Goal: Task Accomplishment & Management: Complete application form

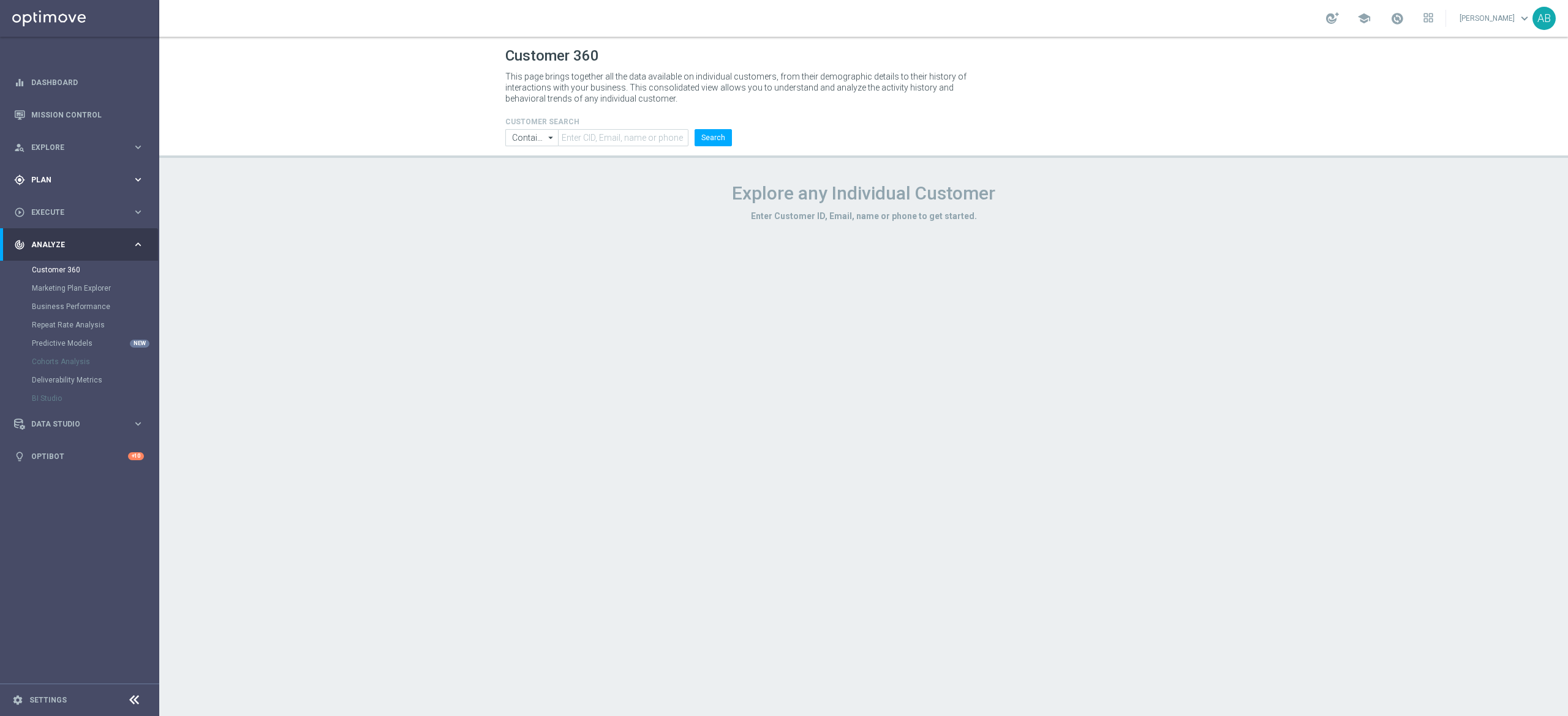
click at [52, 178] on span "Plan" at bounding box center [82, 179] width 101 height 7
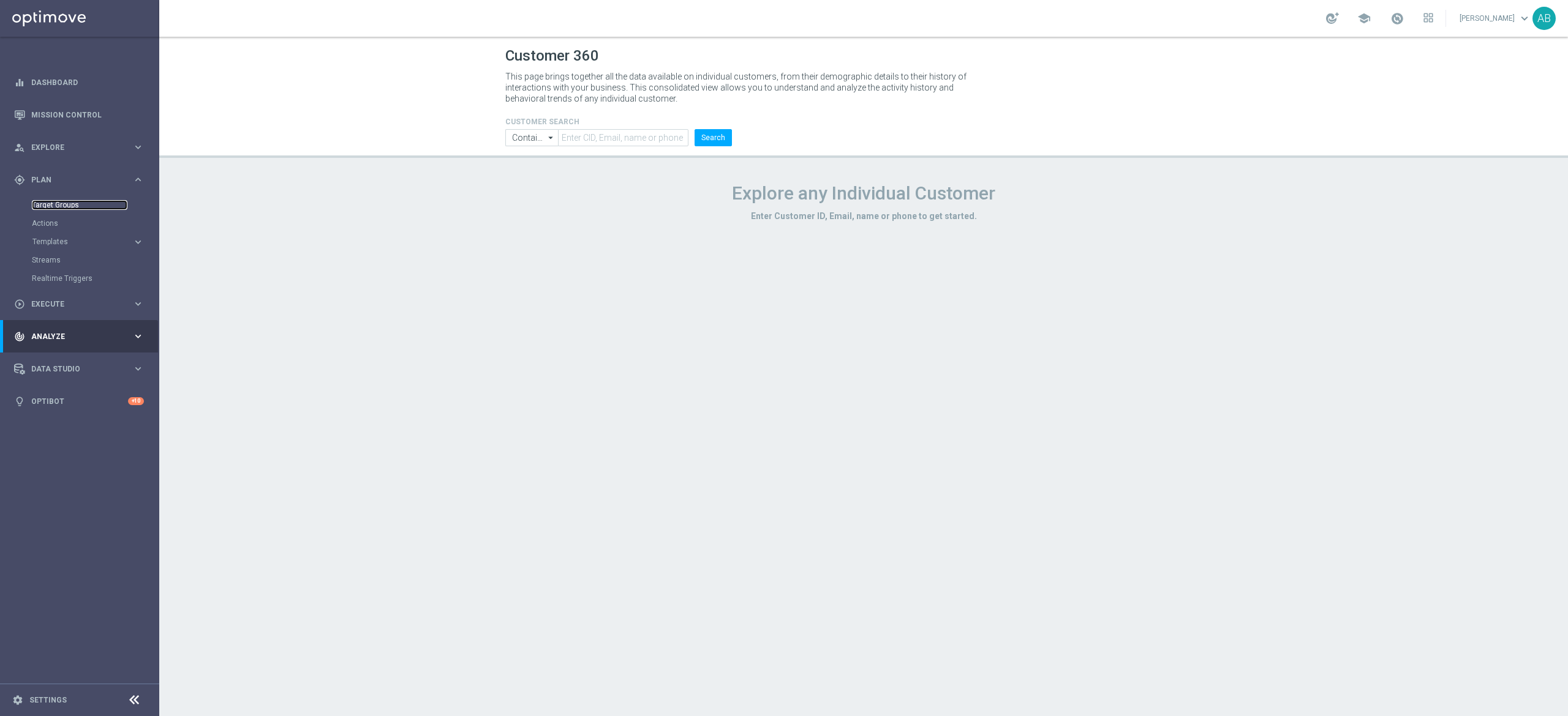
click at [52, 203] on link "Target Groups" at bounding box center [79, 205] width 96 height 10
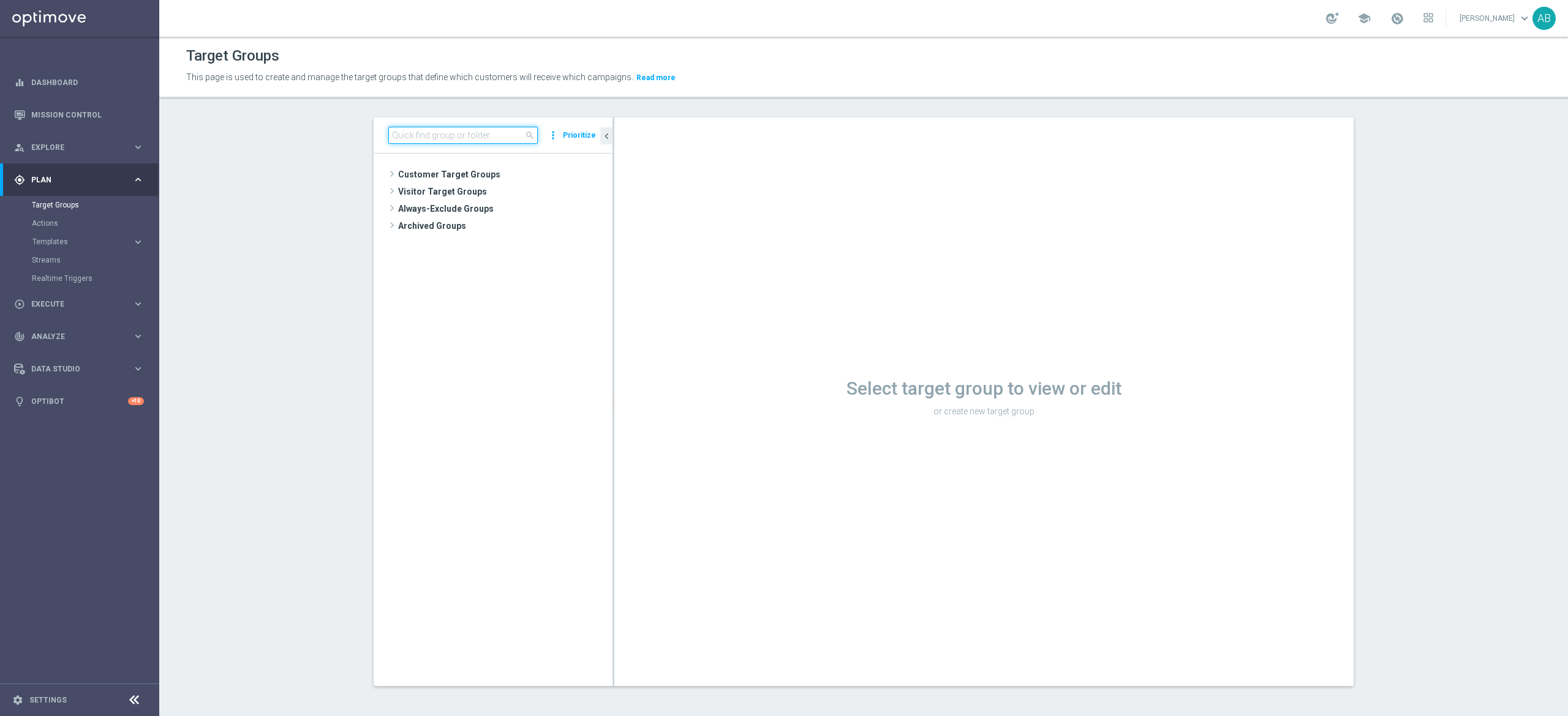
click at [517, 142] on input at bounding box center [463, 136] width 150 height 17
paste input "E_ALL_TARGET_BET_1DEPO 100 PLN PREV MONTH_200825"
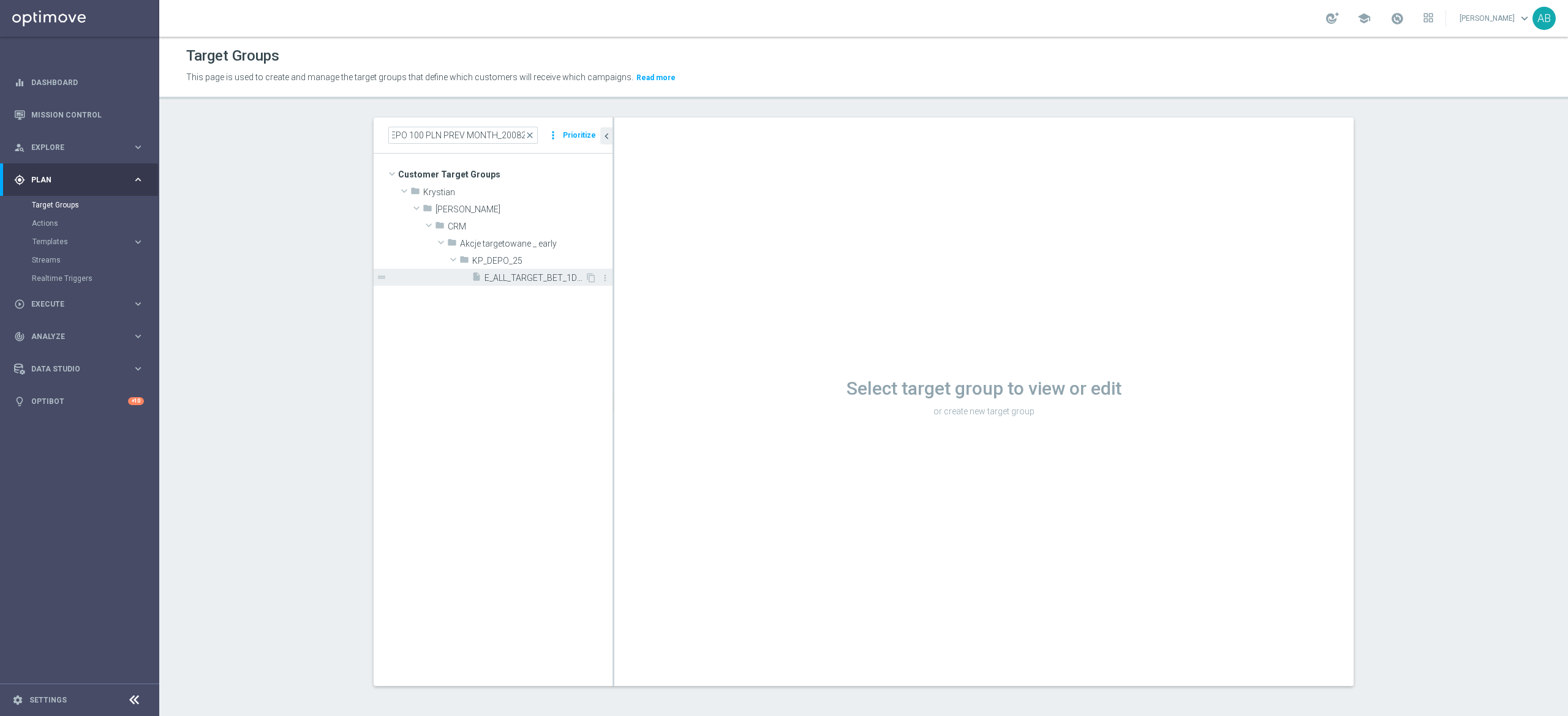
click at [485, 276] on span "E_ALL_TARGET_BET_1DEPO 100 PLN PREV MONTH_200825" at bounding box center [535, 277] width 101 height 10
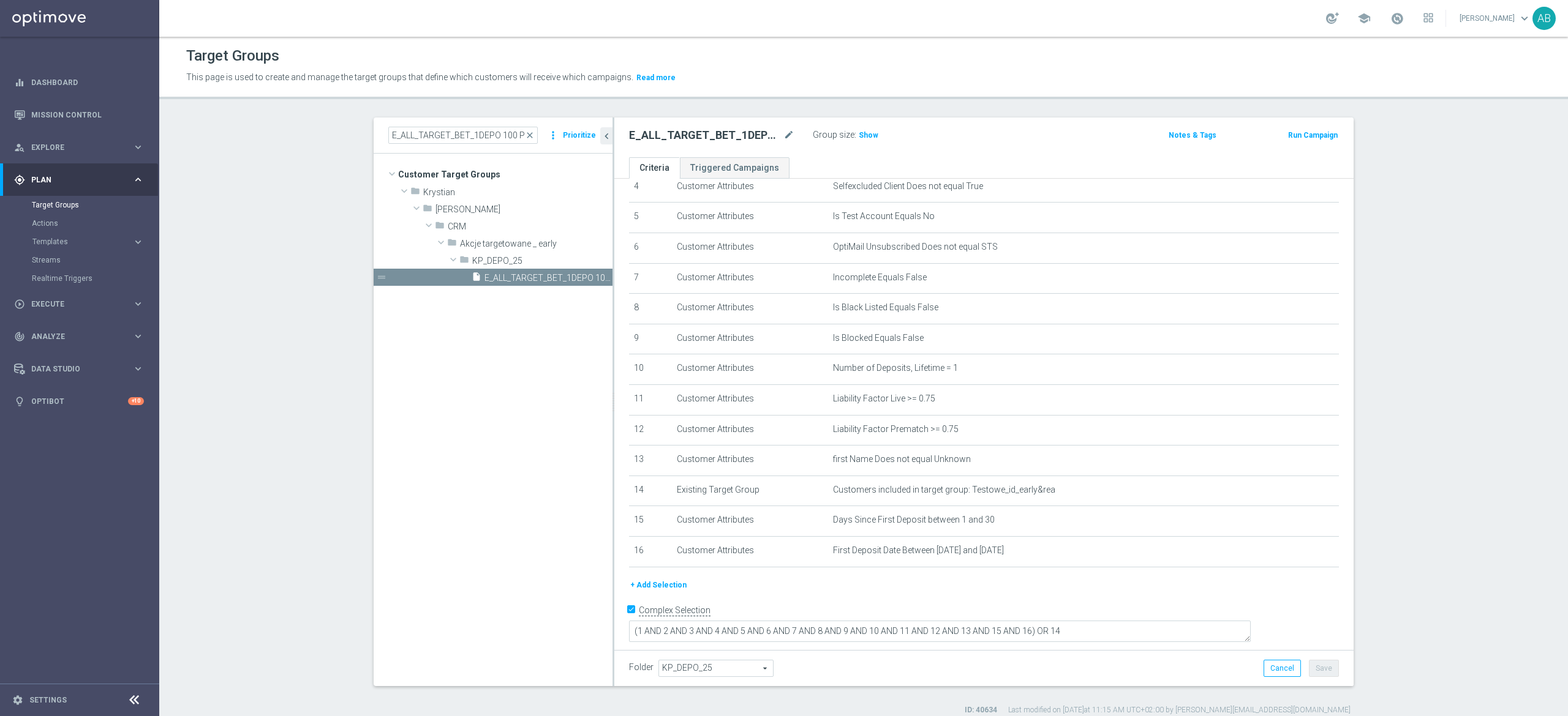
scroll to position [142, 0]
click at [505, 139] on input "E_ALL_TARGET_BET_1DEPO 100 PLN PREV MONTH_200825" at bounding box center [463, 136] width 150 height 17
paste input "2DEPO 2"
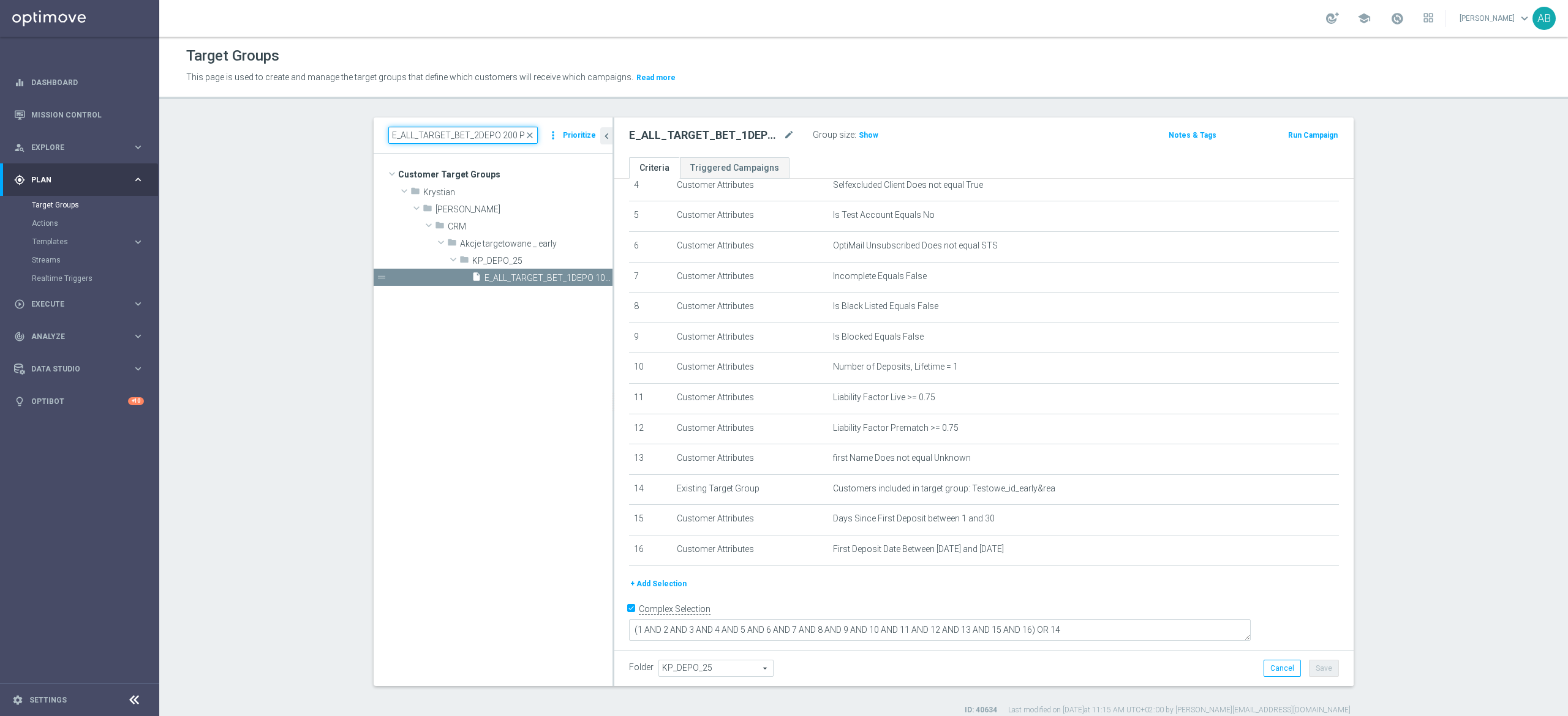
scroll to position [0, 94]
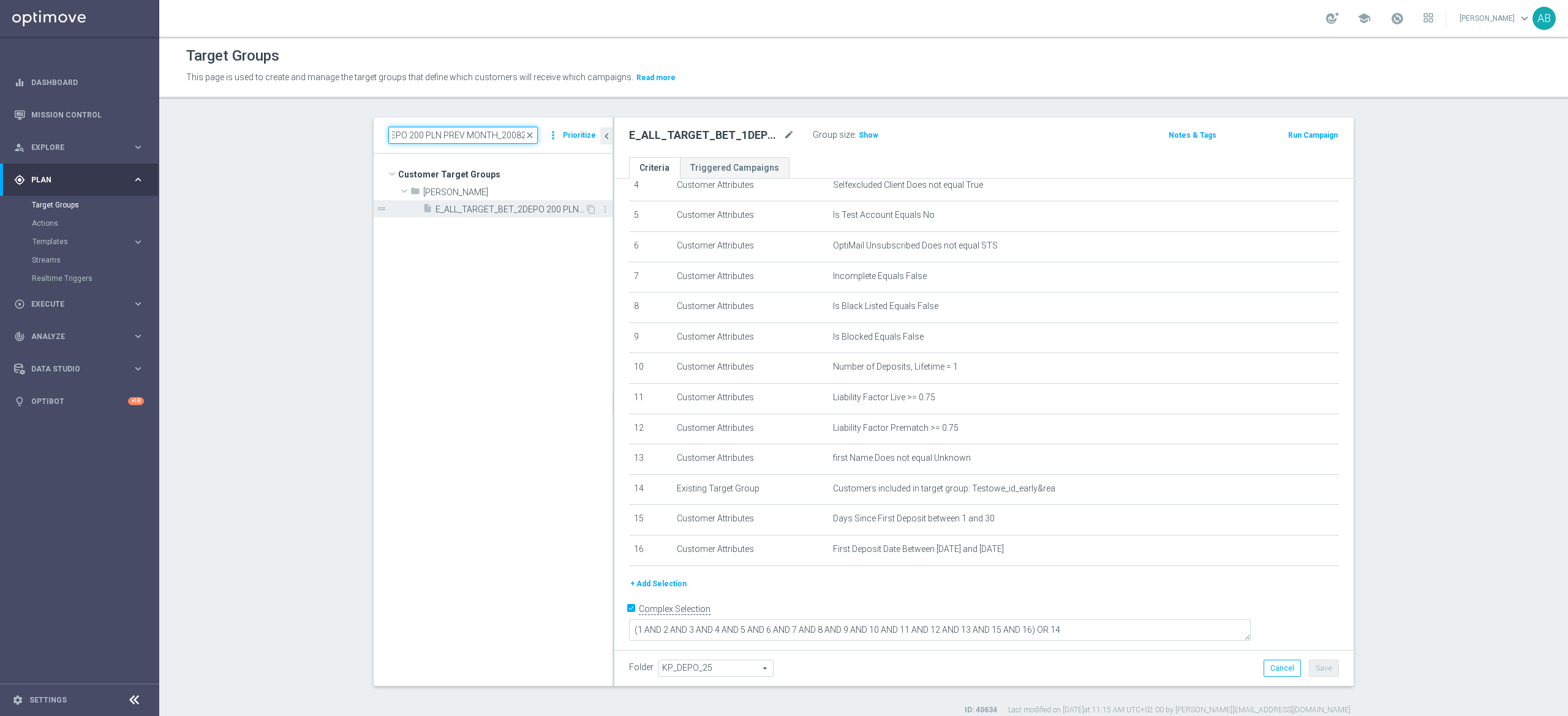
type input "E_ALL_TARGET_BET_2DEPO 200 PLN PREV MONTH_200825"
click at [505, 210] on span "E_ALL_TARGET_BET_2DEPO 200 PLN PREV MONTH_200825" at bounding box center [510, 209] width 150 height 10
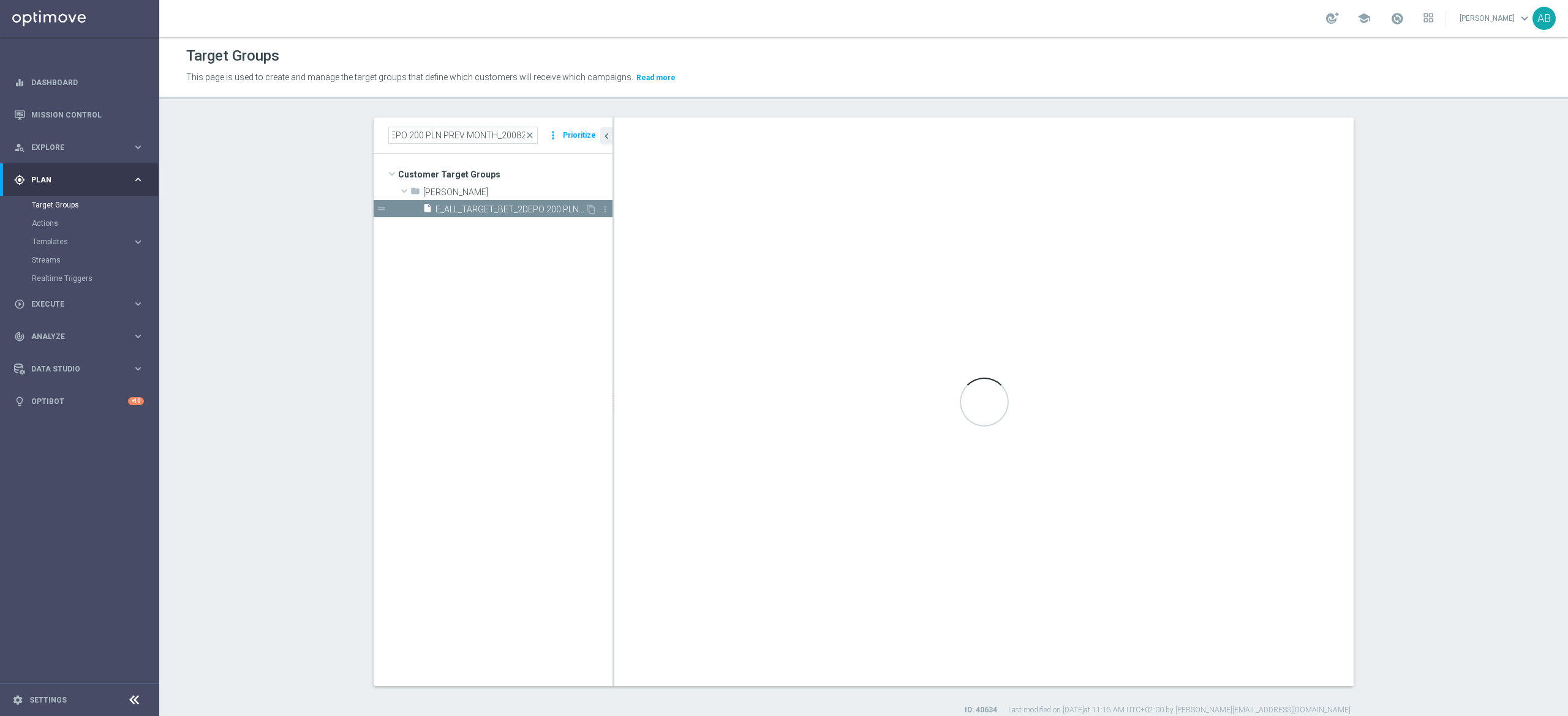
scroll to position [0, 0]
type input "Tomasz K."
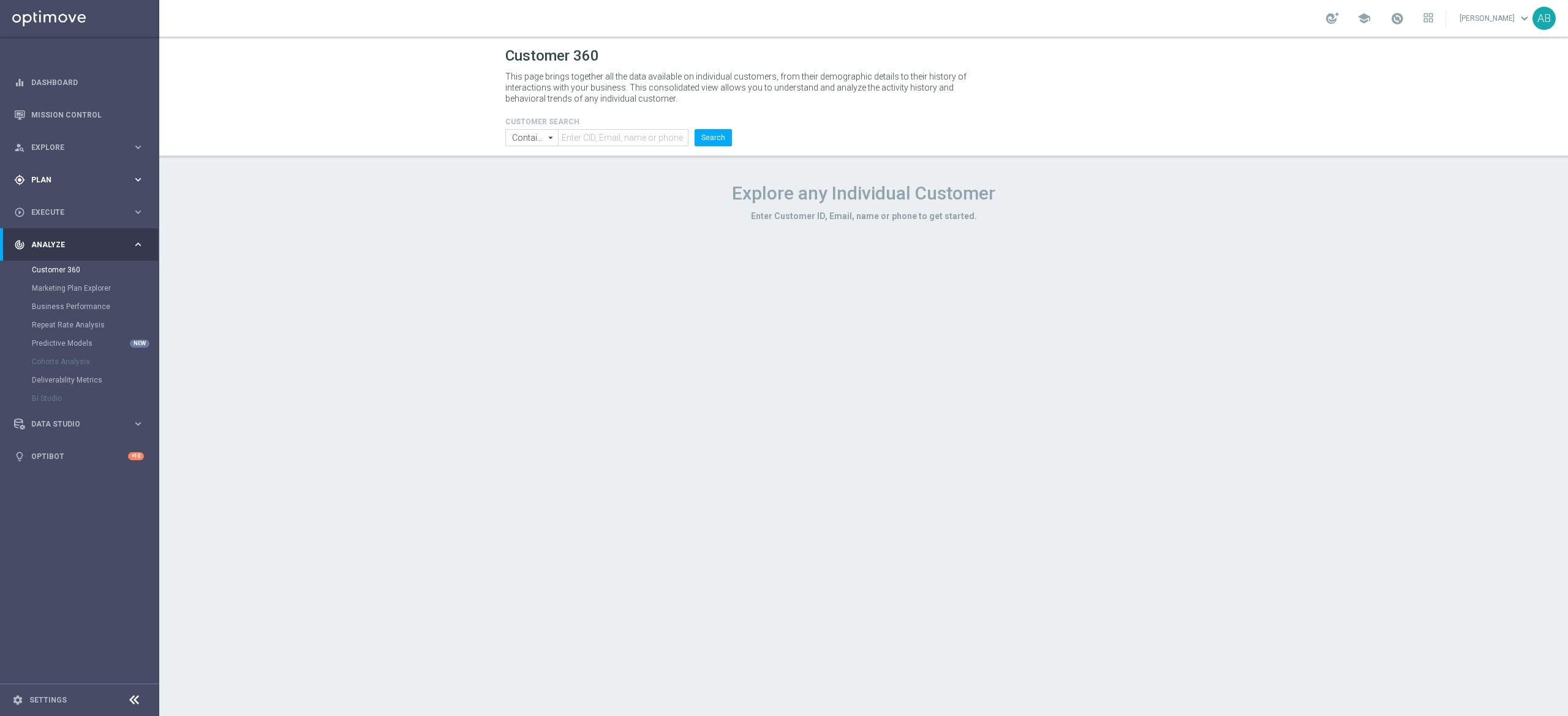
click at [87, 184] on div "gps_fixed Plan" at bounding box center [73, 180] width 118 height 11
click at [71, 242] on span "Templates" at bounding box center [76, 242] width 87 height 7
click at [67, 256] on link "Optimail" at bounding box center [83, 260] width 90 height 10
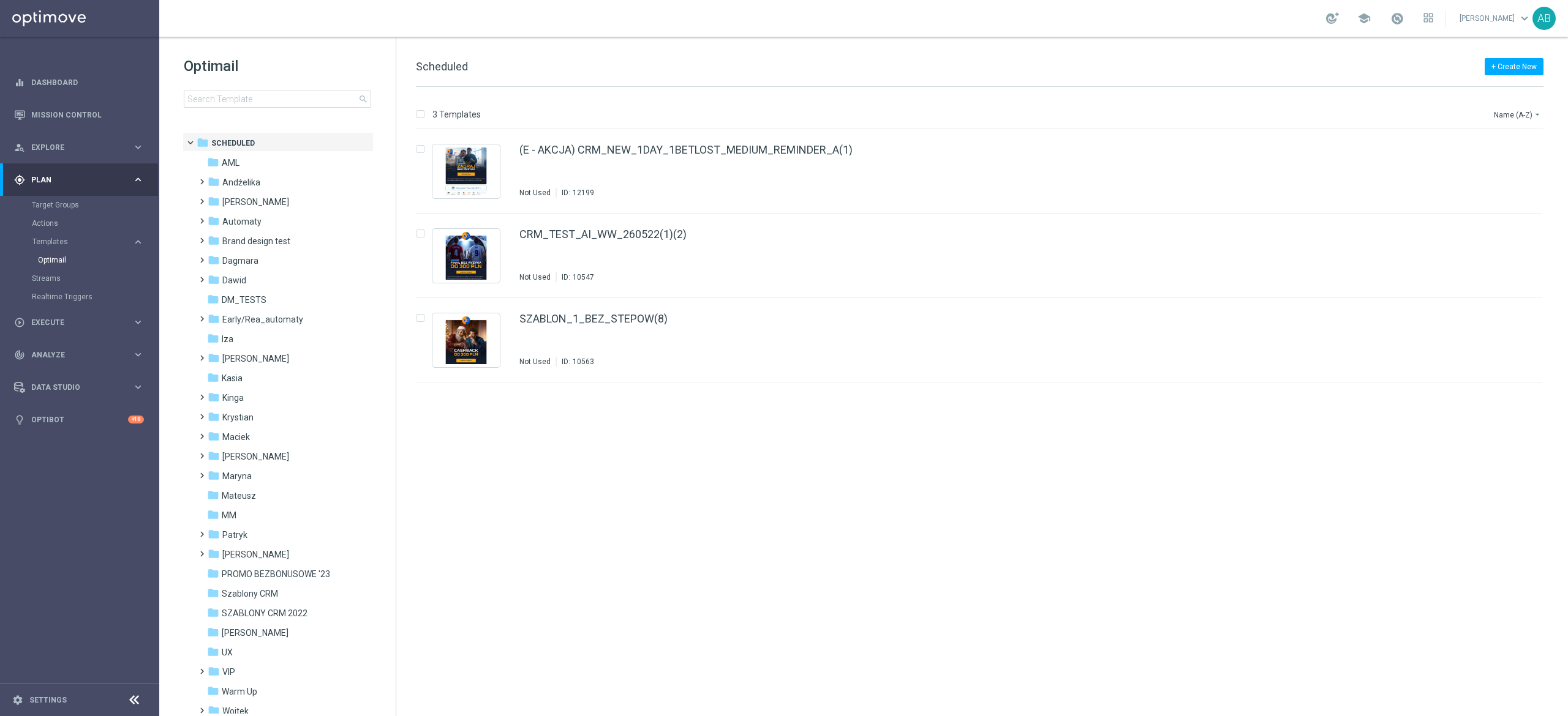
click at [196, 109] on div "Optimail search folder 1 Folder folder Scheduled more_vert folder AML more_vert" at bounding box center [277, 112] width 236 height 152
click at [197, 102] on input at bounding box center [277, 99] width 187 height 17
type input "E_ALL_TARGET_BET_1DEPO 100 PLN PREV MONTH_200825"
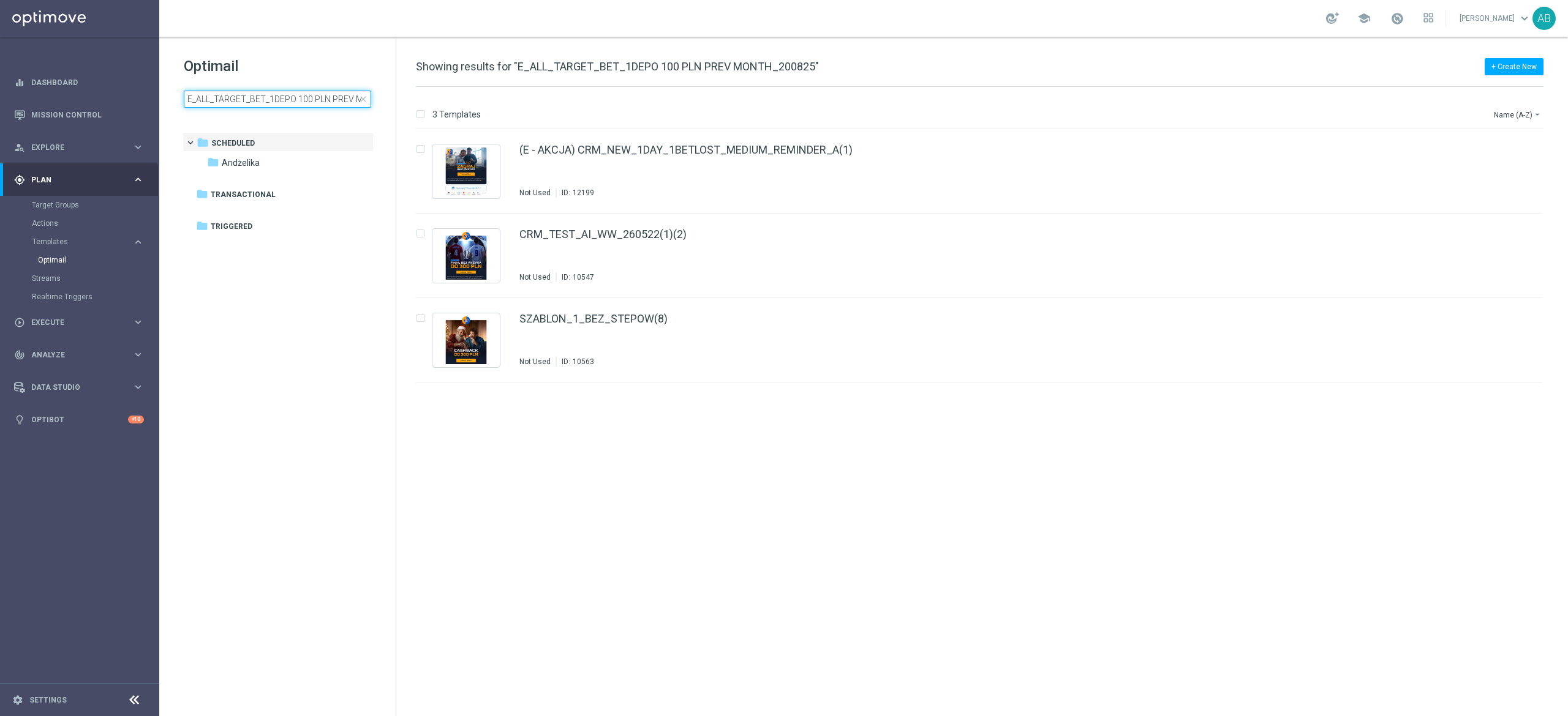
scroll to position [0, 55]
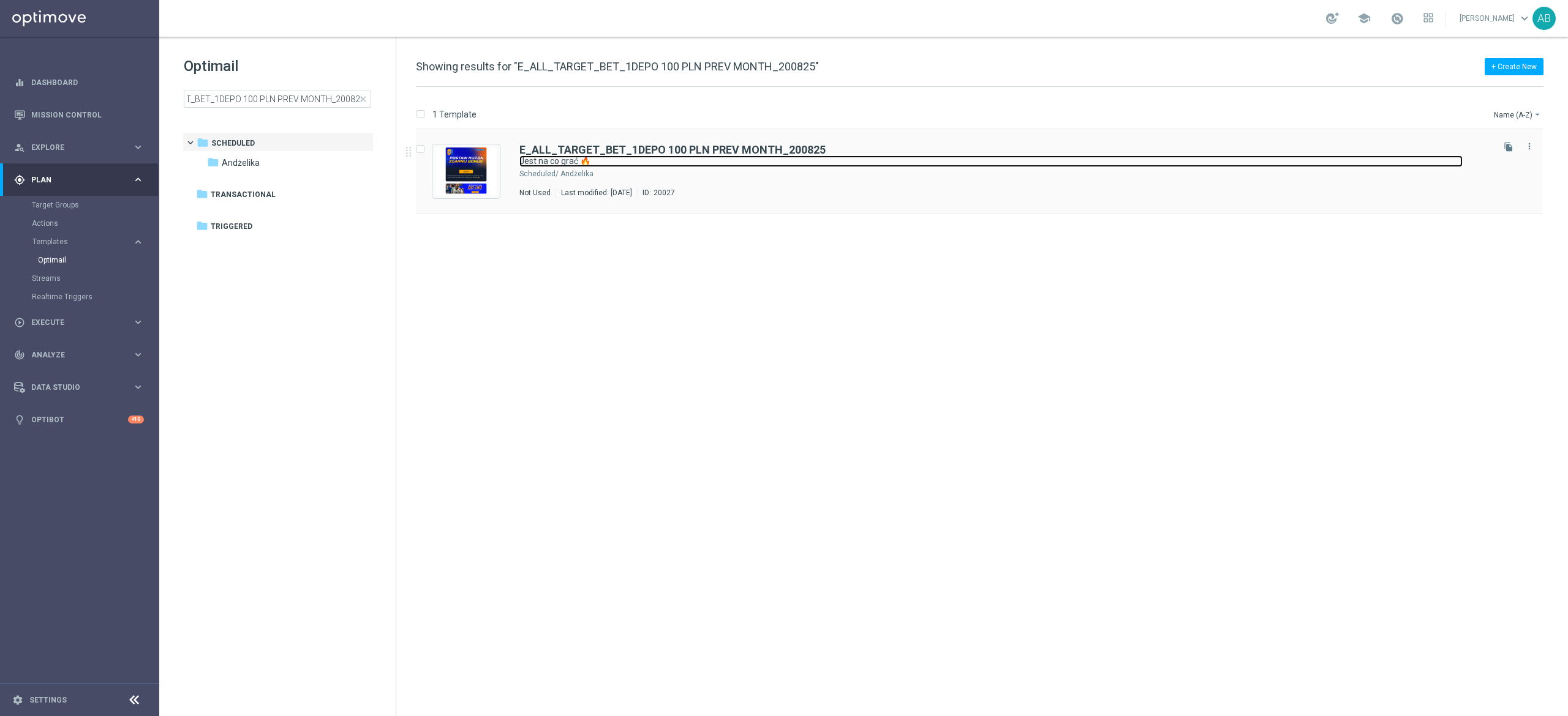
click at [775, 163] on link "Jest na co grać 🔥" at bounding box center [991, 161] width 943 height 12
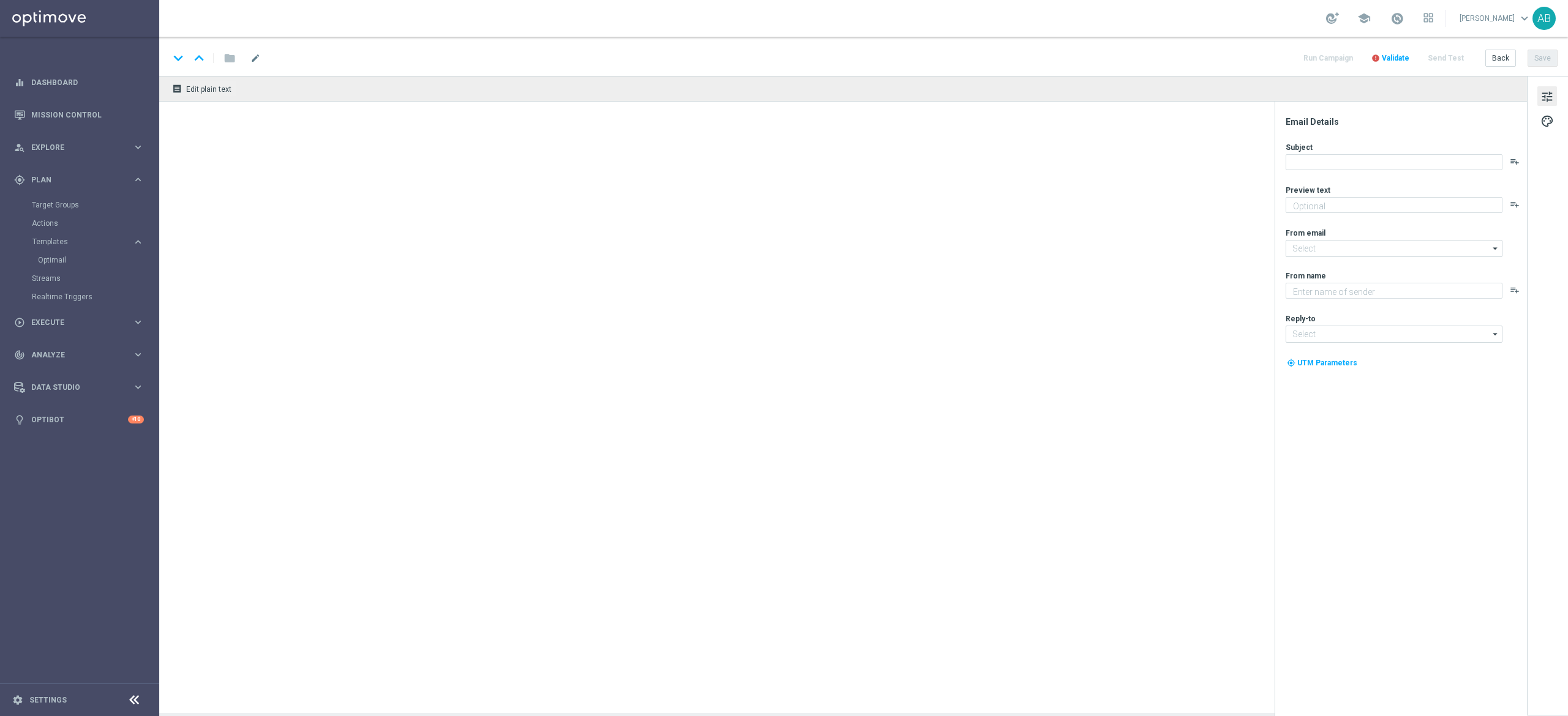
type textarea "Obstaw i zgarnij nawet 100 zł bonusu 💸"
type input "oferta@sts.pl"
type textarea "STS"
type input "kontakt@sts.pl"
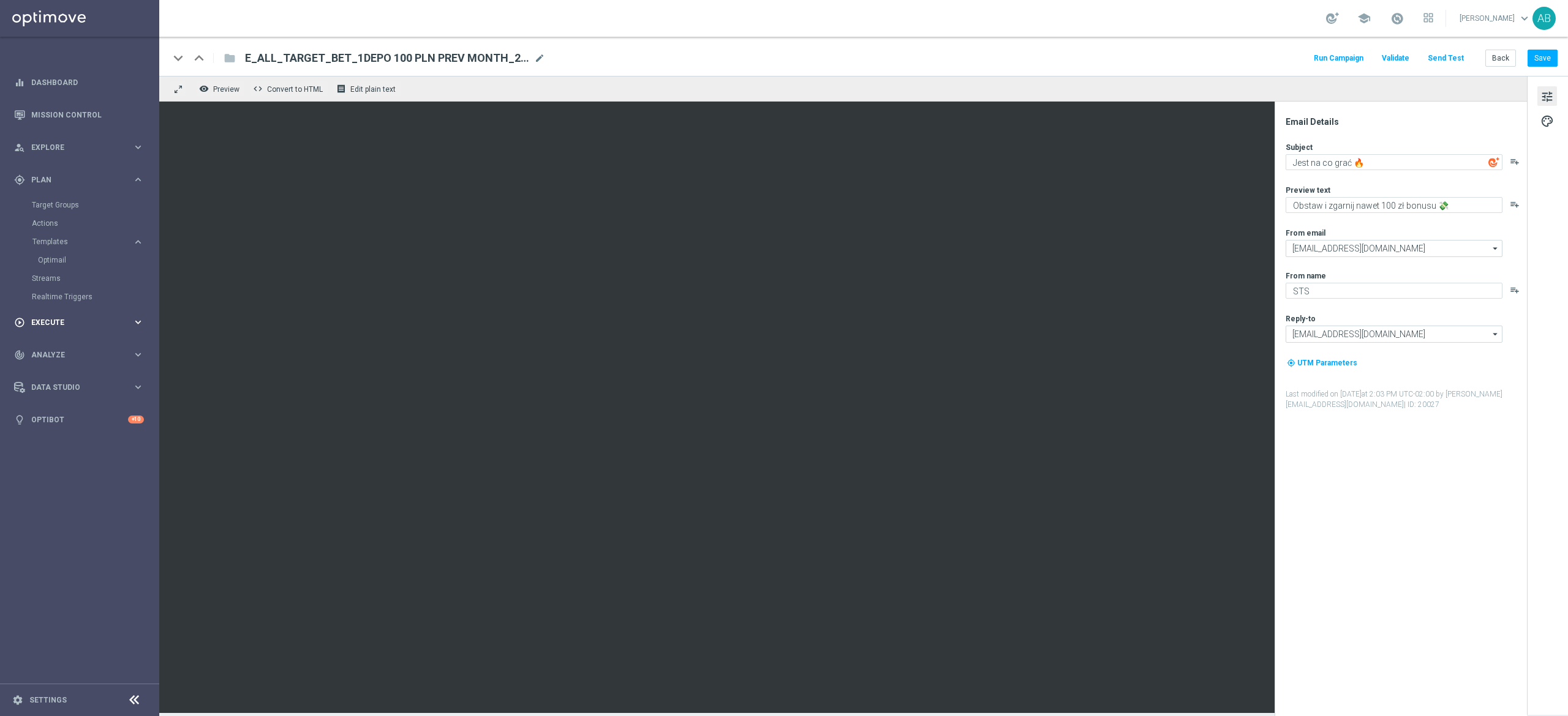
click at [79, 319] on span "Execute" at bounding box center [82, 322] width 101 height 7
click at [89, 238] on link "Campaign Builder" at bounding box center [79, 238] width 96 height 10
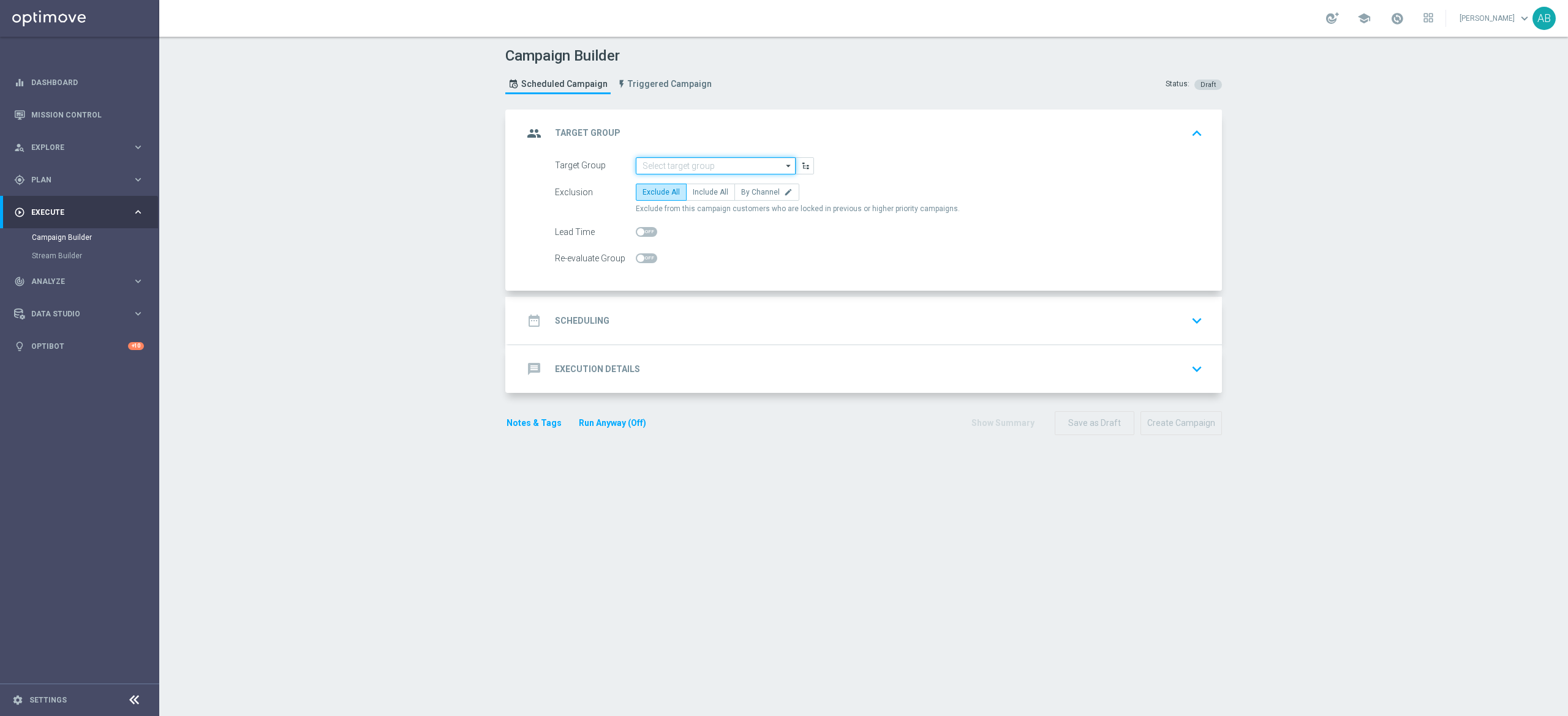
click at [647, 165] on input at bounding box center [715, 166] width 160 height 17
paste input "E_ALL_TARGET_BET_1DEPO 100 PLN PREV MONTH_200825"
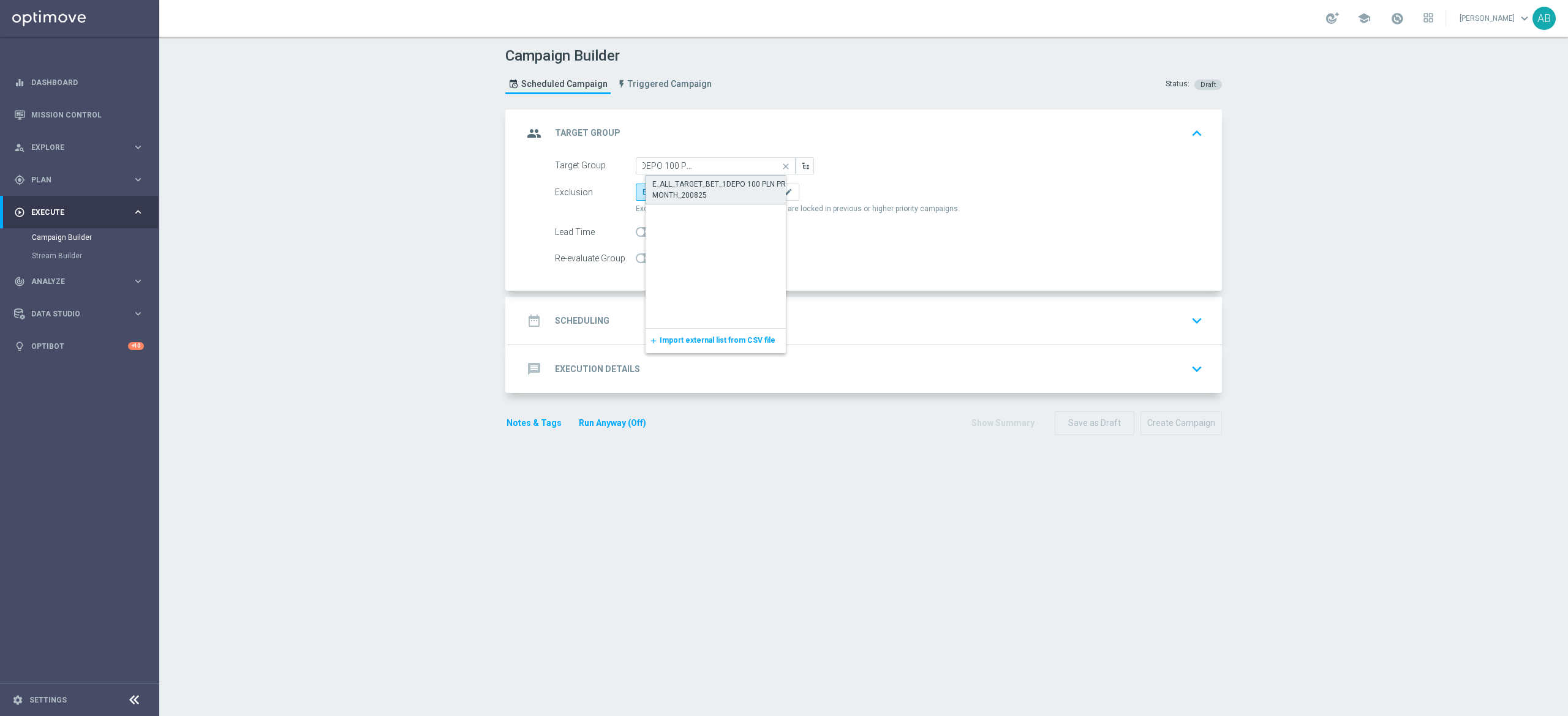
click at [664, 188] on div "E_ALL_TARGET_BET_1DEPO 100 PLN PREV MONTH_200825" at bounding box center [726, 189] width 147 height 22
type input "E_ALL_TARGET_BET_1DEPO 100 PLN PREV MONTH_200825"
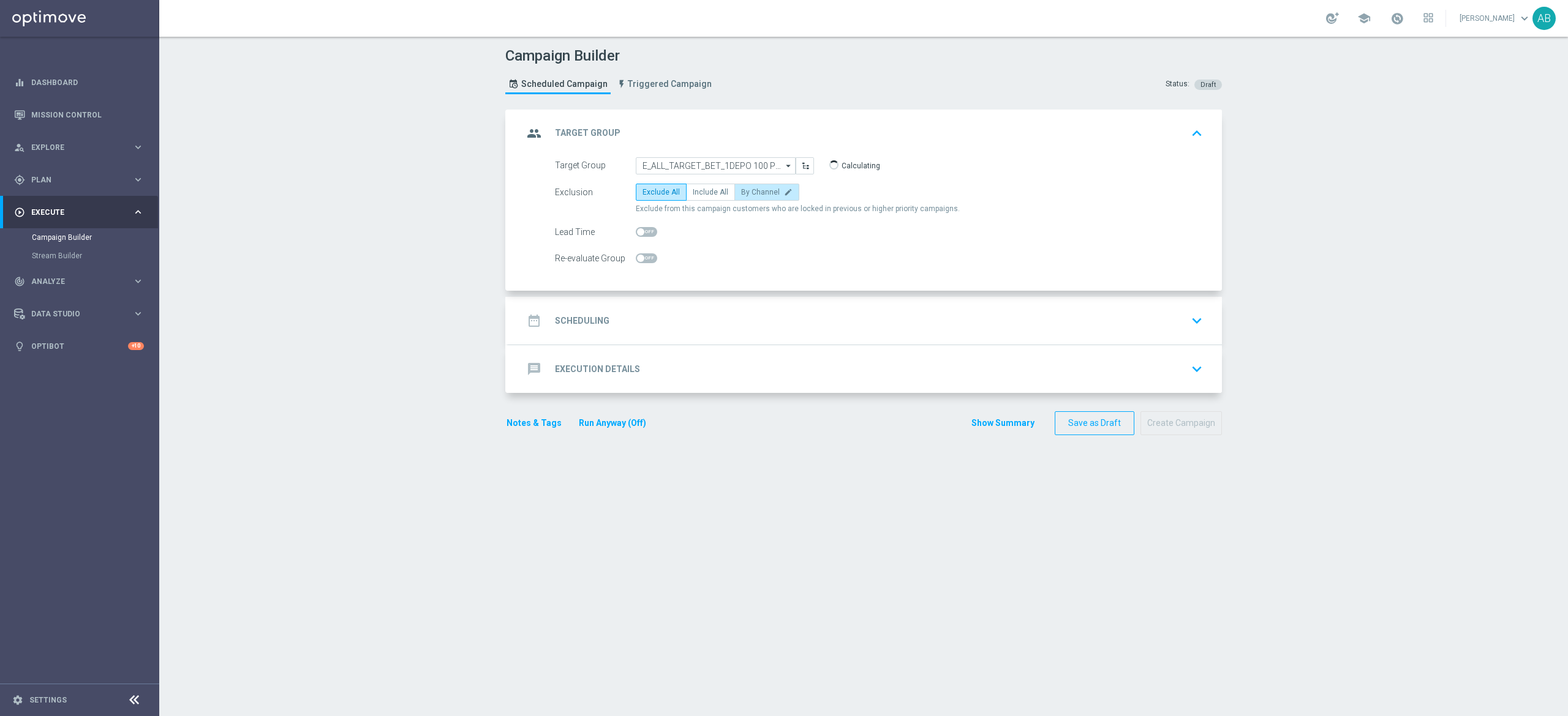
click at [761, 193] on span "By Channel" at bounding box center [761, 192] width 39 height 9
click at [749, 193] on input "By Channel edit" at bounding box center [745, 194] width 8 height 8
radio input "true"
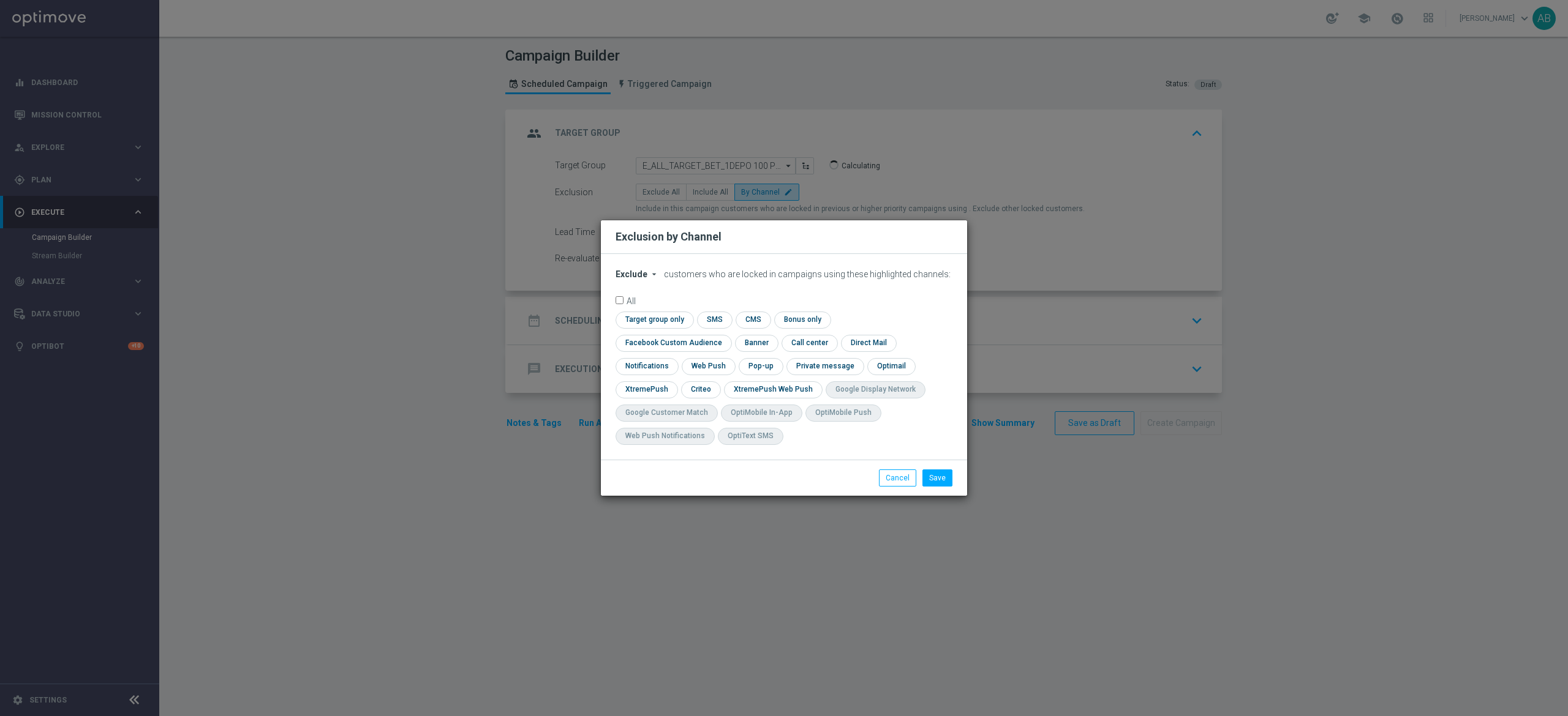
click at [643, 291] on form "Exclude arrow_drop_down × Exclude customers who are locked in campaigns using t…" at bounding box center [784, 360] width 337 height 182
click at [647, 280] on button "Exclude arrow_drop_down" at bounding box center [639, 274] width 47 height 10
click at [0, 0] on span "Include" at bounding box center [0, 0] width 0 height 0
click at [726, 335] on input "checkbox" at bounding box center [671, 343] width 111 height 16
checkbox input "true"
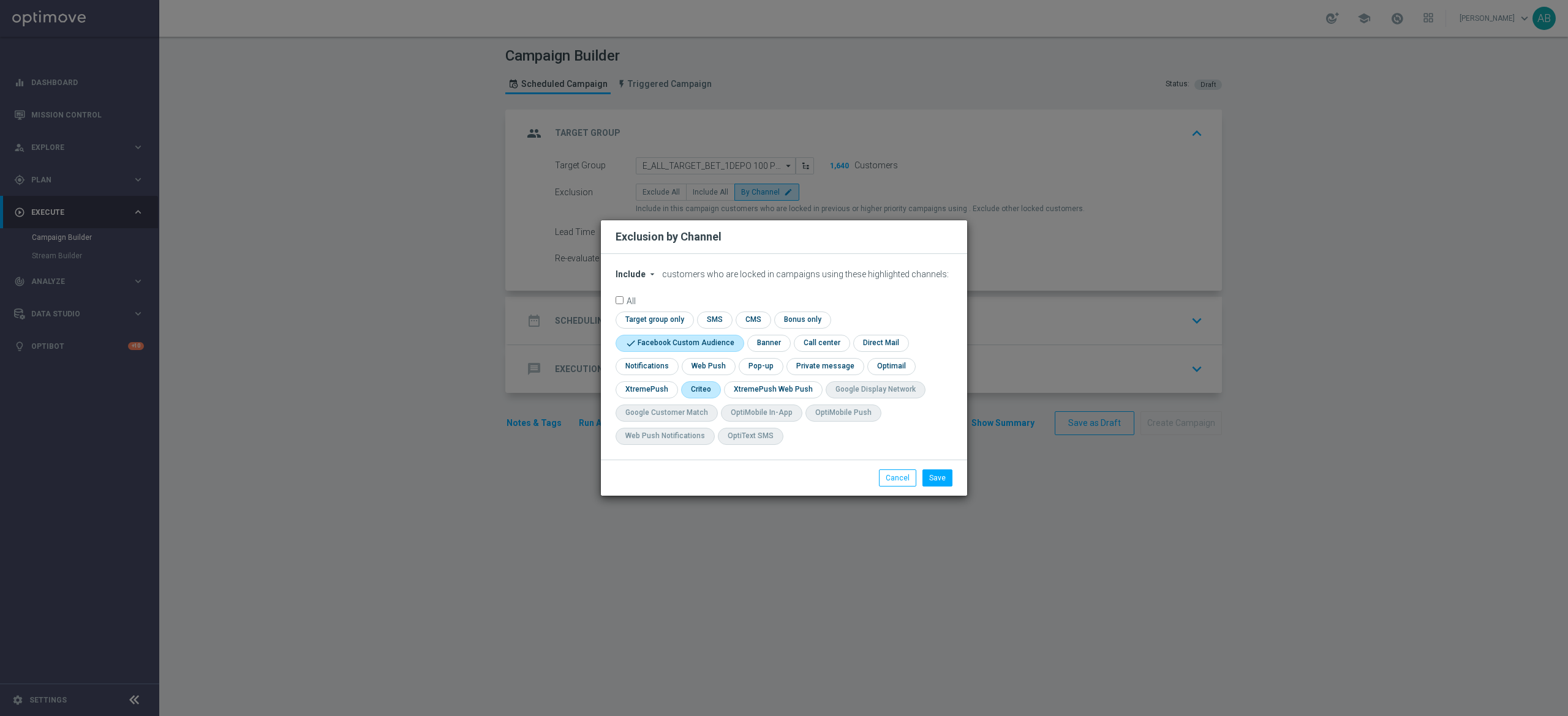
click at [701, 383] on input "checkbox" at bounding box center [700, 390] width 38 height 16
checkbox input "true"
click at [765, 369] on input "checkbox" at bounding box center [760, 366] width 42 height 16
checkbox input "true"
click at [937, 479] on button "Save" at bounding box center [937, 478] width 30 height 17
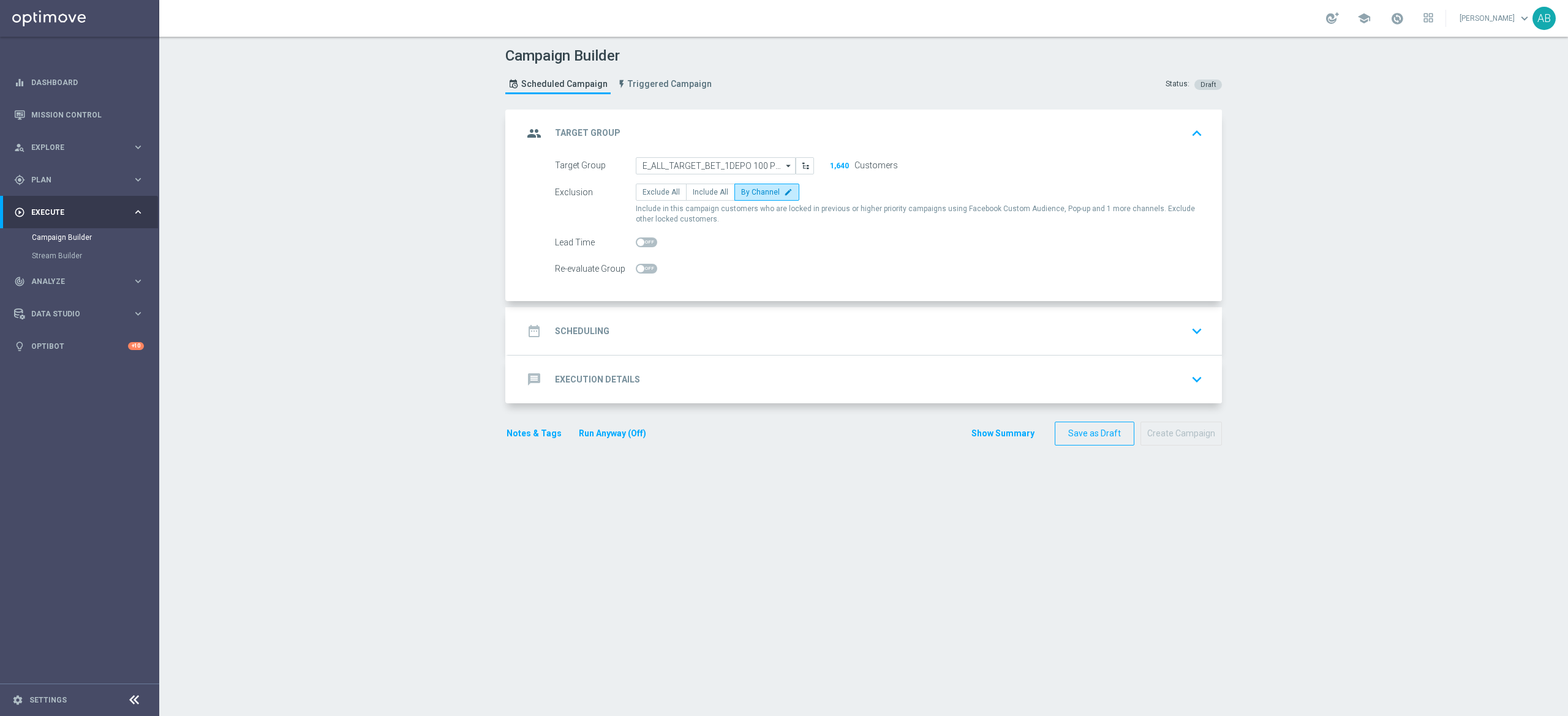
click at [626, 337] on div "date_range Scheduling keyboard_arrow_down" at bounding box center [865, 331] width 684 height 23
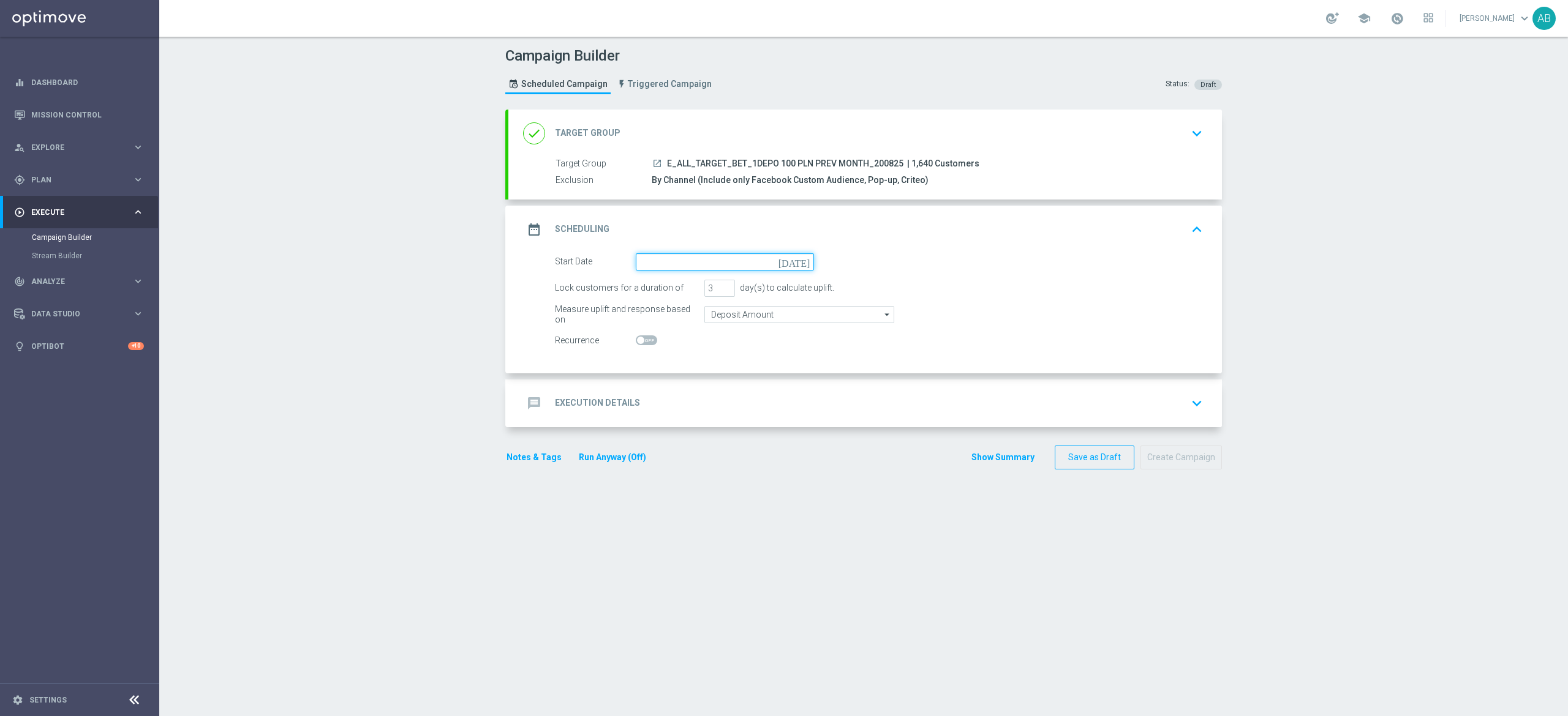
click at [657, 262] on input at bounding box center [725, 262] width 178 height 17
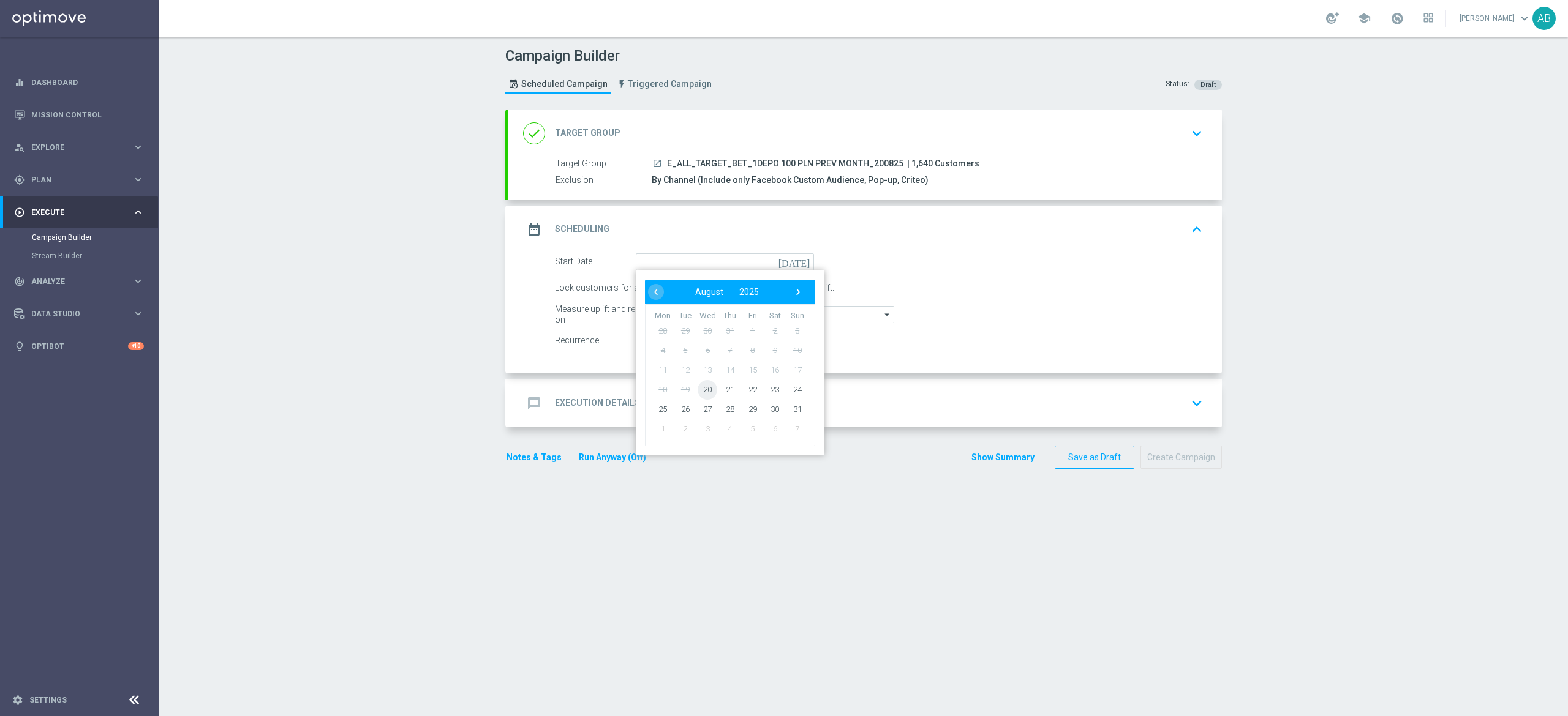
click at [701, 388] on span "20" at bounding box center [707, 389] width 19 height 19
type input "20 Aug 2025"
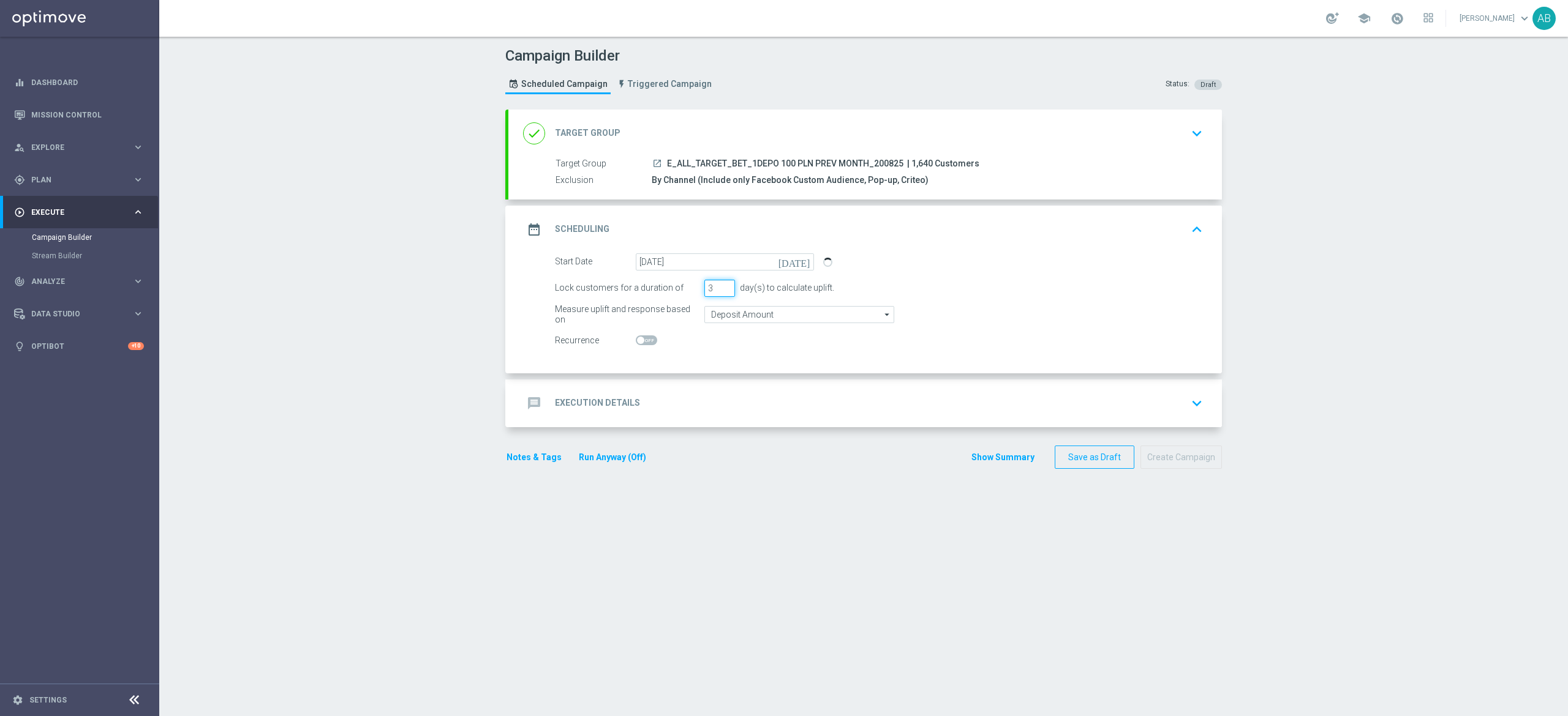
drag, startPoint x: 703, startPoint y: 287, endPoint x: 692, endPoint y: 302, distance: 18.6
click at [705, 294] on input "3" at bounding box center [719, 288] width 30 height 17
type input "1"
click at [684, 396] on div "message Execution Details keyboard_arrow_down" at bounding box center [865, 404] width 684 height 23
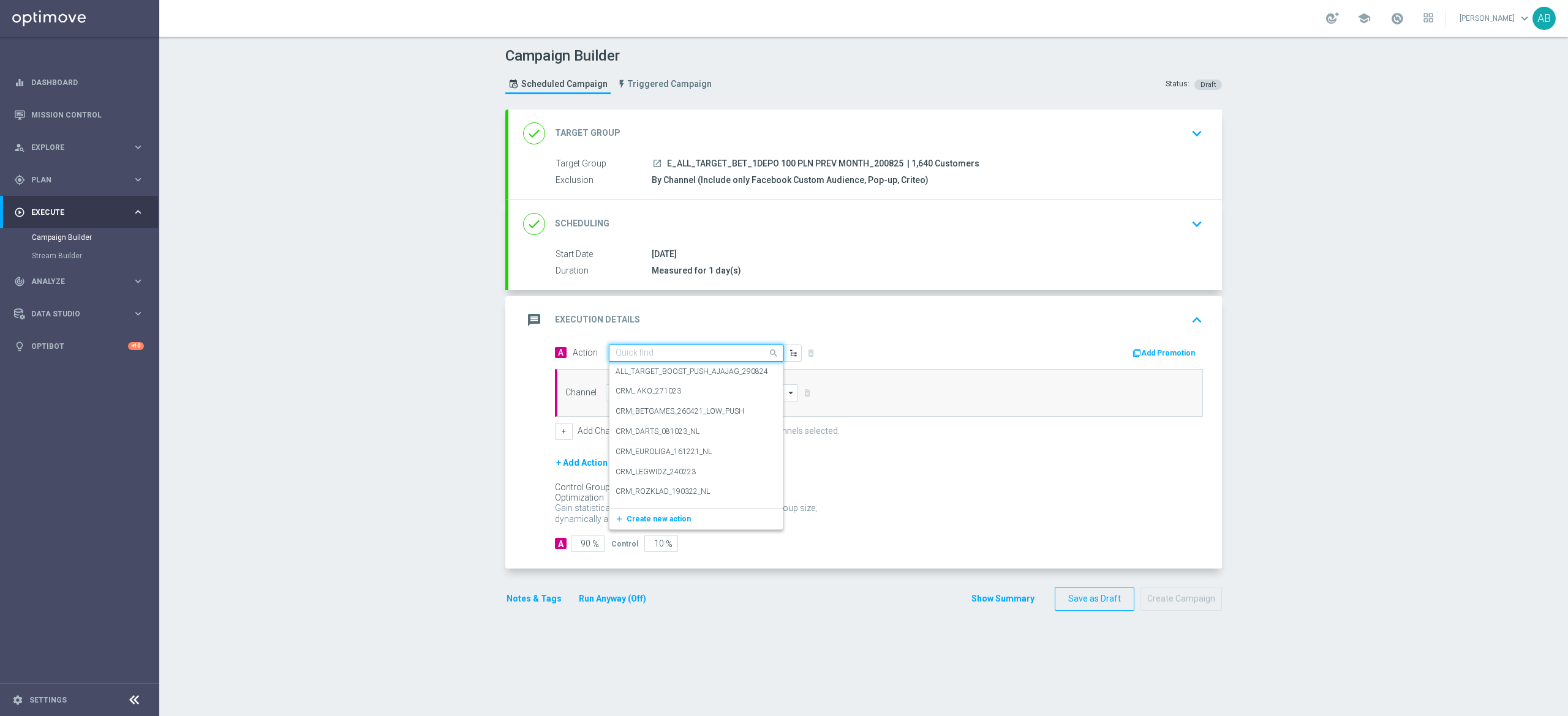
click at [648, 354] on input "text" at bounding box center [683, 353] width 136 height 10
paste input "E_ALL_TARGET_BET_1DEPO 100 PLN PREV MONTH_200825"
type input "E_ALL_TARGET_BET_1DEPO 100 PLN PREV MONTH_200825"
click at [988, 336] on div "message Execution Details keyboard_arrow_up" at bounding box center [864, 319] width 713 height 48
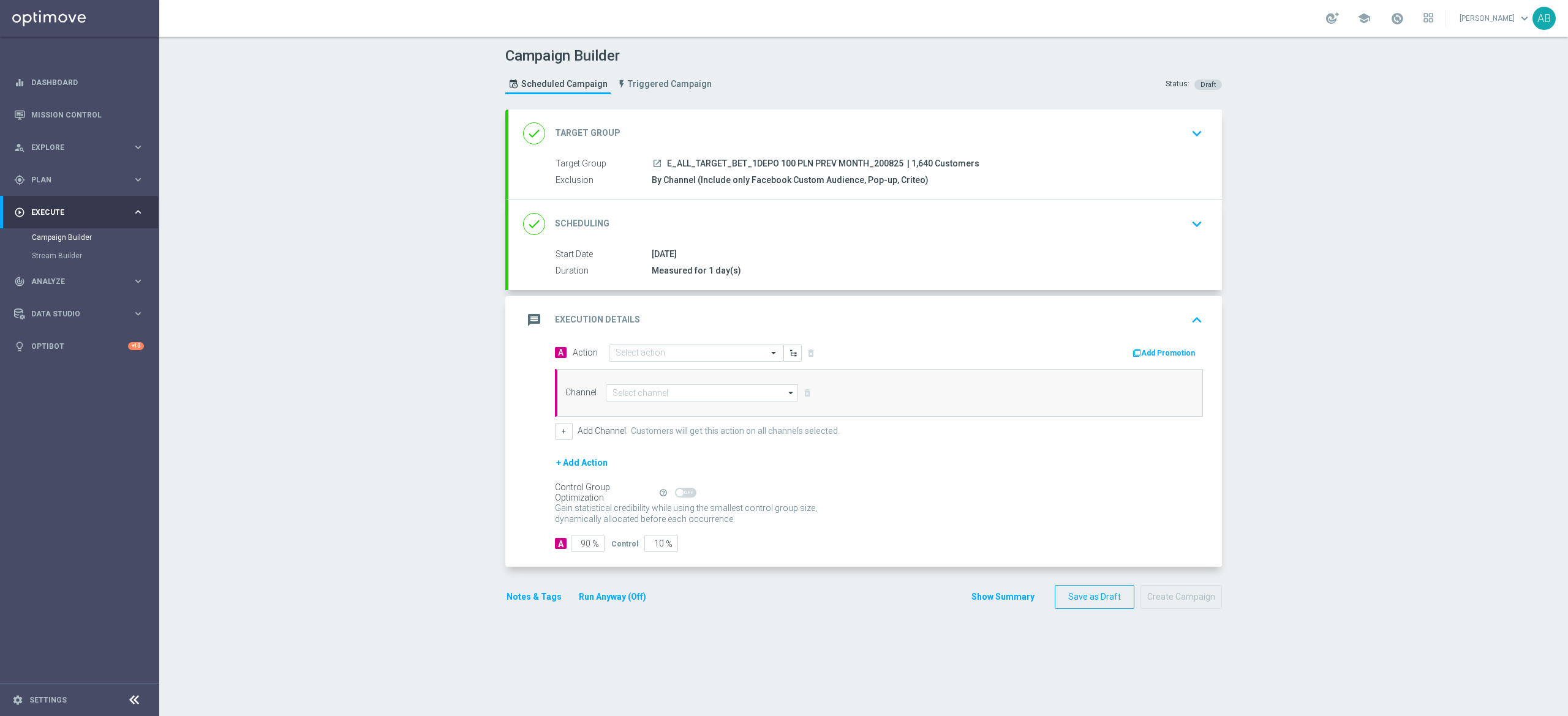
scroll to position [0, 0]
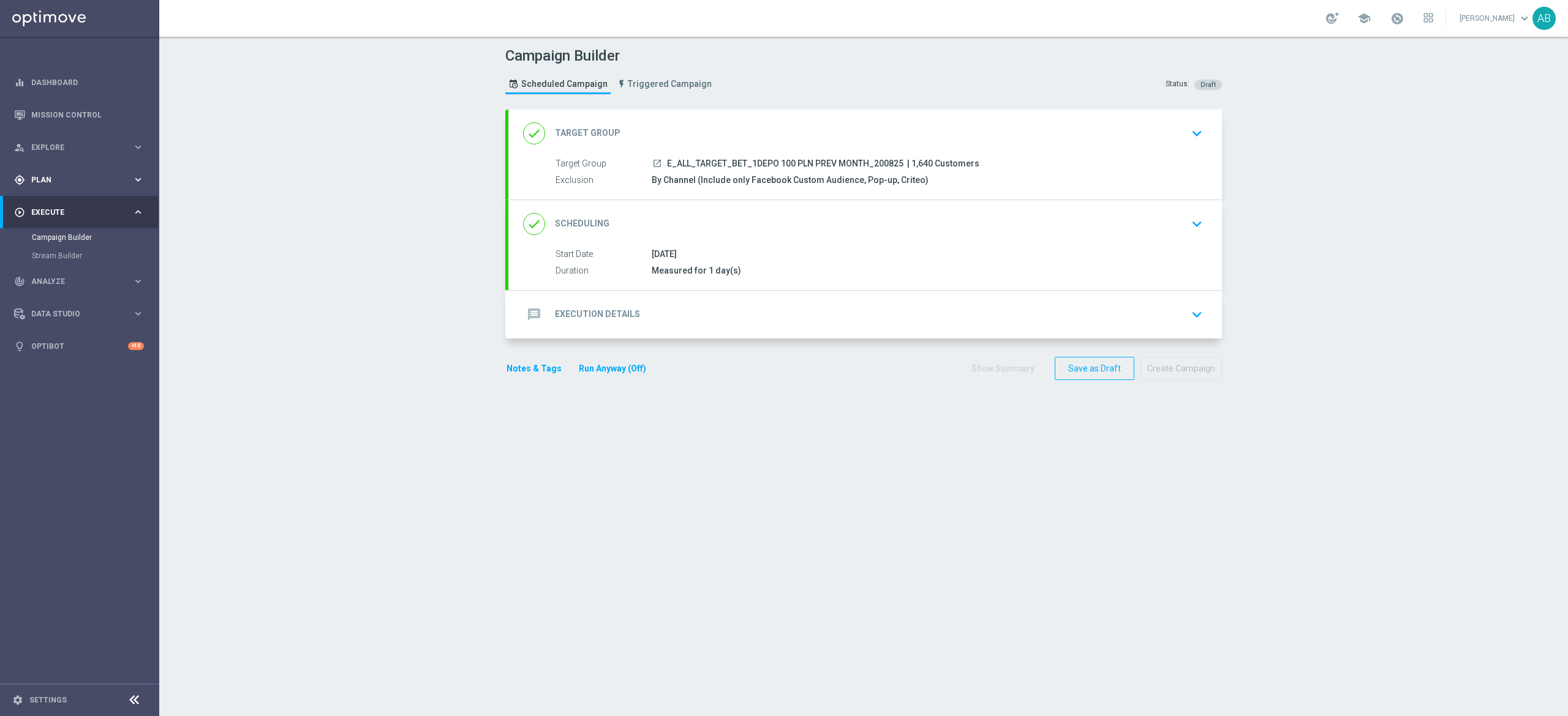
click at [55, 192] on div "gps_fixed Plan keyboard_arrow_right" at bounding box center [79, 180] width 158 height 33
click at [51, 222] on link "Actions" at bounding box center [79, 224] width 96 height 10
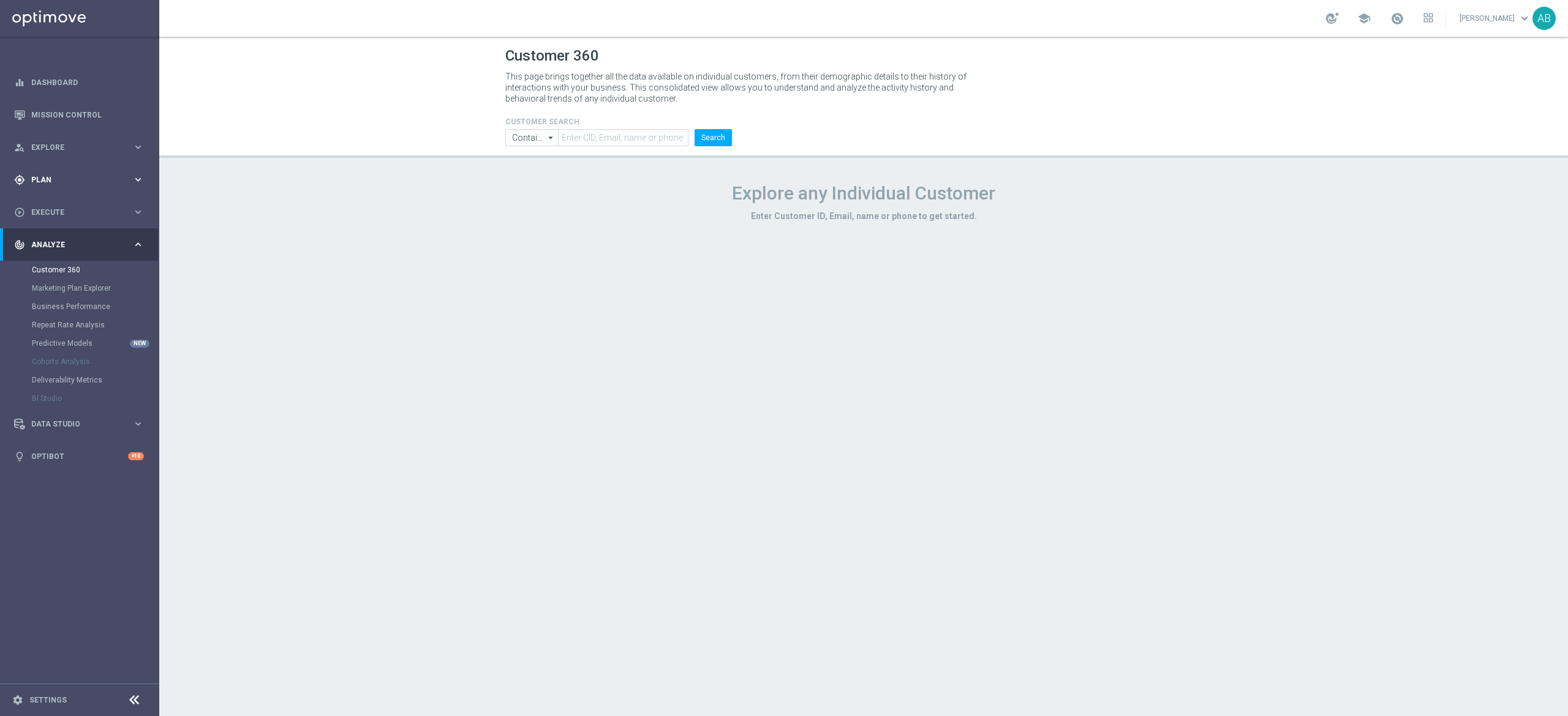
click at [104, 176] on span "Plan" at bounding box center [82, 179] width 101 height 7
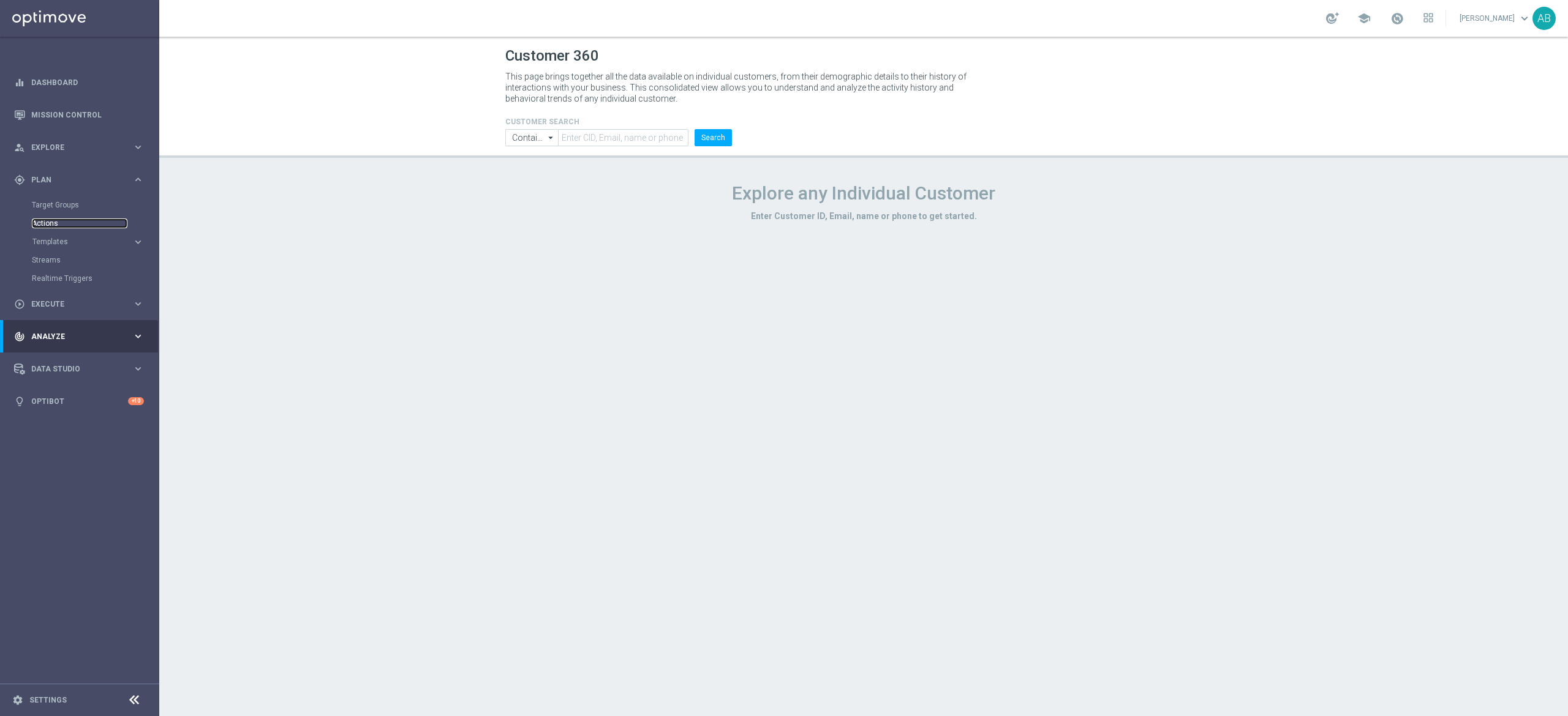
click at [73, 219] on link "Actions" at bounding box center [79, 224] width 96 height 10
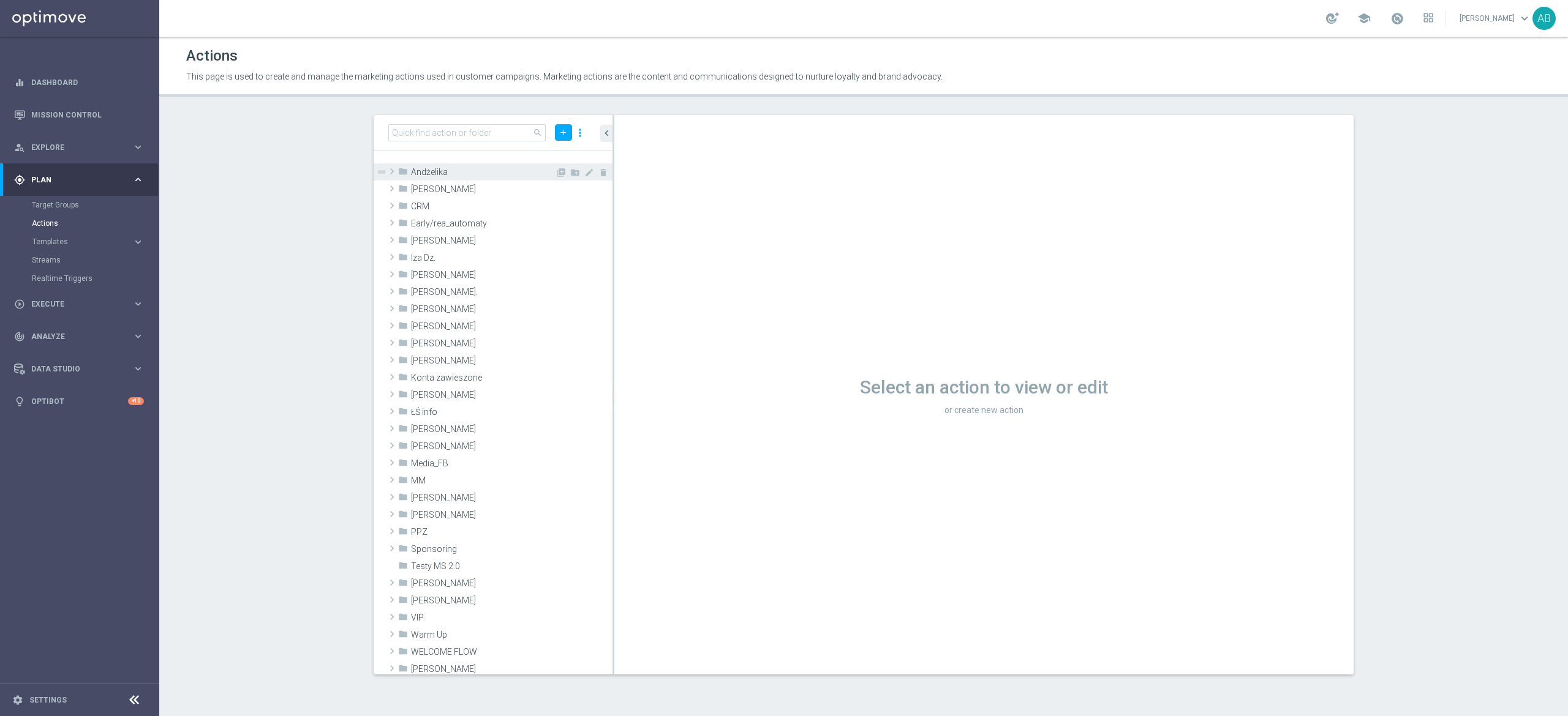
click at [480, 174] on span "Andżelika" at bounding box center [482, 172] width 144 height 10
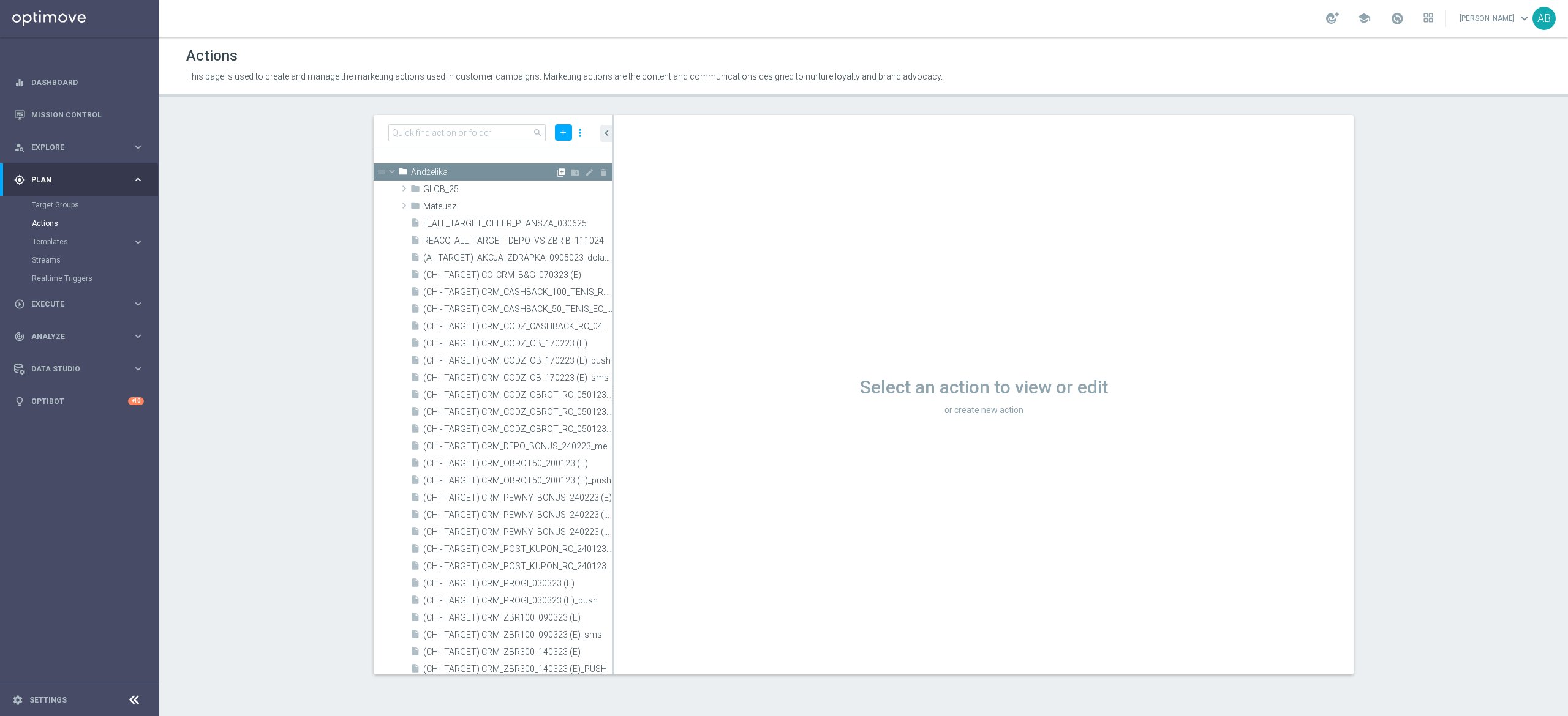
click at [556, 169] on icon "library_add" at bounding box center [560, 172] width 10 height 10
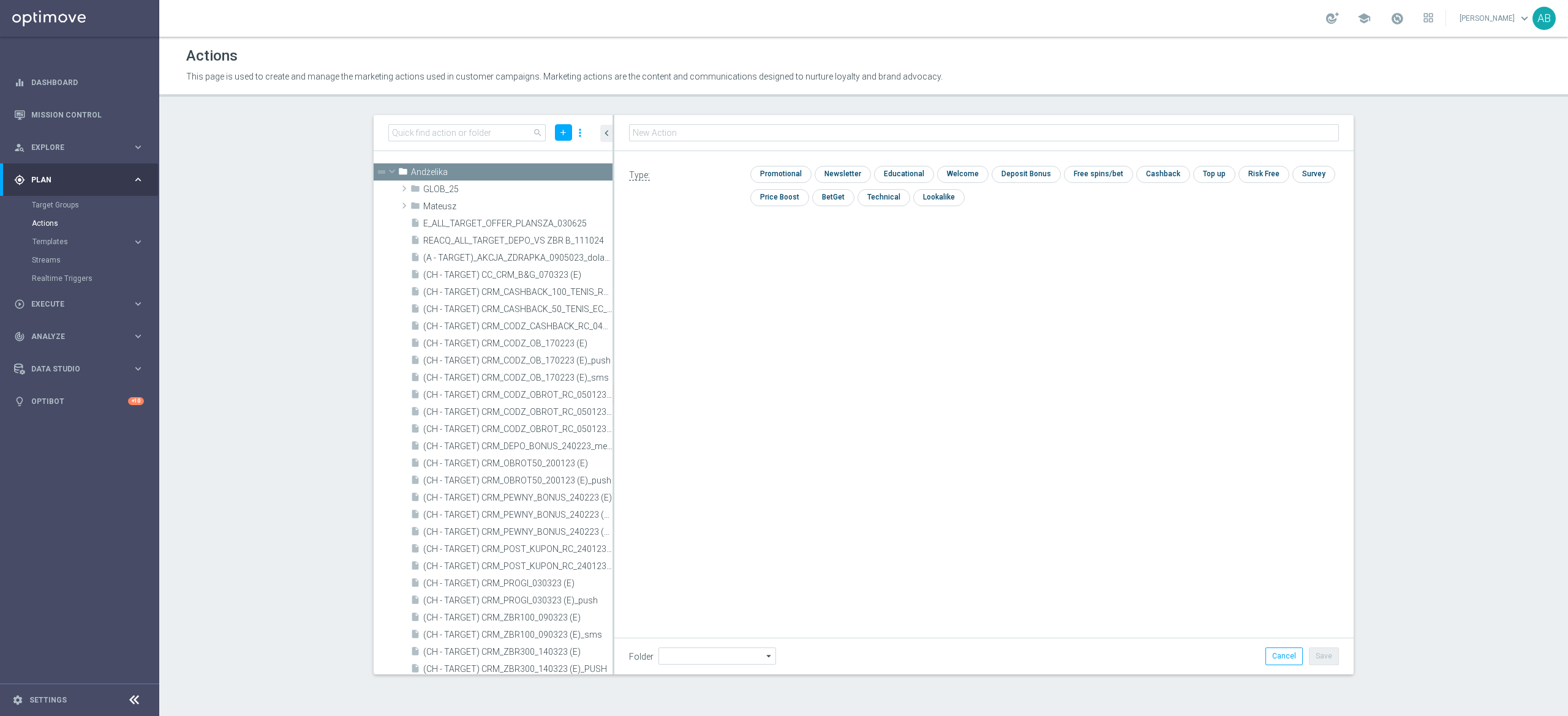
type input "Andżelika"
type input "E_ALL_TARGET_BET_1DEPO 100 PLN PREV MONTH_200825"
click at [784, 173] on input "checkbox" at bounding box center [779, 175] width 58 height 16
checkbox input "true"
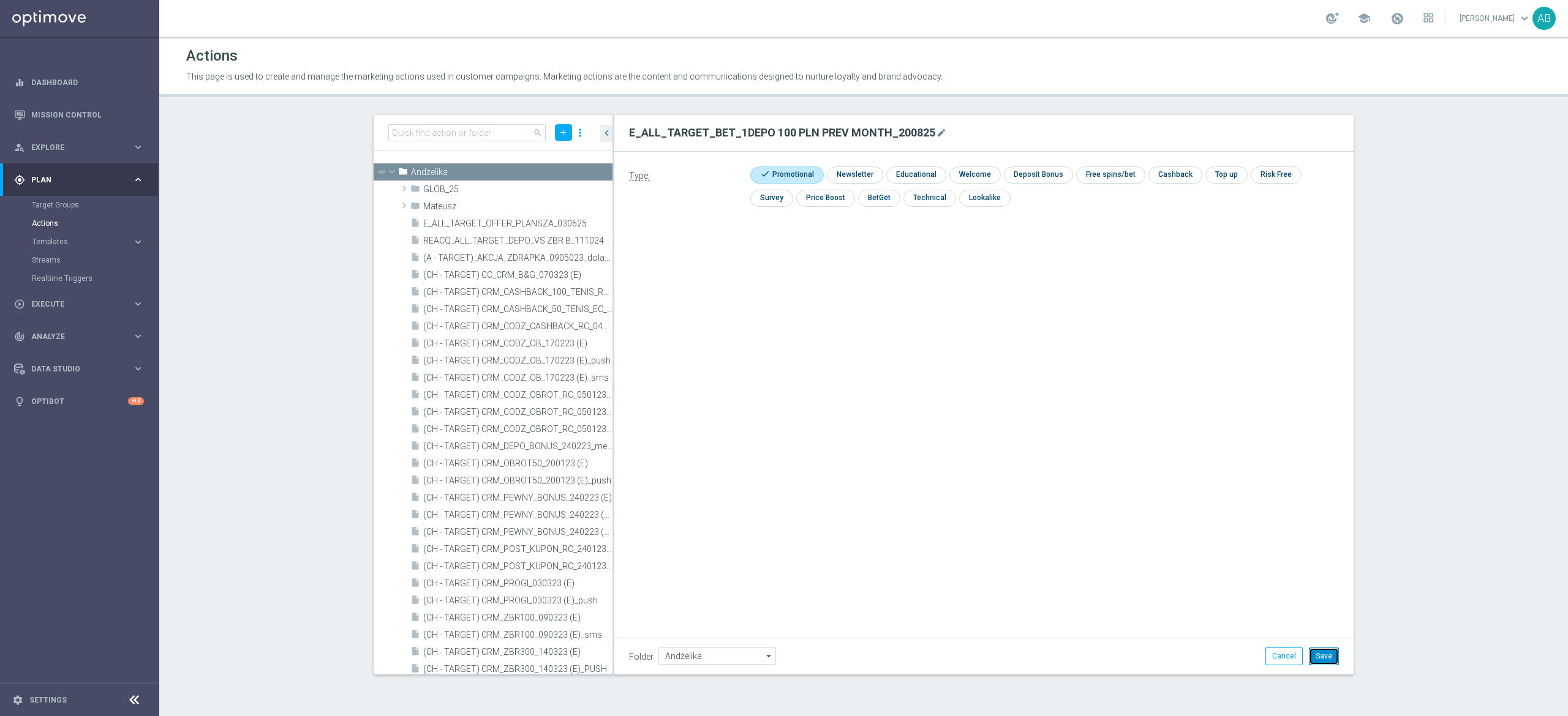
click at [1330, 661] on button "Save" at bounding box center [1323, 656] width 30 height 17
click at [556, 171] on icon "library_add" at bounding box center [560, 172] width 10 height 10
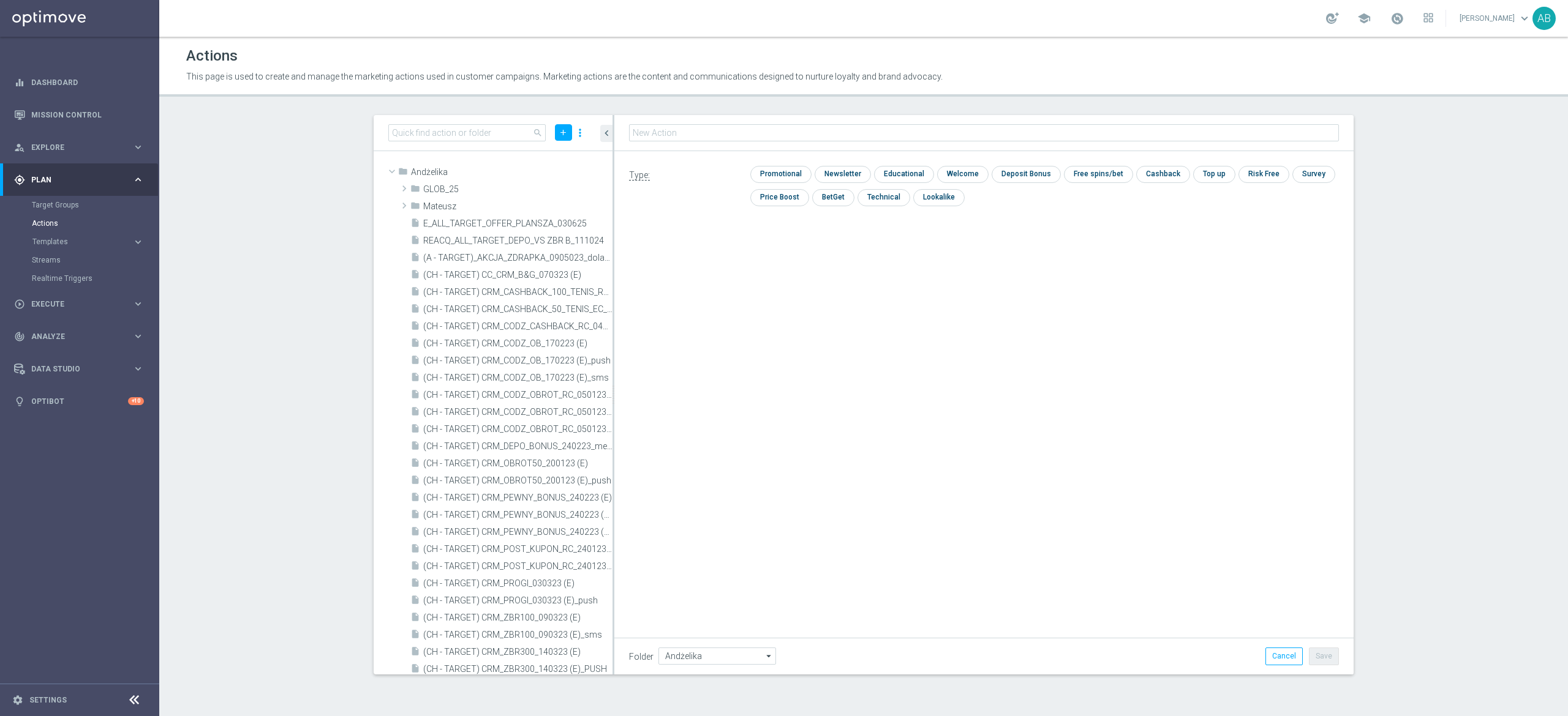
type input "E_ALL_TARGET_BET_2DEPO 200 PLN PREV MONTH_200825"
click at [799, 173] on input "checkbox" at bounding box center [779, 174] width 58 height 16
checkbox input "true"
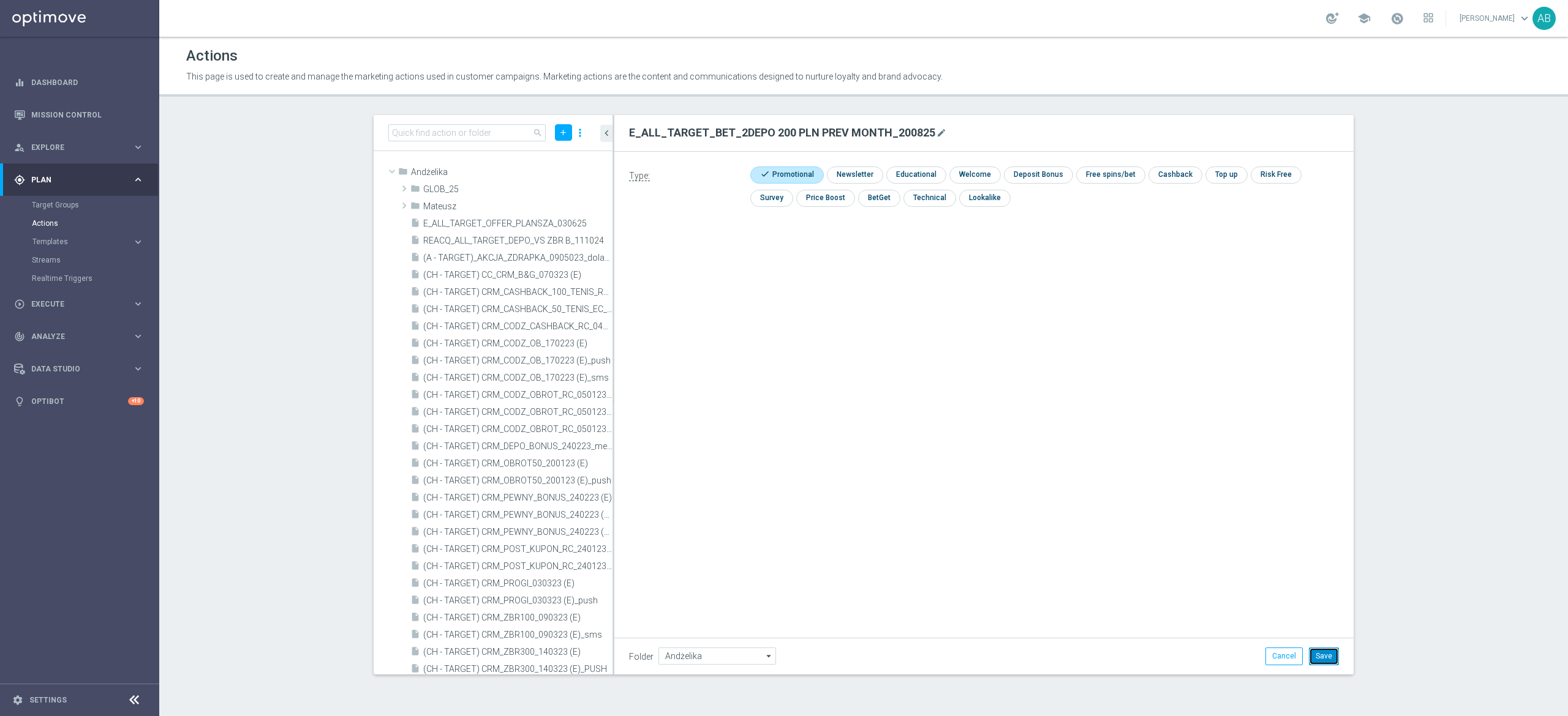
click at [1319, 658] on button "Save" at bounding box center [1323, 656] width 30 height 17
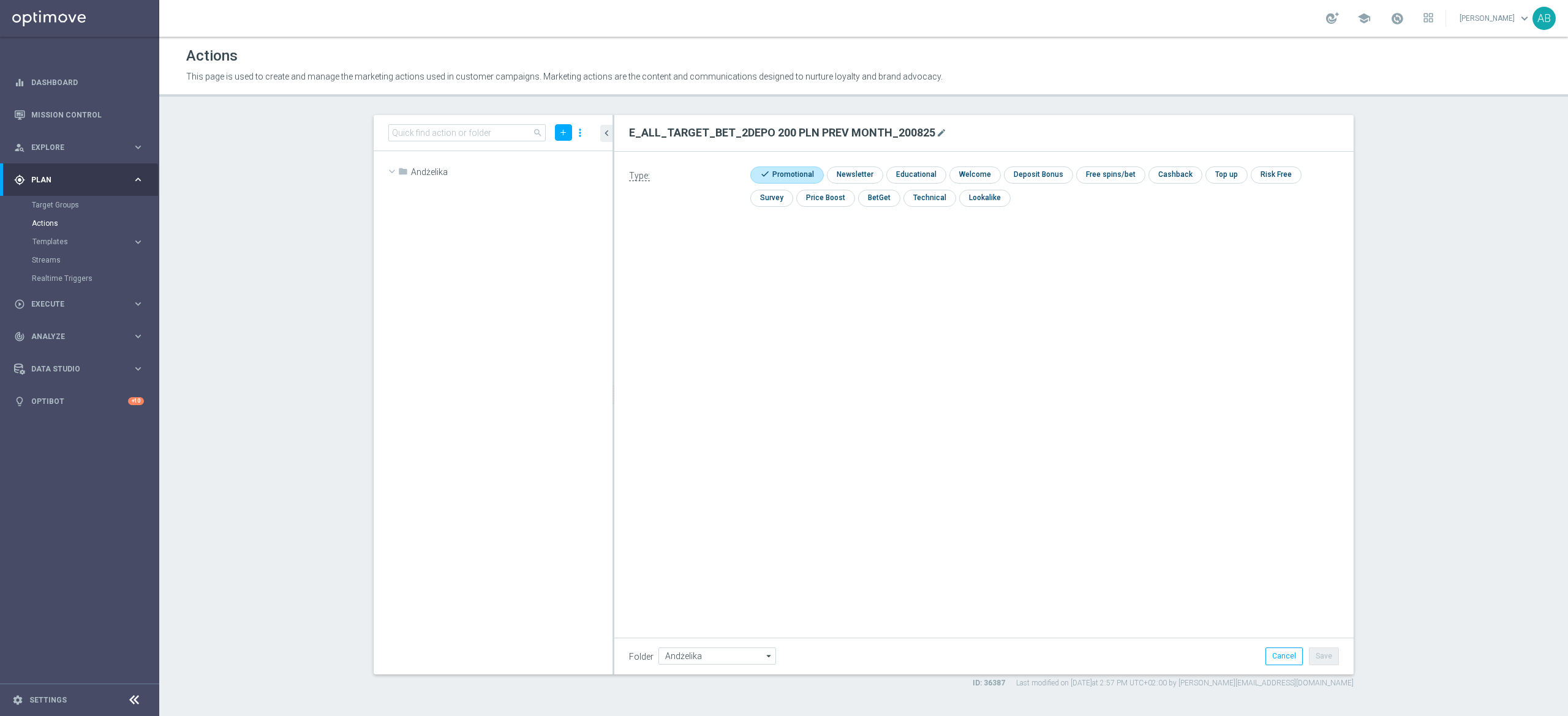
scroll to position [18122, 0]
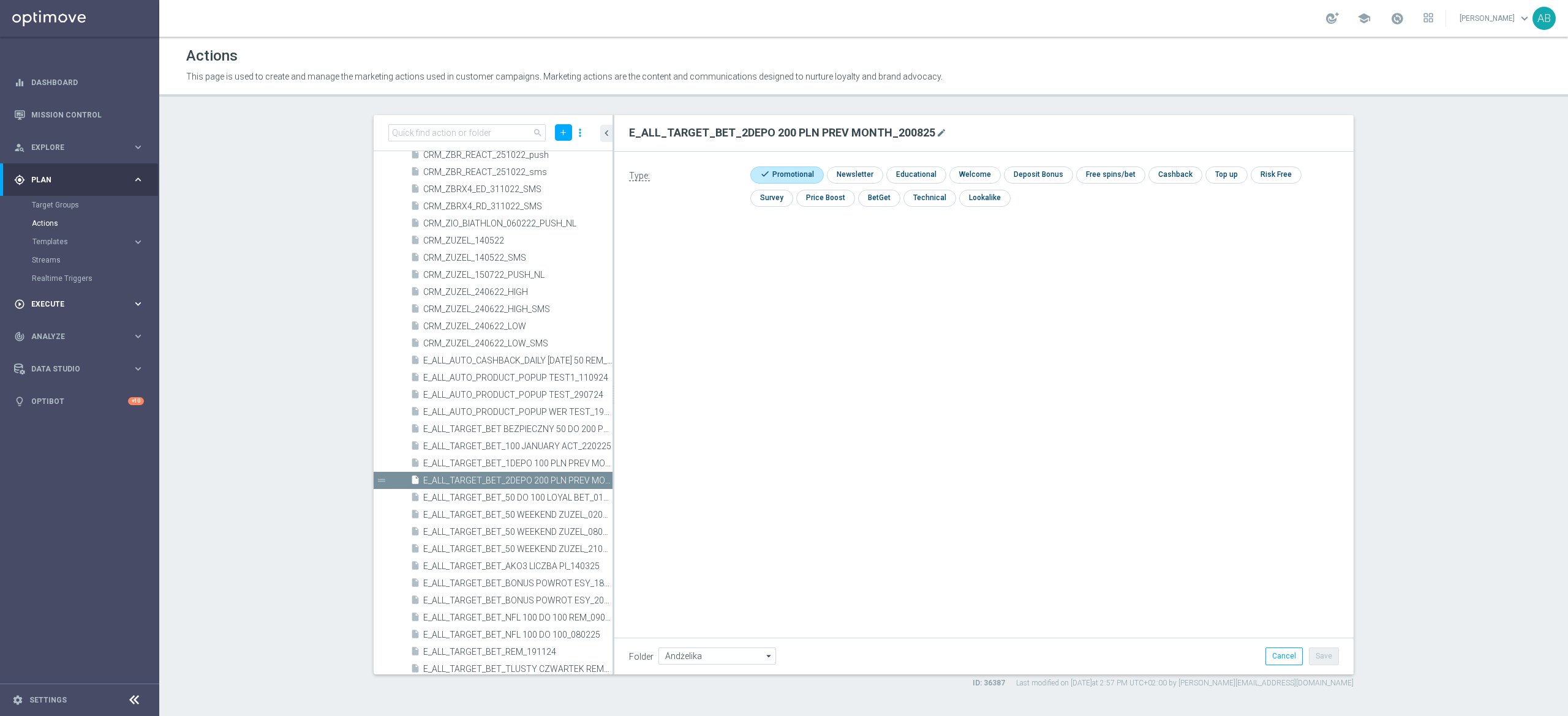
click at [65, 303] on span "Execute" at bounding box center [82, 304] width 101 height 7
click at [69, 238] on link "Campaign Builder" at bounding box center [79, 238] width 96 height 10
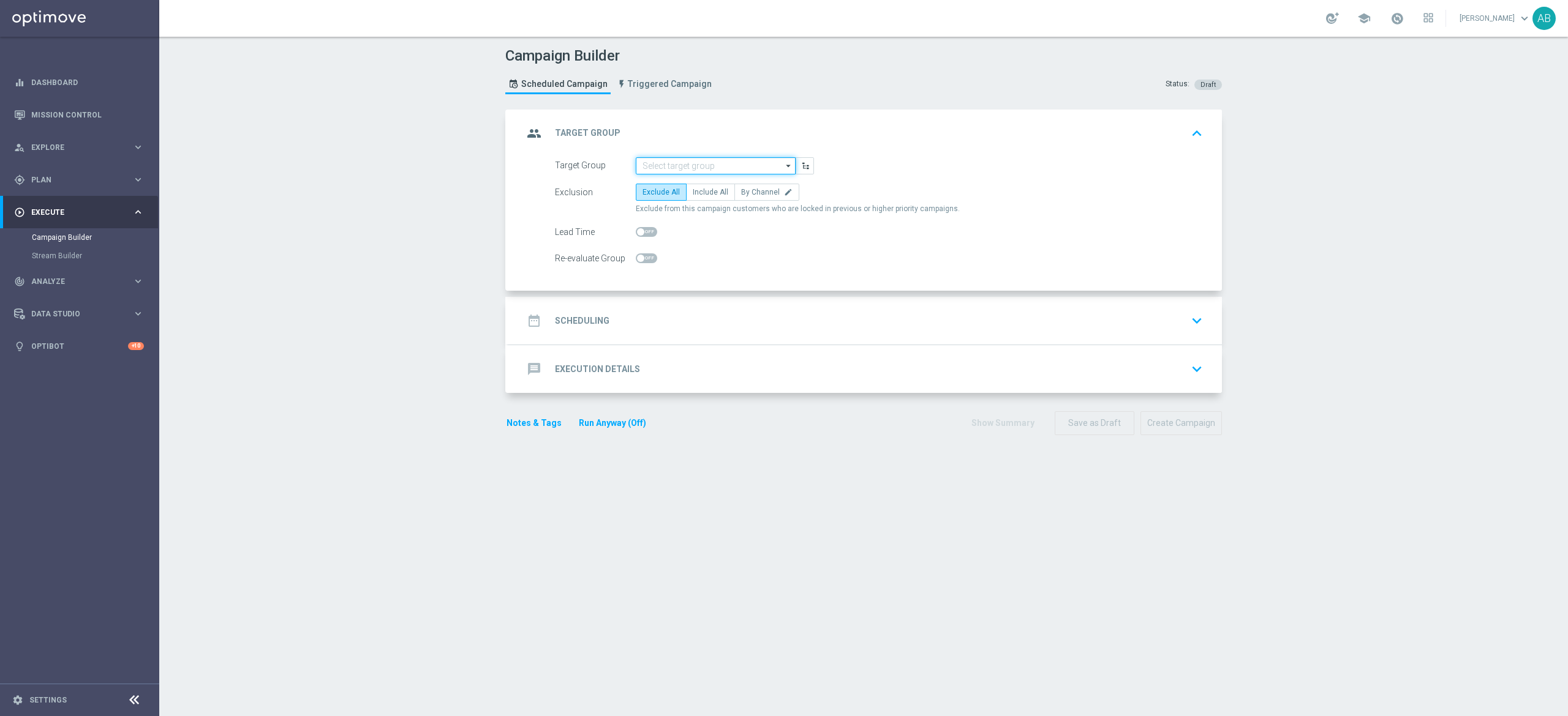
click at [708, 167] on input at bounding box center [715, 166] width 160 height 17
paste input "E_ALL_TARGET_BET_1DEPO 100 PLN PREV MONTH_200825"
click at [696, 182] on div "E_ALL_TARGET_BET_1DEPO 100 PLN PREV MONTH_200825" at bounding box center [726, 189] width 148 height 22
type input "E_ALL_TARGET_BET_1DEPO 100 PLN PREV MONTH_200825"
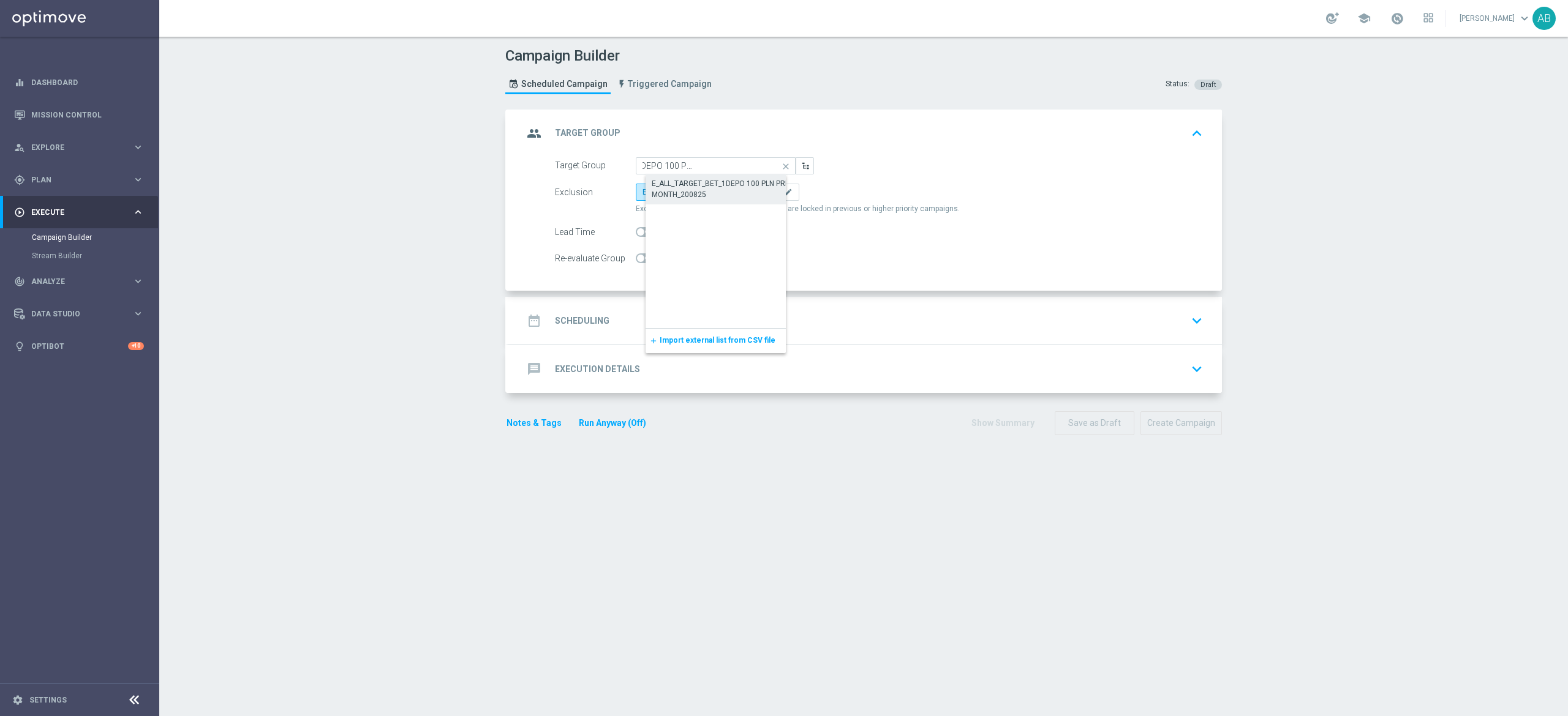
scroll to position [0, 0]
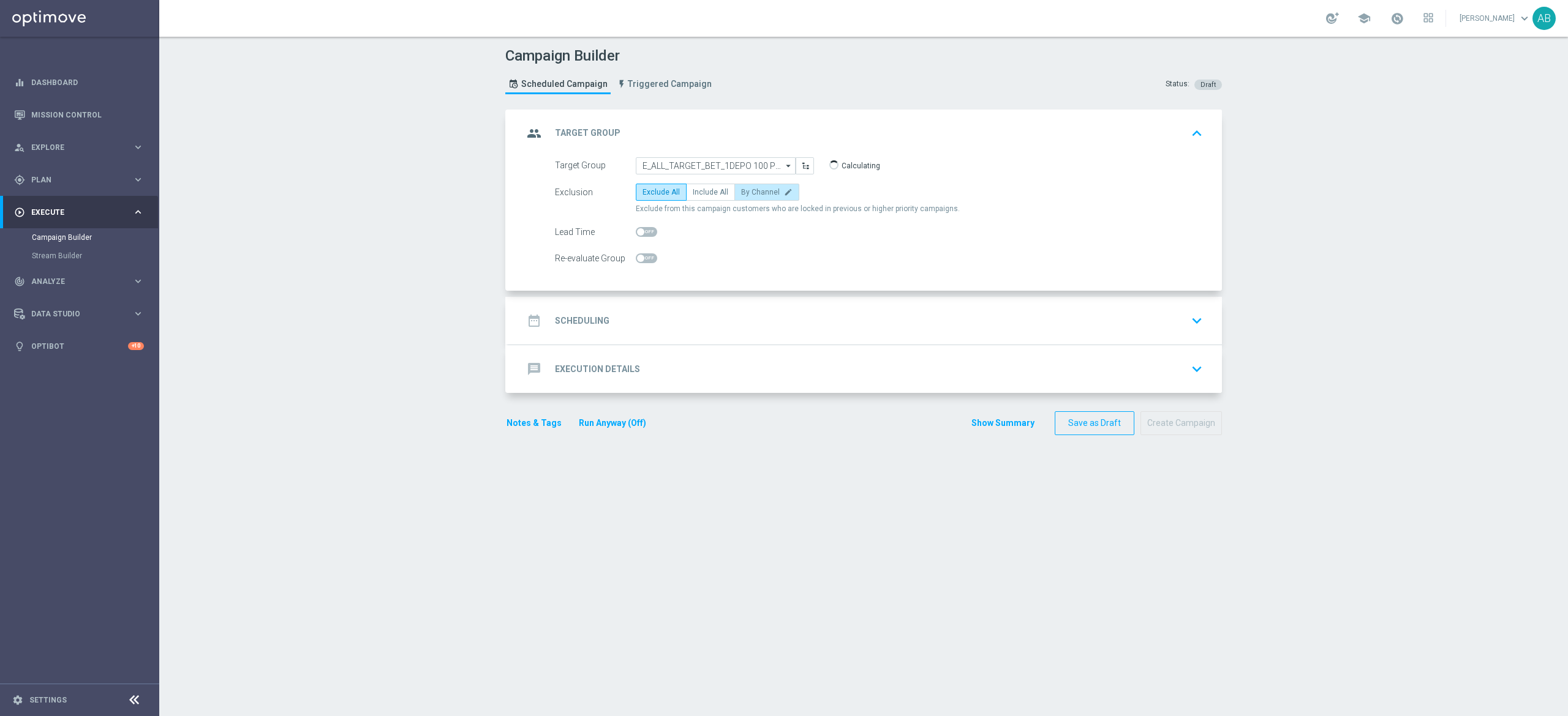
click at [736, 184] on label "By Channel edit" at bounding box center [766, 192] width 65 height 17
click at [741, 190] on input "By Channel edit" at bounding box center [745, 194] width 8 height 8
radio input "true"
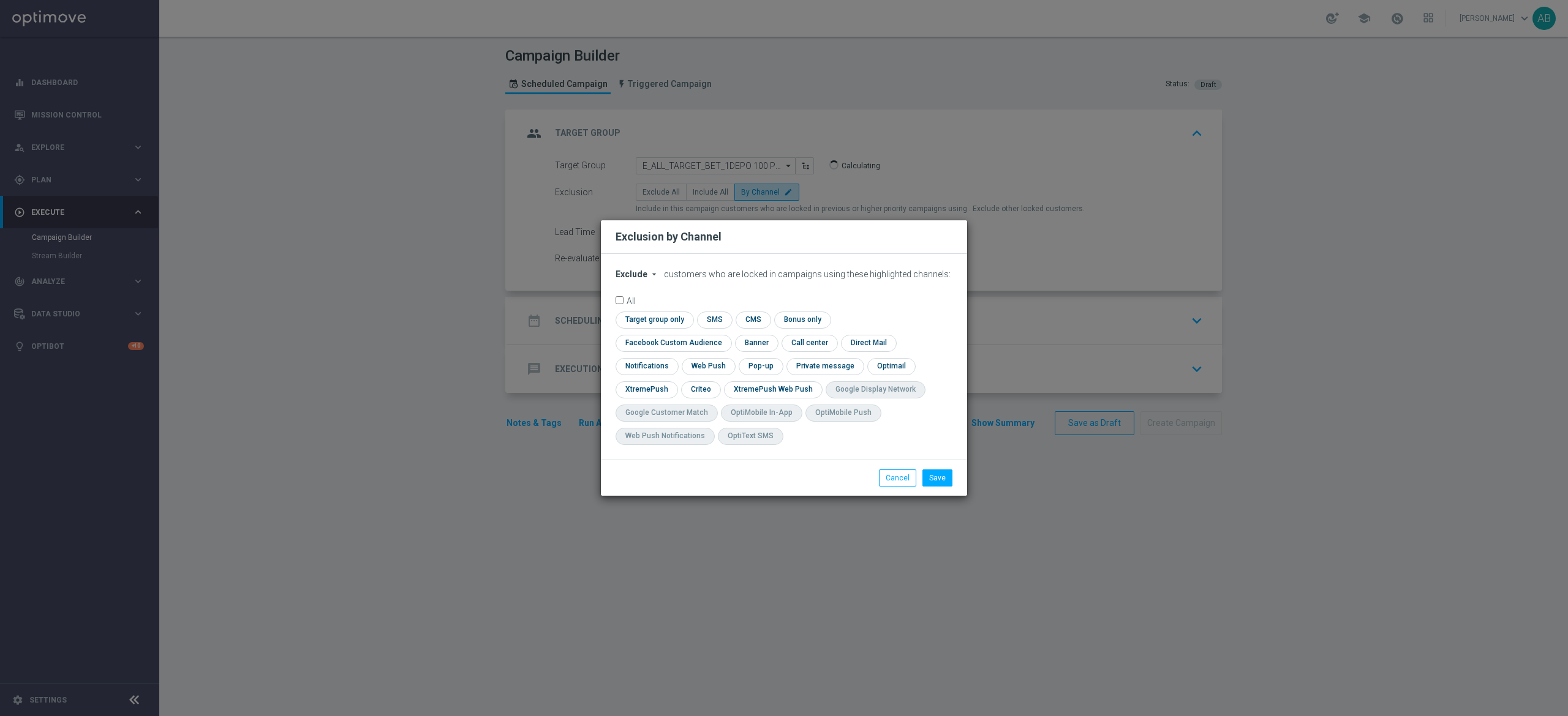
click at [641, 279] on span "Exclude" at bounding box center [631, 274] width 32 height 10
click at [0, 0] on span "Include" at bounding box center [0, 0] width 0 height 0
click at [726, 335] on input "checkbox" at bounding box center [671, 343] width 111 height 16
checkbox input "true"
click at [709, 388] on input "checkbox" at bounding box center [700, 390] width 38 height 16
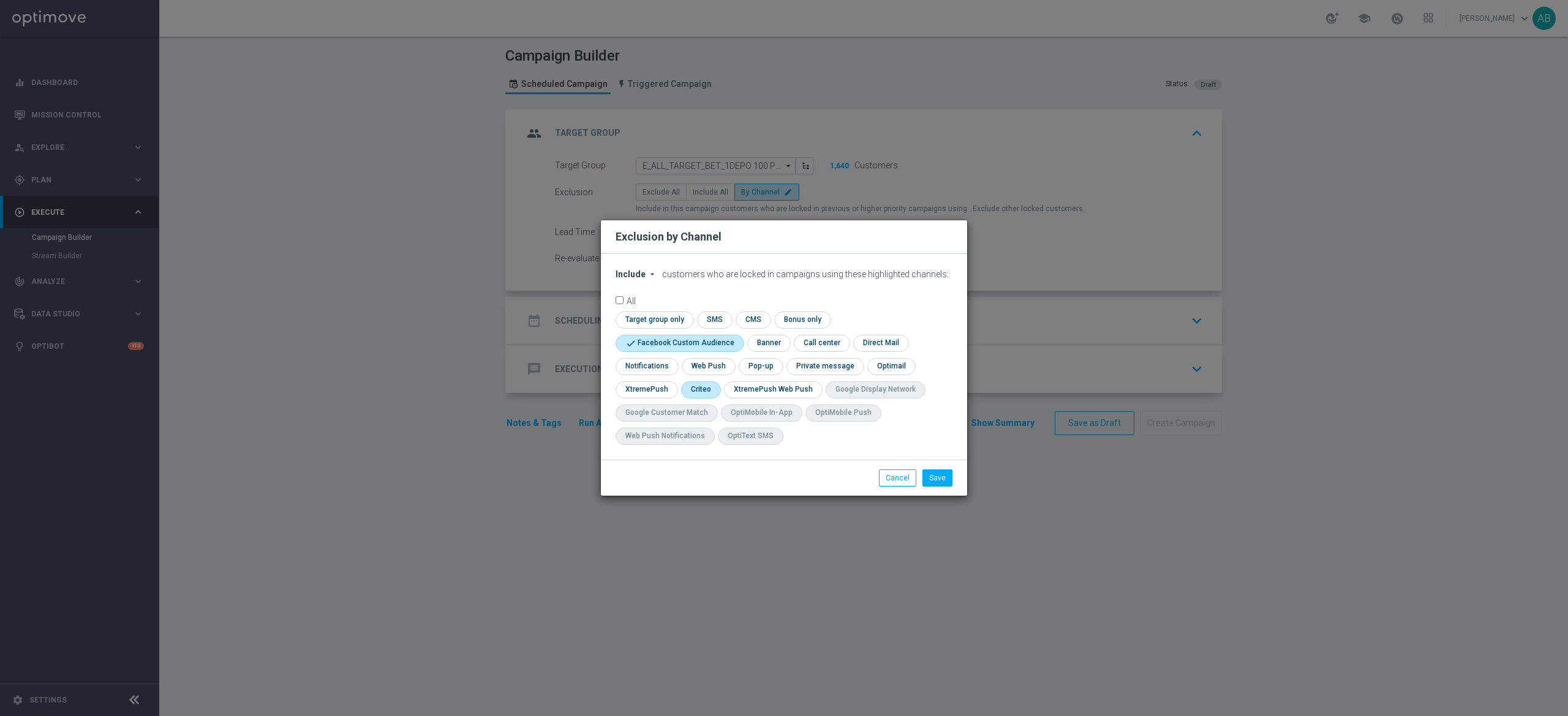
checkbox input "true"
click at [750, 366] on input "checkbox" at bounding box center [760, 366] width 42 height 16
checkbox input "true"
click at [938, 484] on button "Save" at bounding box center [937, 478] width 30 height 17
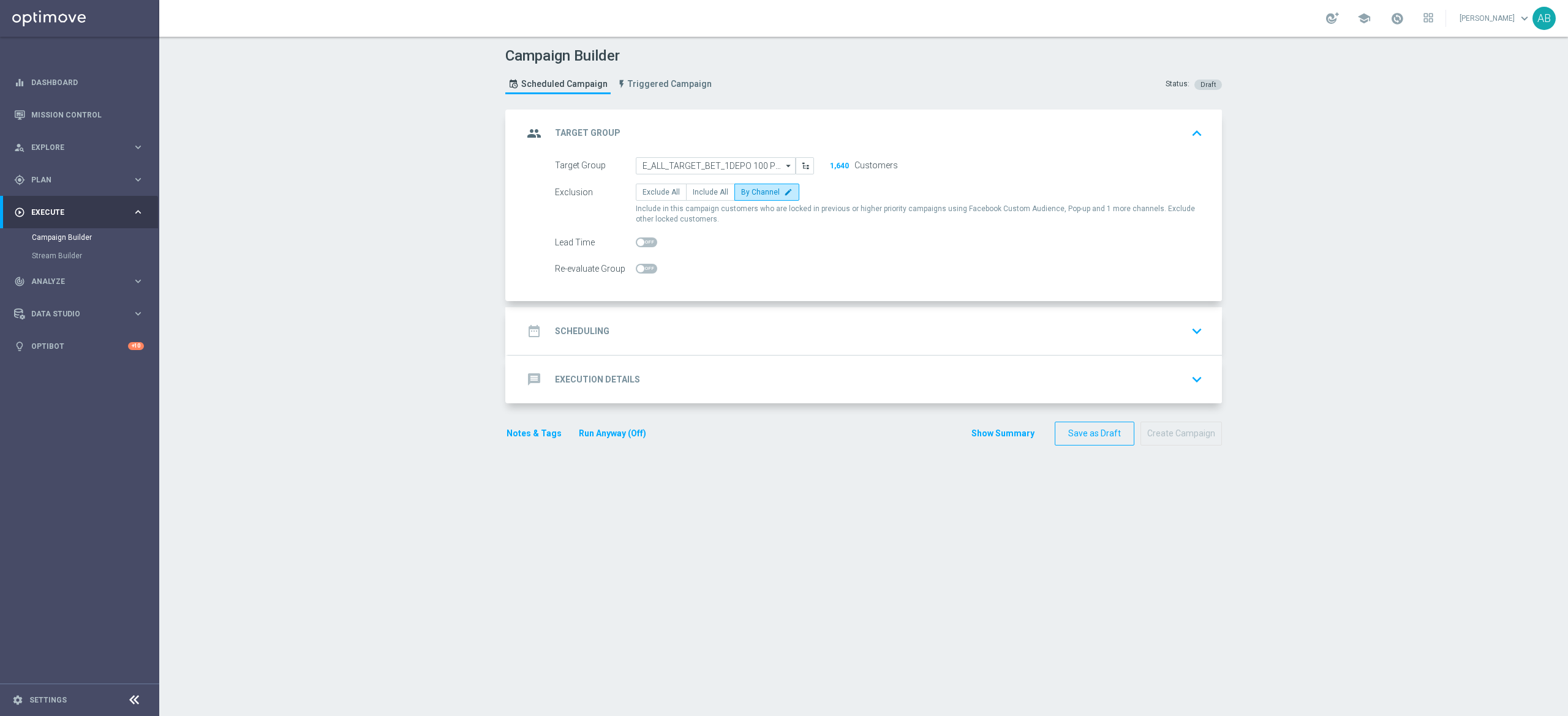
click at [650, 330] on div "date_range Scheduling keyboard_arrow_down" at bounding box center [865, 331] width 684 height 23
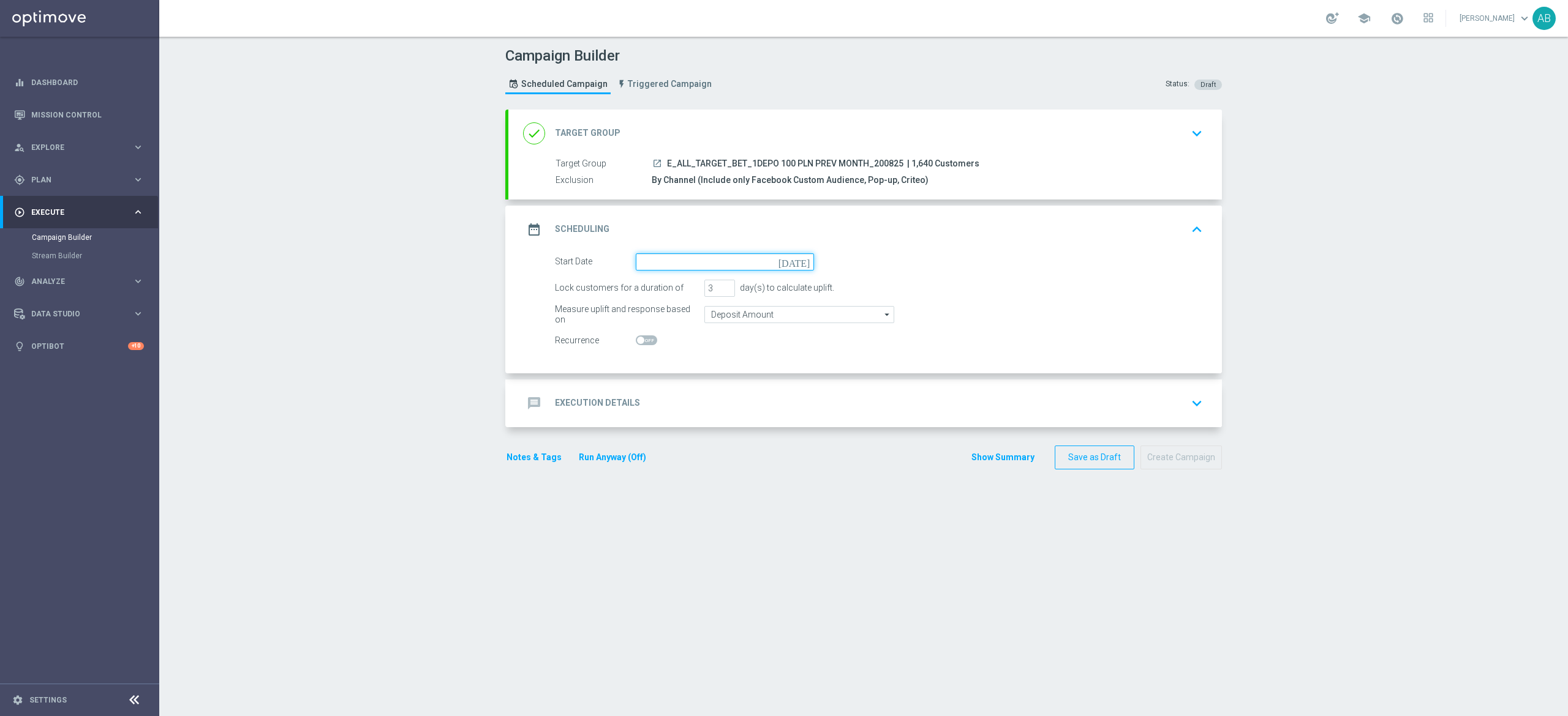
click at [670, 263] on input at bounding box center [725, 262] width 178 height 17
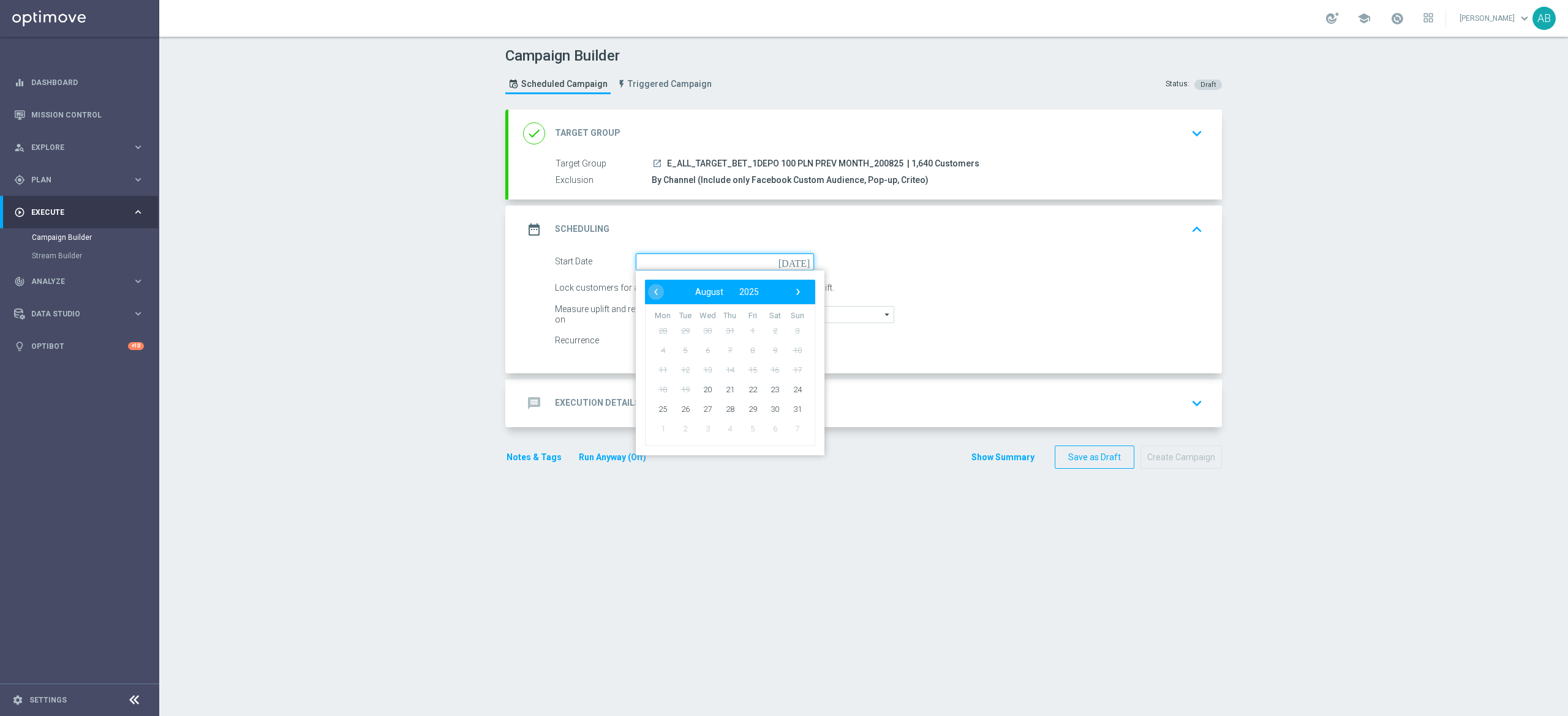
paste input "E_ALL_TARGET_BET_1DEPO 100 PLN PREV MONTH_200825"
type input "E_ALL_TARGET_BET_1DEPO 100 PLN PREV MONTH_200825"
click at [697, 390] on span "20" at bounding box center [707, 389] width 19 height 19
type input "[DATE]"
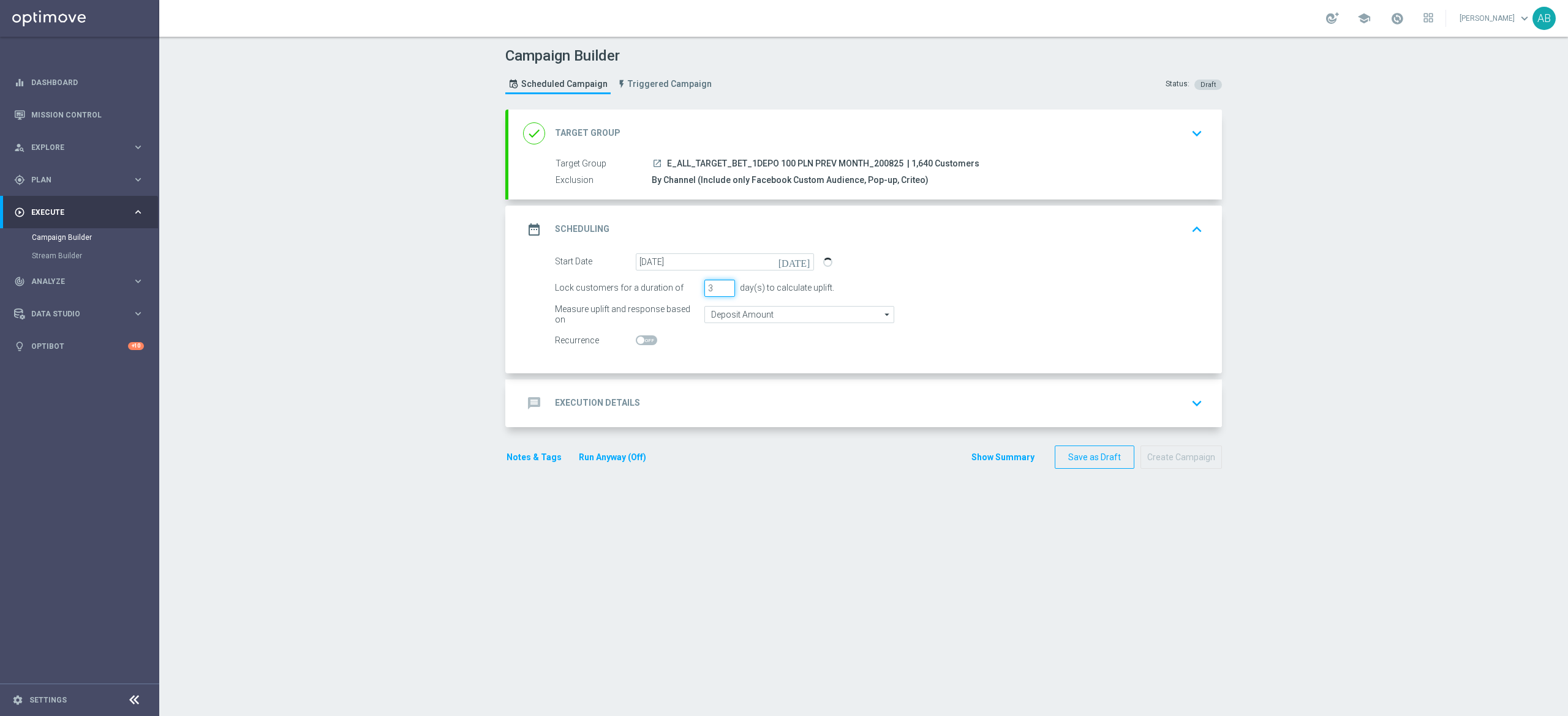
drag, startPoint x: 701, startPoint y: 287, endPoint x: 696, endPoint y: 291, distance: 6.4
click at [705, 291] on input "3" at bounding box center [719, 288] width 30 height 17
type input "1"
click at [698, 421] on div "message Execution Details keyboard_arrow_down" at bounding box center [864, 403] width 713 height 48
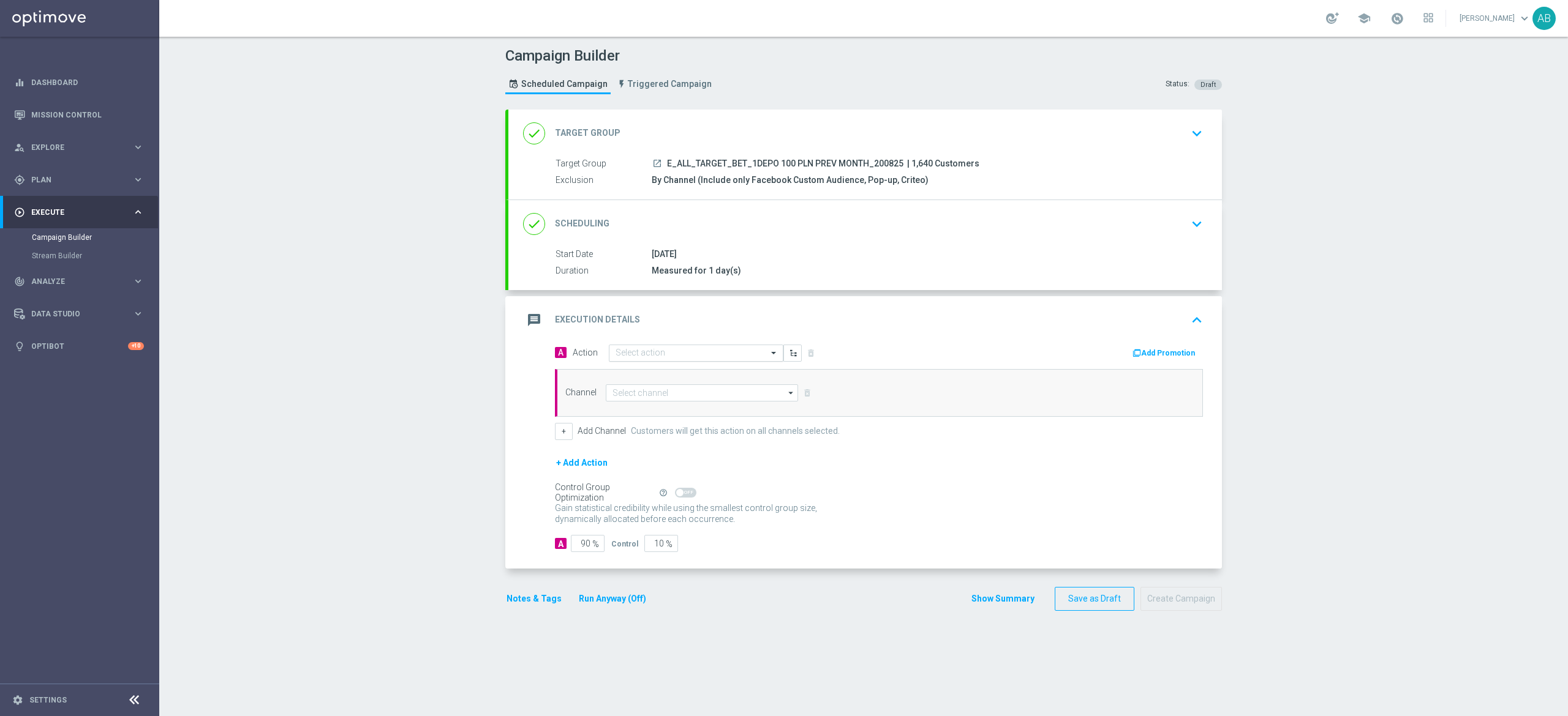
click at [666, 347] on div "Select action" at bounding box center [696, 353] width 175 height 17
paste input "E_ALL_TARGET_BET_1DEPO 100 PLN PREV MONTH_200825"
type input "E_ALL_TARGET_BET_1DEPO 100 PLN PREV MONTH_200825"
click at [665, 384] on div "E_ALL_TARGET_BET_1DEPO 100 PLN PREV MONTH_200825 edit" at bounding box center [696, 375] width 161 height 20
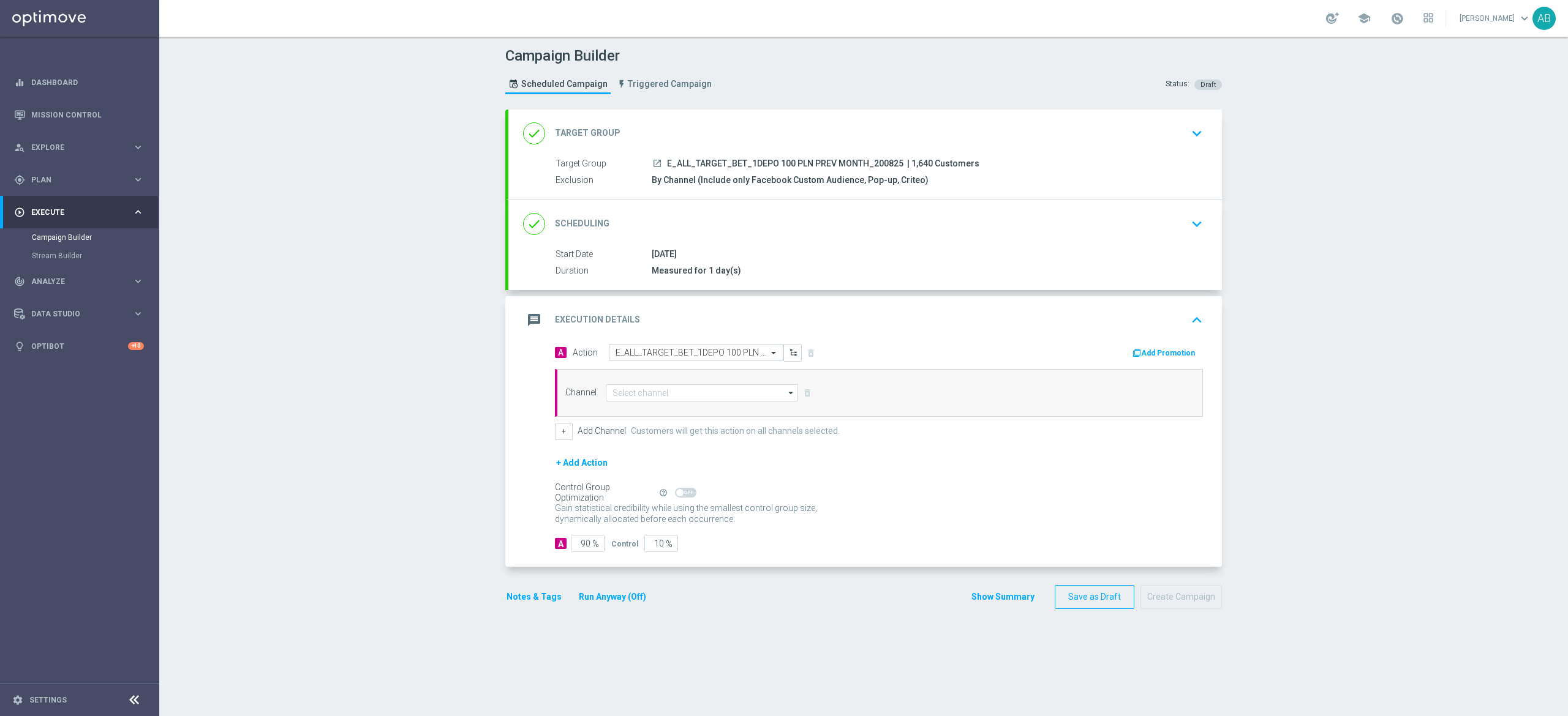
scroll to position [0, 0]
click at [654, 393] on input at bounding box center [701, 393] width 192 height 17
click at [664, 408] on div "Optimail" at bounding box center [712, 411] width 192 height 17
type input "Optimail"
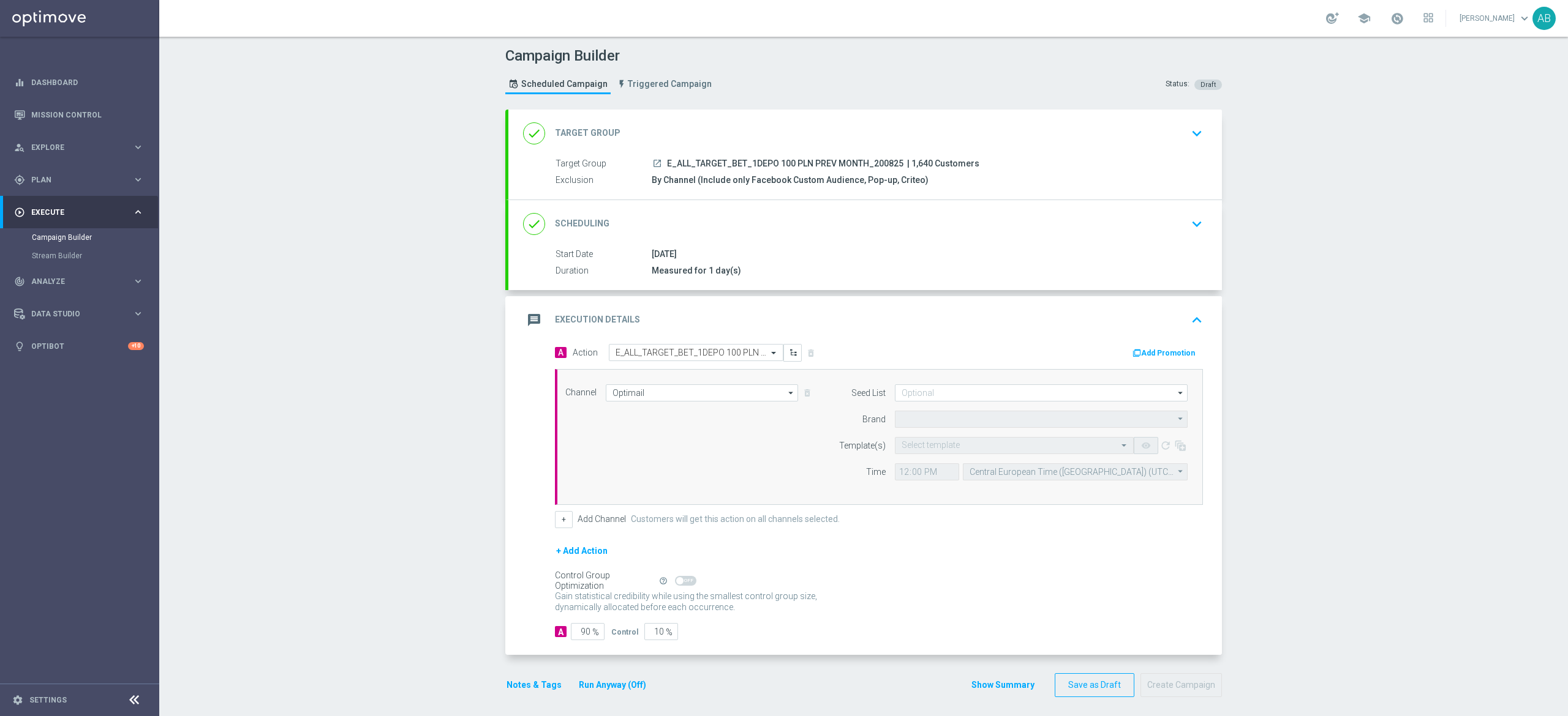
type input "STS"
click at [924, 392] on input at bounding box center [1041, 393] width 293 height 17
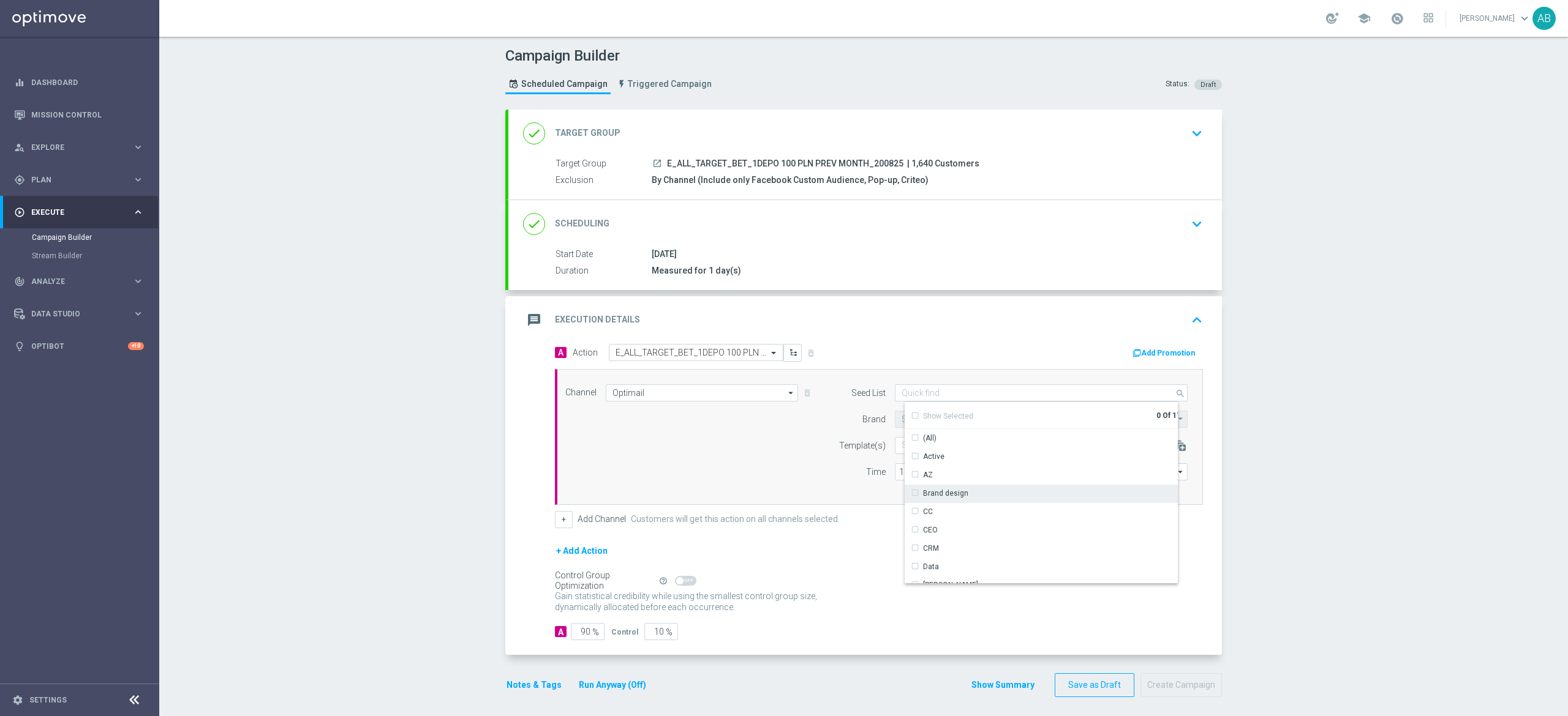
click at [946, 491] on div "Brand design" at bounding box center [945, 493] width 45 height 11
click at [956, 485] on div "Reactivation" at bounding box center [1046, 482] width 283 height 19
click at [804, 416] on div "Channel Optimail Optimail arrow_drop_down Show Selected 1 of 22 Target group on…" at bounding box center [876, 436] width 641 height 105
type input "Selected 2 of 17"
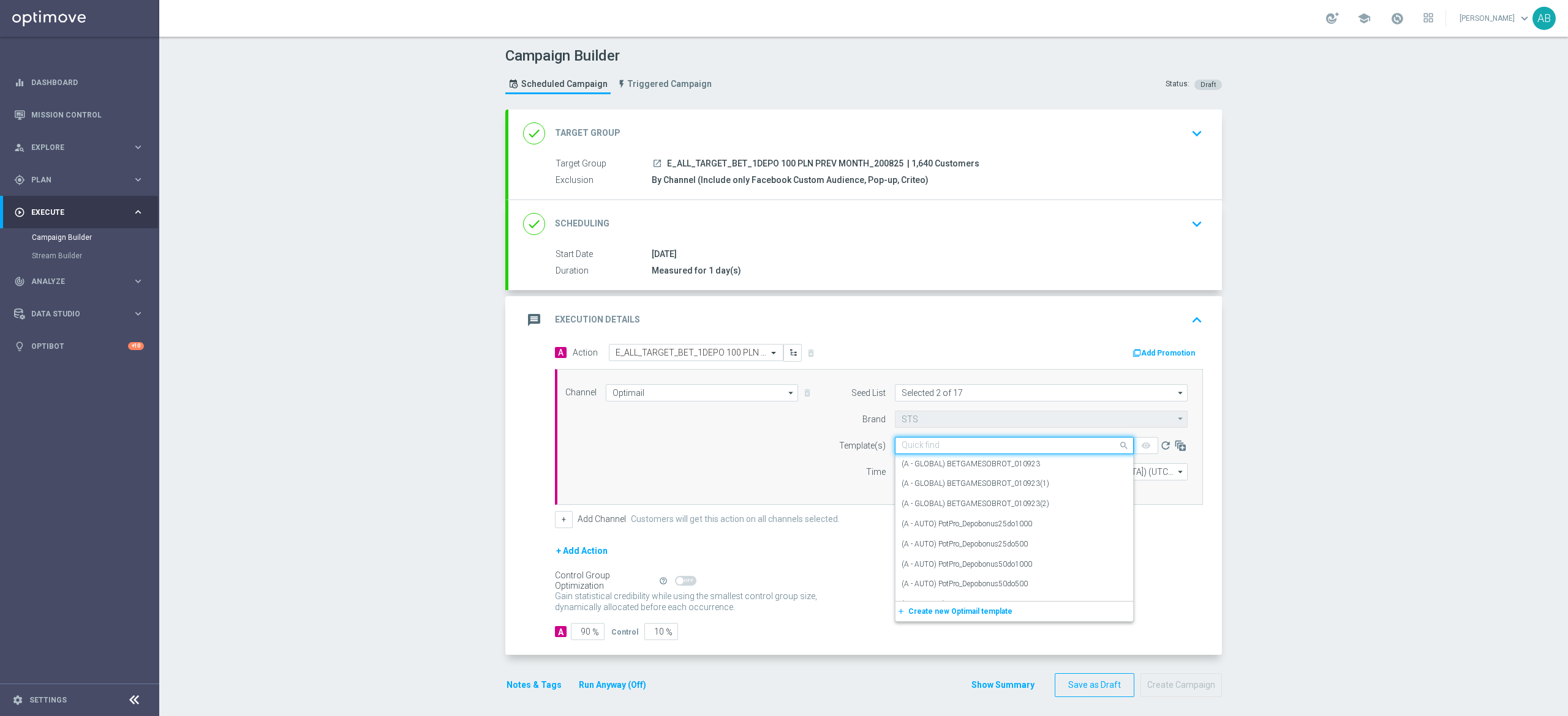
click at [902, 446] on input "text" at bounding box center [1002, 446] width 201 height 10
paste input "E_ALL_TARGET_BET_1DEPO 100 PLN PREV MONTH_200825"
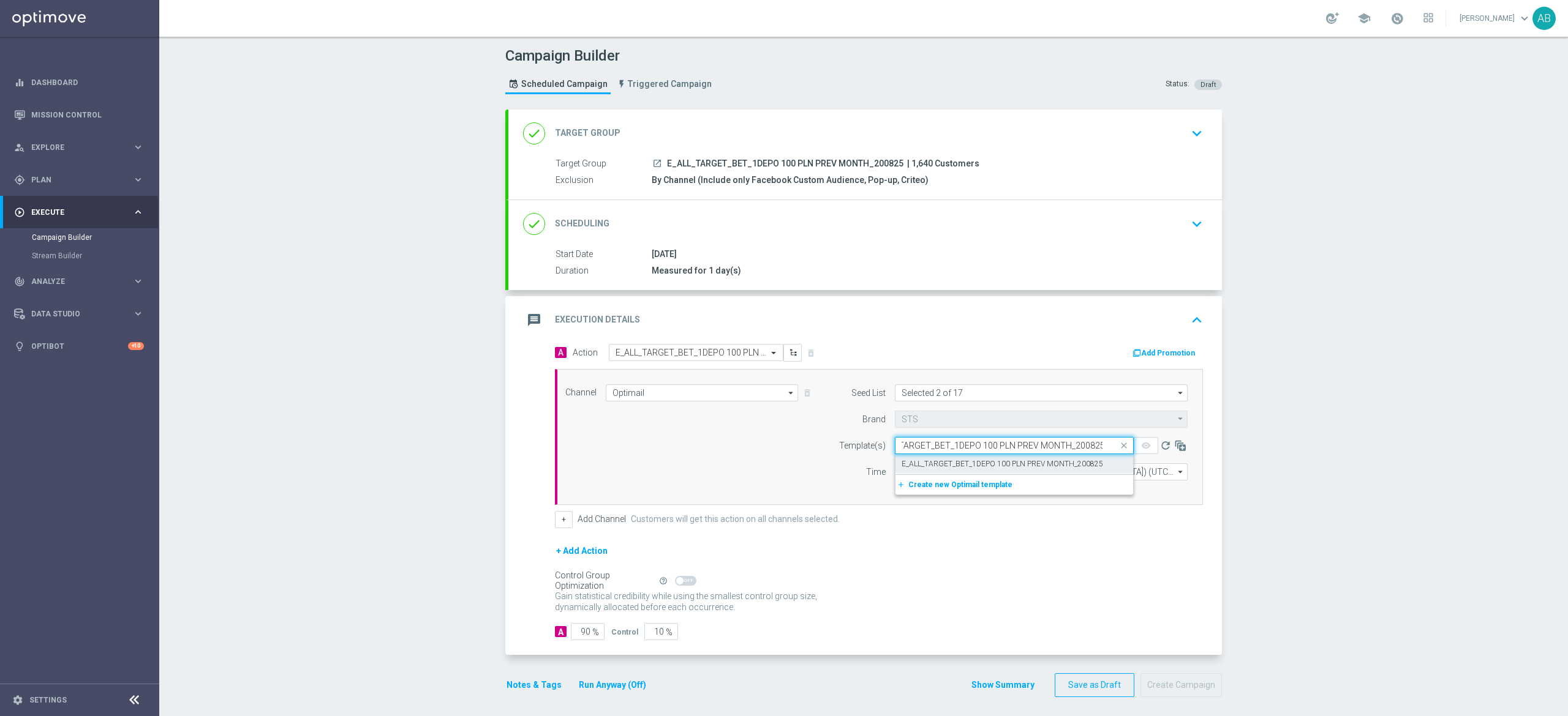
click at [927, 464] on label "E_ALL_TARGET_BET_1DEPO 100 PLN PREV MONTH_200825" at bounding box center [1002, 464] width 202 height 10
type input "E_ALL_TARGET_BET_1DEPO 100 PLN PREV MONTH_200825"
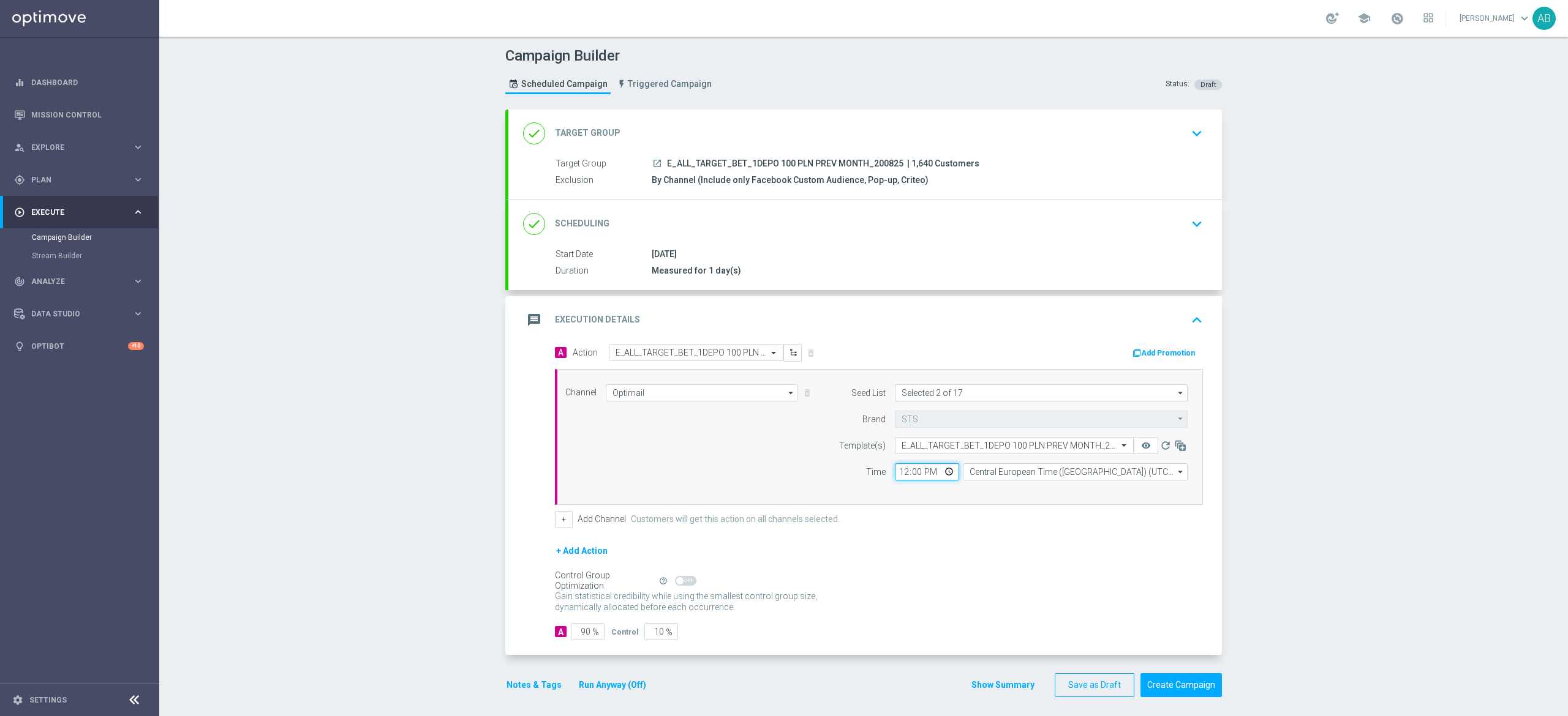
click at [896, 474] on input "12:00" at bounding box center [927, 472] width 65 height 17
type input "16:01"
click at [973, 470] on input "Central European Time (Warsaw) (UTC +02:00)" at bounding box center [1075, 472] width 224 height 17
click at [991, 494] on div "Central European Time (Warsaw) (UTC +02:00)" at bounding box center [1079, 490] width 200 height 11
type input "Central European Time (Warsaw) (UTC +02:00)"
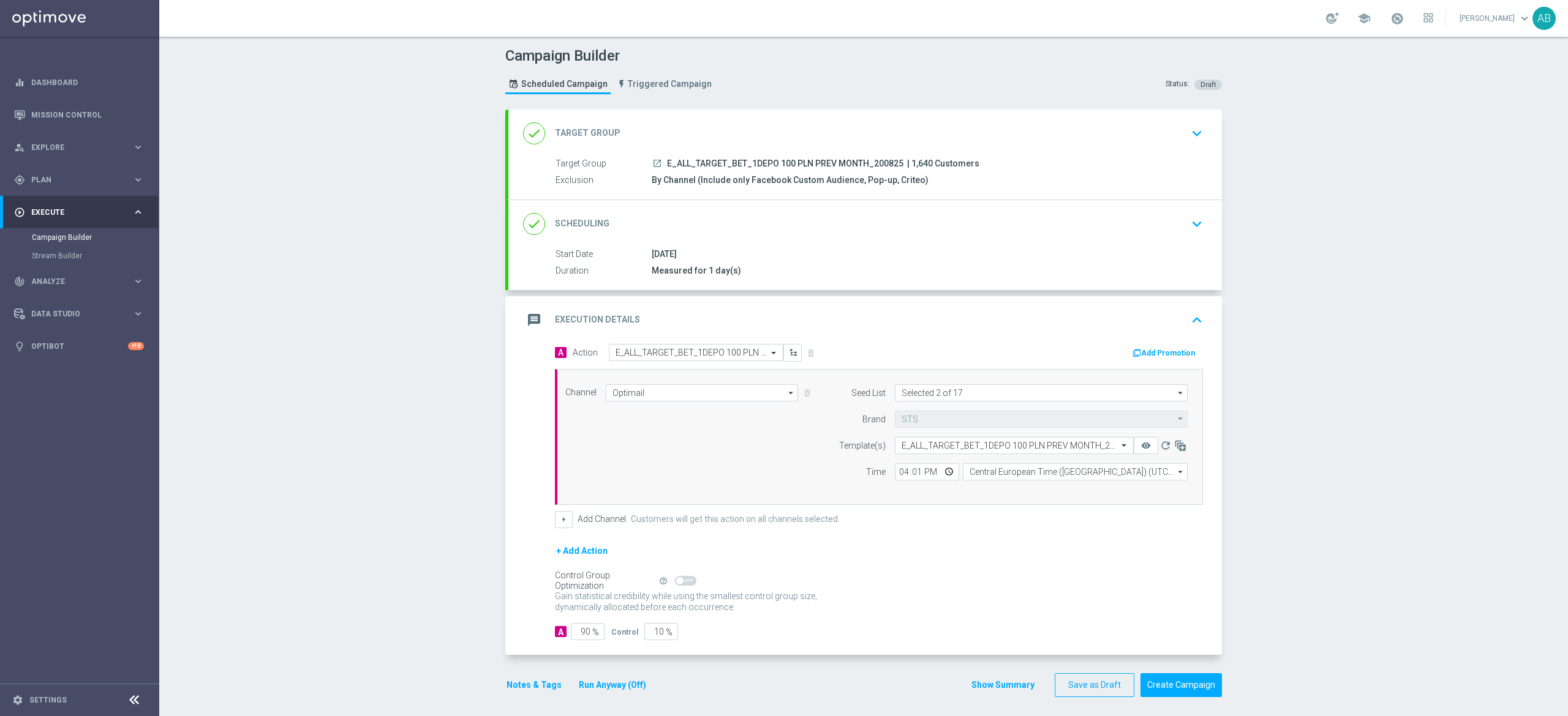
click at [533, 686] on button "Notes & Tags" at bounding box center [534, 686] width 58 height 16
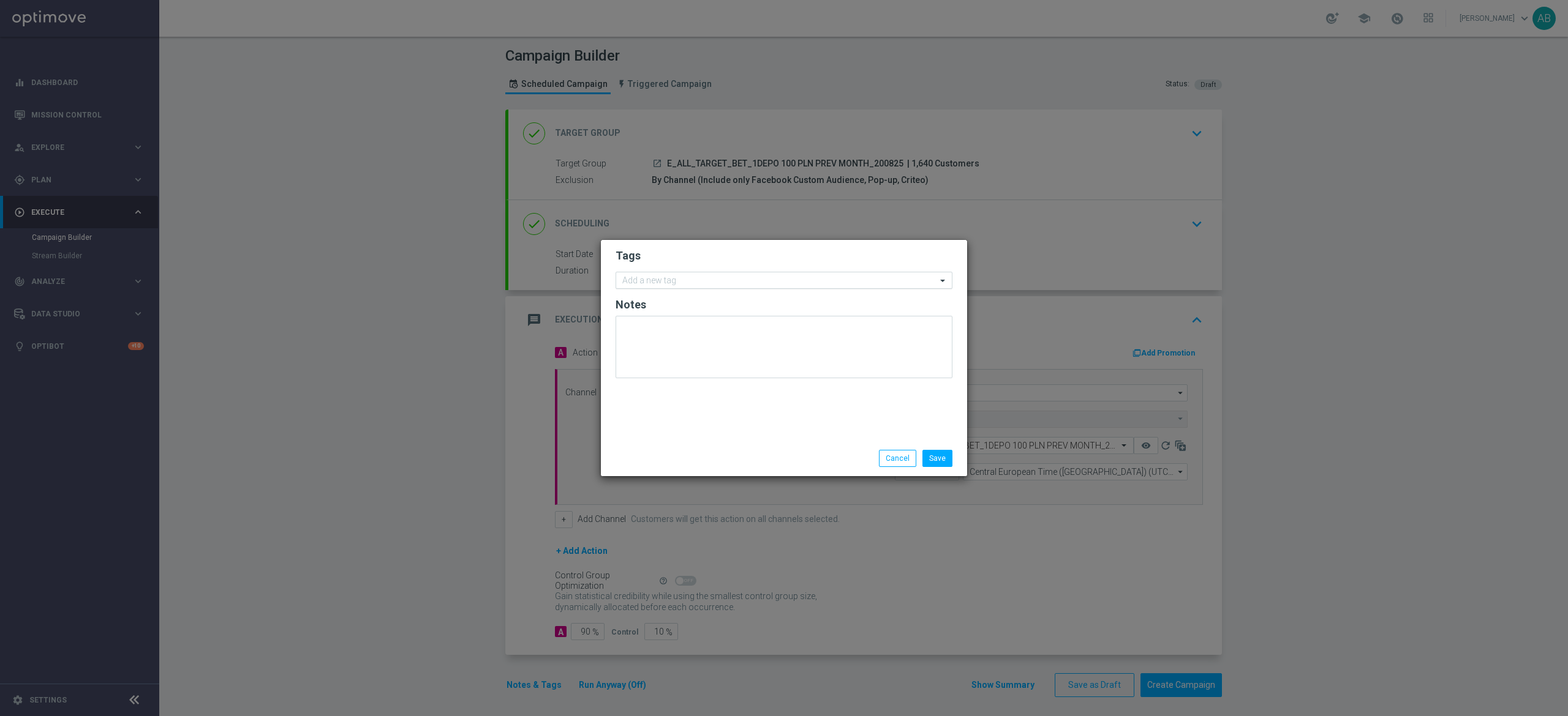
click at [667, 281] on input "text" at bounding box center [779, 280] width 314 height 10
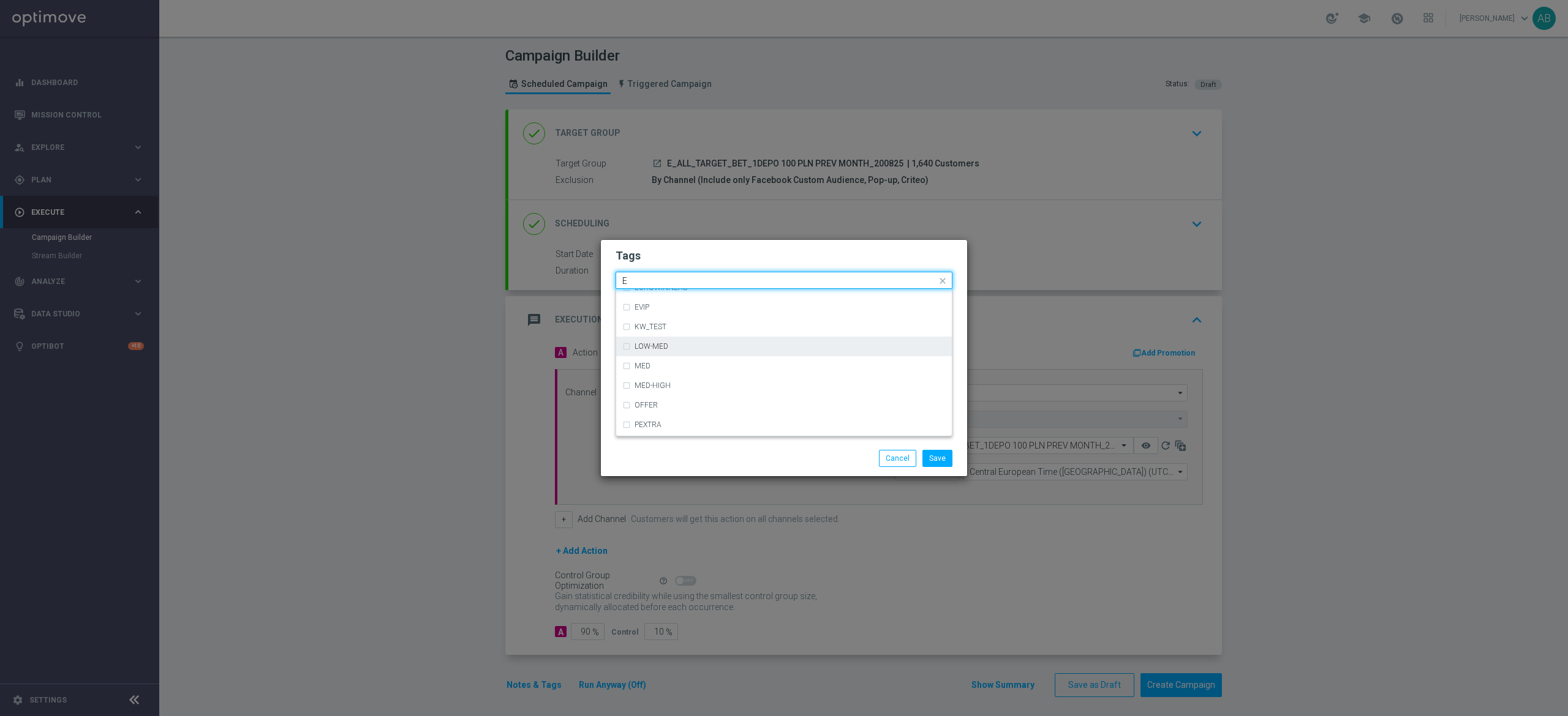
scroll to position [1734, 0]
click at [647, 330] on div "E" at bounding box center [789, 327] width 311 height 7
type input "E"
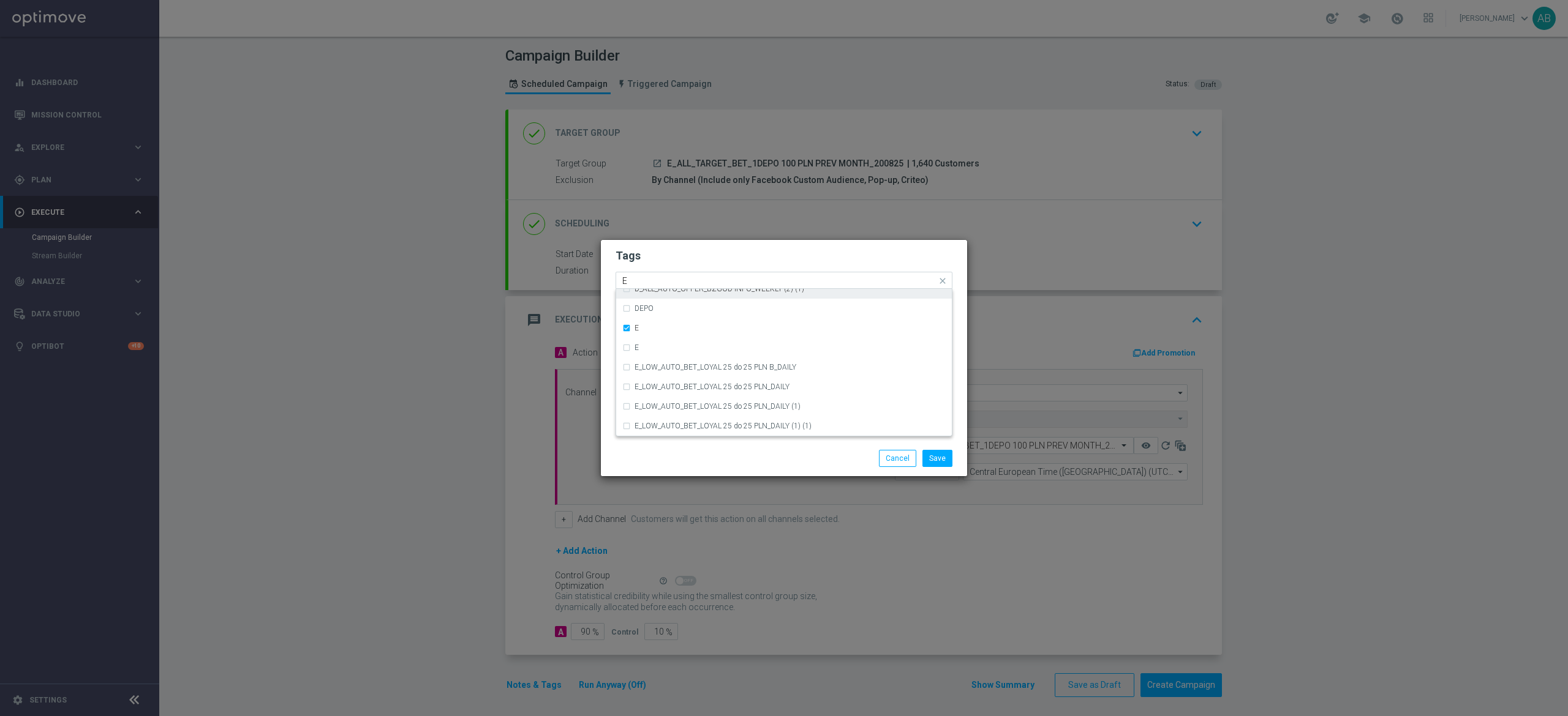
click at [648, 272] on div "Quick find × E E" at bounding box center [784, 280] width 337 height 17
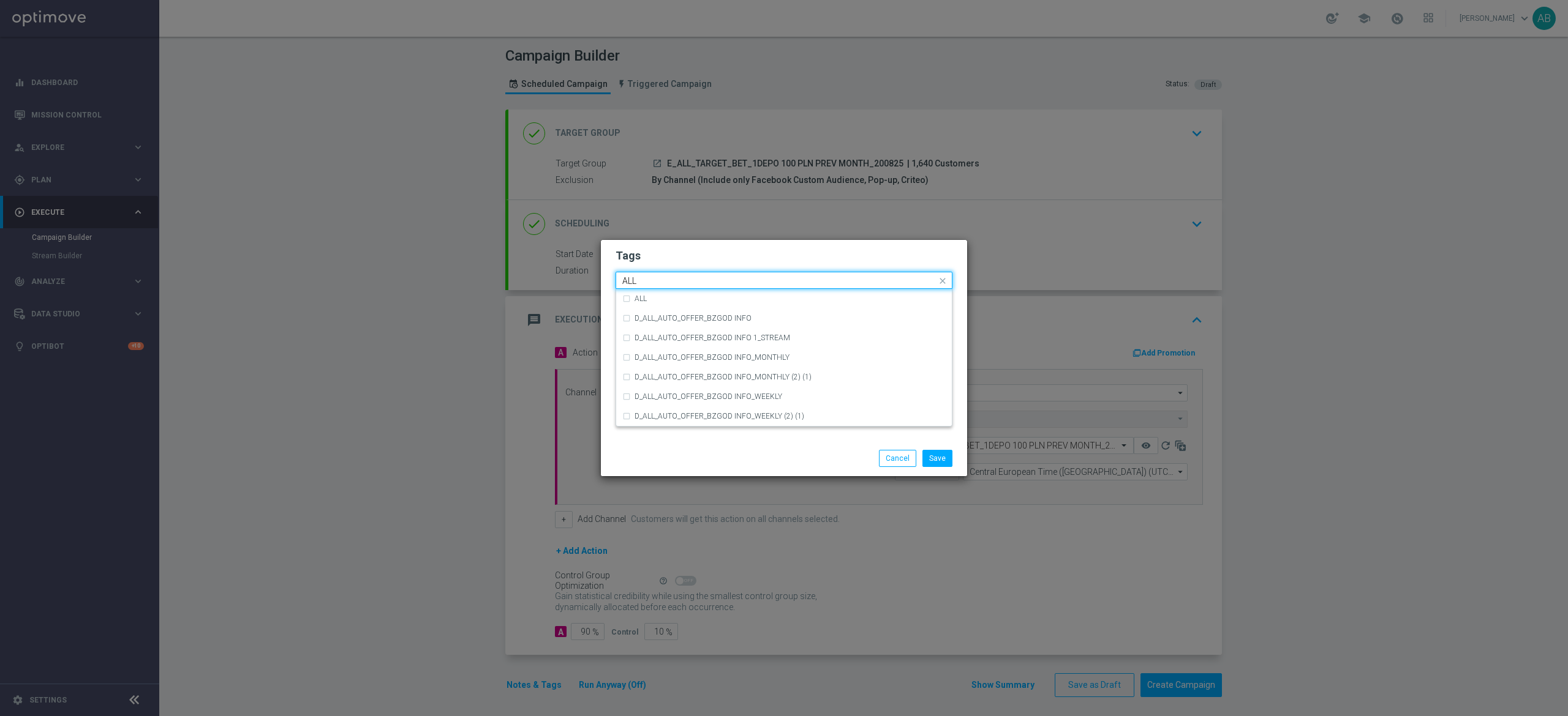
scroll to position [0, 0]
click at [641, 296] on label "ALL" at bounding box center [641, 298] width 12 height 7
click at [650, 274] on div "Quick find × E × ALL ALL" at bounding box center [775, 280] width 320 height 16
type input "A"
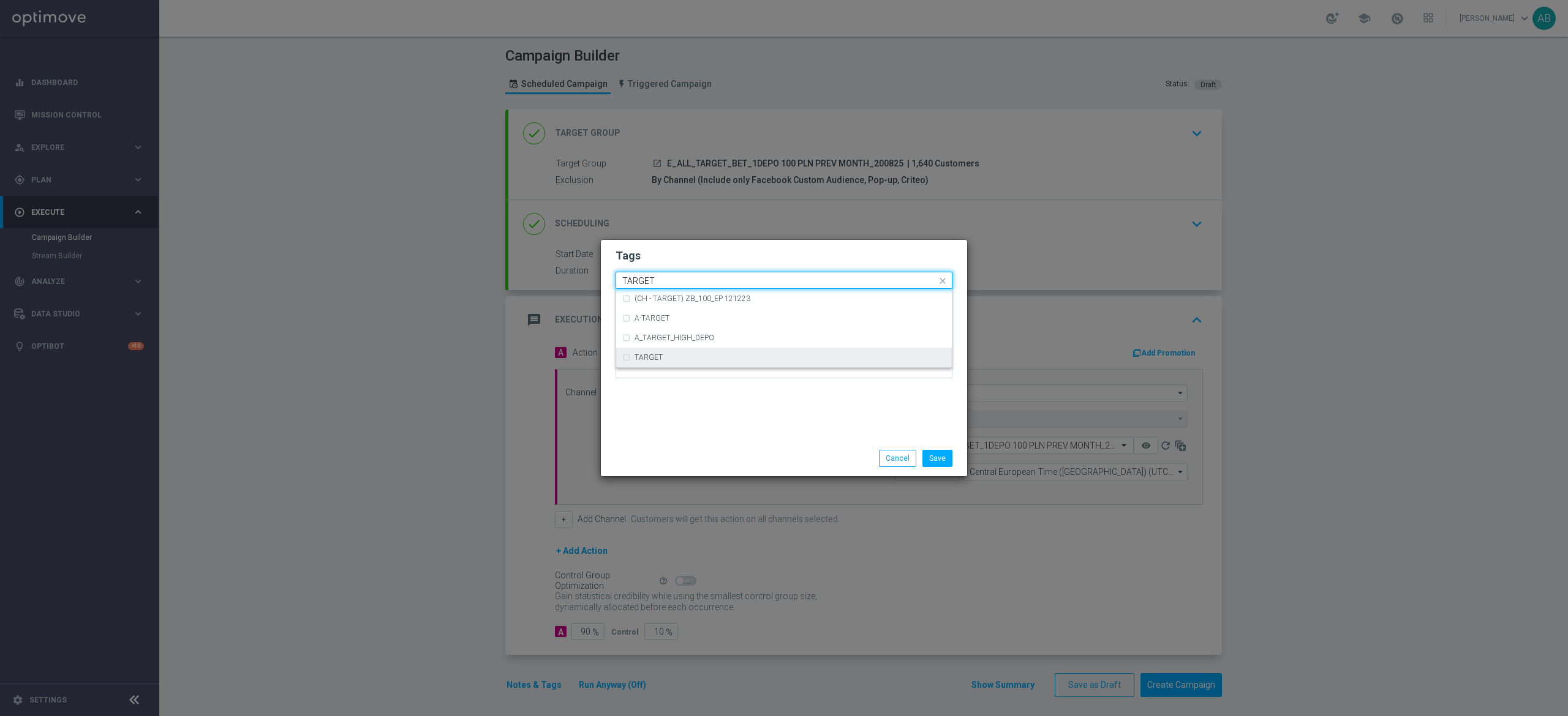
click at [637, 359] on label "TARGET" at bounding box center [648, 357] width 28 height 7
click at [643, 279] on input "TARGET" at bounding box center [779, 280] width 314 height 10
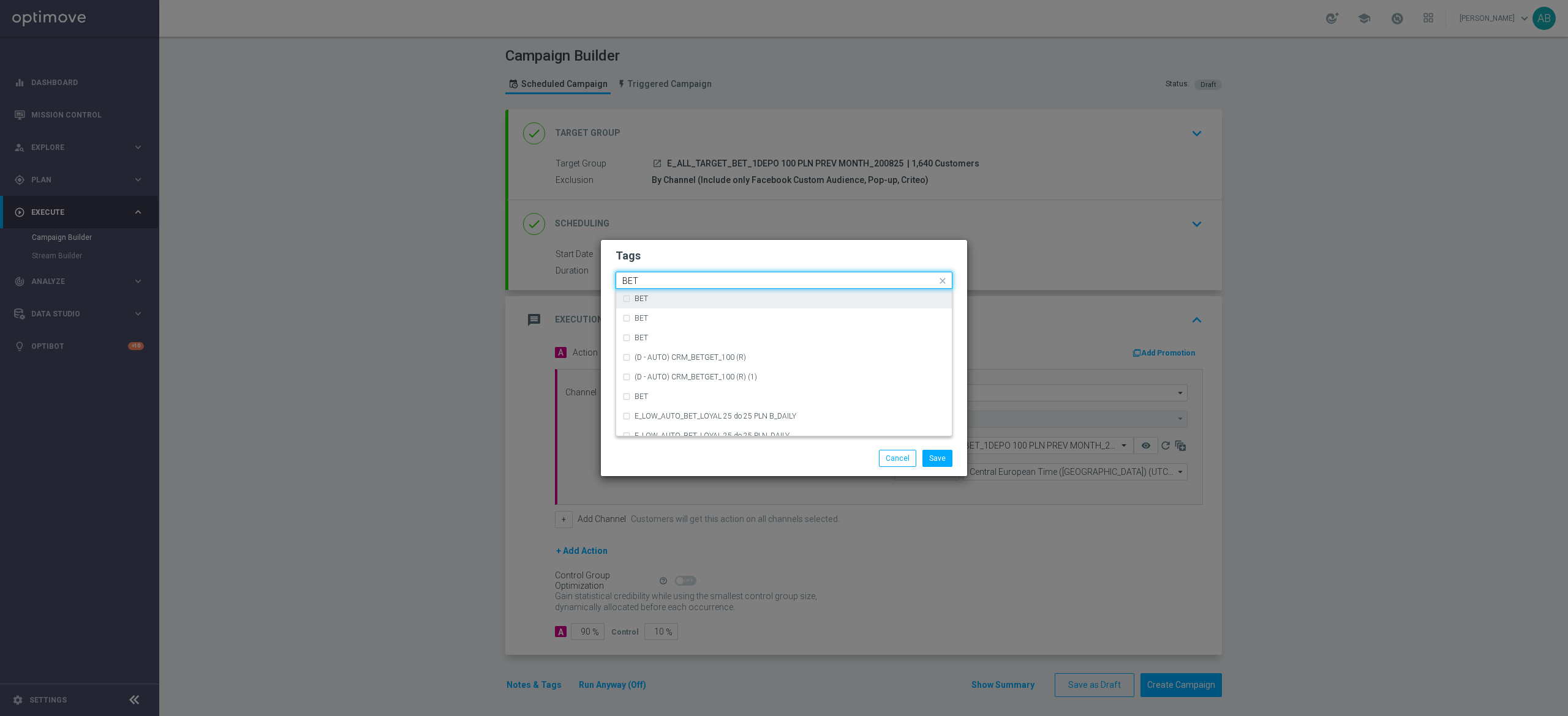
click at [623, 294] on div "BET" at bounding box center [783, 298] width 323 height 19
type input "BET"
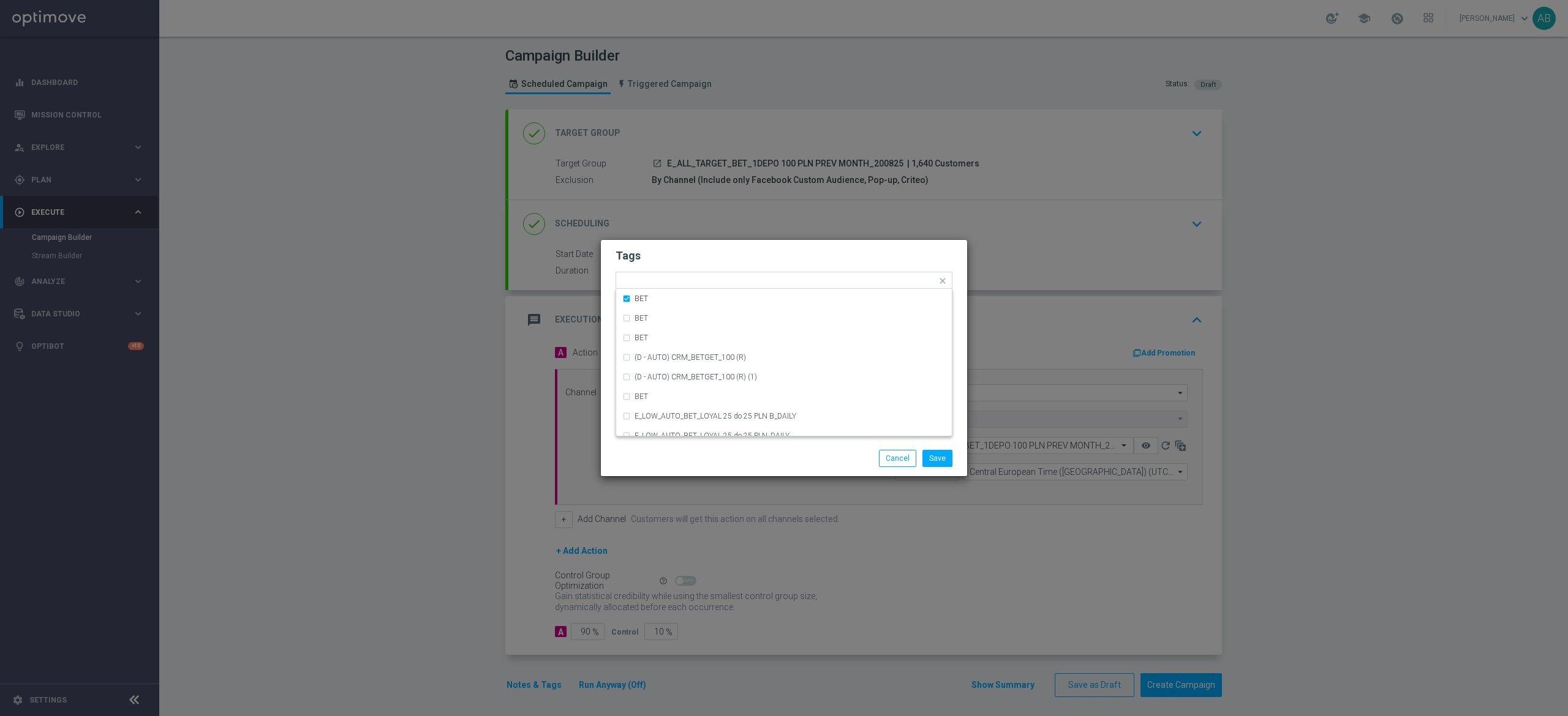
click at [672, 262] on h2 "Tags" at bounding box center [784, 256] width 337 height 15
click at [939, 452] on button "Save" at bounding box center [937, 459] width 30 height 17
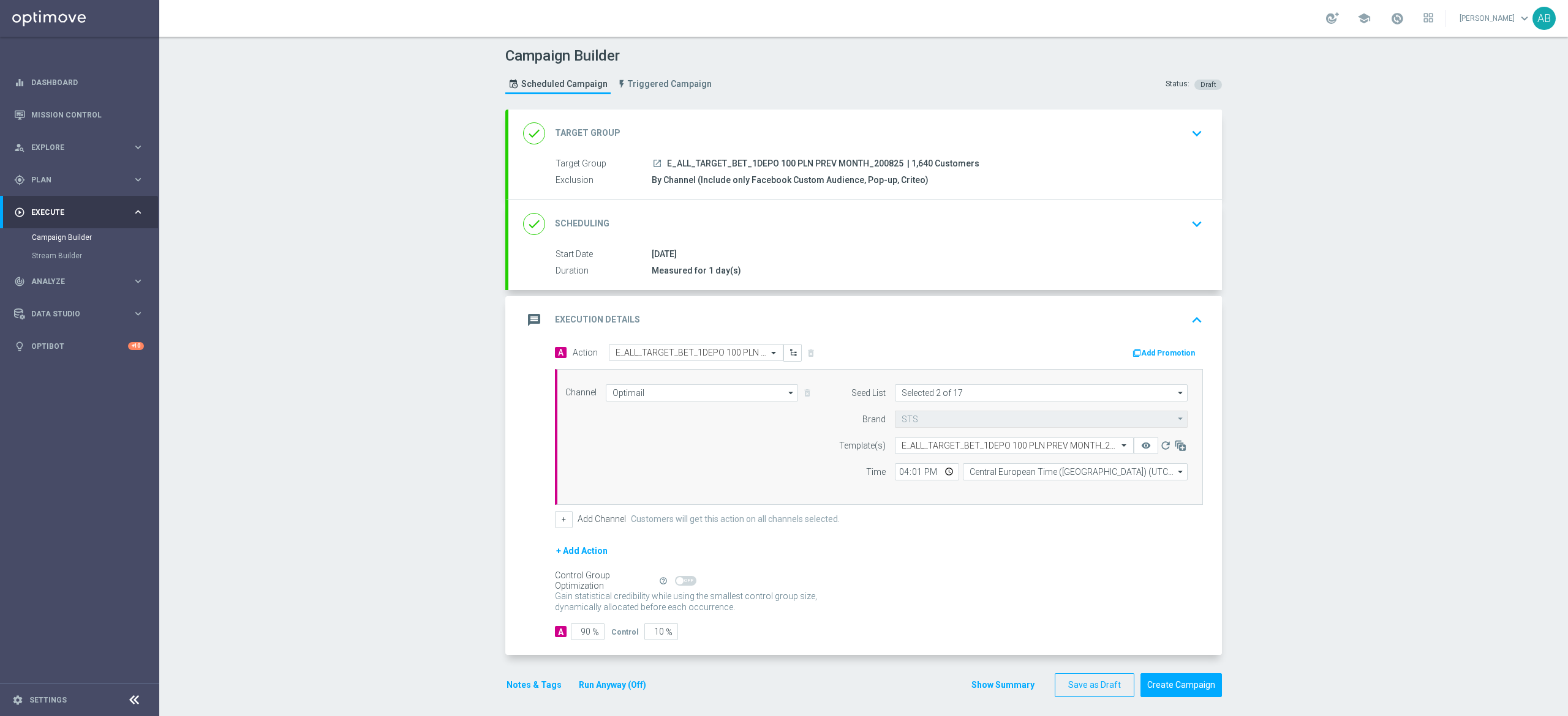
click at [533, 685] on button "Notes & Tags" at bounding box center [534, 686] width 58 height 16
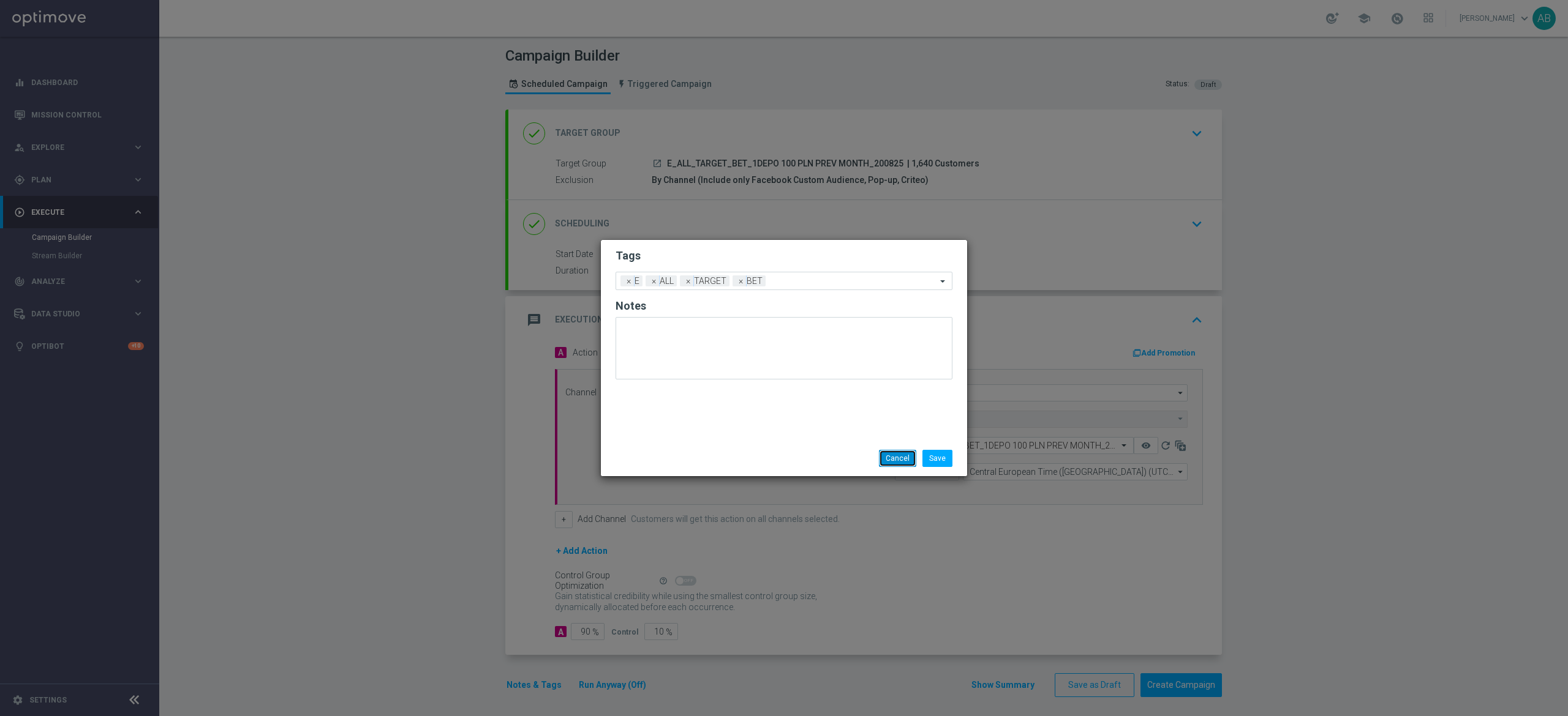
click at [902, 457] on button "Cancel" at bounding box center [898, 459] width 37 height 17
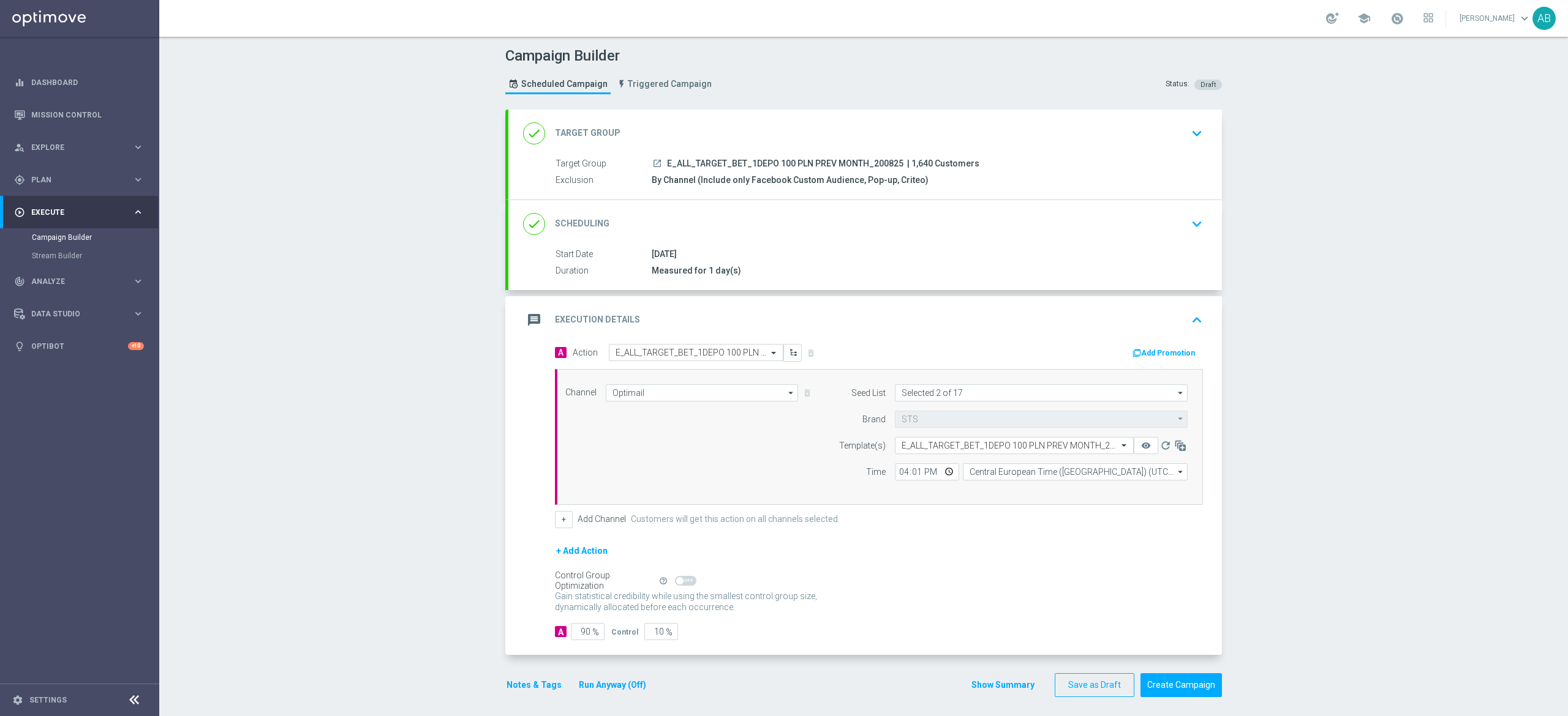
click at [1188, 252] on div "Start Date 20 Aug 2025 Duration Measured for 1 day(s)" at bounding box center [864, 263] width 713 height 30
click at [1189, 227] on icon "keyboard_arrow_down" at bounding box center [1197, 224] width 19 height 19
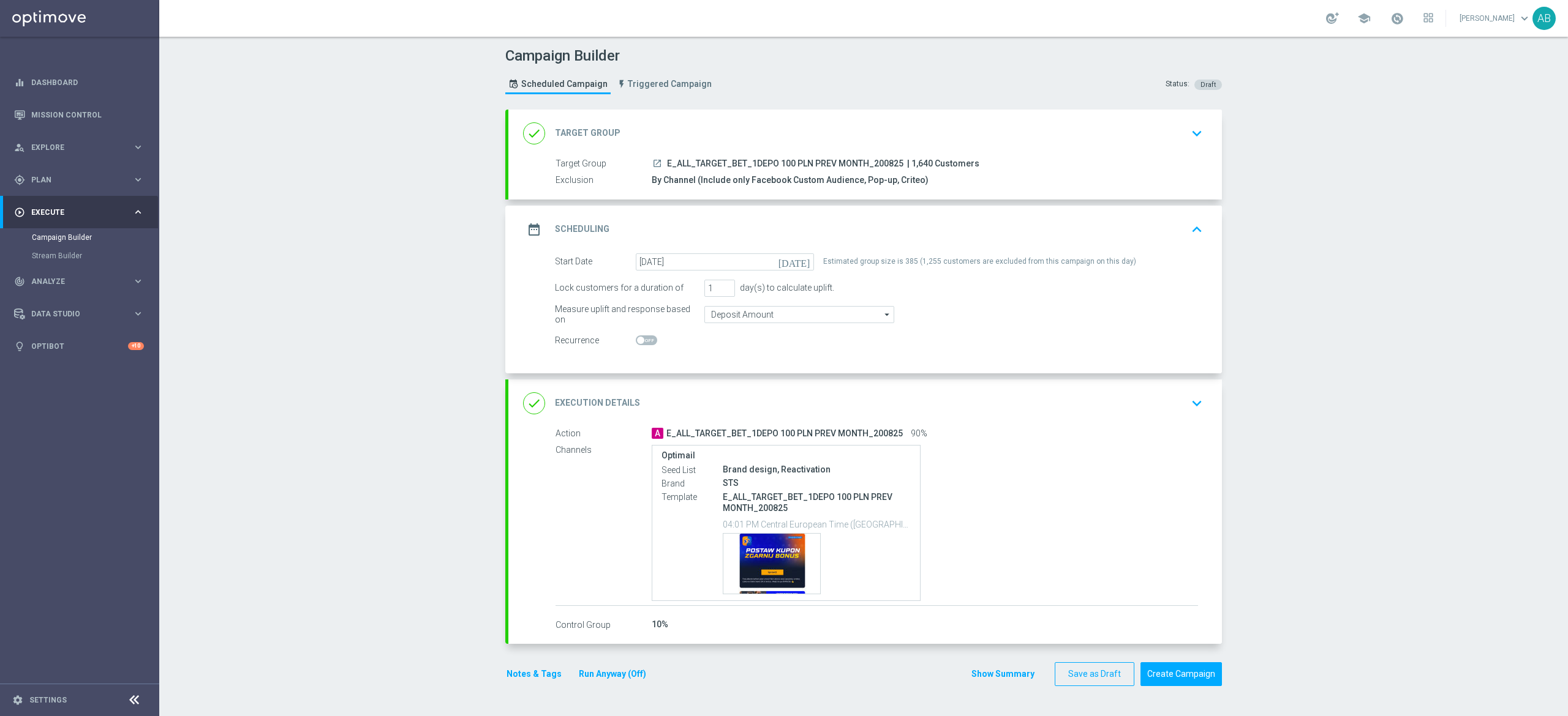
click at [1188, 130] on icon "keyboard_arrow_down" at bounding box center [1197, 134] width 19 height 19
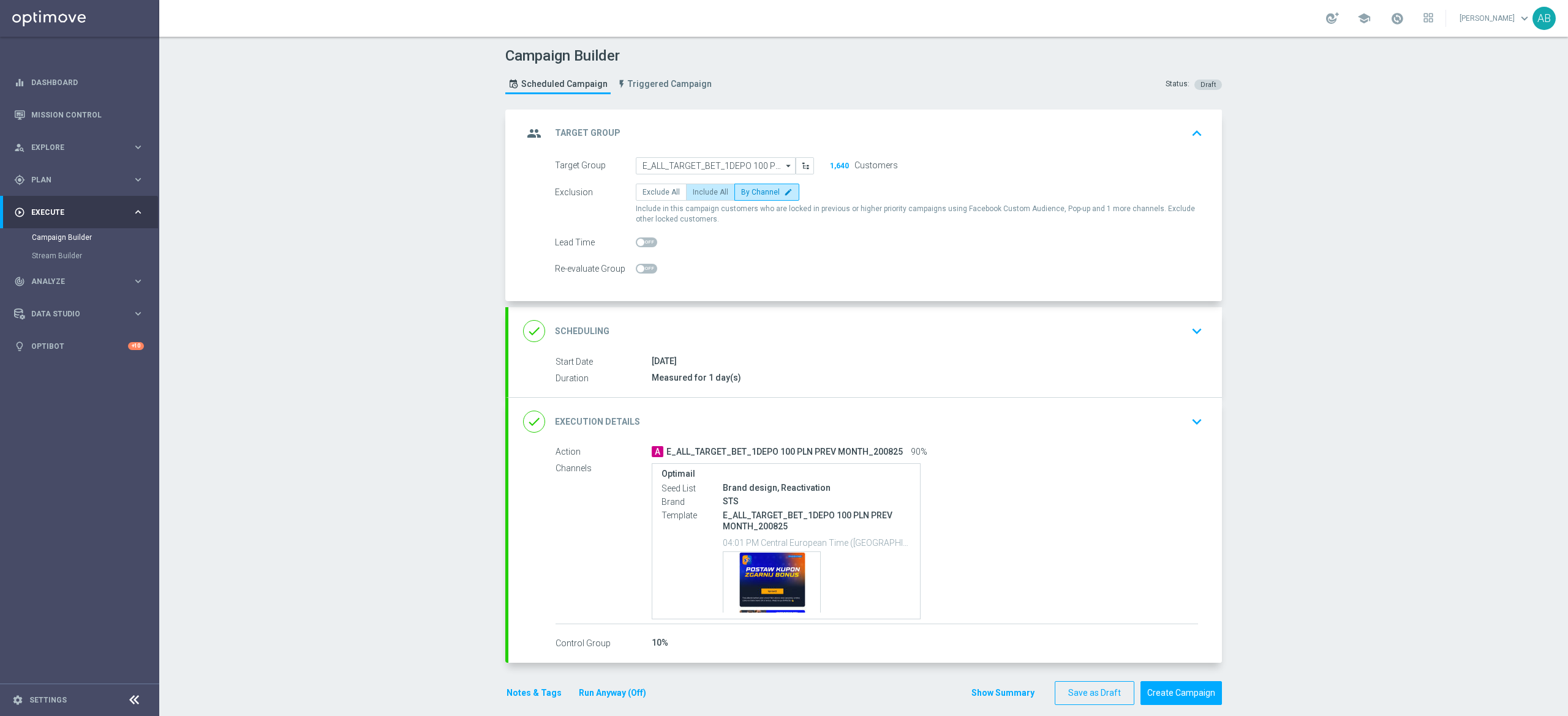
click at [693, 190] on span "Include All" at bounding box center [711, 192] width 36 height 9
click at [693, 190] on input "Include All" at bounding box center [697, 194] width 8 height 8
radio input "true"
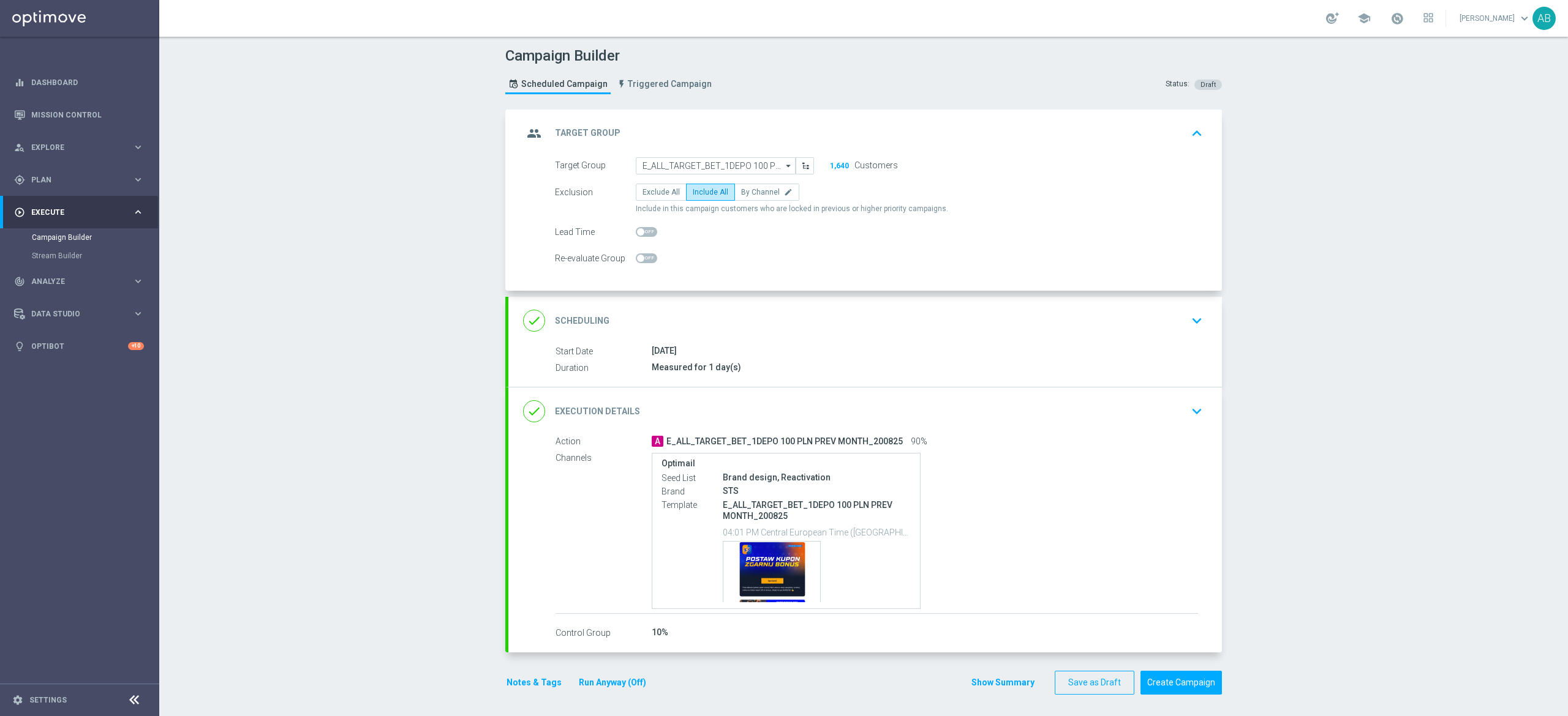
click at [1188, 418] on icon "keyboard_arrow_down" at bounding box center [1197, 411] width 19 height 19
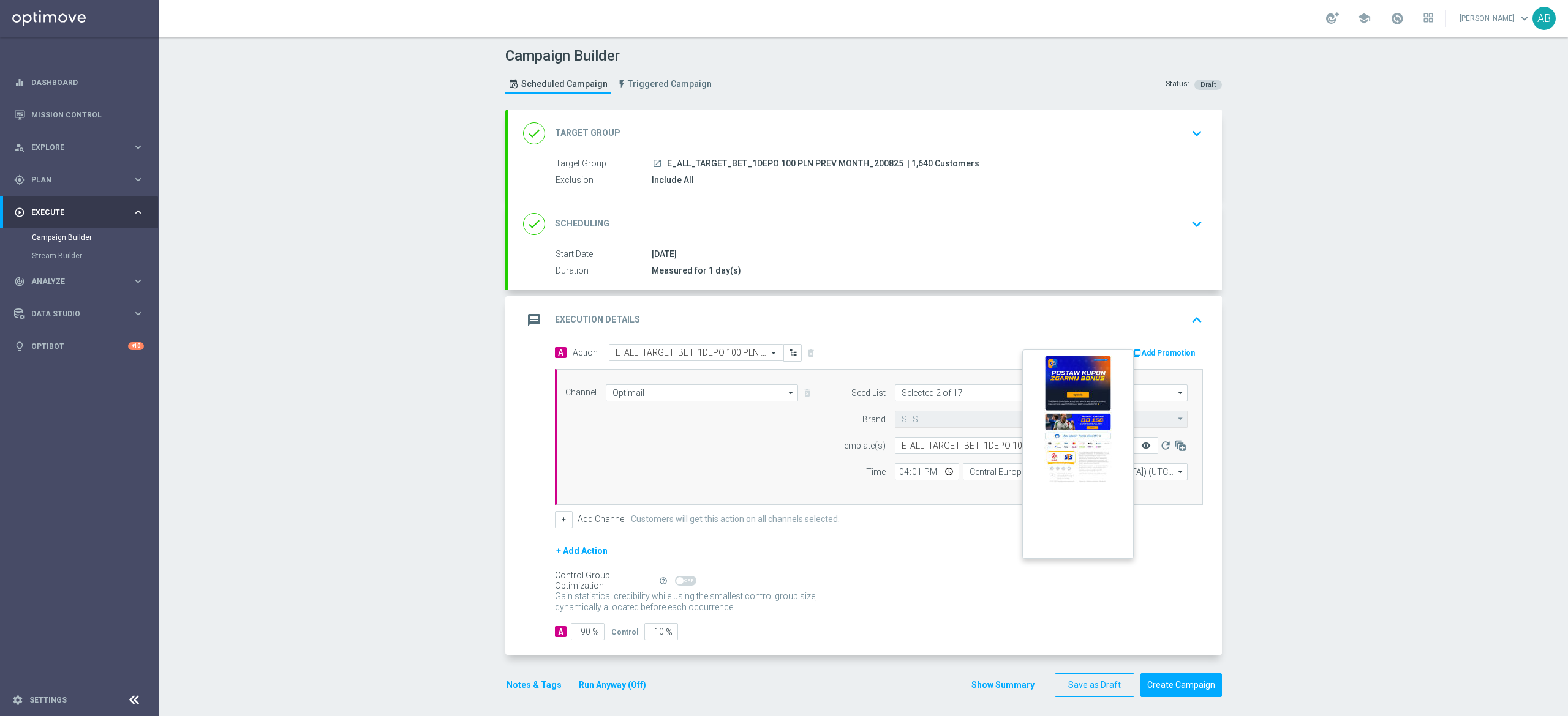
click at [1141, 445] on icon "remove_red_eye" at bounding box center [1146, 446] width 10 height 10
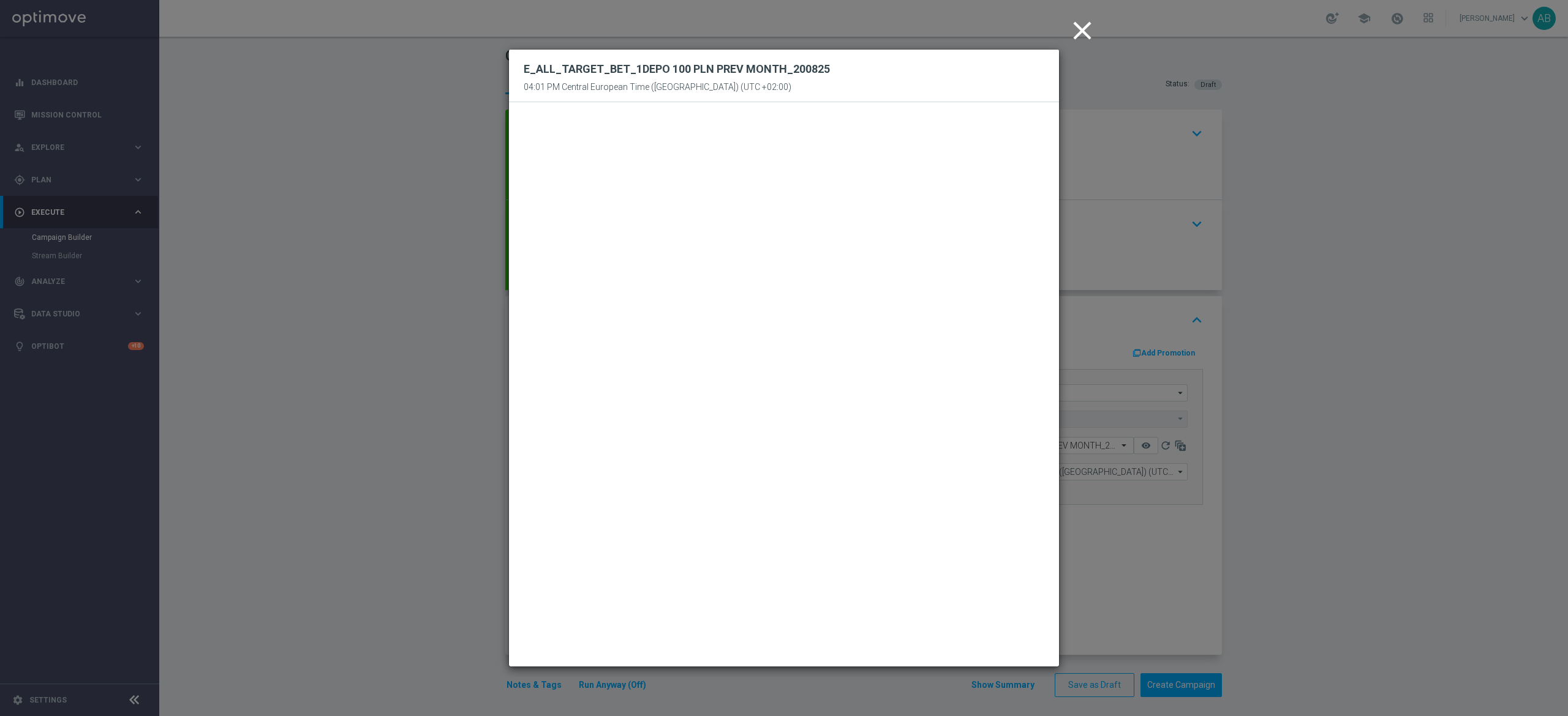
click at [1273, 279] on modal-container "close E_ALL_TARGET_BET_1DEPO 100 PLN PREV MONTH_200825 04:01 PM Central Europea…" at bounding box center [784, 358] width 1568 height 716
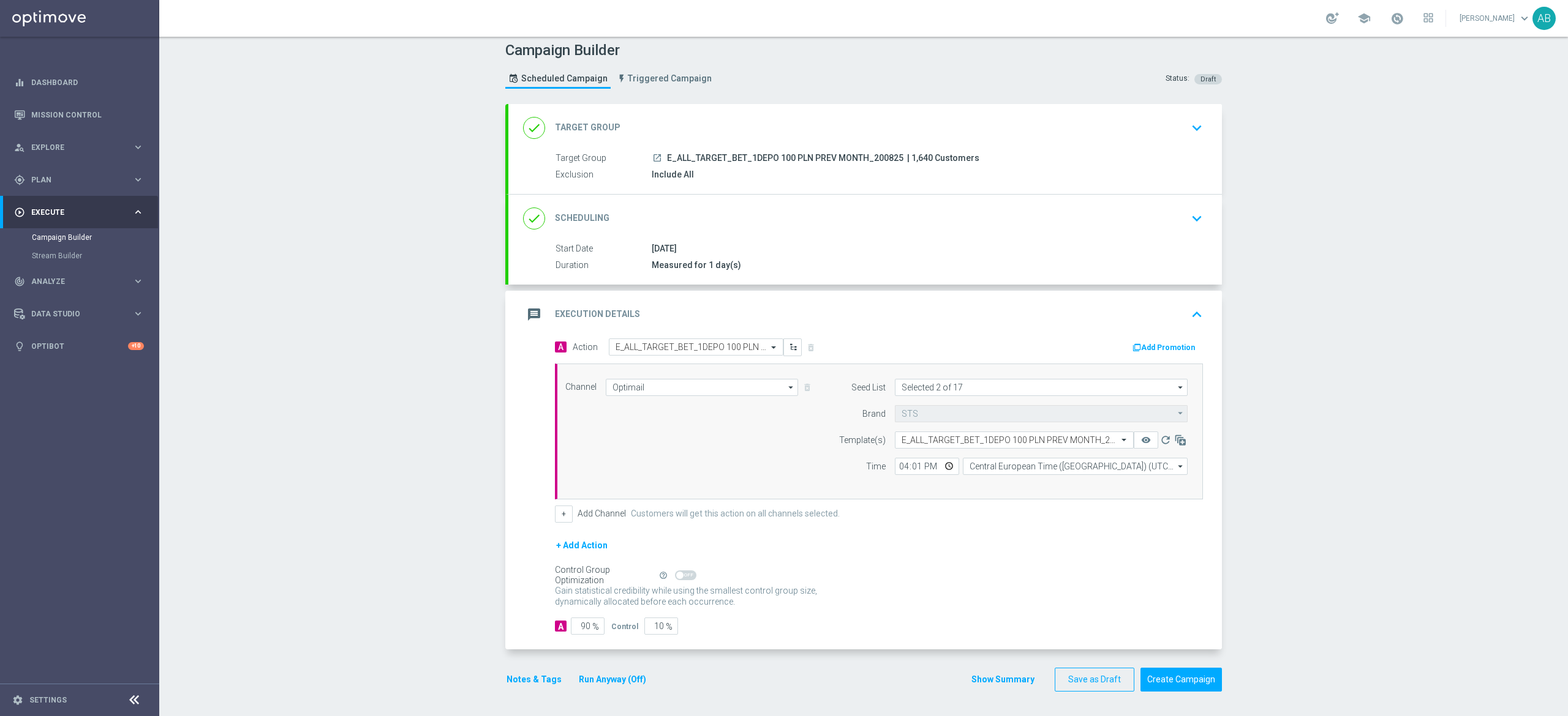
scroll to position [9, 0]
click at [520, 677] on button "Notes & Tags" at bounding box center [534, 680] width 58 height 16
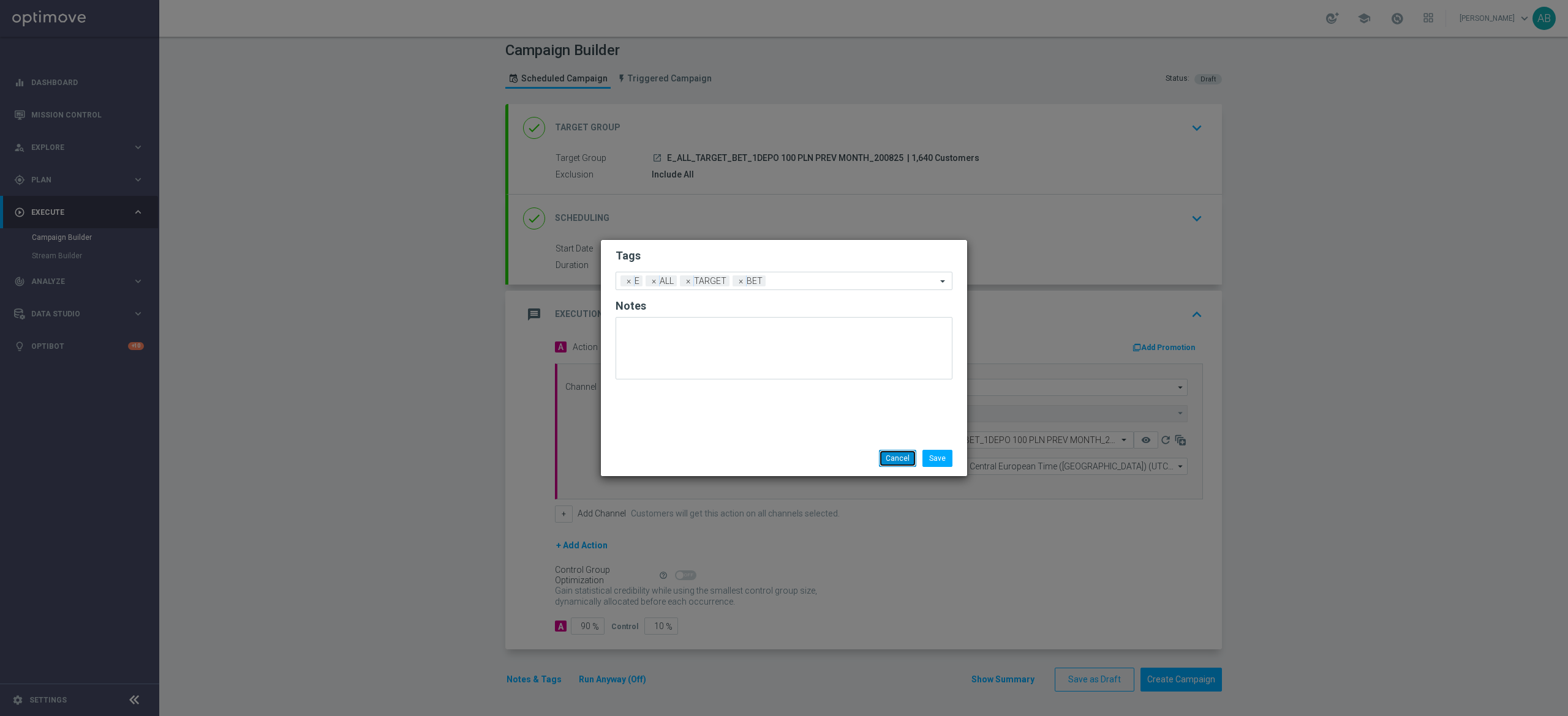
click at [896, 450] on button "Cancel" at bounding box center [898, 459] width 37 height 17
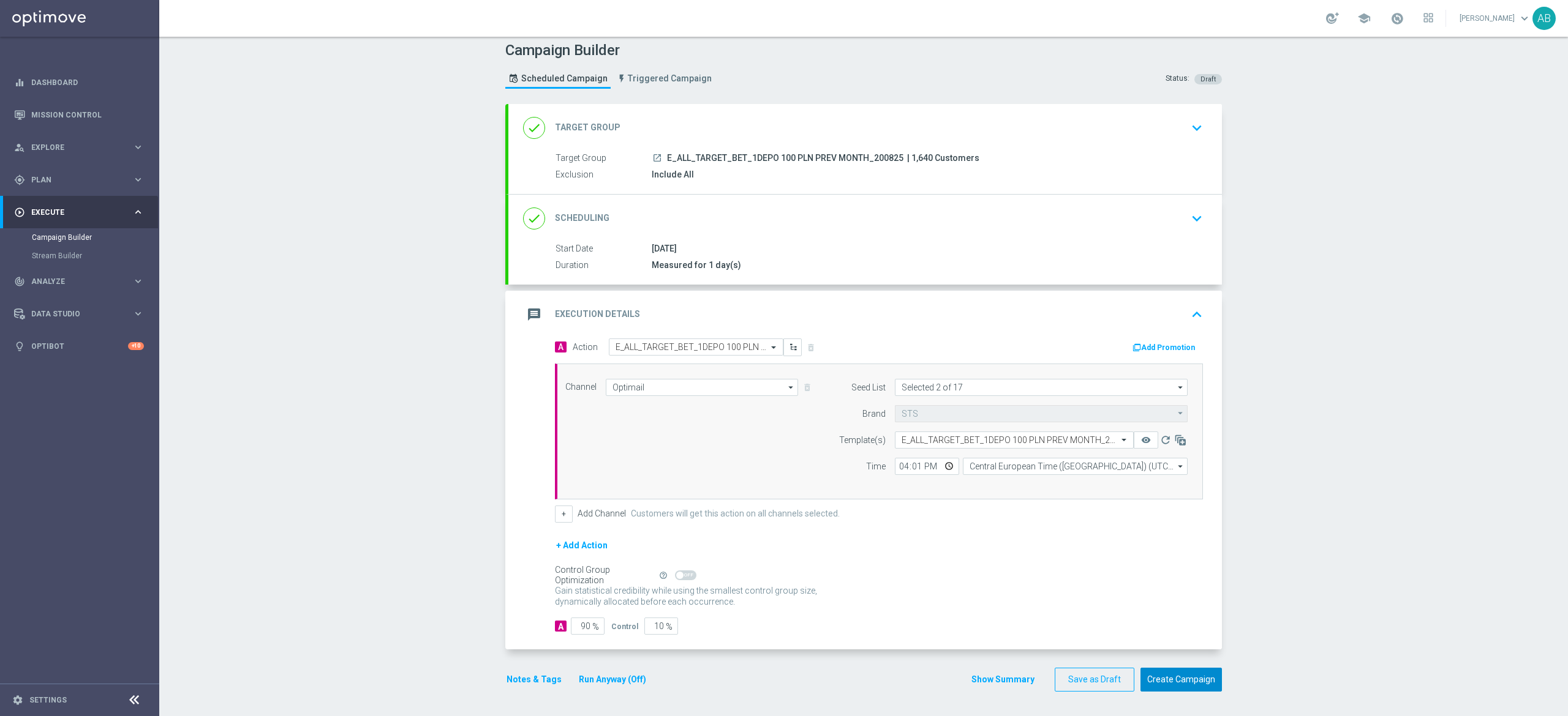
click at [1202, 677] on button "Create Campaign" at bounding box center [1181, 679] width 82 height 24
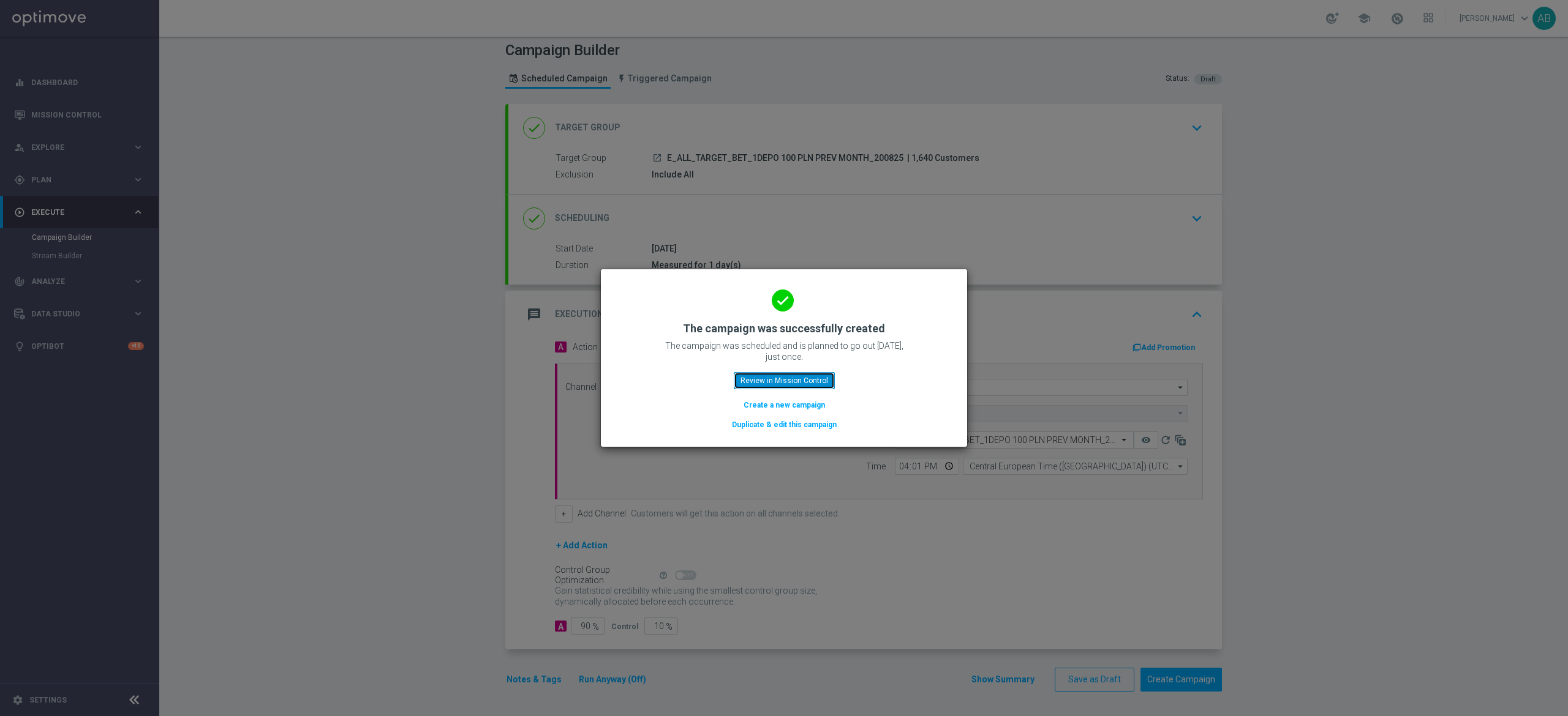
click at [803, 379] on button "Review in Mission Control" at bounding box center [784, 381] width 101 height 17
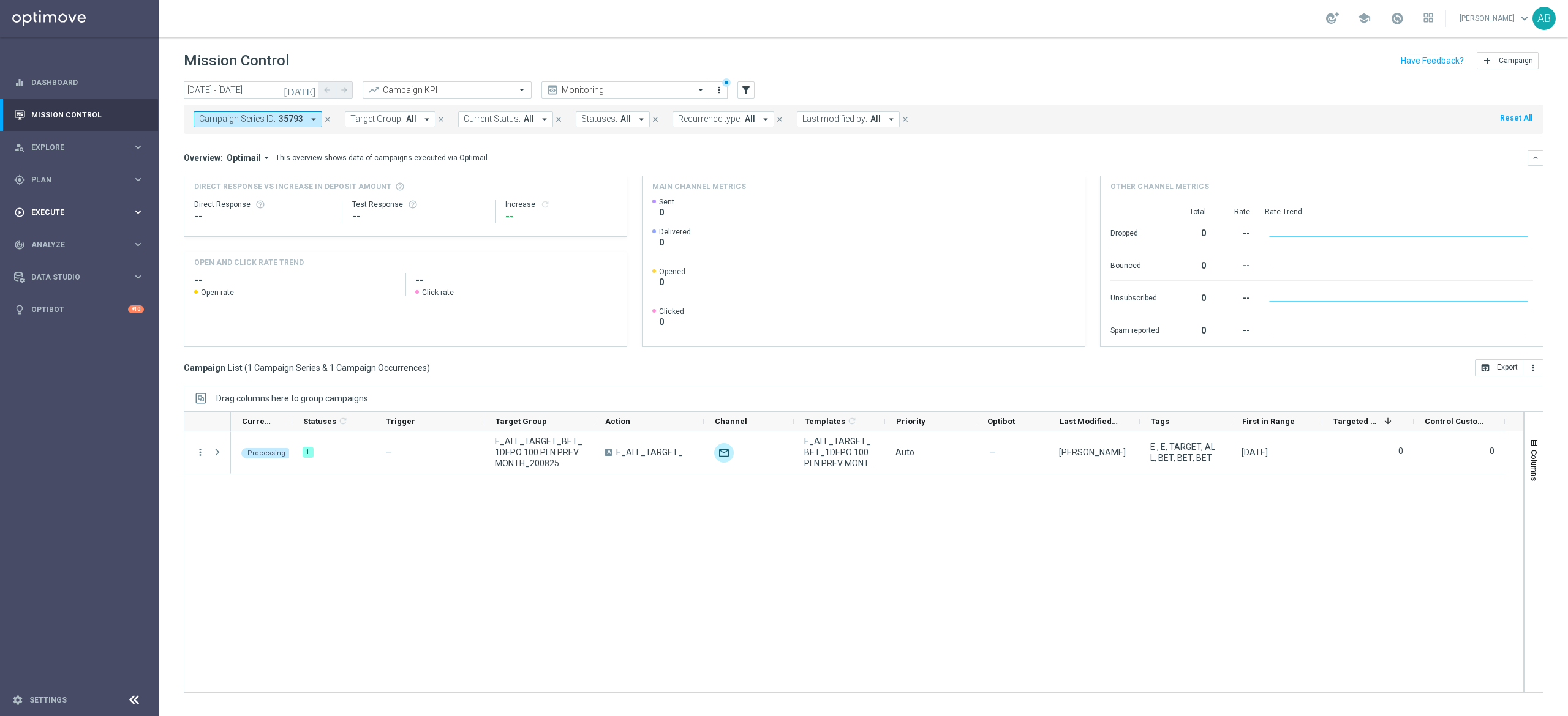
click at [83, 200] on div "play_circle_outline Execute keyboard_arrow_right" at bounding box center [79, 212] width 158 height 33
click at [72, 231] on div "Campaign Builder" at bounding box center [95, 238] width 126 height 19
click at [69, 237] on link "Campaign Builder" at bounding box center [79, 238] width 96 height 10
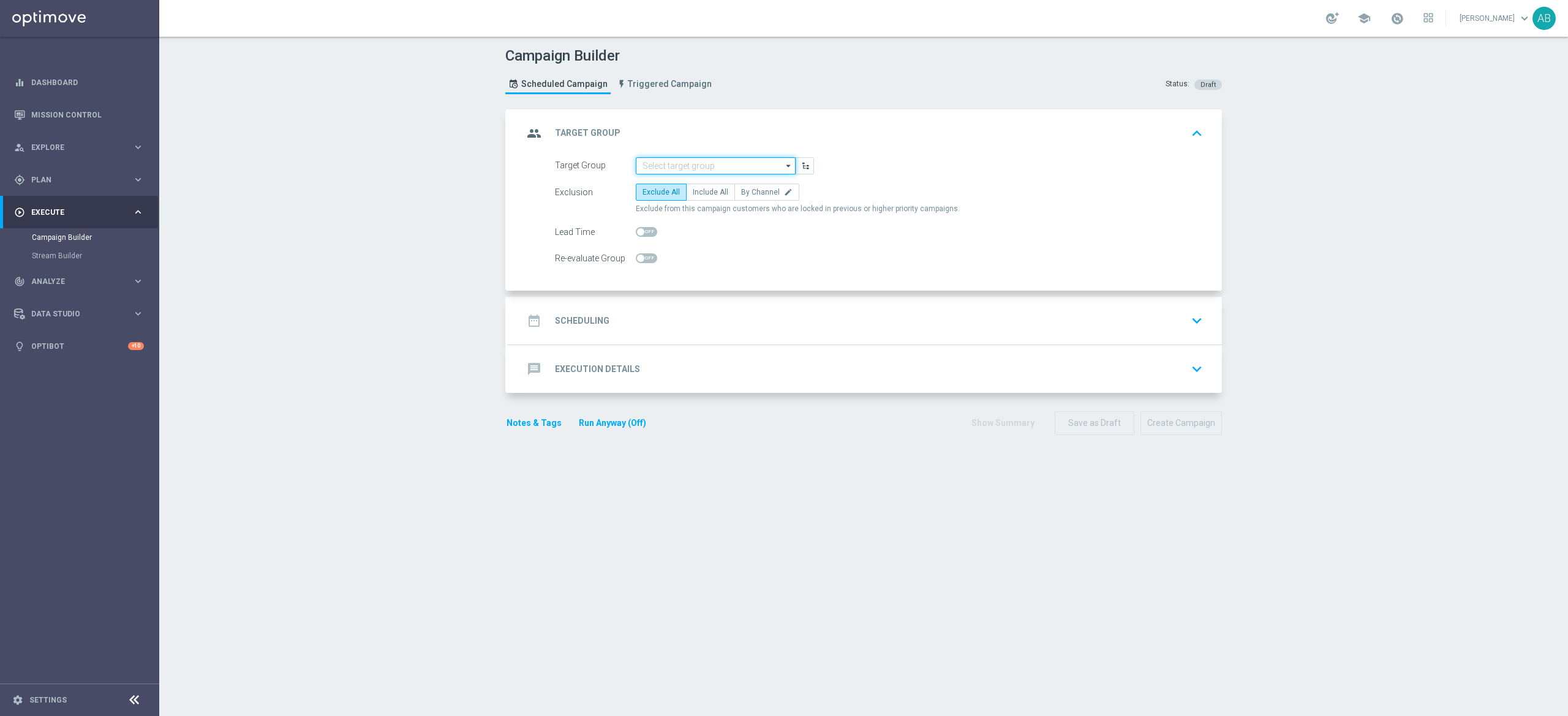
click at [647, 168] on input at bounding box center [715, 166] width 160 height 17
paste input "E_ALL_TARGET_BET_2DEPO 200 PLN PREV MONTH_200825"
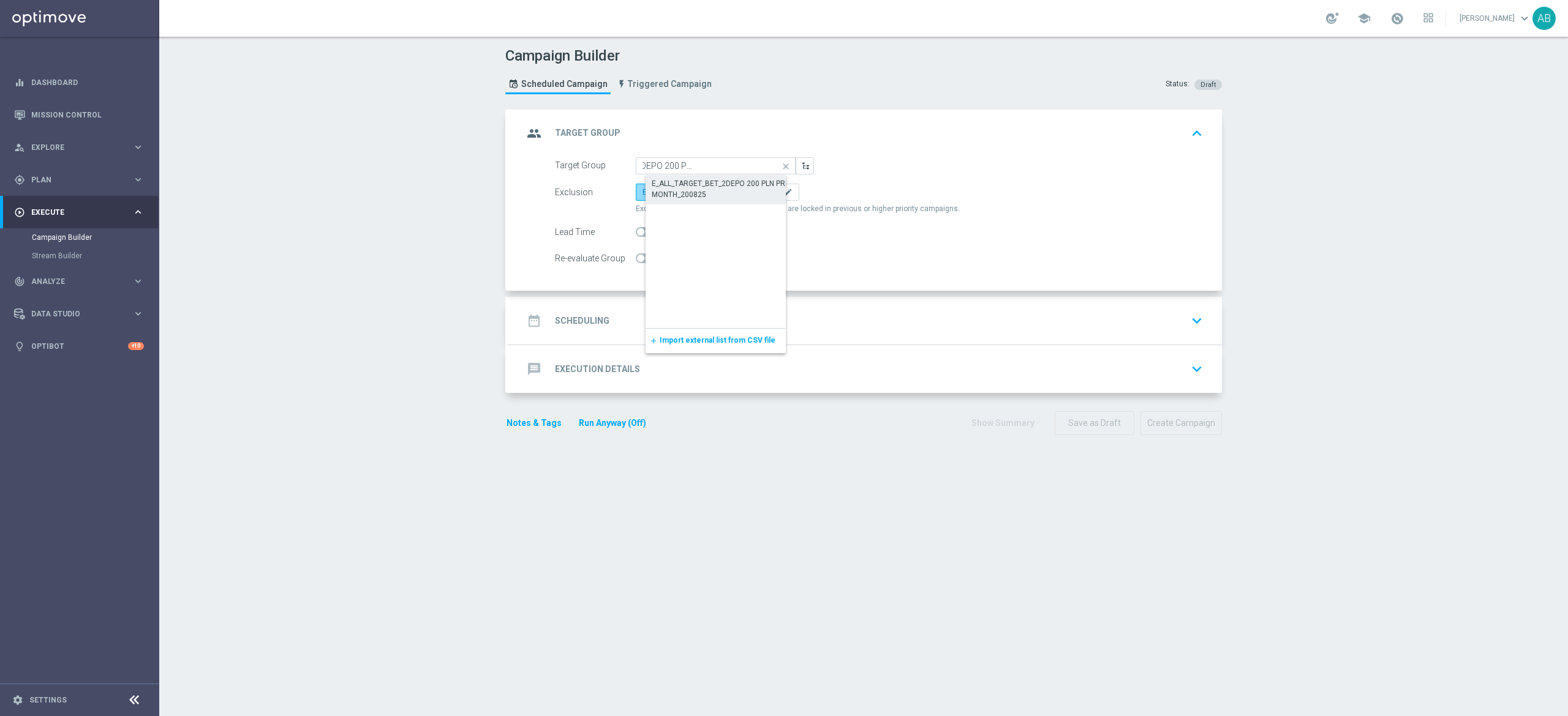
drag, startPoint x: 649, startPoint y: 183, endPoint x: 658, endPoint y: 185, distance: 9.2
click at [652, 184] on div "E_ALL_TARGET_BET_2DEPO 200 PLN PREV MONTH_200825" at bounding box center [726, 189] width 148 height 22
type input "E_ALL_TARGET_BET_2DEPO 200 PLN PREV MONTH_200825"
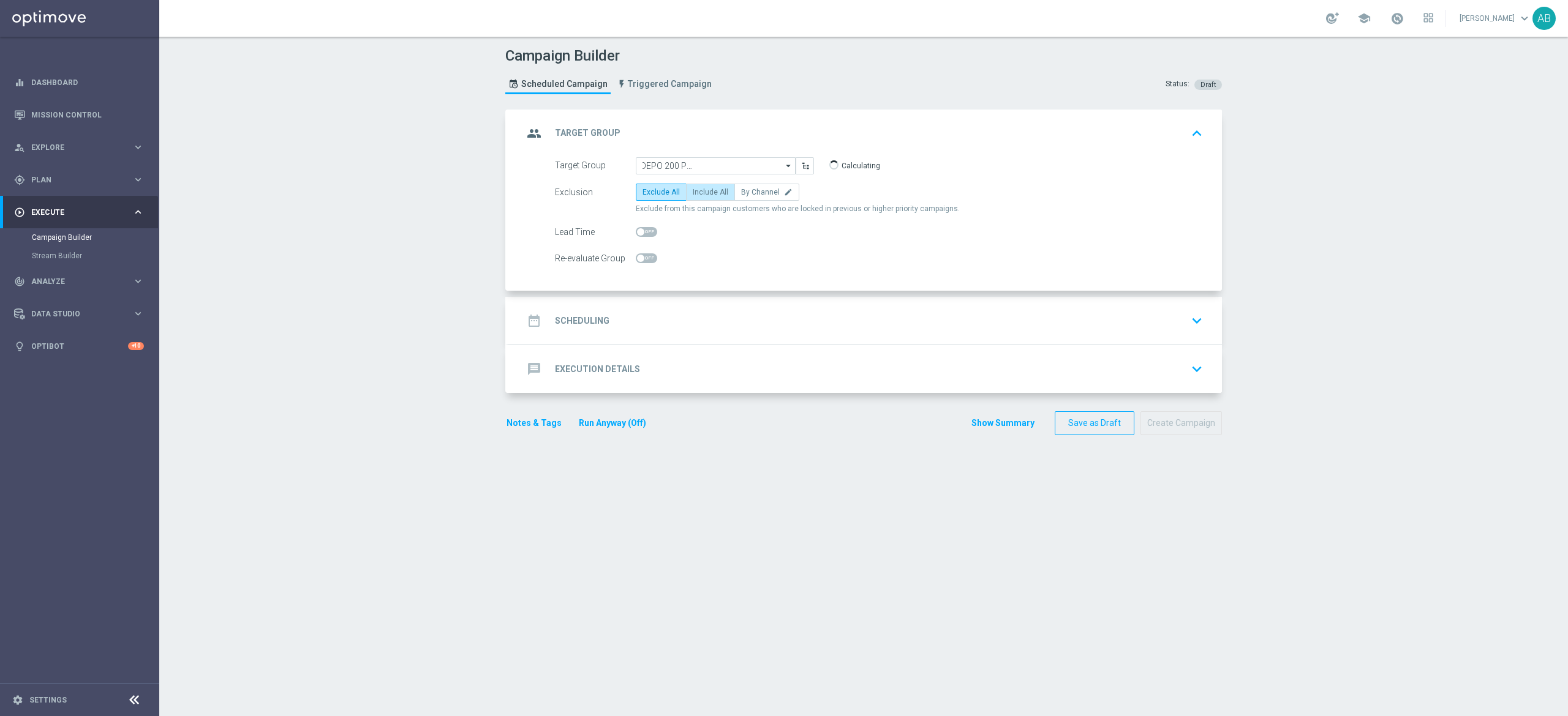
scroll to position [0, 0]
click at [711, 188] on span "Include All" at bounding box center [711, 192] width 36 height 9
click at [701, 190] on input "Include All" at bounding box center [697, 194] width 8 height 8
radio input "true"
click at [662, 319] on div "date_range Scheduling keyboard_arrow_down" at bounding box center [865, 321] width 684 height 23
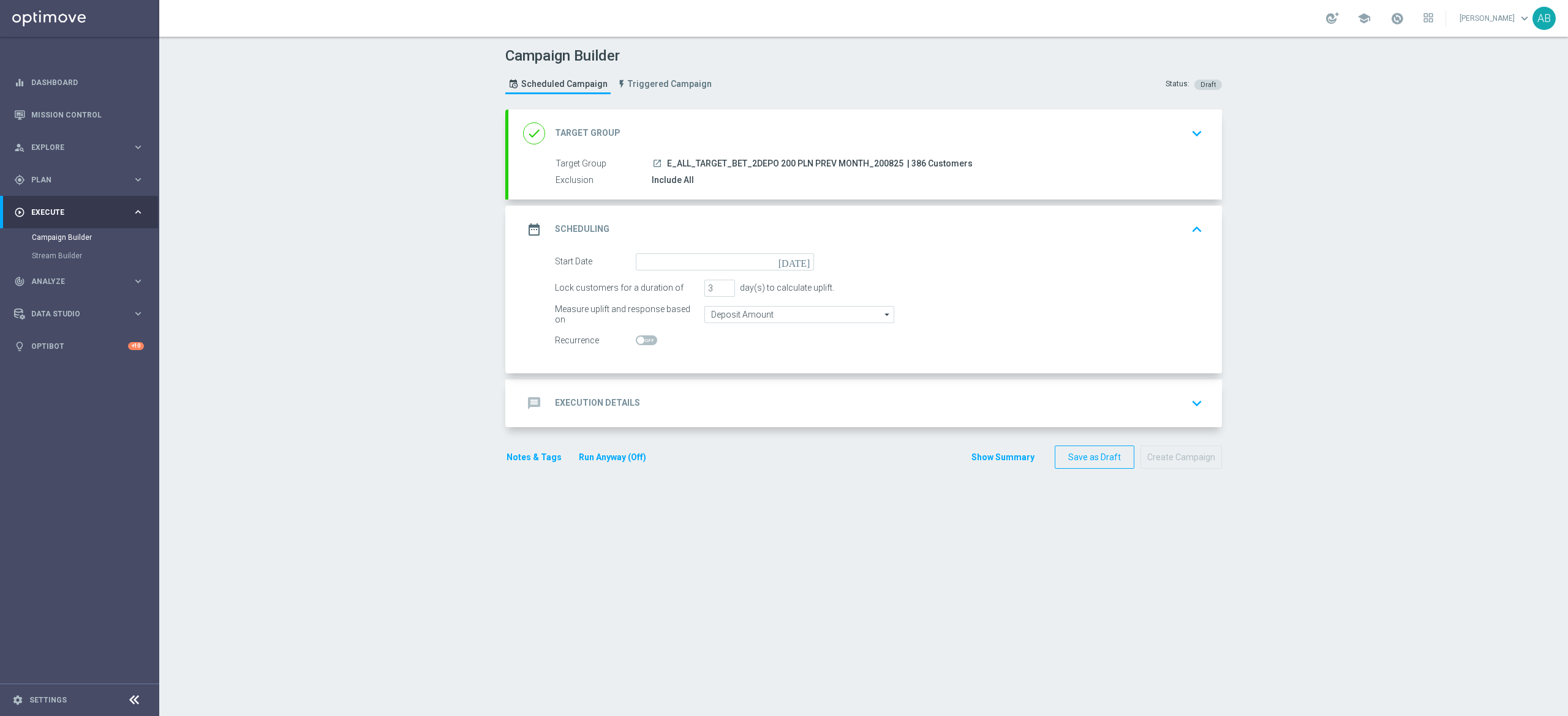
click at [1005, 159] on div "launch E_ALL_TARGET_BET_2DEPO 200 PLN PREV MONTH_200825 | 386 Customers" at bounding box center [924, 164] width 546 height 12
click at [1189, 132] on icon "keyboard_arrow_down" at bounding box center [1197, 134] width 19 height 19
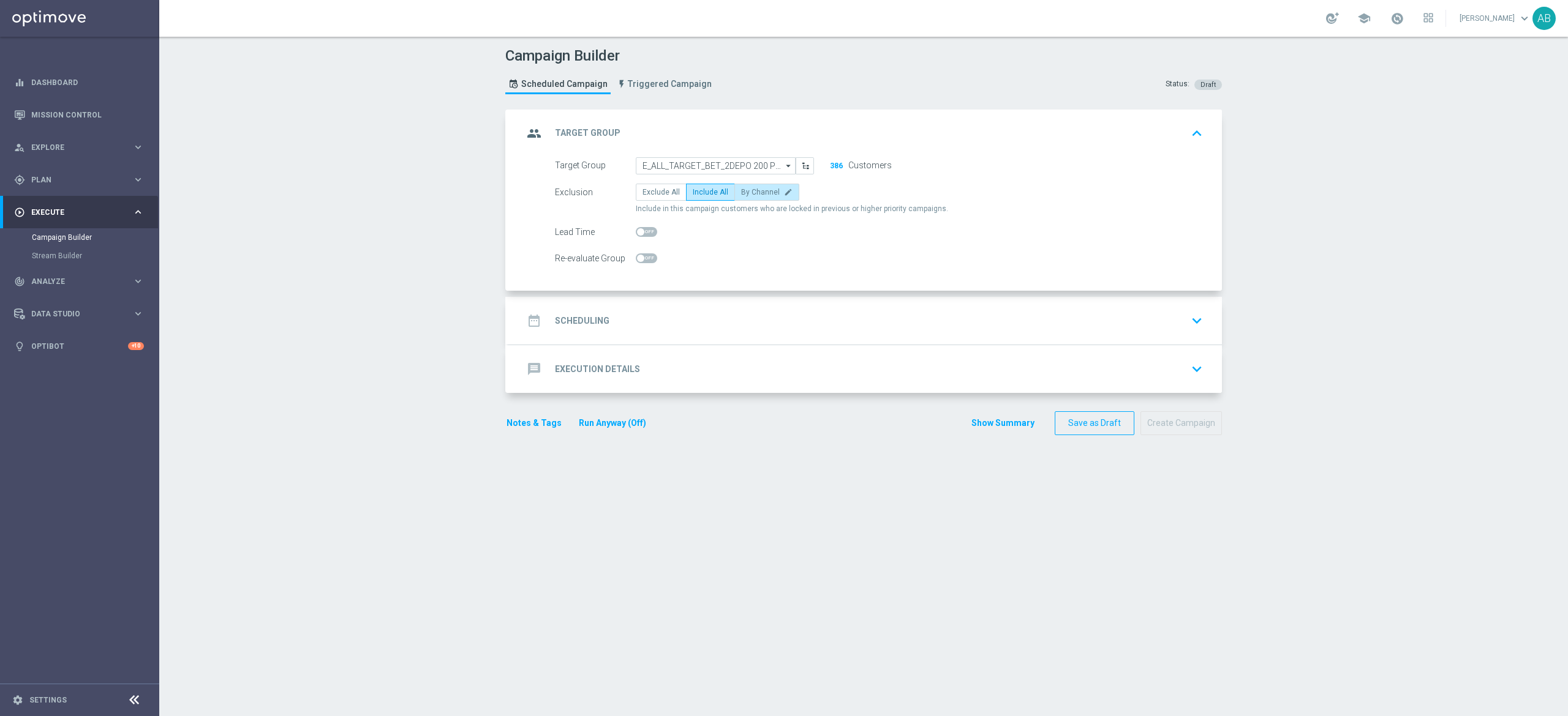
click at [741, 191] on span "By Channel" at bounding box center [761, 192] width 39 height 9
click at [741, 191] on input "By Channel edit" at bounding box center [745, 194] width 8 height 8
radio input "true"
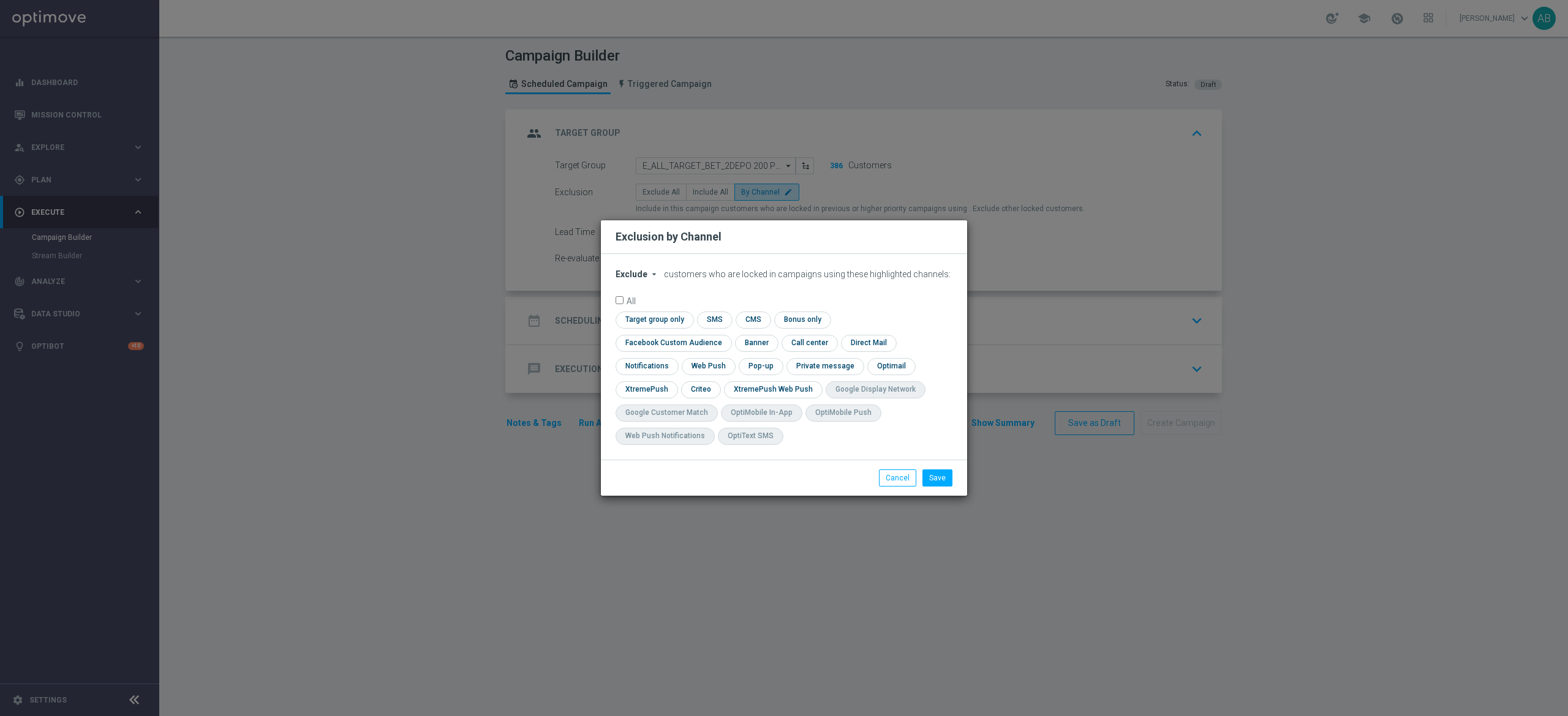
drag, startPoint x: 638, startPoint y: 278, endPoint x: 641, endPoint y: 287, distance: 9.5
click at [639, 279] on div "Exclude arrow_drop_down × Exclude customers who are locked in campaigns using t…" at bounding box center [784, 357] width 366 height 206
click at [647, 280] on button "Exclude arrow_drop_down" at bounding box center [639, 274] width 47 height 10
click at [649, 310] on div "Include" at bounding box center [638, 302] width 45 height 15
click at [726, 335] on input "checkbox" at bounding box center [671, 343] width 111 height 16
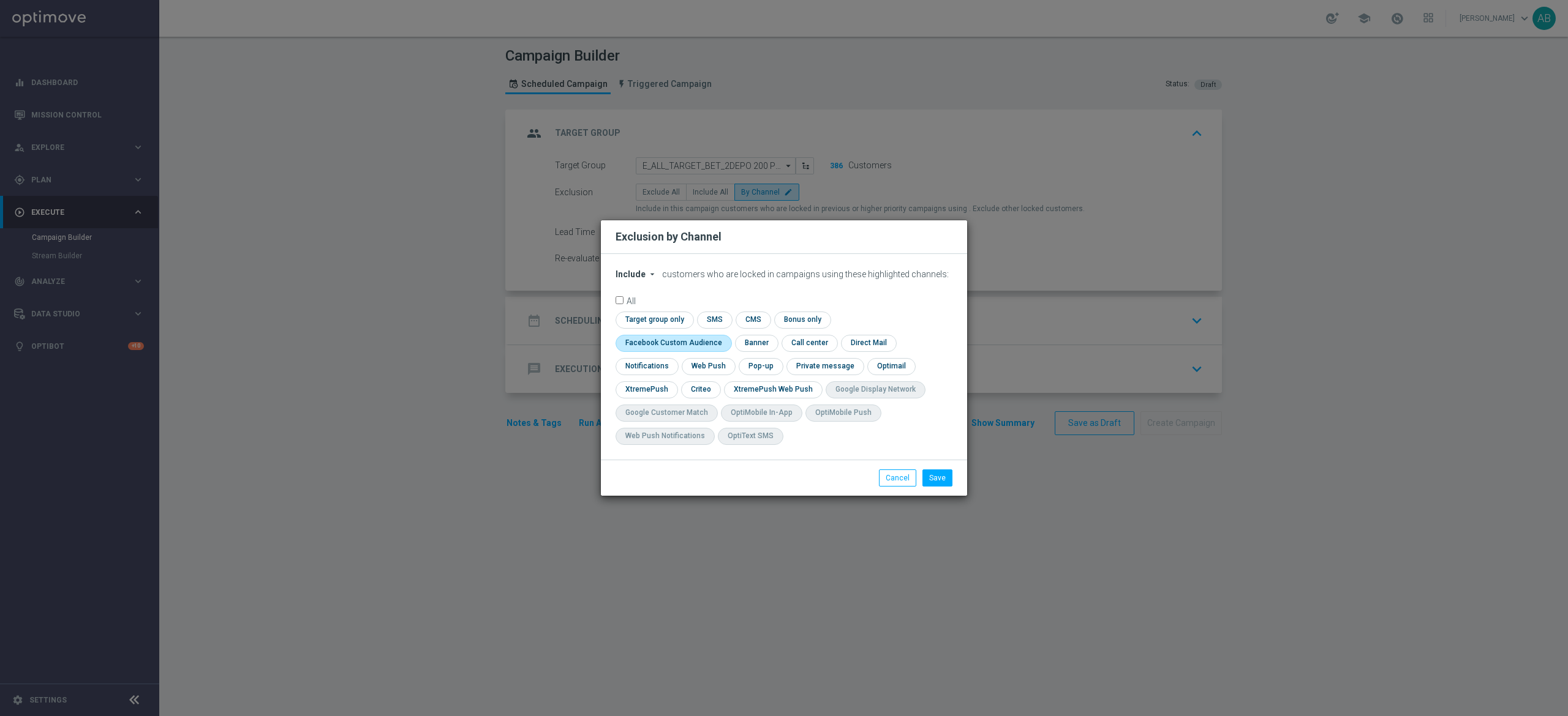
checkbox input "true"
click at [699, 389] on input "checkbox" at bounding box center [700, 390] width 38 height 16
checkbox input "true"
click at [767, 369] on input "checkbox" at bounding box center [760, 366] width 42 height 16
checkbox input "true"
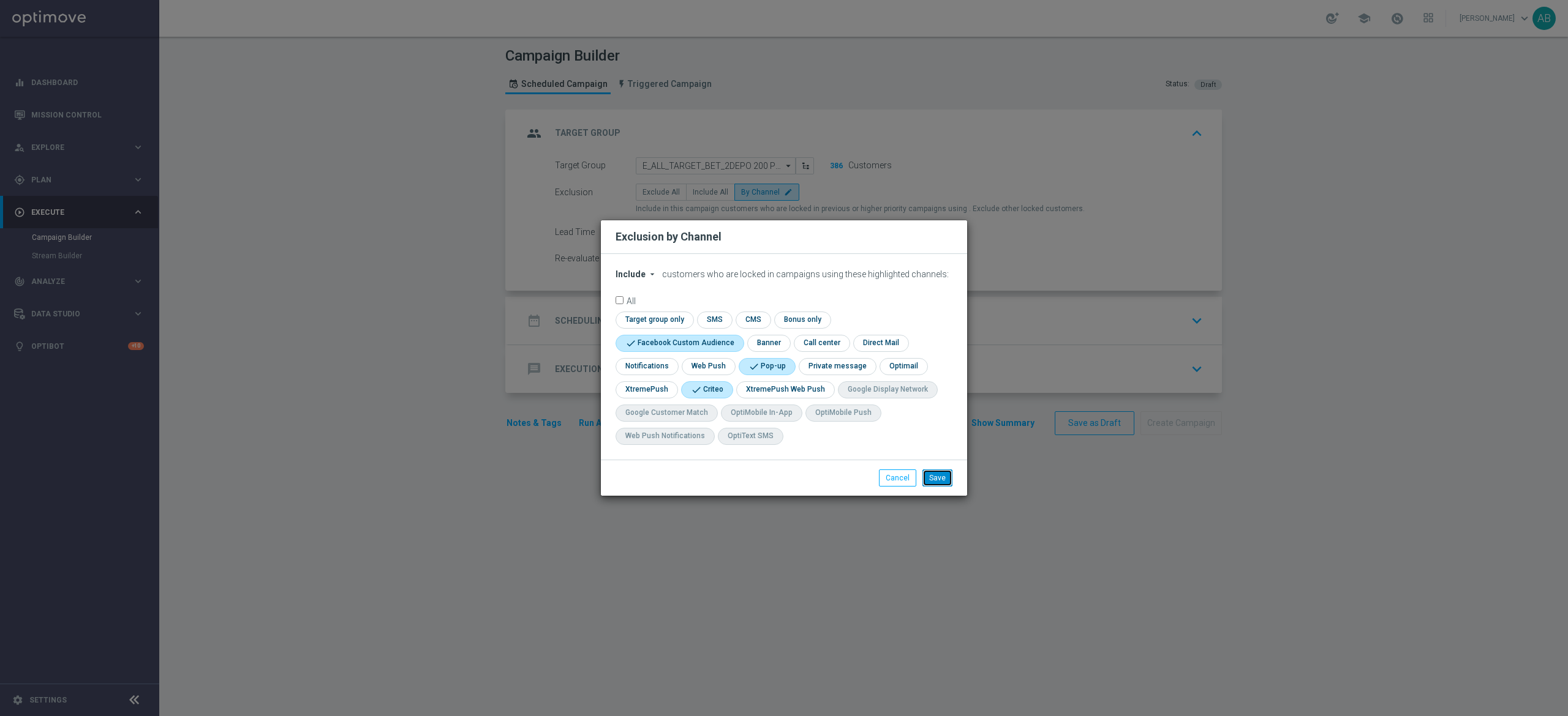
click at [928, 476] on button "Save" at bounding box center [937, 478] width 30 height 17
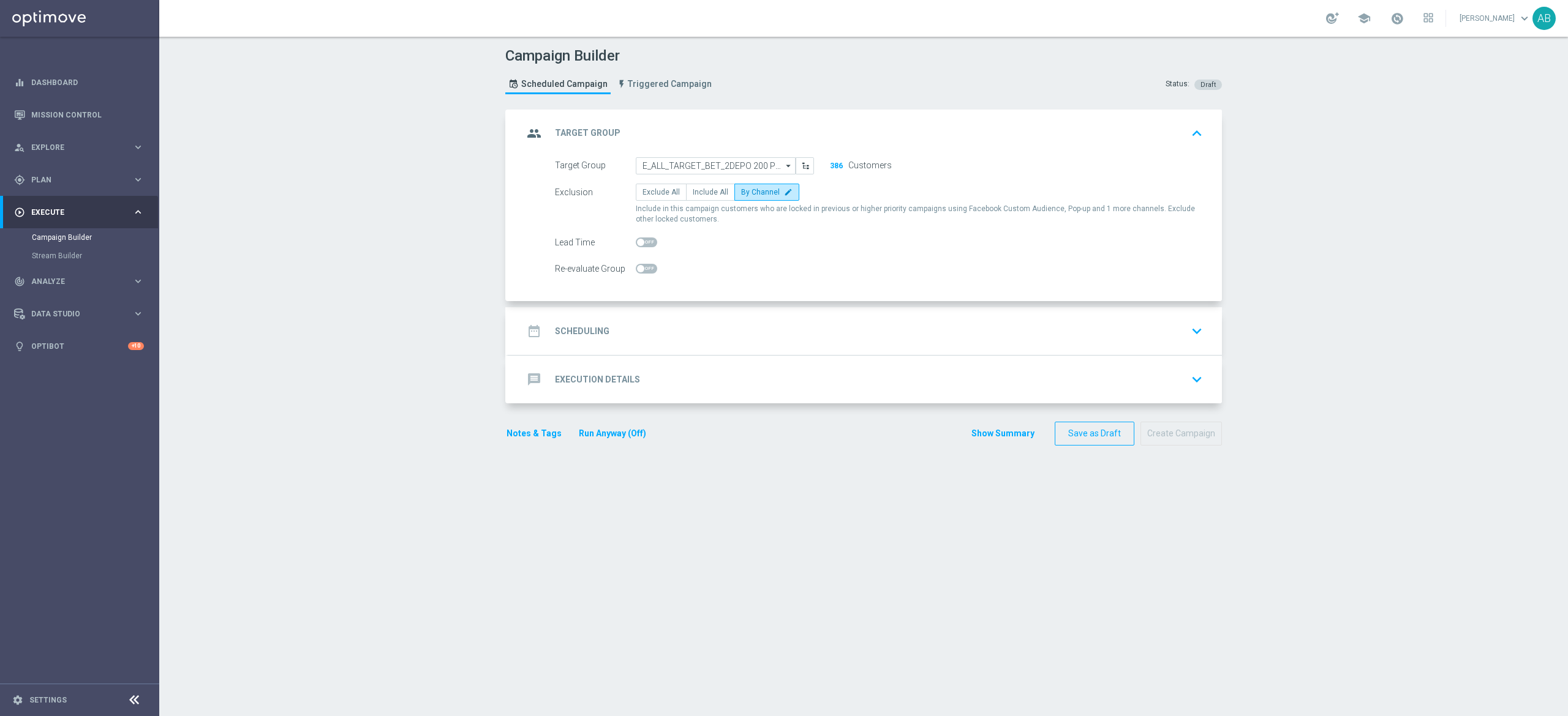
click at [634, 332] on div "date_range Scheduling keyboard_arrow_down" at bounding box center [865, 331] width 684 height 23
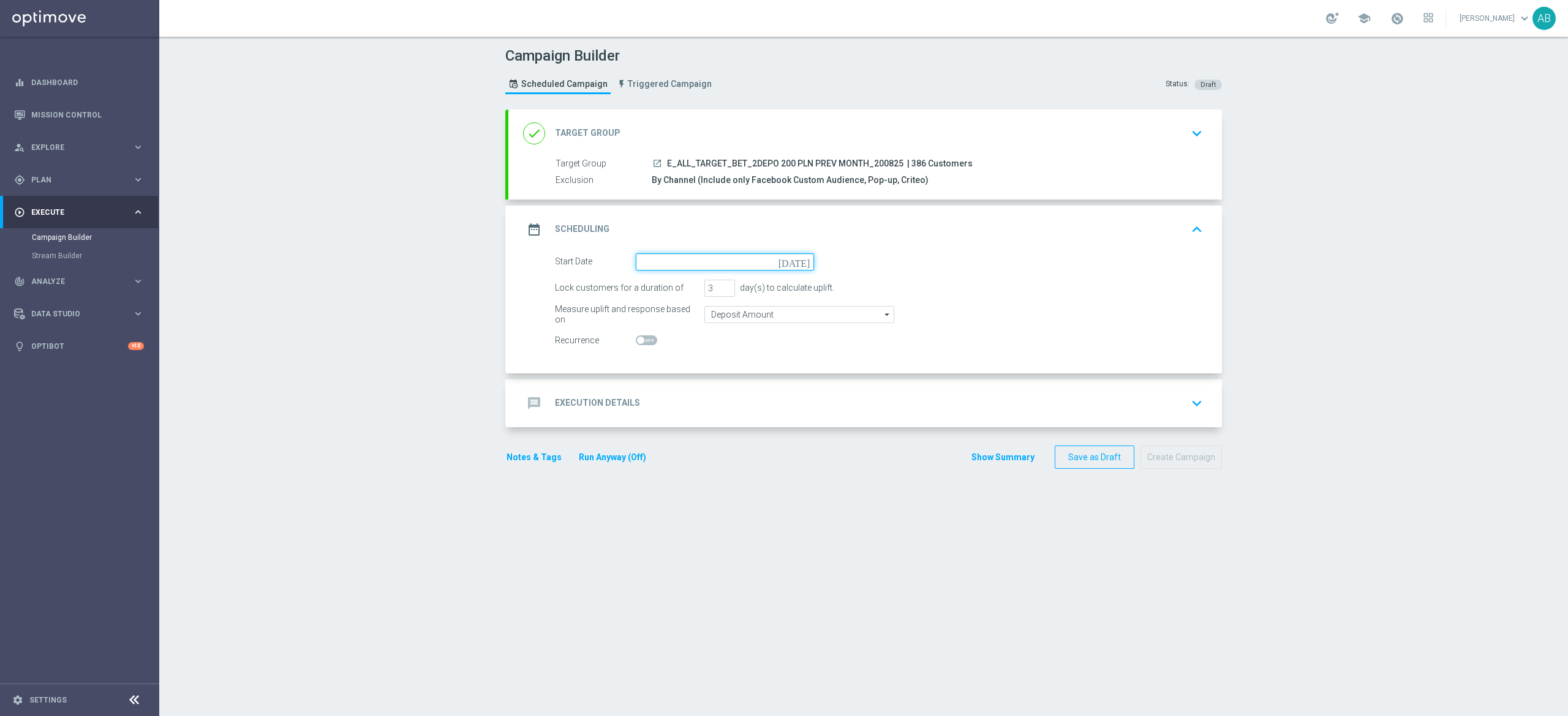
click at [655, 259] on input at bounding box center [725, 262] width 178 height 17
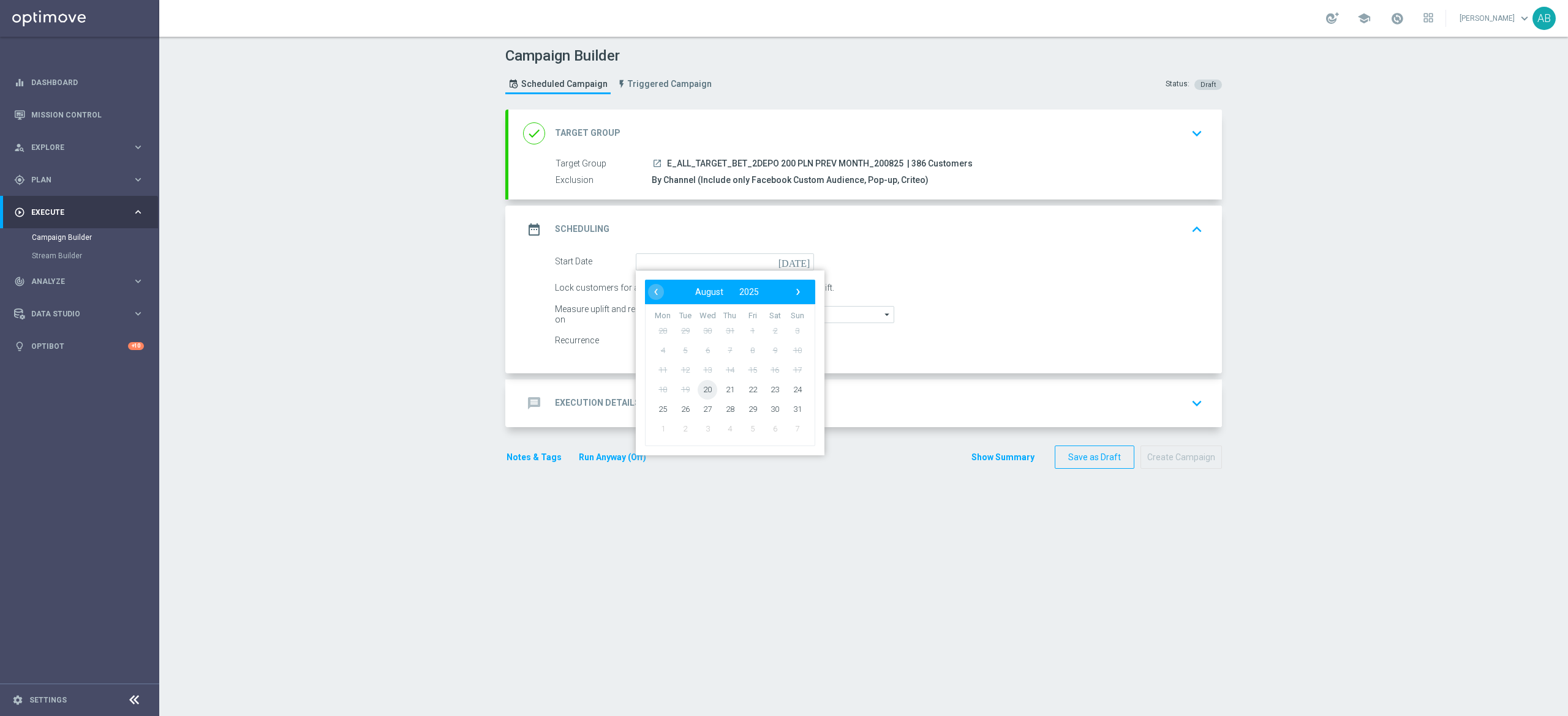
click at [699, 389] on span "20" at bounding box center [707, 389] width 19 height 19
type input "20 Aug 2025"
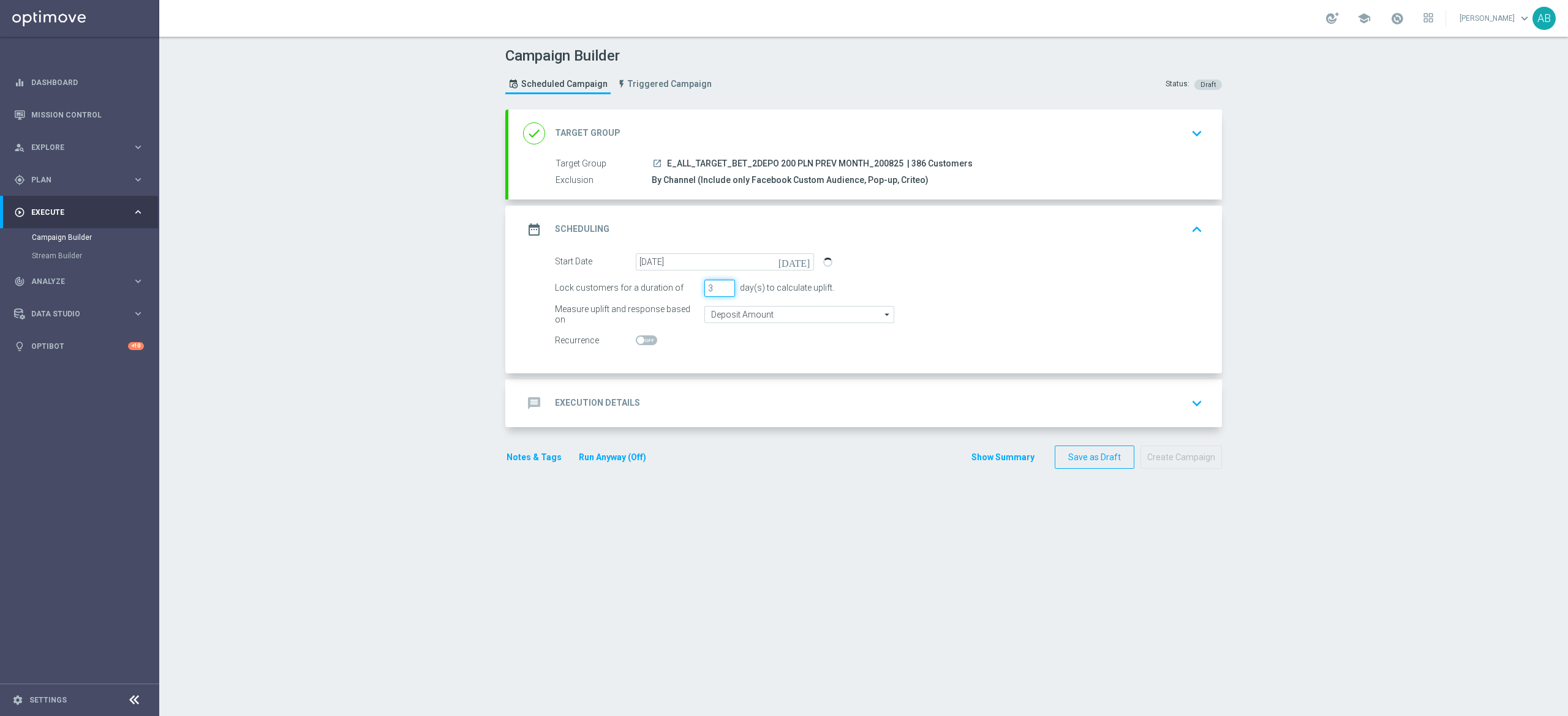
click at [705, 290] on input "3" at bounding box center [719, 288] width 30 height 17
type input "1"
click at [708, 416] on div "message Execution Details keyboard_arrow_down" at bounding box center [864, 403] width 713 height 48
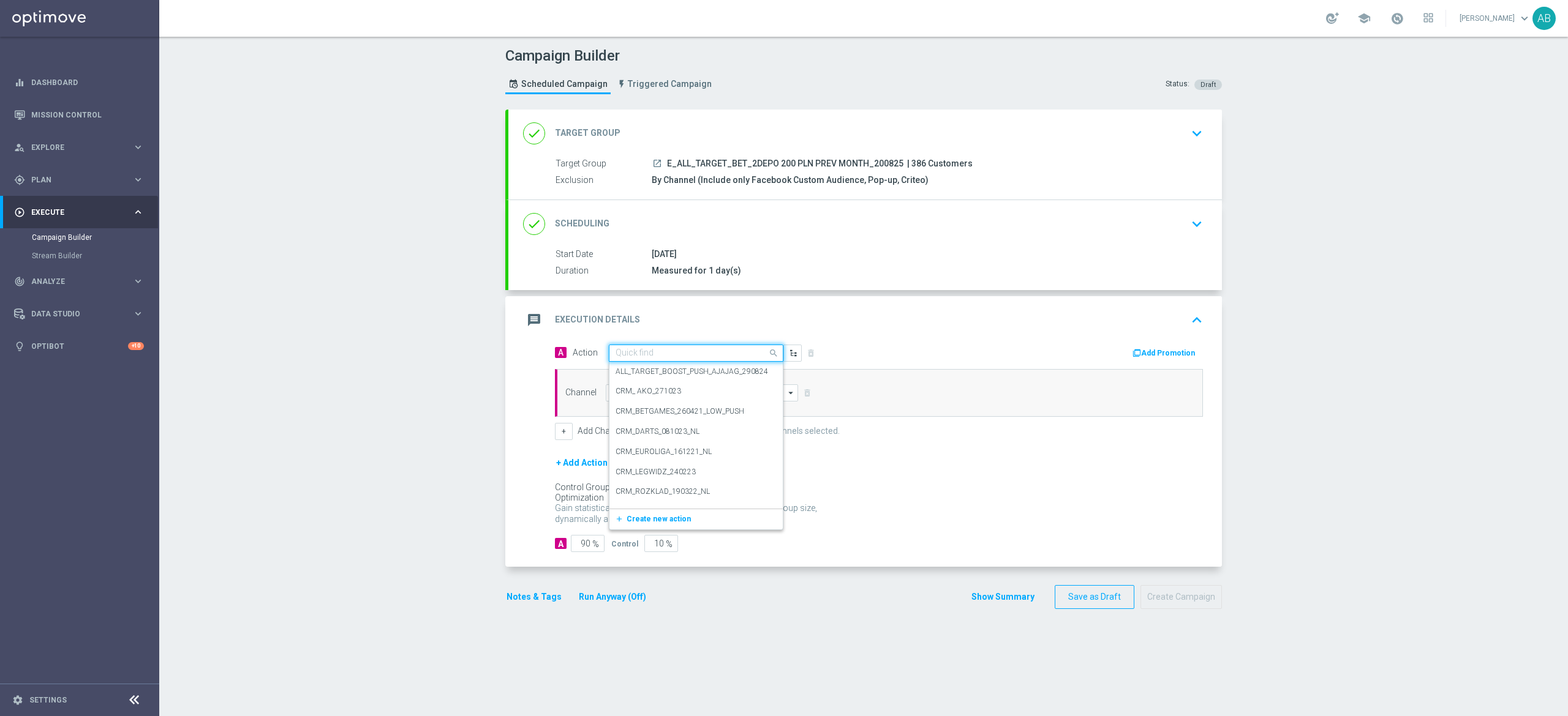
drag, startPoint x: 687, startPoint y: 354, endPoint x: 714, endPoint y: 356, distance: 27.1
click at [687, 355] on input "text" at bounding box center [683, 353] width 136 height 10
paste input "E_ALL_TARGET_BET_2DEPO 200 PLN PREV MONTH_200825"
type input "E_ALL_TARGET_BET_2DEPO 200 PLN PREV MONTH_200825"
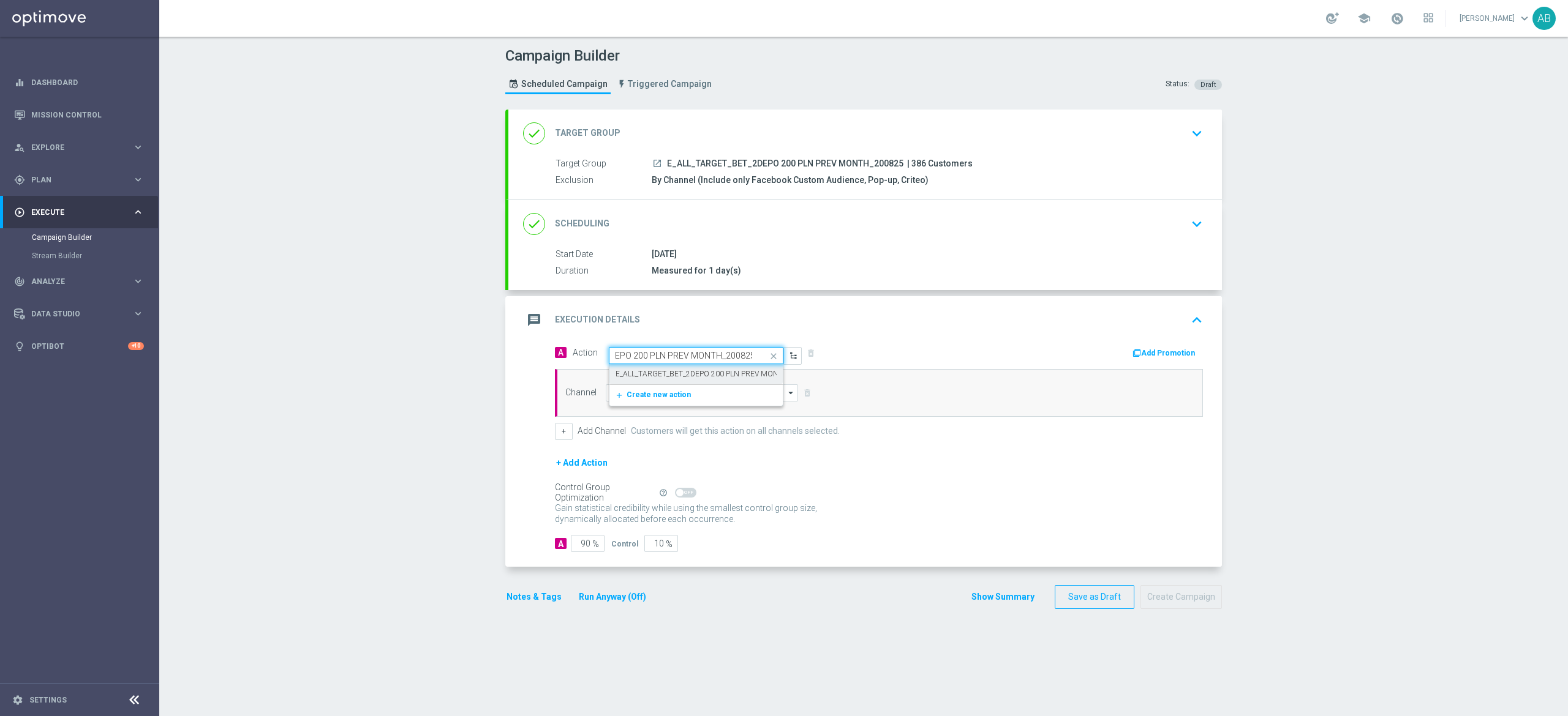
click at [701, 376] on label "E_ALL_TARGET_BET_2DEPO 200 PLN PREV MONTH_200825" at bounding box center [716, 374] width 202 height 10
click at [691, 399] on input at bounding box center [701, 393] width 192 height 17
click at [674, 411] on div "Optimail" at bounding box center [712, 411] width 192 height 19
type input "Optimail"
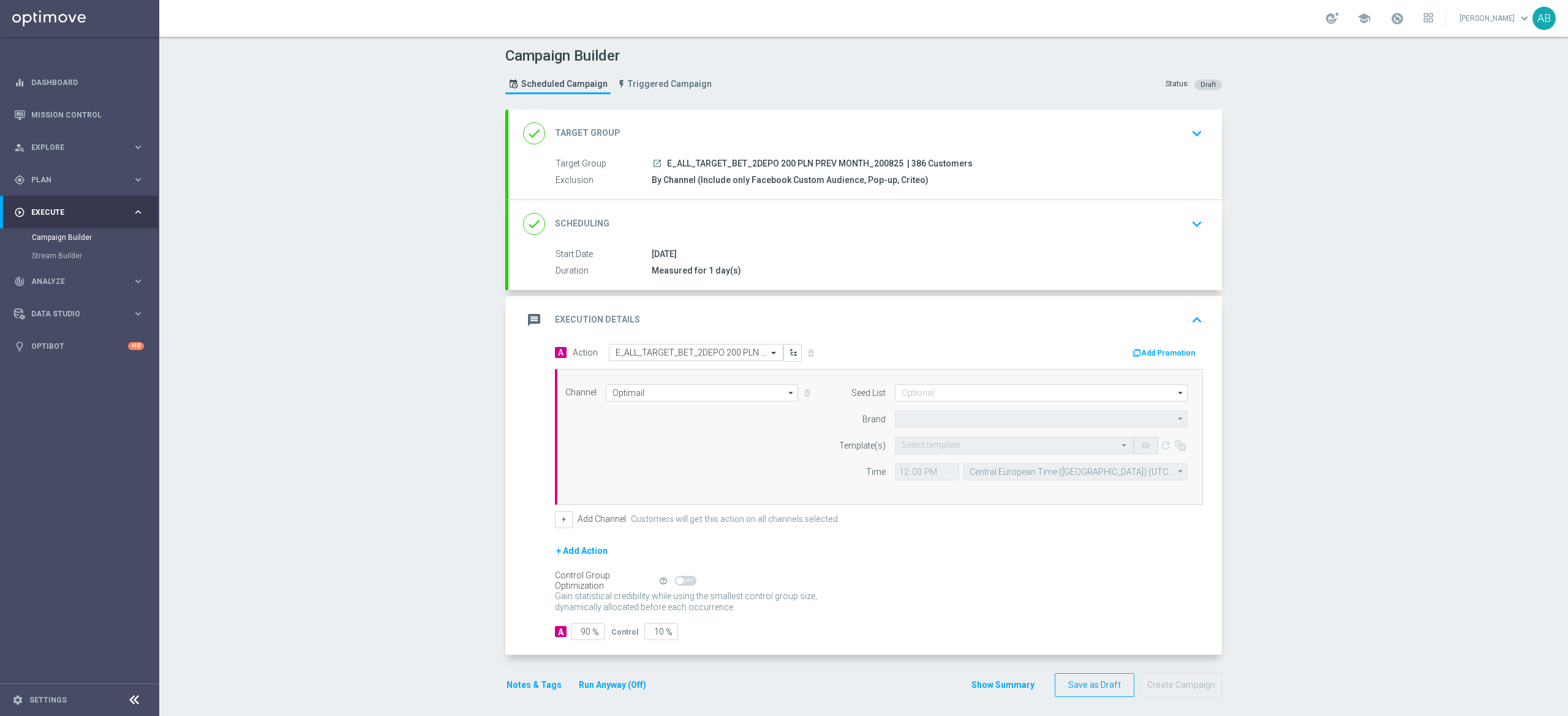
type input "STS"
click at [923, 396] on input at bounding box center [1041, 393] width 293 height 17
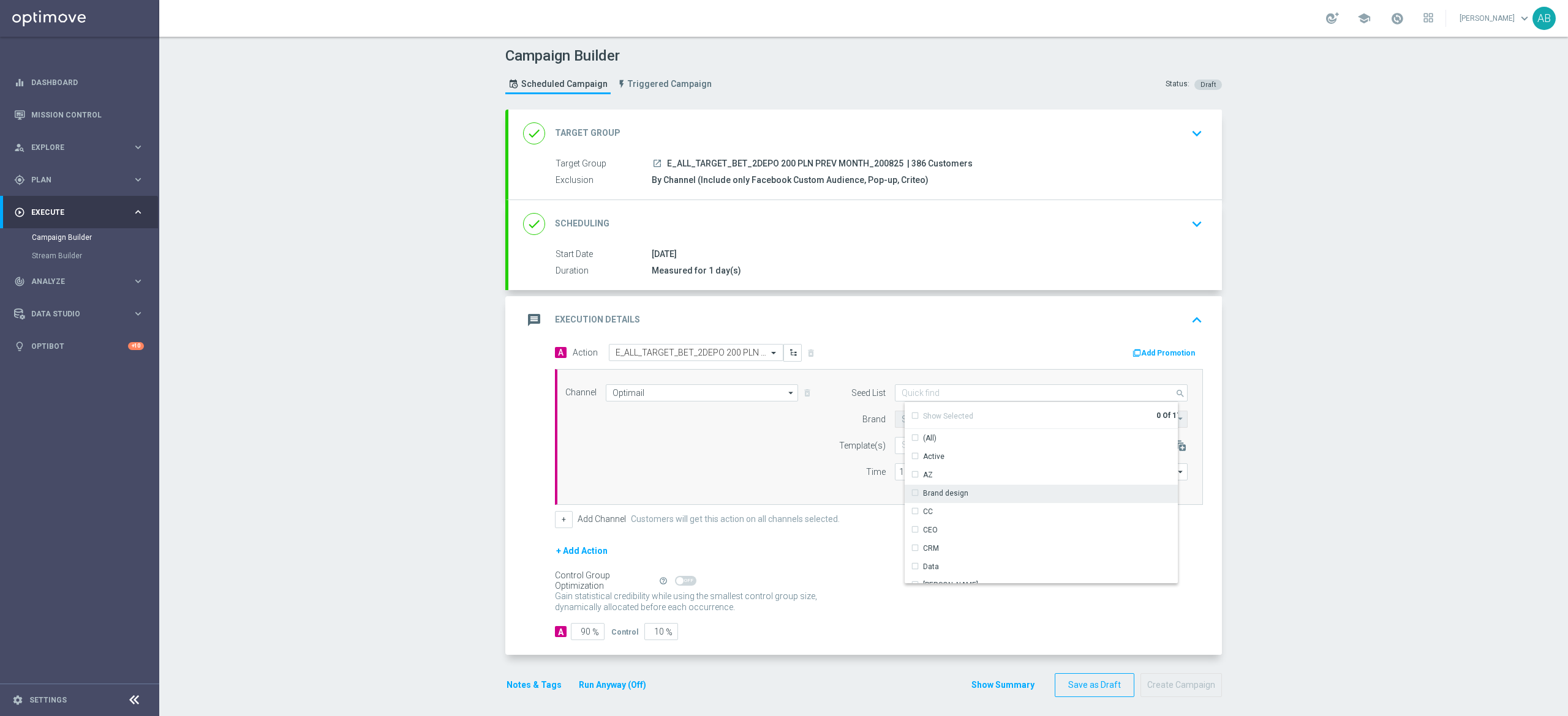
click at [934, 499] on div "Brand design" at bounding box center [945, 493] width 45 height 11
click at [953, 487] on div "Reactivation" at bounding box center [944, 481] width 43 height 11
click at [811, 467] on div "Channel Optimail Optimail arrow_drop_down Drag here to set row groups Drag here…" at bounding box center [876, 436] width 641 height 105
type input "Selected 2 of 17"
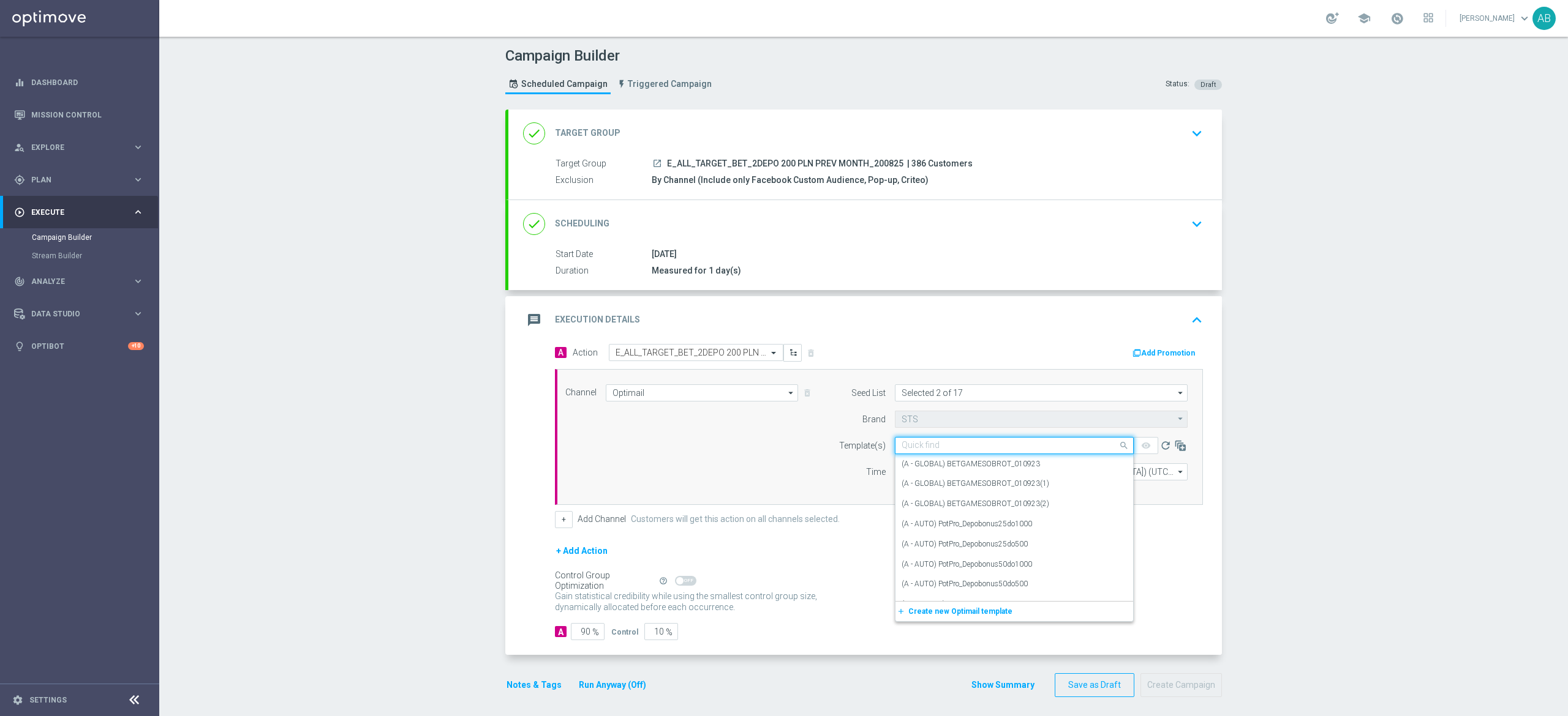
click at [902, 448] on input "text" at bounding box center [1002, 446] width 201 height 10
paste input "E_ALL_TARGET_BET_2DEPO 200 PLN PREV MONTH_200825"
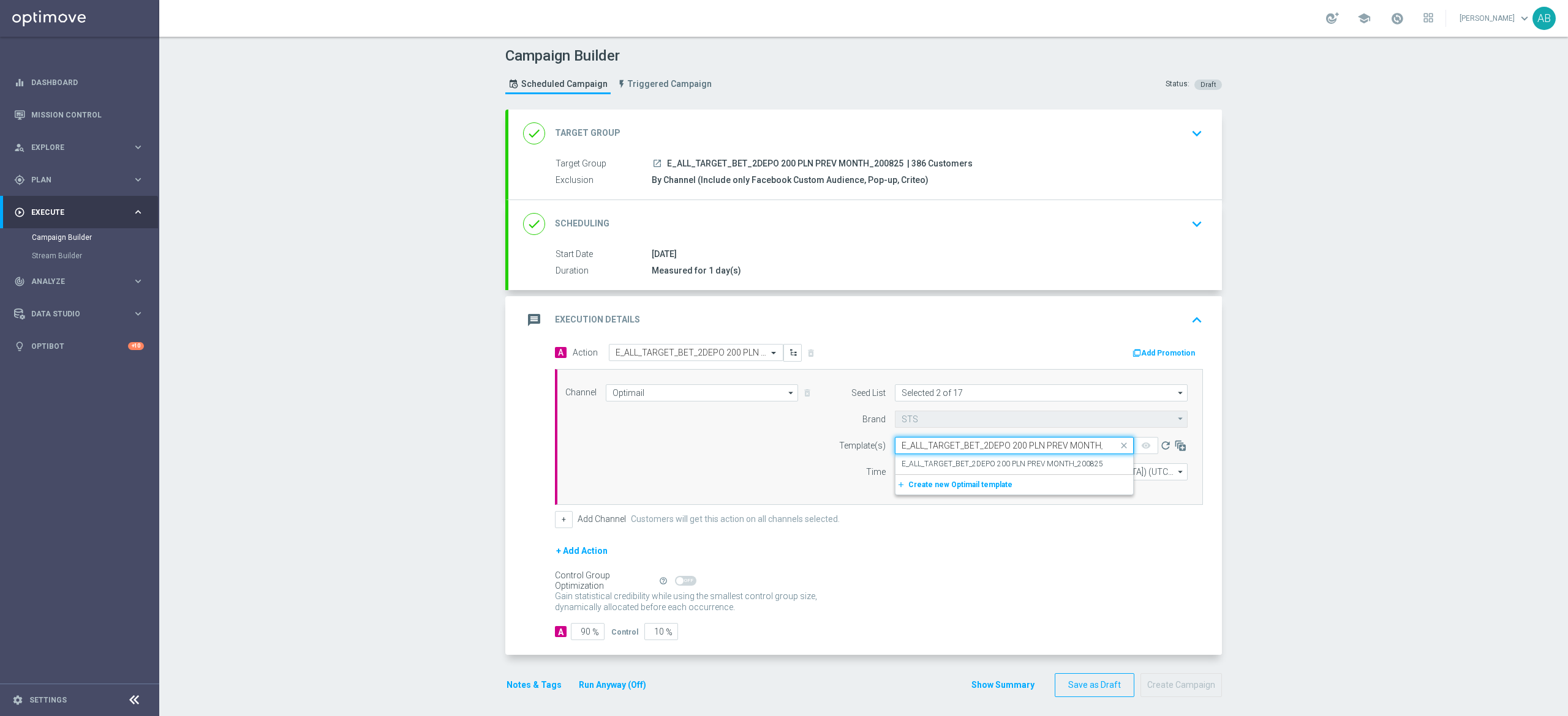
scroll to position [0, 30]
click at [902, 460] on label "E_ALL_TARGET_BET_2DEPO 200 PLN PREV MONTH_200825" at bounding box center [1002, 464] width 202 height 10
type input "E_ALL_TARGET_BET_2DEPO 200 PLN PREV MONTH_200825"
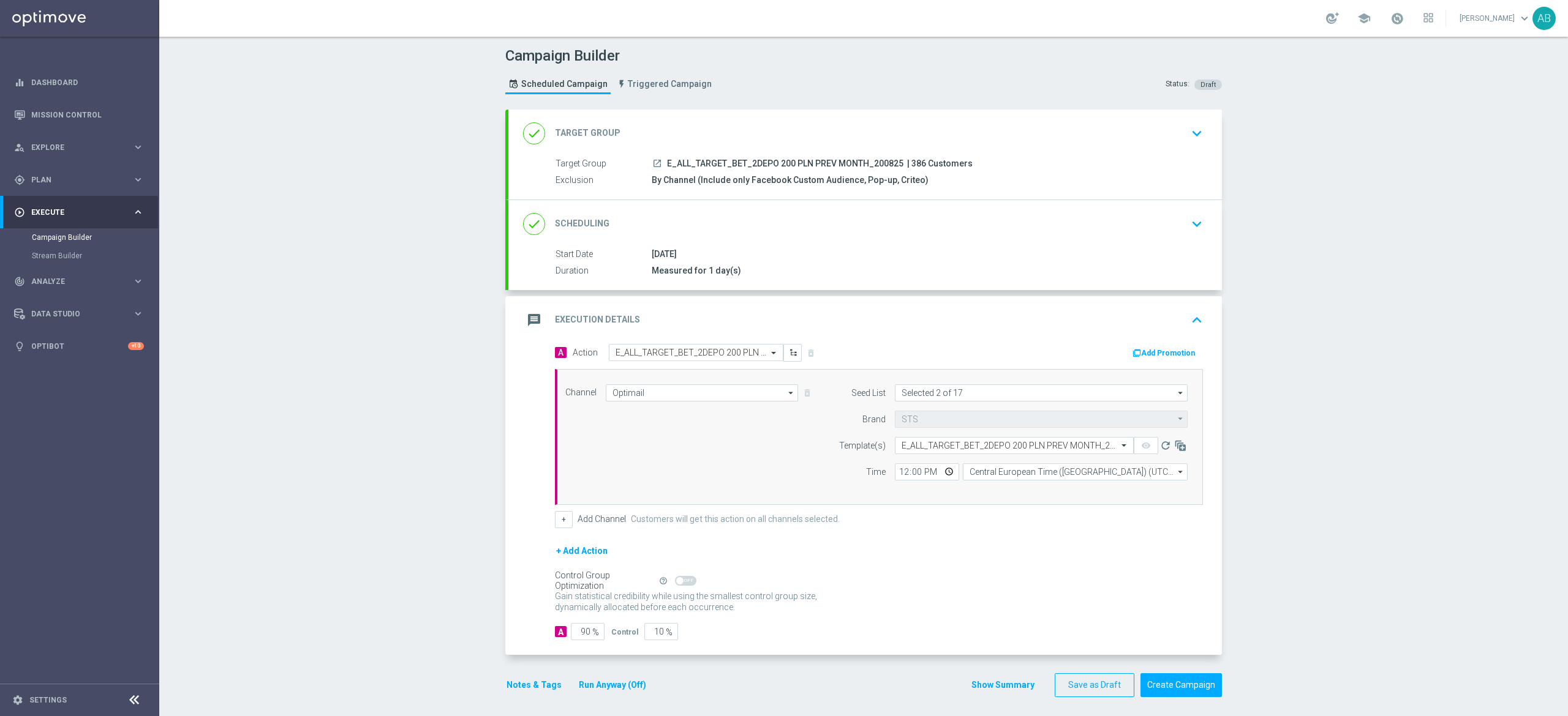
scroll to position [0, 0]
click at [895, 474] on input "12:00" at bounding box center [927, 472] width 65 height 17
type input "16:01"
click at [979, 533] on form "A Action Select action E_ALL_TARGET_BET_2DEPO 200 PLN PREV MONTH_200825 delete_…" at bounding box center [878, 492] width 648 height 297
click at [535, 684] on button "Notes & Tags" at bounding box center [534, 686] width 58 height 16
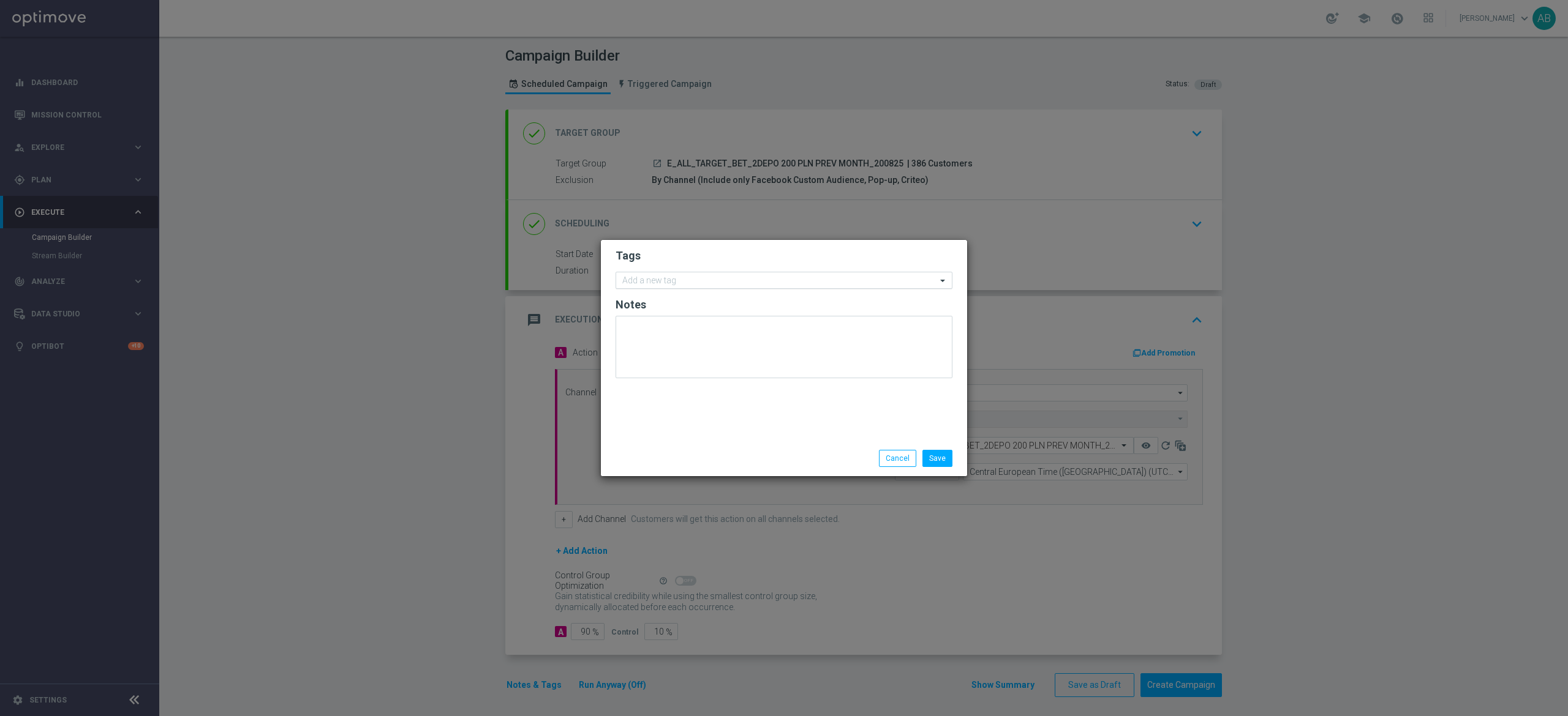
click at [659, 272] on div "Add a new tag" at bounding box center [784, 280] width 337 height 17
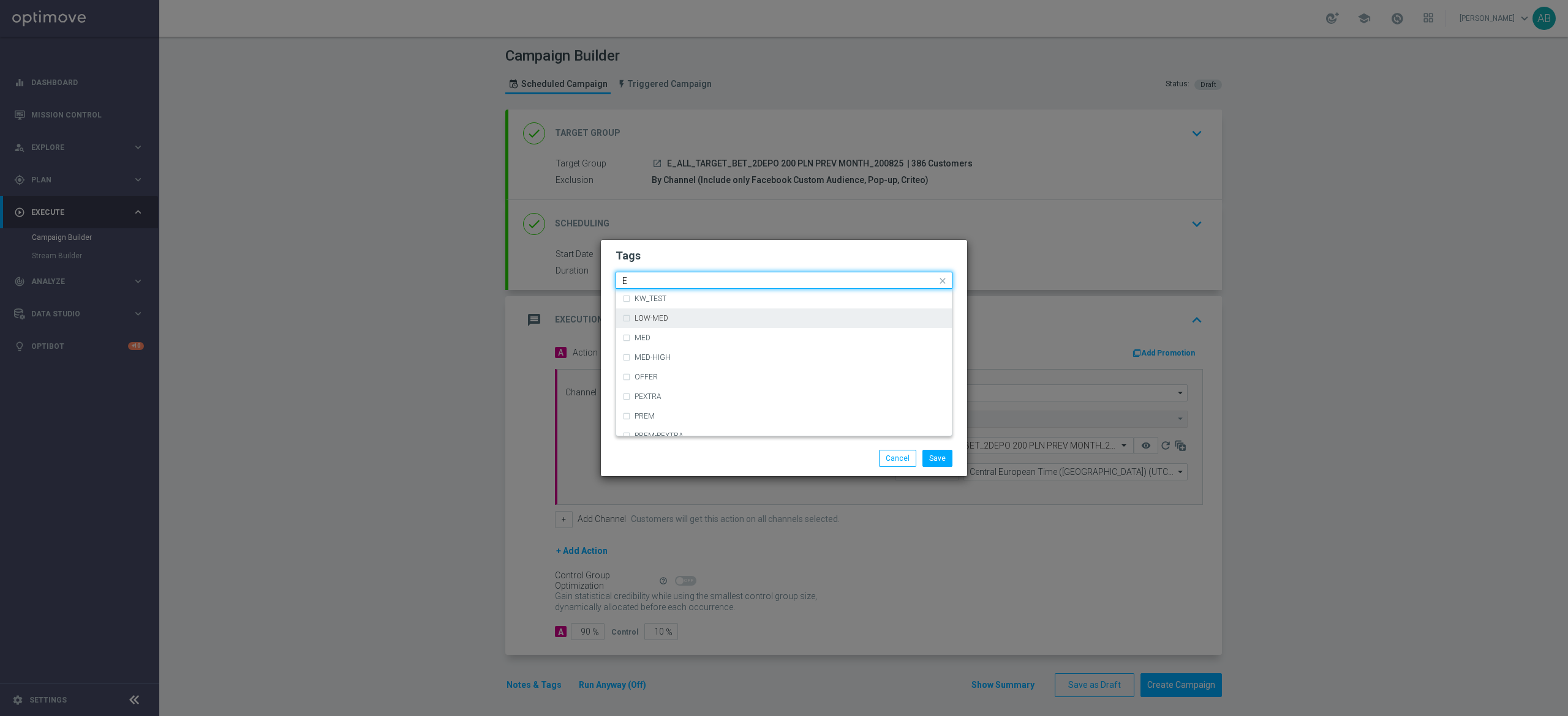
scroll to position [1714, 0]
click at [692, 353] on div "E" at bounding box center [783, 347] width 323 height 19
type input "E"
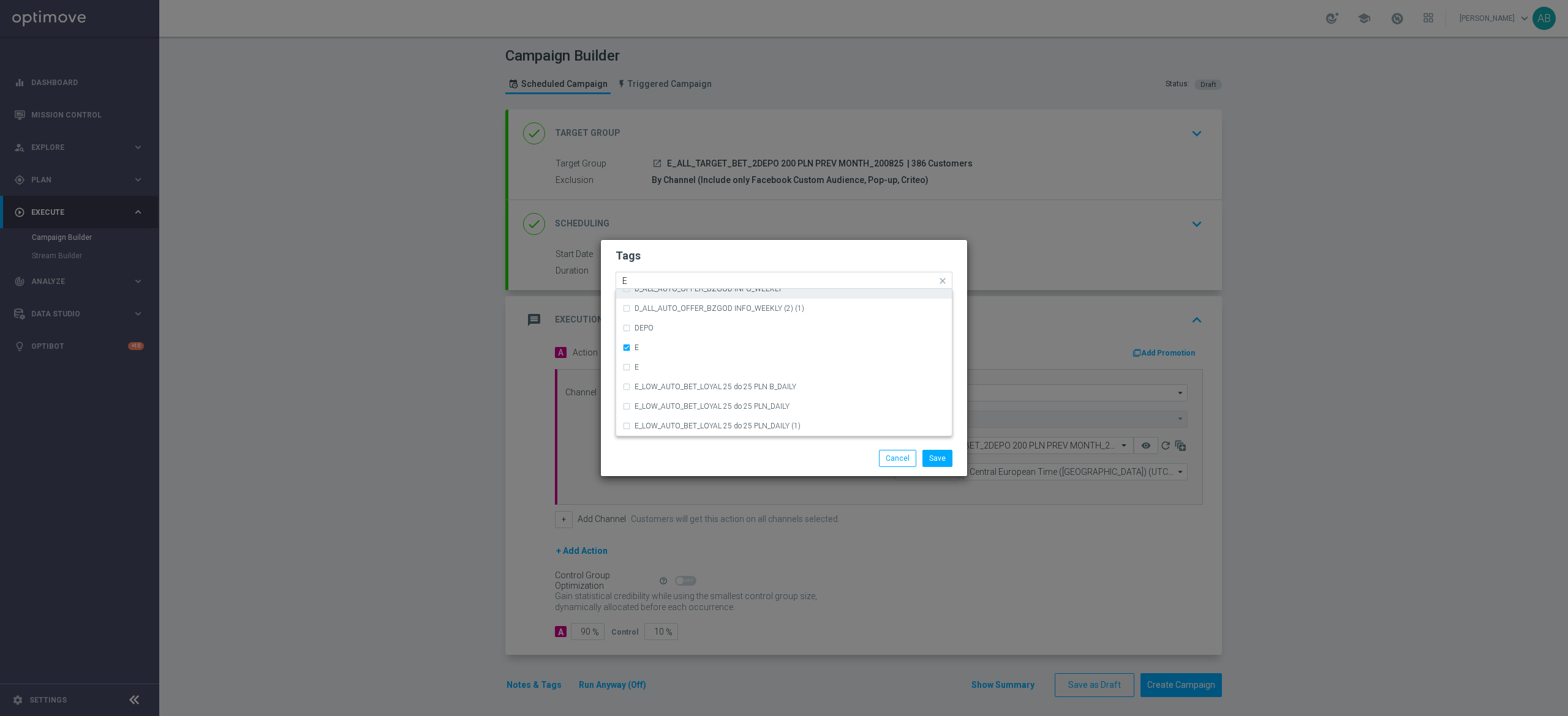
click at [660, 272] on div "Quick find × E E" at bounding box center [784, 280] width 337 height 17
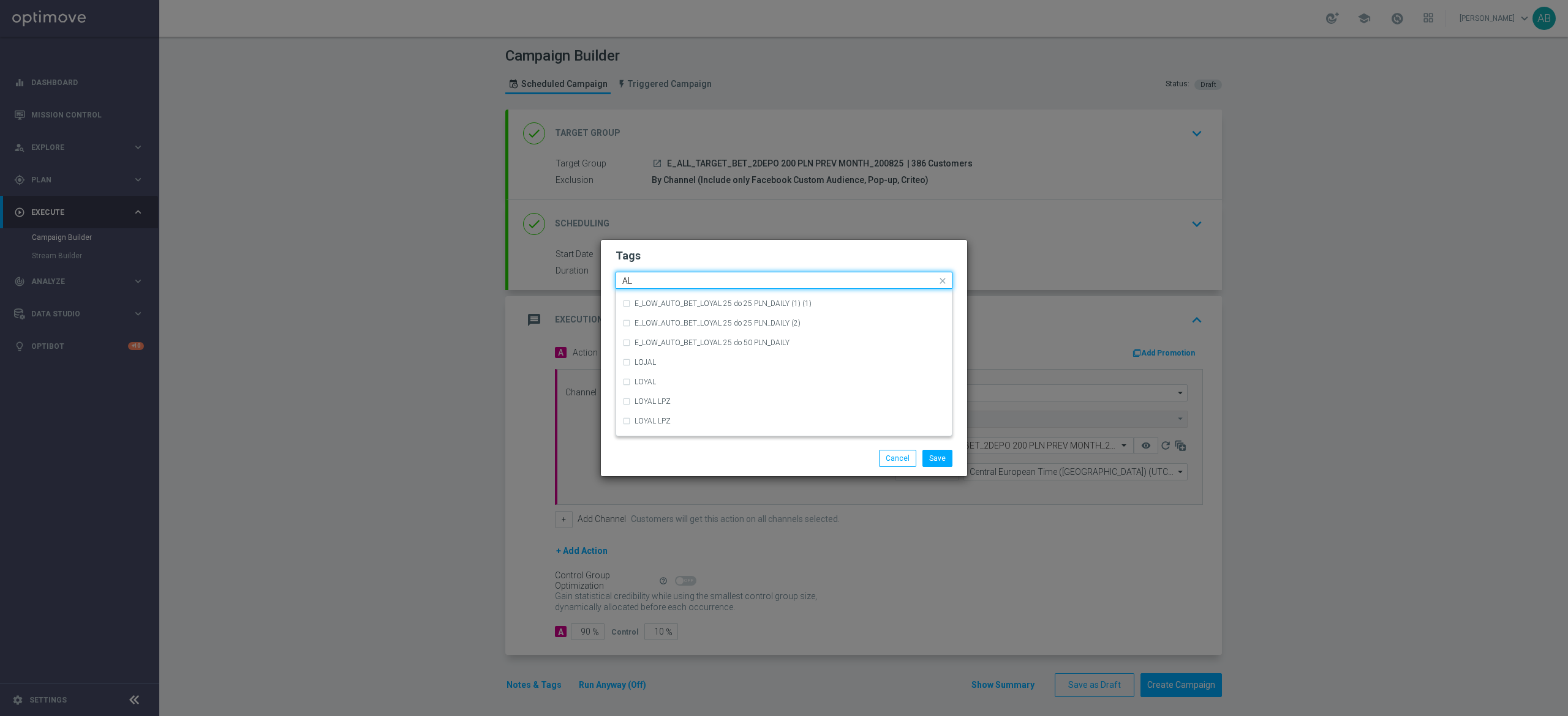
scroll to position [0, 0]
click at [653, 298] on div "ALL" at bounding box center [789, 298] width 311 height 7
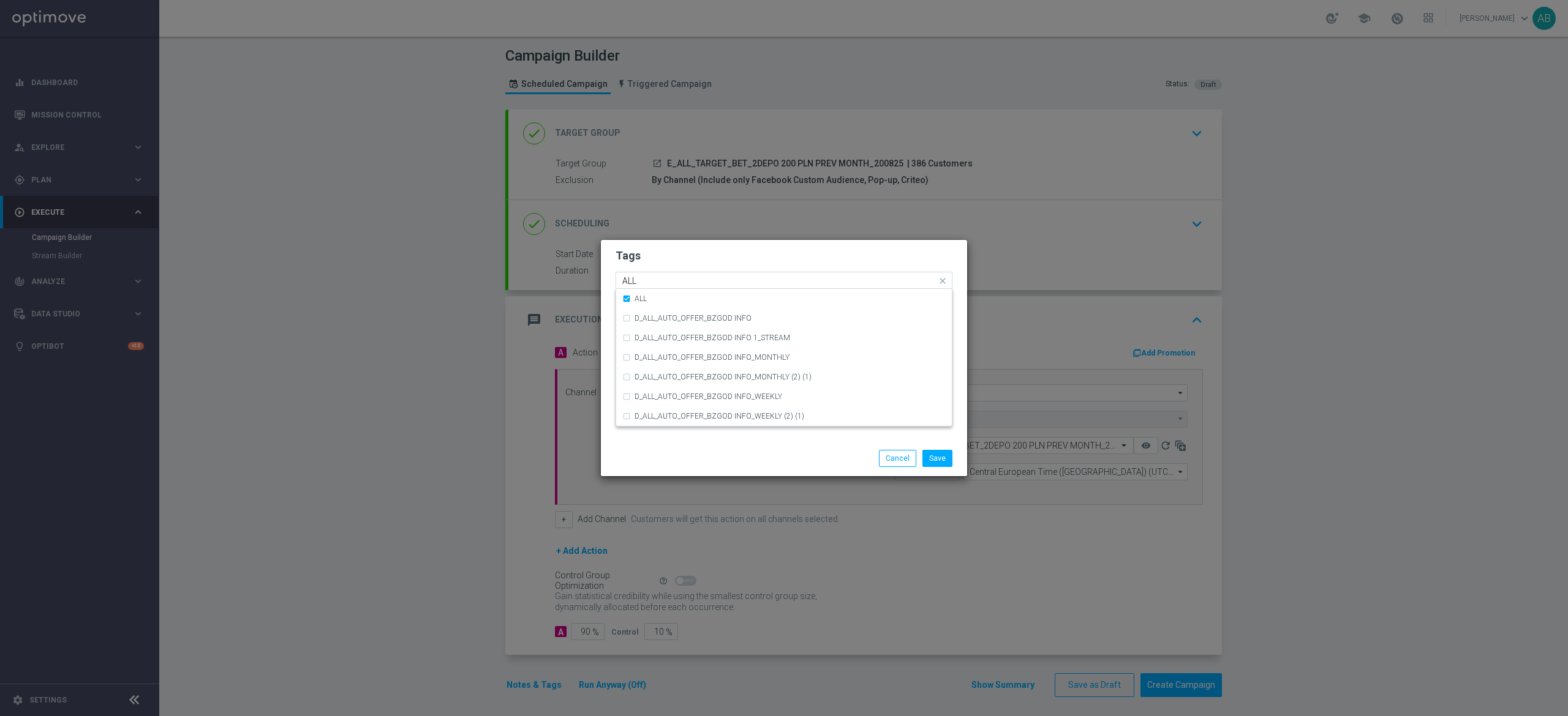
click at [657, 279] on input "ALL" at bounding box center [779, 280] width 314 height 10
type input "A"
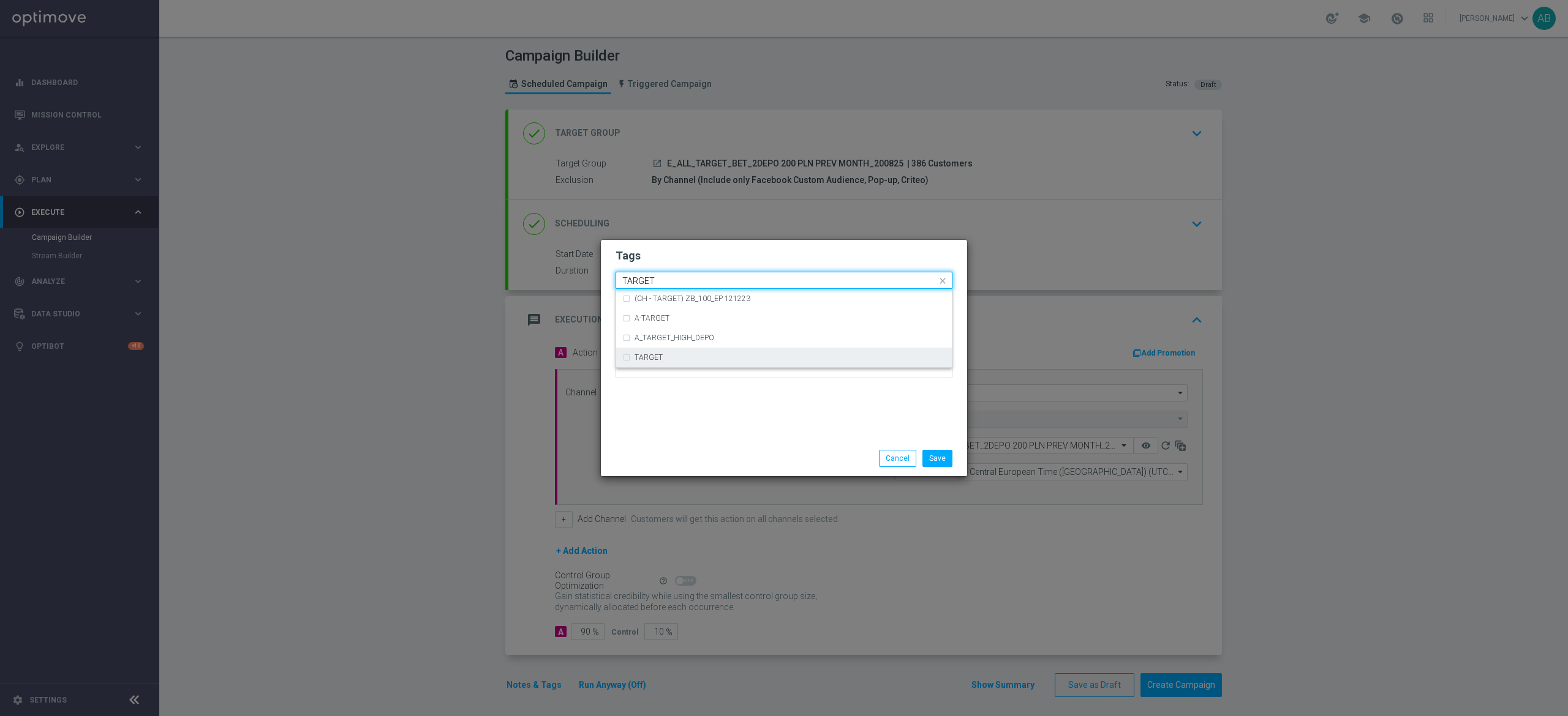
click at [671, 358] on div "TARGET" at bounding box center [789, 357] width 311 height 7
type input "TARGET"
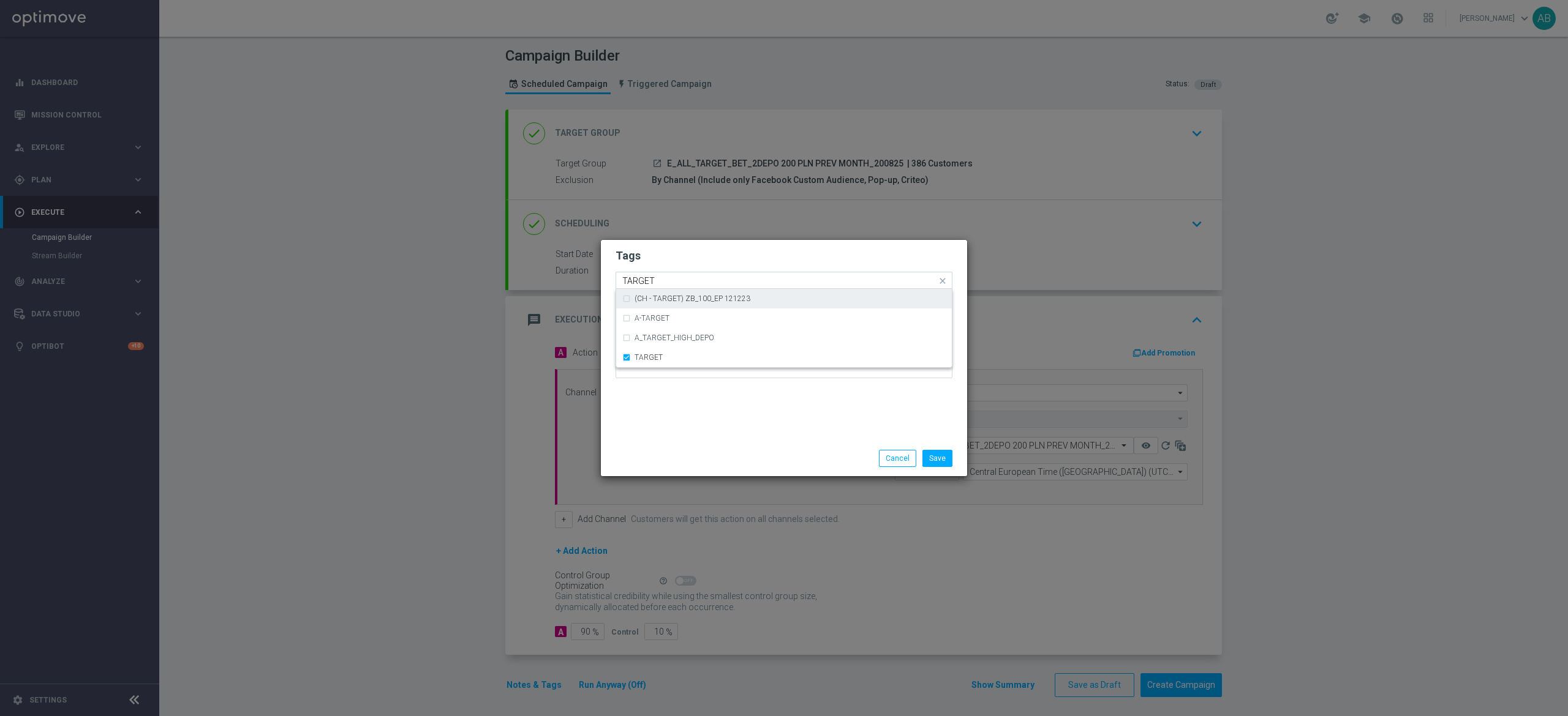
click at [669, 280] on input "TARGET" at bounding box center [779, 280] width 314 height 10
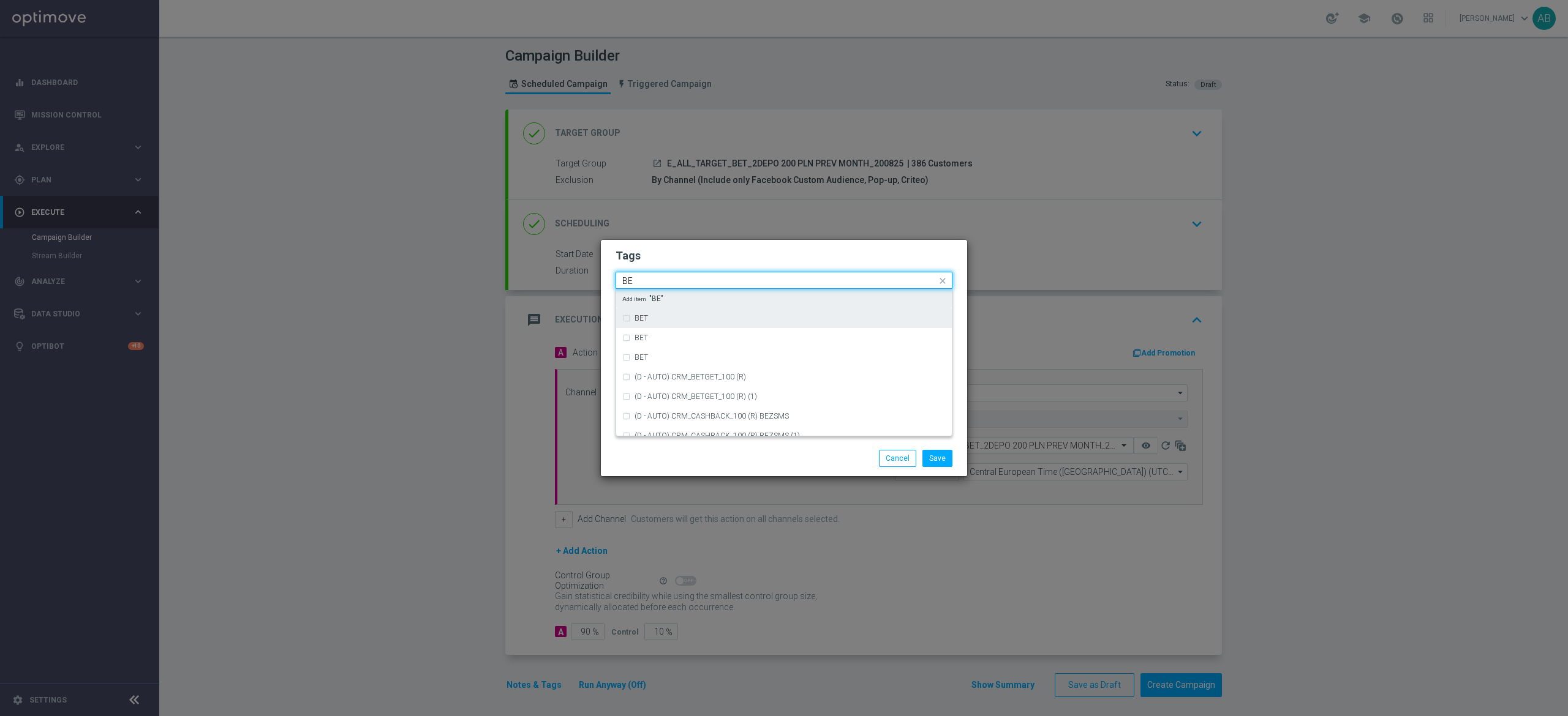
drag, startPoint x: 674, startPoint y: 313, endPoint x: 681, endPoint y: 298, distance: 16.6
click at [675, 313] on div "BET" at bounding box center [783, 318] width 323 height 19
type input "BE"
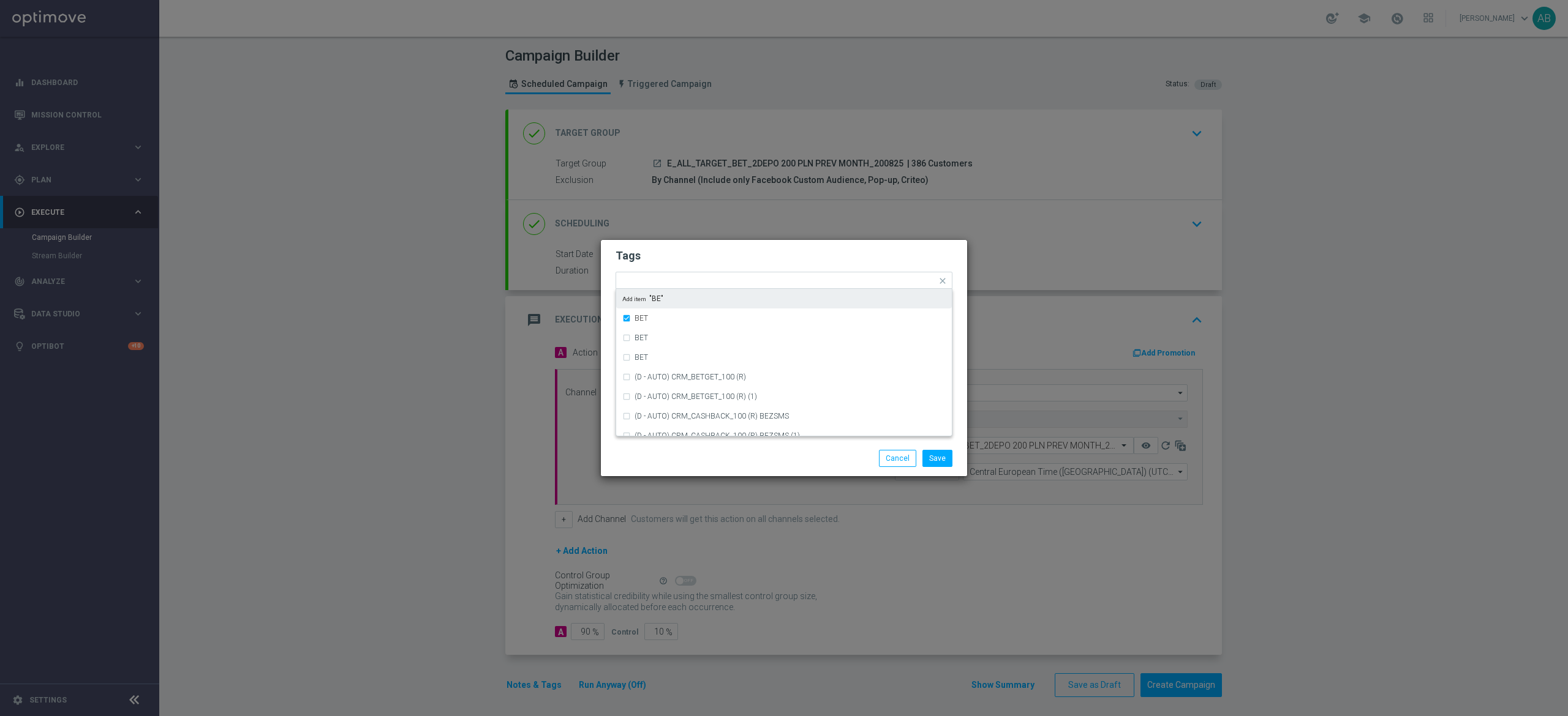
click at [694, 256] on h2 "Tags" at bounding box center [784, 256] width 337 height 15
click at [944, 447] on div "Save Cancel" at bounding box center [784, 459] width 366 height 36
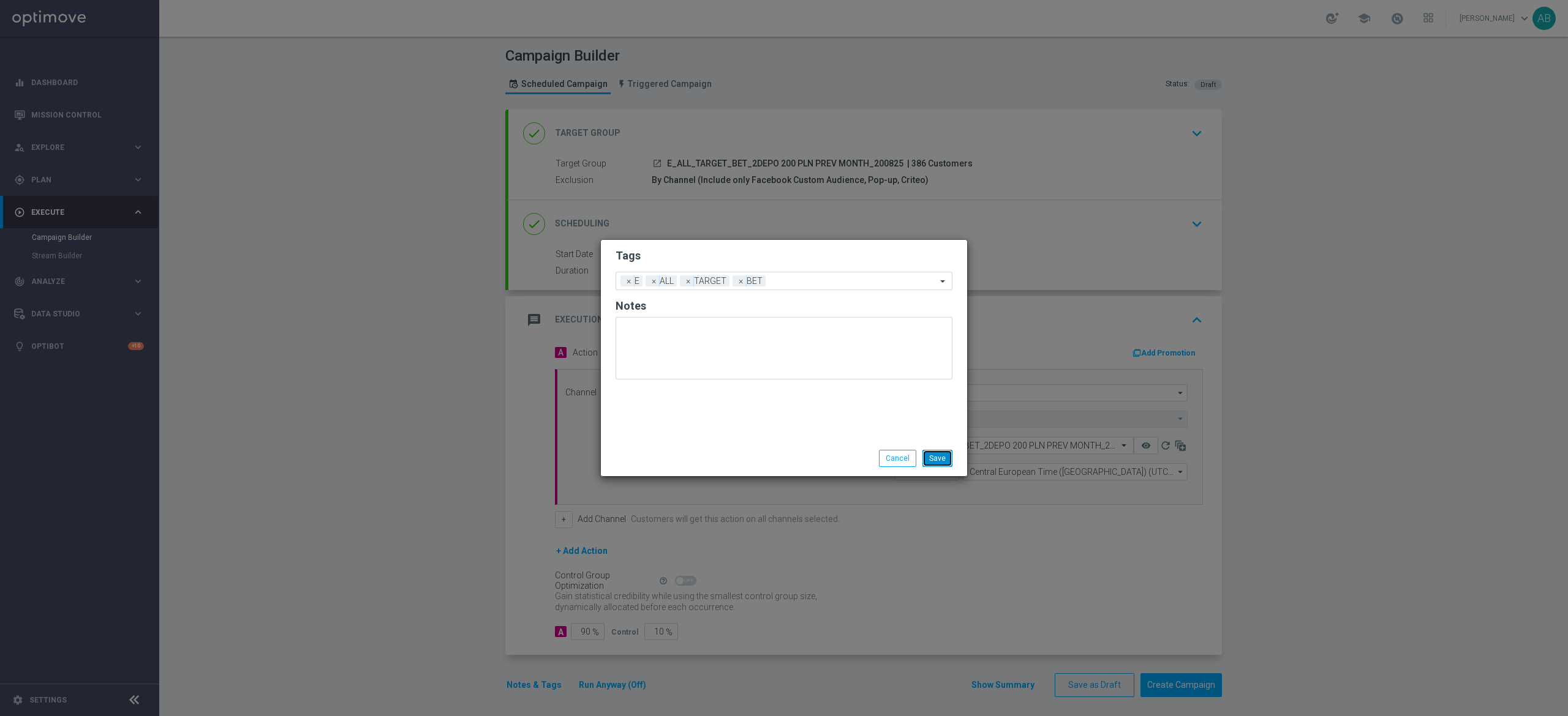
click at [939, 456] on button "Save" at bounding box center [937, 459] width 30 height 17
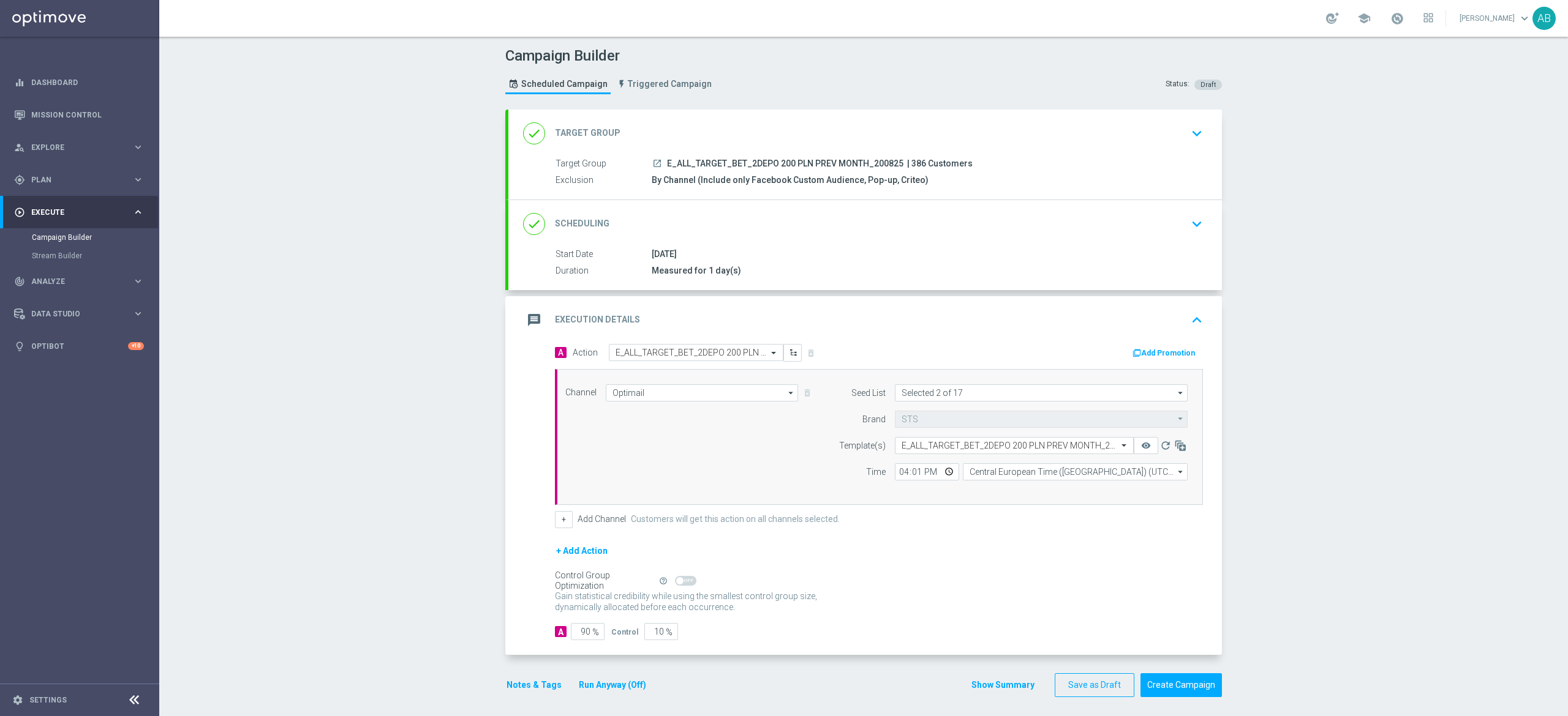
click at [510, 690] on button "Notes & Tags" at bounding box center [534, 686] width 58 height 16
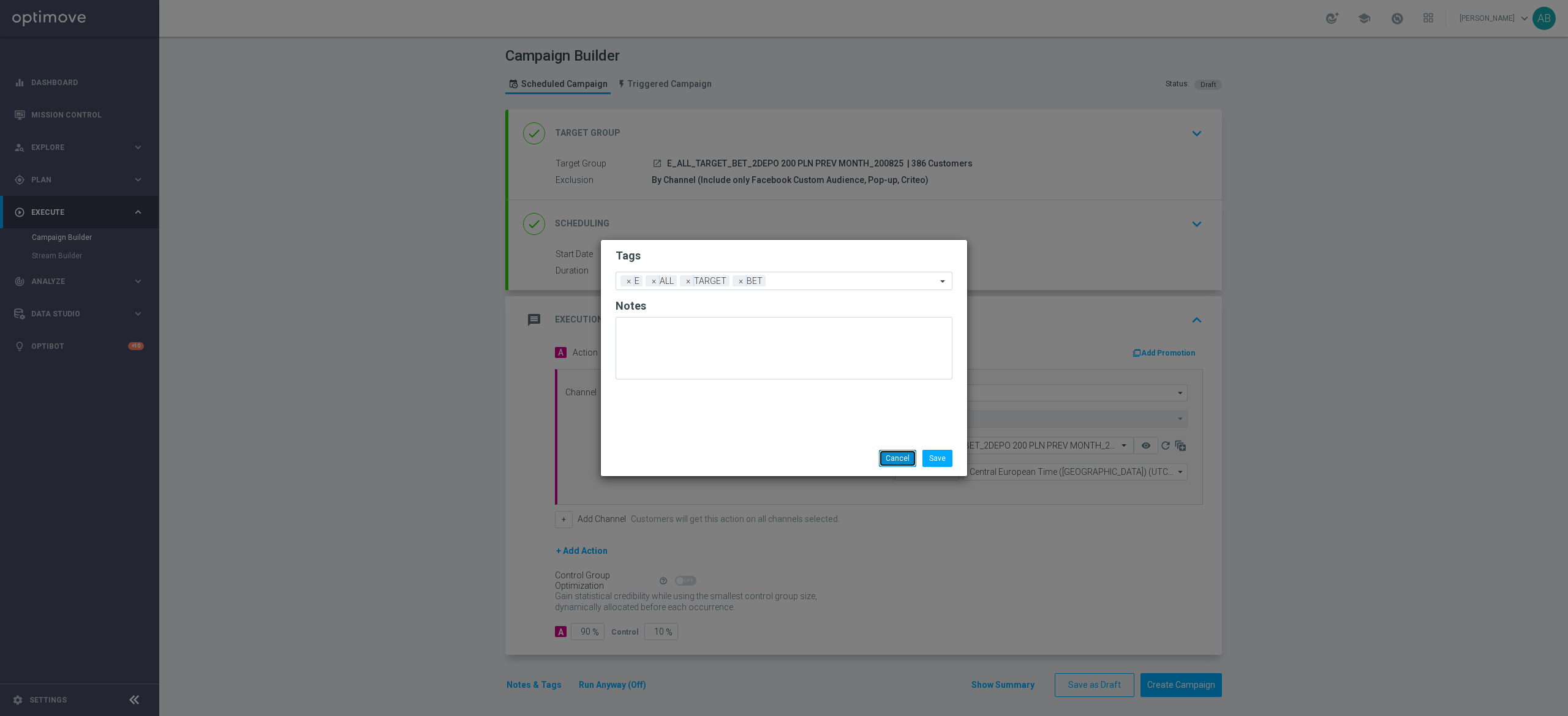
click at [895, 456] on button "Cancel" at bounding box center [898, 459] width 37 height 17
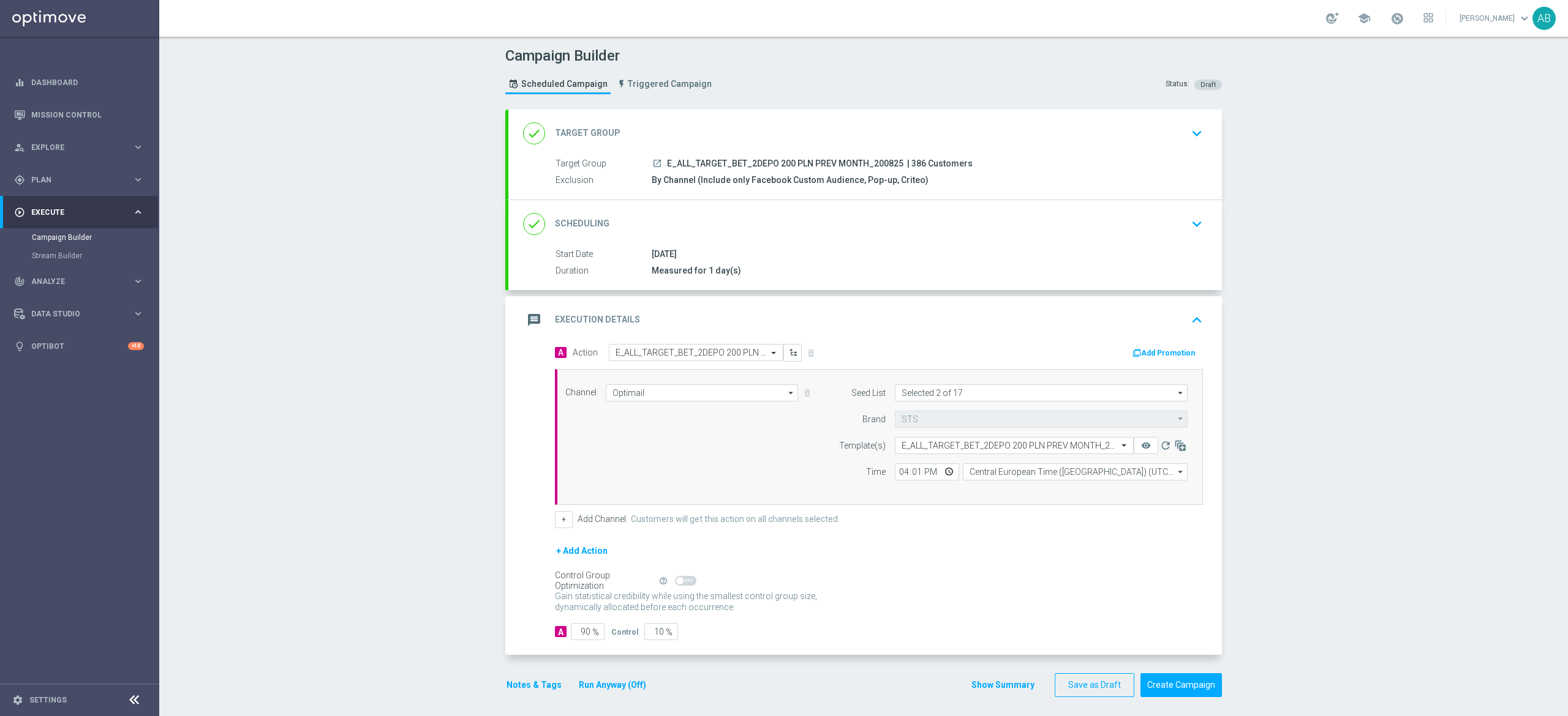
click at [1129, 210] on div "done Scheduling keyboard_arrow_down" at bounding box center [864, 224] width 713 height 48
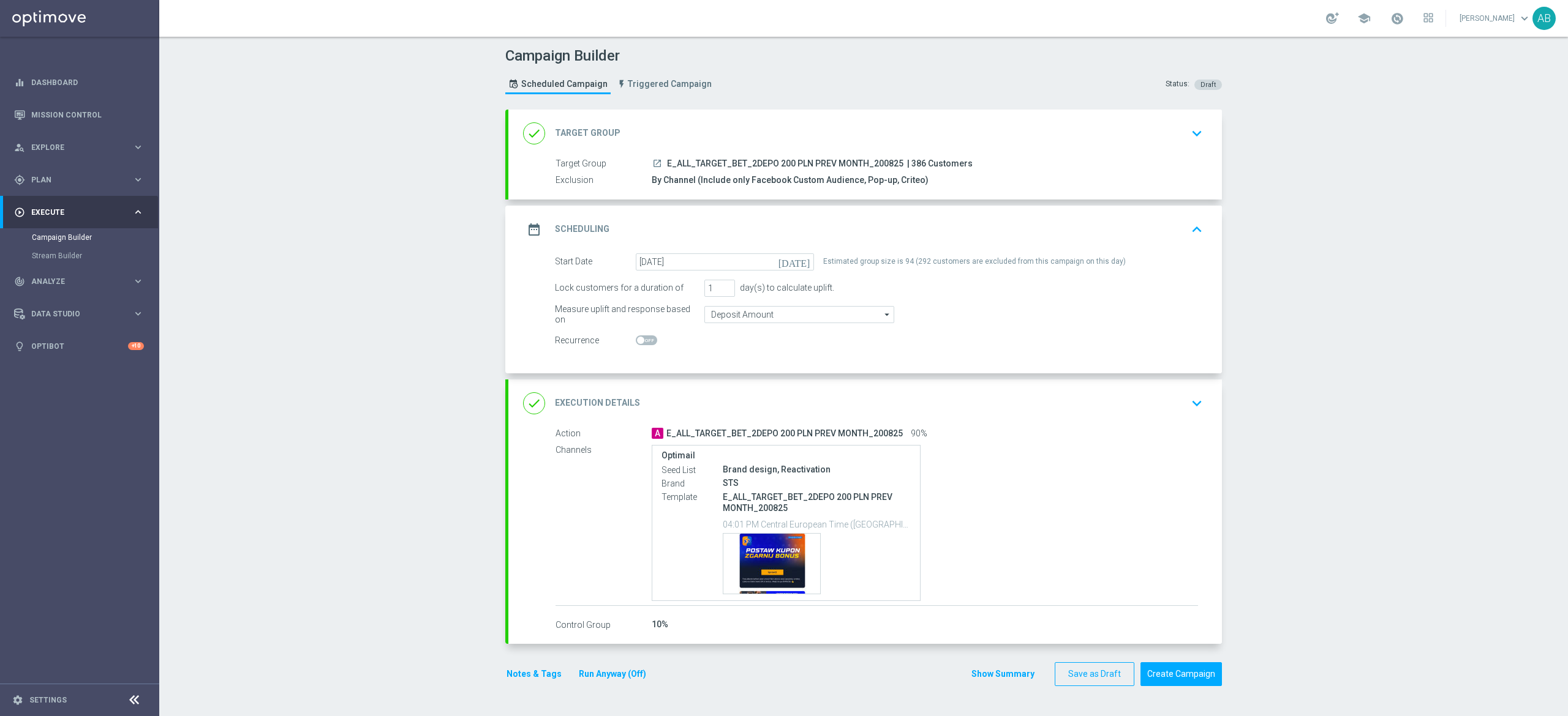
click at [1188, 136] on icon "keyboard_arrow_down" at bounding box center [1197, 134] width 19 height 19
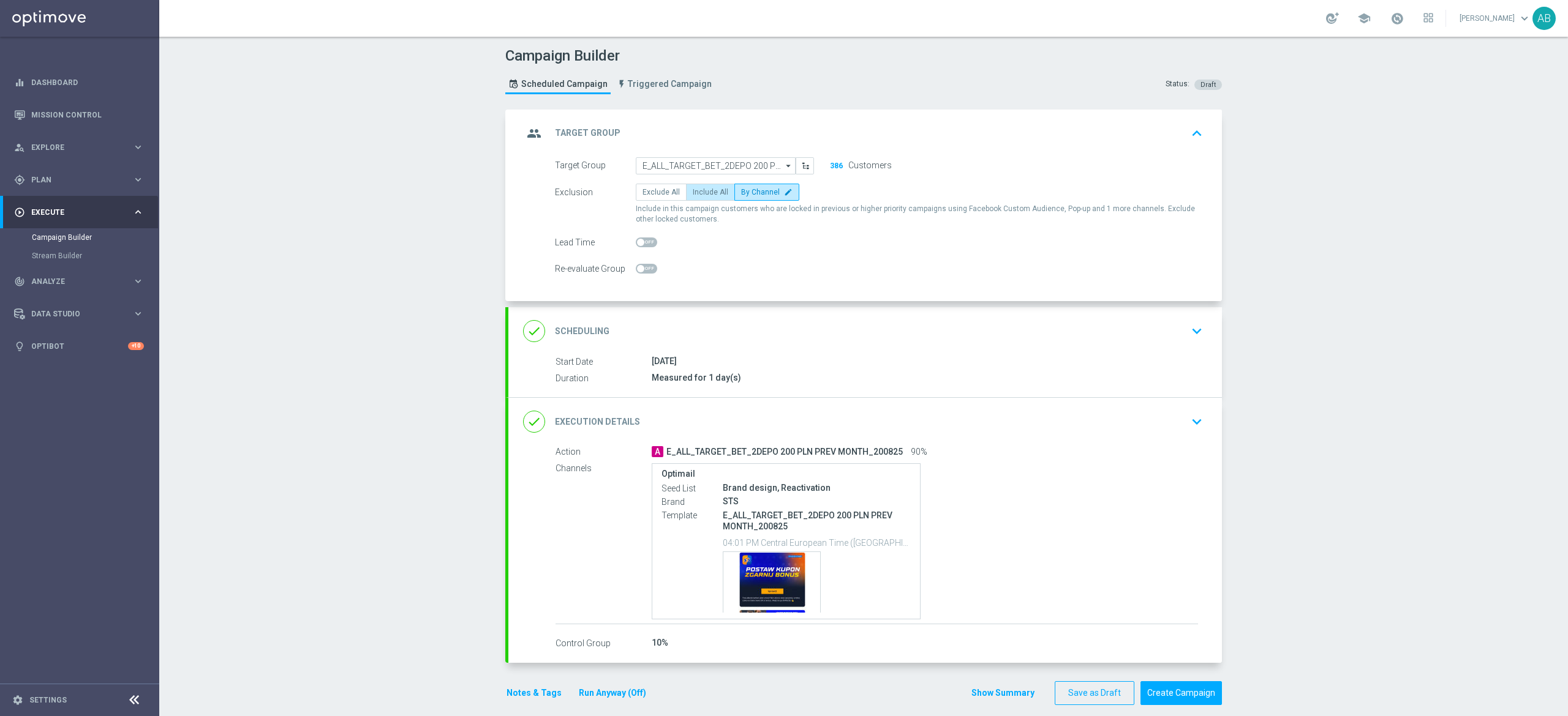
click at [701, 193] on span "Include All" at bounding box center [711, 192] width 36 height 9
click at [701, 193] on input "Include All" at bounding box center [697, 194] width 8 height 8
radio input "true"
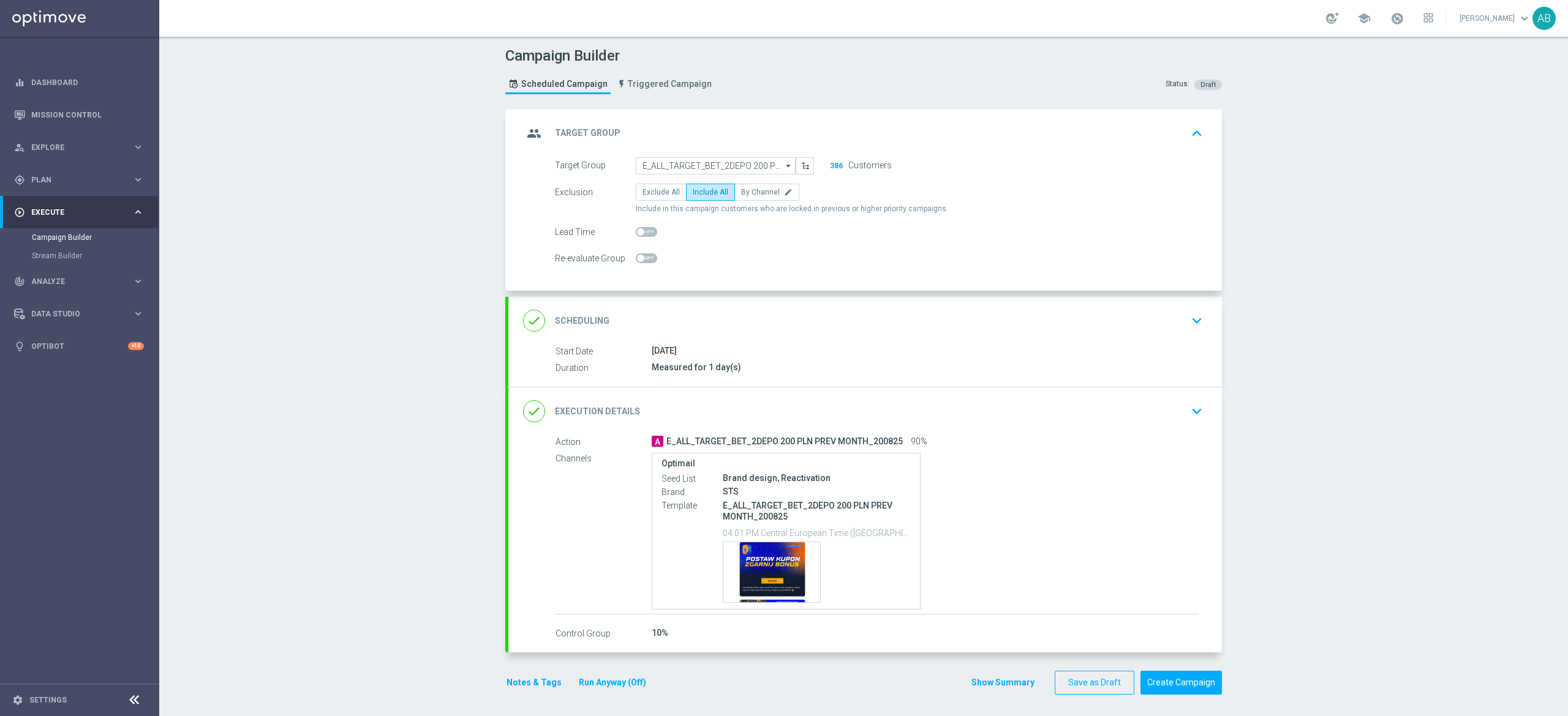
click at [1193, 416] on icon "keyboard_arrow_down" at bounding box center [1197, 411] width 19 height 19
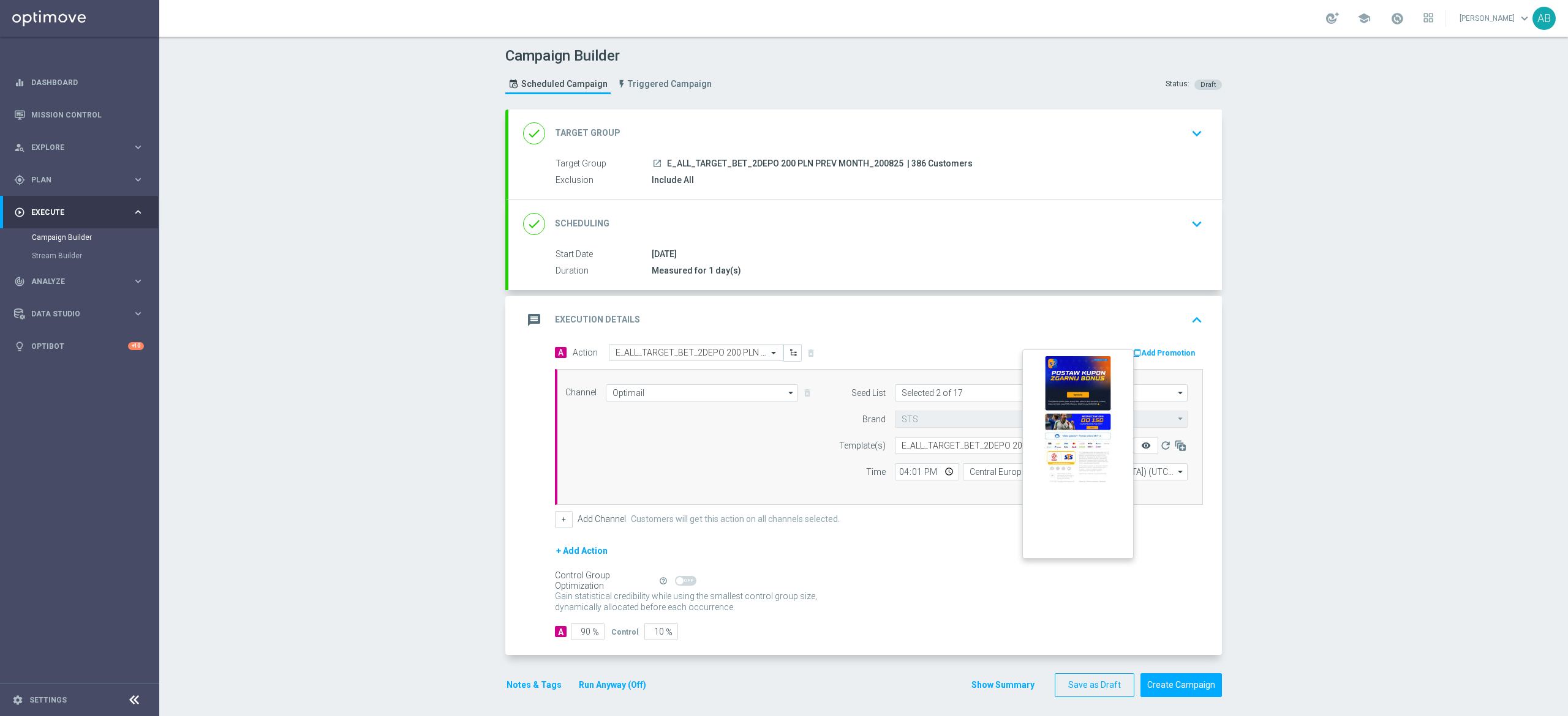
click at [1141, 442] on icon "remove_red_eye" at bounding box center [1146, 446] width 10 height 10
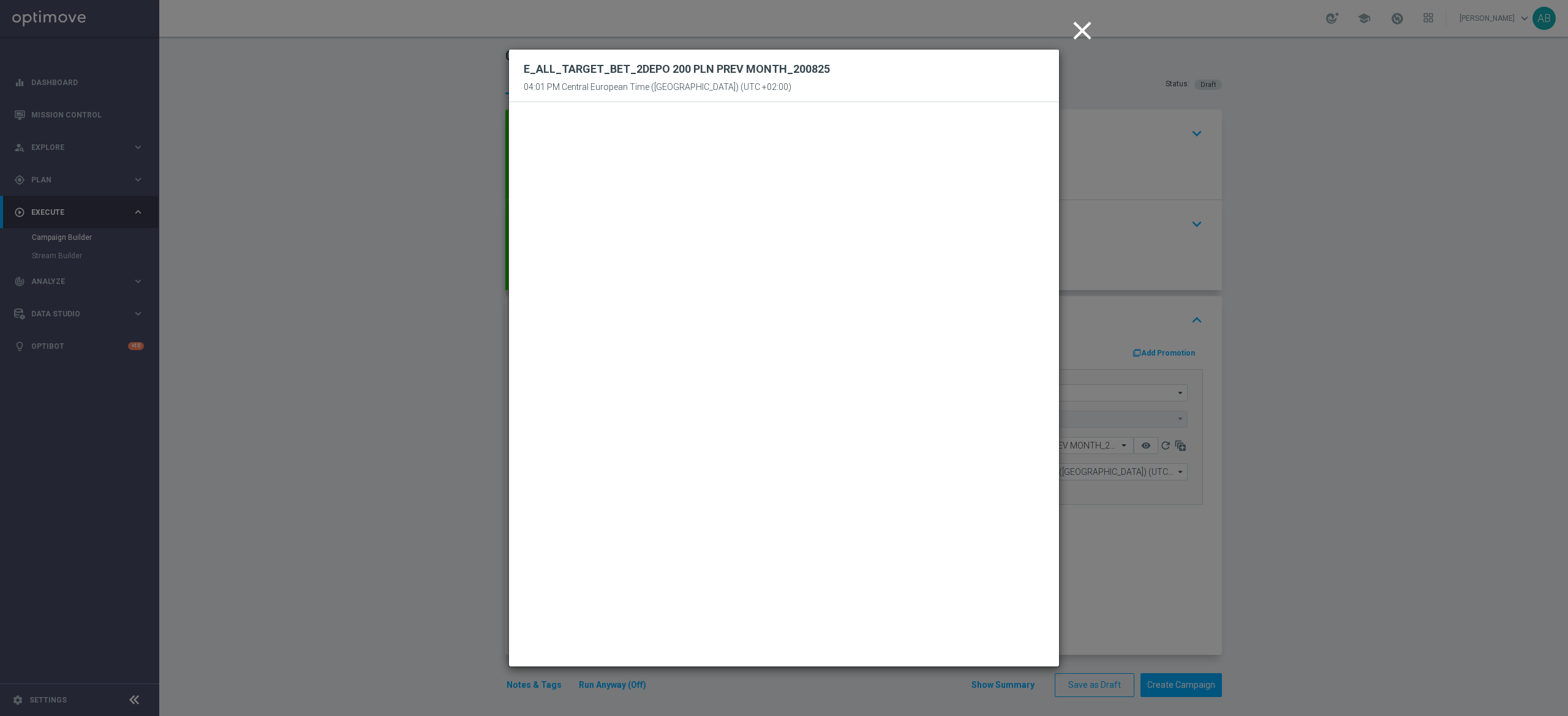
click at [1305, 255] on modal-container "close E_ALL_TARGET_BET_2DEPO 200 PLN PREV MONTH_200825 04:01 PM Central Europea…" at bounding box center [784, 358] width 1568 height 716
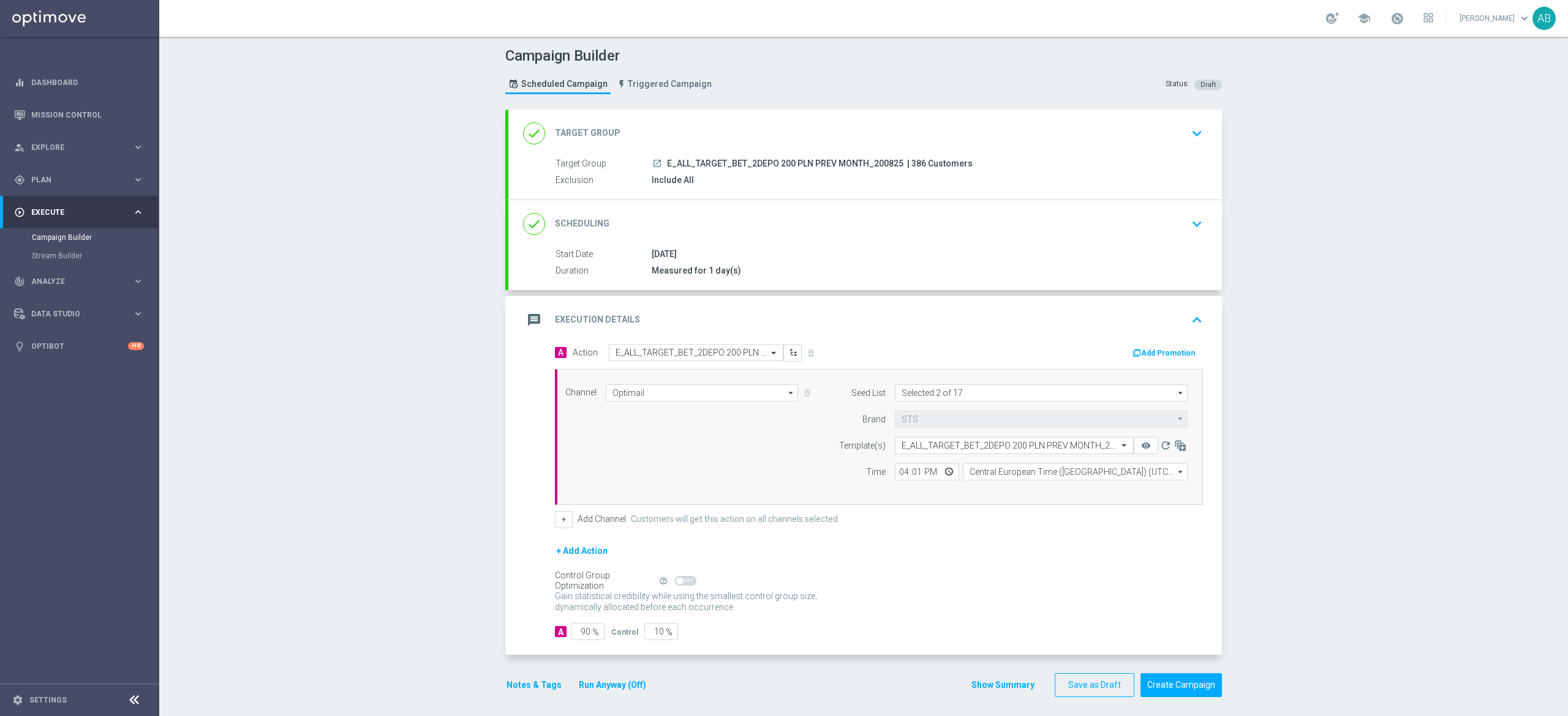
click at [542, 687] on button "Notes & Tags" at bounding box center [534, 686] width 58 height 16
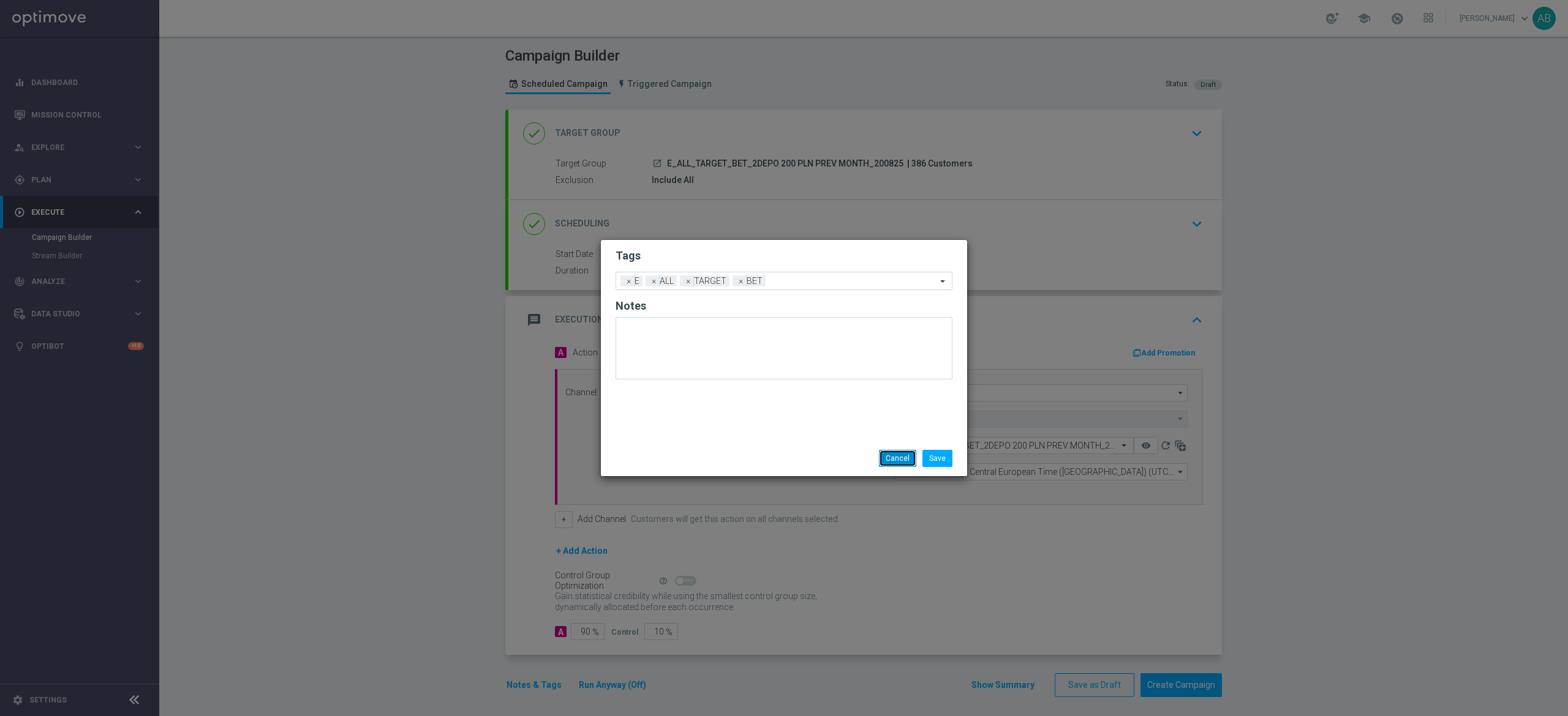
click at [885, 461] on button "Cancel" at bounding box center [898, 459] width 37 height 17
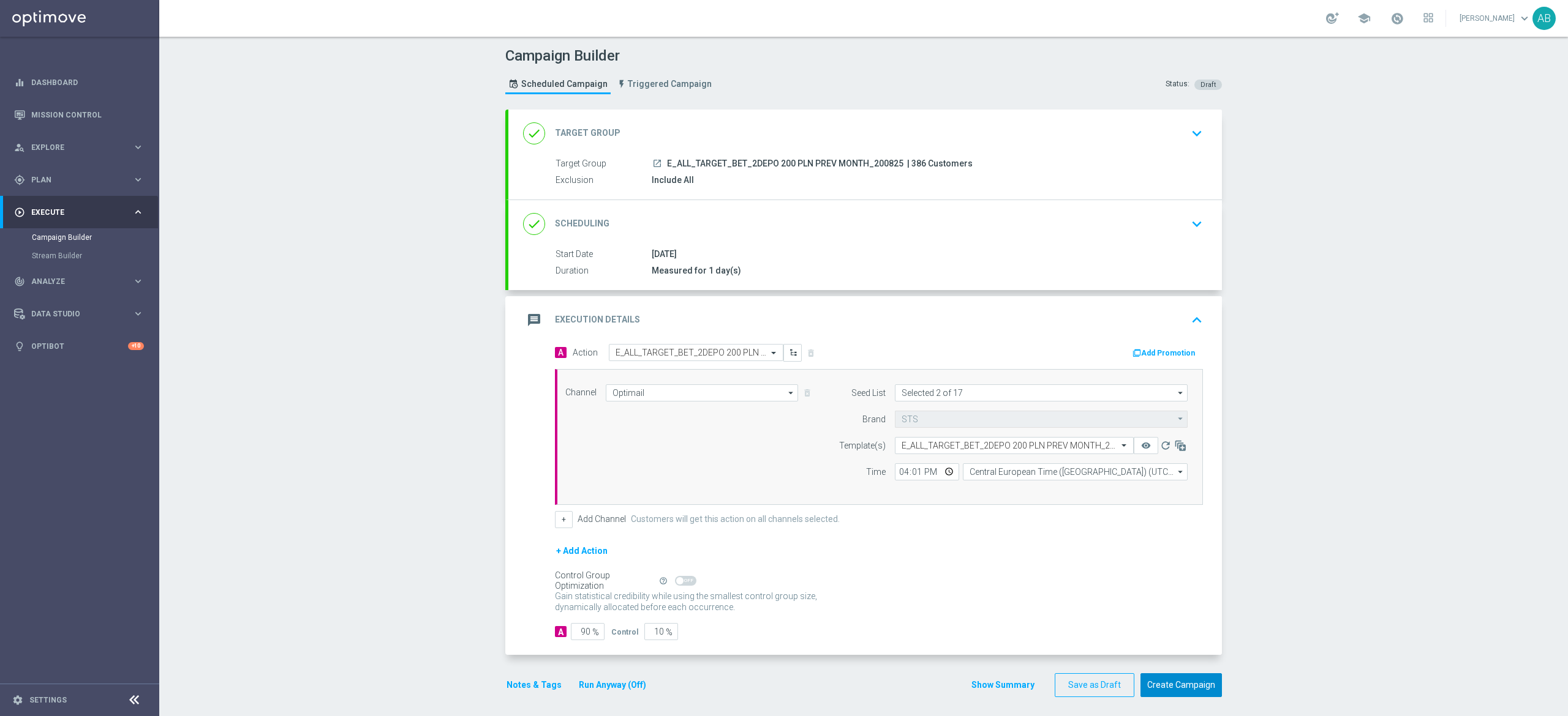
click at [1193, 679] on button "Create Campaign" at bounding box center [1181, 685] width 82 height 24
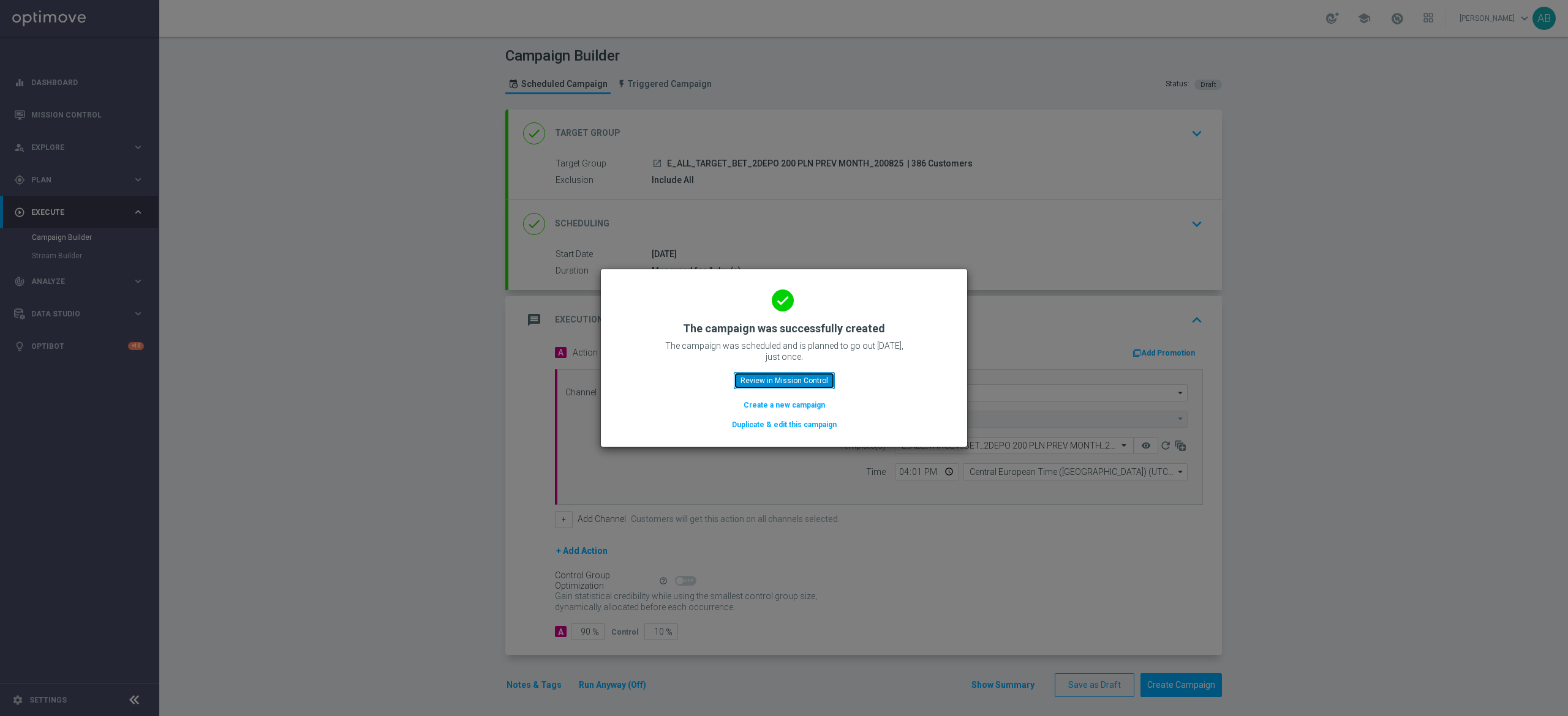
drag, startPoint x: 794, startPoint y: 379, endPoint x: 838, endPoint y: 371, distance: 44.7
click at [797, 379] on button "Review in Mission Control" at bounding box center [784, 381] width 101 height 17
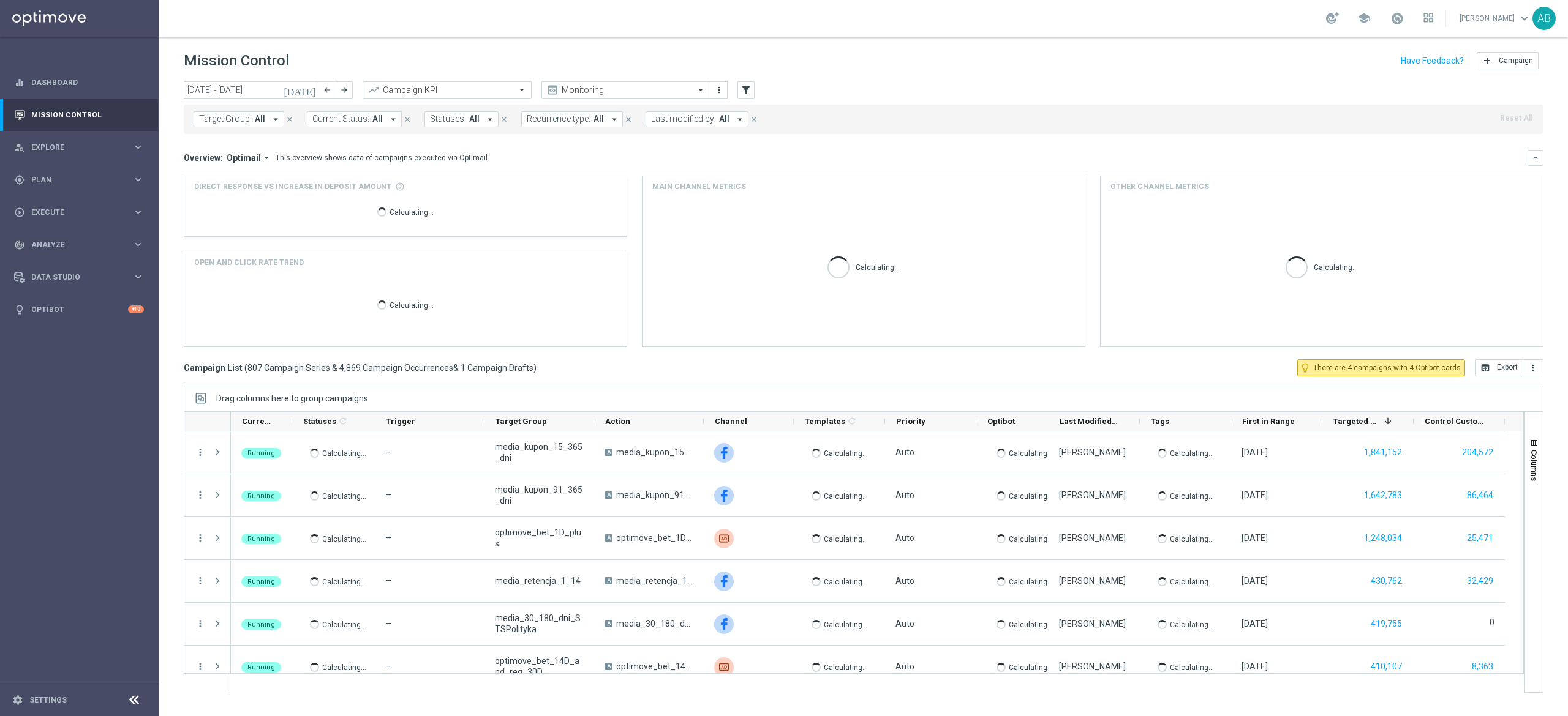
click at [246, 122] on span "Target Group:" at bounding box center [225, 118] width 53 height 10
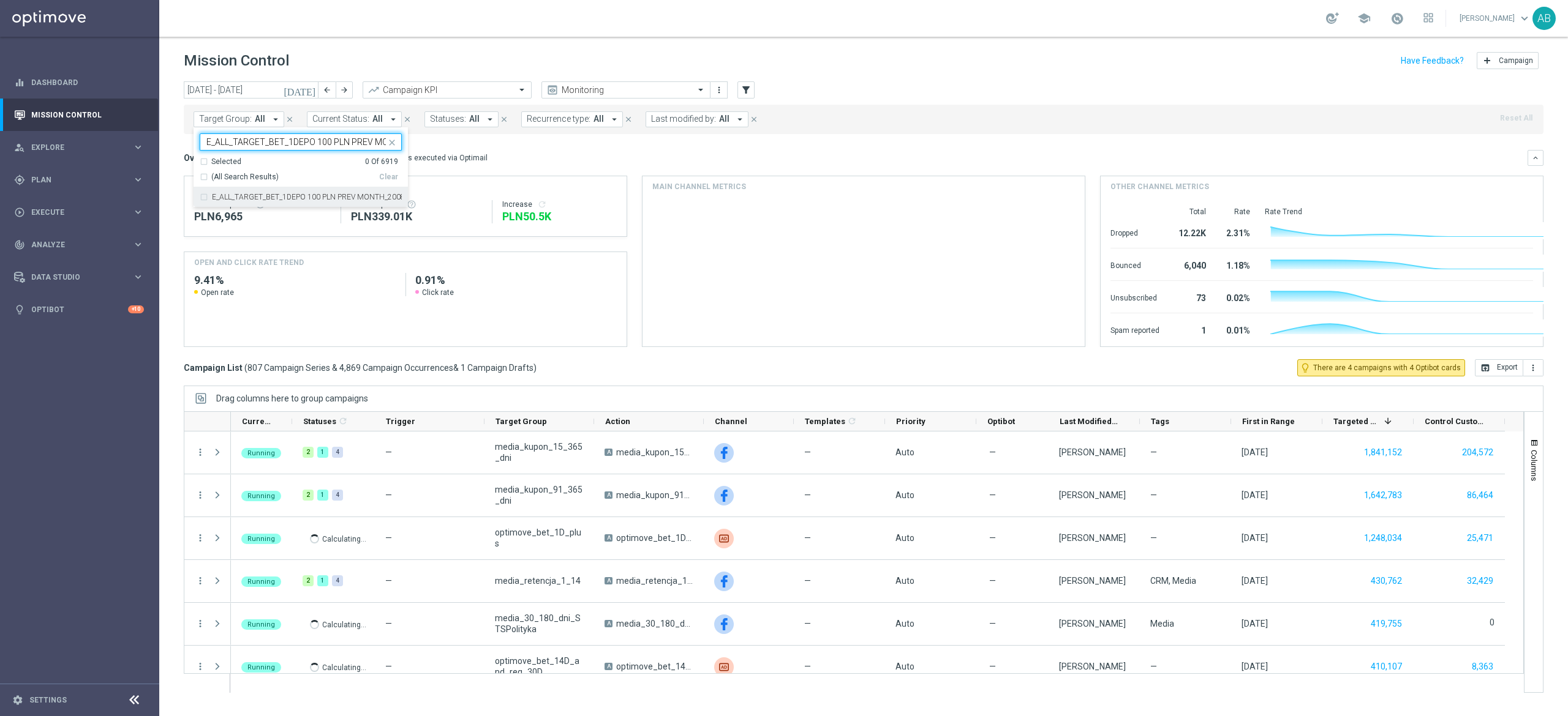
click at [334, 200] on label "E_ALL_TARGET_BET_1DEPO 100 PLN PREV MONTH_200825" at bounding box center [307, 196] width 190 height 7
click at [677, 171] on div "Overview: Optimail arrow_drop_down This overview shows data of campaigns execut…" at bounding box center [863, 249] width 1359 height 197
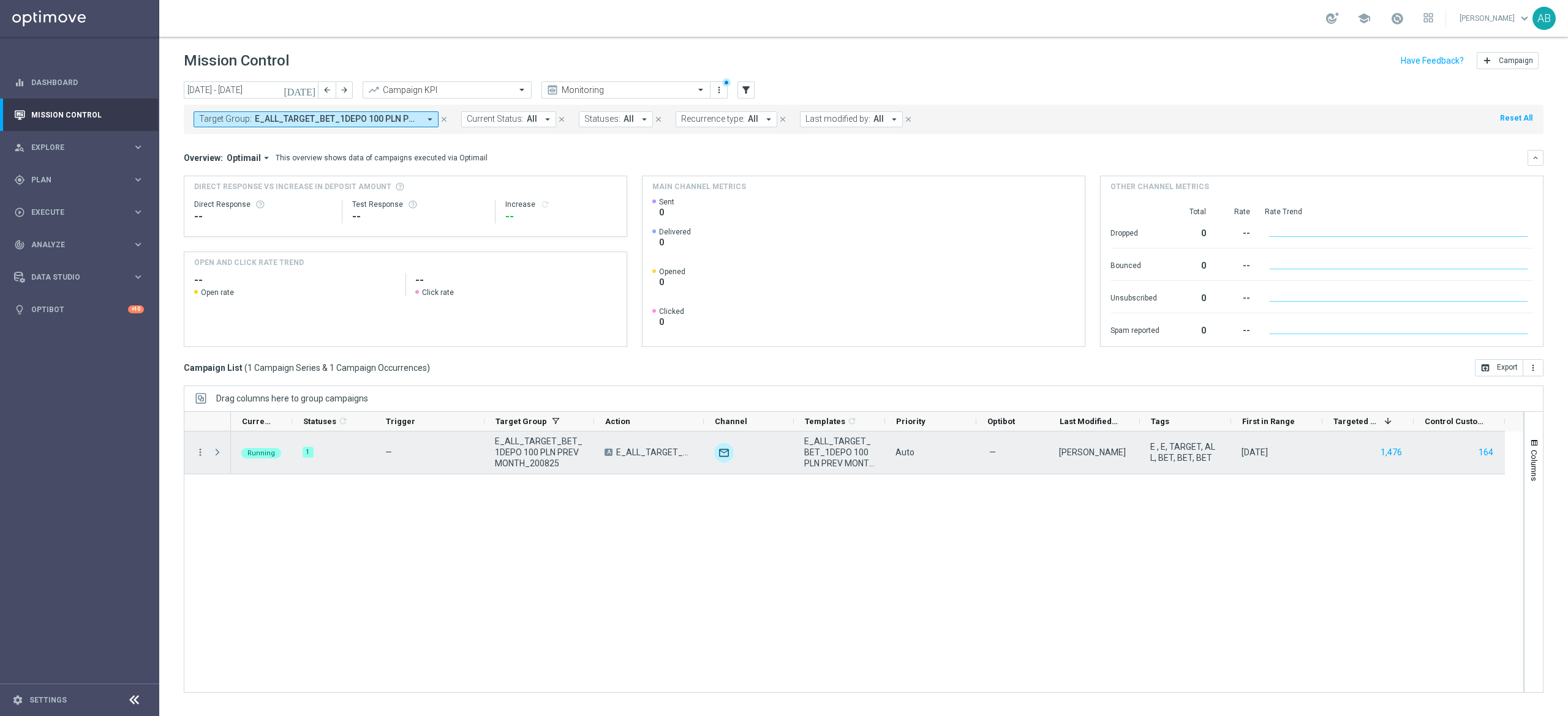
click at [221, 453] on span "Press SPACE to select this row." at bounding box center [217, 452] width 11 height 10
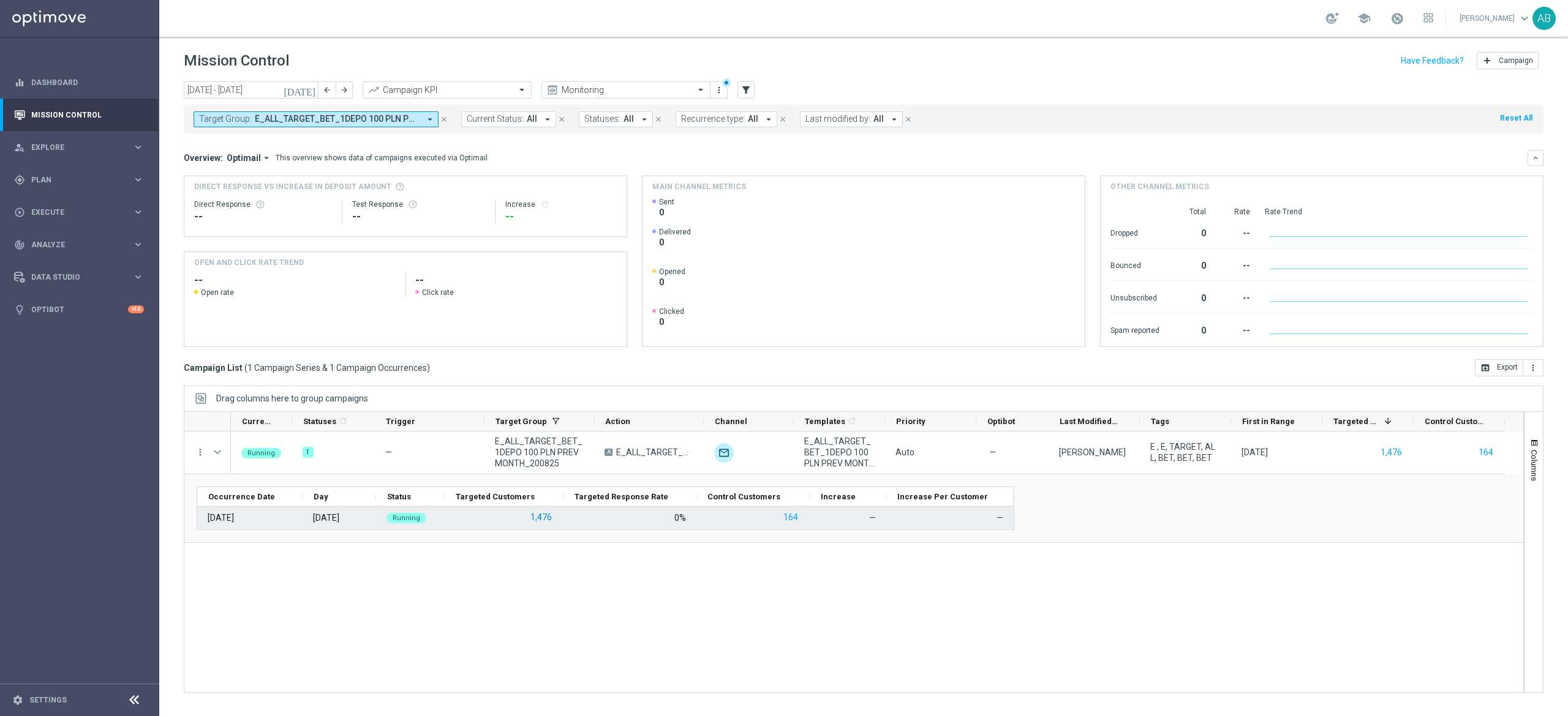
click at [547, 519] on button "1,476" at bounding box center [541, 518] width 24 height 16
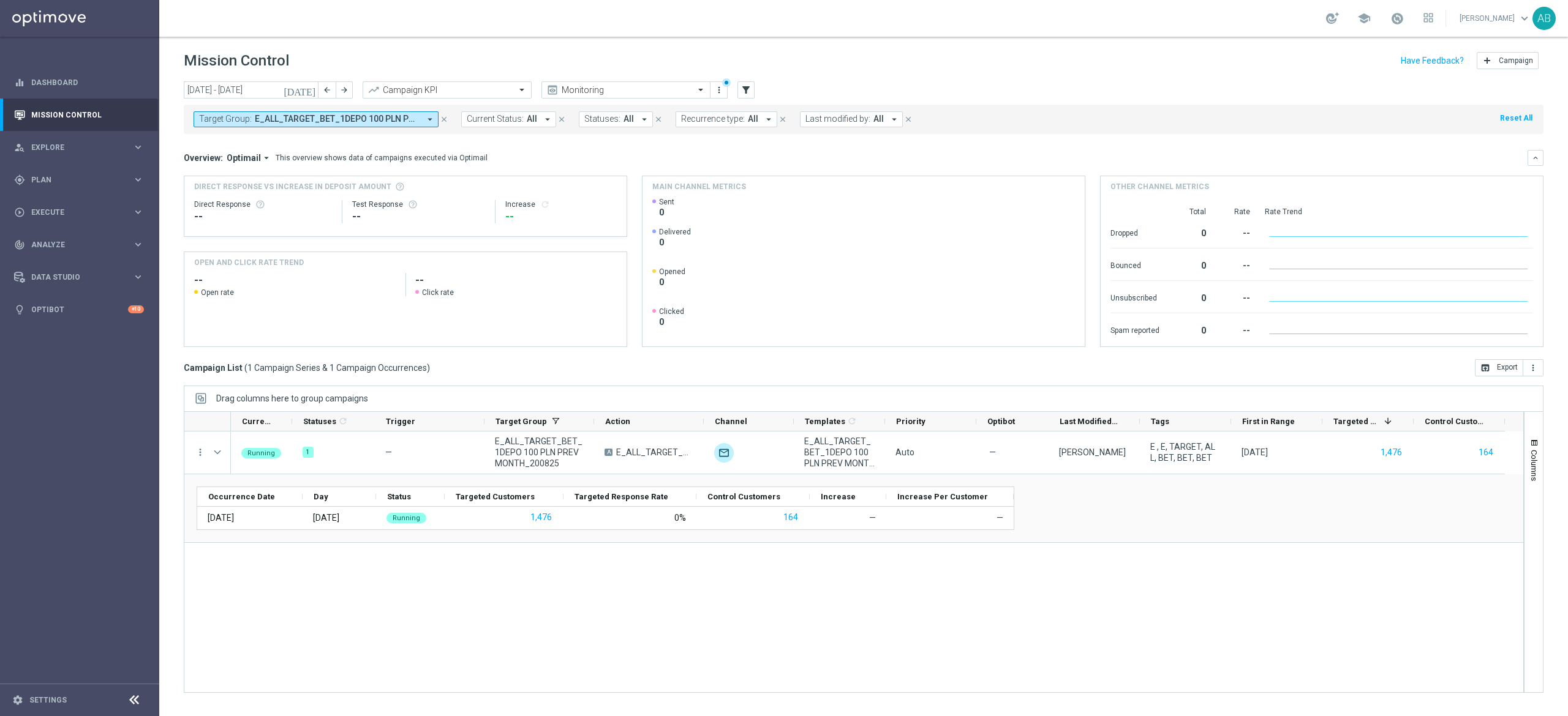
click at [280, 122] on span "E_ALL_TARGET_BET_1DEPO 100 PLN PREV MONTH_200825" at bounding box center [337, 118] width 164 height 10
click at [0, 0] on div "Clear" at bounding box center [0, 0] width 0 height 0
click at [371, 144] on input "text" at bounding box center [296, 142] width 179 height 10
paste input "E_ALL_TARGET_BET_2DEPO 200 PLN PREV MONTH_200825"
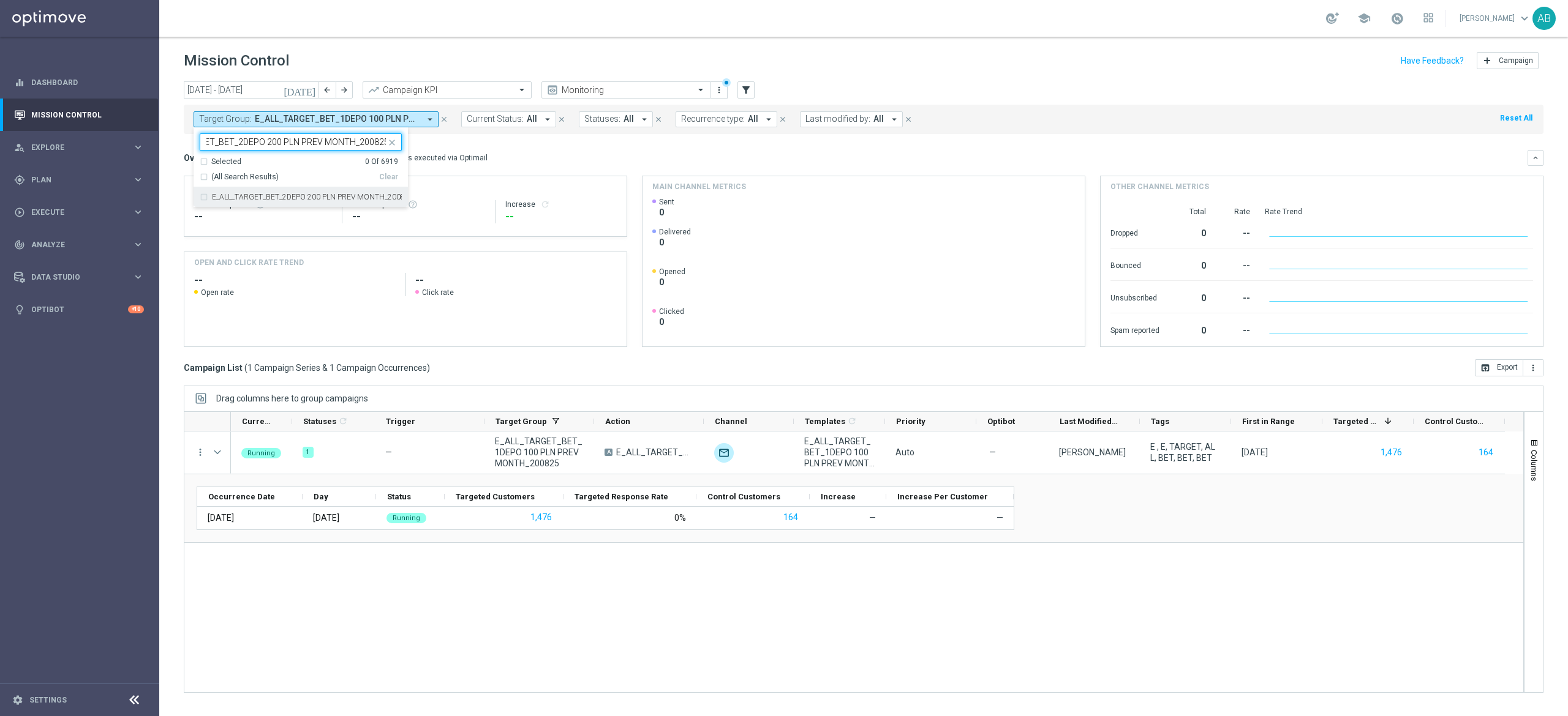
click at [349, 190] on div "E_ALL_TARGET_BET_2DEPO 200 PLN PREV MONTH_200825" at bounding box center [300, 196] width 202 height 19
type input "E_ALL_TARGET_BET_2DEPO 200 PLN PREV MONTH_200825"
click at [512, 150] on mini-dashboard "Overview: Optimail arrow_drop_down This overview shows data of campaigns execut…" at bounding box center [863, 246] width 1359 height 225
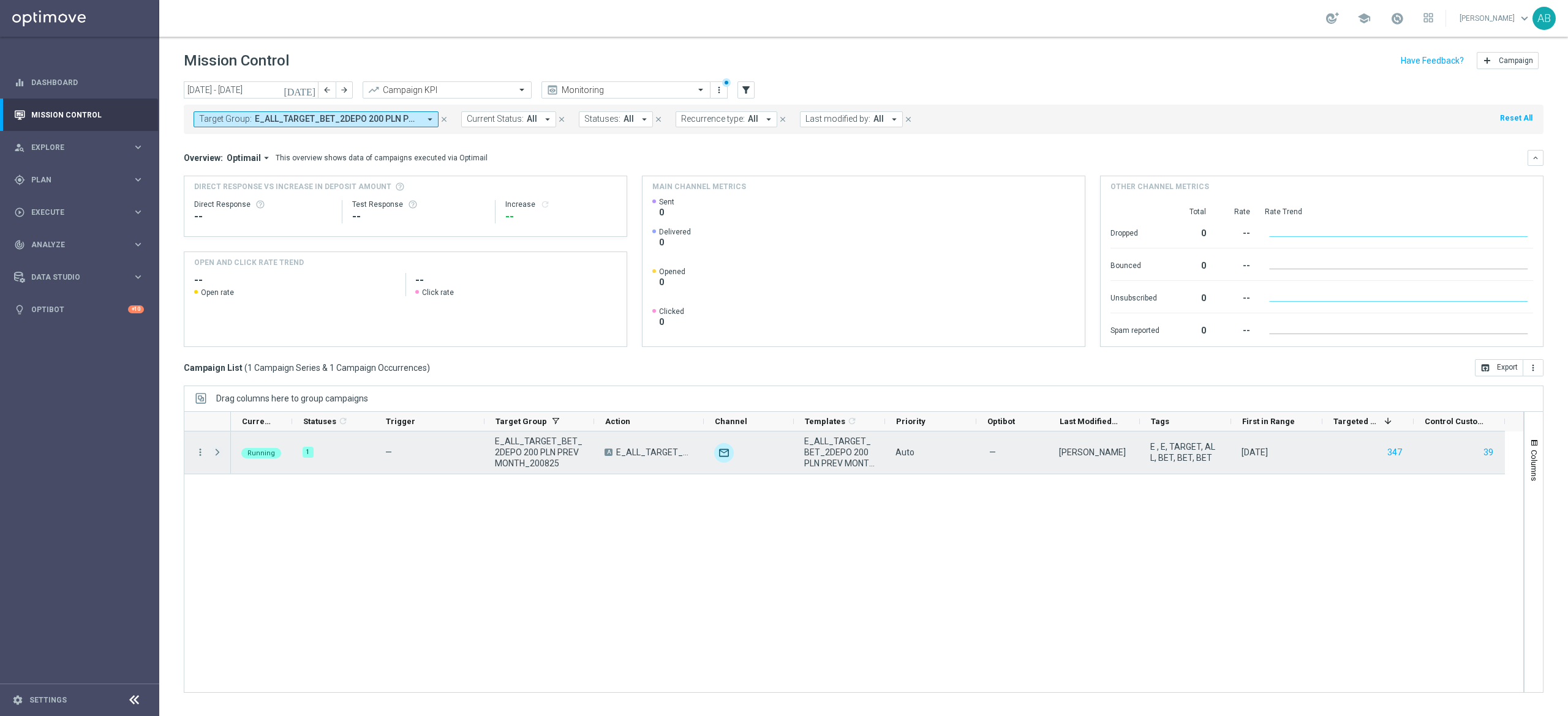
click at [214, 456] on span at bounding box center [217, 452] width 11 height 10
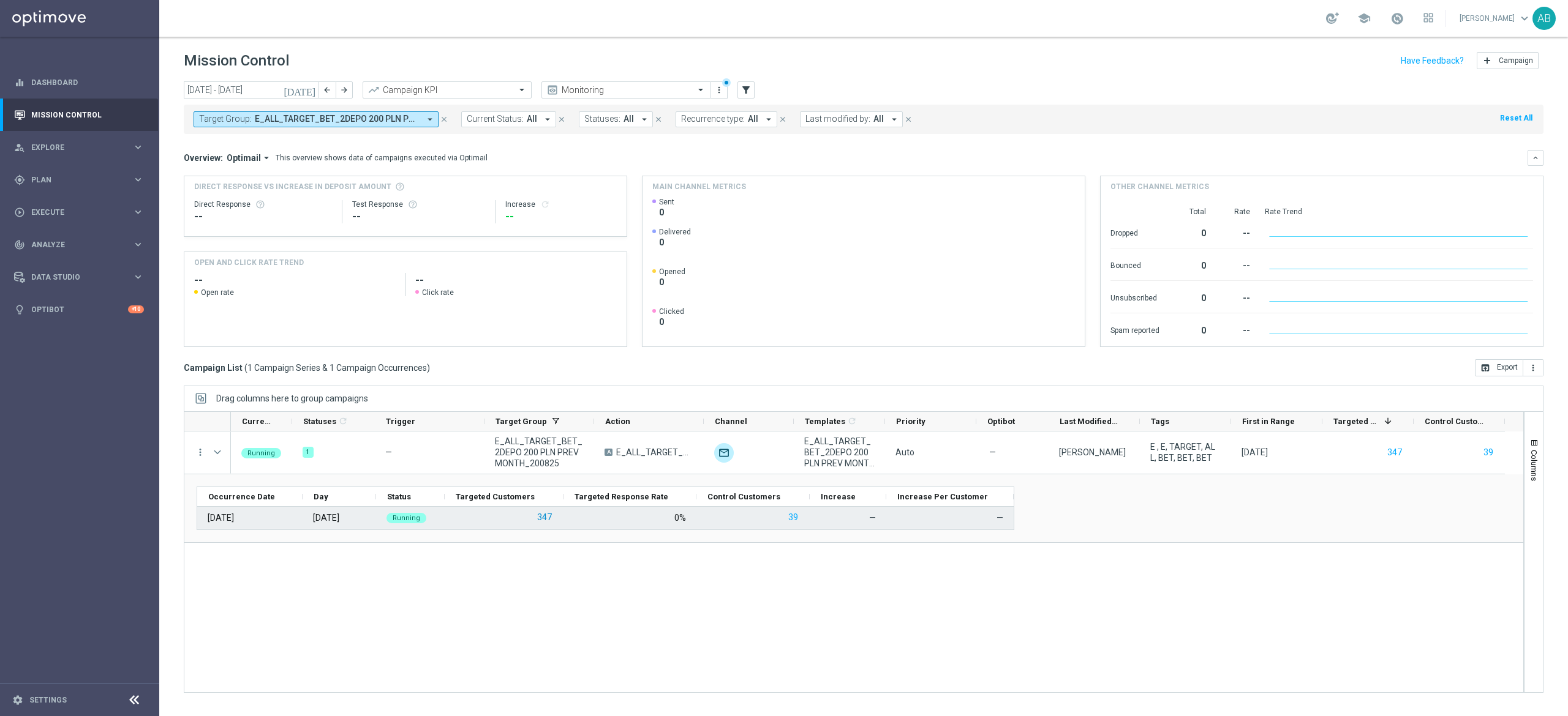
click at [539, 516] on button "347" at bounding box center [545, 518] width 17 height 16
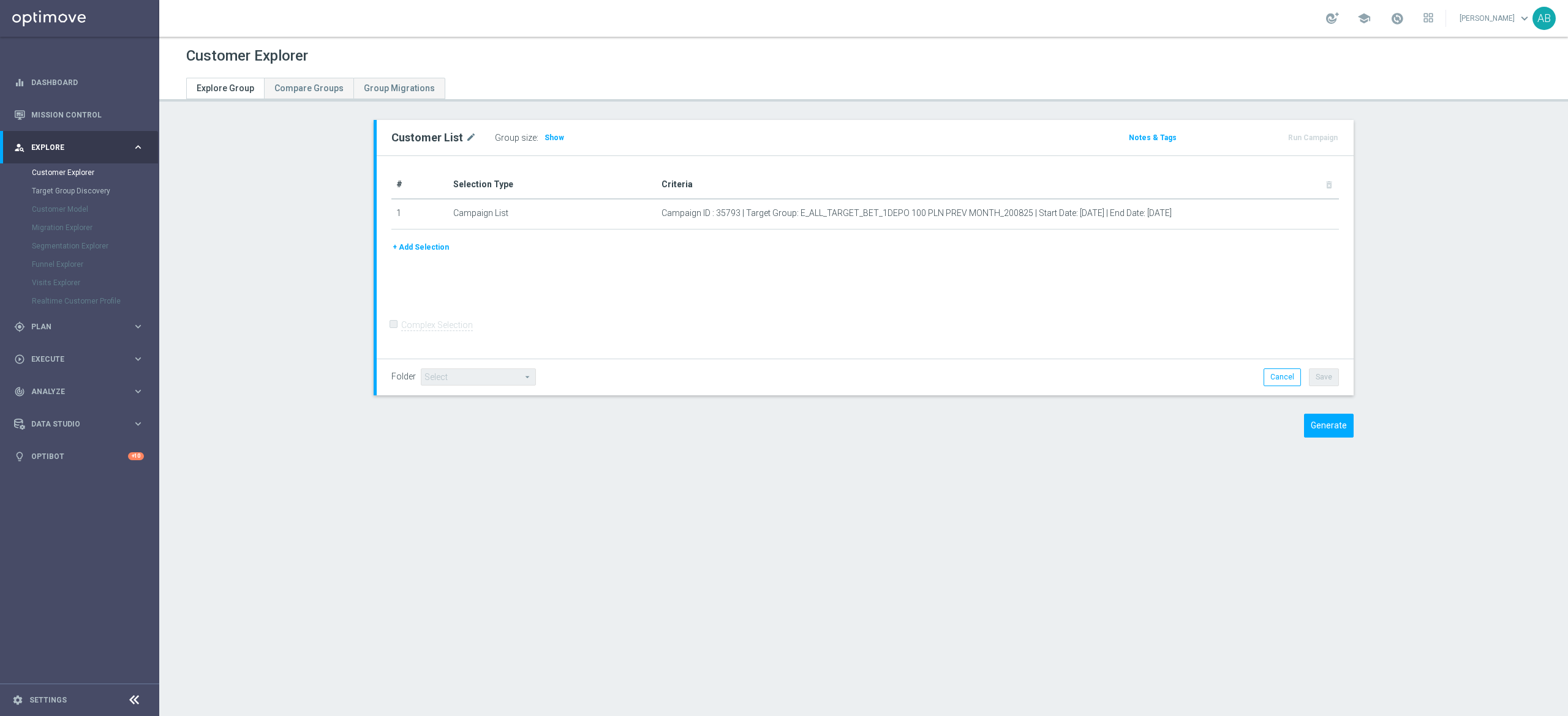
click at [760, 296] on div "# Selection Type Criteria delete_forever 1 Campaign List Campaign ID : 35793 | …" at bounding box center [864, 257] width 976 height 203
click at [545, 136] on span "Show" at bounding box center [554, 137] width 19 height 9
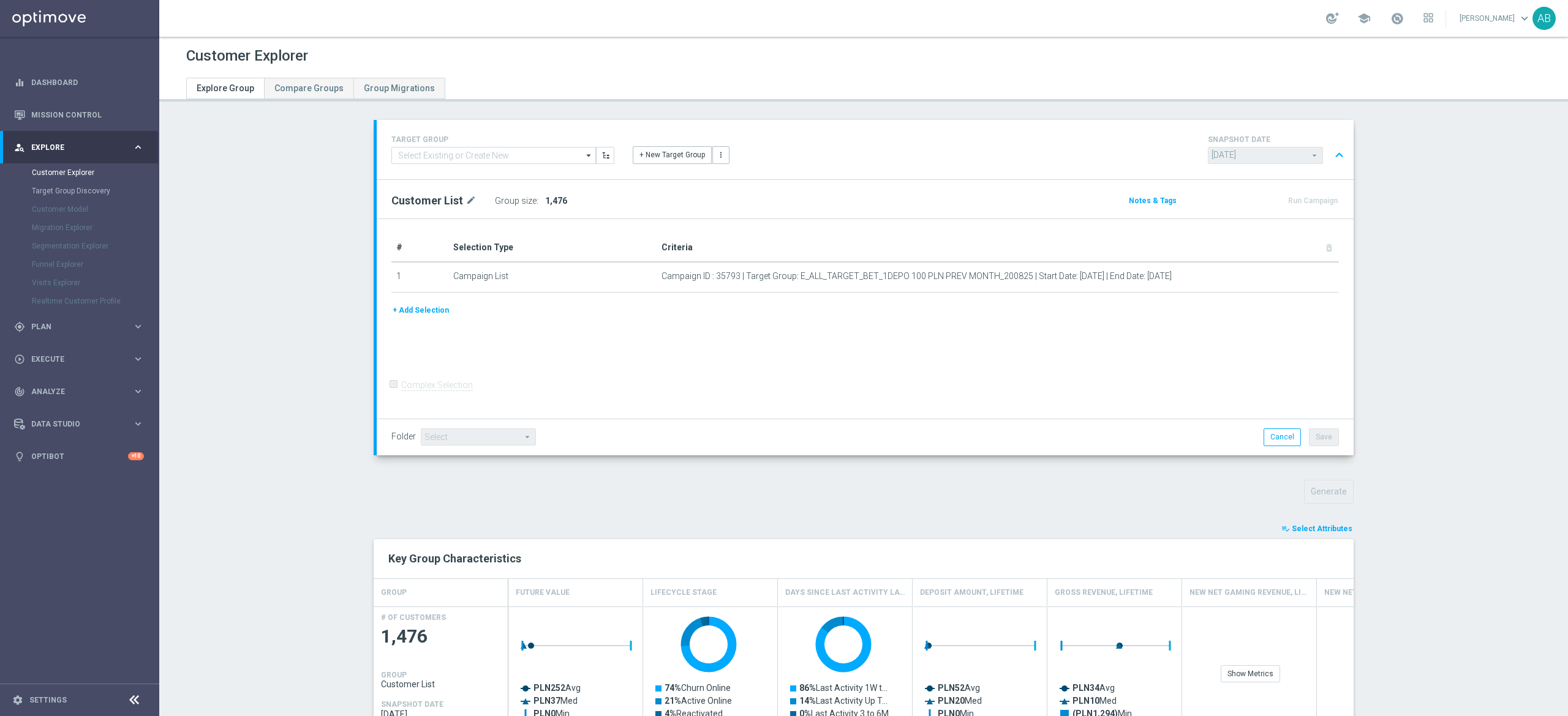
scroll to position [367, 0]
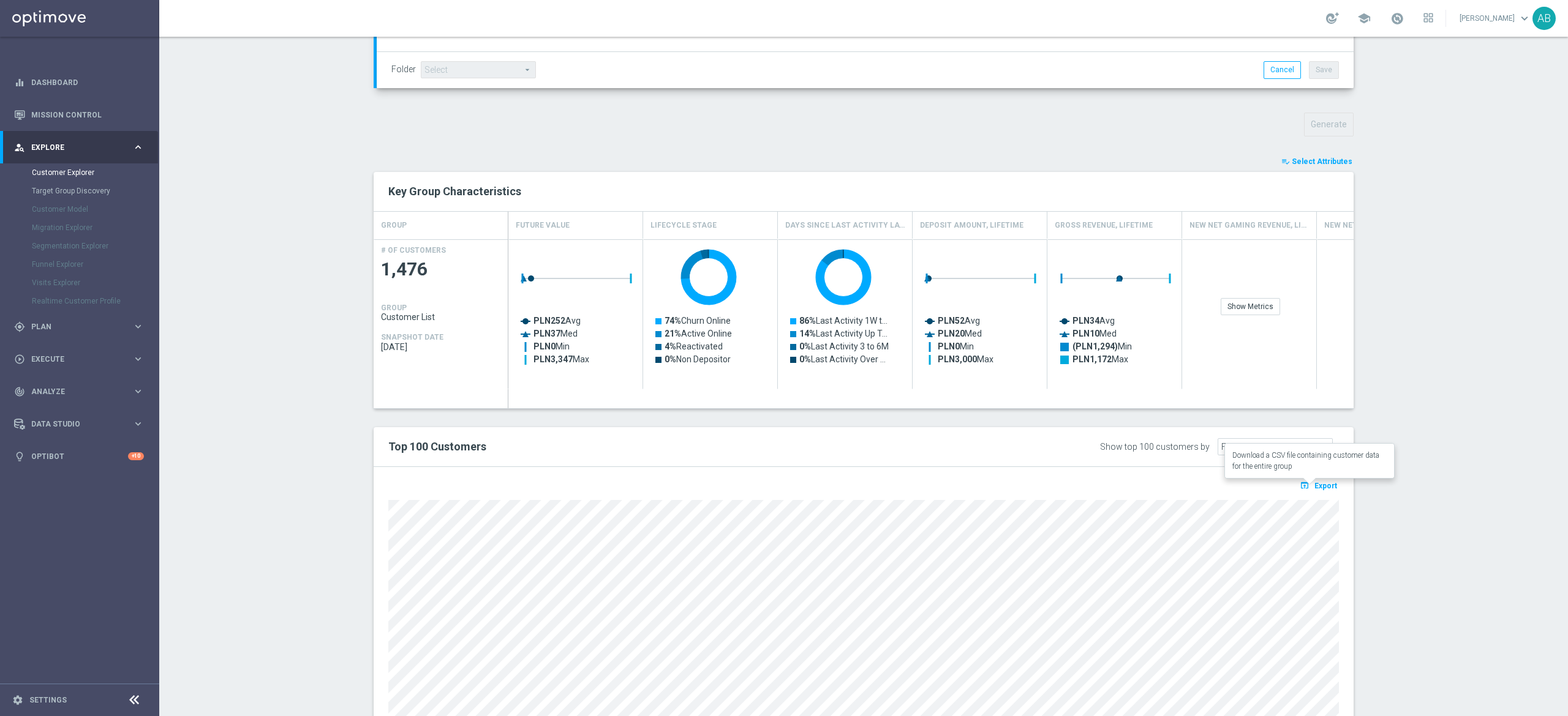
click at [1314, 487] on span "Export" at bounding box center [1325, 485] width 23 height 9
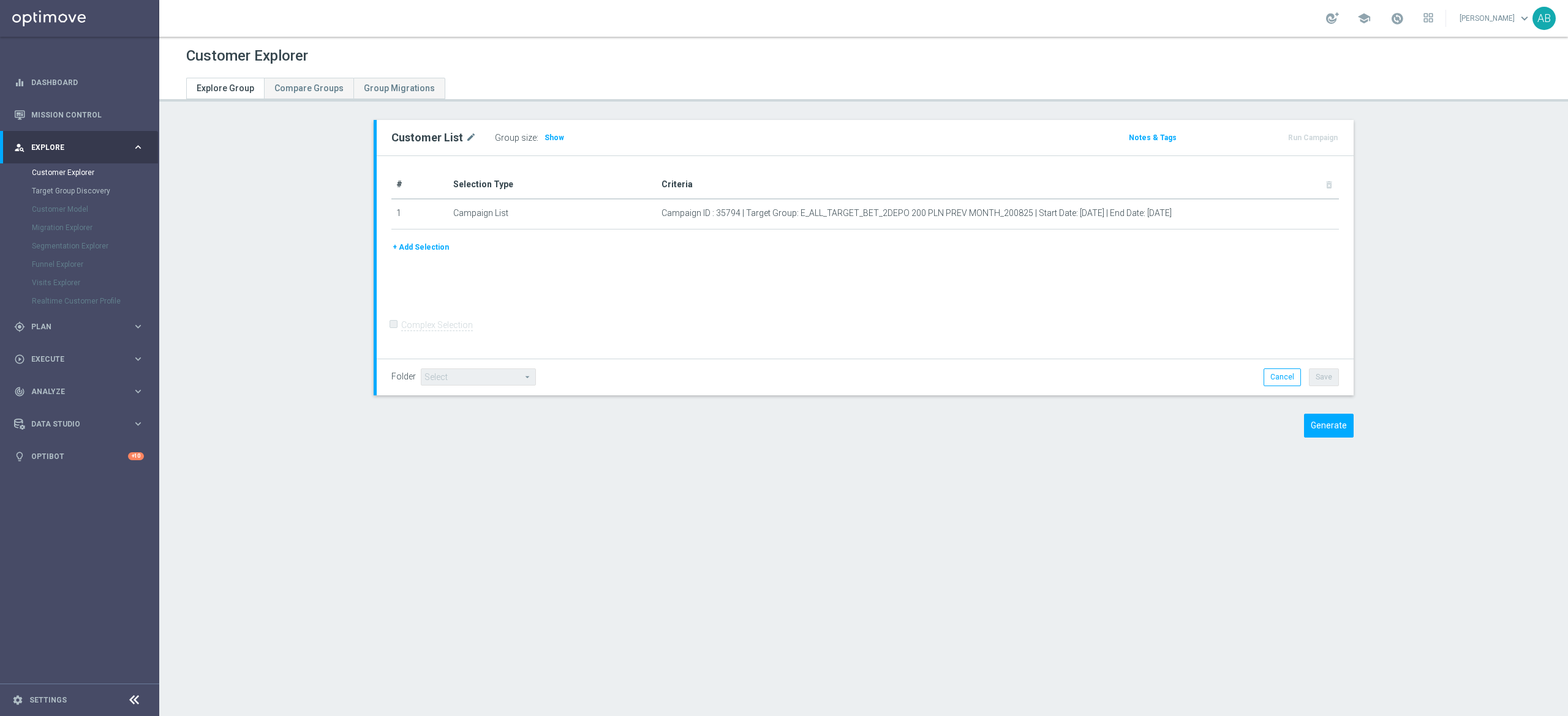
click at [793, 164] on div "# Selection Type Criteria delete_forever 1 Campaign List Campaign ID : 35794 | …" at bounding box center [864, 257] width 976 height 203
click at [545, 134] on span "Show" at bounding box center [554, 137] width 19 height 9
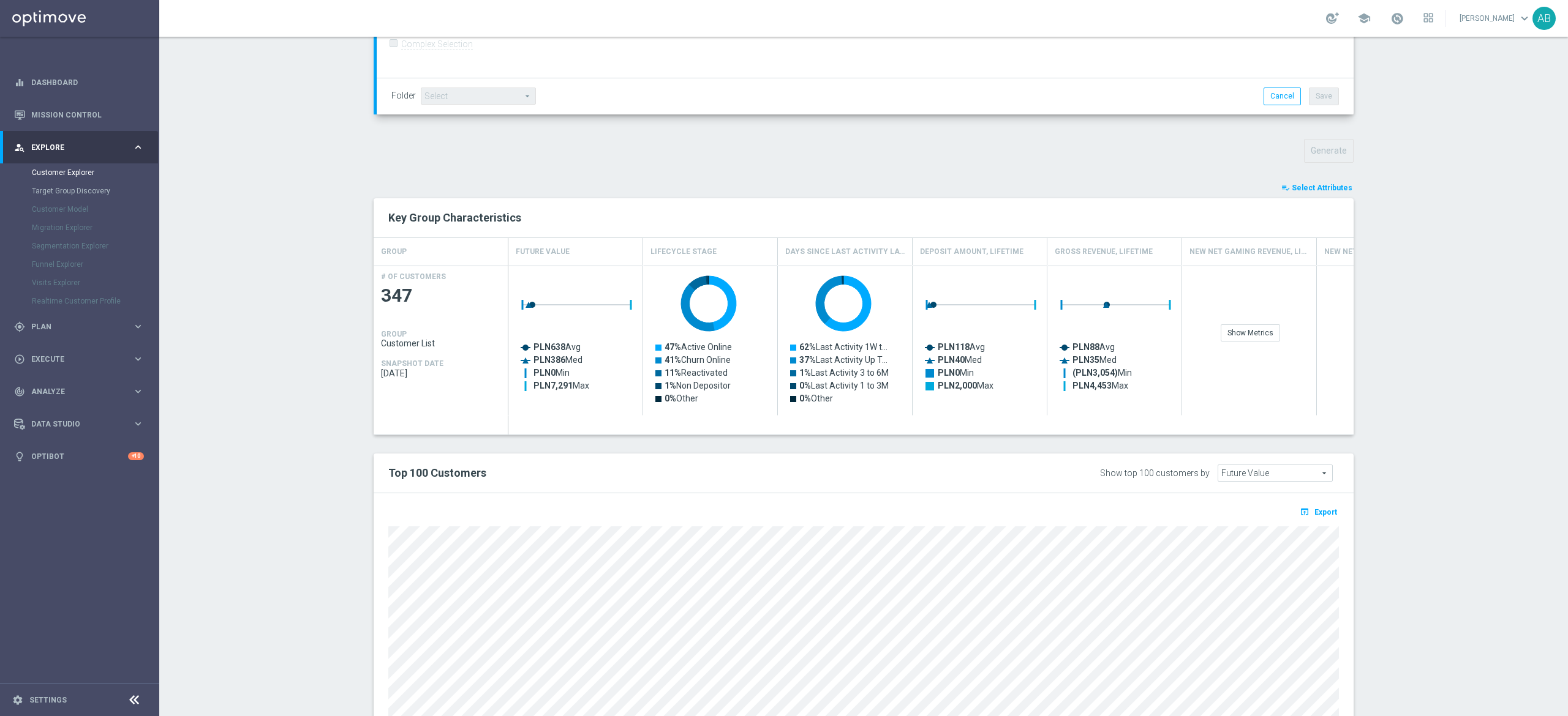
scroll to position [449, 0]
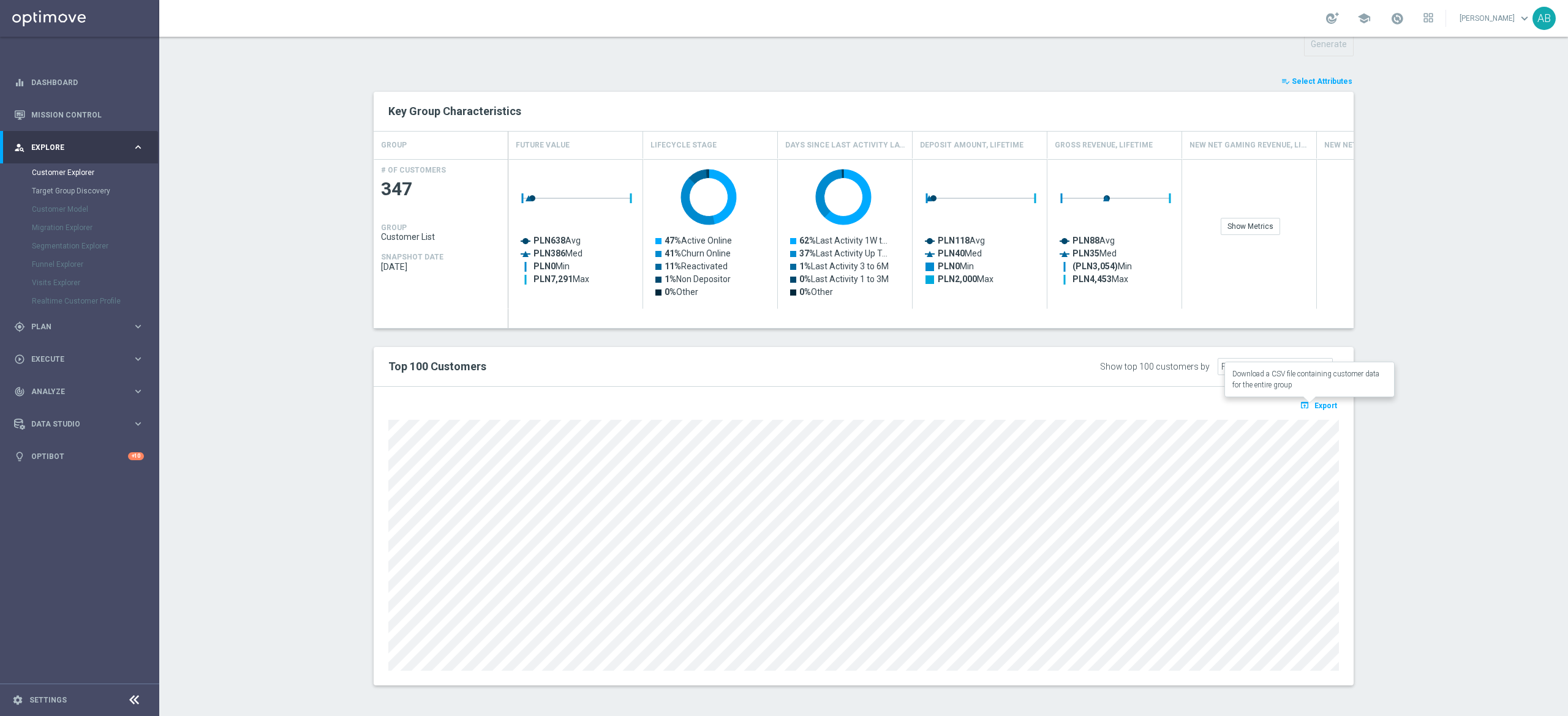
click at [1299, 407] on icon "open_in_browser" at bounding box center [1305, 405] width 13 height 10
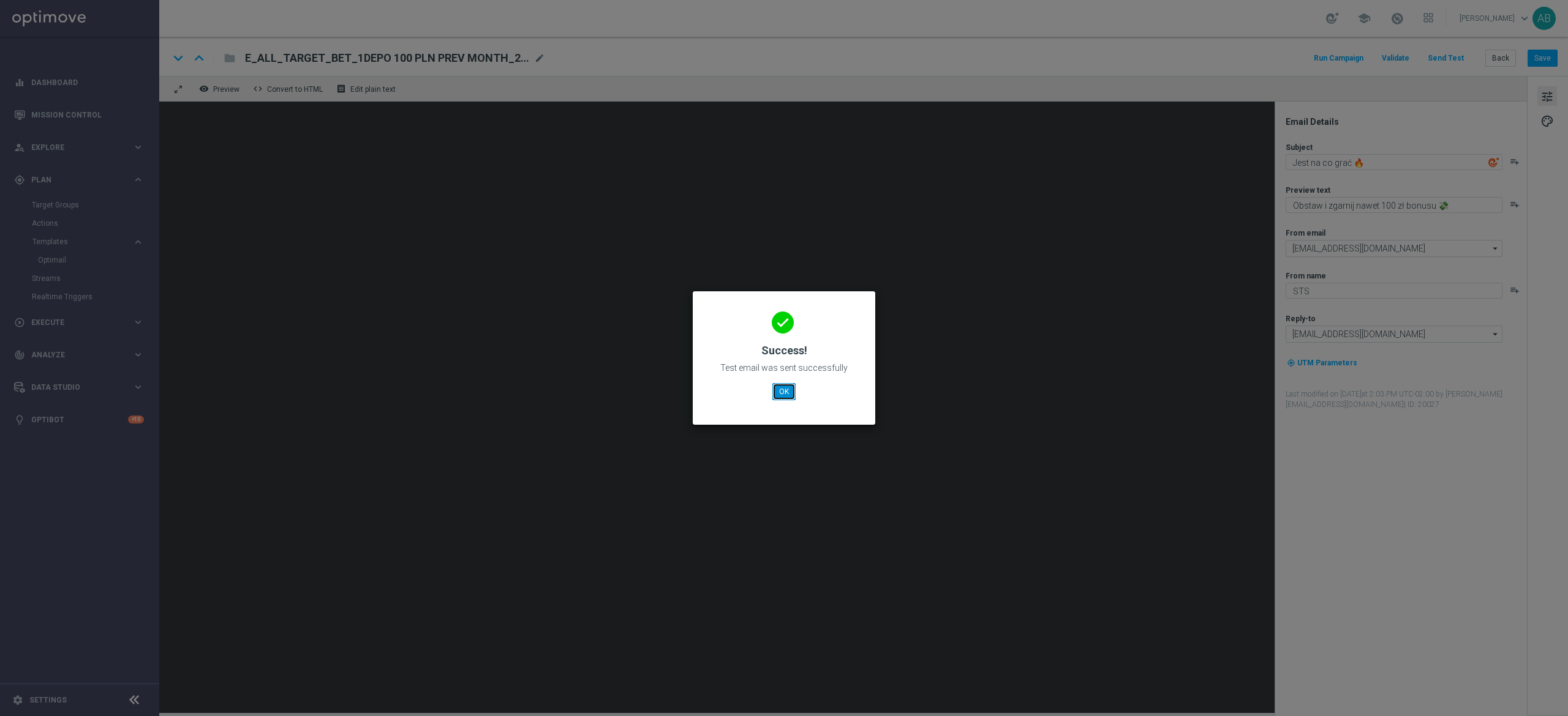
click at [776, 390] on button "OK" at bounding box center [784, 392] width 23 height 17
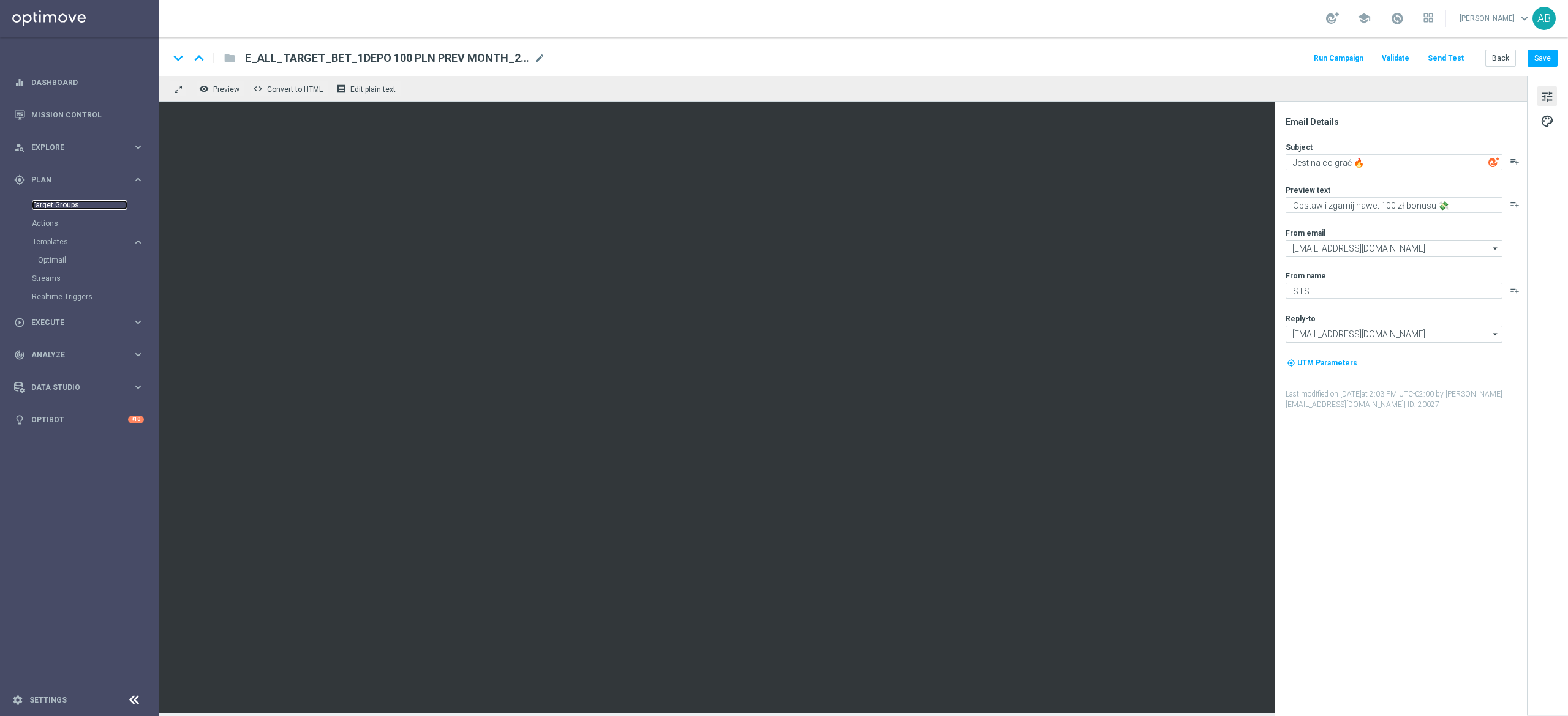
click at [65, 207] on link "Target Groups" at bounding box center [79, 205] width 96 height 10
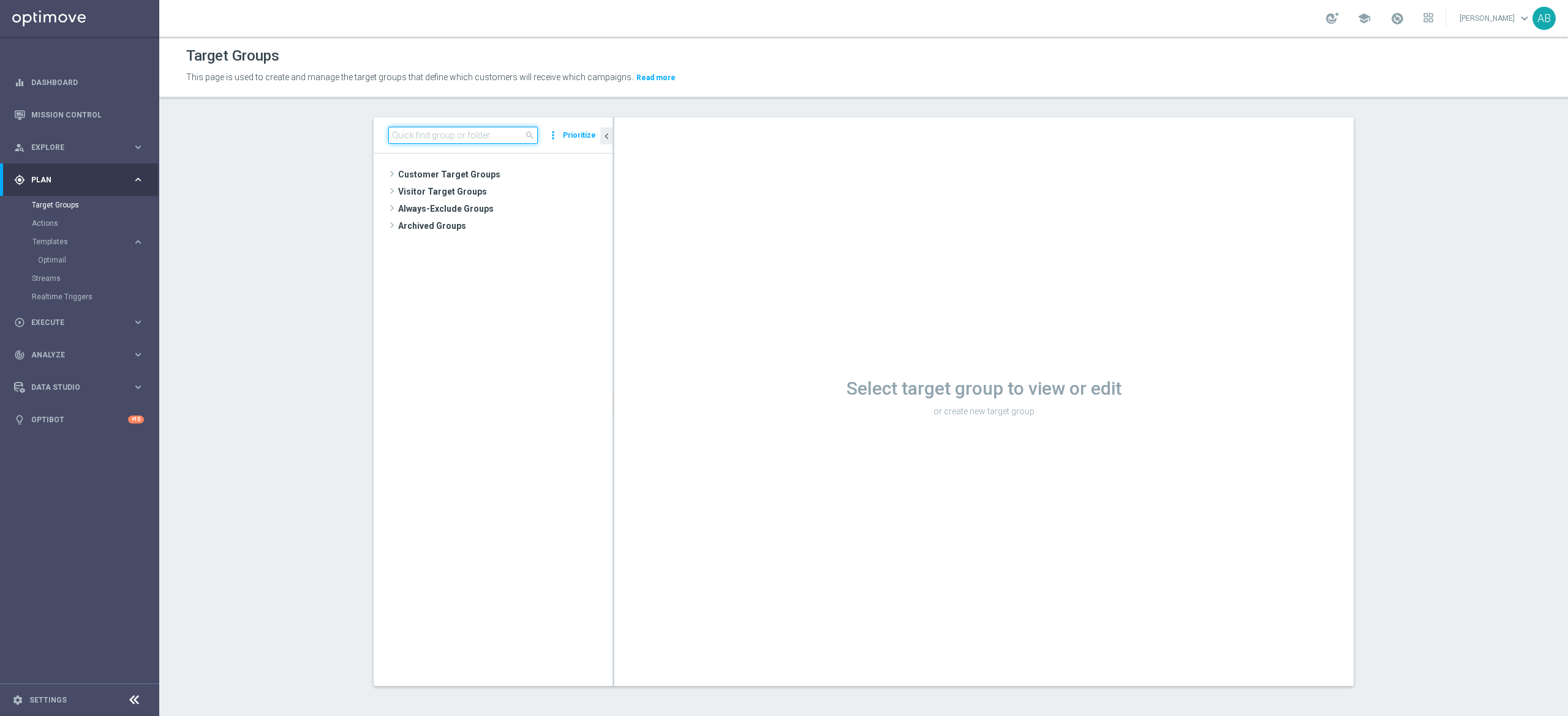
click at [450, 129] on input at bounding box center [463, 136] width 150 height 17
paste input "E_ALL_TARGET_OFFER_FEN BEN_3DEPO_CASHBACK_REM_200825"
type input "E_ALL_TARGET_OFFER_FEN BEN_3DEPO_CASHBACK_REM_200825"
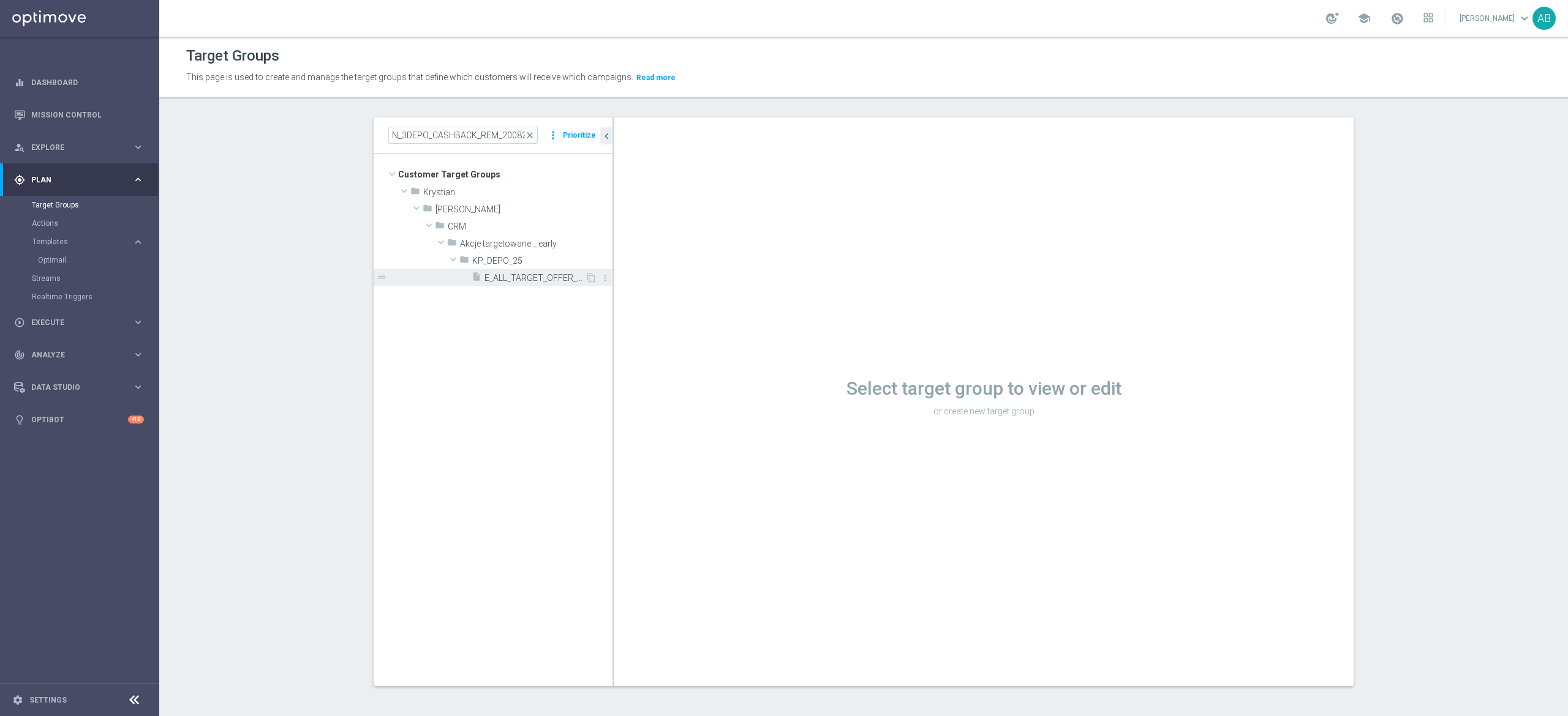
click at [497, 279] on span "E_ALL_TARGET_OFFER_FEN BEN_3DEPO_CASHBACK_REM_200825" at bounding box center [535, 277] width 101 height 10
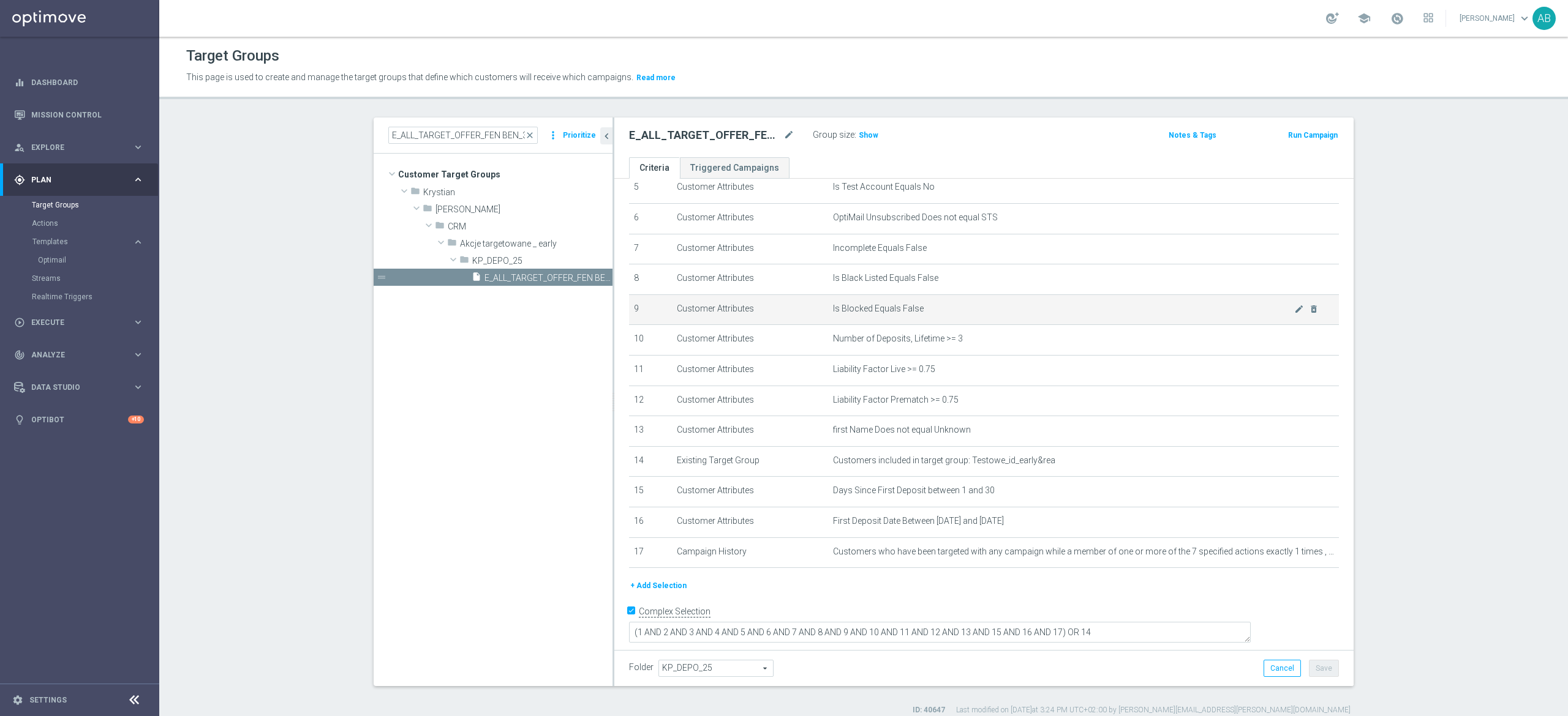
scroll to position [173, 0]
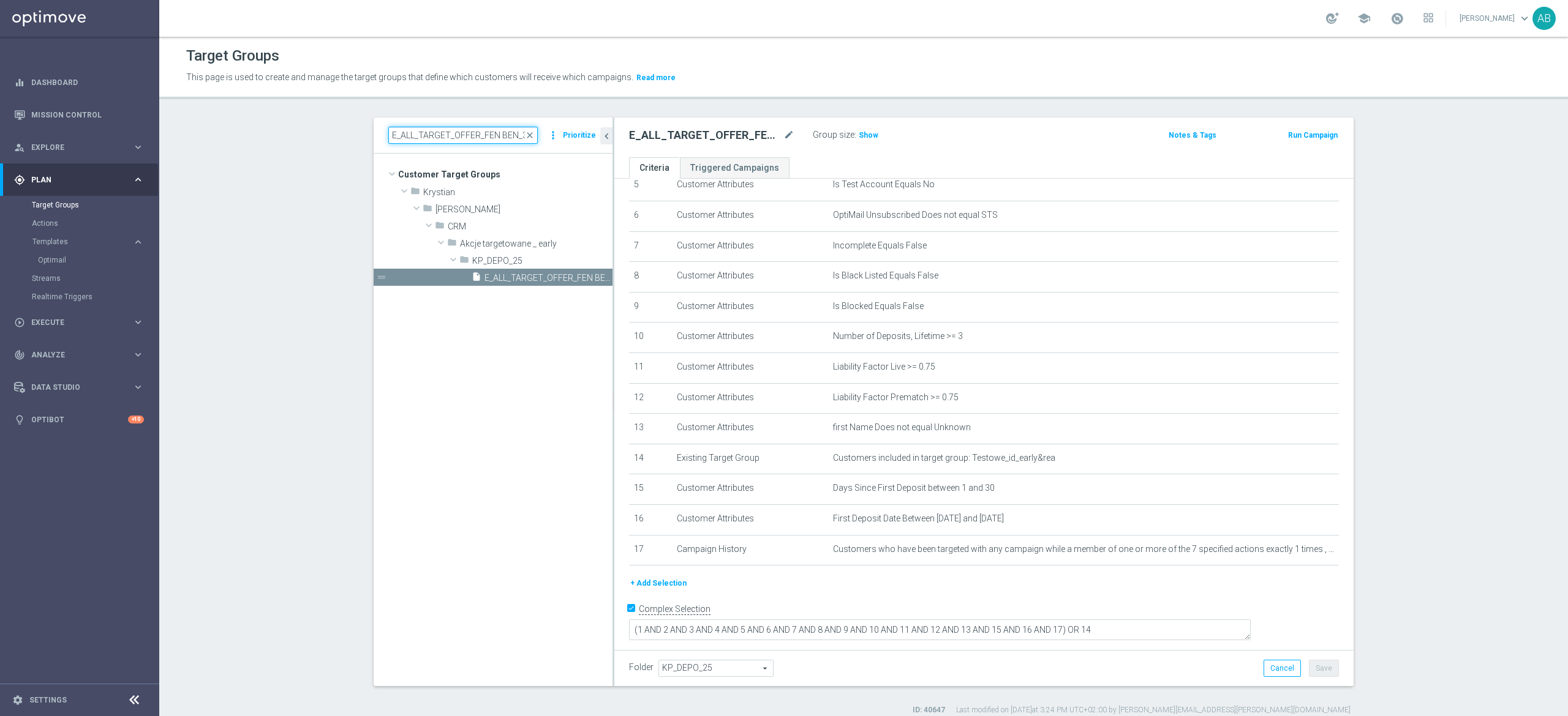
click at [500, 132] on input "E_ALL_TARGET_OFFER_FEN BEN_3DEPO_CASHBACK_REM_200825" at bounding box center [463, 136] width 150 height 17
click at [500, 132] on input "E_ALL_TARGET_OFFER_FEN BEN_3DEPO_CASHBACK_REM_200825" at bounding box center [463, 136] width 150 height 17
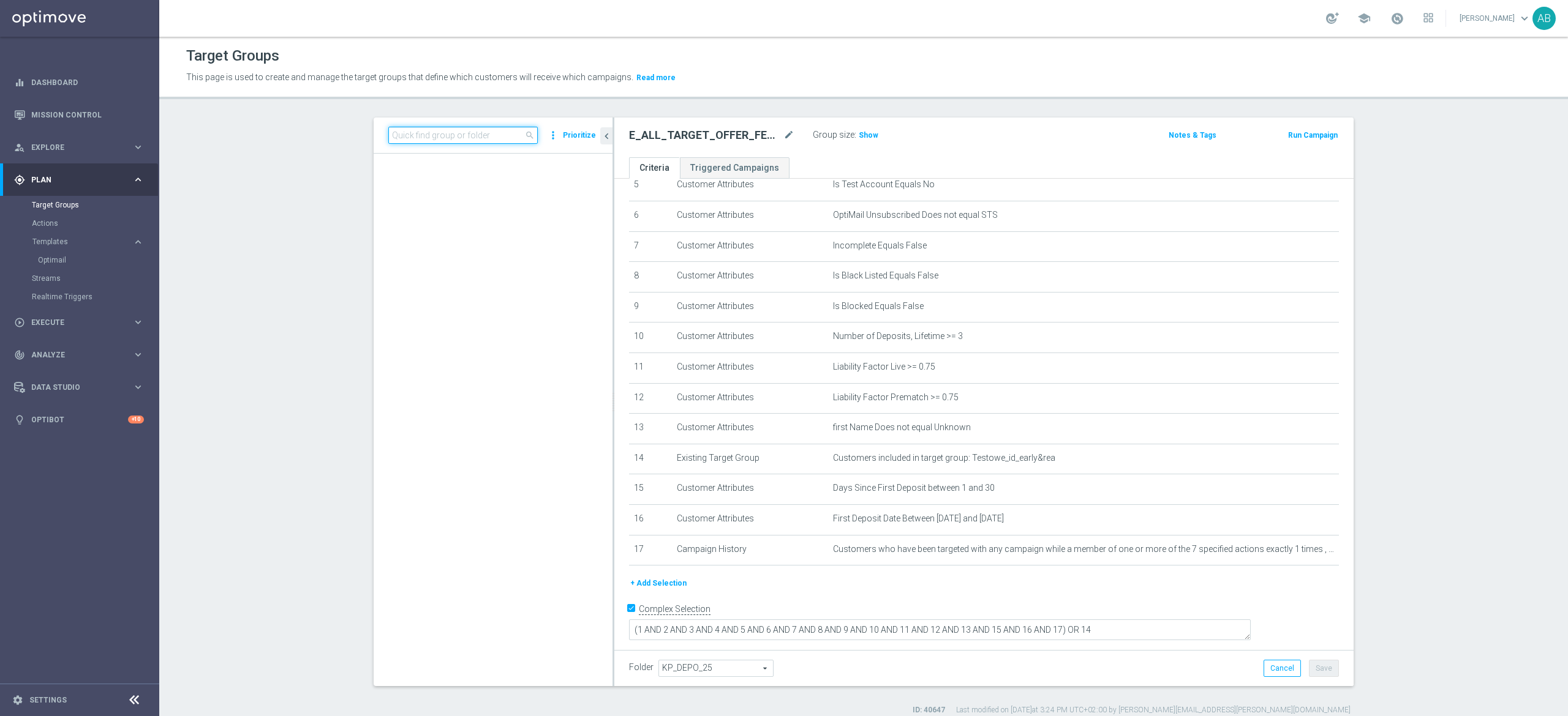
paste input "E_ALL_TARGET_ZBR_1-2DEPO 200 PLN PREV MONTH_180825"
type input "E_ALL_TARGET_ZBR_1-2DEPO 200 PLN PREV MONTH_180825"
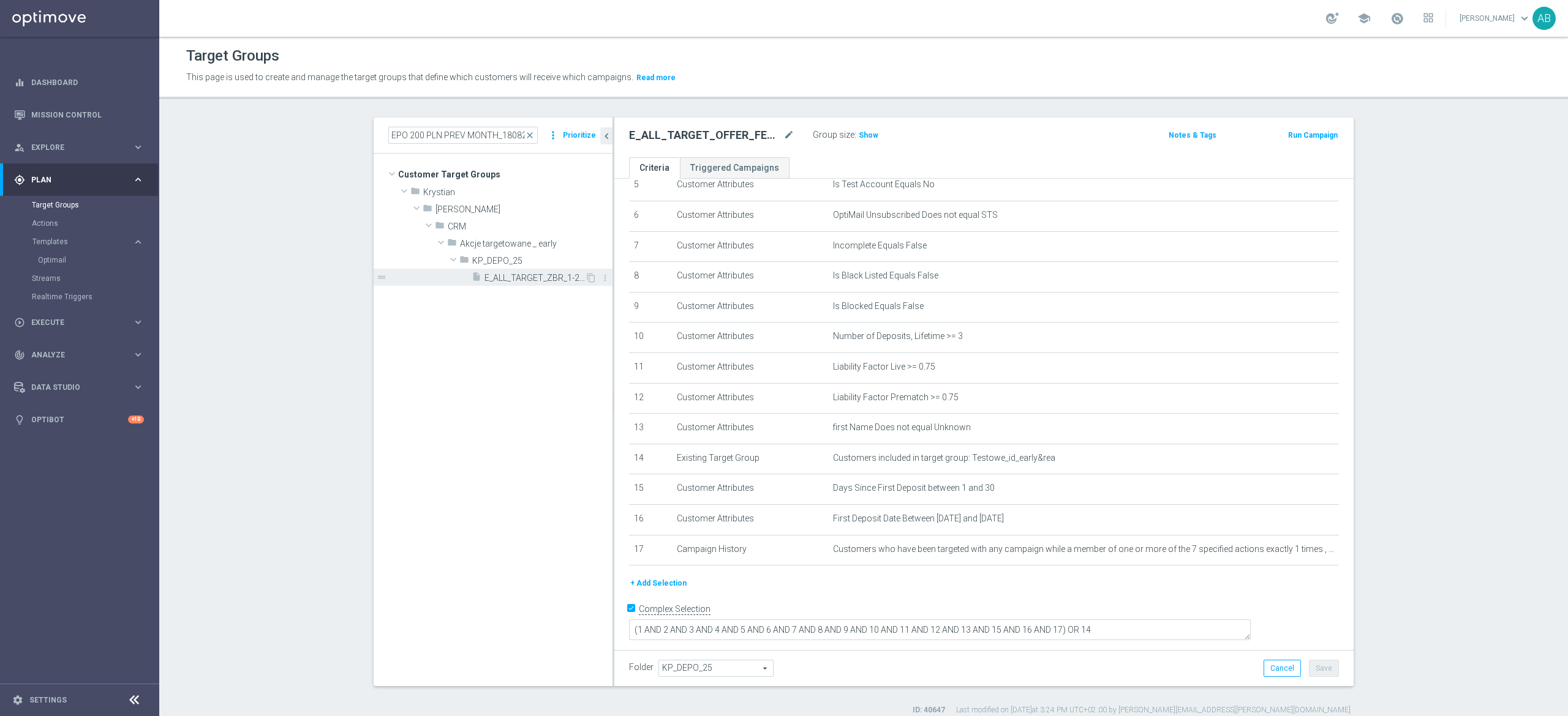
click at [513, 279] on span "E_ALL_TARGET_ZBR_1-2DEPO 200 PLN PREV MONTH_180825" at bounding box center [535, 277] width 101 height 10
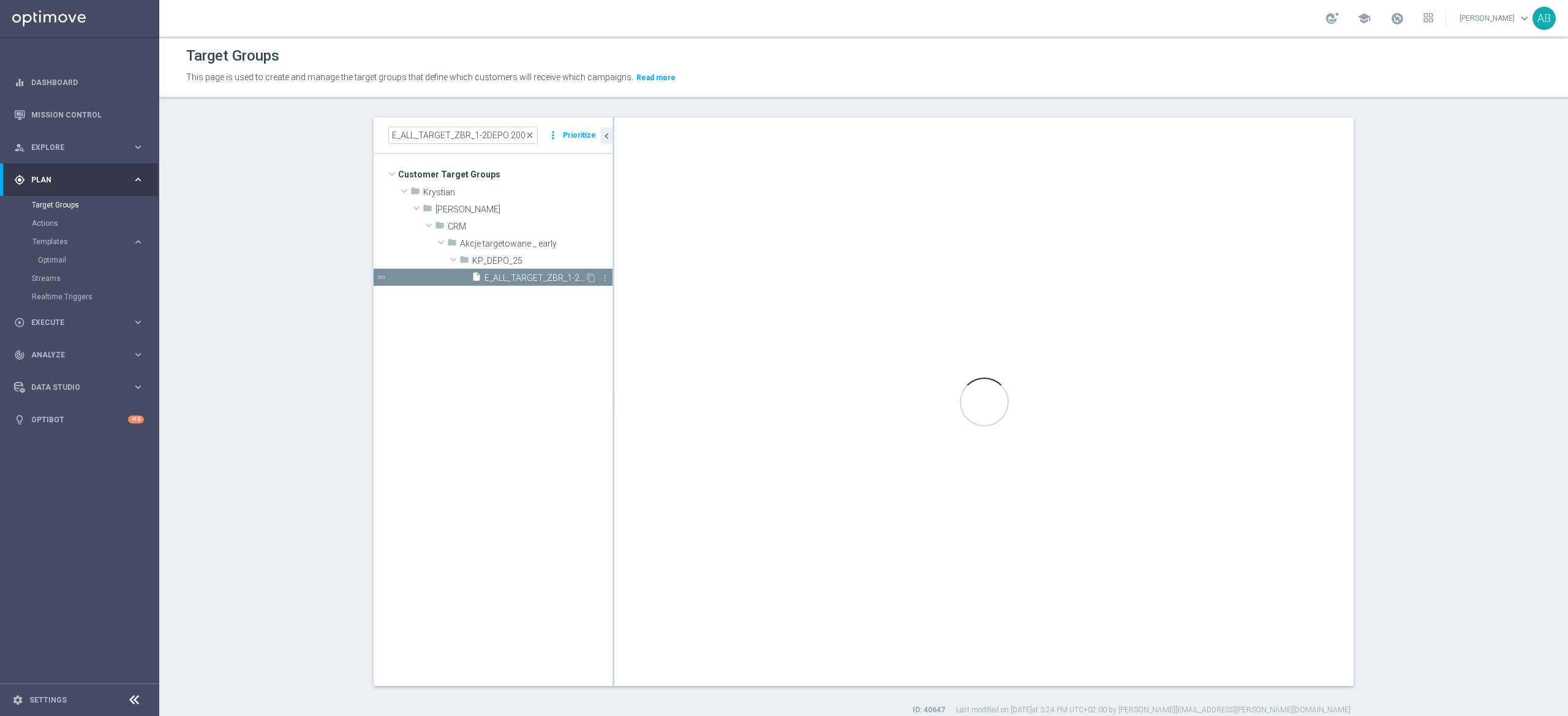
type textarea "(1 AND 2 AND 3 AND 4 AND 5 AND 6 AND 7 AND 8 AND 9 AND 10 AND 11 AND 12 AND 13 …"
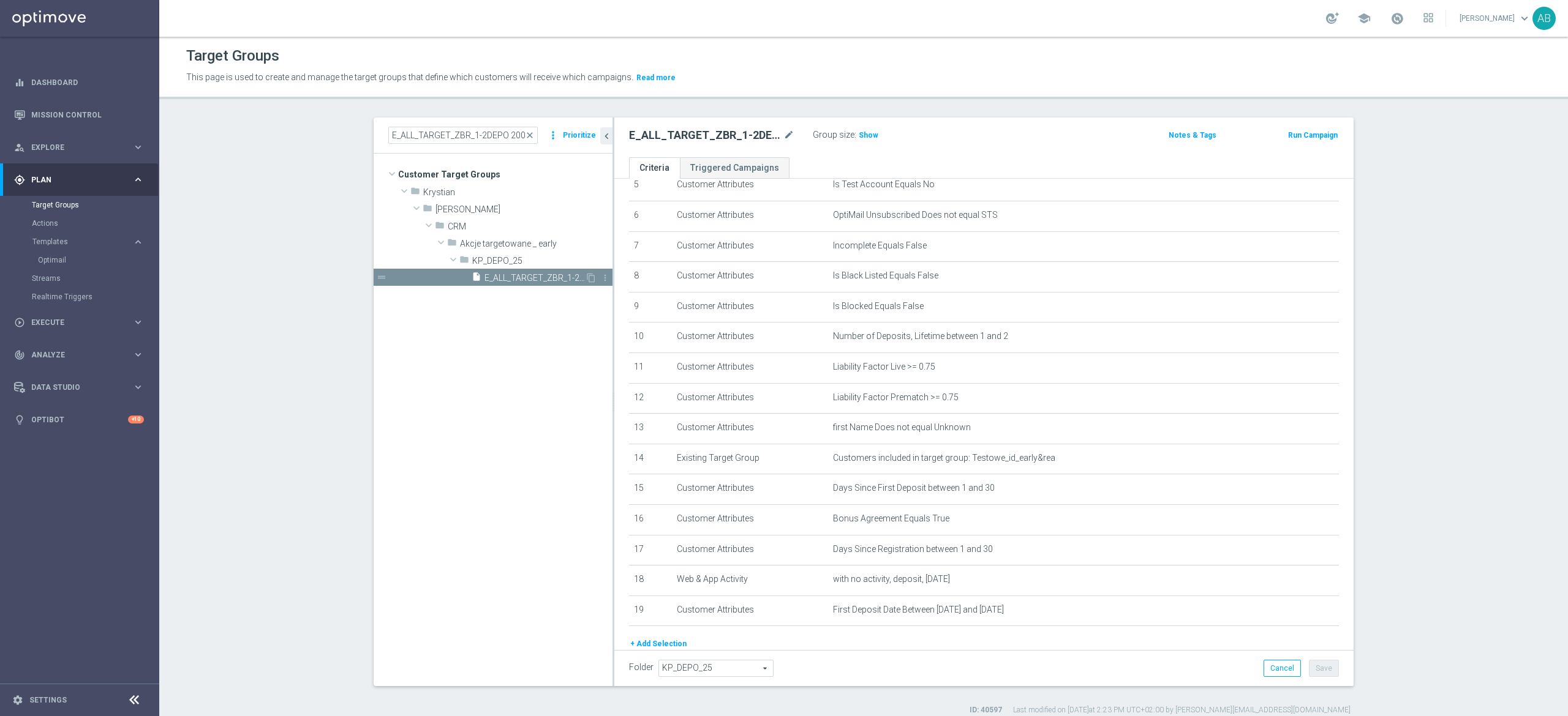
click at [586, 279] on icon "content_copy" at bounding box center [591, 277] width 10 height 10
click at [783, 137] on icon "mode_edit" at bounding box center [789, 135] width 11 height 15
click at [772, 137] on input "Copy of E_ALL_TARGET_ZBR_1-2DEPO 200 PLN PREV MONTH_180825" at bounding box center [712, 136] width 165 height 17
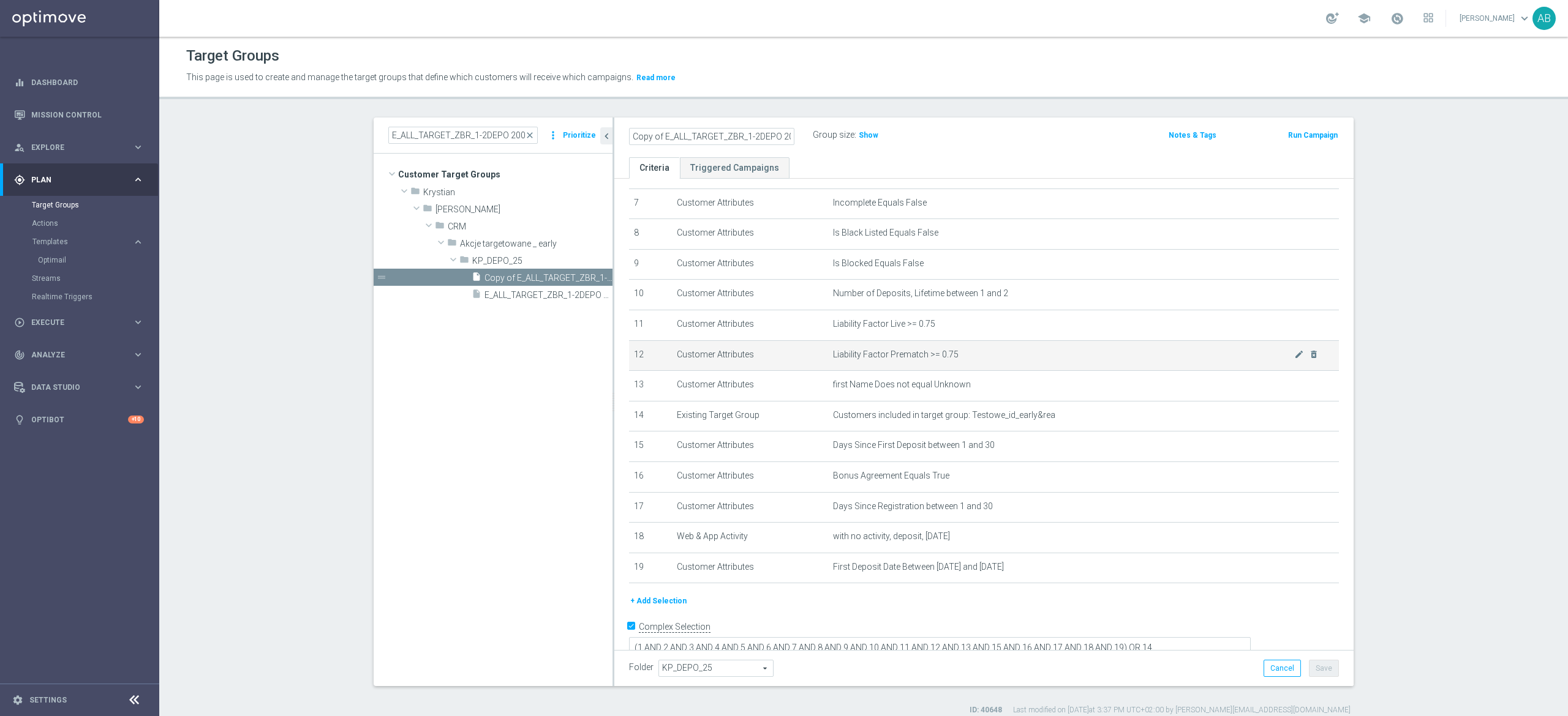
scroll to position [235, 0]
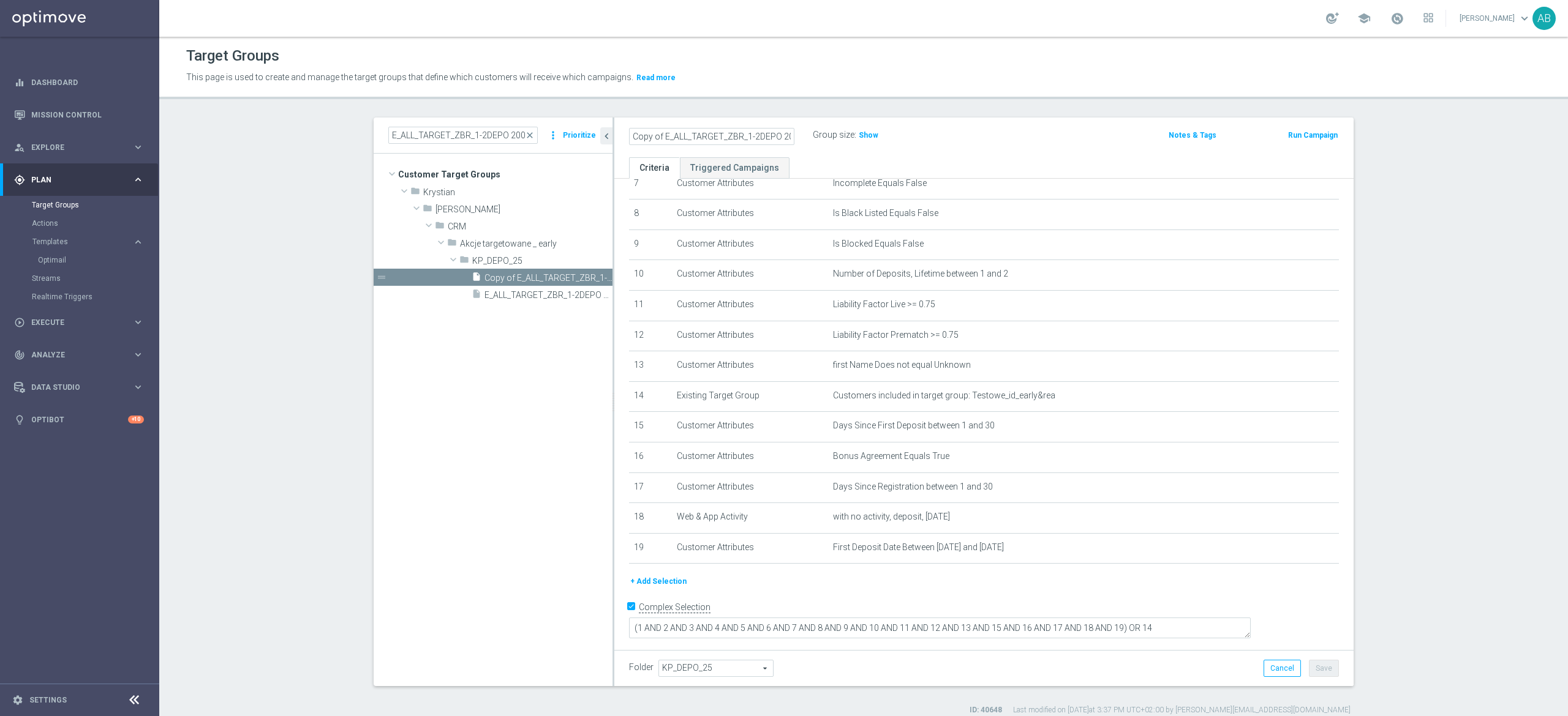
click at [549, 391] on tree-viewport "Customer Target Groups library_add create_new_folder folder" at bounding box center [493, 419] width 238 height 532
click at [549, 276] on span "Copy of E_ALL_TARGET_ZBR_1-2DEPO 200 PLN PREV MONTH_180825" at bounding box center [535, 277] width 101 height 10
click at [600, 279] on icon "more_vert" at bounding box center [605, 277] width 10 height 10
click at [617, 311] on span "Delete" at bounding box center [626, 314] width 26 height 9
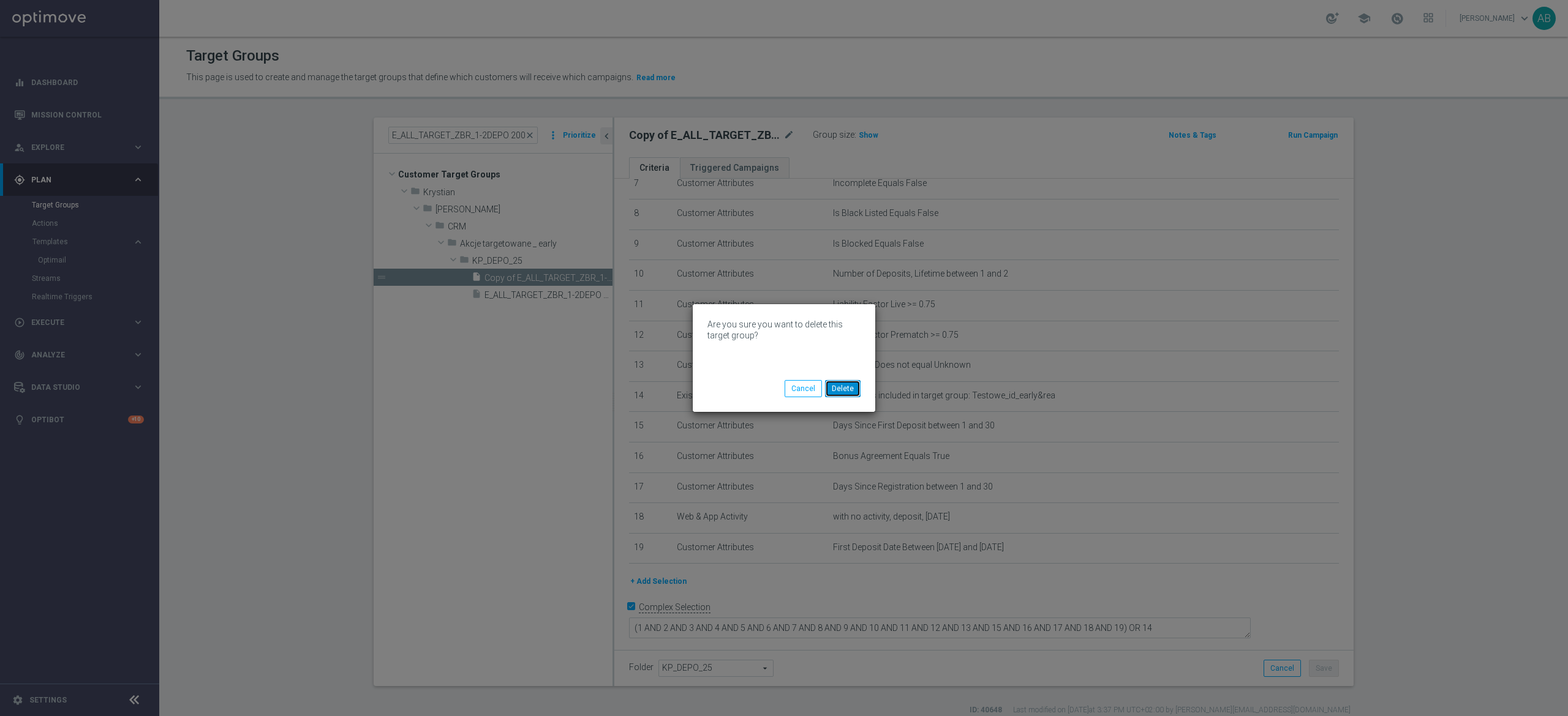
click at [849, 384] on button "Delete" at bounding box center [842, 389] width 36 height 17
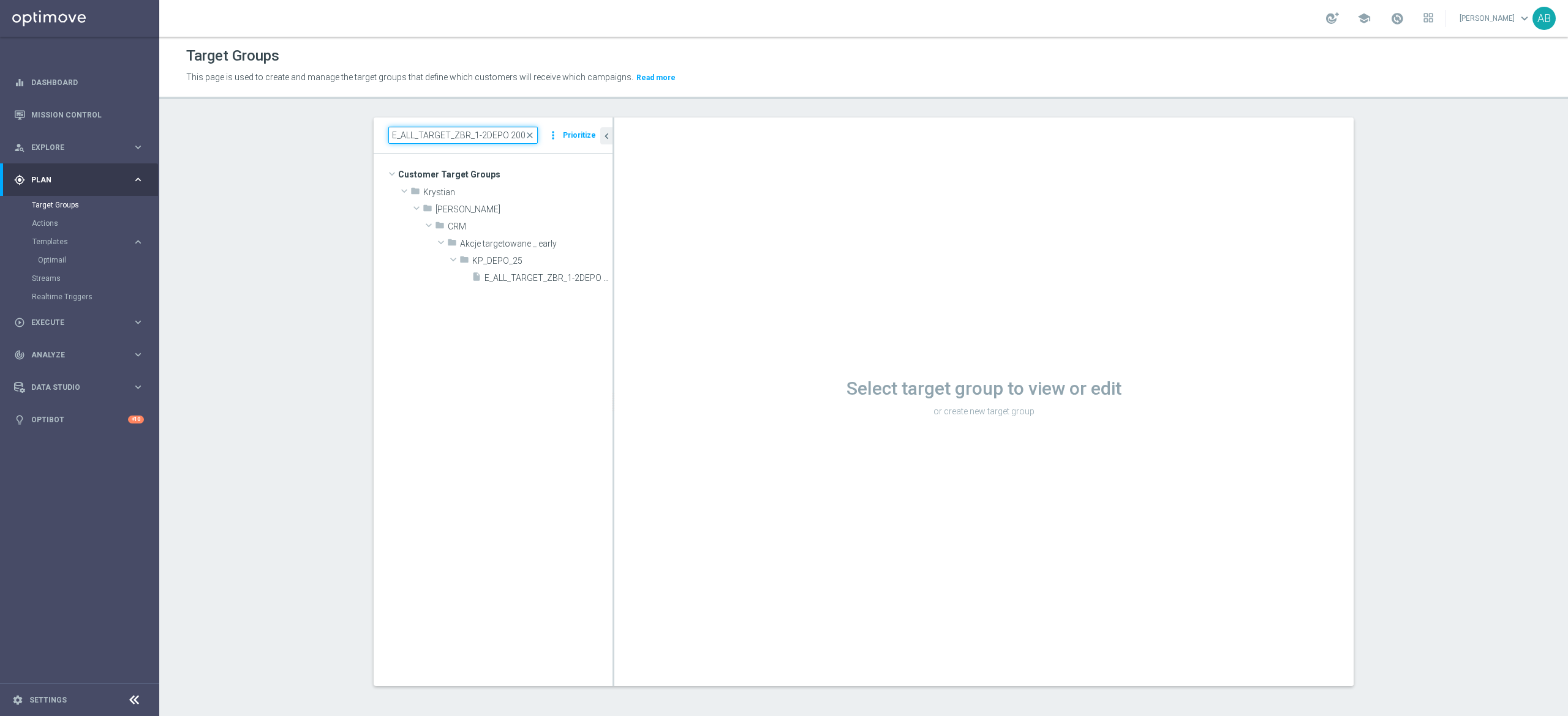
click at [490, 137] on input "E_ALL_TARGET_ZBR_1-2DEPO 200 PLN PREV MONTH_180825" at bounding box center [463, 136] width 150 height 17
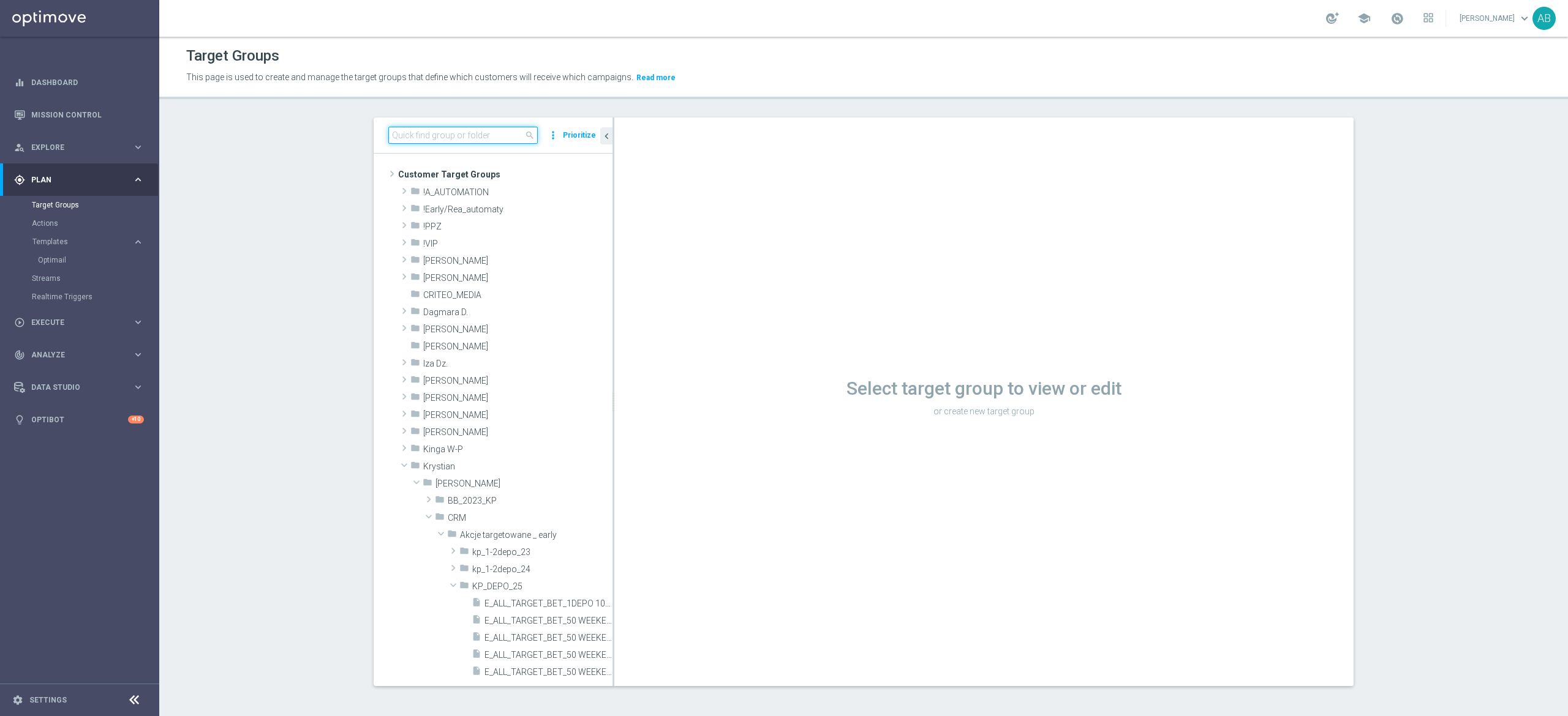
paste input "E_ALL_TARGET_BET_BONUS POWROT ESY_200725"
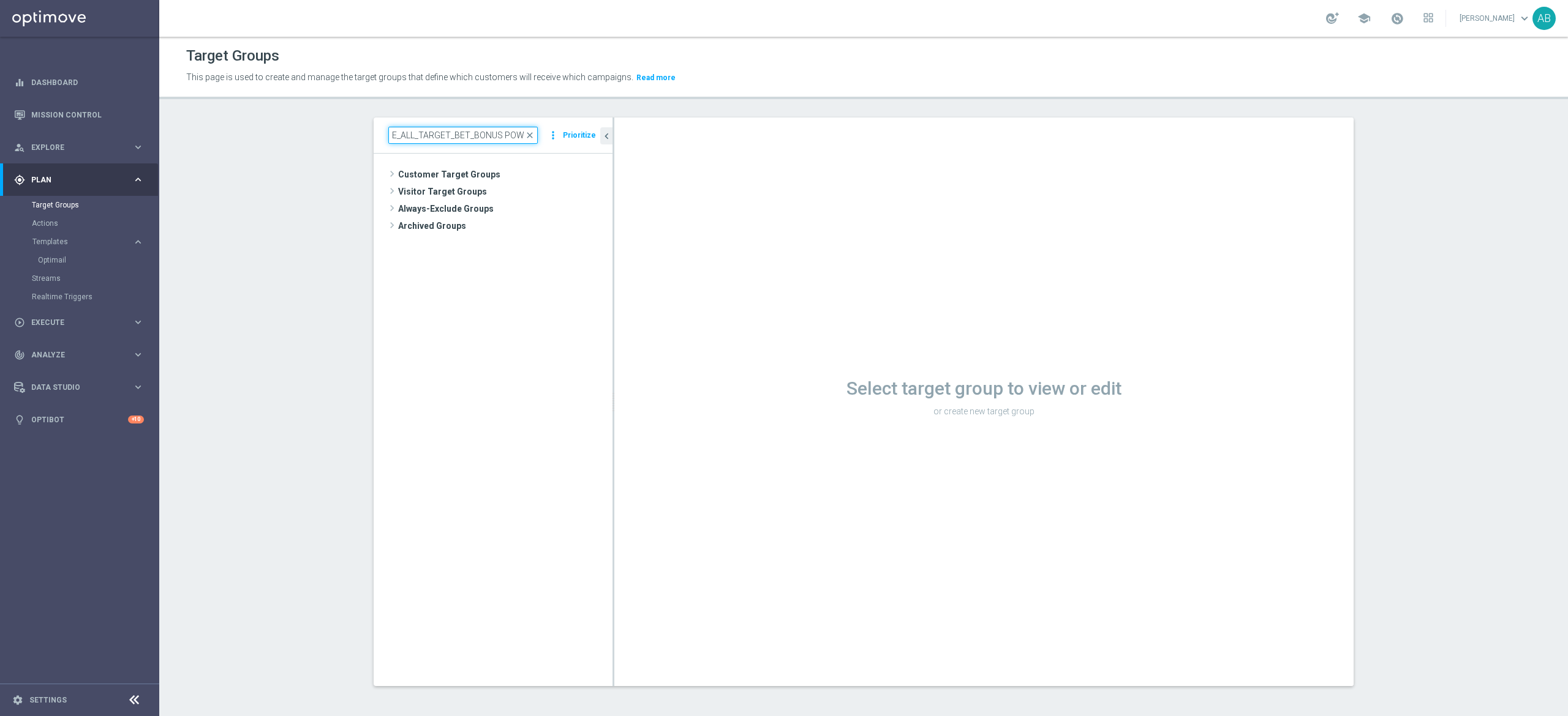
scroll to position [0, 59]
type input "E_ALL_TARGET_BET_BONUS POWROT ESY_200725"
click at [505, 210] on span "E_ALL_TARGET_BET_BONUS POWROT ESY_200725" at bounding box center [510, 209] width 150 height 10
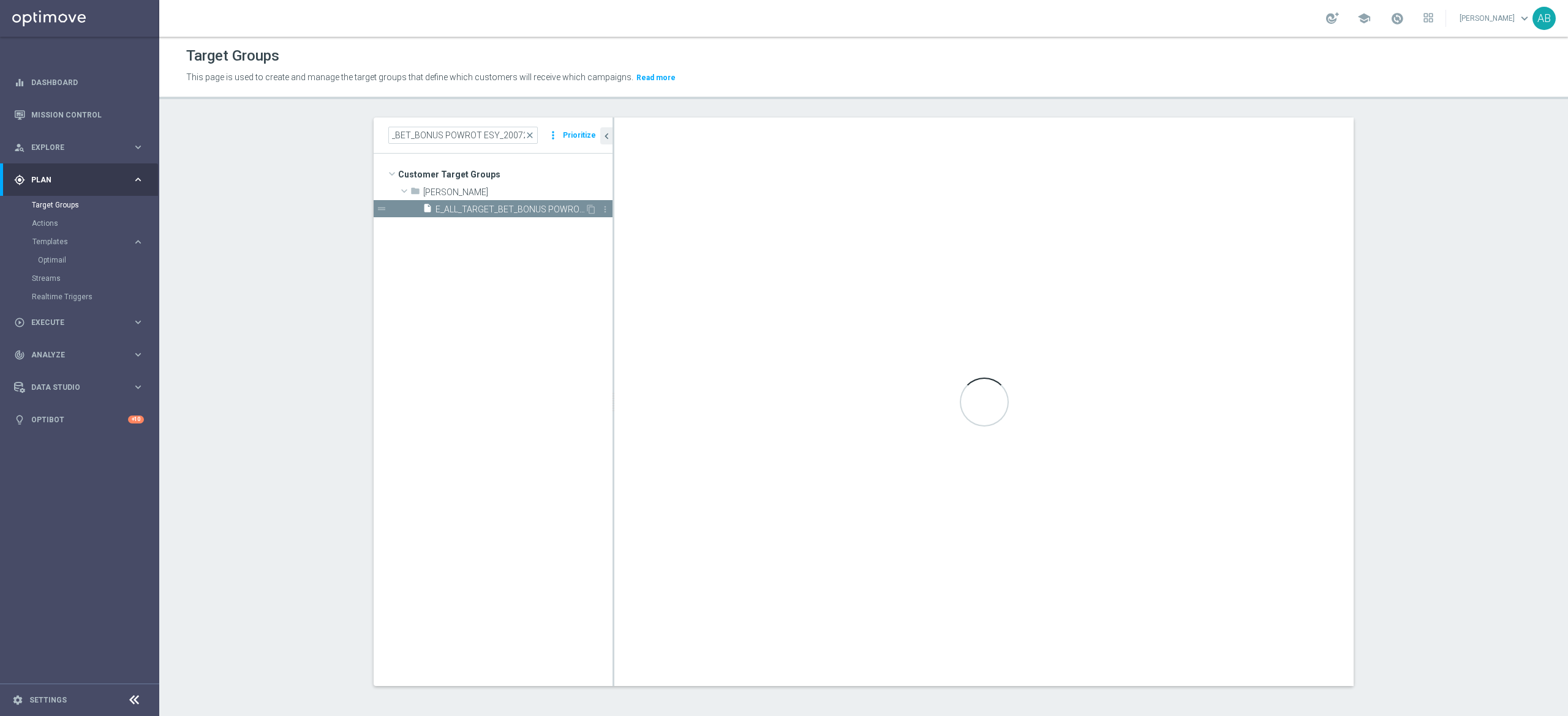
scroll to position [0, 0]
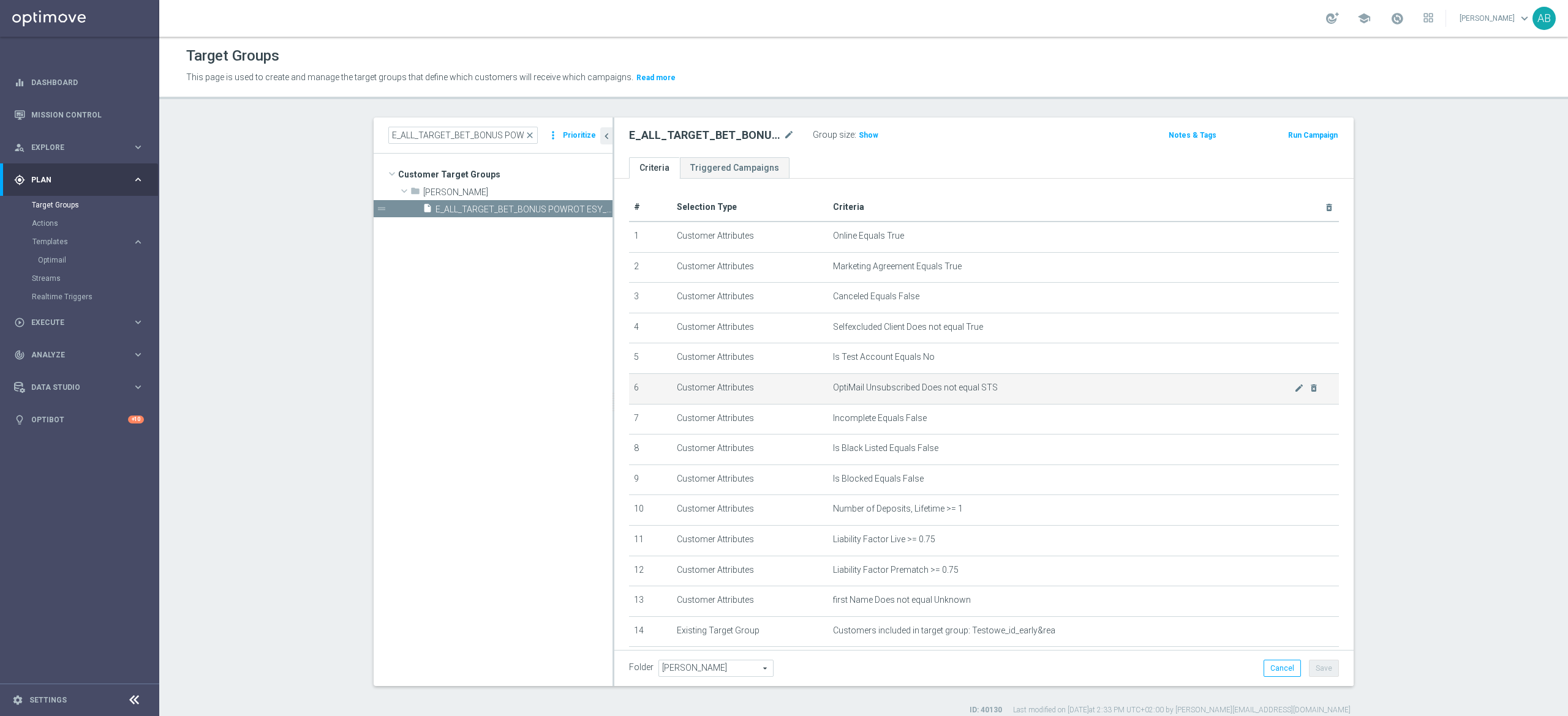
scroll to position [204, 0]
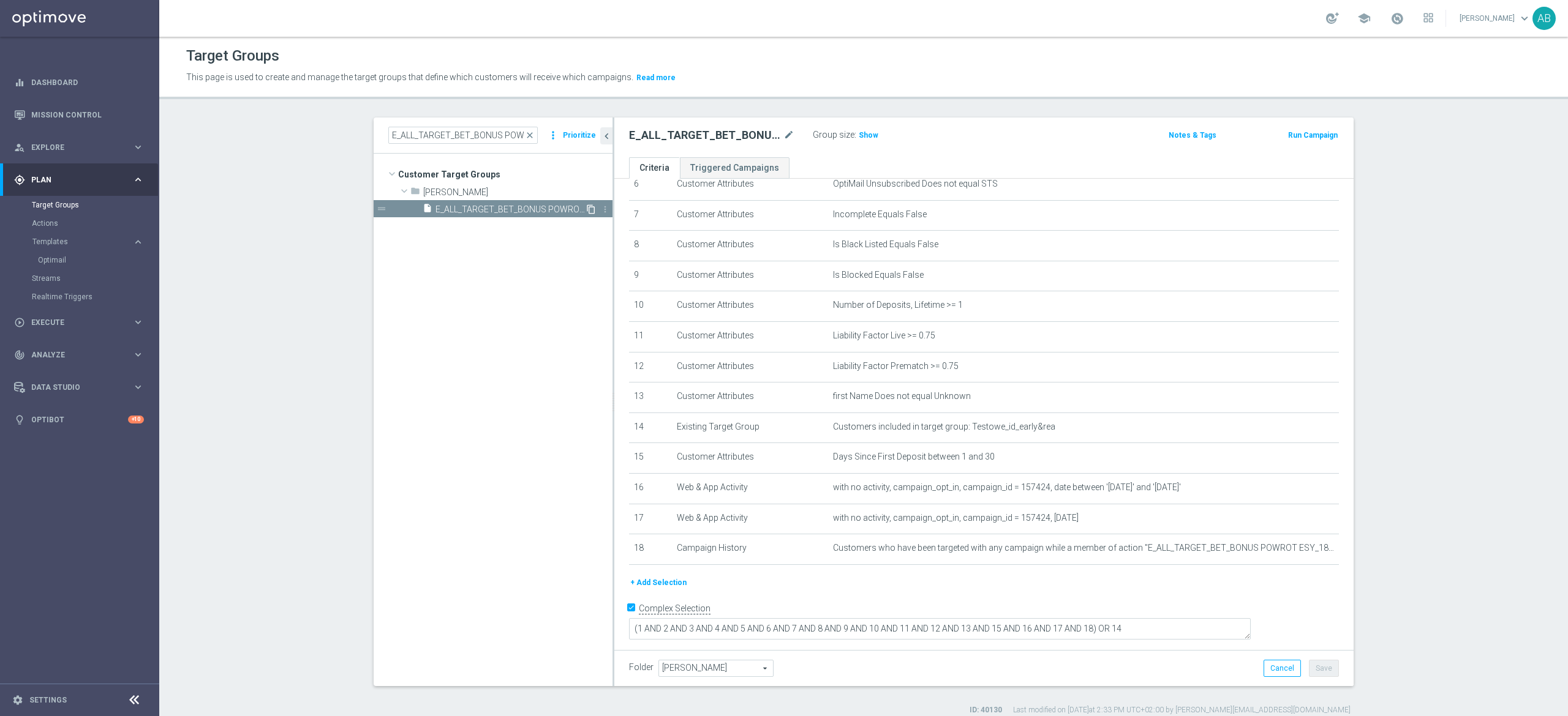
click at [586, 210] on icon "content_copy" at bounding box center [591, 209] width 10 height 10
click at [783, 135] on icon "mode_edit" at bounding box center [789, 135] width 11 height 15
click at [750, 139] on input "E_ALL_TARGET_BET_1DEPO 100 PLN PREV MONTH_200825" at bounding box center [712, 136] width 165 height 17
click at [746, 134] on input "E_ALL_TARGET_BET_1DEPO 100 PLN PREV MONTH_200825" at bounding box center [712, 136] width 165 height 17
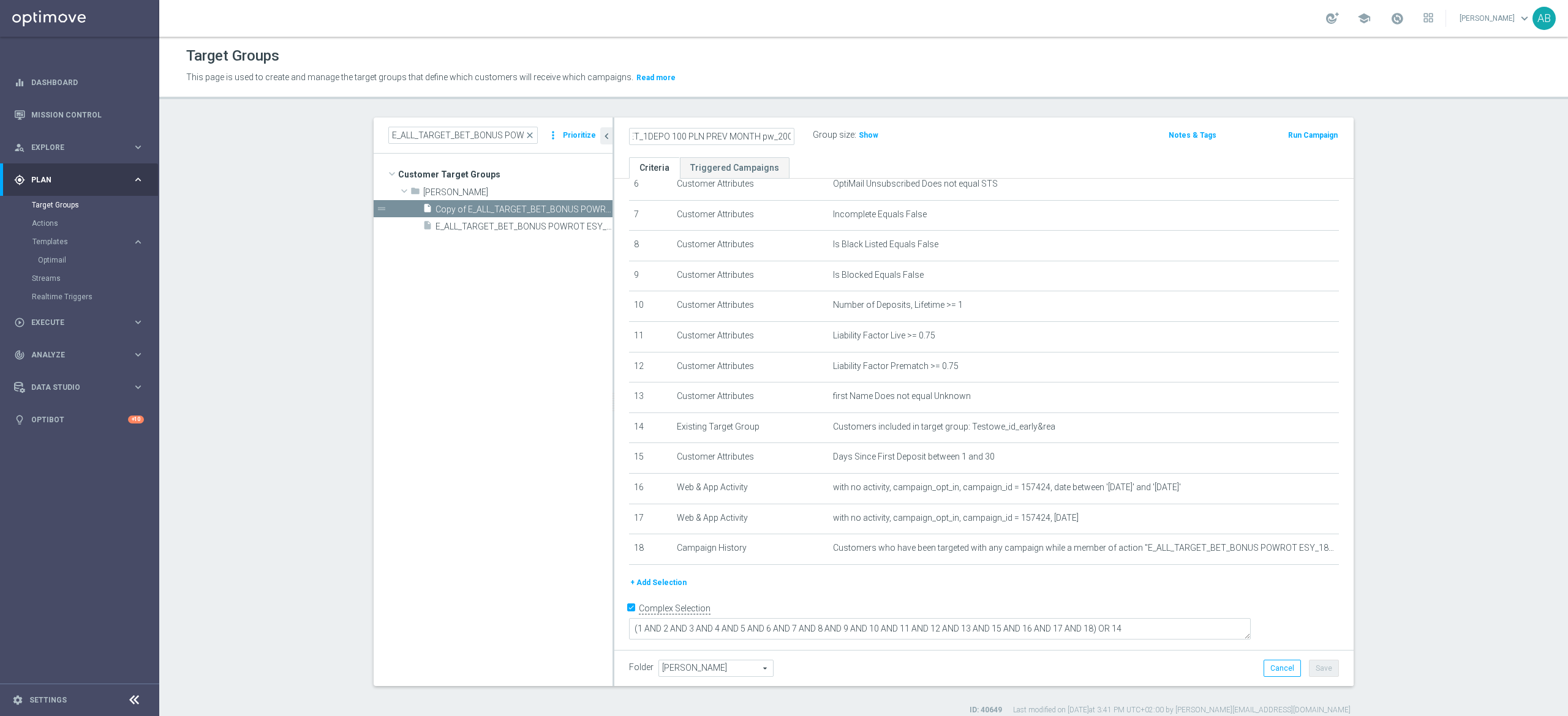
type input "E_ALL_TARGET_BET_1DEPO 100 PLN PREV MONTH pw_200825"
click at [1015, 146] on div "E_ALL_TARGET_BET_1DEPO 100 PLN PREV MONTH pw_200825 Group size : Show Notes & T…" at bounding box center [984, 137] width 739 height 40
click at [1320, 672] on button "Save" at bounding box center [1323, 668] width 30 height 17
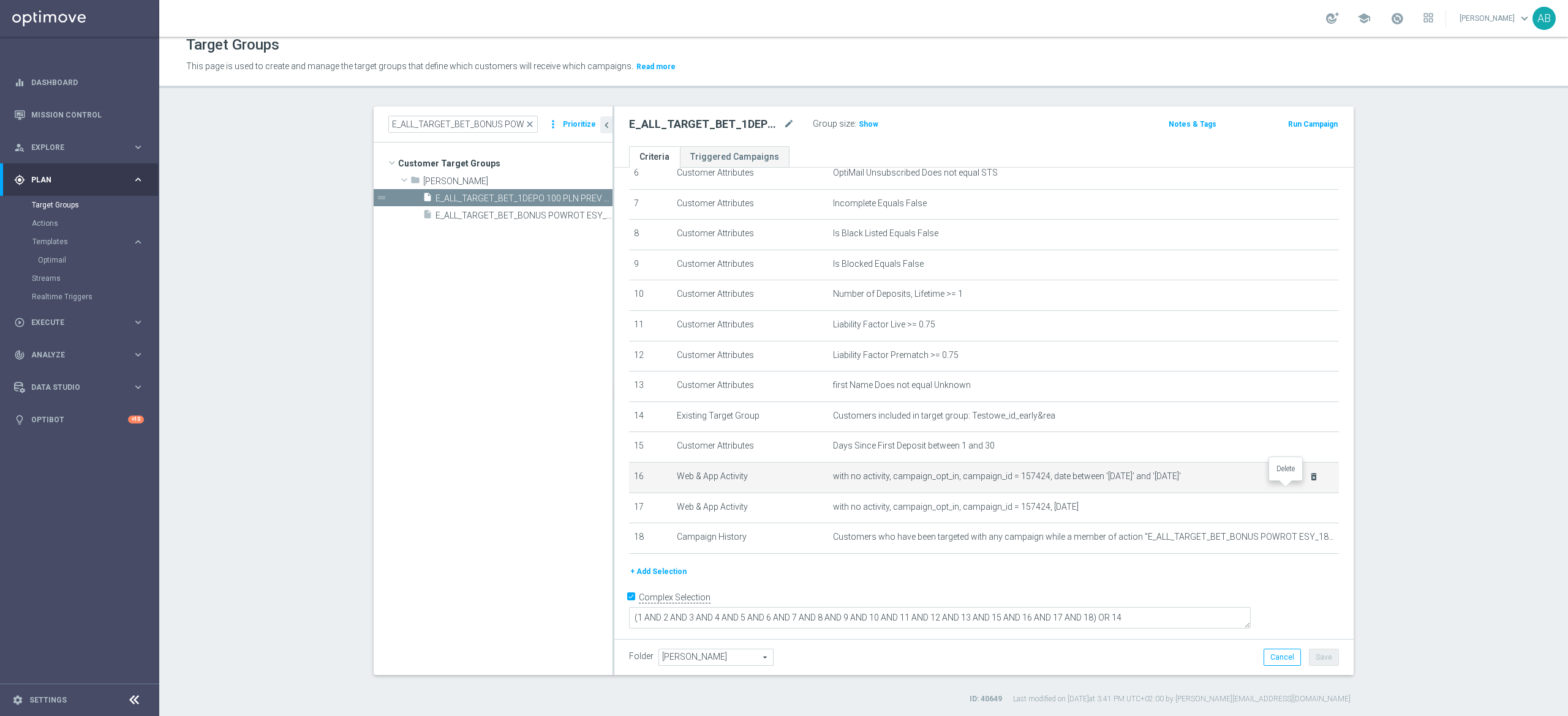
click at [1308, 481] on icon "delete_forever" at bounding box center [1313, 477] width 10 height 10
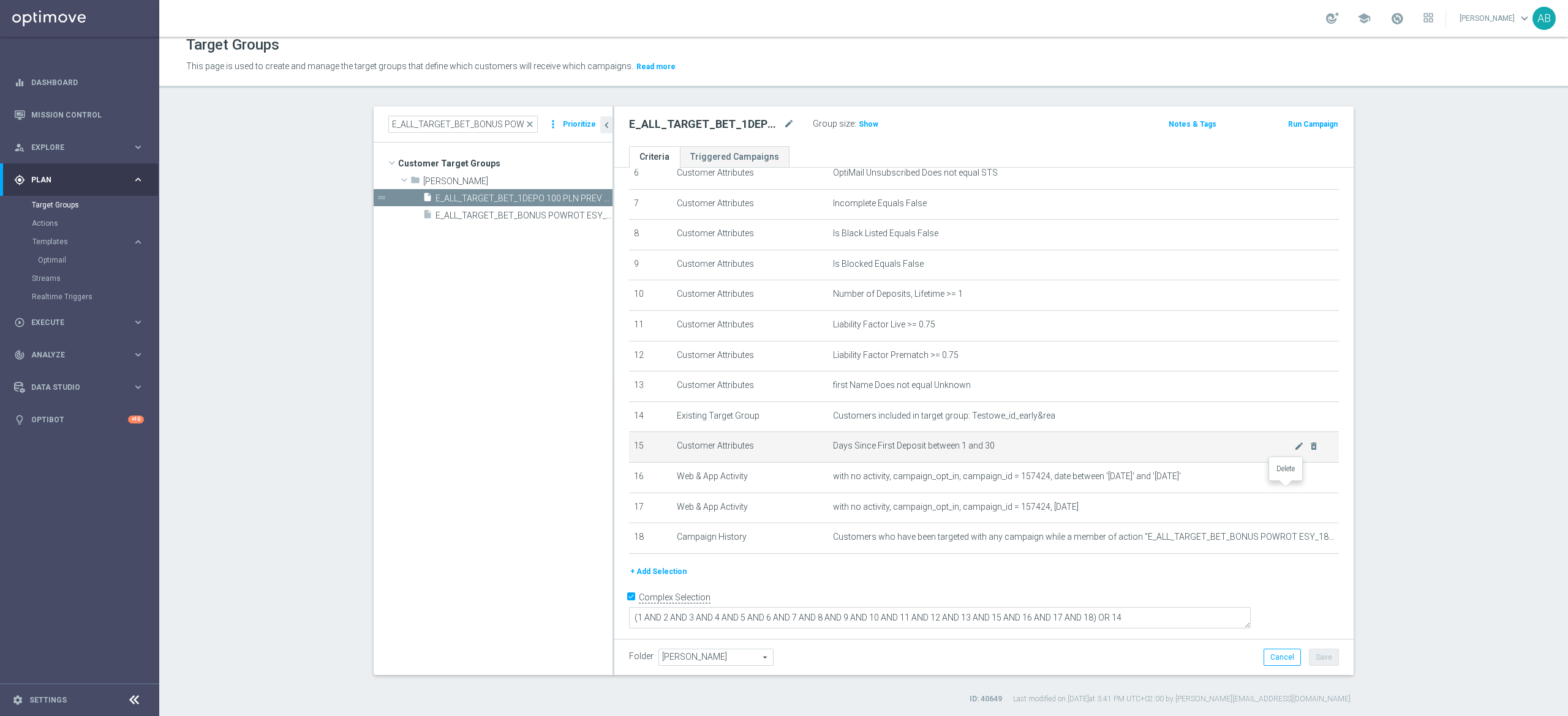
scroll to position [175, 0]
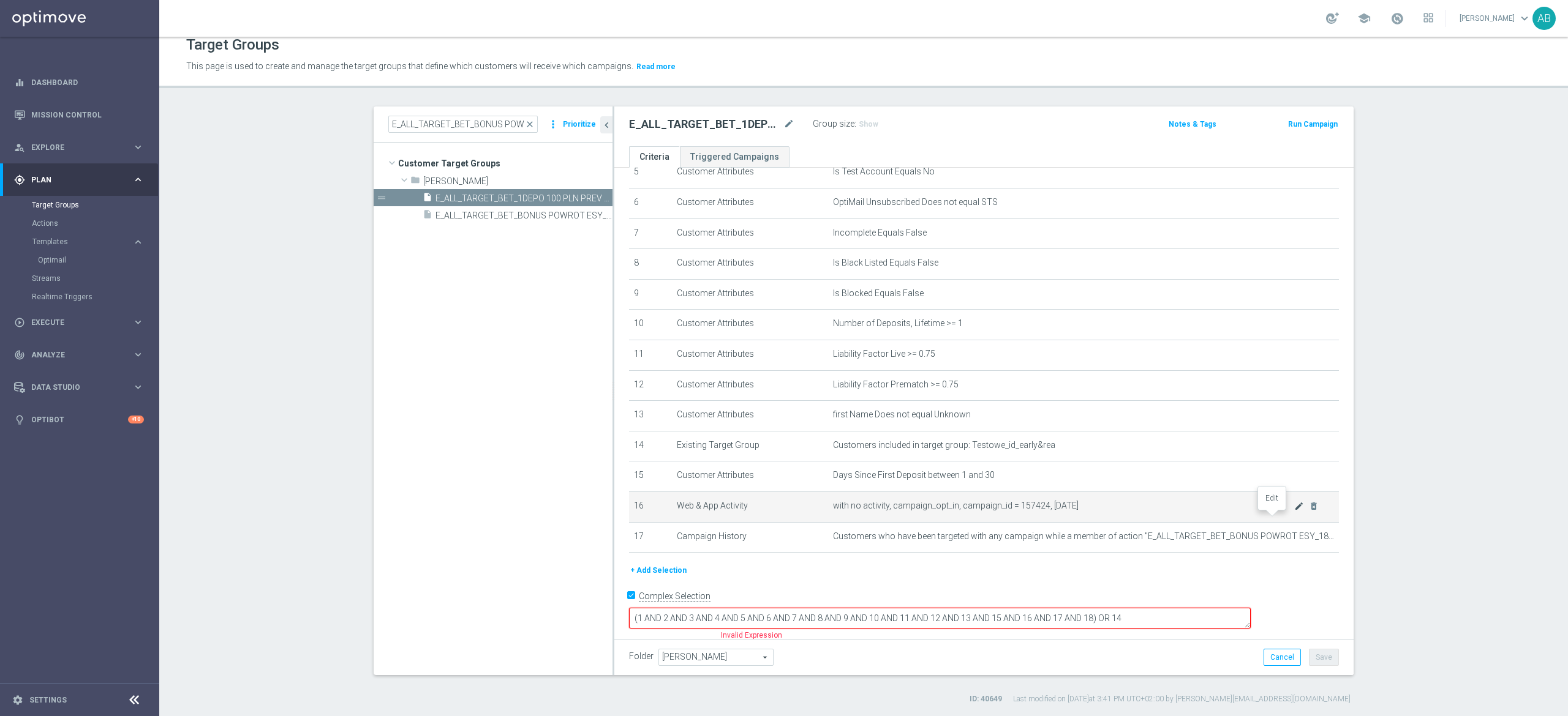
click at [1294, 511] on icon "mode_edit" at bounding box center [1298, 506] width 10 height 10
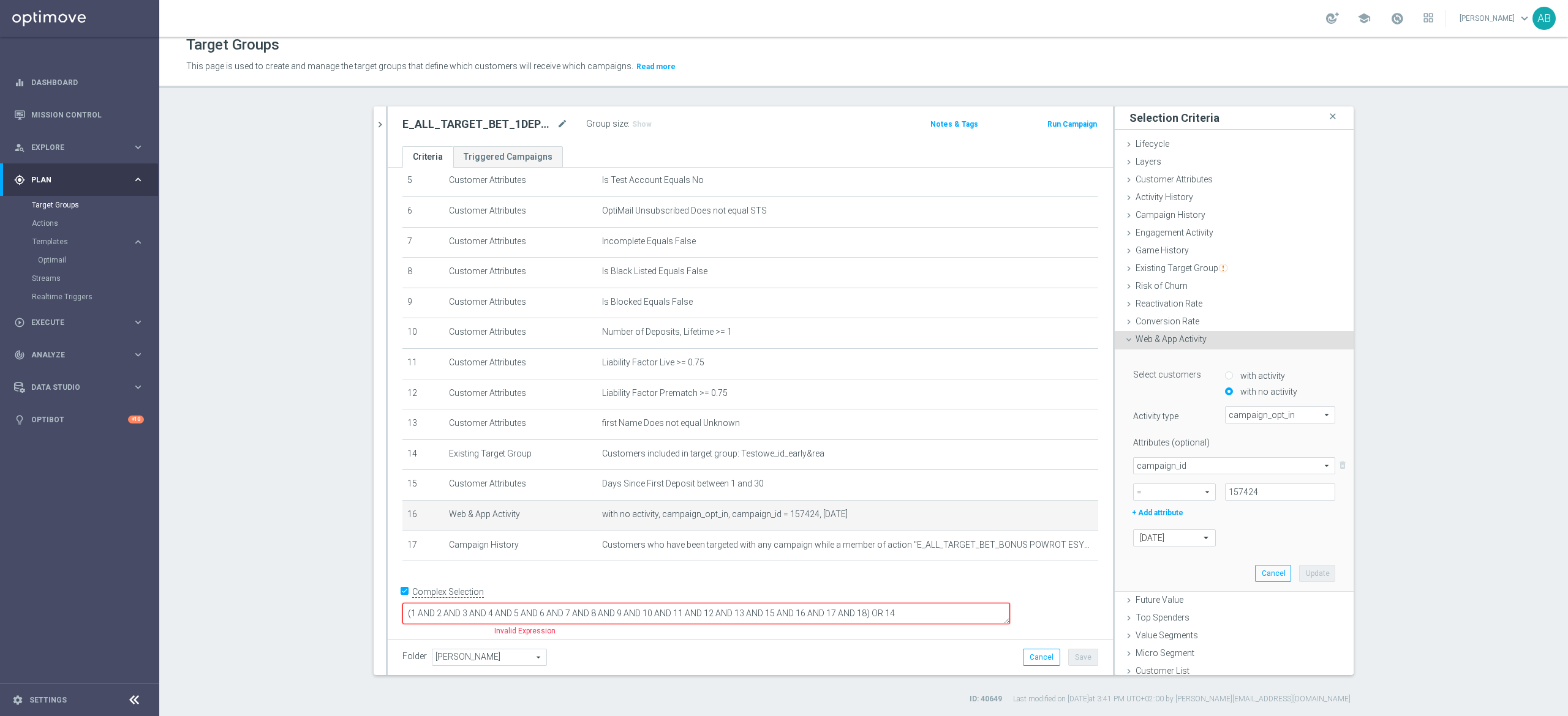
scroll to position [160, 0]
click at [1225, 495] on input "157424" at bounding box center [1280, 492] width 110 height 17
paste input "69665"
type input "169665"
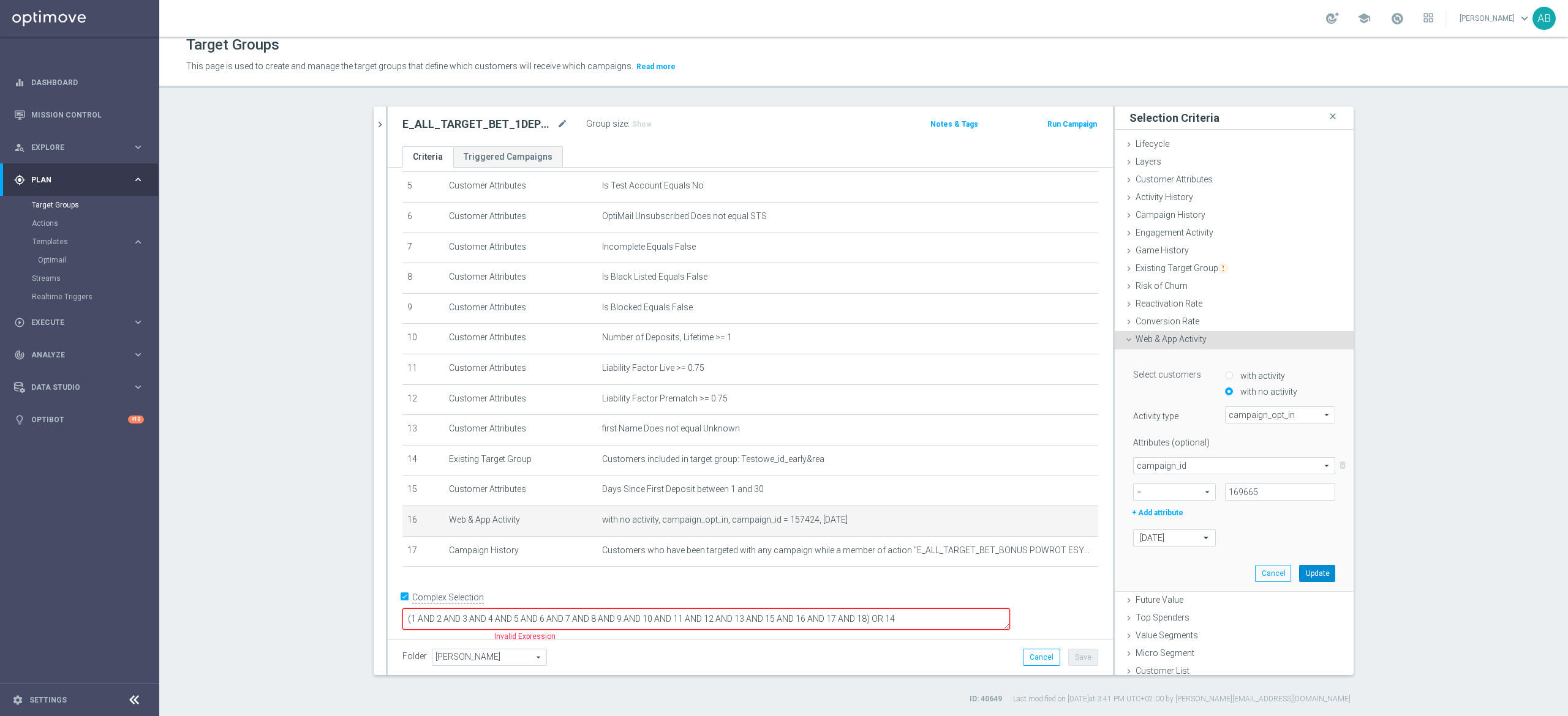
click at [1301, 573] on button "Update" at bounding box center [1317, 573] width 36 height 17
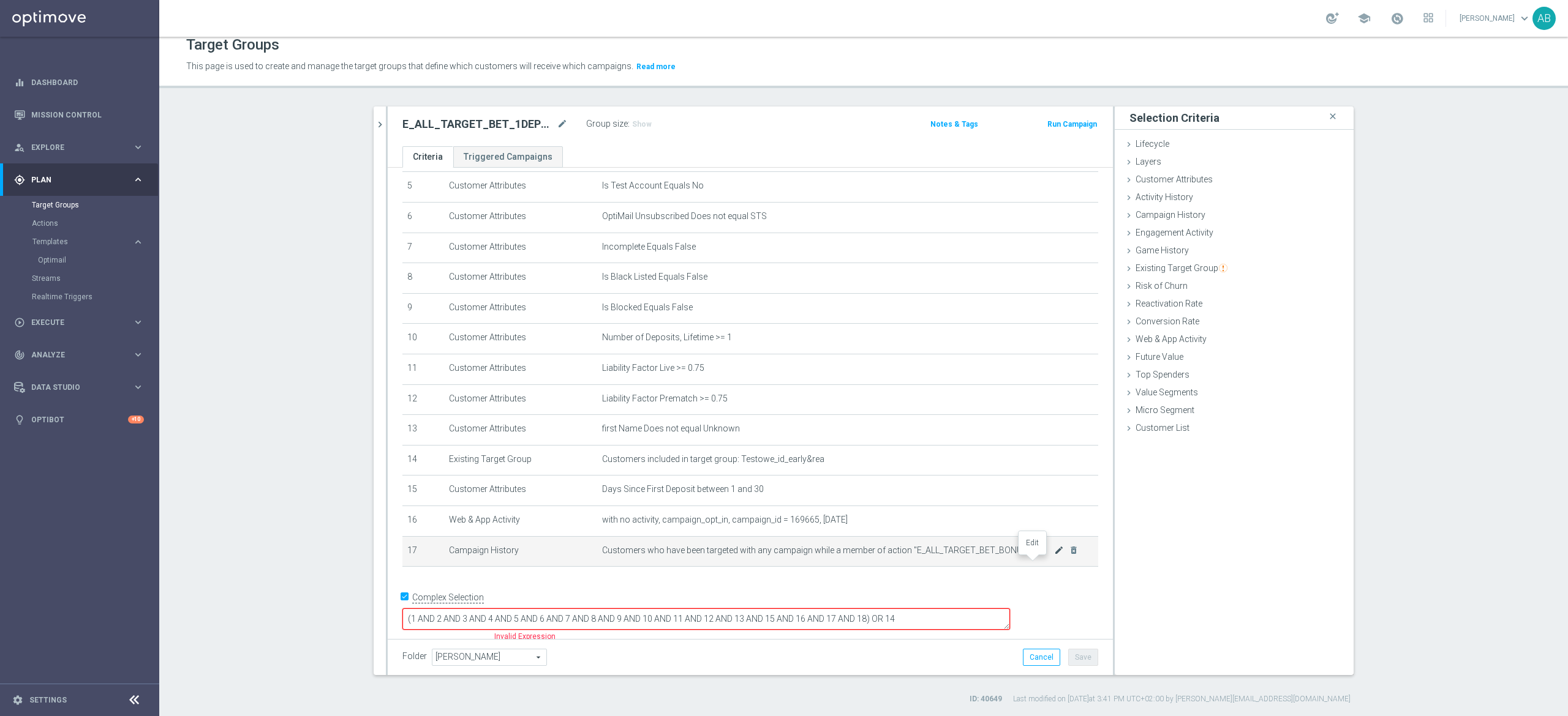
click at [1054, 556] on icon "mode_edit" at bounding box center [1058, 550] width 10 height 10
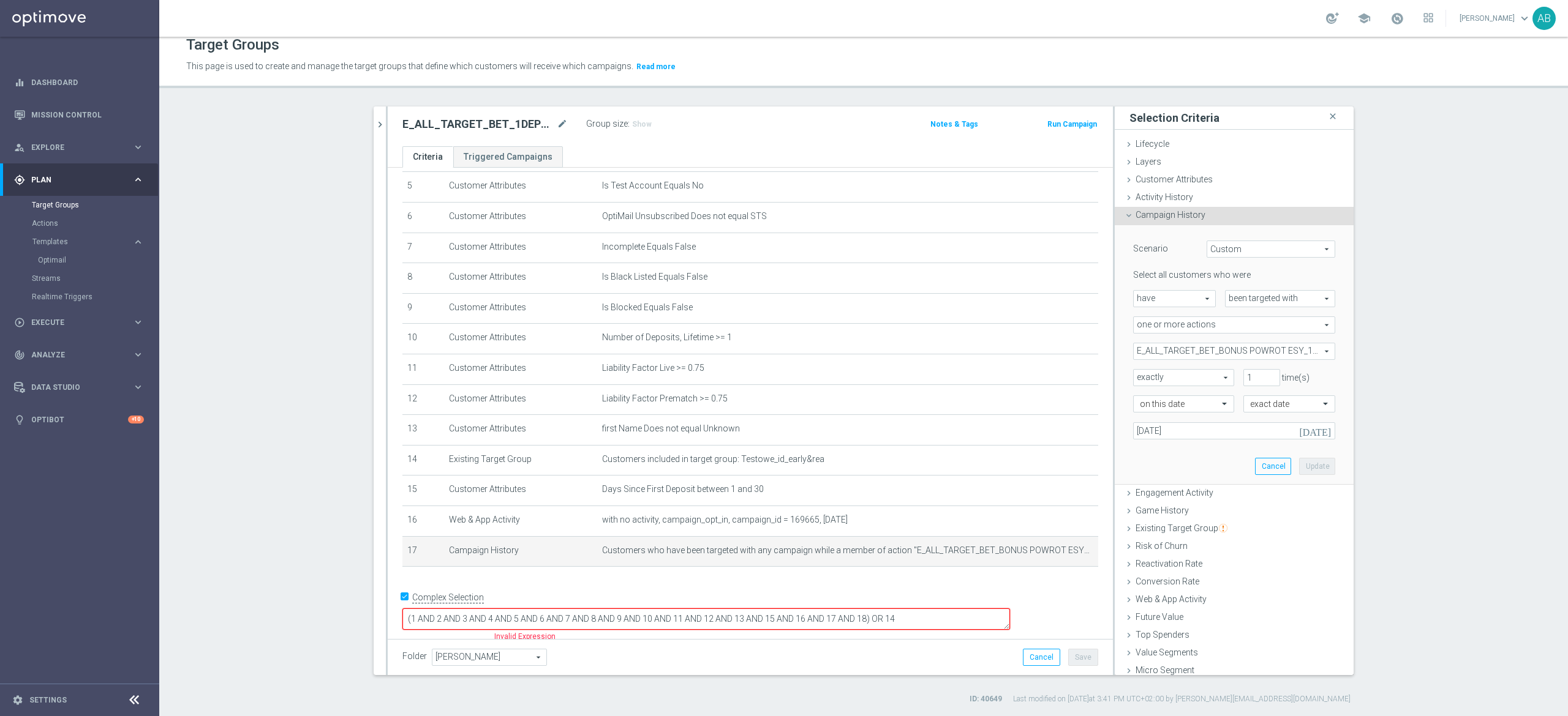
click at [1196, 351] on span "E_ALL_TARGET_BET_BONUS POWROT ESY_180725" at bounding box center [1234, 351] width 201 height 16
click at [1138, 379] on input "Show Selected" at bounding box center [1142, 378] width 8 height 8
checkbox input "true"
click at [1150, 400] on label "(All)" at bounding box center [1242, 397] width 185 height 16
click at [1142, 400] on input "(All)" at bounding box center [1146, 397] width 8 height 8
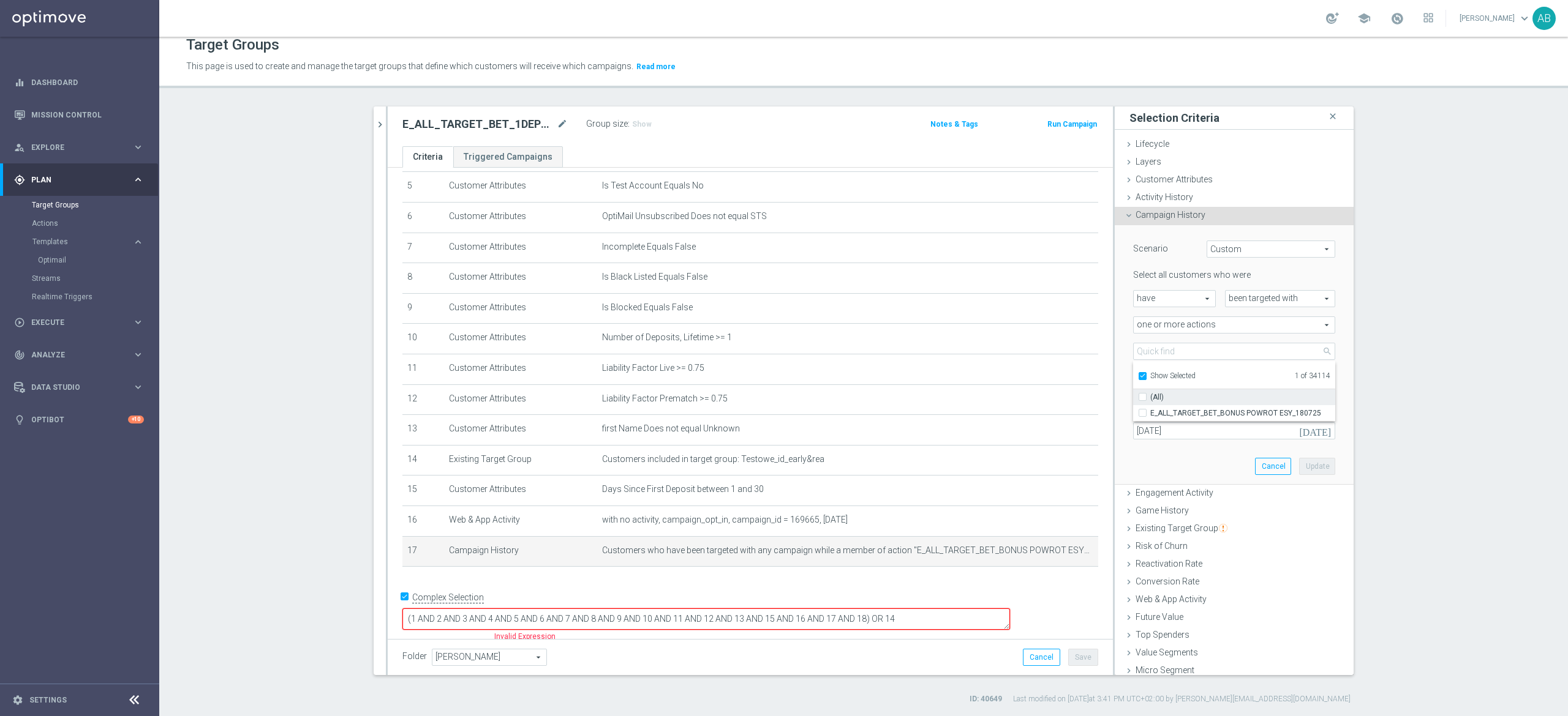
checkbox input "false"
type input "Select Action"
checkbox input "false"
click at [1138, 376] on input "Show Selected" at bounding box center [1142, 378] width 8 height 8
checkbox input "false"
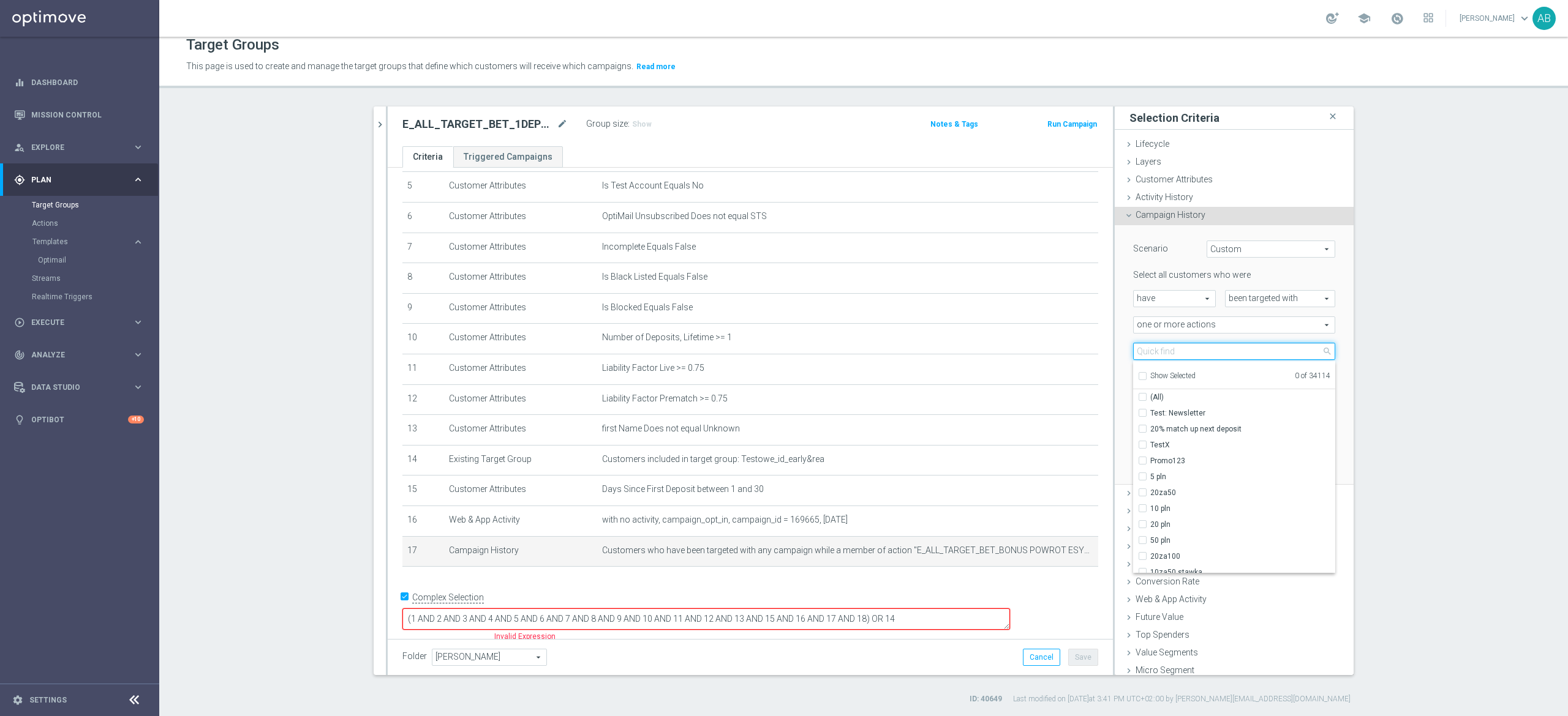
click at [1150, 349] on input "search" at bounding box center [1234, 351] width 202 height 17
paste input "E_ALL_TARGET_BET_1DEPO 100 PLN PREV MONTH_200825"
type input "E_ALL_TARGET_BET_1DEPO 100 PLN PREV MONTH_200825"
click at [1150, 415] on label "E_ALL_TARGET_BET_1DEPO 100 PLN PREV MONTH_200825" at bounding box center [1242, 413] width 185 height 16
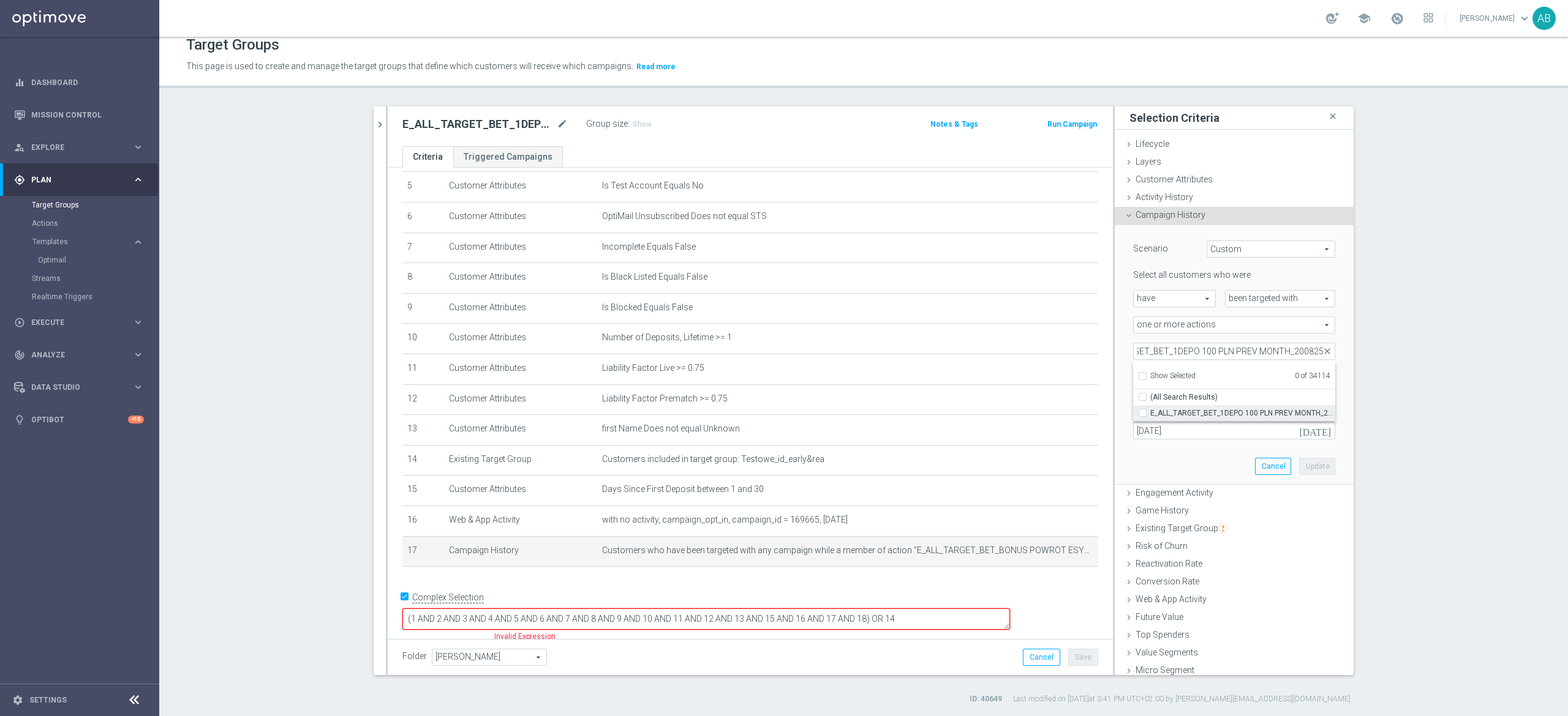
click at [1142, 415] on input "E_ALL_TARGET_BET_1DEPO 100 PLN PREV MONTH_200825" at bounding box center [1146, 413] width 8 height 8
checkbox input "true"
type input "E_ALL_TARGET_BET_1DEPO 100 PLN PREV MONTH_200825"
checkbox input "true"
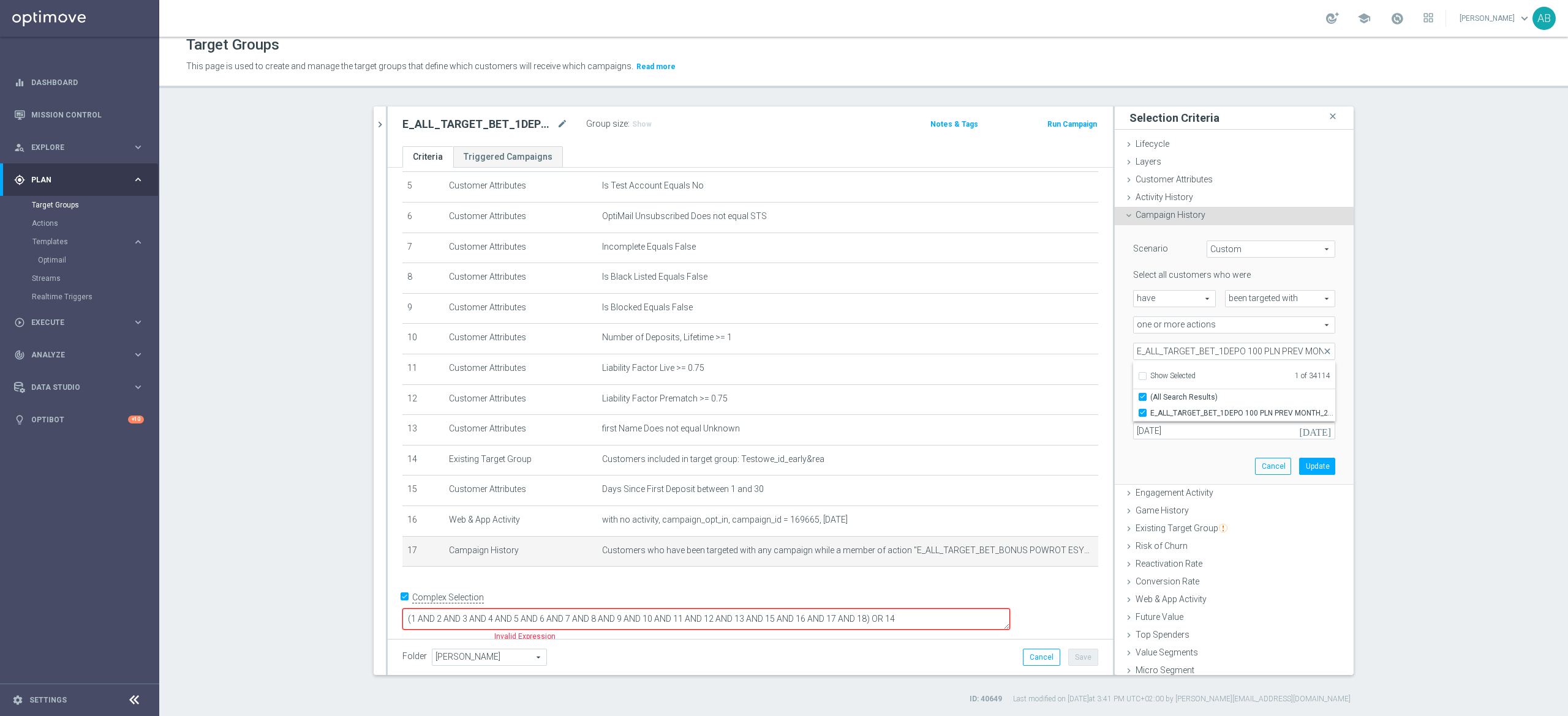
click at [1114, 347] on div "Scenario Custom Custom arrow_drop_down search Select all customers who were hav…" at bounding box center [1234, 355] width 238 height 260
click at [1189, 435] on input "18 Jul 2025" at bounding box center [1234, 431] width 202 height 17
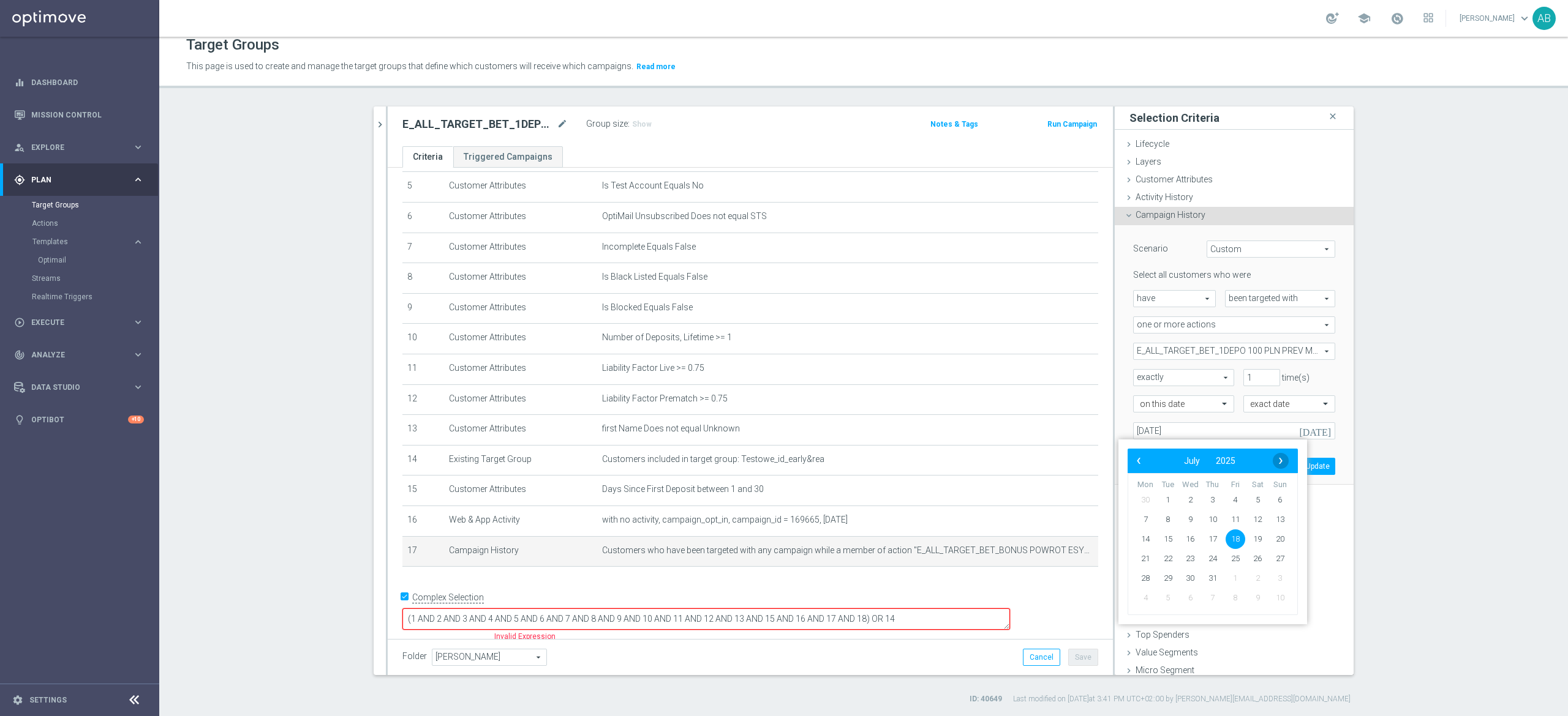
click at [1273, 460] on span "›" at bounding box center [1280, 460] width 16 height 16
click at [1191, 557] on span "20" at bounding box center [1189, 559] width 19 height 19
type input "20 Aug 2025"
click at [1299, 467] on button "Update" at bounding box center [1317, 467] width 36 height 17
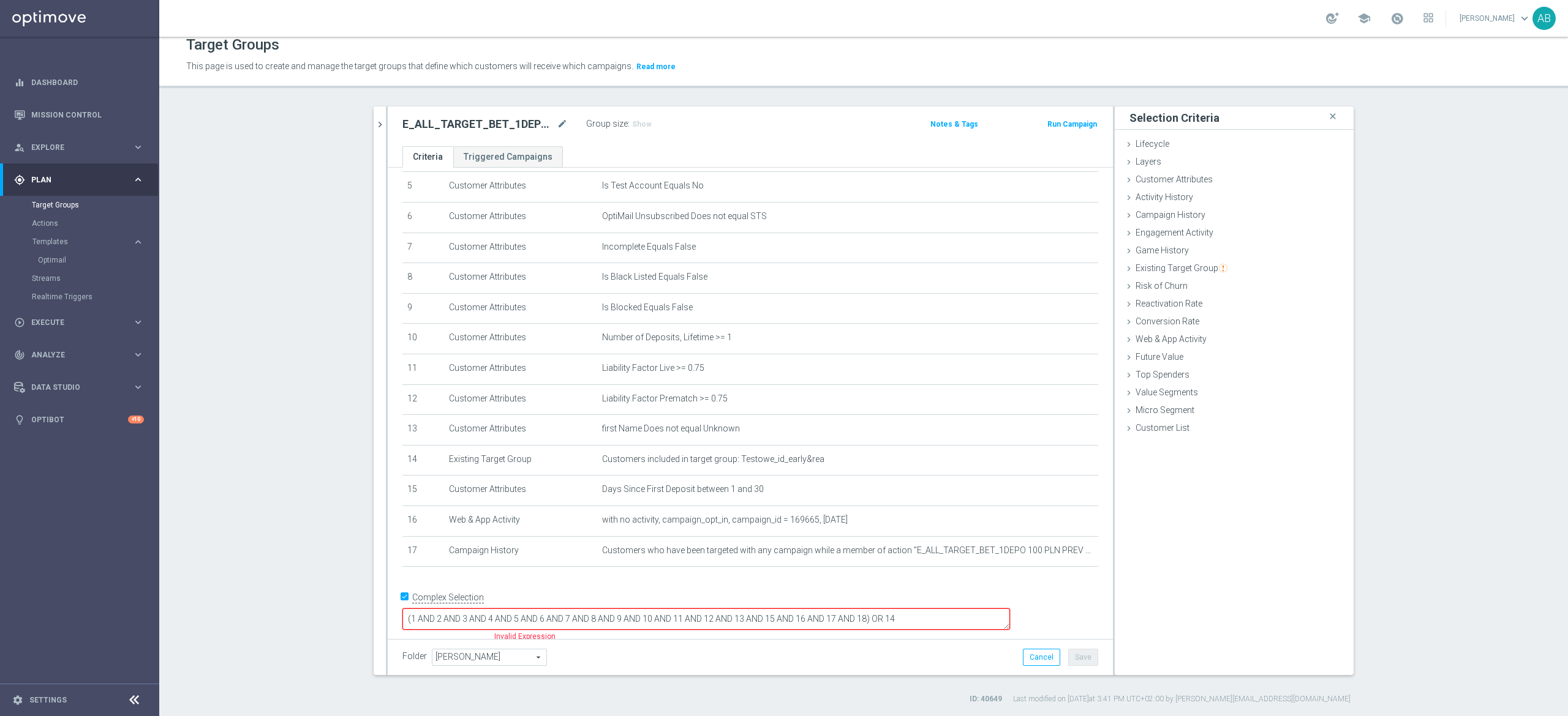
drag, startPoint x: 945, startPoint y: 612, endPoint x: 948, endPoint y: 632, distance: 20.2
click at [945, 612] on textarea "(1 AND 2 AND 3 AND 4 AND 5 AND 6 AND 7 AND 8 AND 9 AND 10 AND 11 AND 12 AND 13 …" at bounding box center [705, 619] width 607 height 22
type textarea "(1 AND 2 AND 3 AND 4 AND 5 AND 6 AND 7 AND 8 AND 9 AND 10 AND 11 AND 12 AND 13 …"
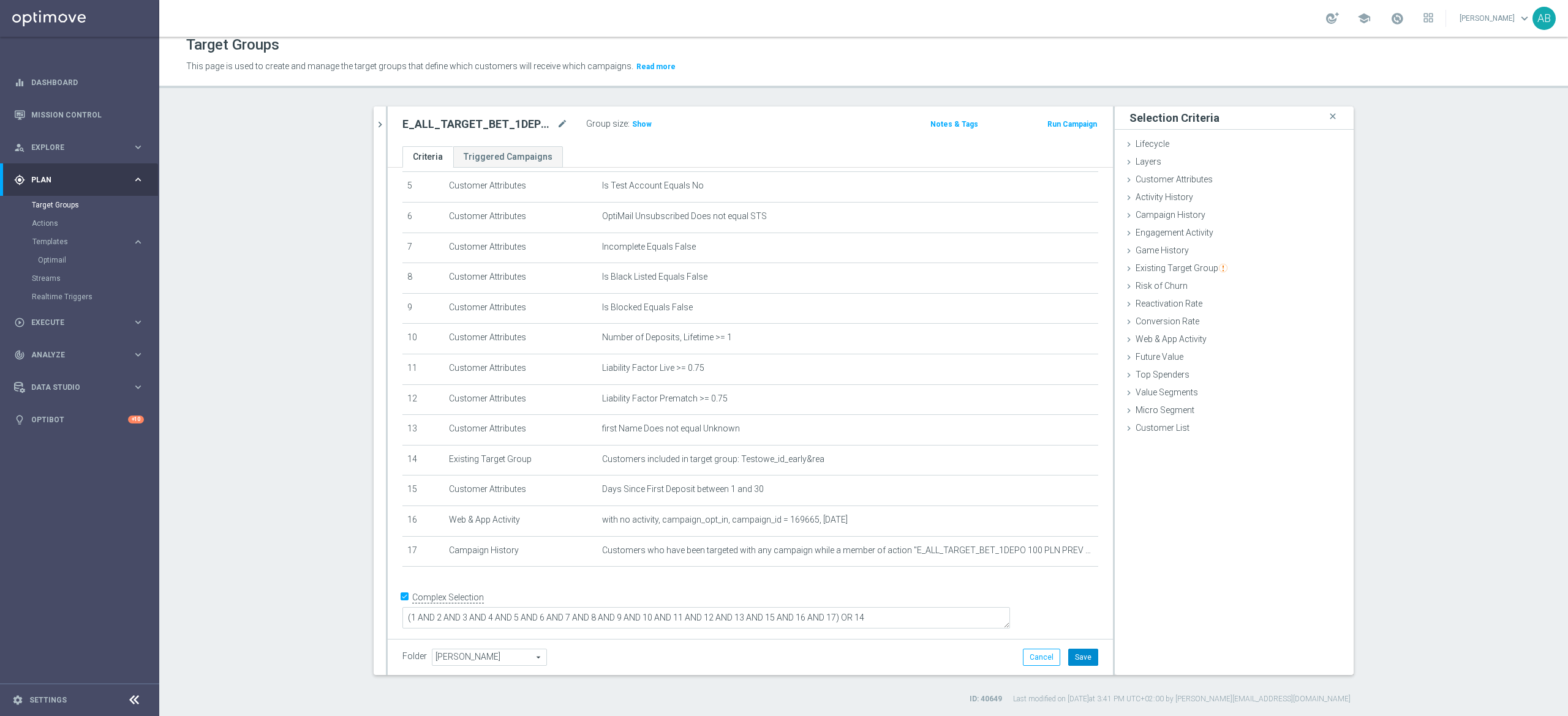
click at [1079, 656] on button "Save" at bounding box center [1082, 658] width 30 height 17
click at [632, 122] on span "Show" at bounding box center [641, 124] width 19 height 9
click at [481, 118] on h2 "E_ALL_TARGET_BET_1DEPO 100 PLN PREV MONTH pw_200825" at bounding box center [478, 124] width 152 height 15
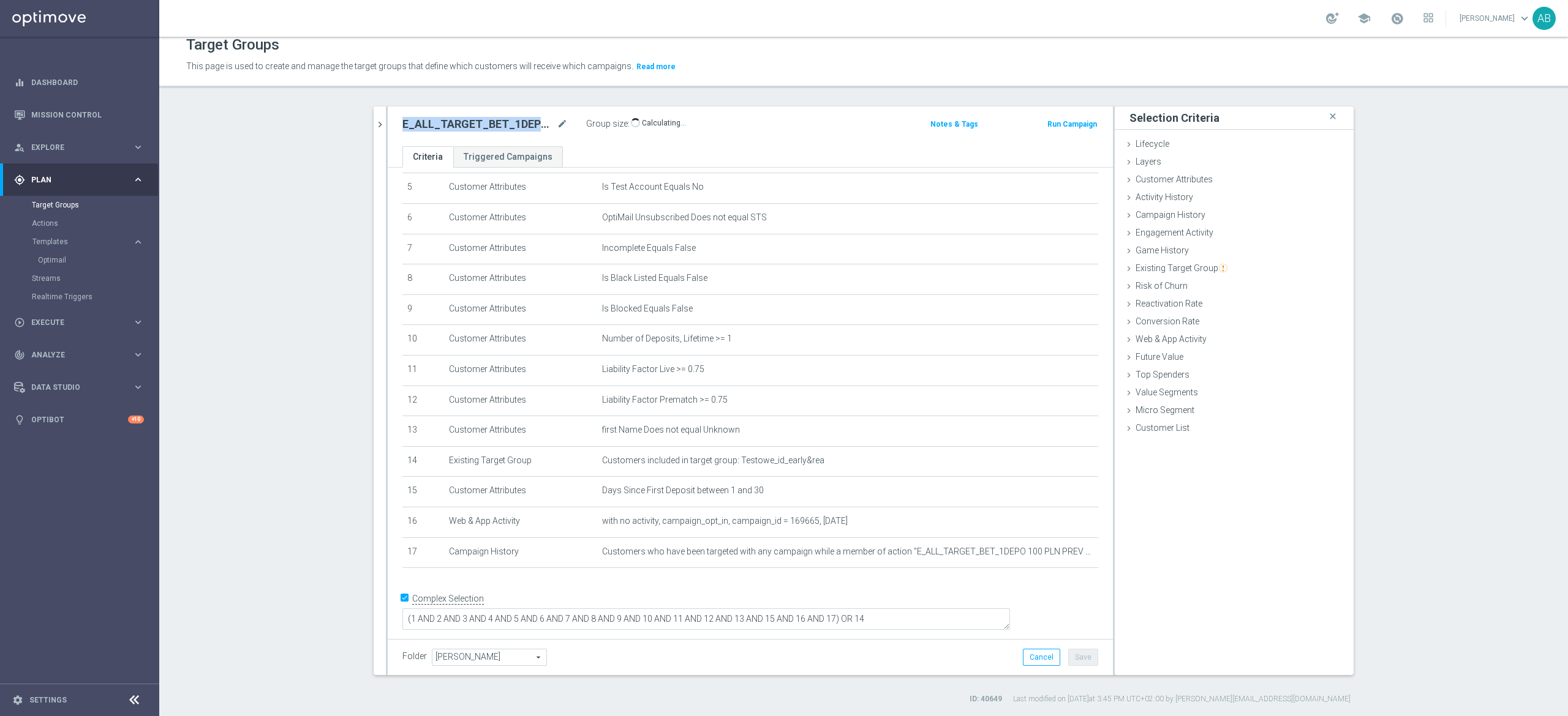
click at [481, 118] on h2 "E_ALL_TARGET_BET_1DEPO 100 PLN PREV MONTH pw_200825" at bounding box center [478, 124] width 152 height 15
copy div "E_ALL_TARGET_BET_1DEPO 100 PLN PREV MONTH pw_200825"
click at [374, 126] on icon "chevron_right" at bounding box center [380, 124] width 12 height 12
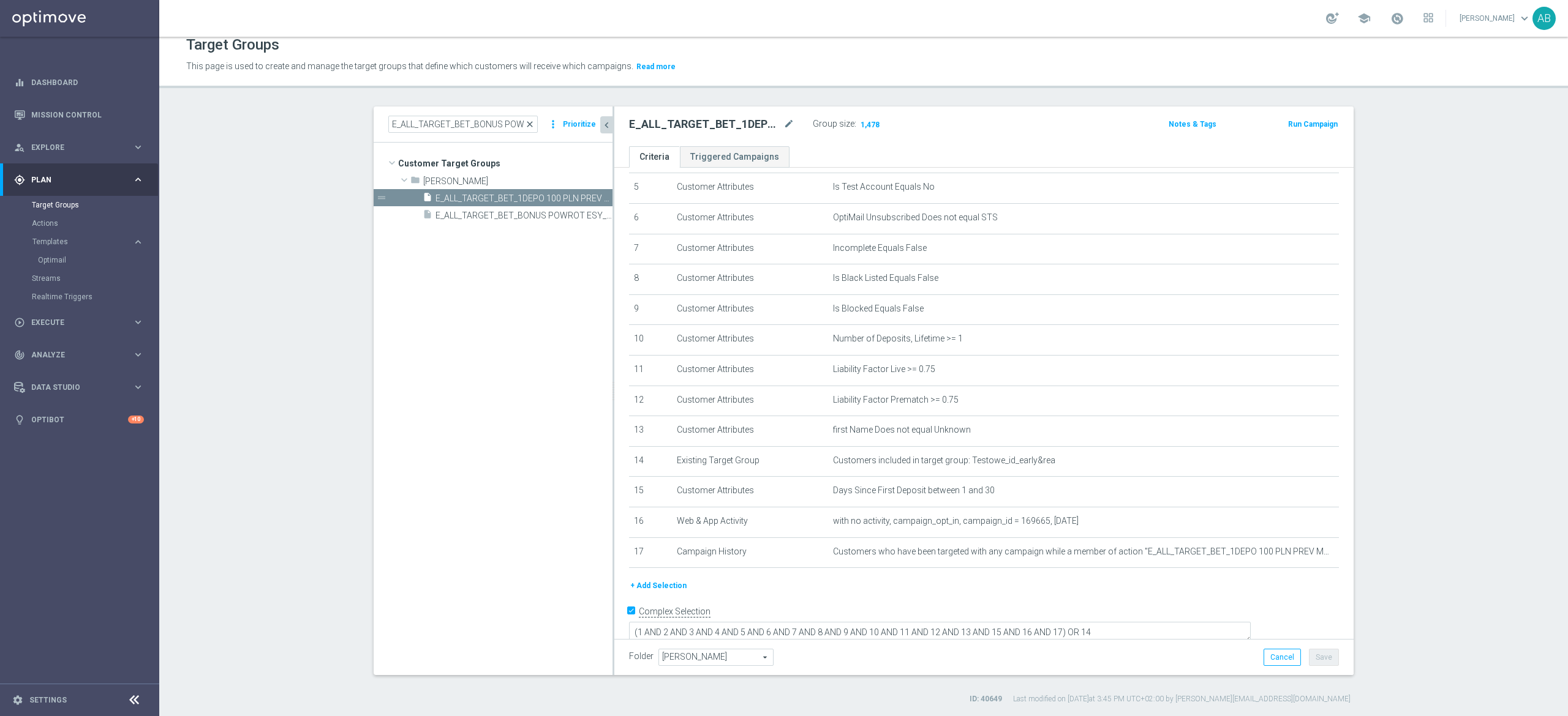
click at [524, 120] on span "close" at bounding box center [529, 124] width 10 height 10
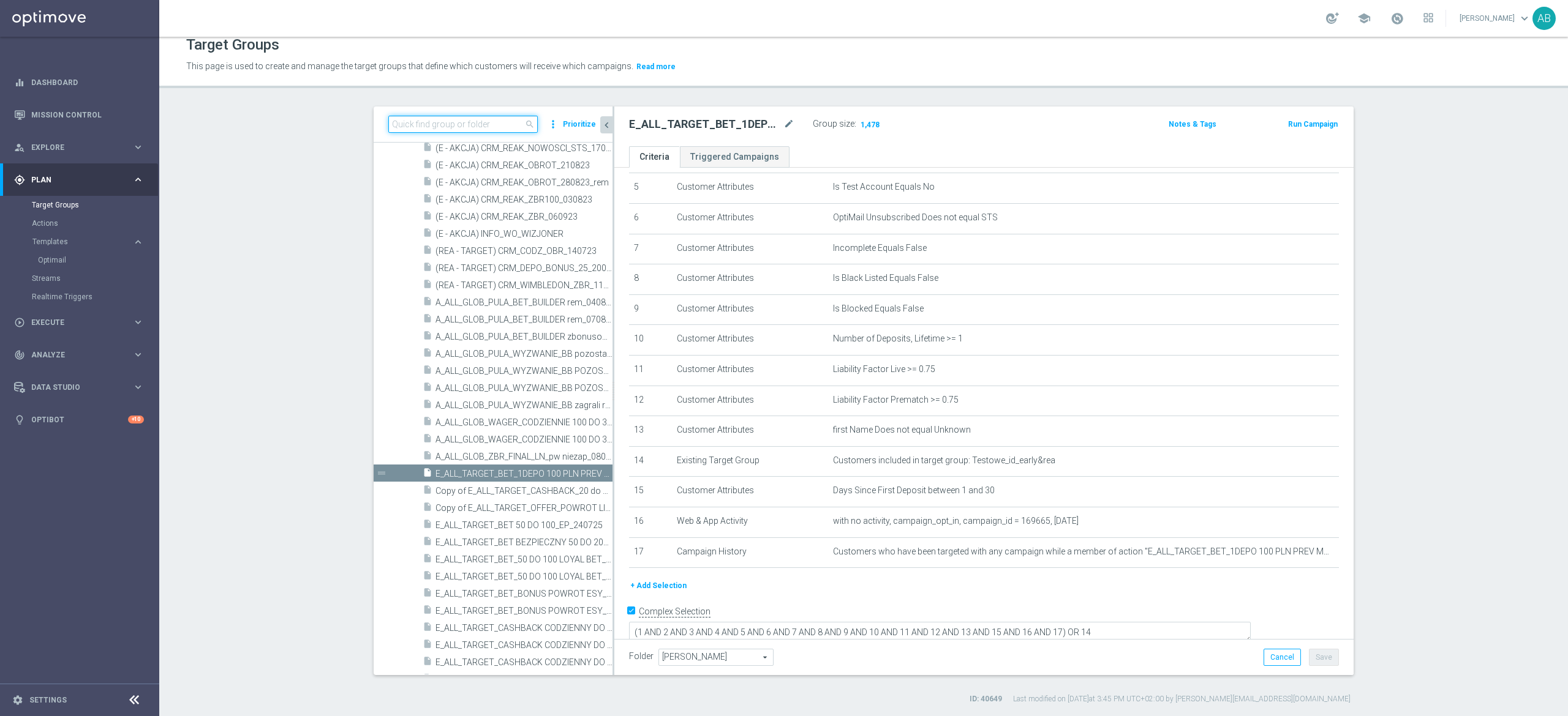
click at [496, 125] on input at bounding box center [463, 125] width 150 height 17
paste input "E_ALL_TARGET_BET_1DEPO 100 PLN PREV MONTH pw_200825"
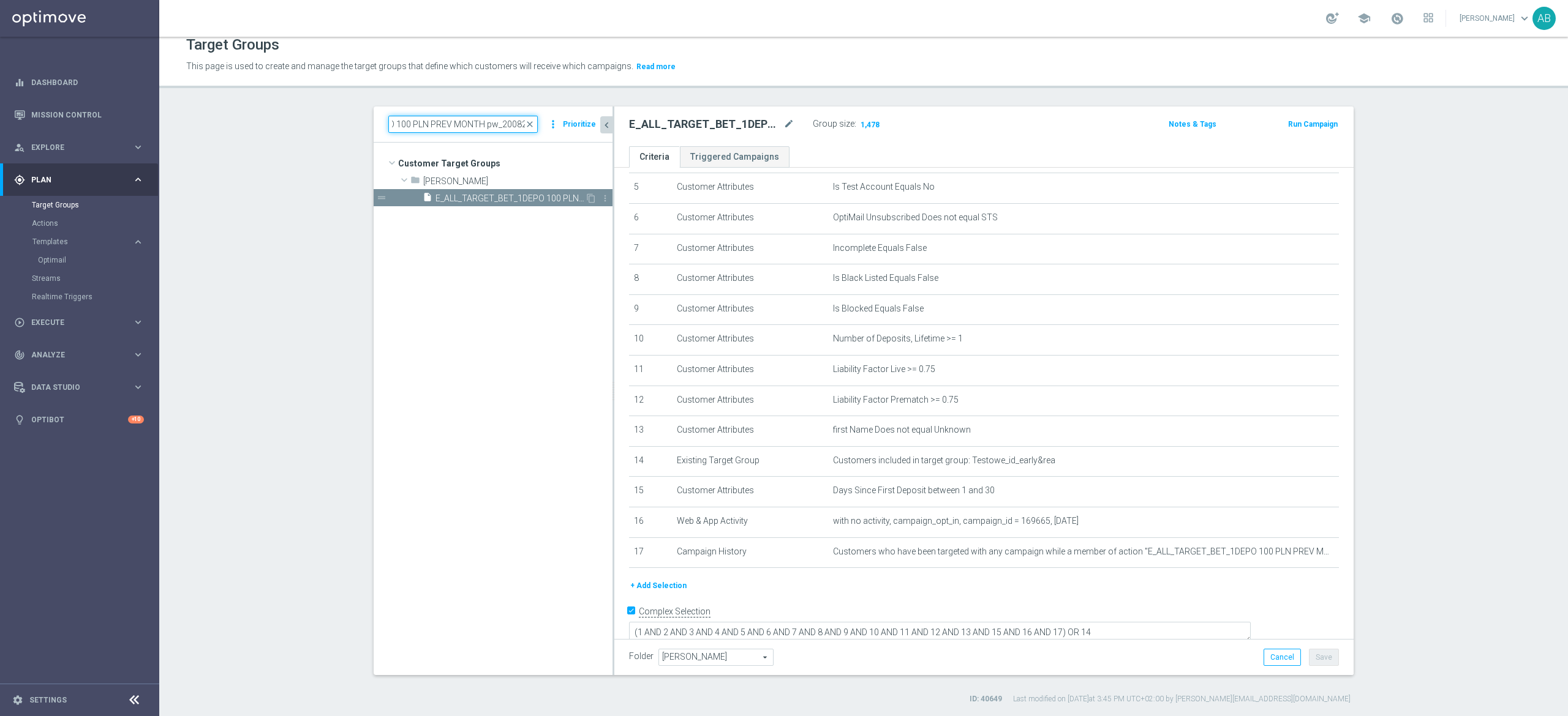
scroll to position [0, 0]
type input "E_ALL_TARGET_BET_1DEPO 100 PLN PREV MONTH pw_200825"
click at [517, 203] on span "E_ALL_TARGET_BET_1DEPO 100 PLN PREV MONTH pw_200825" at bounding box center [510, 198] width 150 height 10
click at [586, 197] on icon "content_copy" at bounding box center [591, 198] width 10 height 10
click at [783, 122] on icon "mode_edit" at bounding box center [789, 124] width 11 height 15
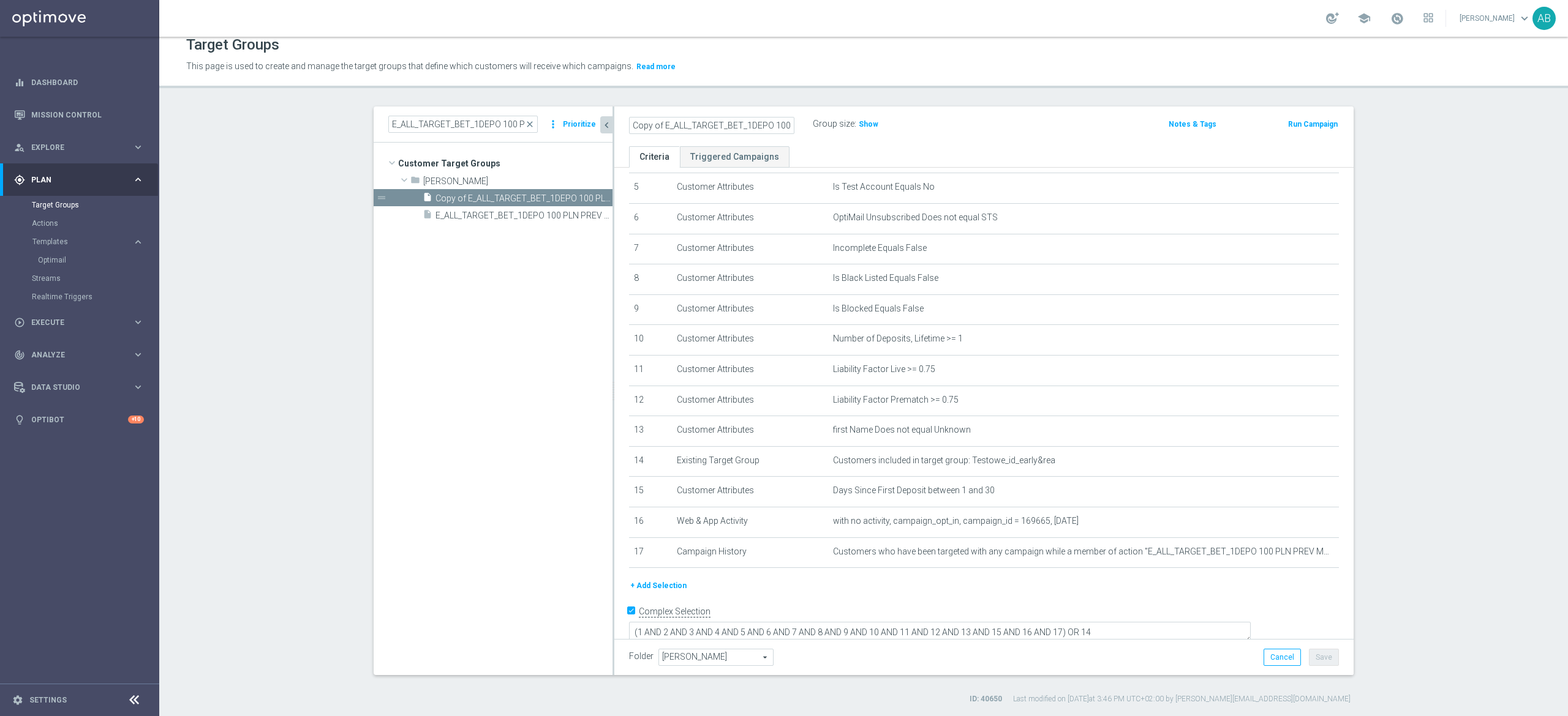
scroll to position [0, 116]
click at [783, 125] on icon "mode_edit" at bounding box center [789, 124] width 11 height 15
click at [750, 127] on input "E_ALL_TARGET_BET_2DEPO 200 PLN PREV MONTH_200825" at bounding box center [712, 125] width 165 height 17
type input "E_ALL_TARGET_BET_2DEPO 200 PLN PREV MONTH pw_200825"
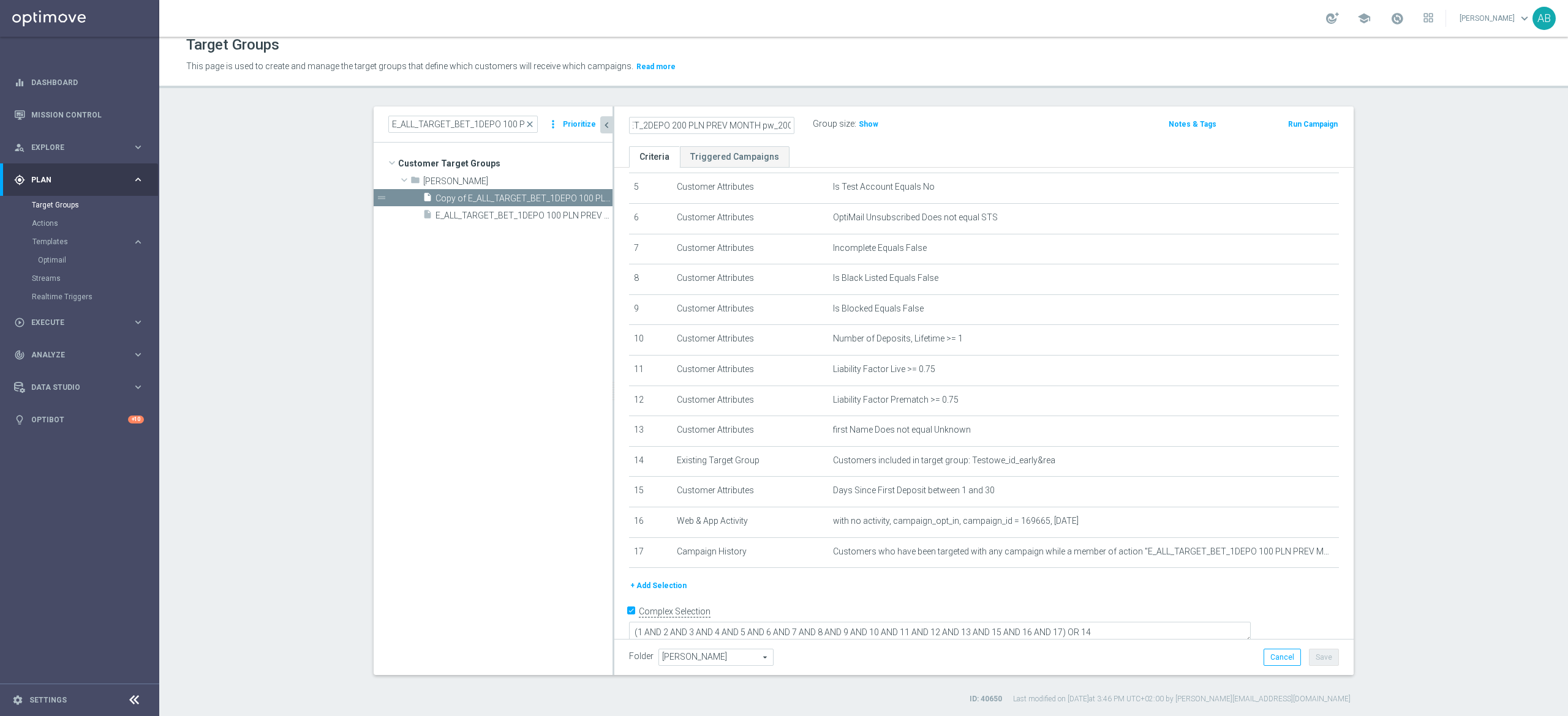
click at [953, 159] on ul "Criteria Triggered Campaigns" at bounding box center [984, 157] width 739 height 22
click at [1321, 658] on button "Save" at bounding box center [1323, 658] width 30 height 17
click at [697, 132] on div "E_ALL_TARGET_BET_2DEPO 200 PLN PREV MONTH pw_200825 mode_edit" at bounding box center [721, 125] width 184 height 17
click at [696, 132] on div "E_ALL_TARGET_BET_2DEPO 200 PLN PREV MONTH pw_200825 mode_edit" at bounding box center [721, 125] width 184 height 17
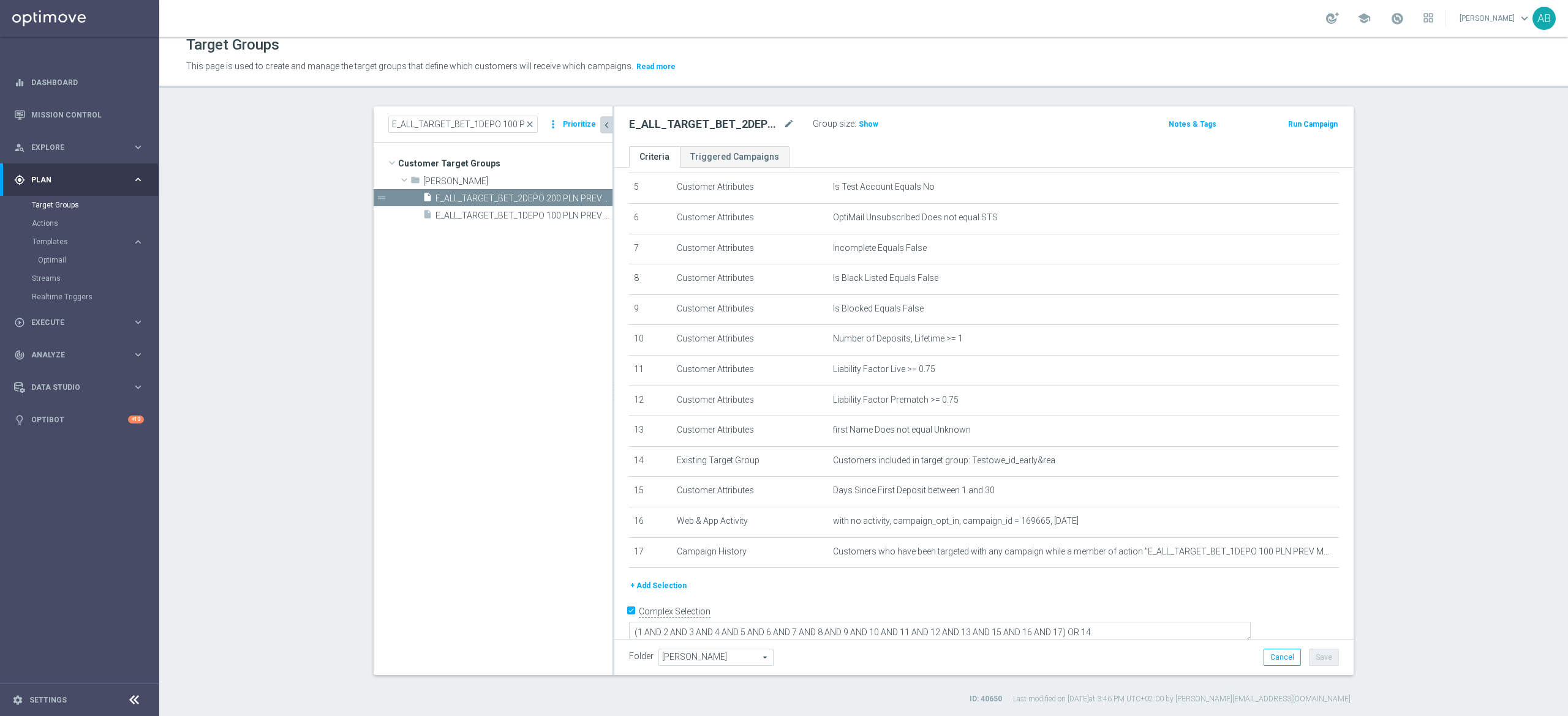
click at [699, 127] on h2 "E_ALL_TARGET_BET_2DEPO 200 PLN PREV MONTH pw_200825" at bounding box center [705, 124] width 152 height 15
copy div "E_ALL_TARGET_BET_2DEPO 200 PLN PREV MONTH pw_200825"
click at [1294, 527] on icon "mode_edit" at bounding box center [1298, 521] width 10 height 10
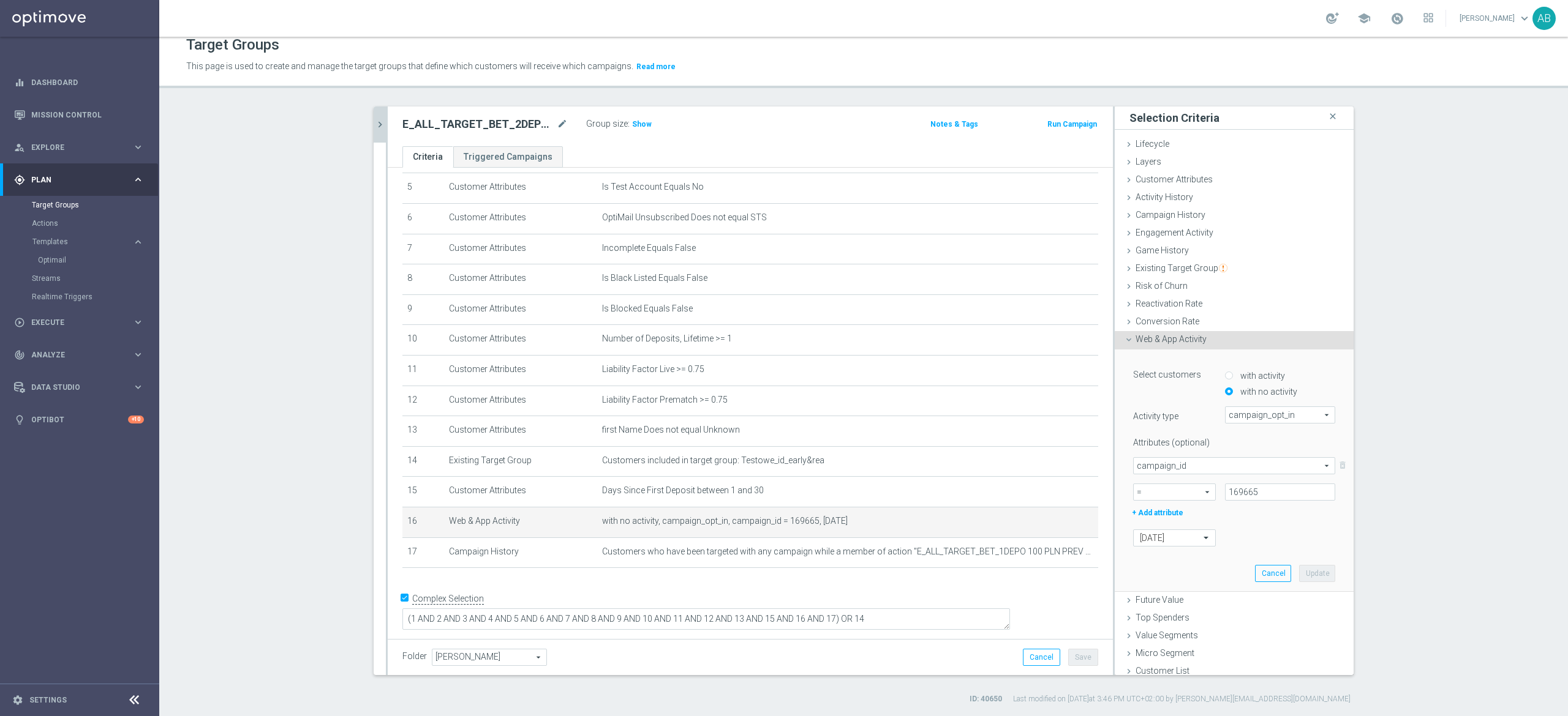
click at [1442, 242] on section "E_ALL_TARGET_BET_1DEPO 100 PLN PREV MONTH pw_200825 close more_vert Prioritize …" at bounding box center [863, 406] width 1408 height 598
click at [1245, 492] on input "169665" at bounding box center [1280, 492] width 110 height 17
click at [1245, 492] on input "169665" at bounding box center [1280, 492] width 110 height 17
paste input "169666"
type input "169666"
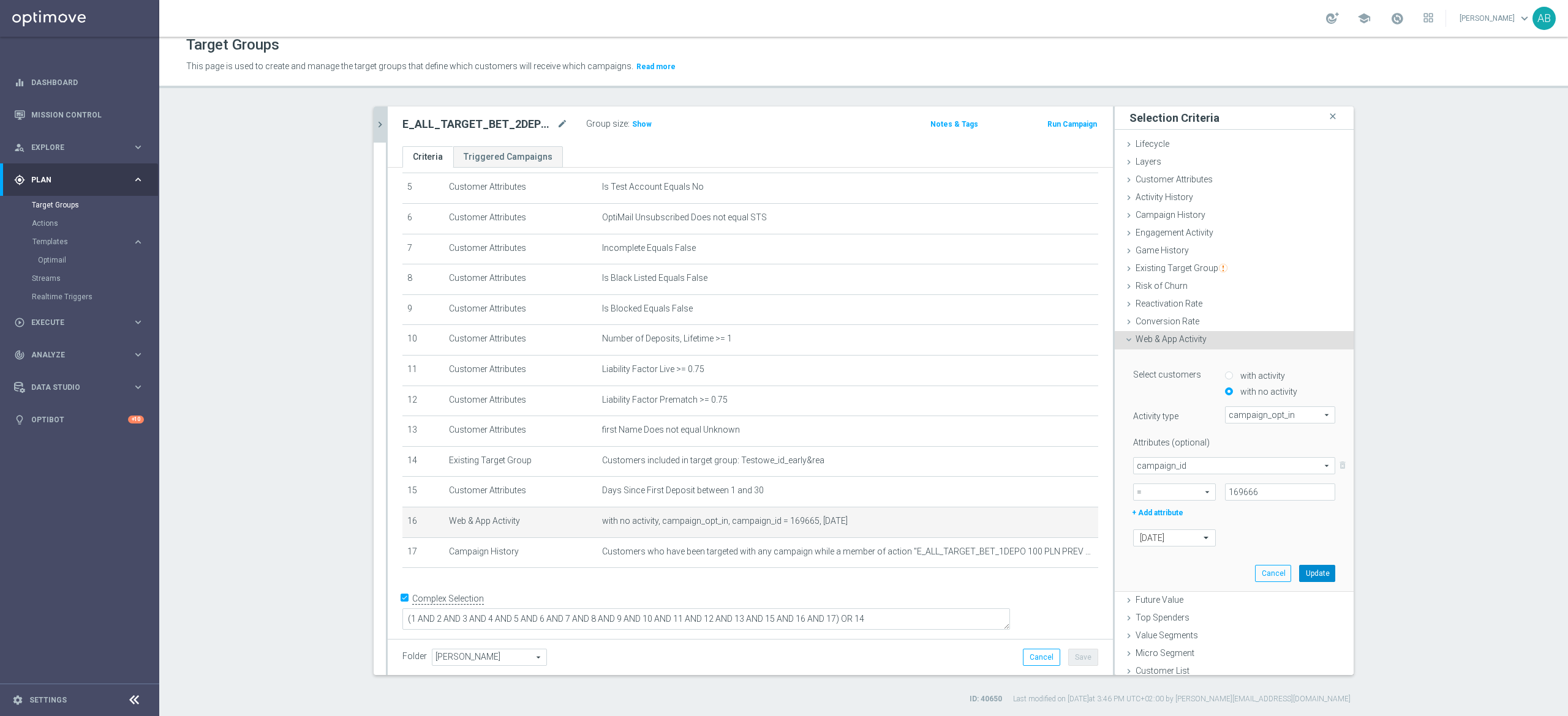
click at [1299, 573] on button "Update" at bounding box center [1317, 573] width 36 height 17
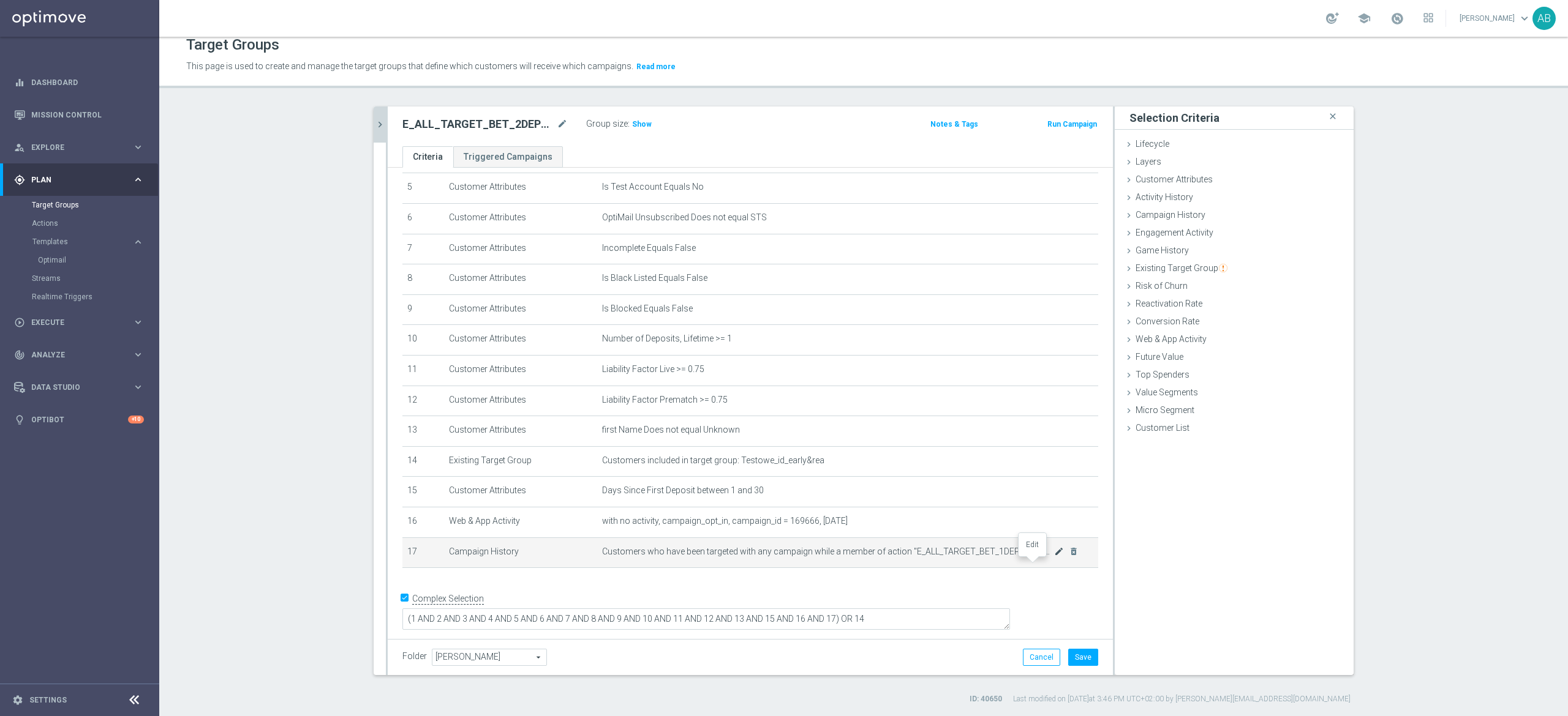
click at [1054, 556] on icon "mode_edit" at bounding box center [1058, 552] width 10 height 10
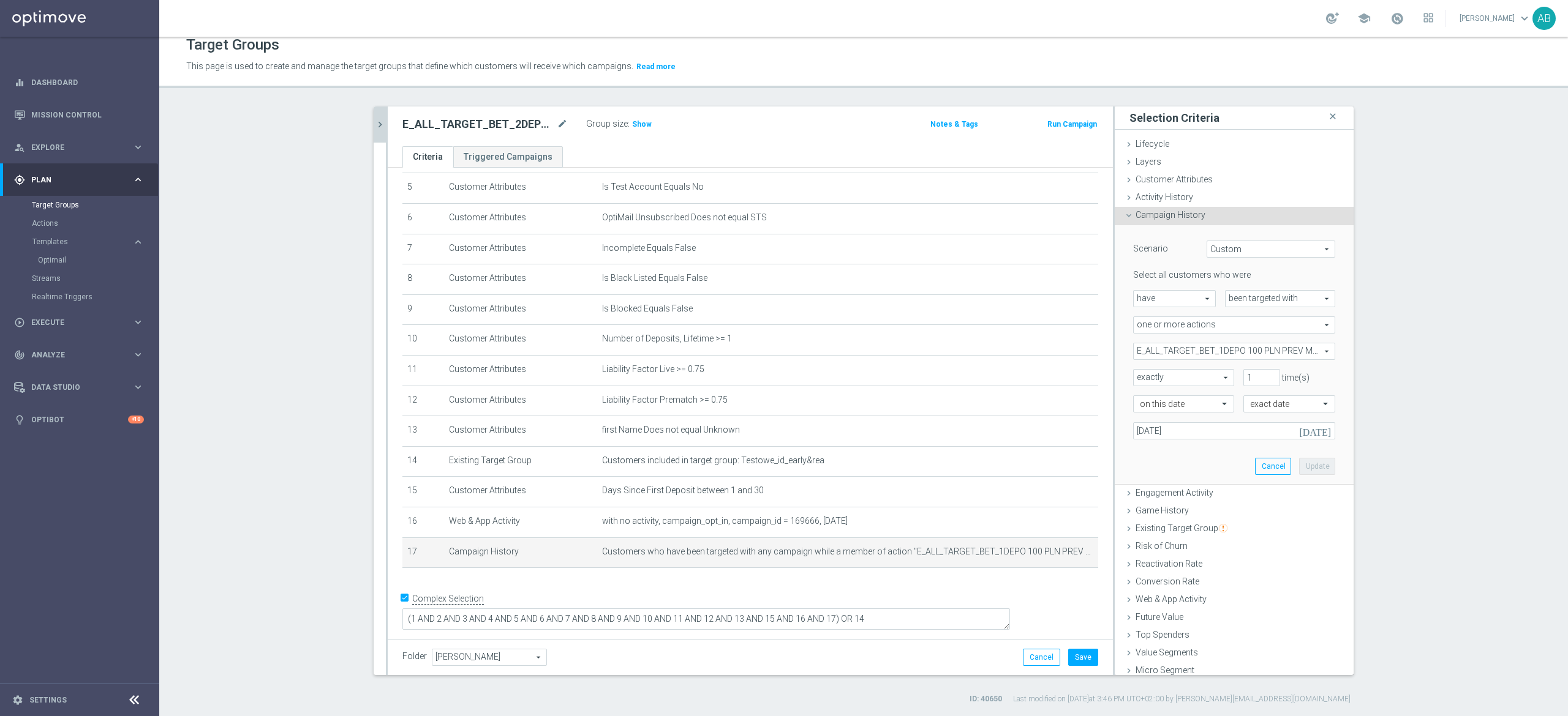
click at [1188, 354] on span "E_ALL_TARGET_BET_1DEPO 100 PLN PREV MONTH_200825" at bounding box center [1234, 351] width 201 height 16
click at [0, 0] on input "search" at bounding box center [0, 0] width 0 height 0
click at [1188, 354] on input "search" at bounding box center [1234, 351] width 202 height 17
click at [1138, 376] on input "Show Selected" at bounding box center [1142, 378] width 8 height 8
checkbox input "true"
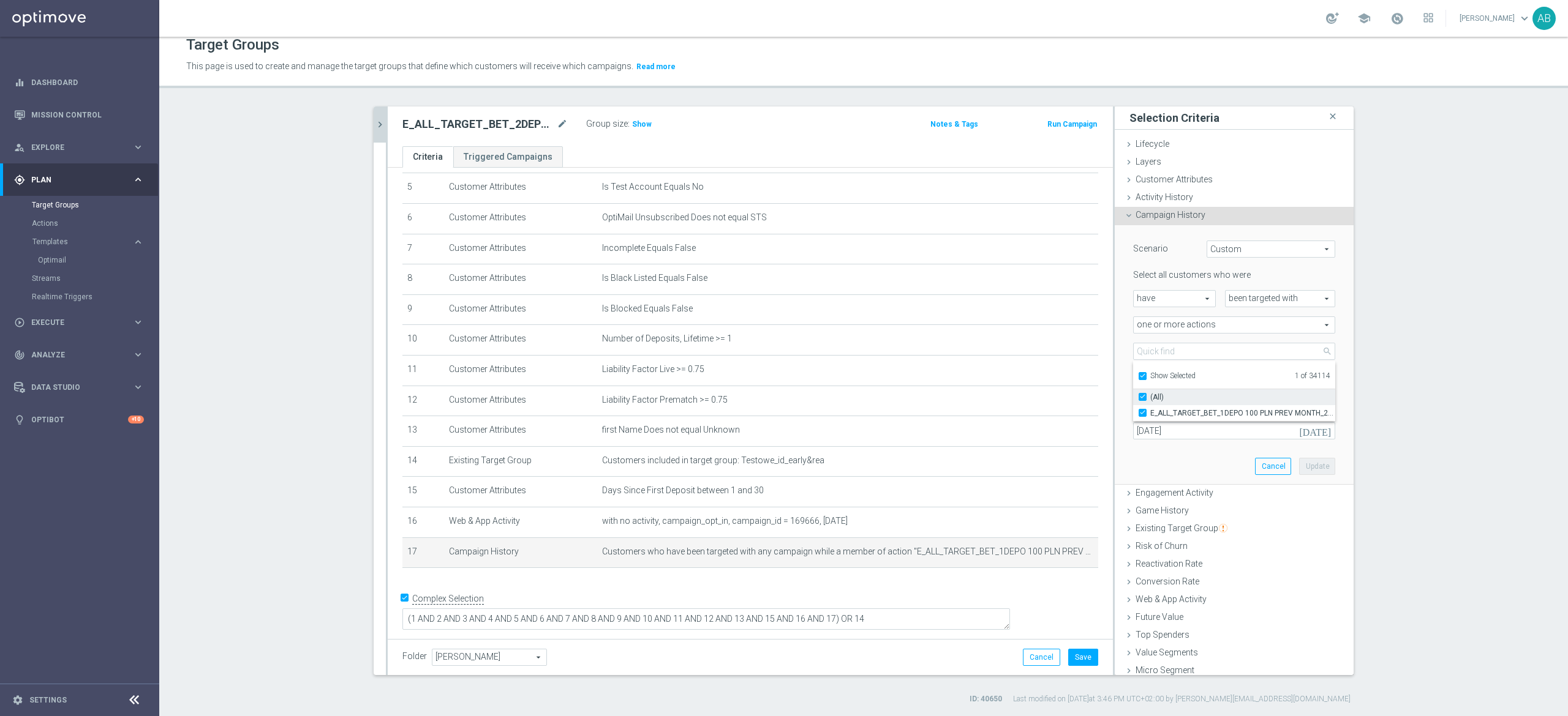
click at [1142, 399] on input "(All)" at bounding box center [1146, 397] width 8 height 8
checkbox input "false"
type input "Select Action"
checkbox input "false"
click at [1138, 377] on input "Show Selected" at bounding box center [1142, 378] width 8 height 8
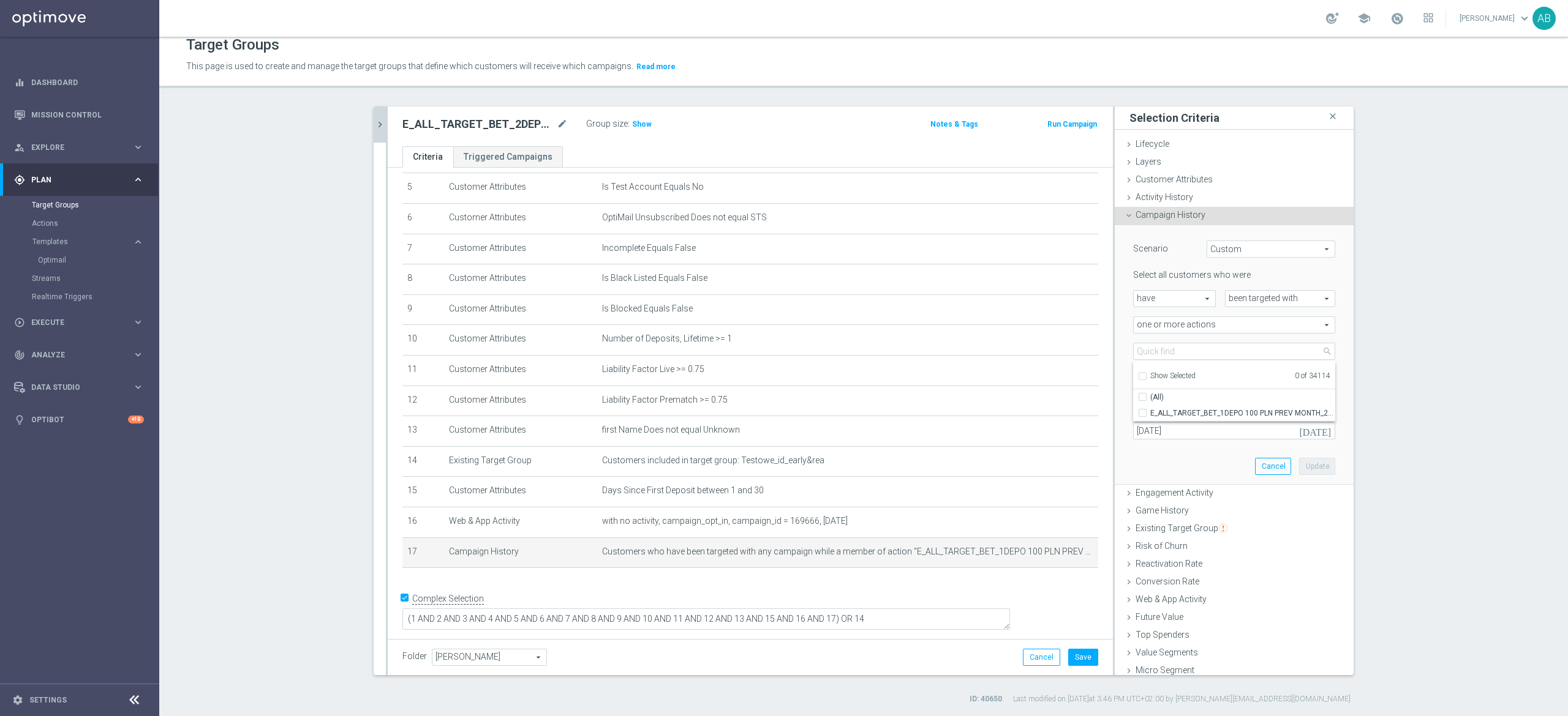
checkbox input "false"
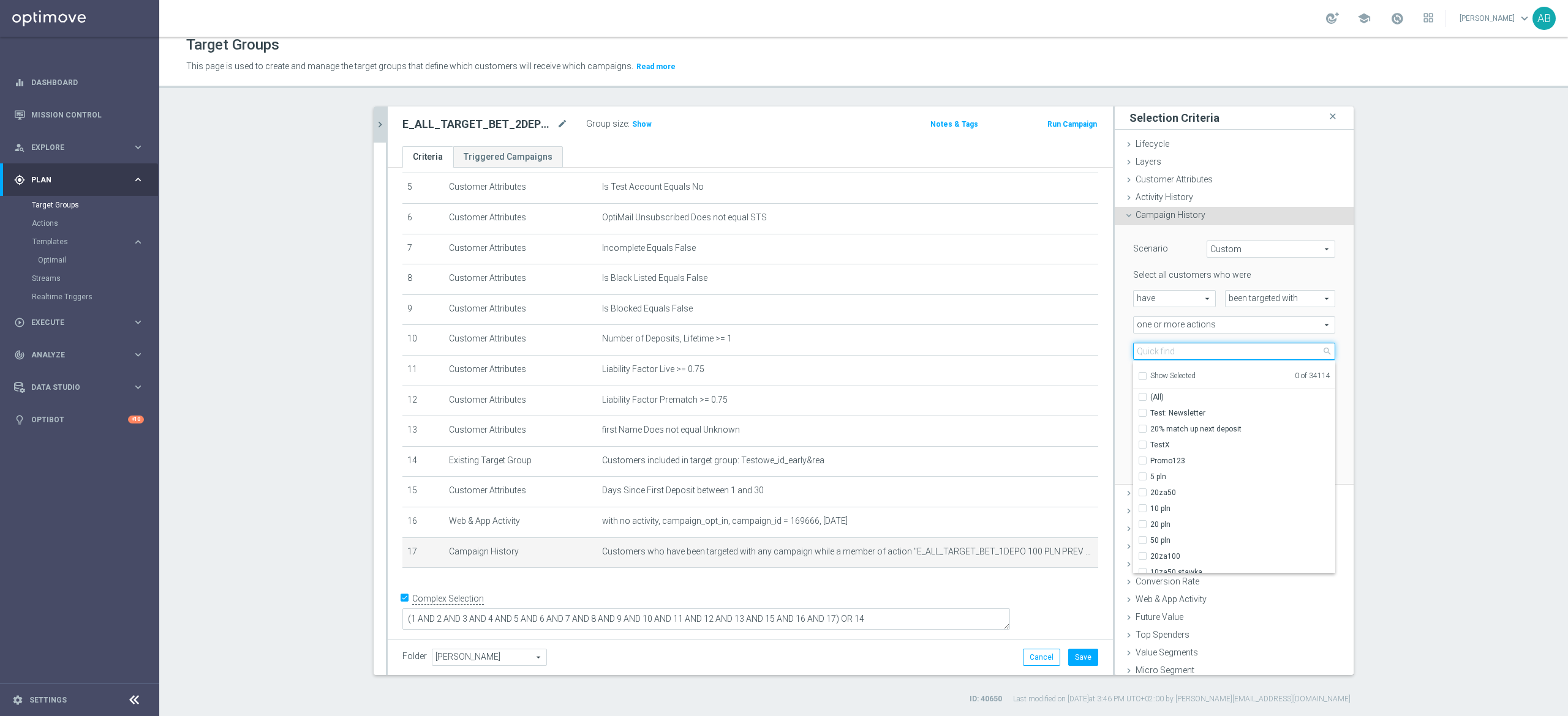
click at [1142, 353] on input "search" at bounding box center [1234, 351] width 202 height 17
paste input "E_ALL_TARGET_BET_2DEPO 200 PLN PREV MONTH_200825"
type input "E_ALL_TARGET_BET_2DEPO 200 PLN PREV MONTH_200825"
click at [1142, 415] on input "E_ALL_TARGET_BET_2DEPO 200 PLN PREV MONTH_200825" at bounding box center [1146, 413] width 8 height 8
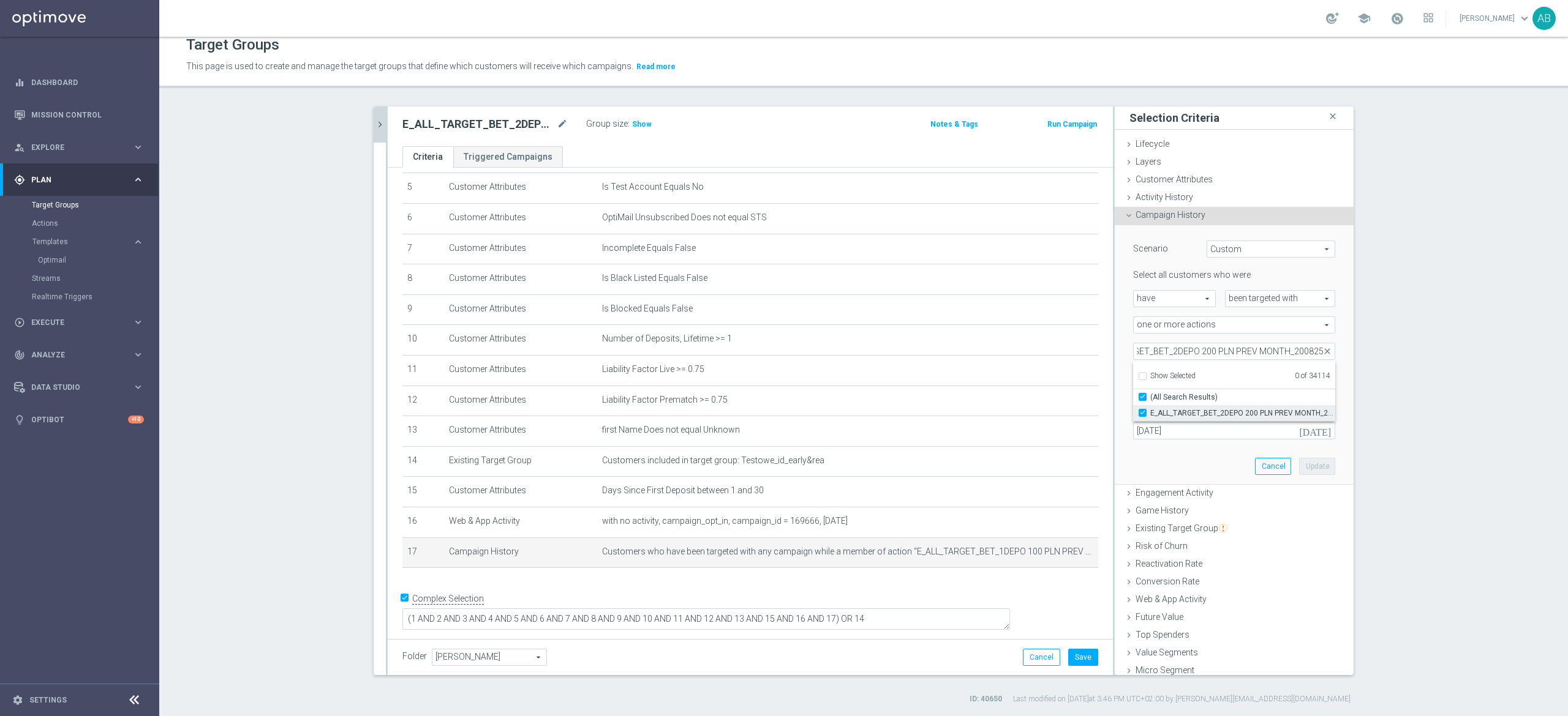
checkbox input "true"
type input "E_ALL_TARGET_BET_2DEPO 200 PLN PREV MONTH_200825"
checkbox input "true"
click at [1114, 340] on div "Scenario Custom Custom arrow_drop_down search Select all customers who were hav…" at bounding box center [1234, 355] width 238 height 260
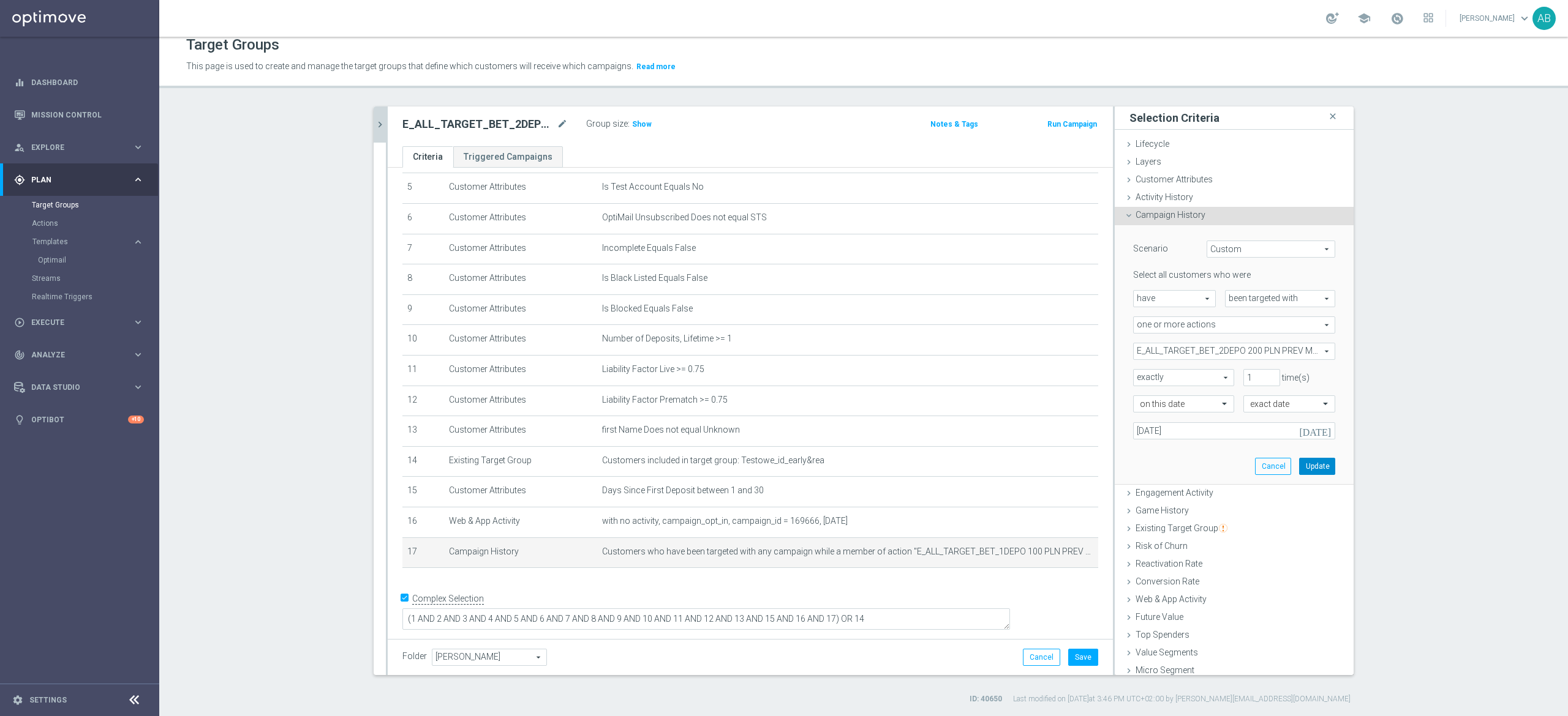
click at [1299, 467] on button "Update" at bounding box center [1317, 467] width 36 height 17
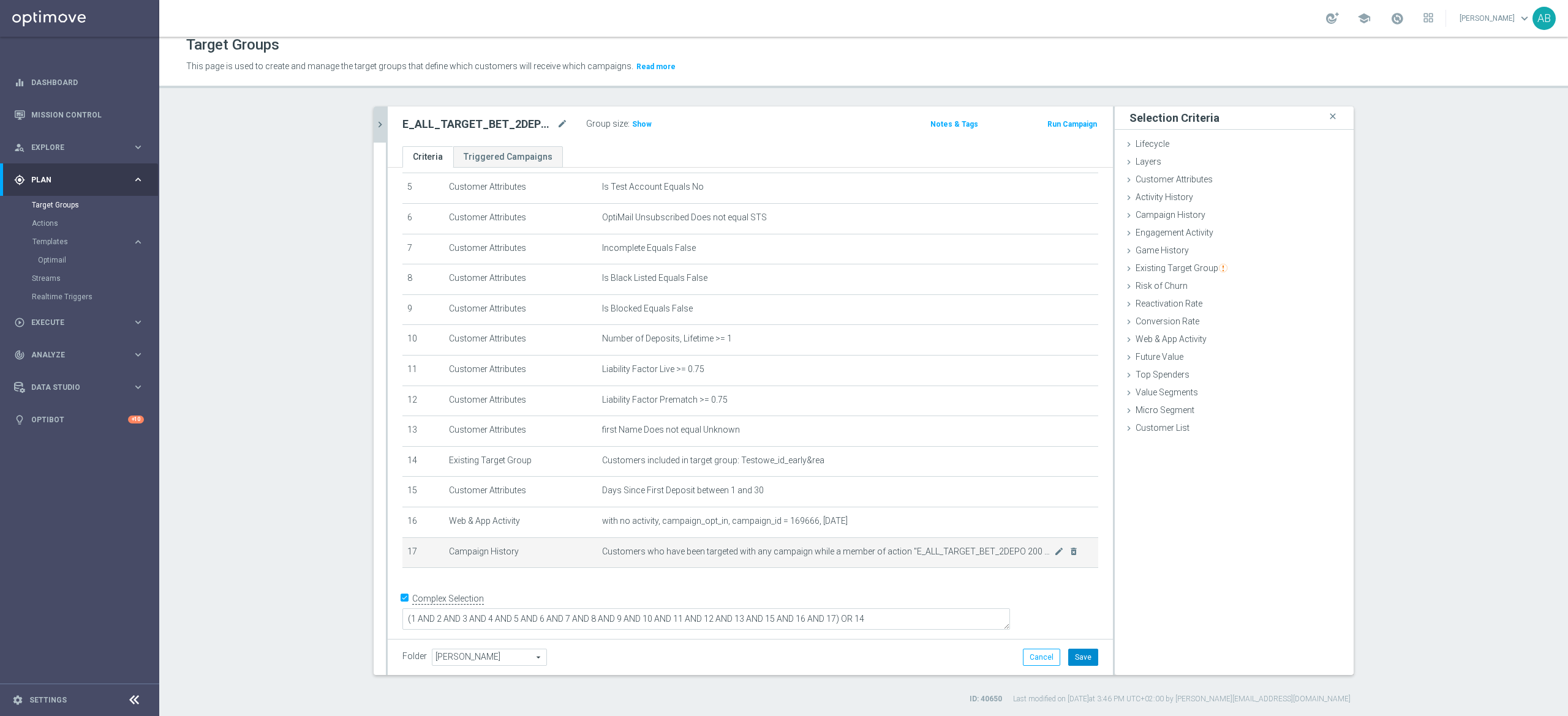
click at [1082, 651] on button "Save" at bounding box center [1082, 658] width 30 height 17
click at [632, 127] on span "Show" at bounding box center [641, 124] width 19 height 9
click at [758, 150] on ul "Criteria Triggered Campaigns" at bounding box center [750, 157] width 725 height 22
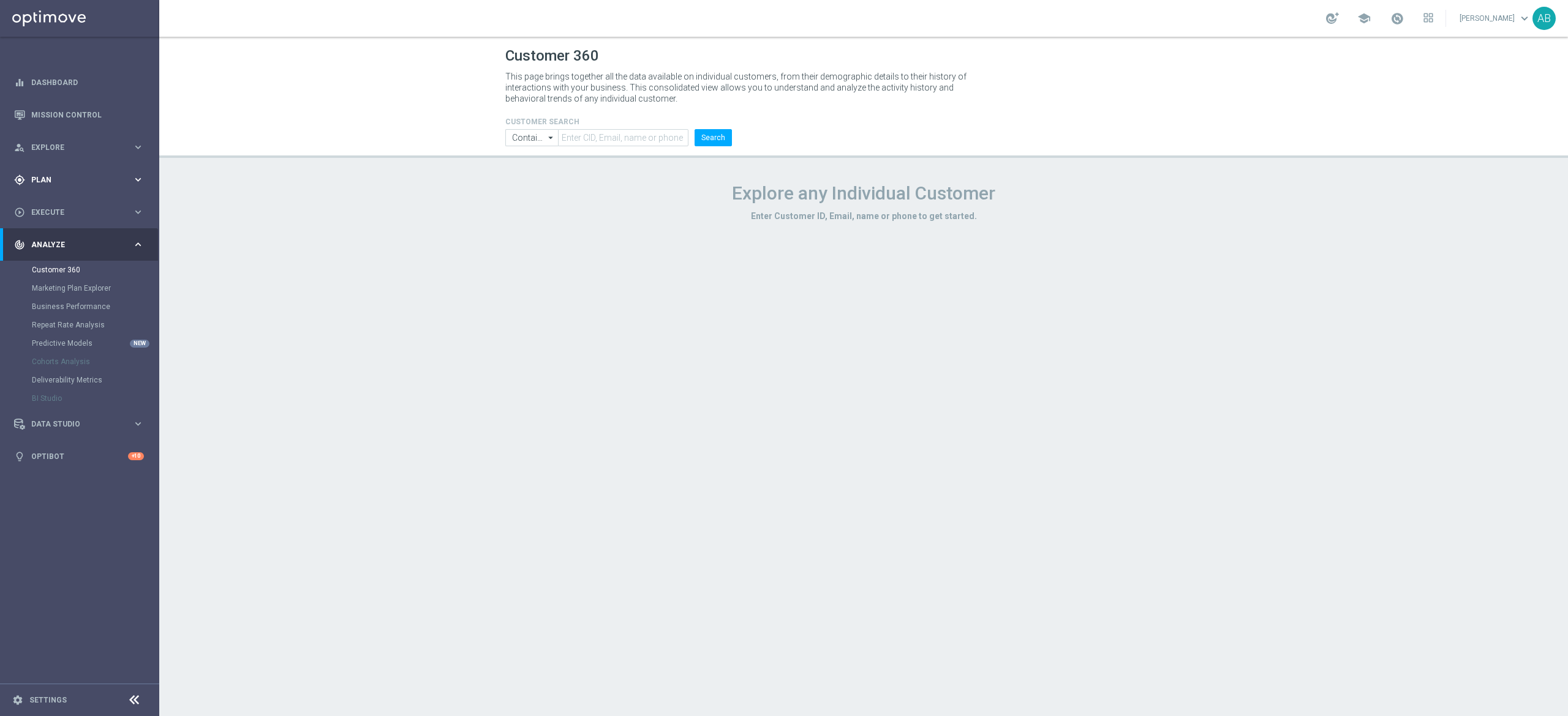
click at [49, 180] on span "Plan" at bounding box center [82, 179] width 101 height 7
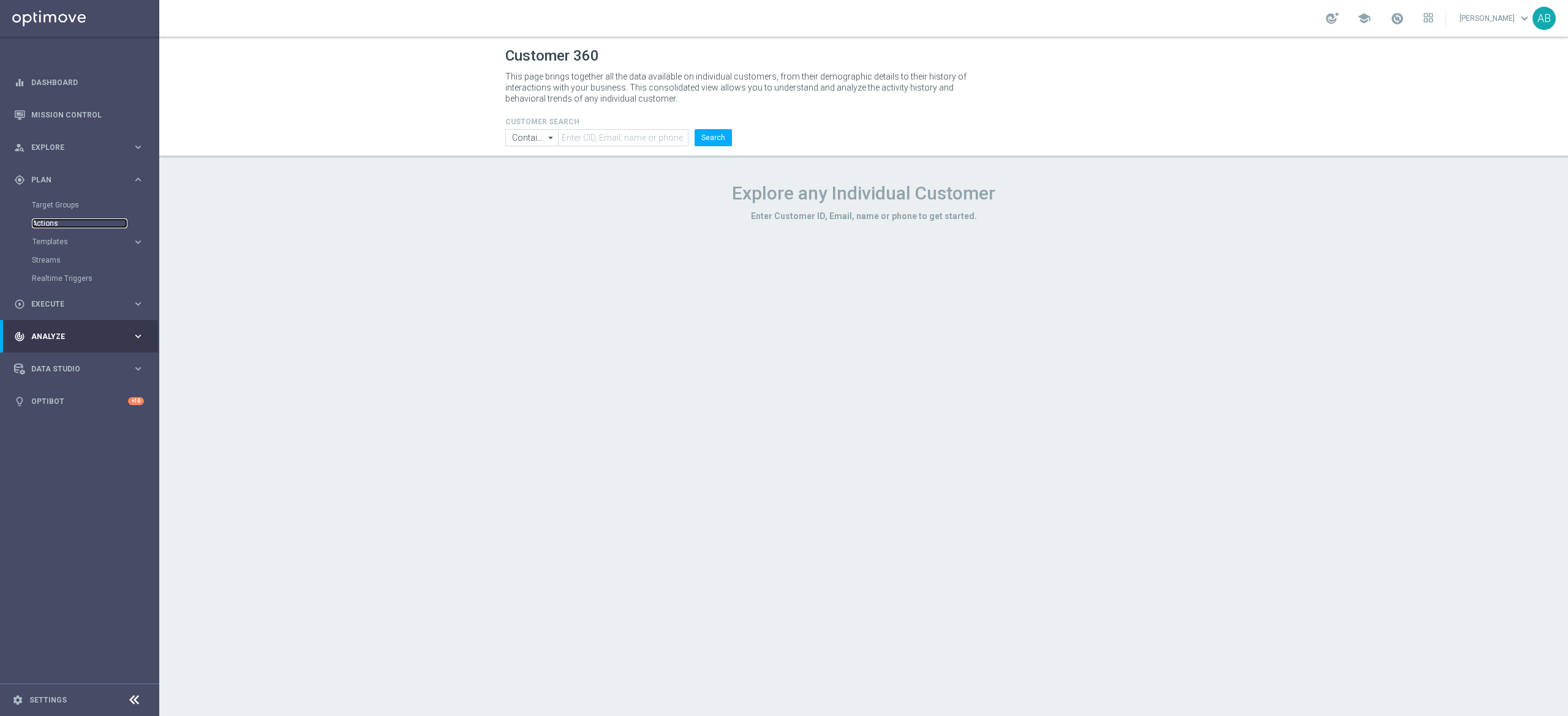
click at [70, 224] on link "Actions" at bounding box center [79, 224] width 96 height 10
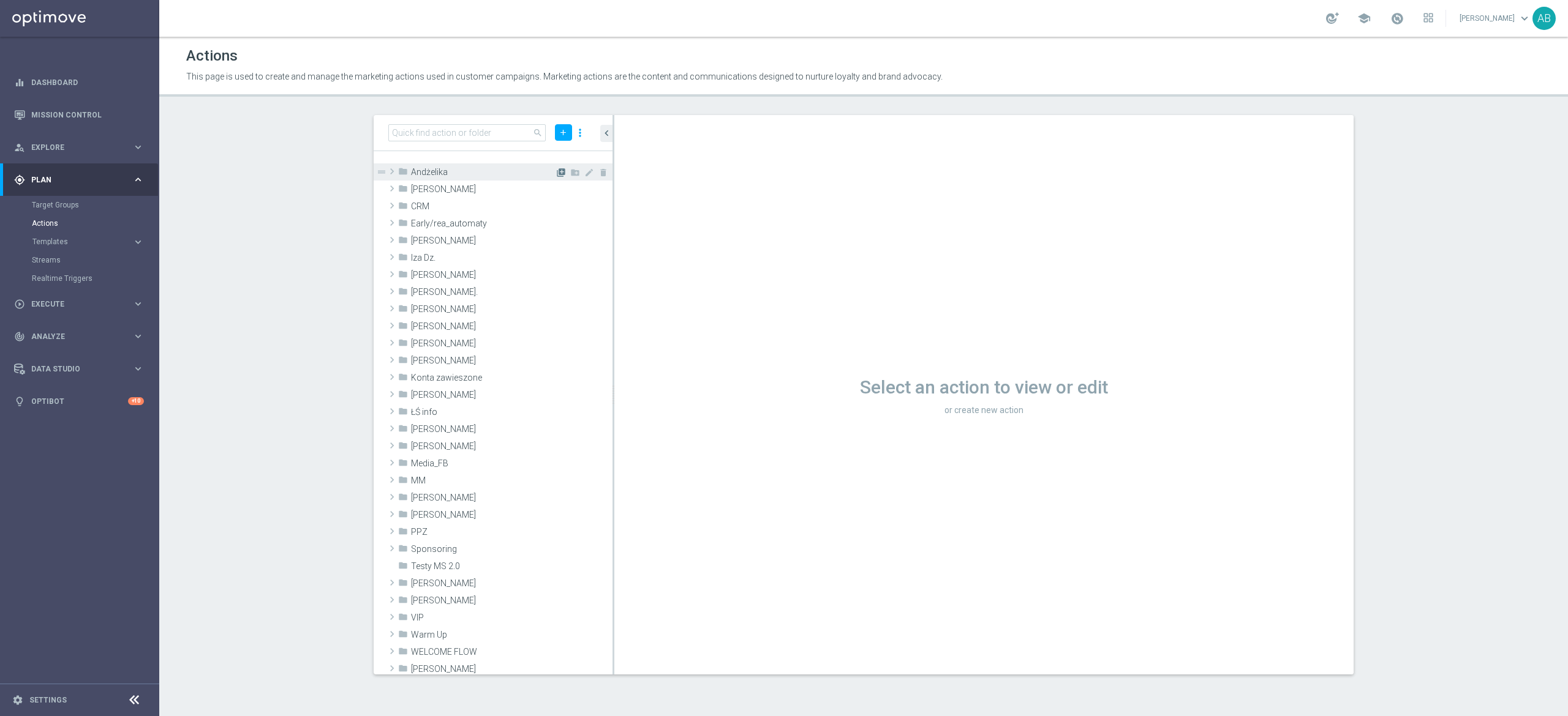
click at [556, 171] on icon "library_add" at bounding box center [560, 172] width 10 height 10
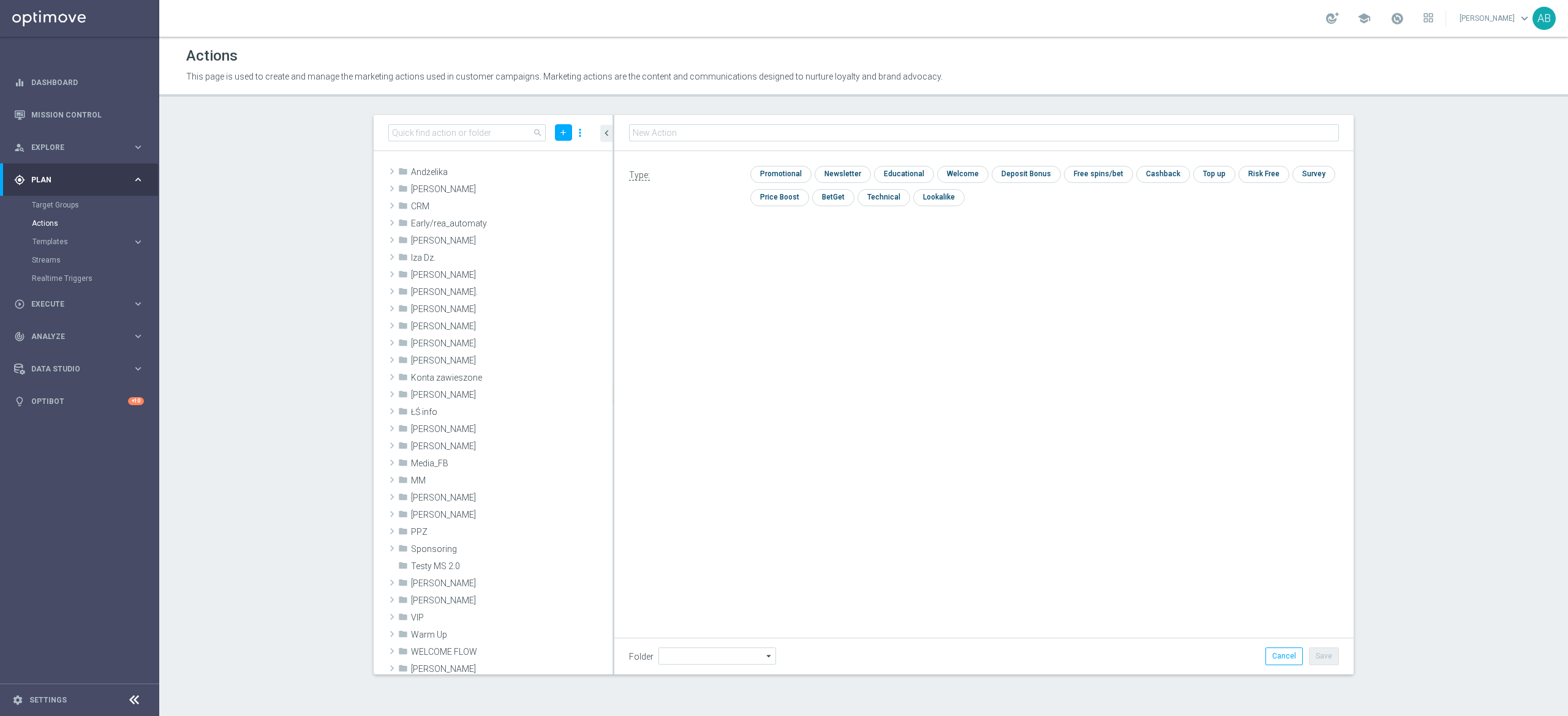
type input "Andżelika"
click at [556, 171] on icon "library_add" at bounding box center [560, 172] width 10 height 10
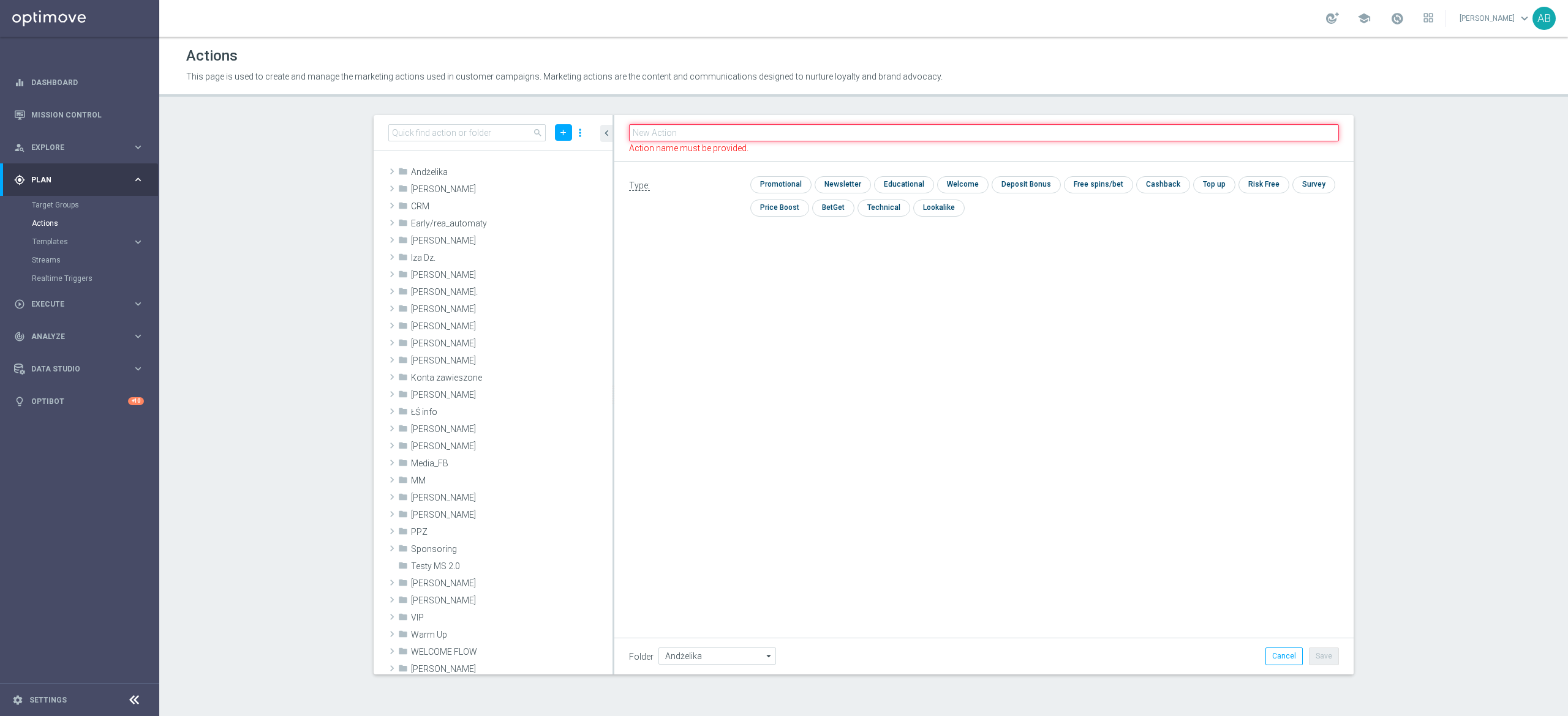
click at [708, 129] on input "text" at bounding box center [984, 133] width 710 height 17
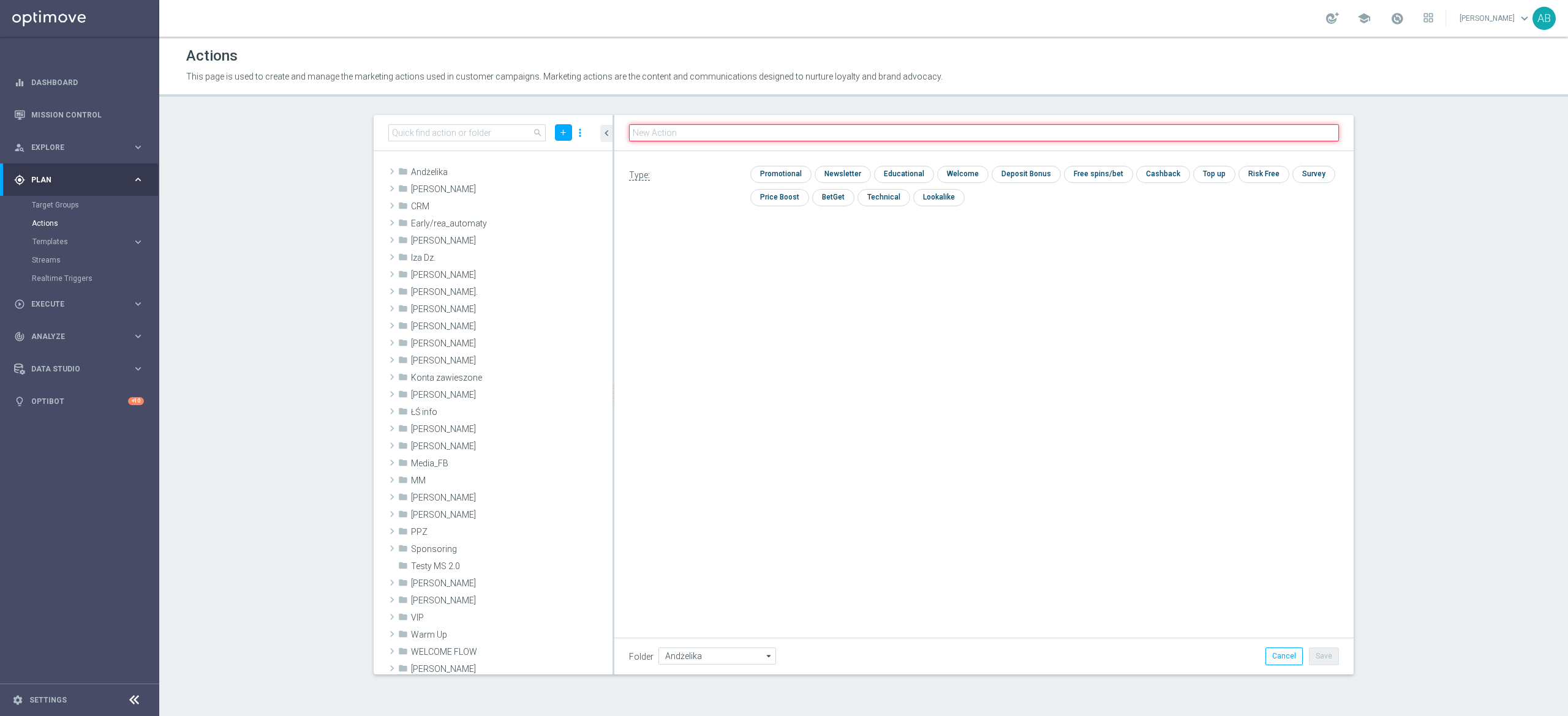
paste input "E_ALL_TARGET_BET_2DEPO 200 PLN PREV MONTH pw_200825"
type input "E_ALL_TARGET_BET_2DEPO 200 PLN PREV MONTH pw_200825"
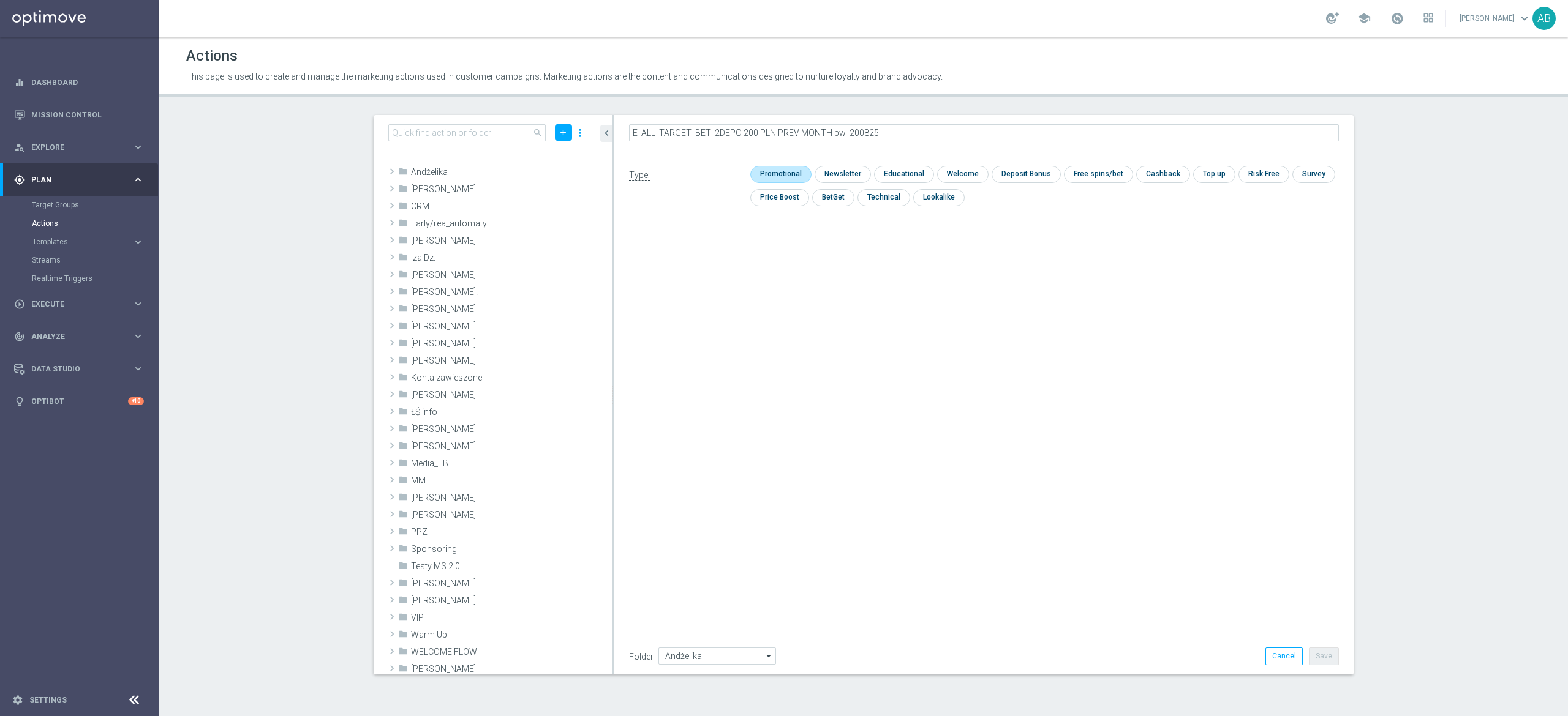
click at [762, 169] on input "checkbox" at bounding box center [779, 174] width 58 height 16
checkbox input "true"
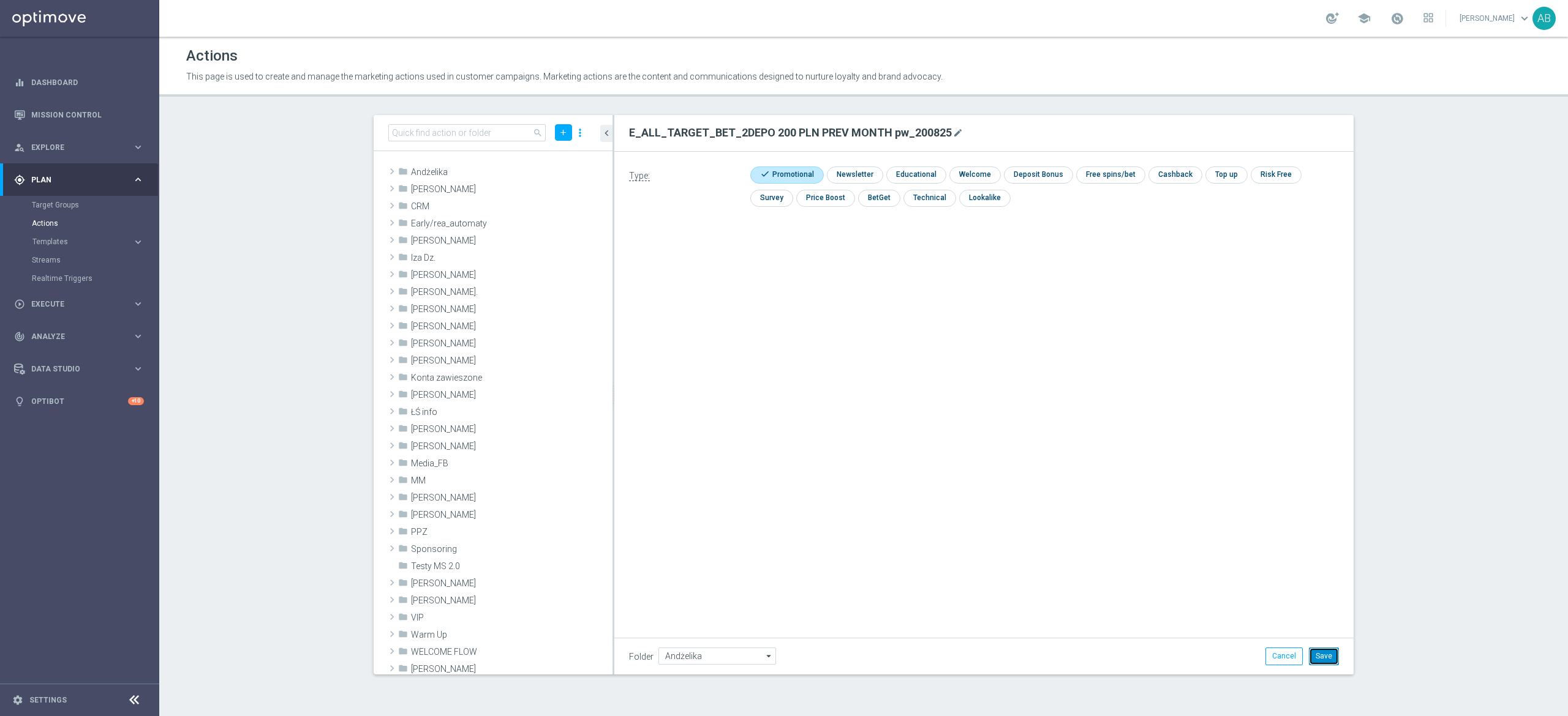
click at [1323, 661] on button "Save" at bounding box center [1323, 656] width 30 height 17
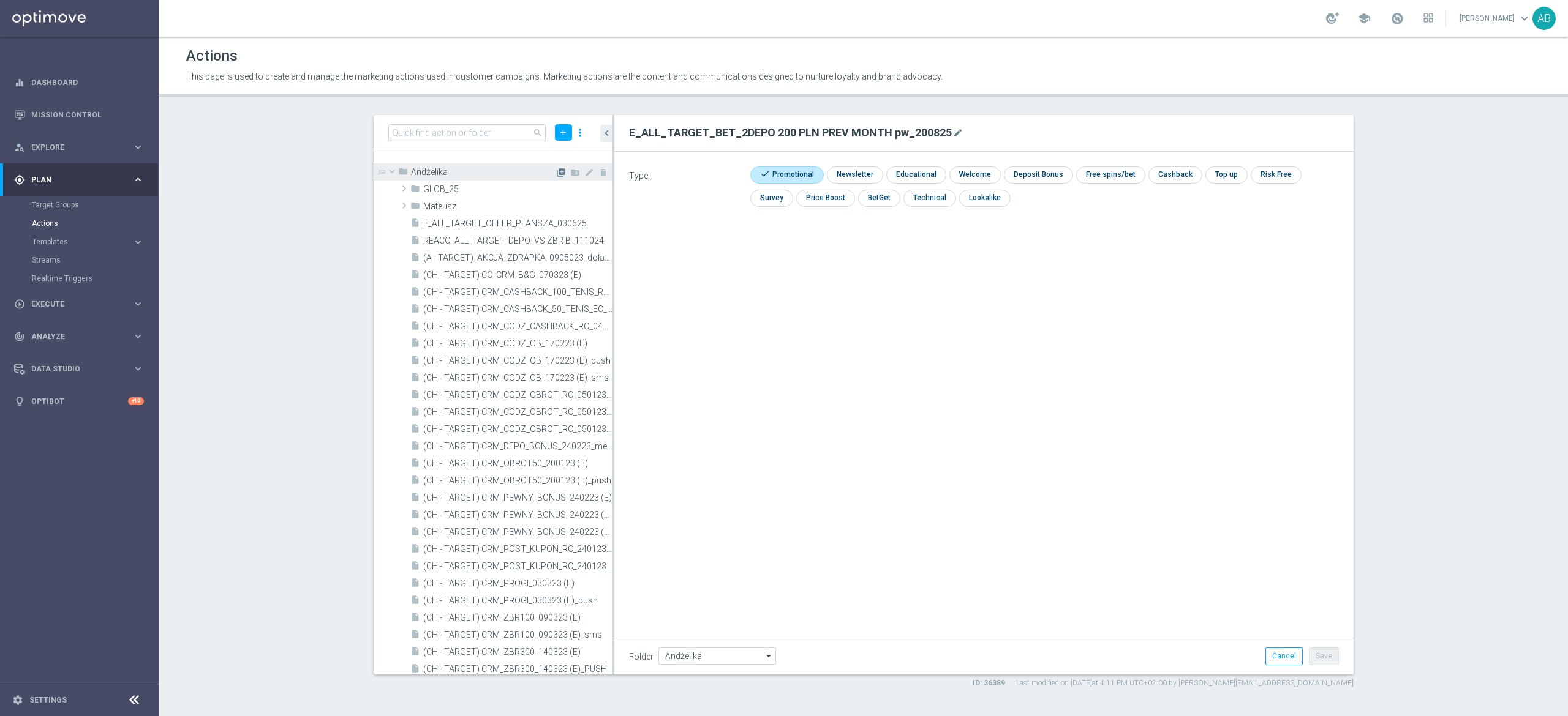
click at [556, 174] on icon "library_add" at bounding box center [560, 172] width 10 height 10
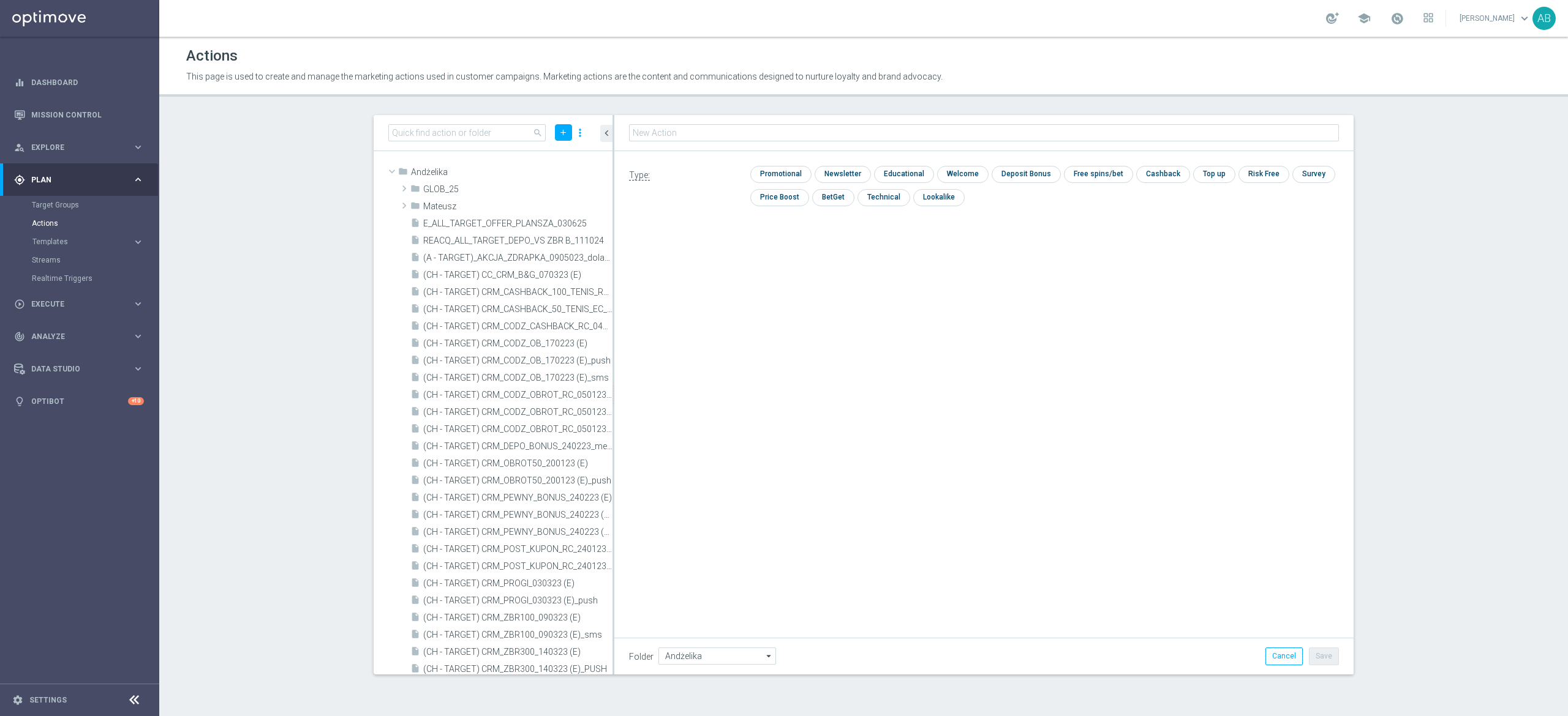
type input "E_ALL_TARGET_BET_1DEPO 100 PLN PREV MONTH pw_200825"
click at [799, 173] on input "checkbox" at bounding box center [779, 175] width 58 height 16
checkbox input "true"
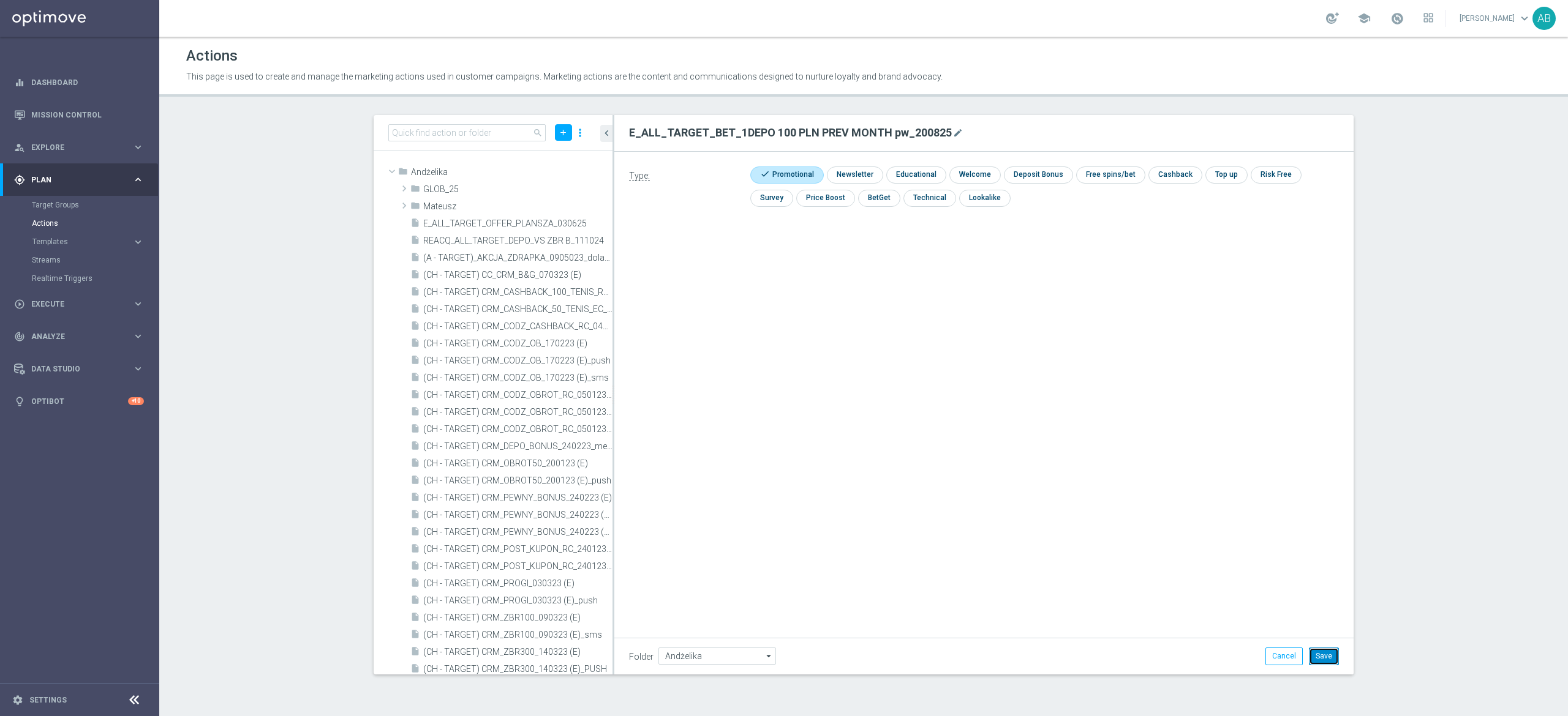
click at [1330, 656] on button "Save" at bounding box center [1323, 656] width 30 height 17
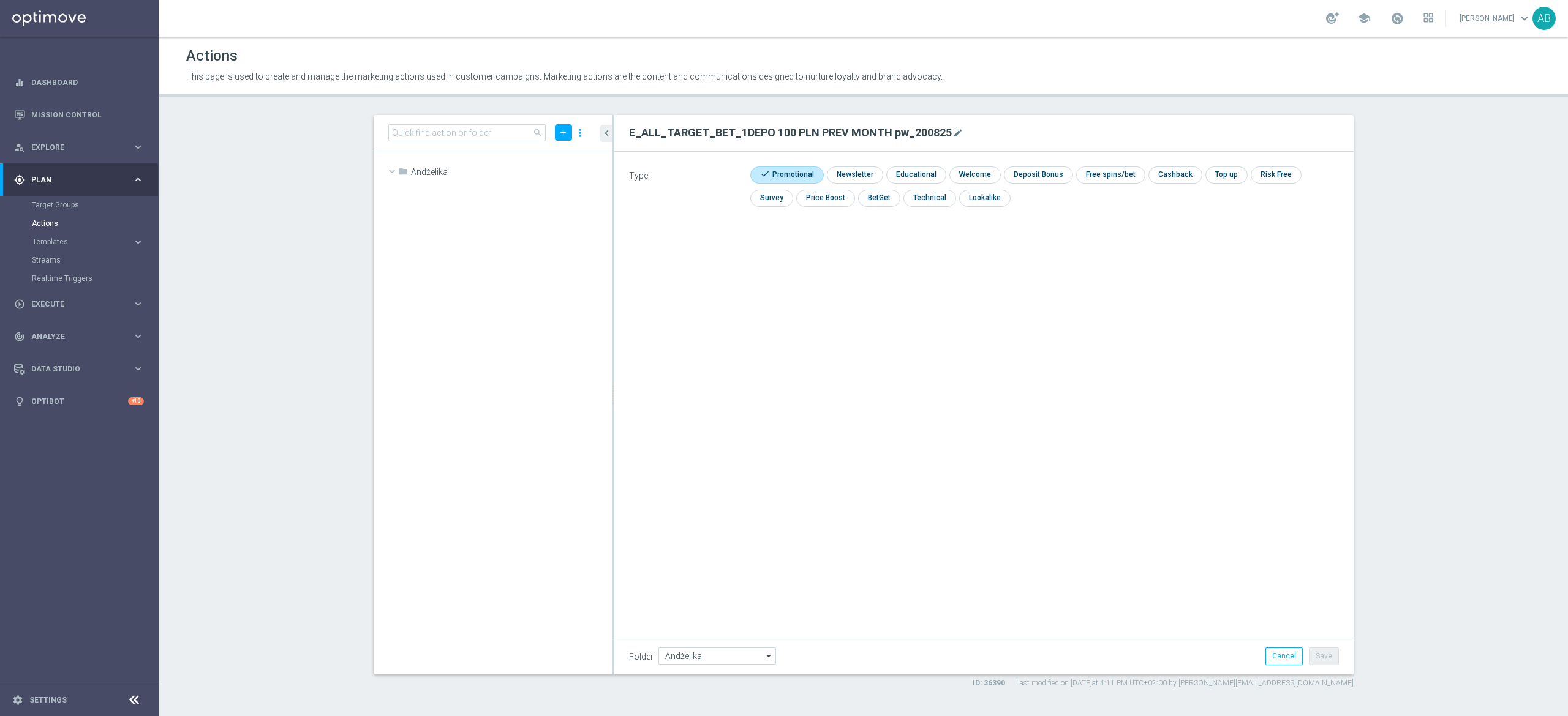
scroll to position [18106, 0]
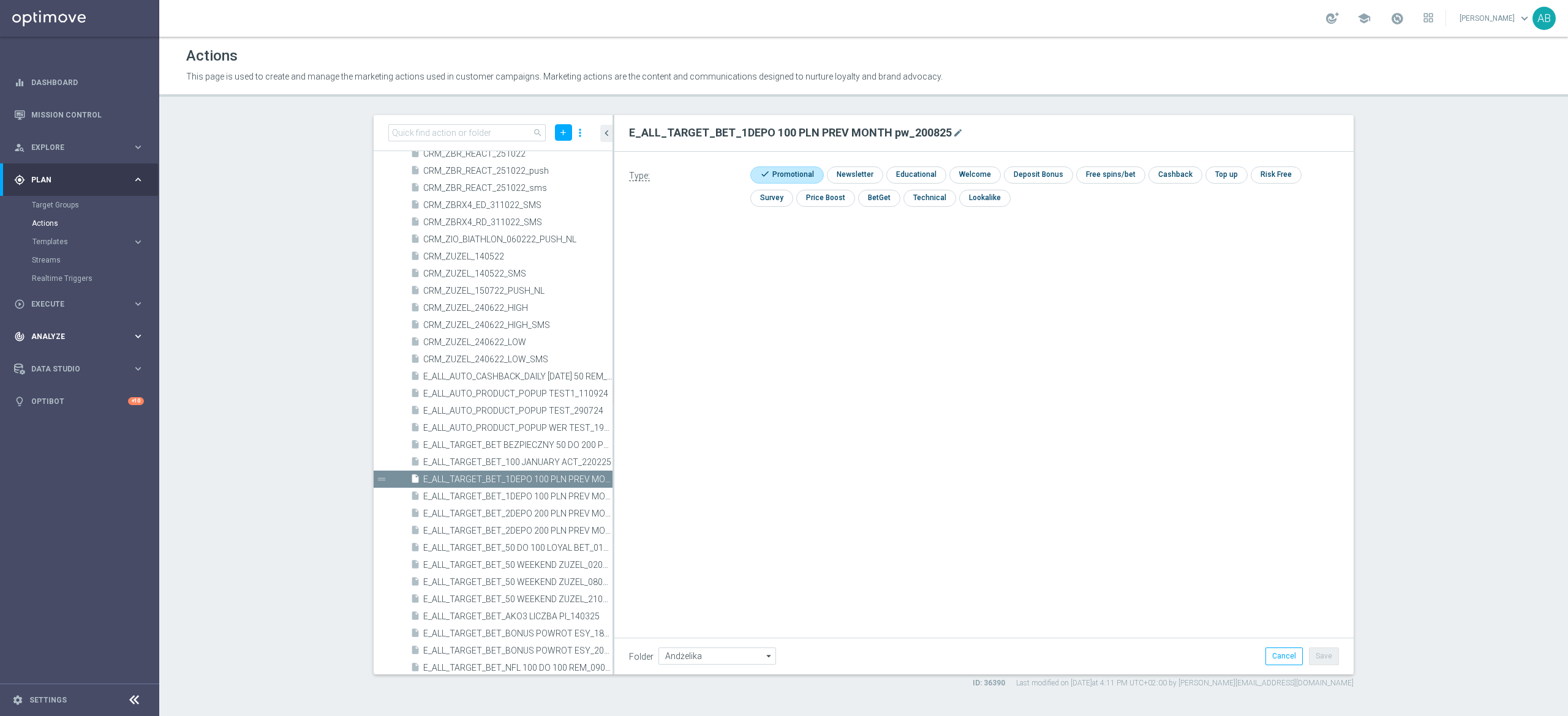
click at [50, 333] on span "Analyze" at bounding box center [82, 336] width 101 height 7
click at [62, 219] on div "play_circle_outline Execute keyboard_arrow_right" at bounding box center [79, 212] width 158 height 33
click at [62, 239] on link "Campaign Builder" at bounding box center [79, 238] width 96 height 10
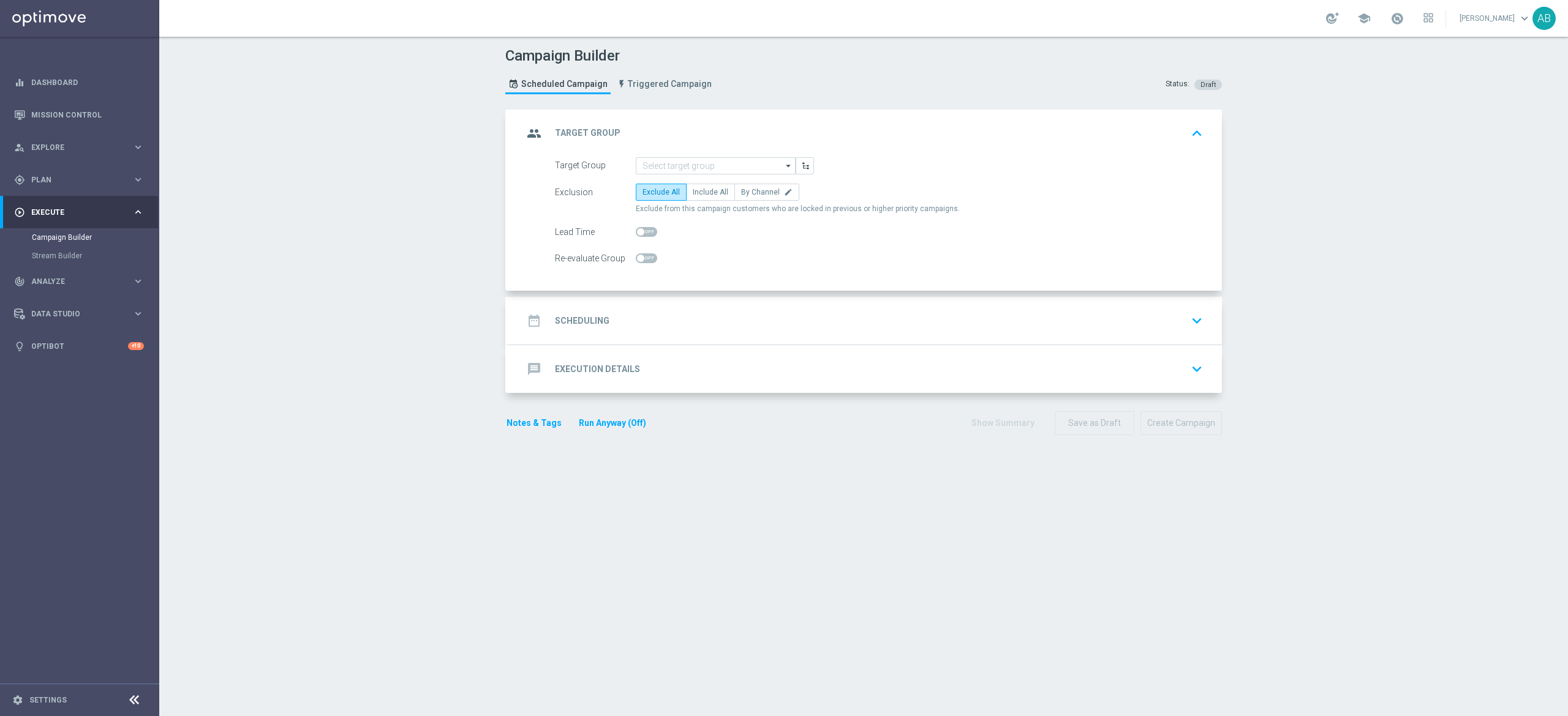
click at [679, 148] on div "group Target Group keyboard_arrow_up" at bounding box center [864, 133] width 713 height 48
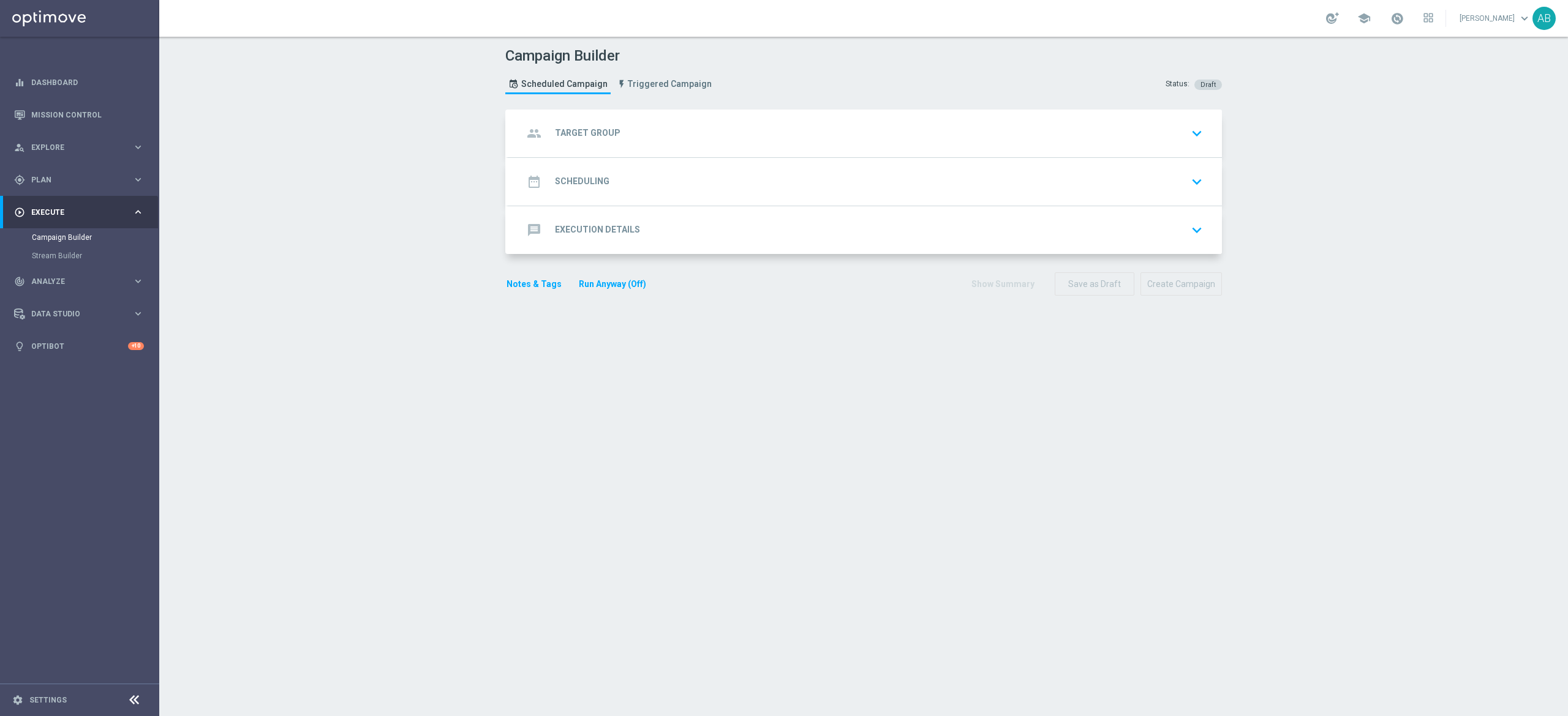
click at [696, 132] on div "group Target Group keyboard_arrow_down Target Group arrow_drop_down Show Select…" at bounding box center [864, 133] width 713 height 48
drag, startPoint x: 706, startPoint y: 122, endPoint x: 703, endPoint y: 135, distance: 13.3
click at [706, 122] on div "group Target Group keyboard_arrow_down" at bounding box center [865, 133] width 684 height 23
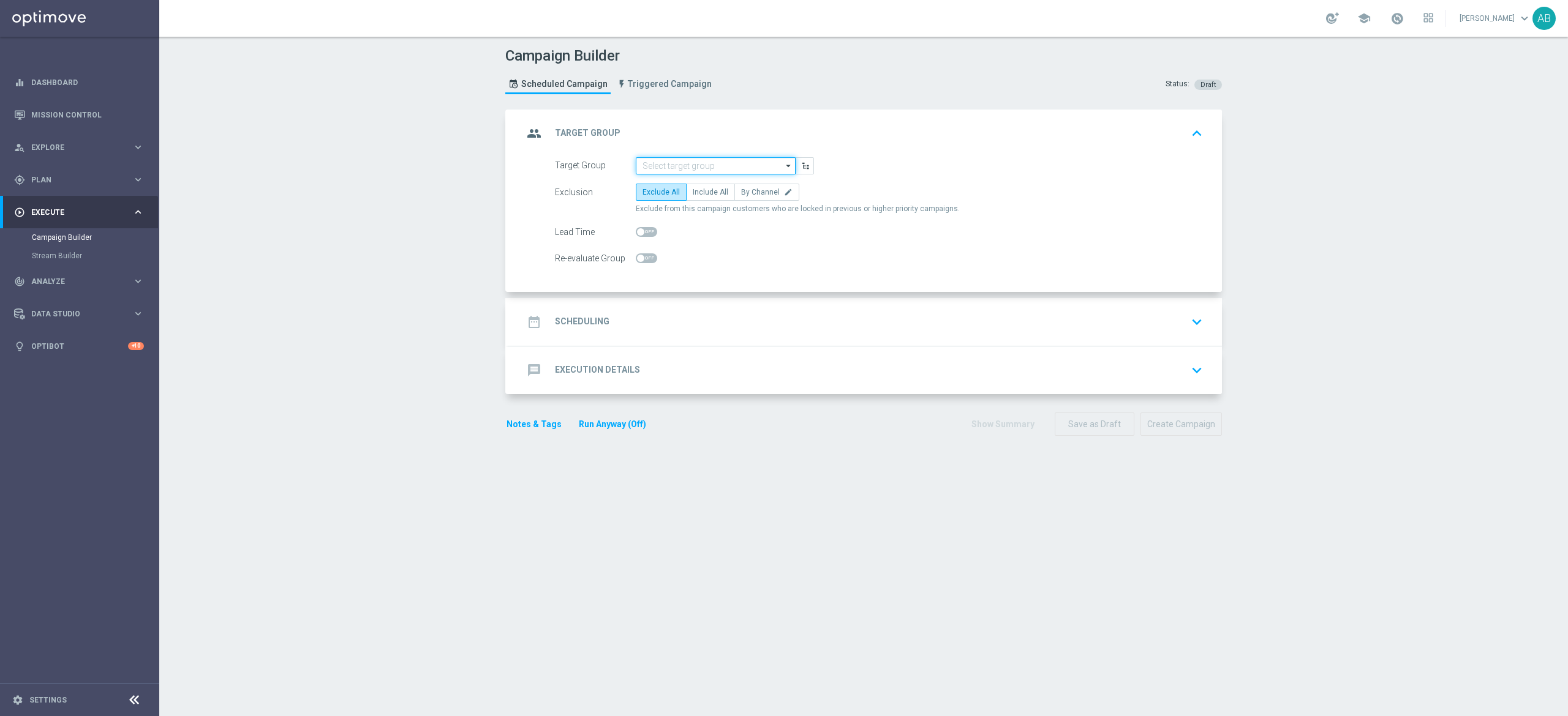
click at [679, 163] on input at bounding box center [715, 166] width 160 height 17
paste input "E_ALL_TARGET_BET_1DEPO 100 PLN PREV MONTH pw_200825"
click at [681, 180] on div "E_ALL_TARGET_BET_1DEPO 100 PLN PREV MONTH pw_200825" at bounding box center [726, 189] width 148 height 22
type input "E_ALL_TARGET_BET_1DEPO 100 PLN PREV MONTH pw_200825"
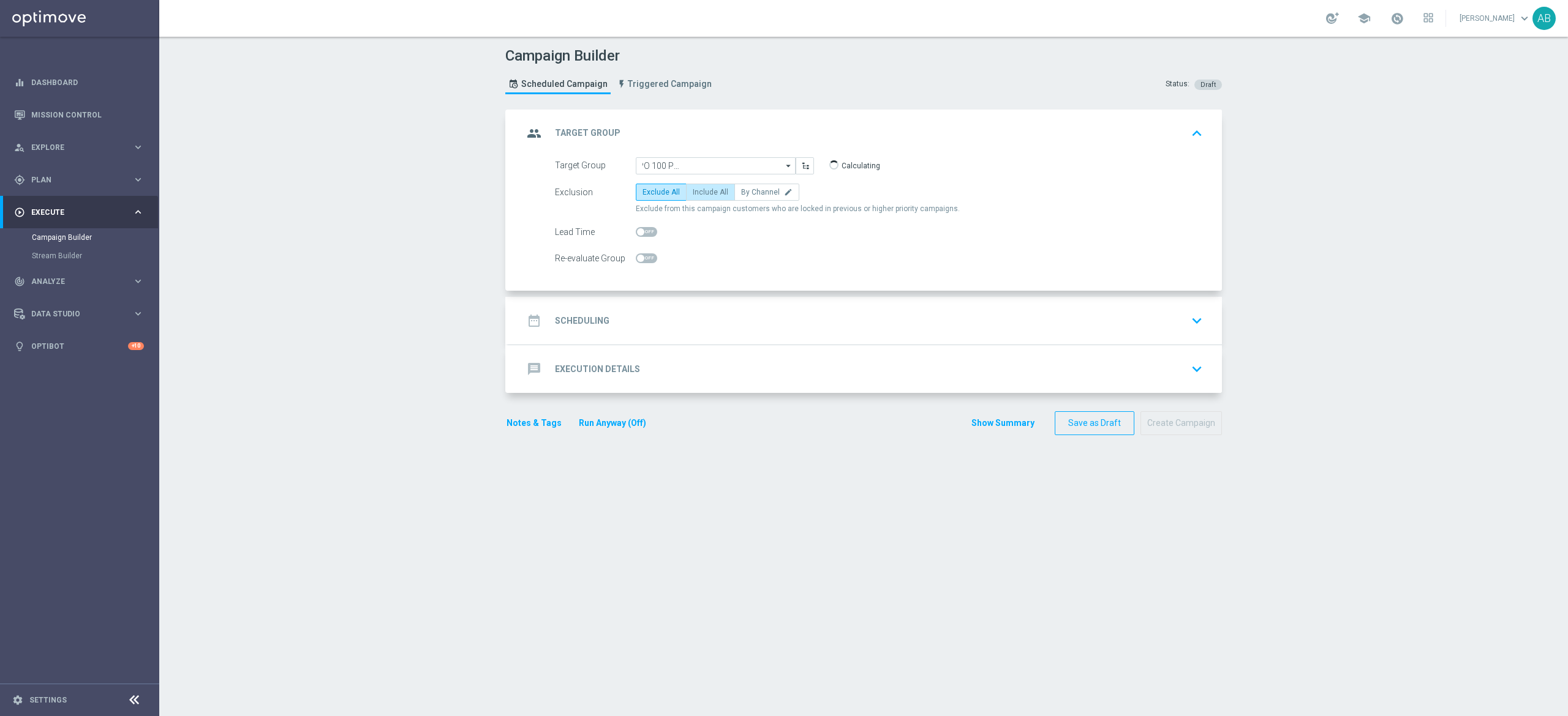
scroll to position [0, 0]
checkbox input "true"
click at [706, 196] on span "Include All" at bounding box center [711, 192] width 36 height 9
click at [701, 196] on input "Include All" at bounding box center [697, 194] width 8 height 8
radio input "true"
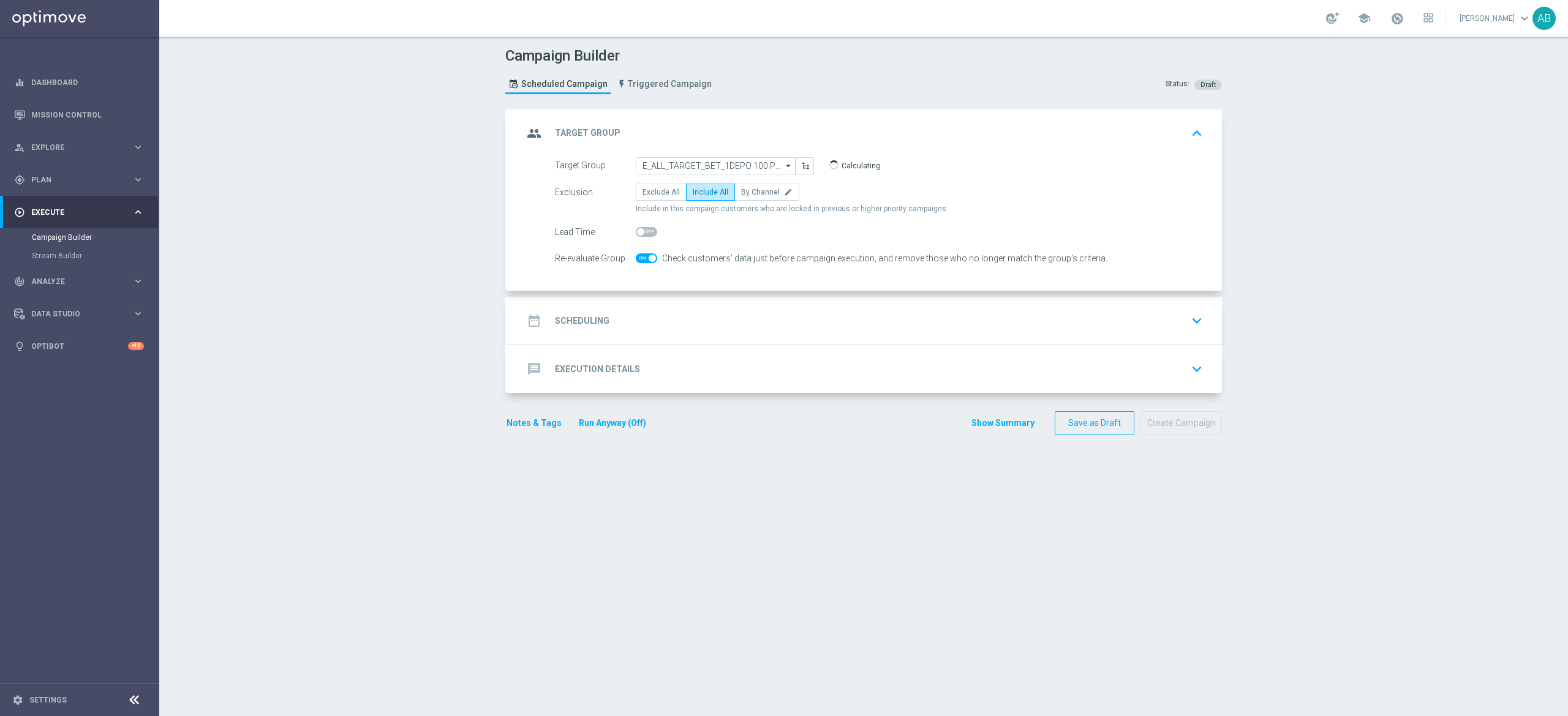
click at [747, 317] on div "date_range Scheduling keyboard_arrow_down" at bounding box center [865, 321] width 684 height 23
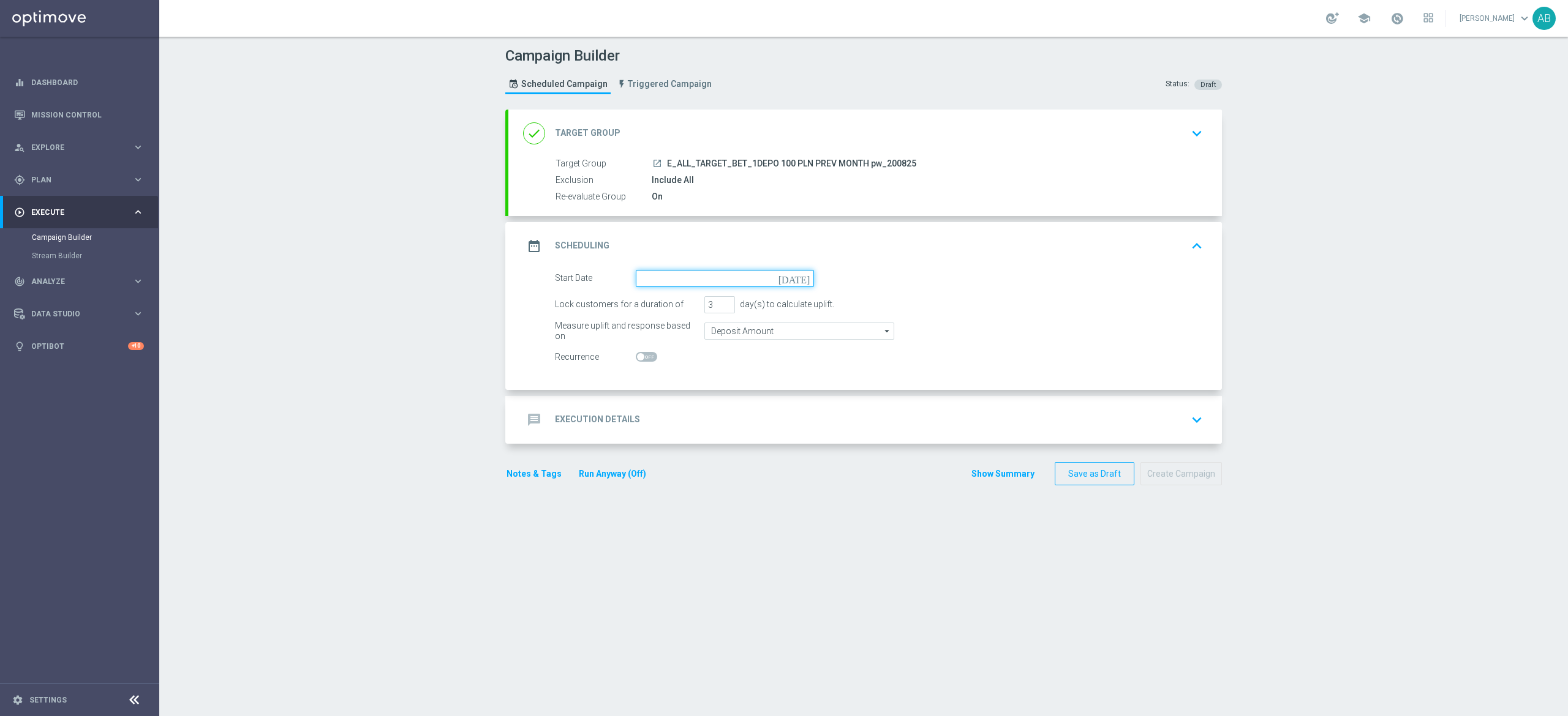
click at [705, 270] on input at bounding box center [725, 279] width 178 height 17
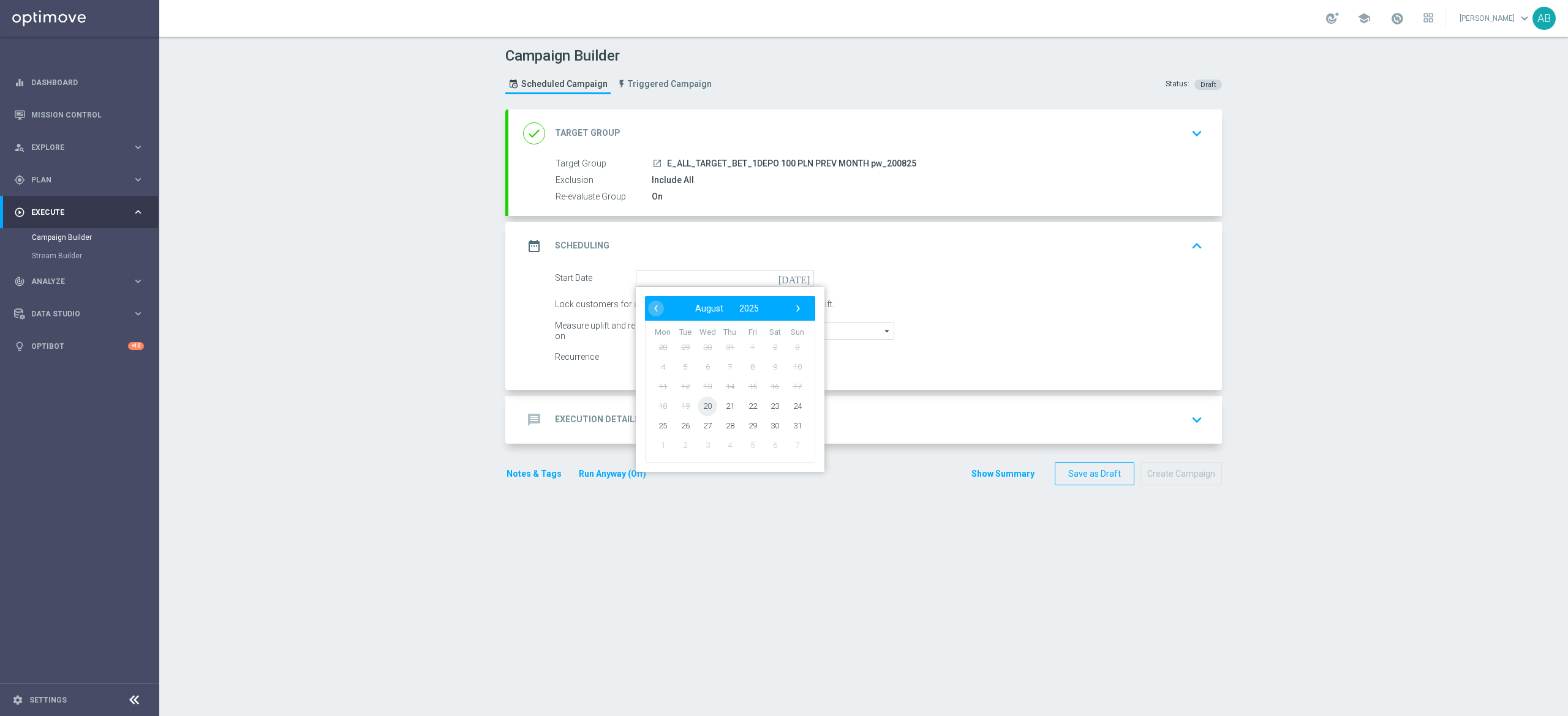
click at [697, 404] on span "20" at bounding box center [707, 405] width 19 height 19
type input "20 Aug 2025"
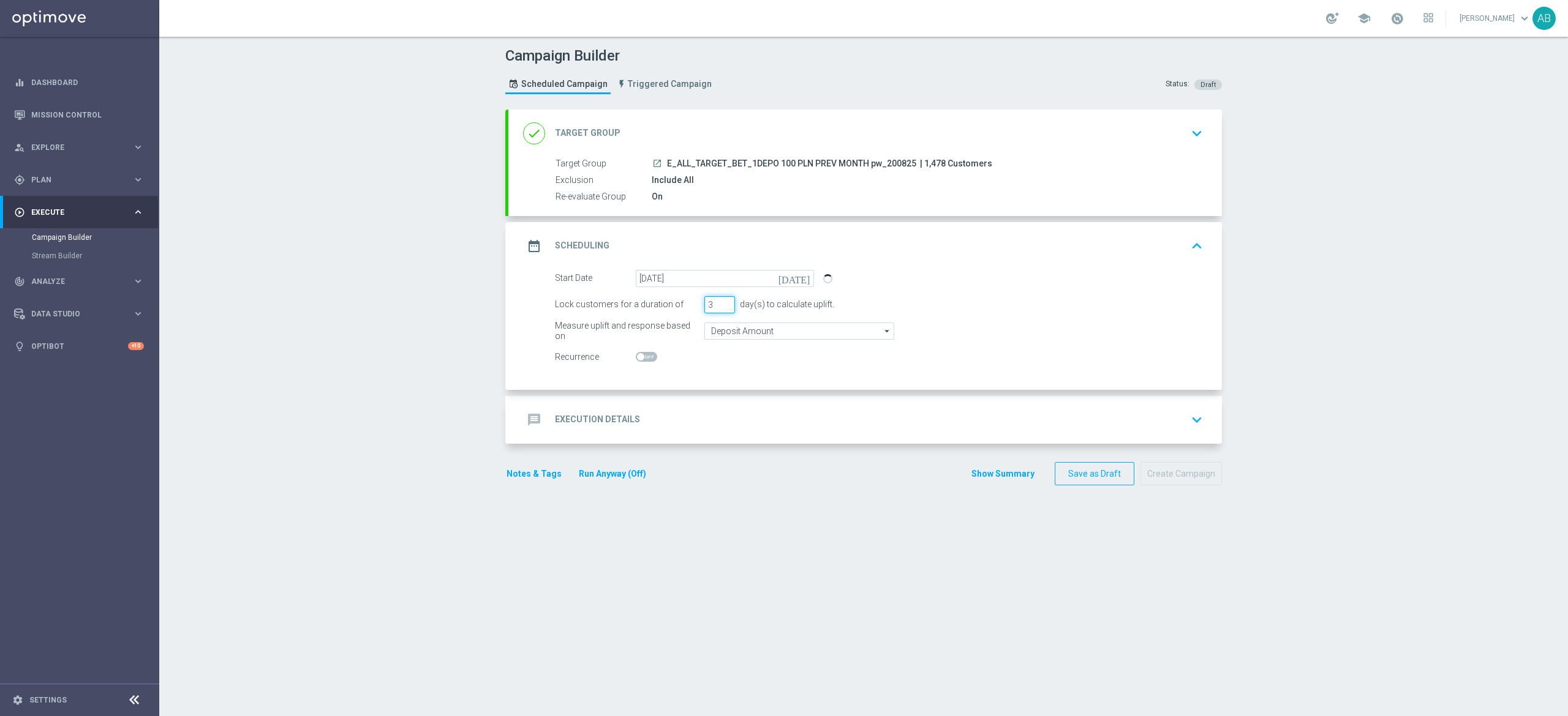
drag, startPoint x: 707, startPoint y: 302, endPoint x: 697, endPoint y: 312, distance: 14.1
click at [705, 310] on input "3" at bounding box center [719, 305] width 30 height 17
type input "1"
click at [689, 440] on div "message Execution Details keyboard_arrow_down" at bounding box center [864, 419] width 713 height 48
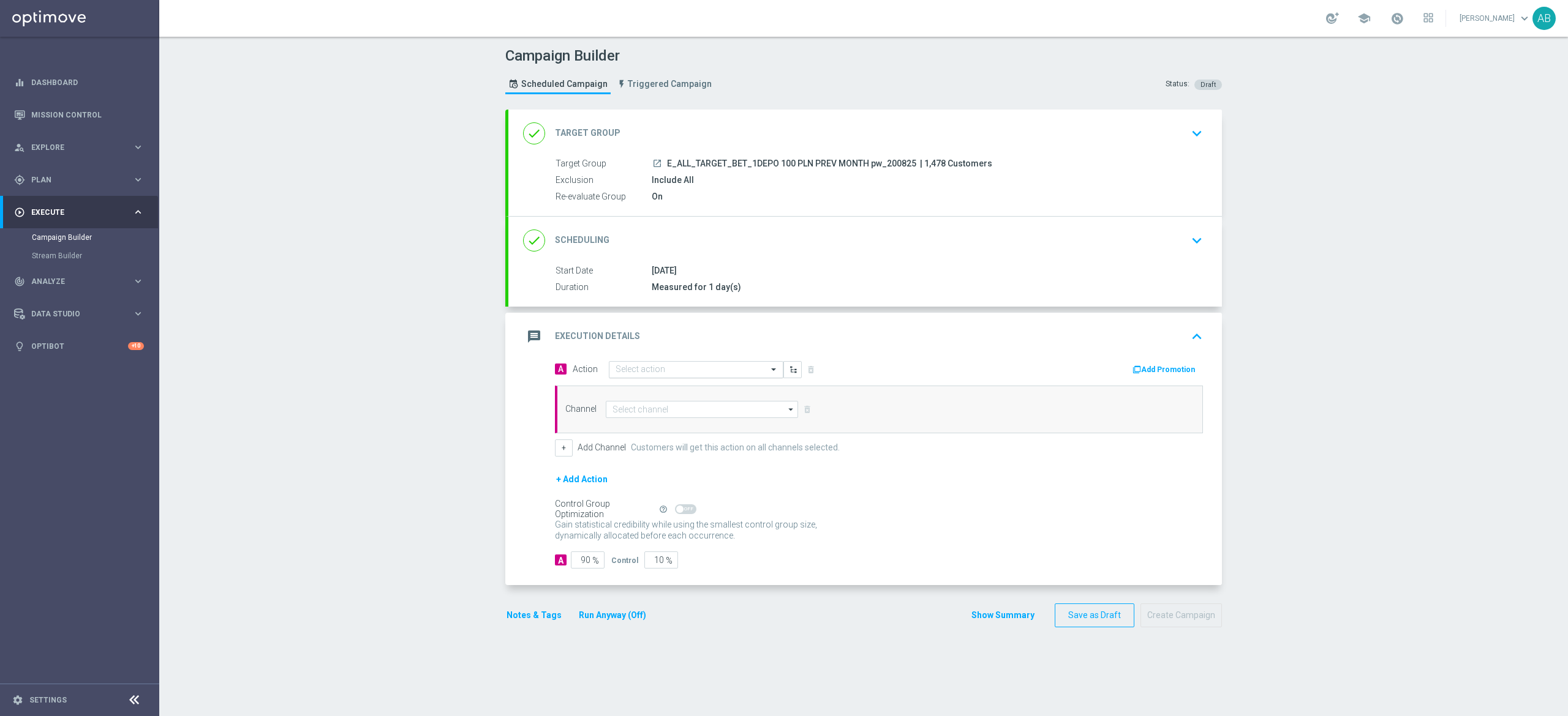
click at [687, 370] on input "text" at bounding box center [683, 369] width 136 height 10
paste input "E_ALL_TARGET_BET_1DEPO 100 PLN PREV MONTH pw_200825"
type input "E_ALL_TARGET_BET_1DEPO 100 PLN PREV MONTH pw_200825"
click at [694, 391] on label "E_ALL_TARGET_BET_1DEPO 100 PLN PREV MONTH pw_200825" at bounding box center [722, 390] width 213 height 10
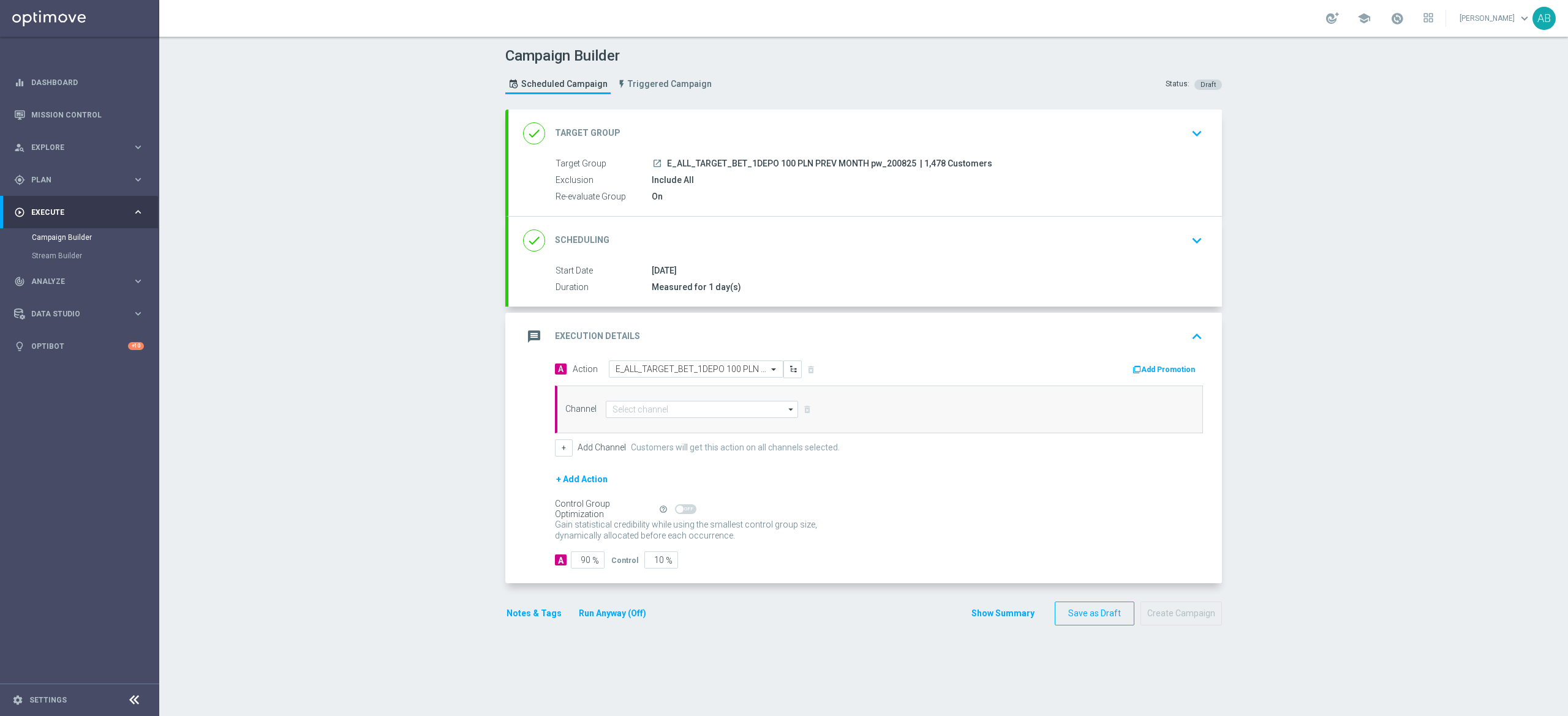
scroll to position [0, 0]
click at [689, 416] on input at bounding box center [701, 410] width 192 height 17
click at [679, 437] on div "Private message" at bounding box center [712, 428] width 192 height 19
click at [733, 430] on div "Private message" at bounding box center [712, 428] width 192 height 19
type input "Private message"
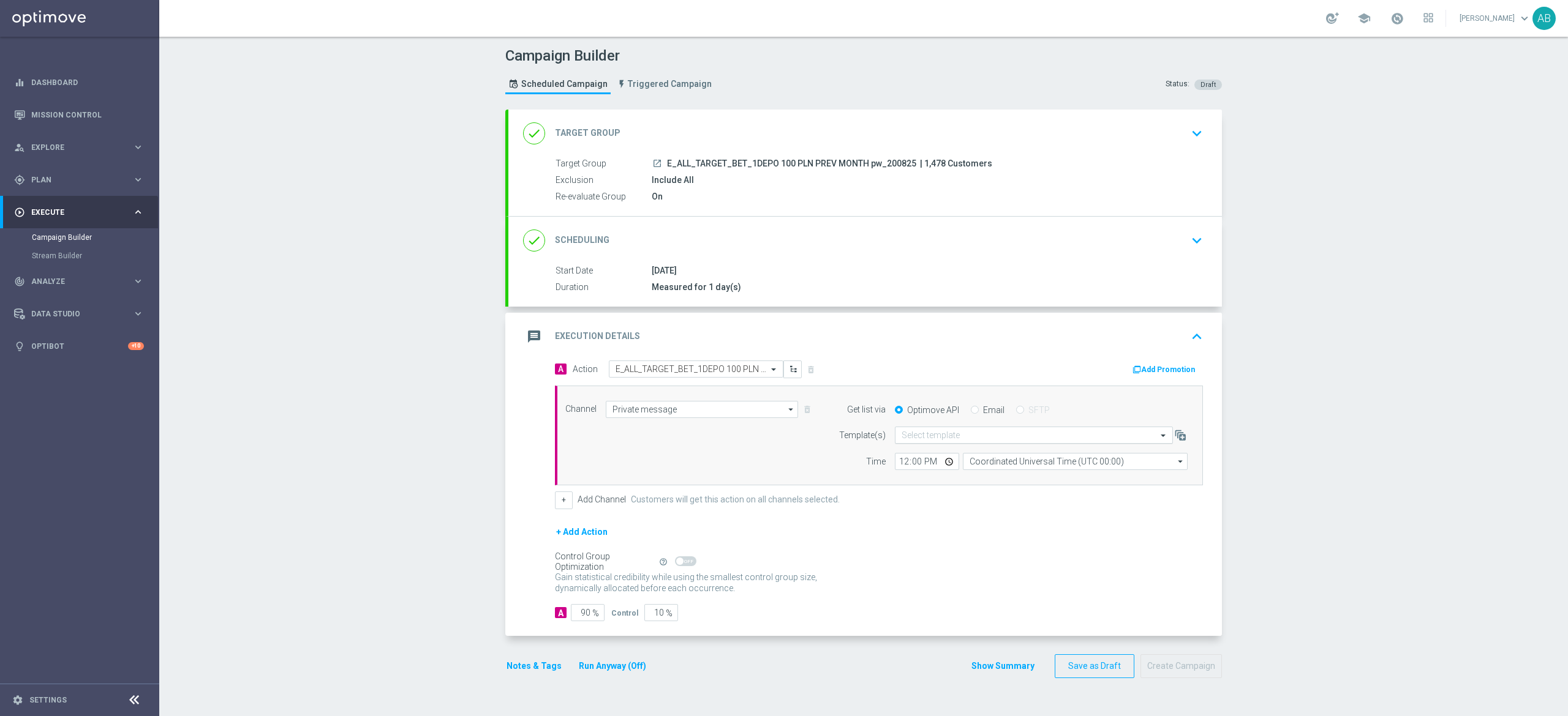
click at [929, 431] on div "Select template" at bounding box center [1026, 435] width 262 height 10
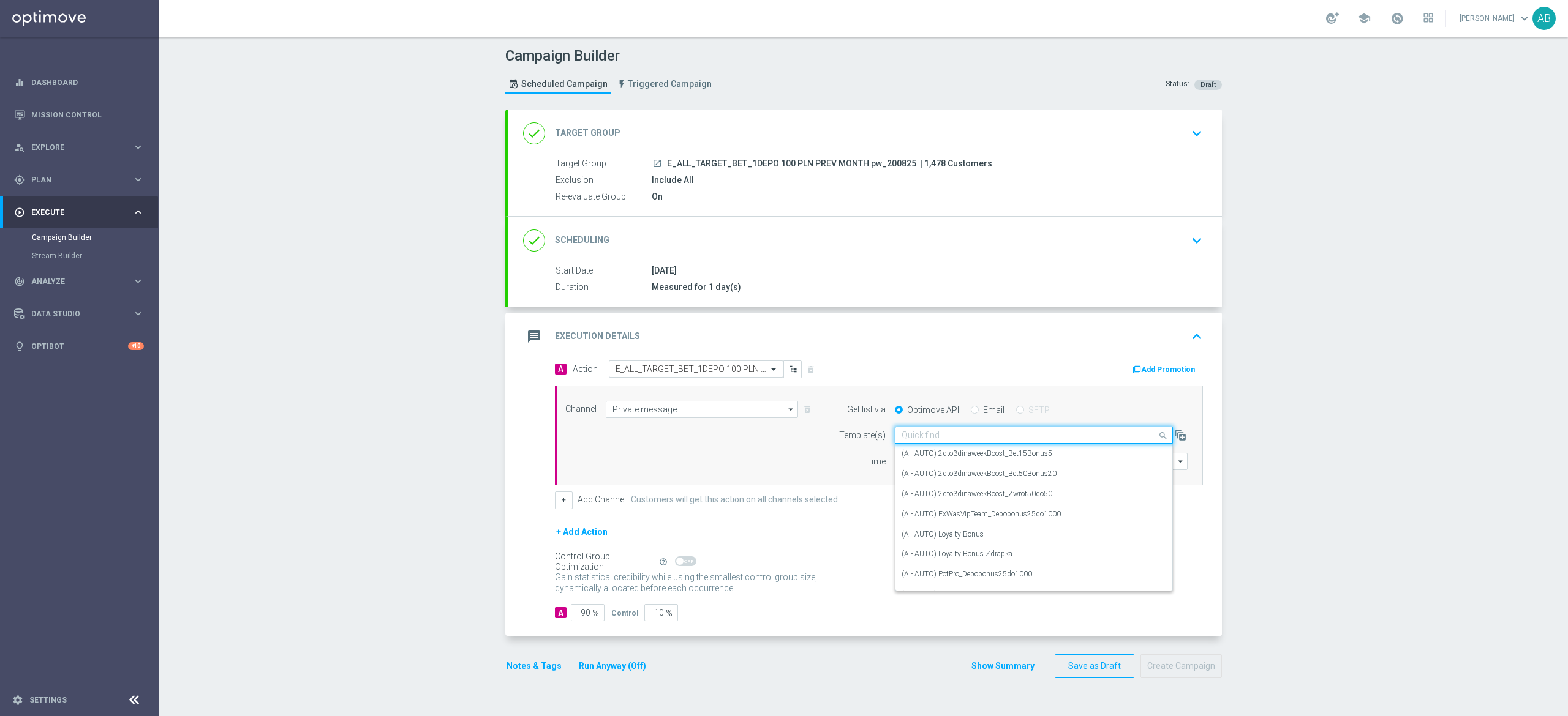
paste input "E_ALL_TARGET_BET_1DEPO 100 PLN PREV MONTH pw_200825"
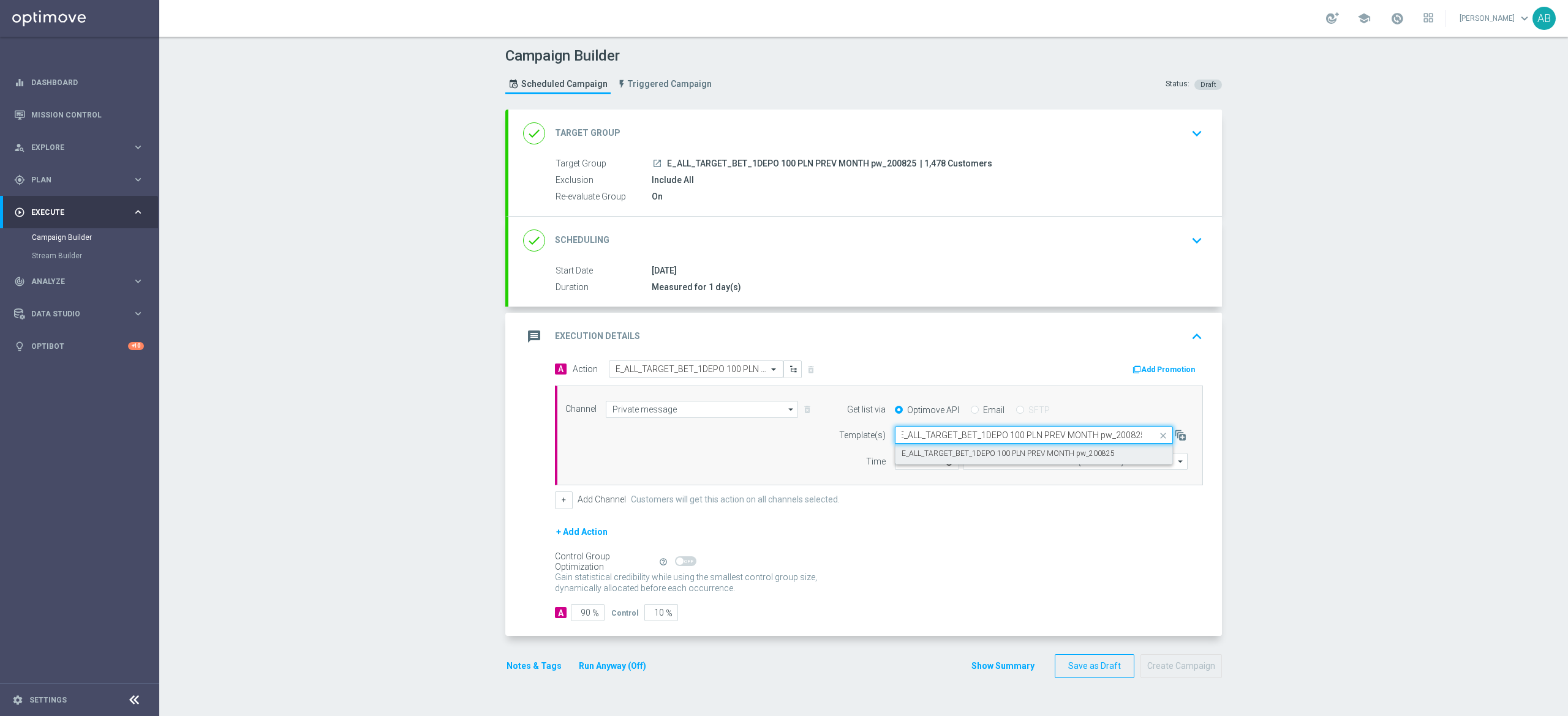
click at [928, 453] on label "E_ALL_TARGET_BET_1DEPO 100 PLN PREV MONTH pw_200825" at bounding box center [1008, 453] width 213 height 10
type input "E_ALL_TARGET_BET_1DEPO 100 PLN PREV MONTH pw_200825"
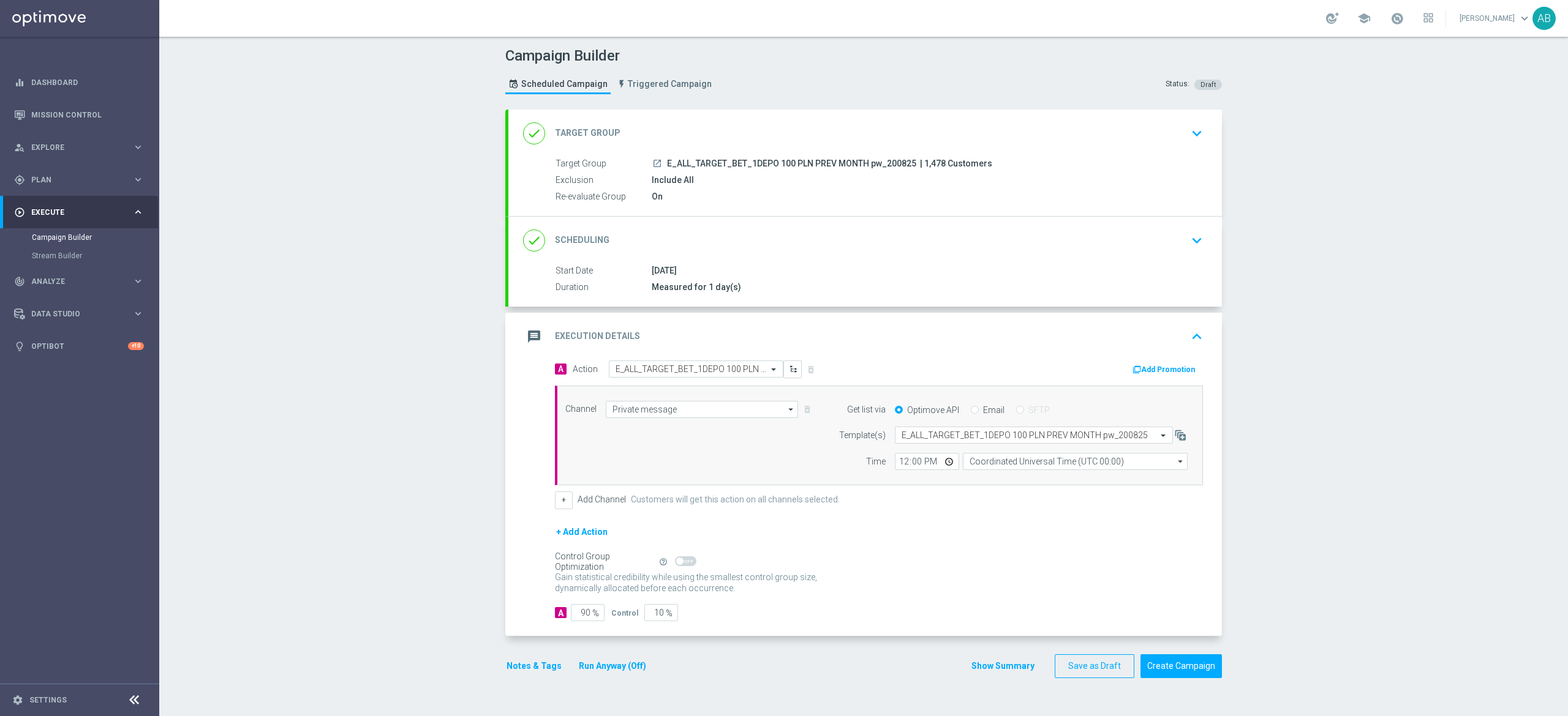
scroll to position [0, 0]
click at [895, 467] on input "12:00" at bounding box center [927, 461] width 65 height 17
type input "17:01"
click at [973, 467] on input "Coordinated Universal Time (UTC 00:00)" at bounding box center [1075, 461] width 224 height 17
type input "w"
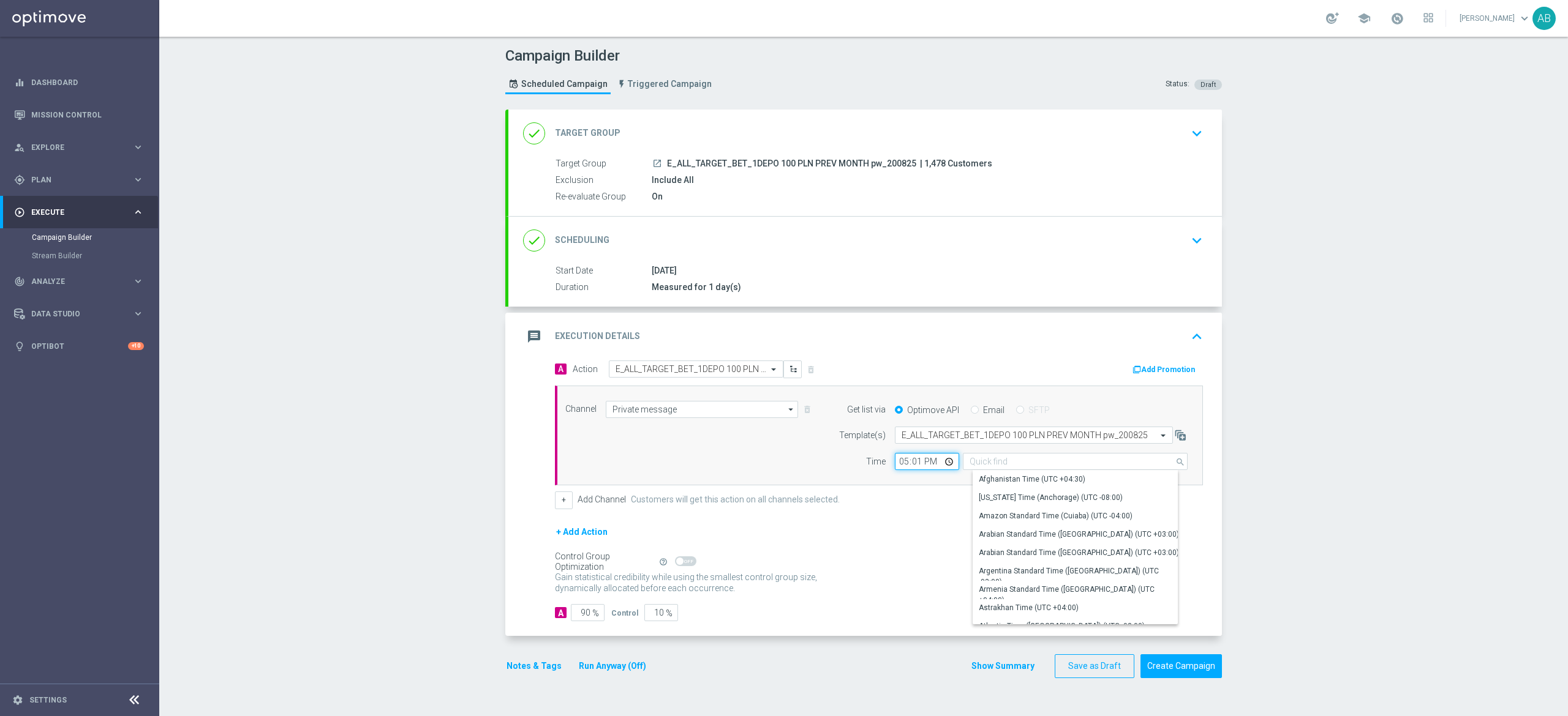
click at [895, 464] on input "17:01" at bounding box center [927, 461] width 65 height 17
type input "Coordinated Universal Time (UTC 00:00)"
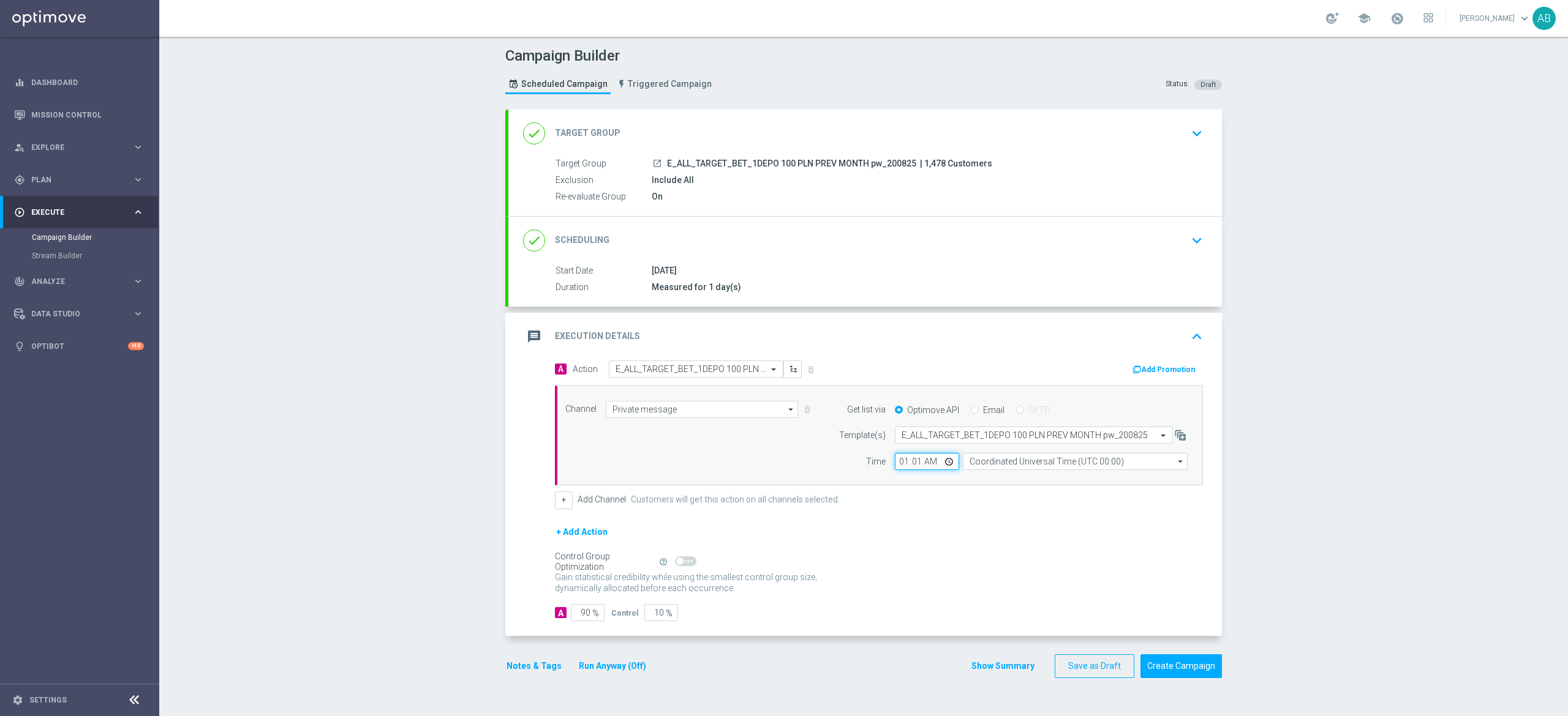
type input "19:01"
click at [1029, 521] on form "A Action Select action E_ALL_TARGET_BET_1DEPO 100 PLN PREV MONTH pw_200825 dele…" at bounding box center [878, 491] width 648 height 261
click at [1016, 461] on input "Coordinated Universal Time (UTC 00:00)" at bounding box center [1075, 461] width 224 height 17
click at [1024, 478] on div "Central European Time (Warsaw) (UTC +02:00)" at bounding box center [1079, 479] width 200 height 11
type input "Central European Time (Warsaw) (UTC +02:00)"
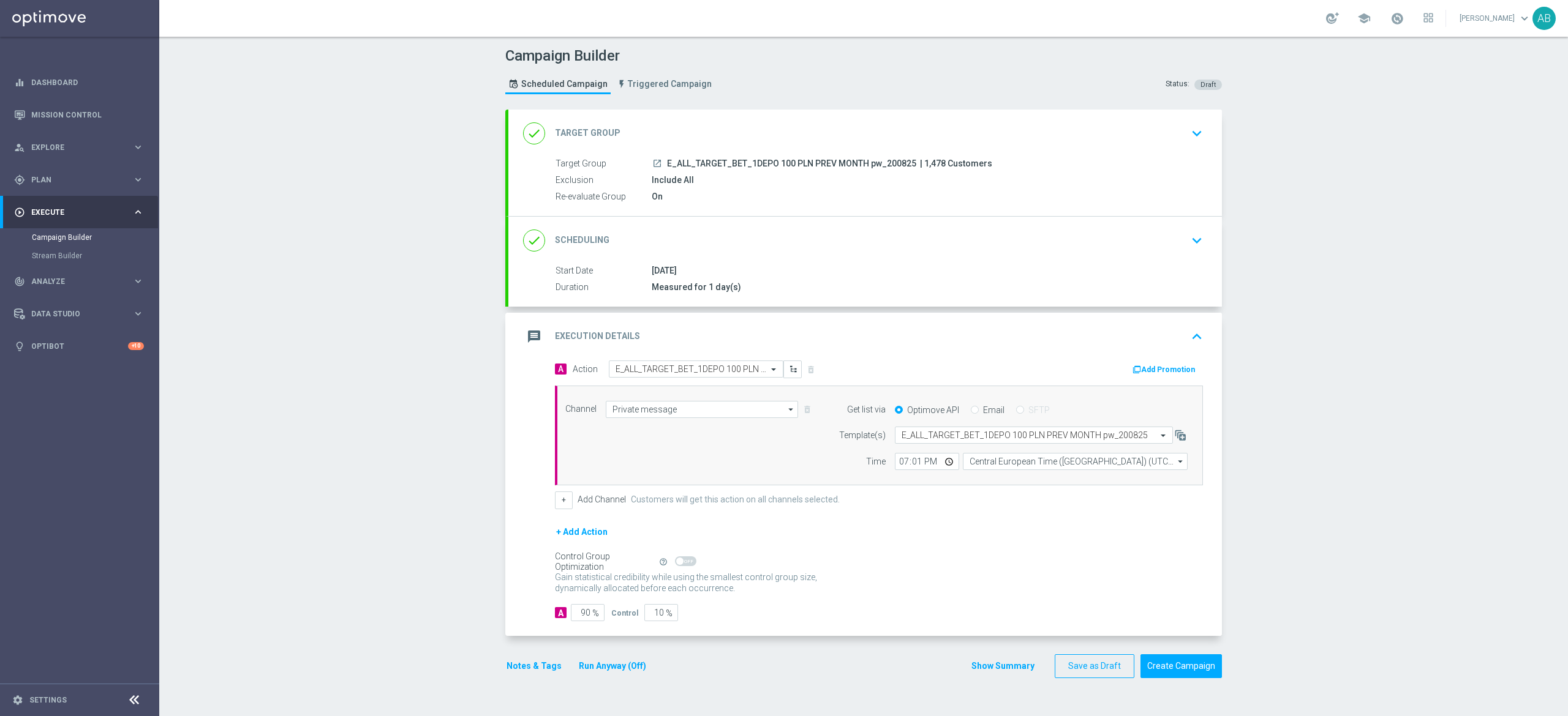
click at [544, 666] on button "Notes & Tags" at bounding box center [534, 666] width 58 height 16
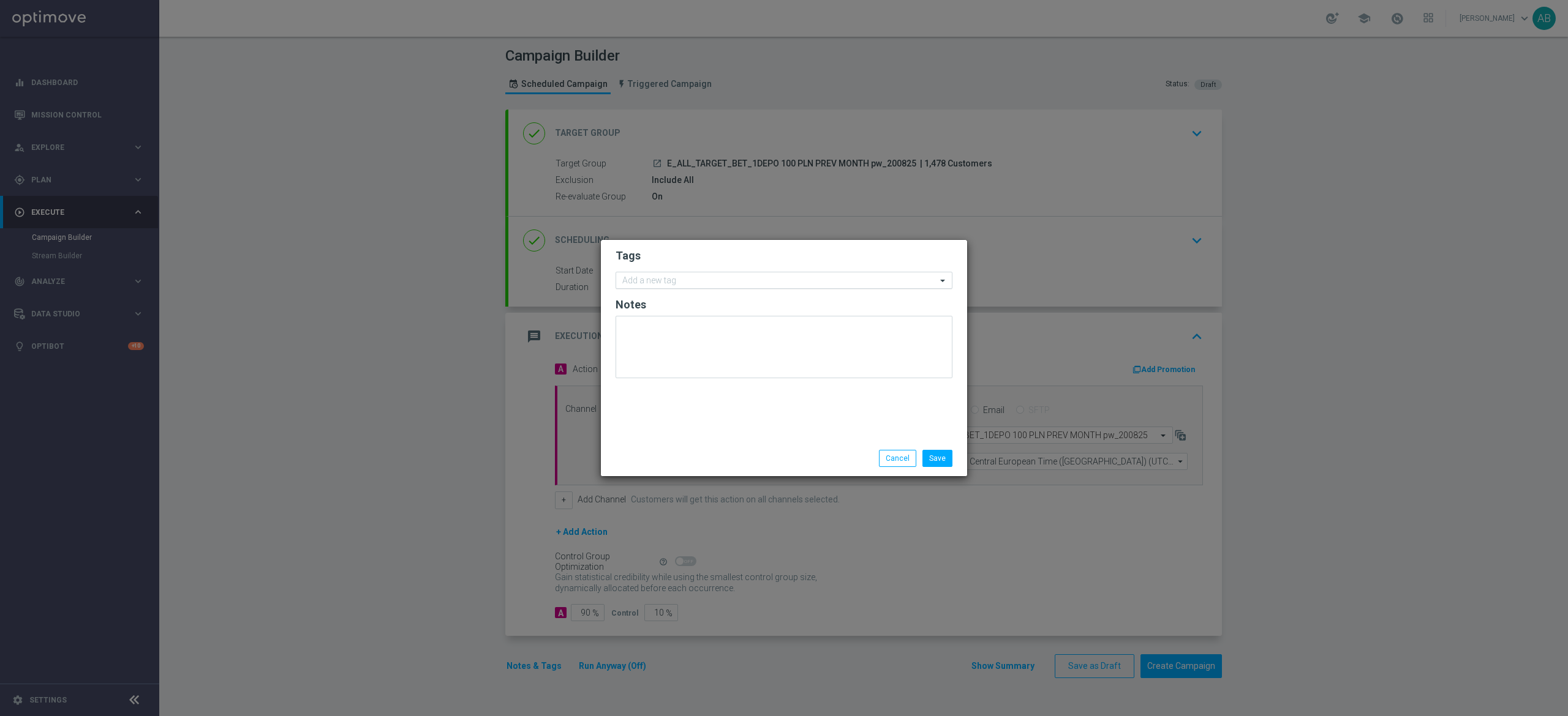
click at [645, 285] on input "text" at bounding box center [779, 280] width 314 height 10
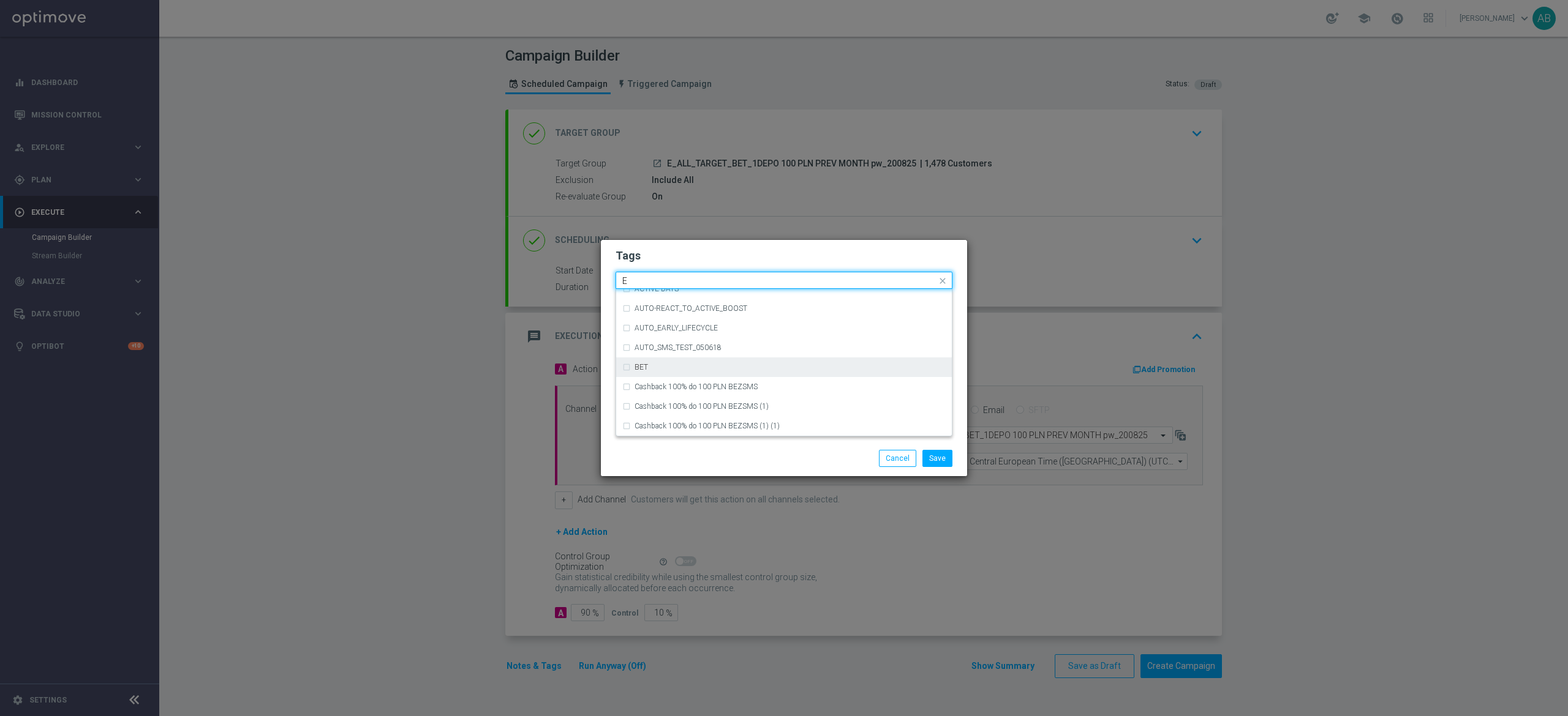
scroll to position [1714, 0]
click at [703, 347] on div "E" at bounding box center [789, 347] width 311 height 7
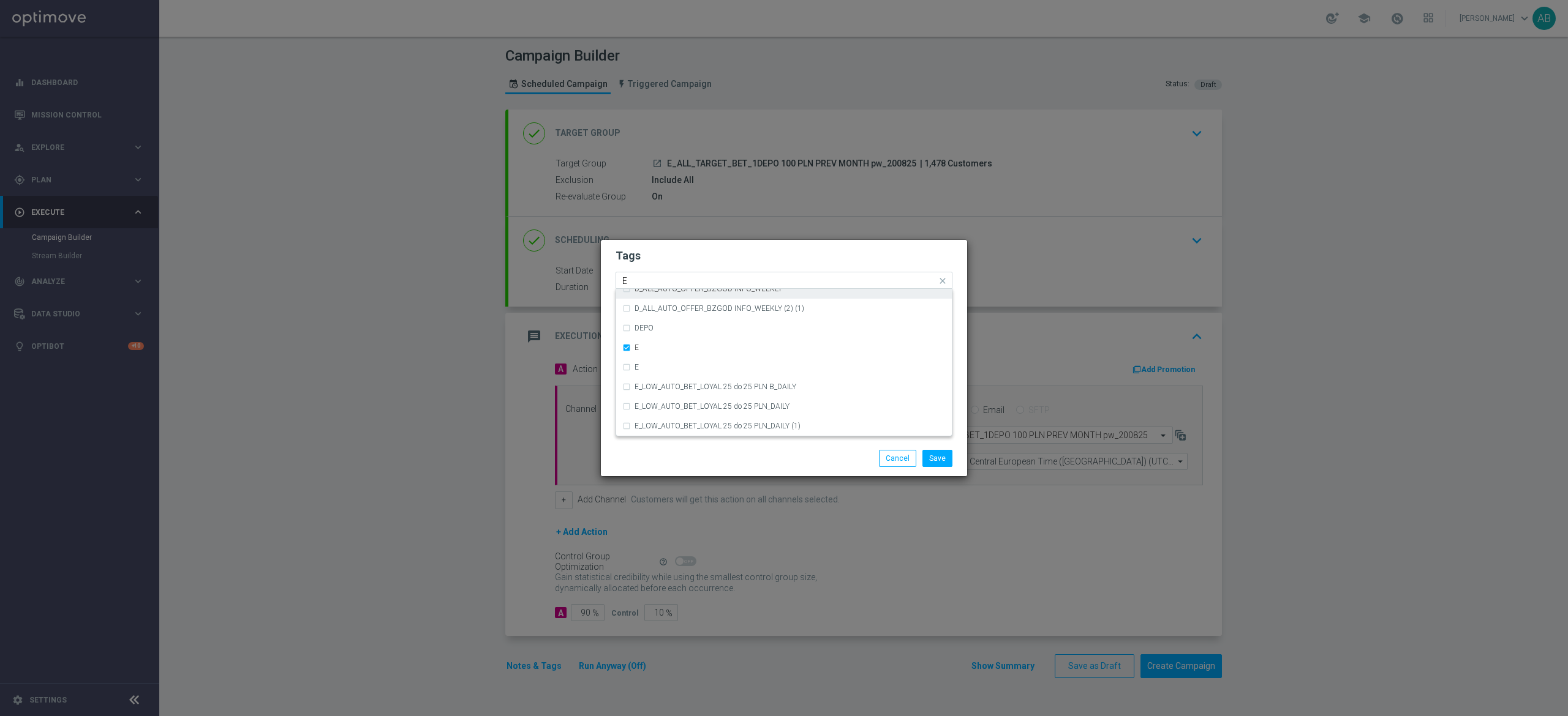
click at [676, 279] on input "E" at bounding box center [779, 280] width 314 height 10
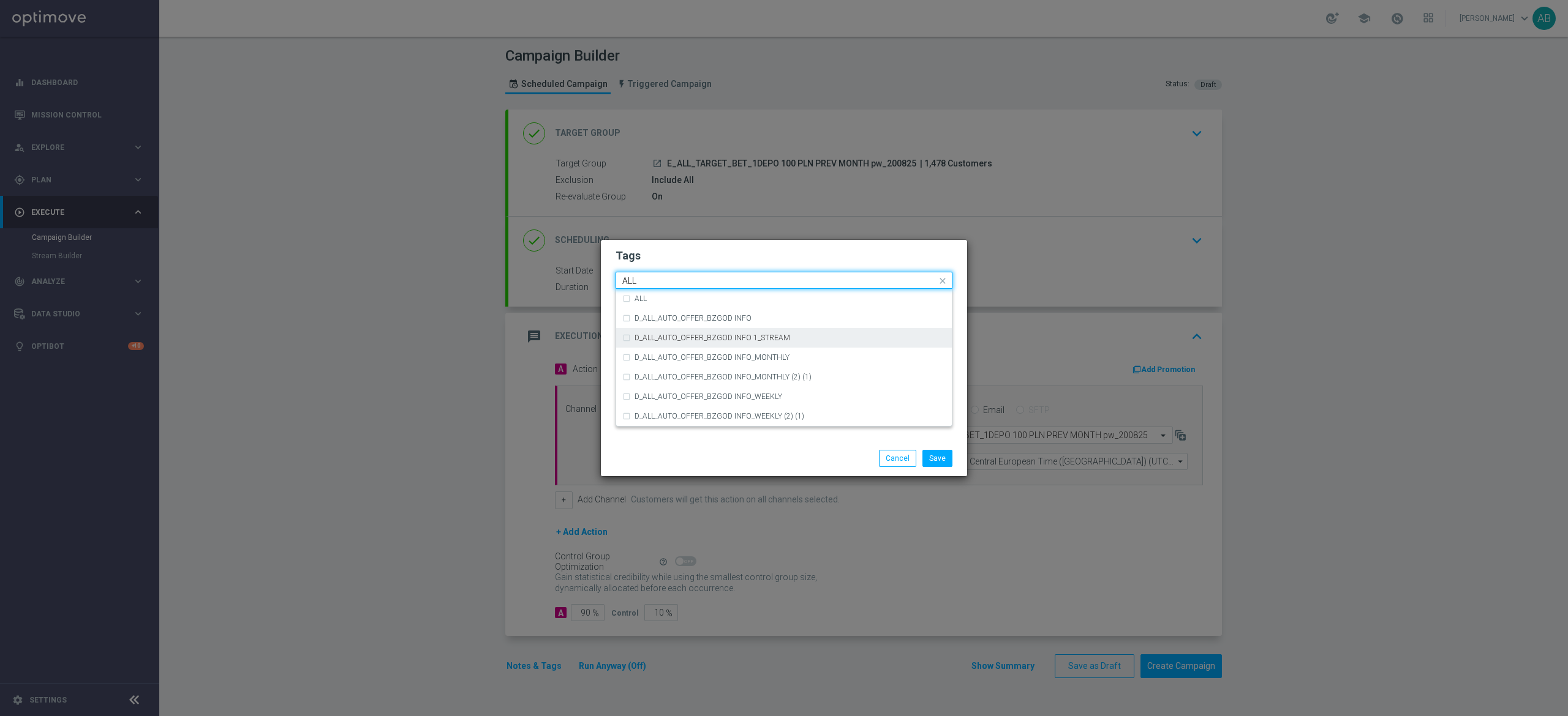
scroll to position [0, 0]
click at [790, 301] on div "ALL" at bounding box center [789, 298] width 311 height 7
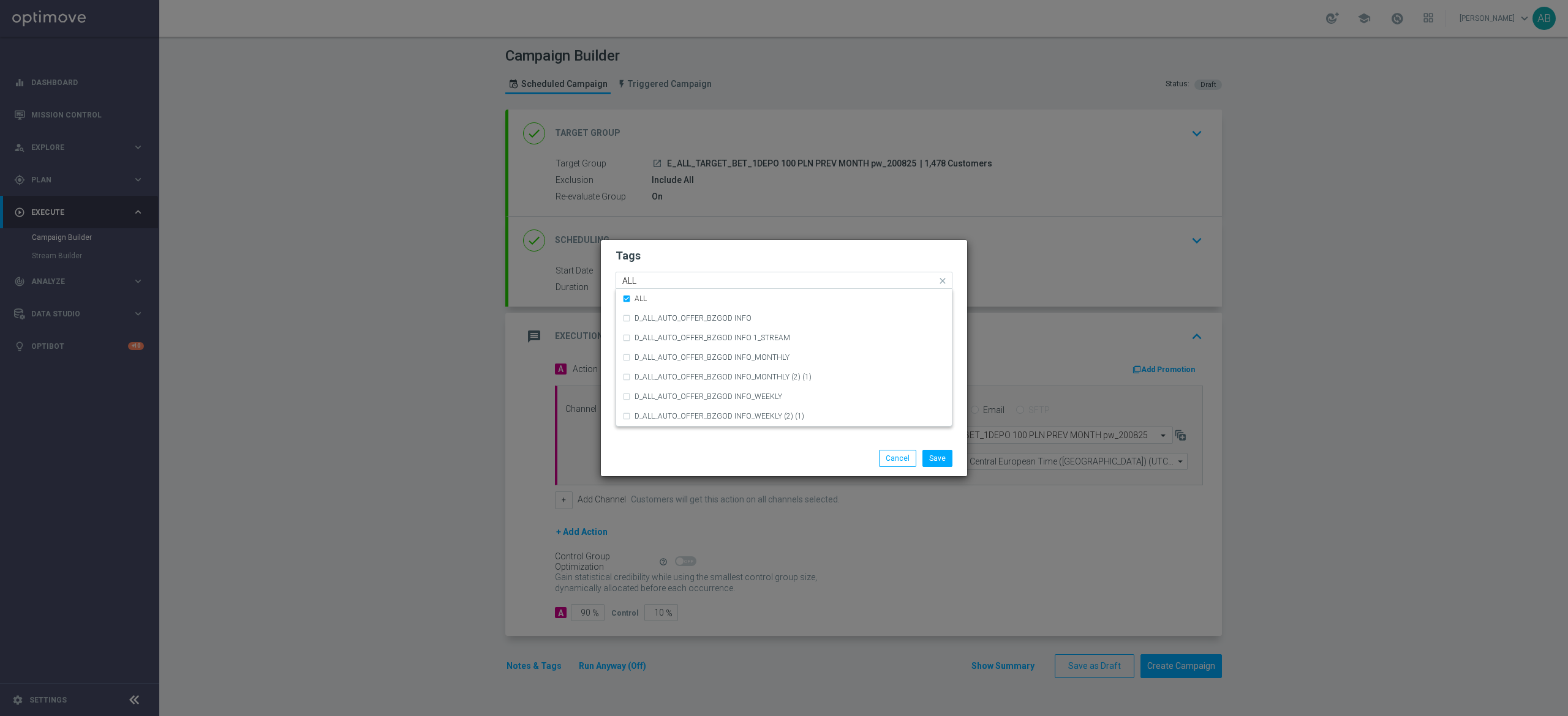
click at [688, 281] on input "ALL" at bounding box center [779, 280] width 314 height 10
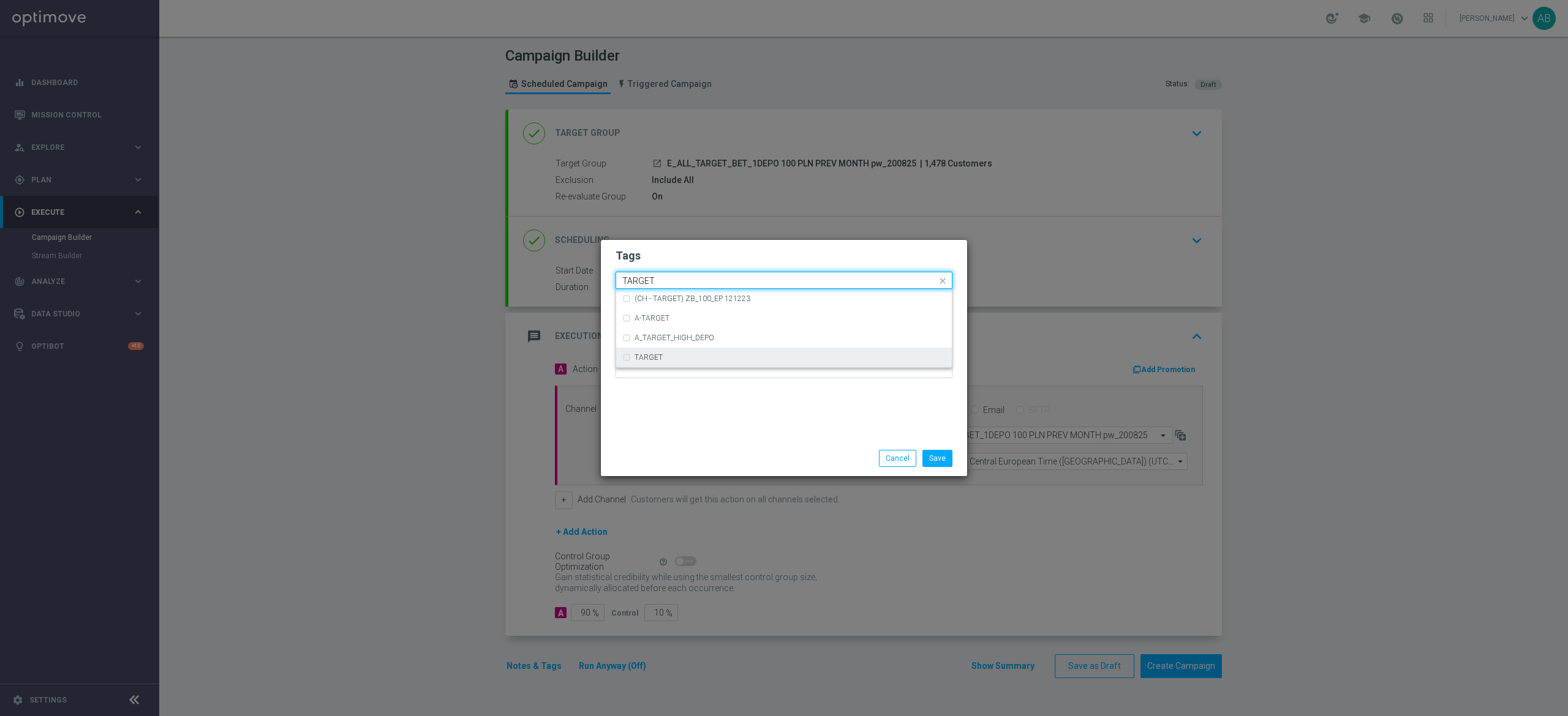
click at [679, 358] on div "TARGET" at bounding box center [789, 357] width 311 height 7
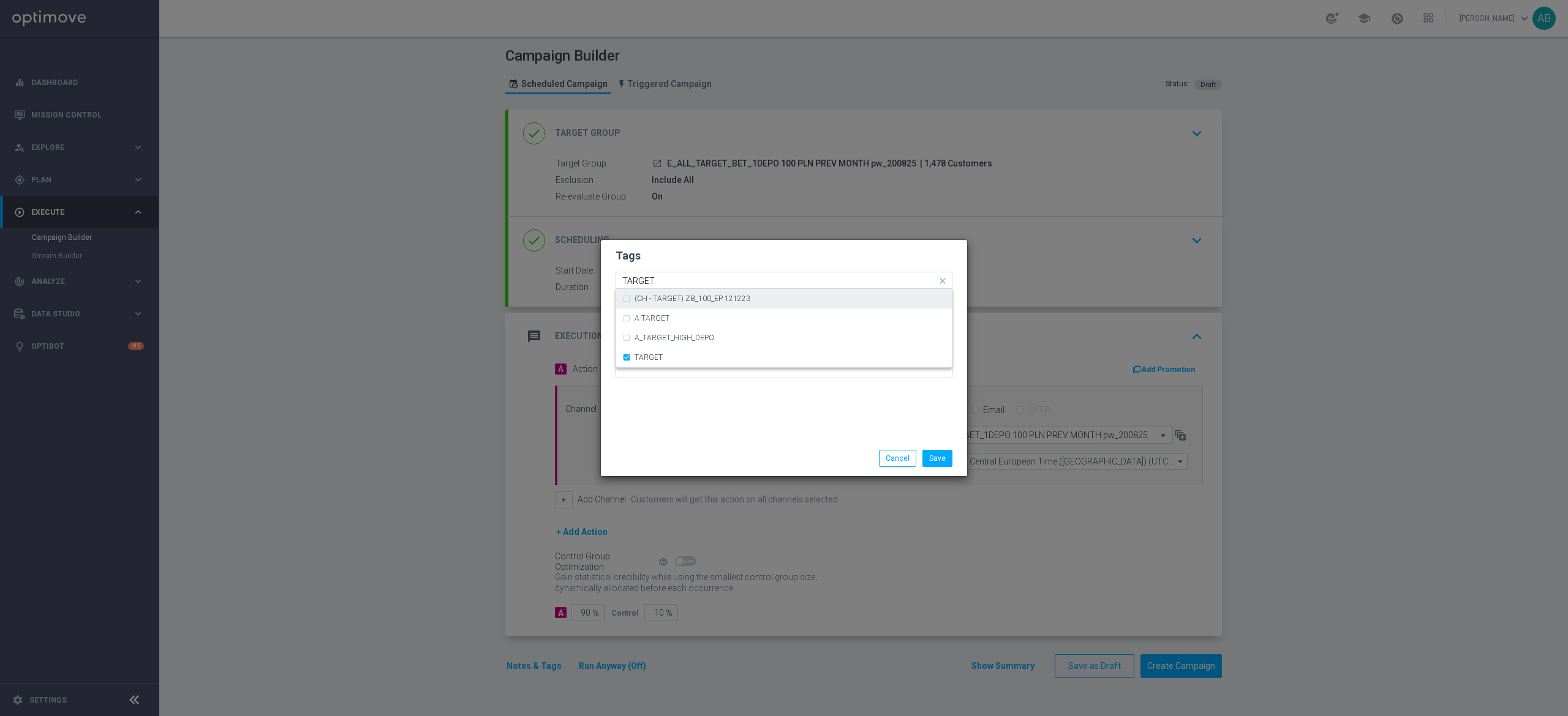
click at [674, 276] on input "TARGET" at bounding box center [779, 280] width 314 height 10
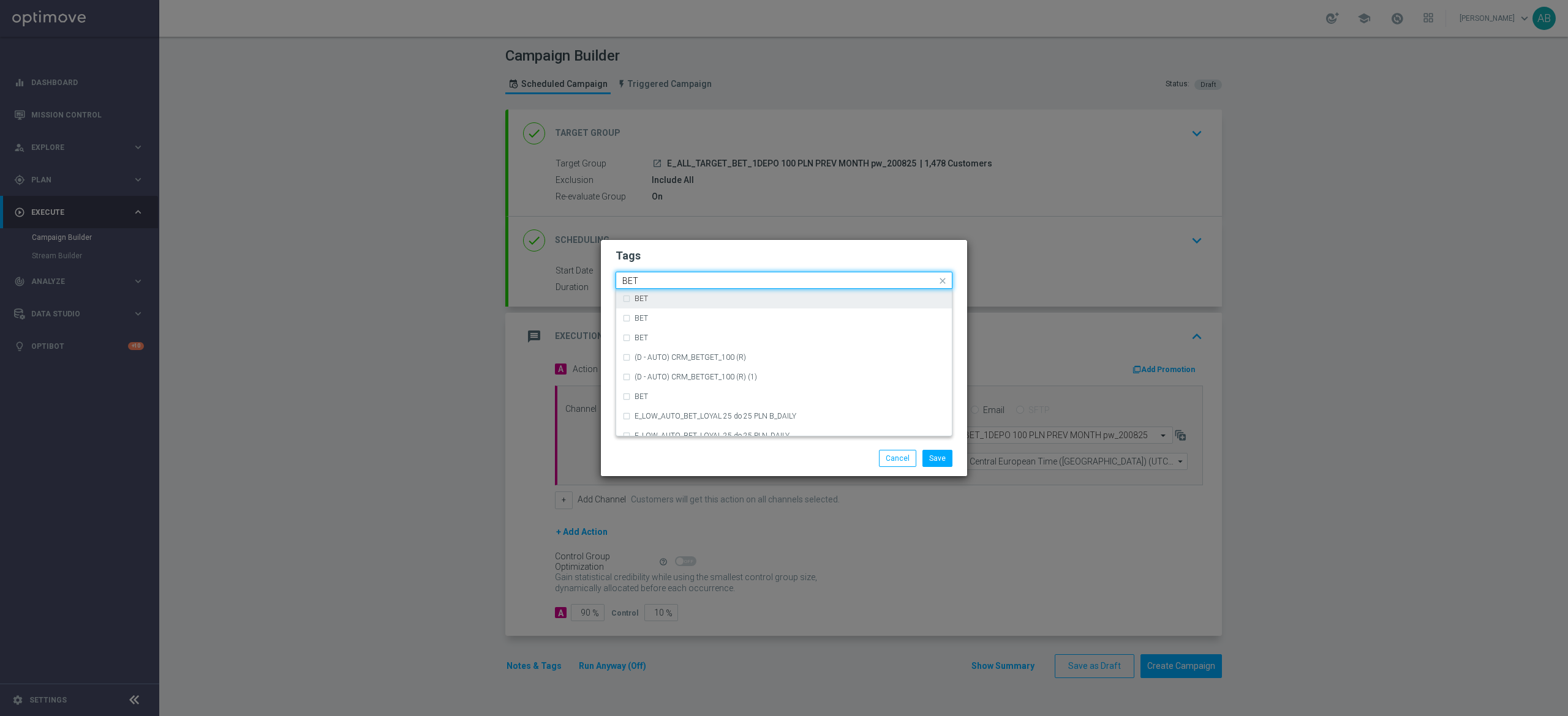
click at [712, 302] on div "BET" at bounding box center [789, 298] width 311 height 7
type input "BET"
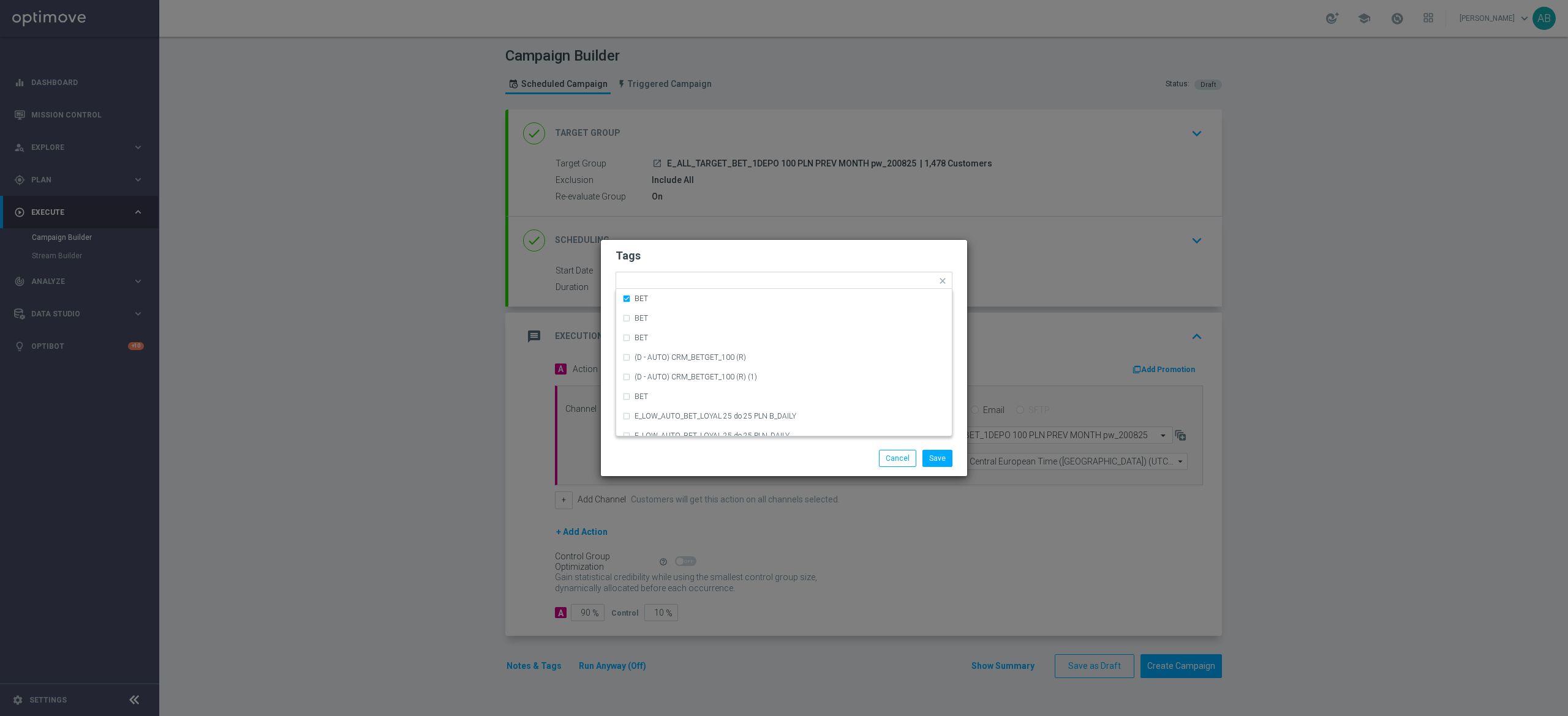
click at [736, 252] on h2 "Tags" at bounding box center [784, 256] width 337 height 15
click at [931, 453] on button "Save" at bounding box center [937, 459] width 30 height 17
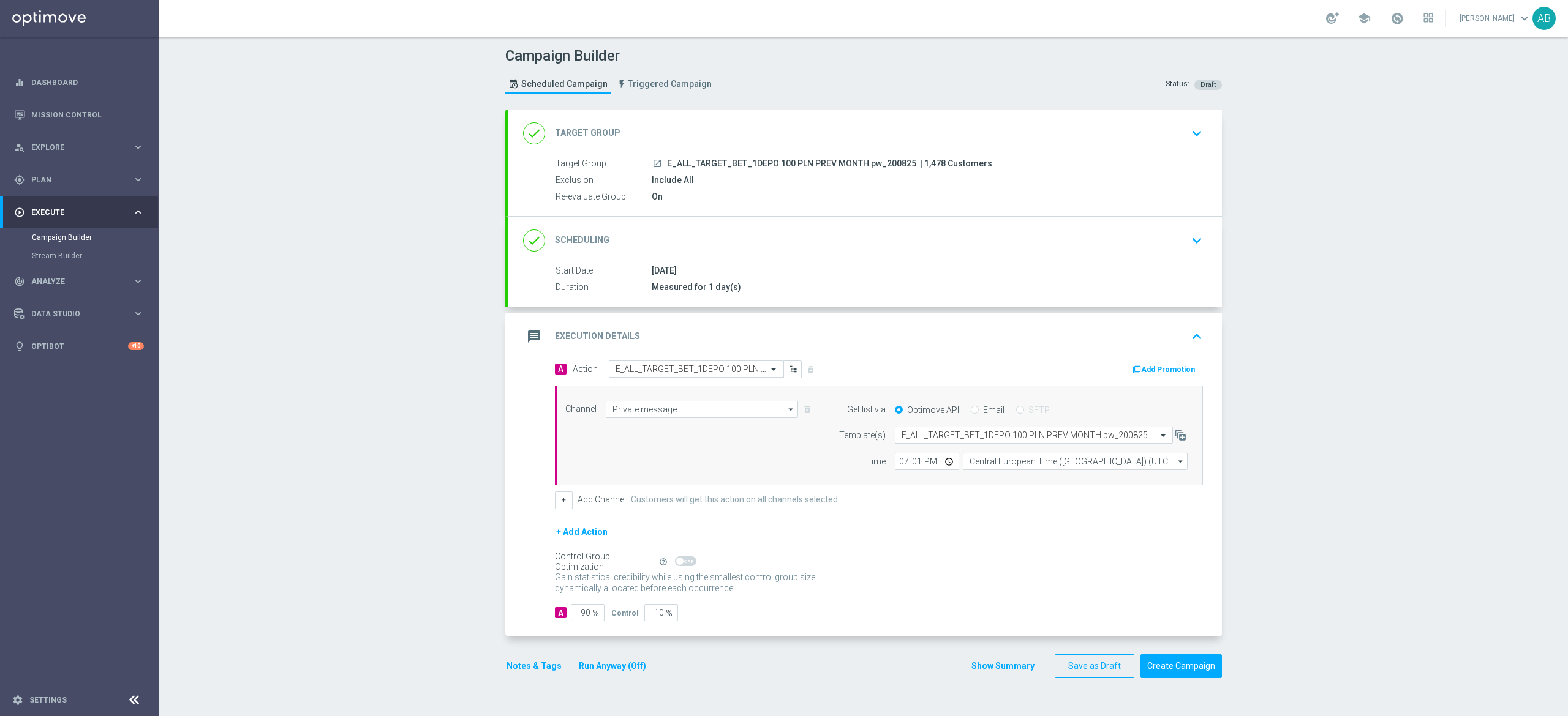
click at [1186, 252] on button "keyboard_arrow_down" at bounding box center [1196, 241] width 21 height 23
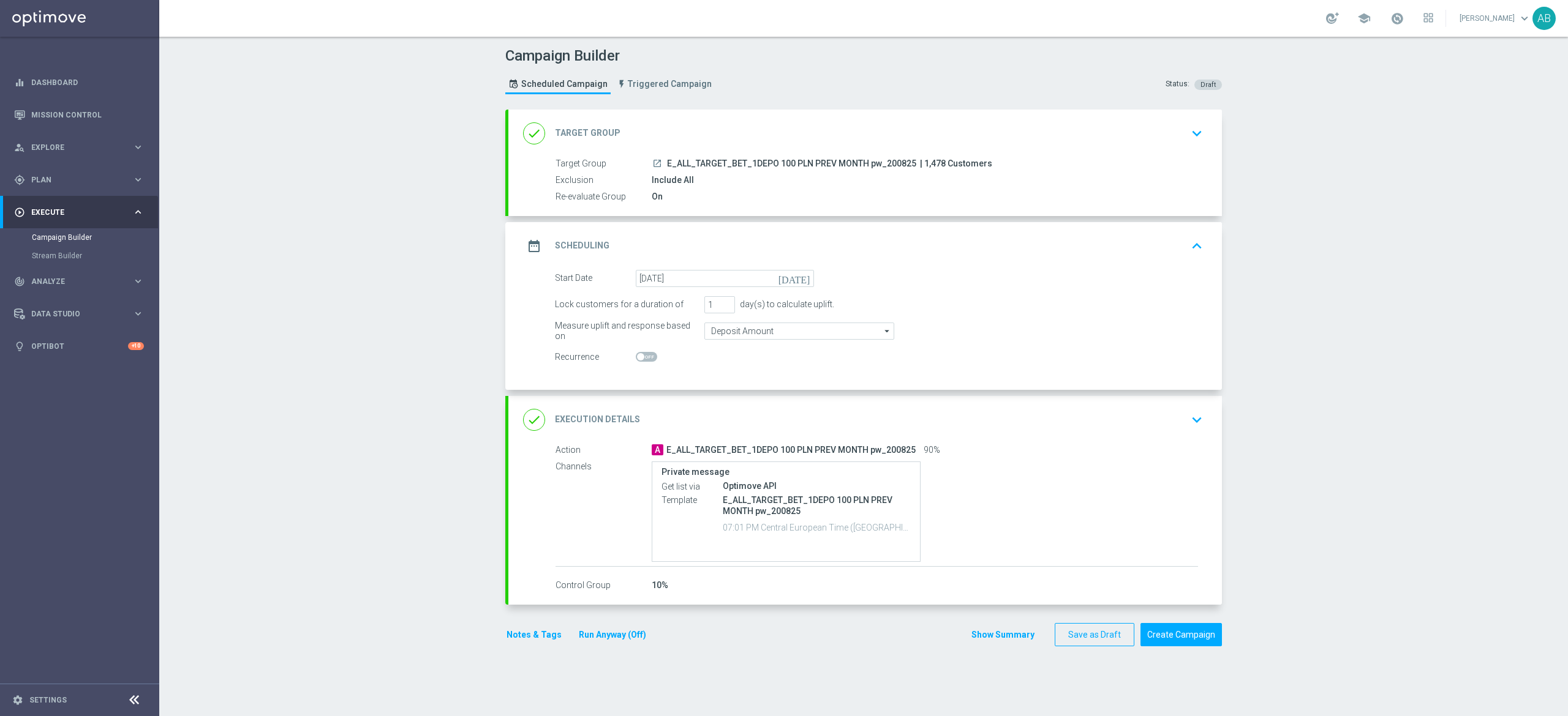
click at [1194, 421] on icon "keyboard_arrow_down" at bounding box center [1197, 420] width 19 height 19
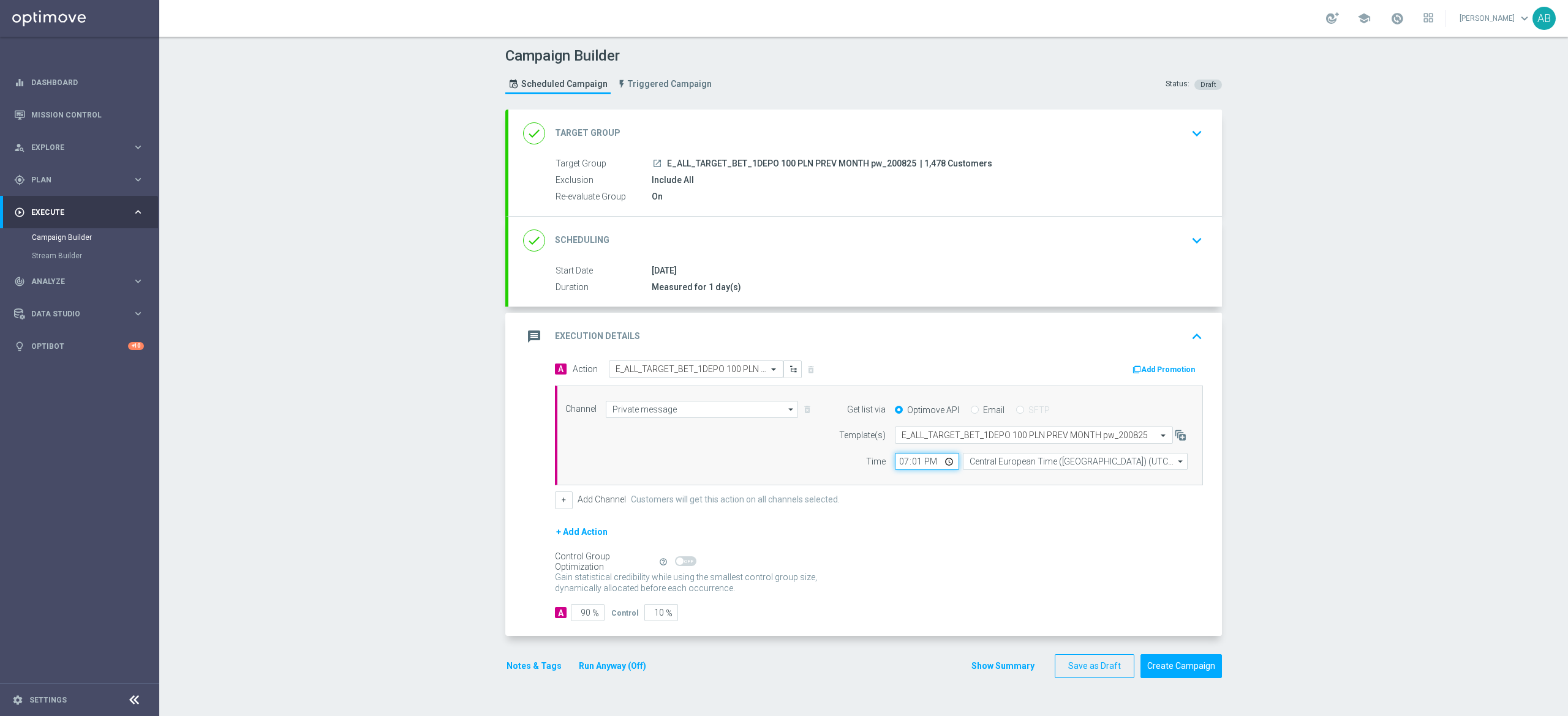
click at [895, 463] on input "19:01" at bounding box center [927, 461] width 65 height 17
type input "17:01"
click at [982, 541] on div "+ Add Action" at bounding box center [878, 539] width 648 height 30
click at [530, 674] on button "Notes & Tags" at bounding box center [534, 666] width 58 height 16
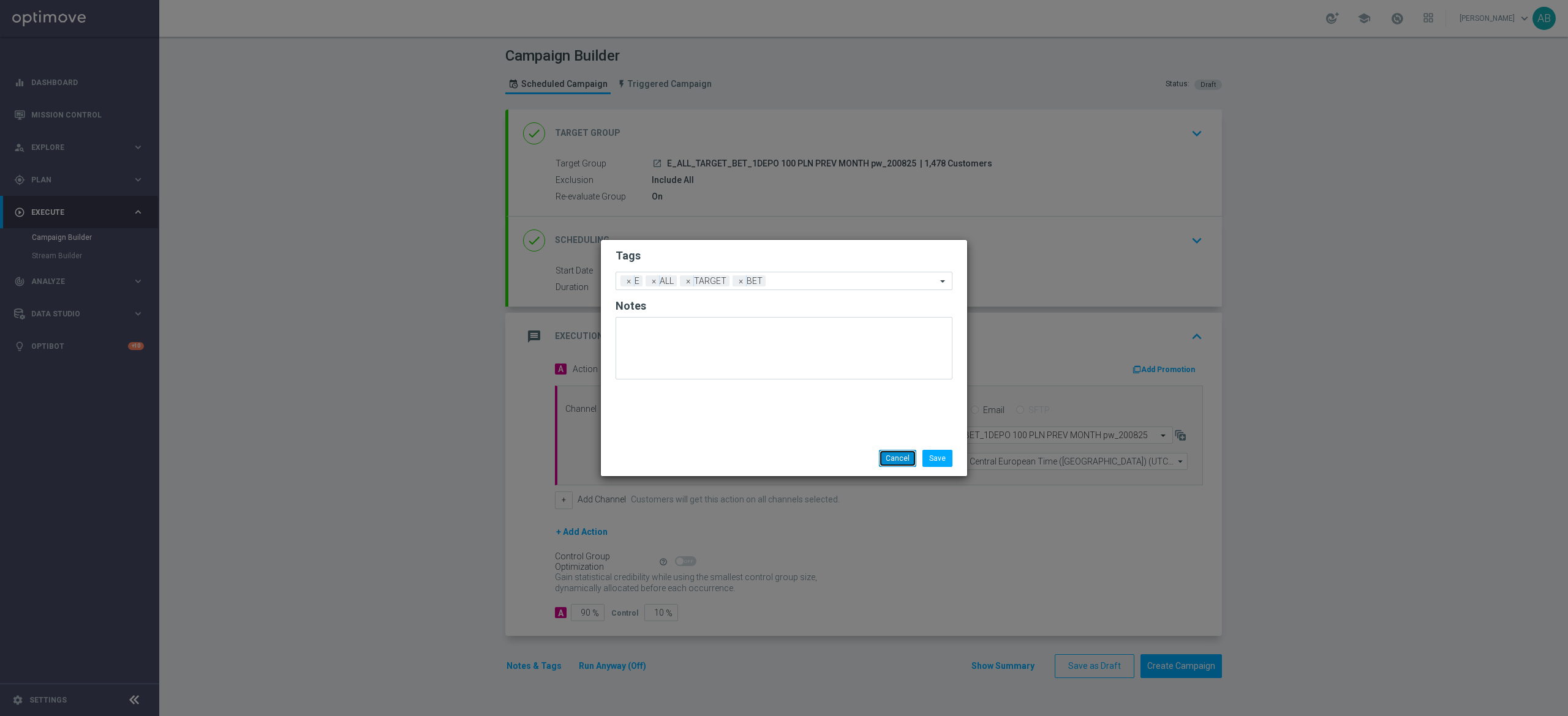
click at [891, 456] on button "Cancel" at bounding box center [898, 459] width 37 height 17
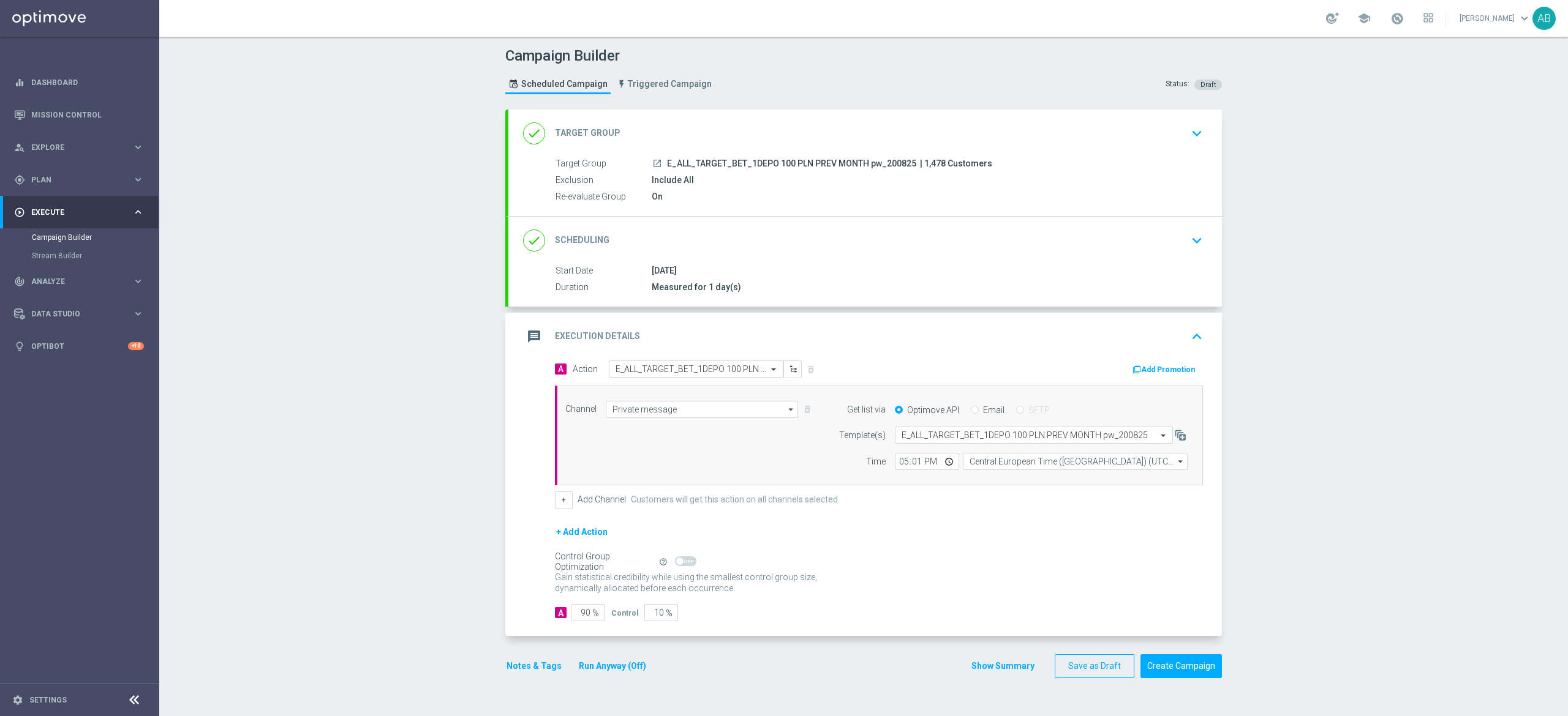
click at [524, 679] on div "Notes & Tags Run Anyway (Off)" at bounding box center [583, 666] width 157 height 24
click at [533, 663] on button "Notes & Tags" at bounding box center [534, 666] width 58 height 16
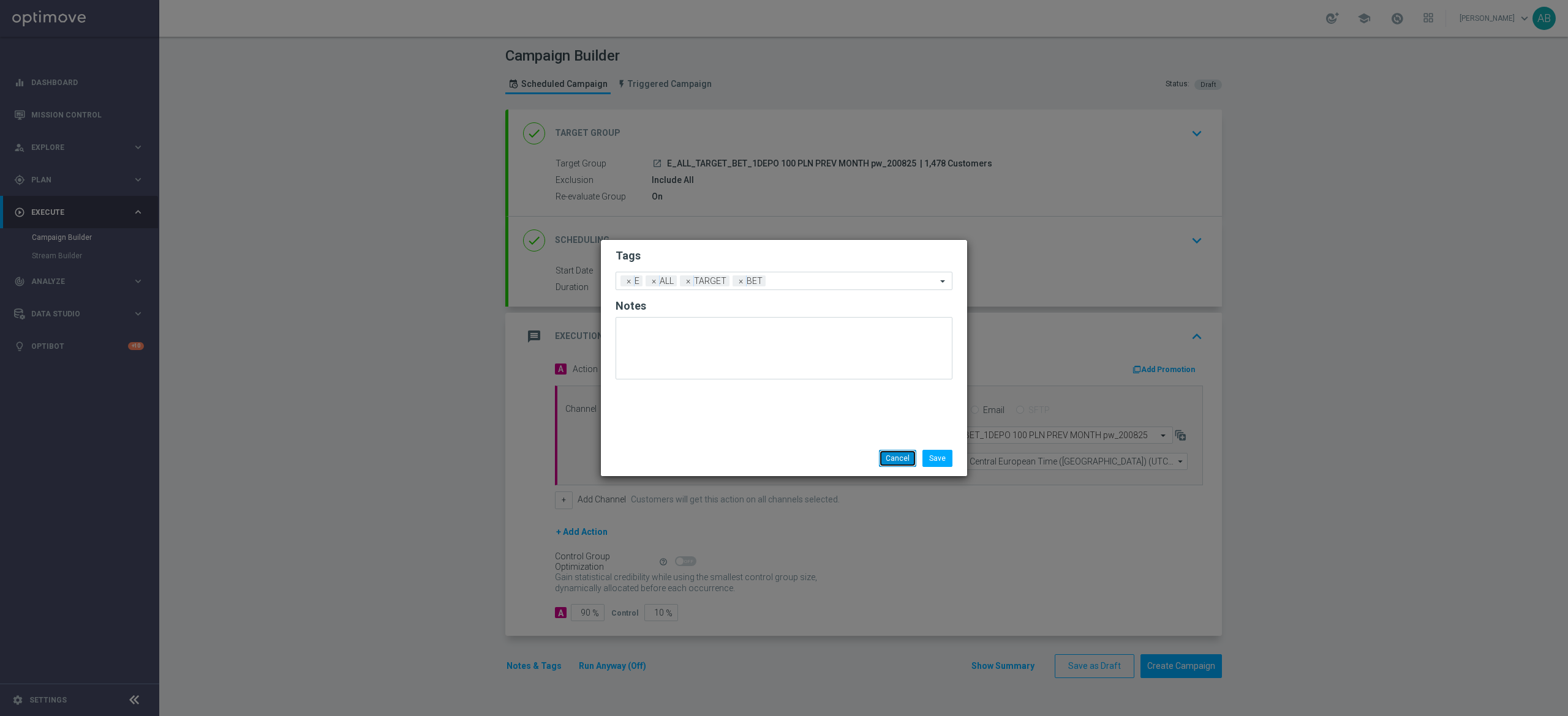
click at [893, 450] on button "Cancel" at bounding box center [898, 459] width 37 height 17
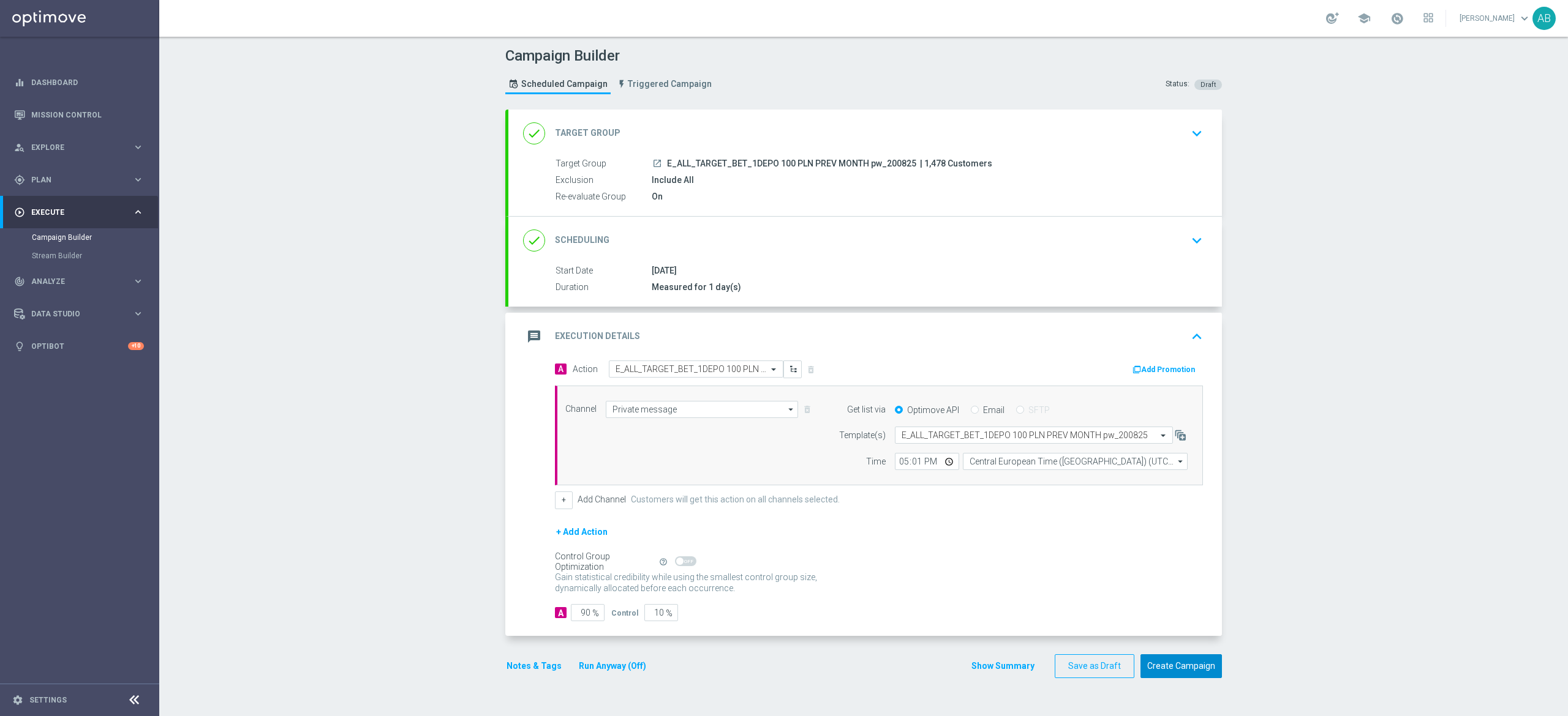
click at [1174, 668] on button "Create Campaign" at bounding box center [1181, 666] width 82 height 24
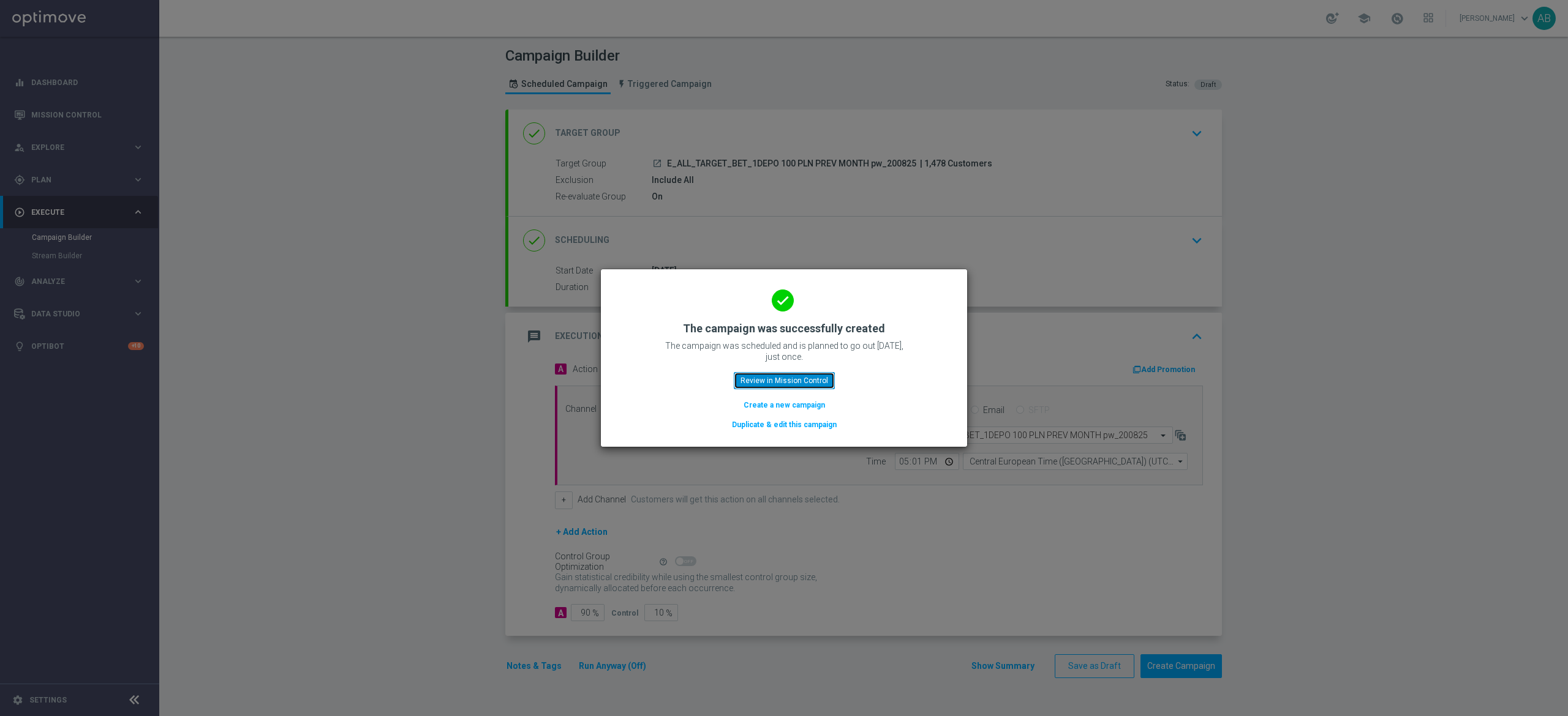
click at [811, 379] on button "Review in Mission Control" at bounding box center [784, 381] width 101 height 17
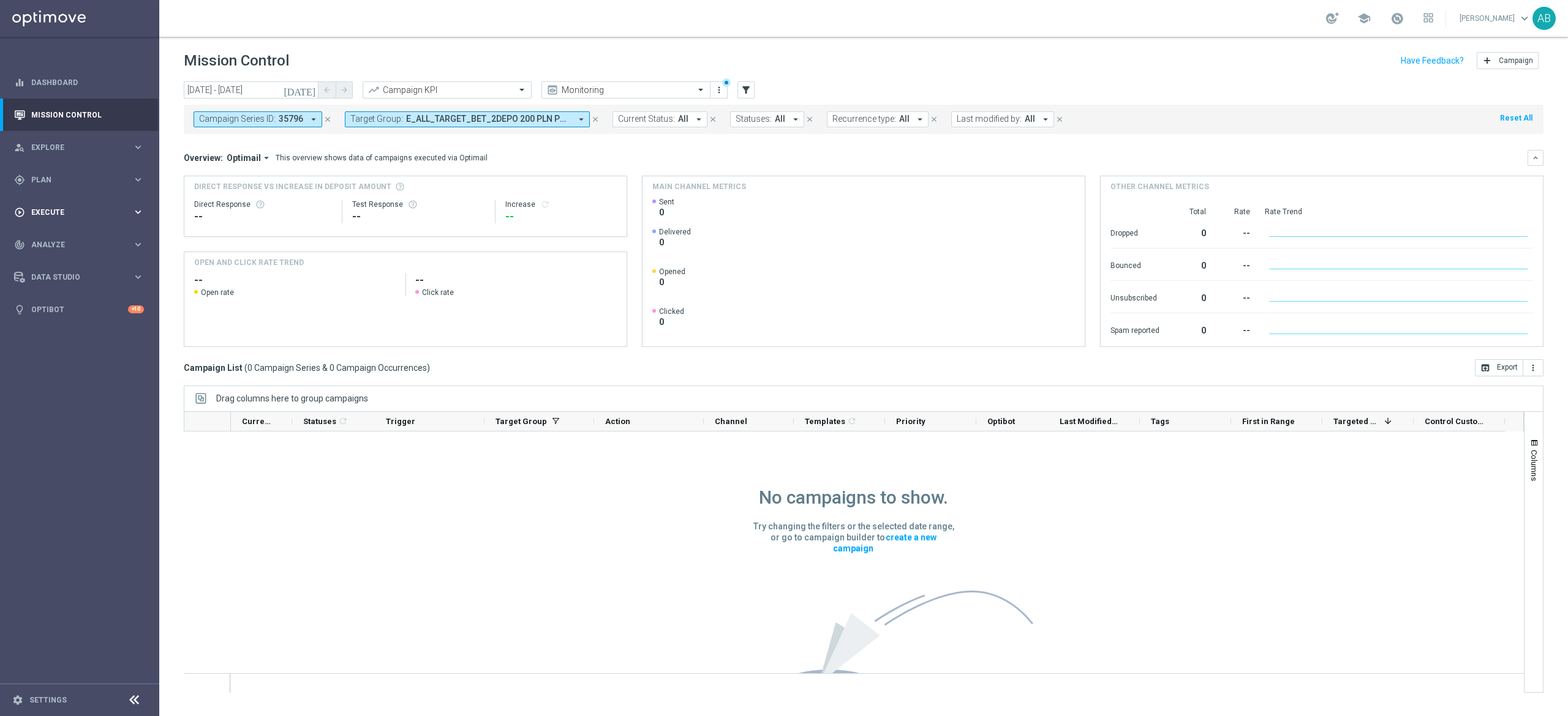
click at [62, 216] on div "play_circle_outline Execute" at bounding box center [73, 213] width 118 height 11
click at [59, 237] on link "Campaign Builder" at bounding box center [79, 238] width 96 height 10
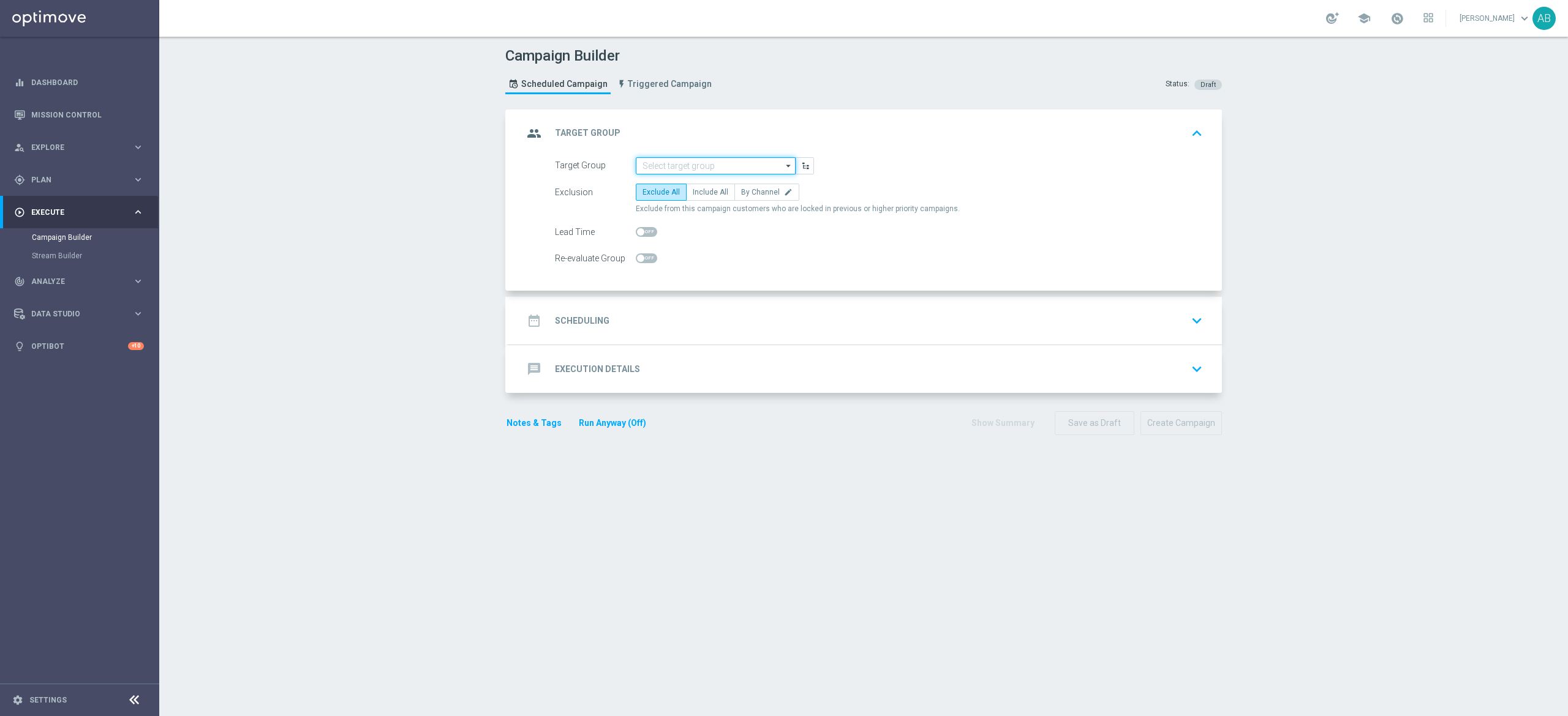
click at [670, 166] on input at bounding box center [715, 166] width 160 height 17
paste input "E_ALL_TARGET_BET_2DEPO 200 PLN PREV MONTH pw_200825"
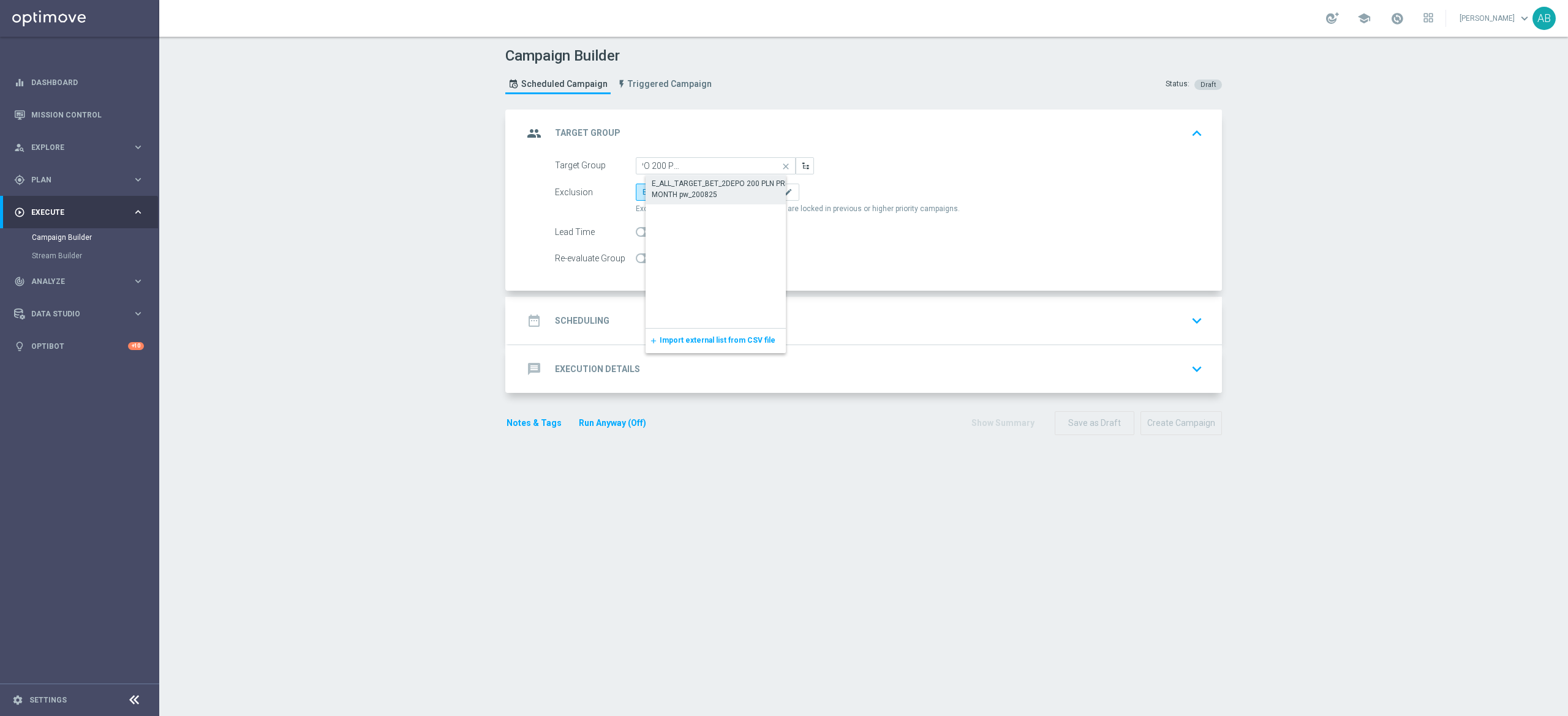
click at [665, 191] on div "E_ALL_TARGET_BET_2DEPO 200 PLN PREV MONTH pw_200825" at bounding box center [726, 189] width 148 height 22
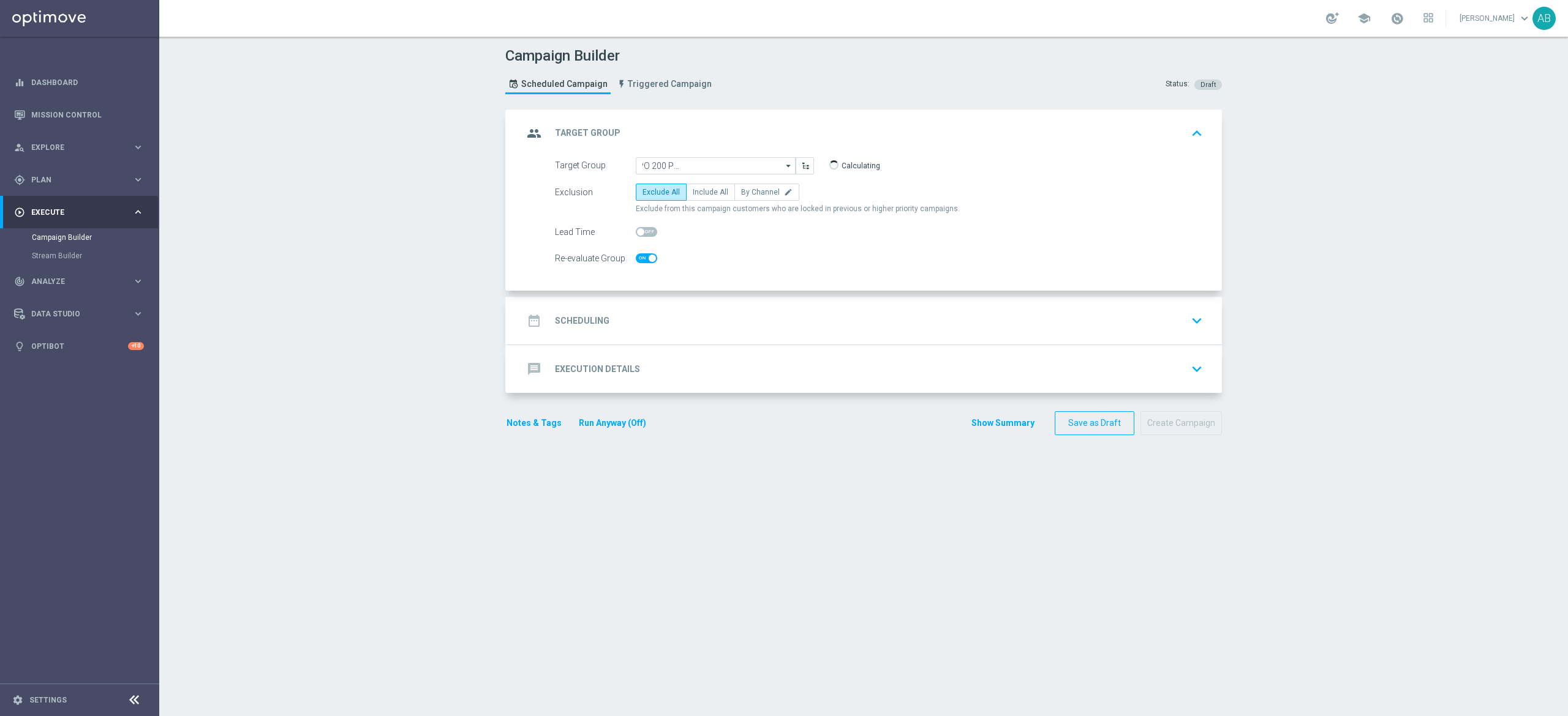
type input "E_ALL_TARGET_BET_2DEPO 200 PLN PREV MONTH pw_200825"
checkbox input "true"
click at [706, 193] on span "Include All" at bounding box center [711, 192] width 36 height 9
click at [701, 193] on input "Include All" at bounding box center [697, 194] width 8 height 8
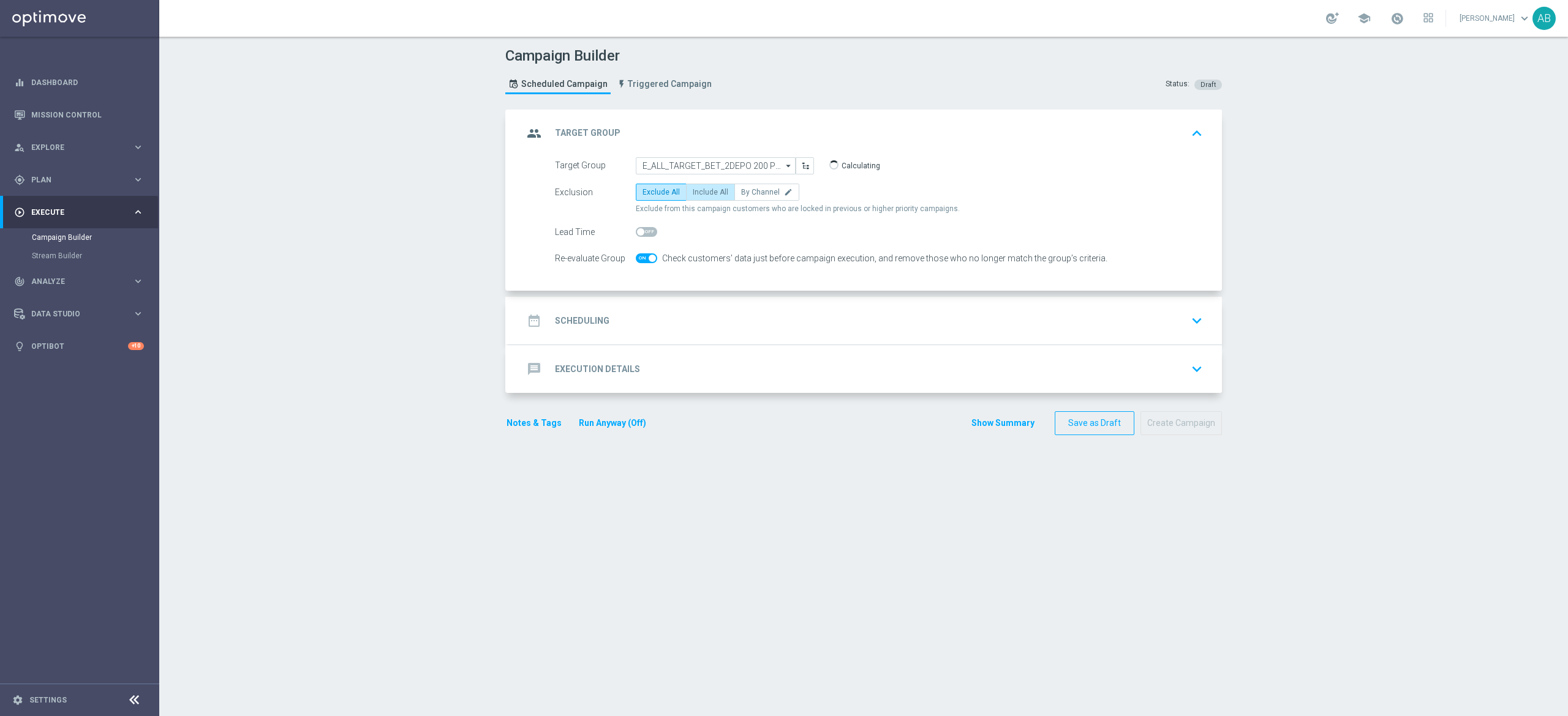
radio input "true"
click at [690, 319] on div "date_range Scheduling keyboard_arrow_down" at bounding box center [865, 321] width 684 height 23
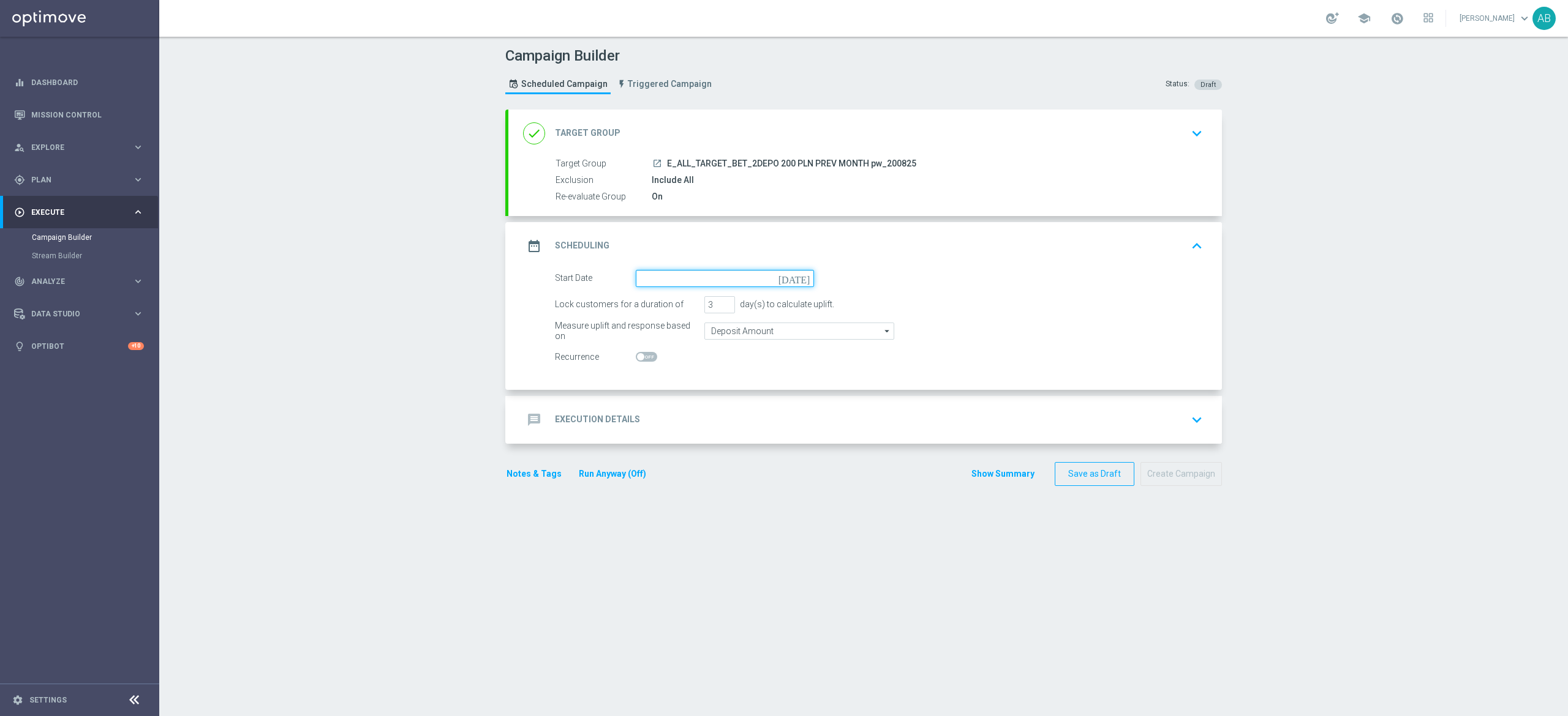
click at [675, 280] on input at bounding box center [725, 279] width 178 height 17
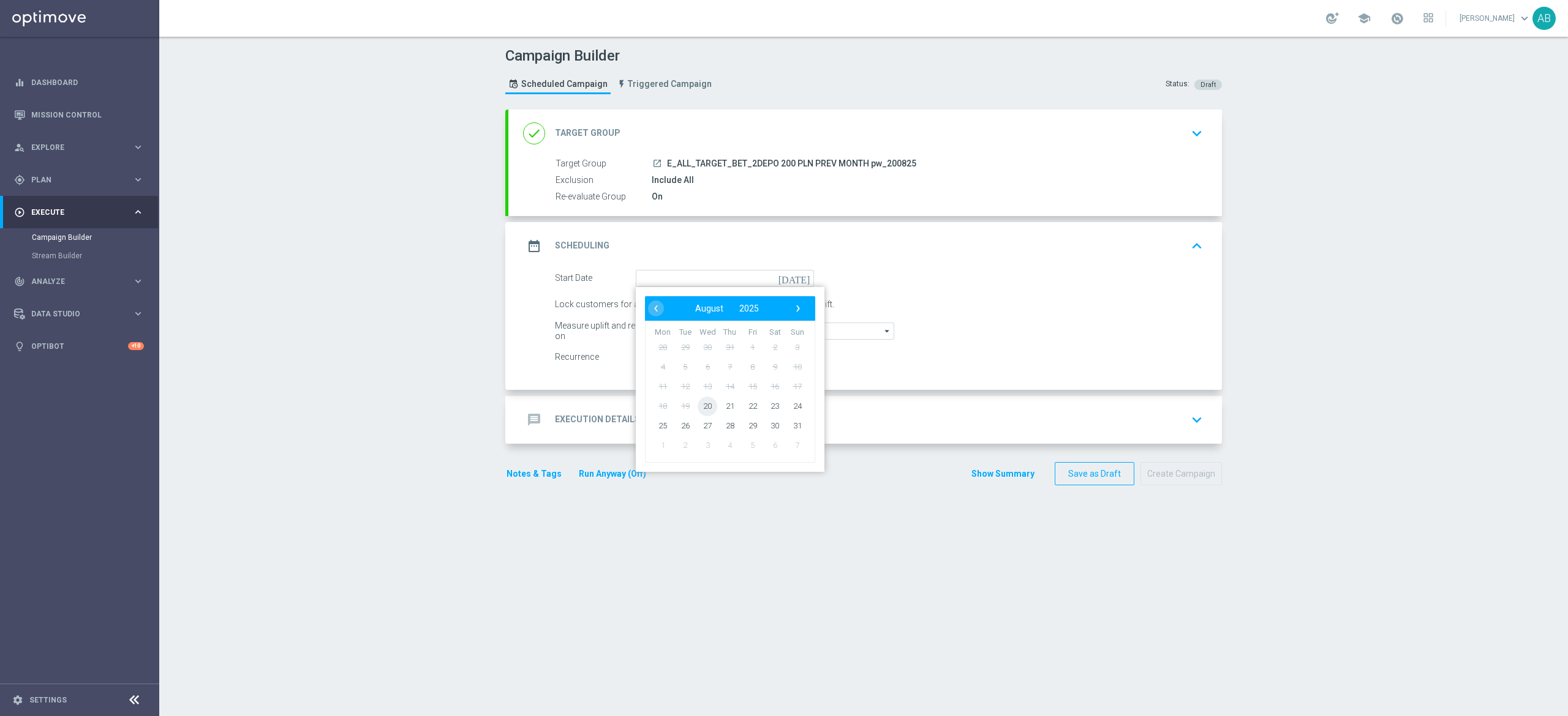
click at [697, 407] on span "20" at bounding box center [707, 405] width 19 height 19
type input "20 Aug 2025"
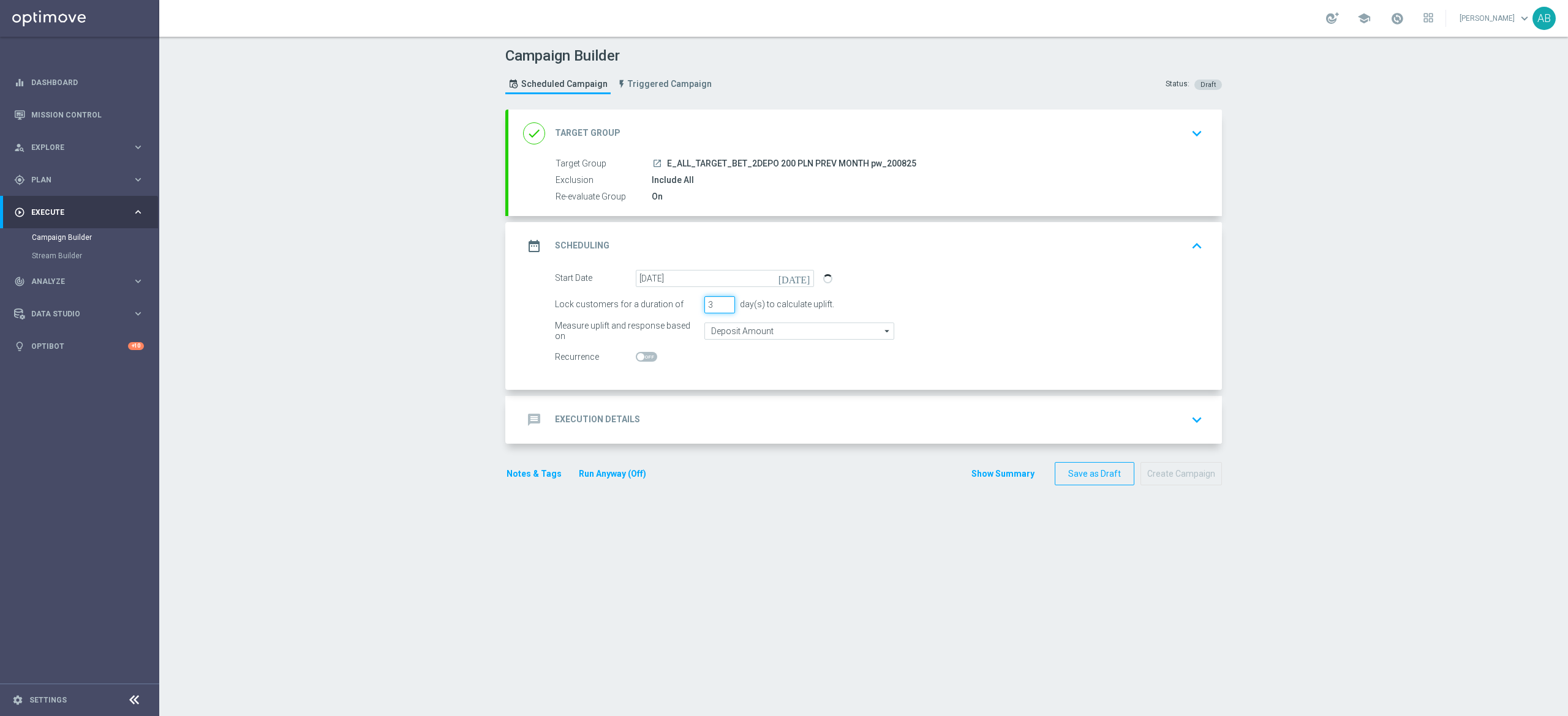
drag, startPoint x: 701, startPoint y: 303, endPoint x: 686, endPoint y: 323, distance: 25.0
click at [686, 323] on form "Start Date 20 Aug 2025 today Lock customers for a duration of 3 day(s) to calcu…" at bounding box center [878, 318] width 648 height 96
type input "1"
click at [691, 407] on div "message Execution Details keyboard_arrow_down" at bounding box center [864, 419] width 713 height 48
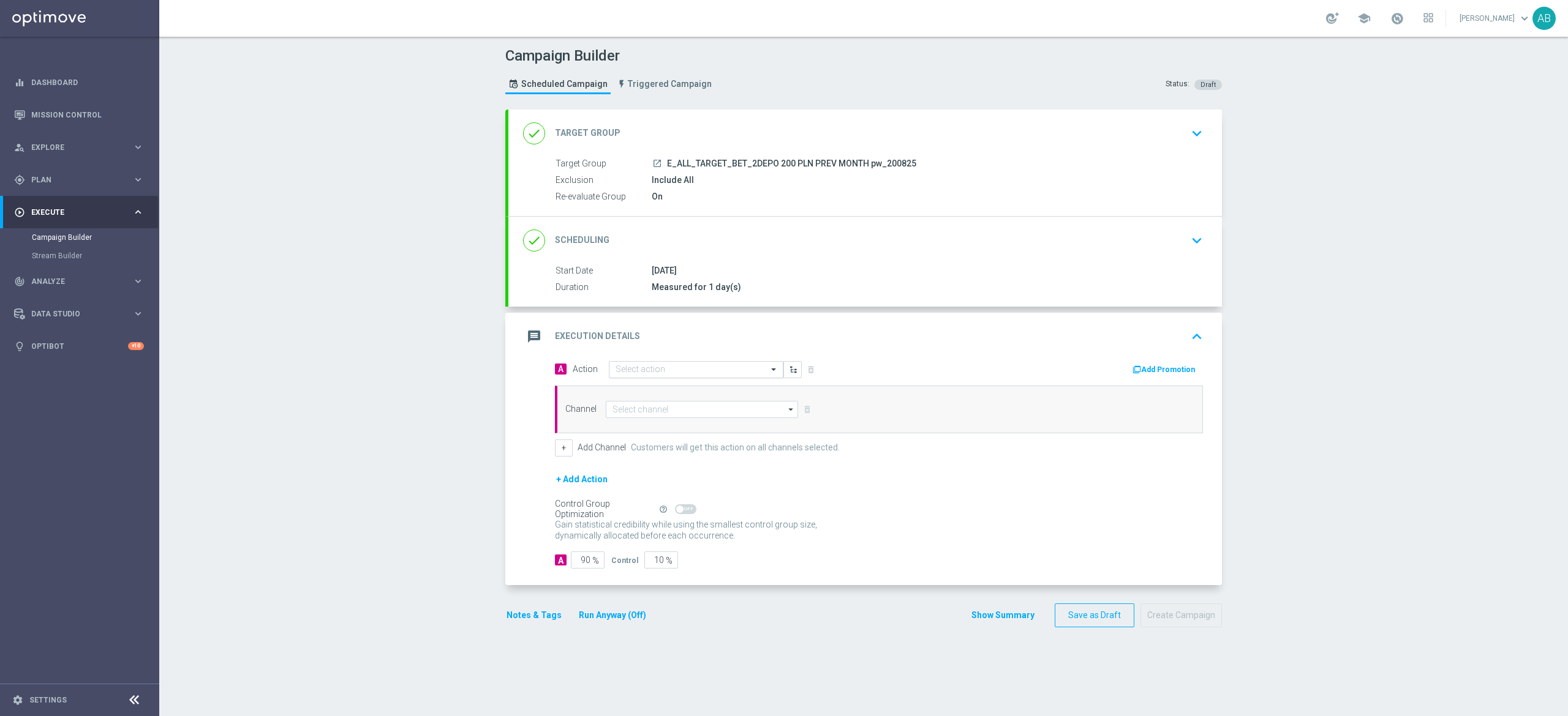
click at [645, 370] on input "text" at bounding box center [683, 369] width 136 height 10
paste input "E_ALL_TARGET_BET_2DEPO 200 PLN PREV MONTH pw_200825"
type input "E_ALL_TARGET_BET_2DEPO 200 PLN PREV MONTH pw_200825"
click at [650, 388] on label "E_ALL_TARGET_BET_2DEPO 200 PLN PREV MONTH pw_200825" at bounding box center [722, 390] width 213 height 10
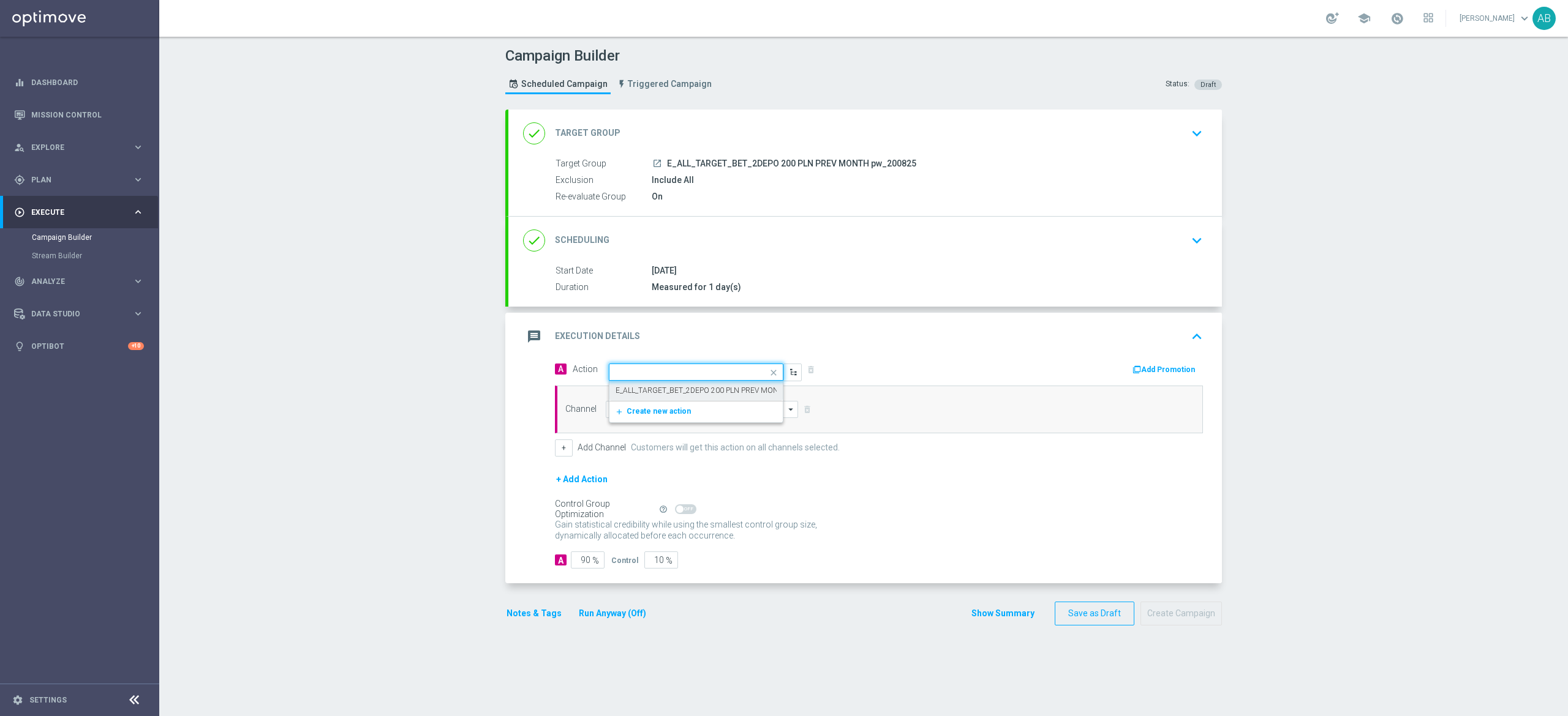
scroll to position [0, 0]
click at [636, 411] on input at bounding box center [701, 410] width 192 height 17
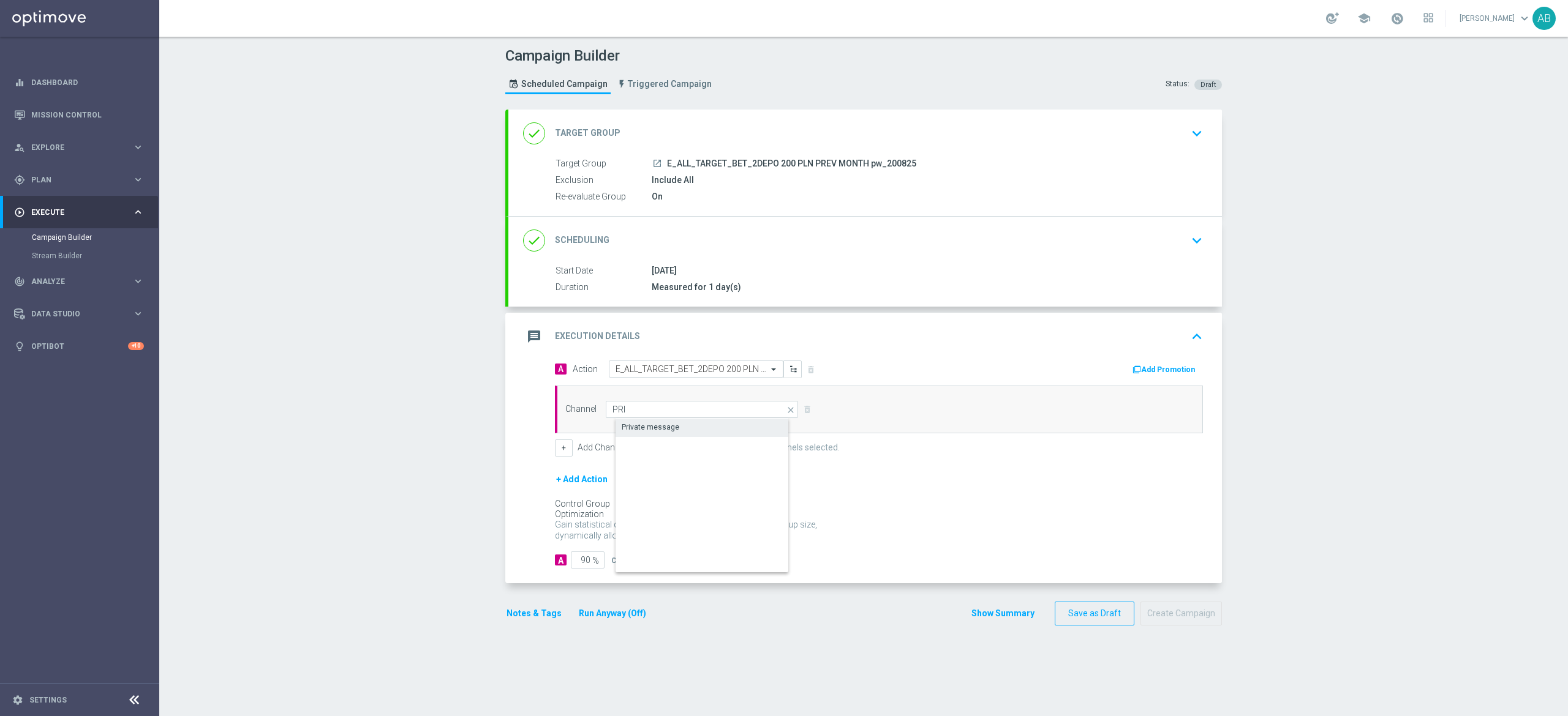
click at [652, 424] on div "Private message" at bounding box center [651, 427] width 58 height 11
type input "Private message"
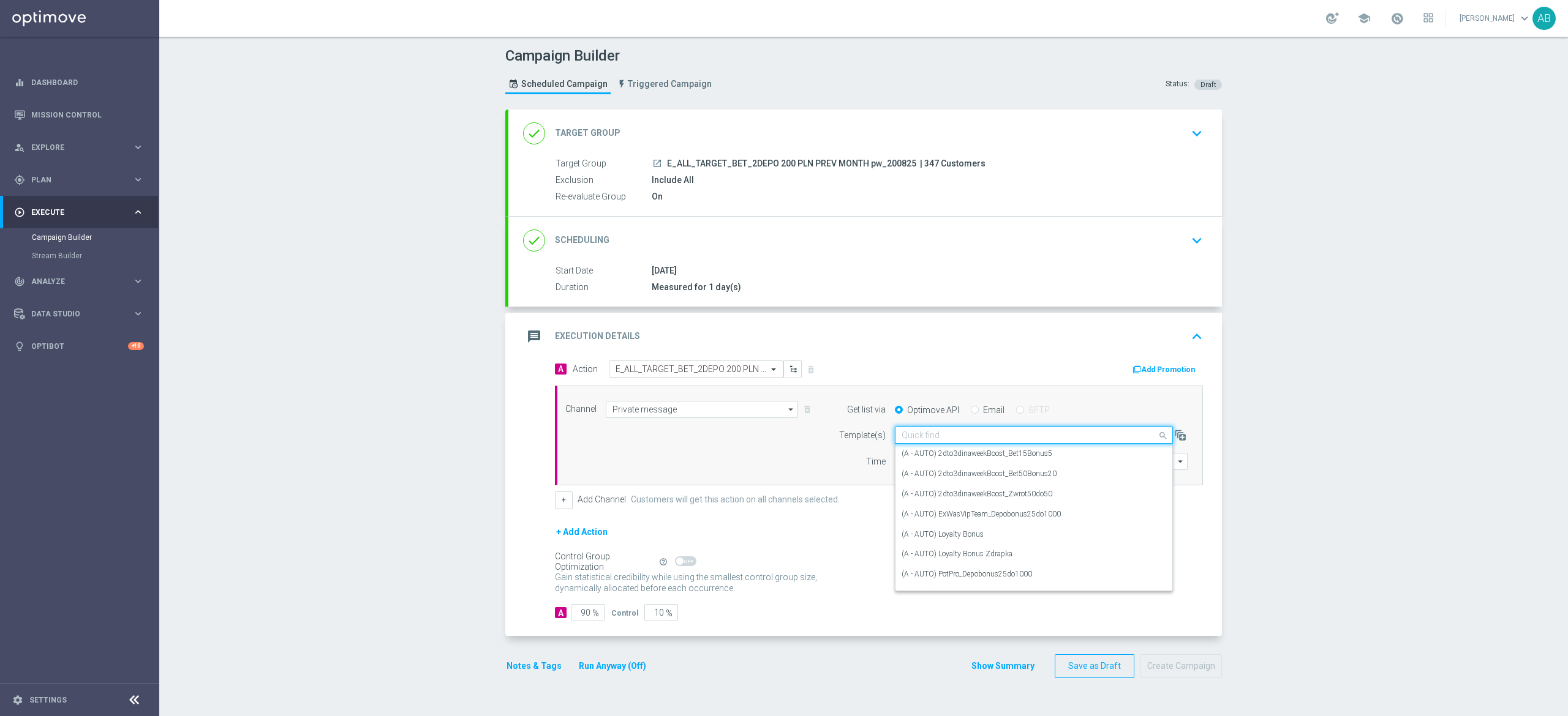
click at [906, 430] on div "Quick find" at bounding box center [1033, 436] width 278 height 17
paste input "E_ALL_TARGET_BET_2DEPO 200 PLN PREV MONTH pw_200825"
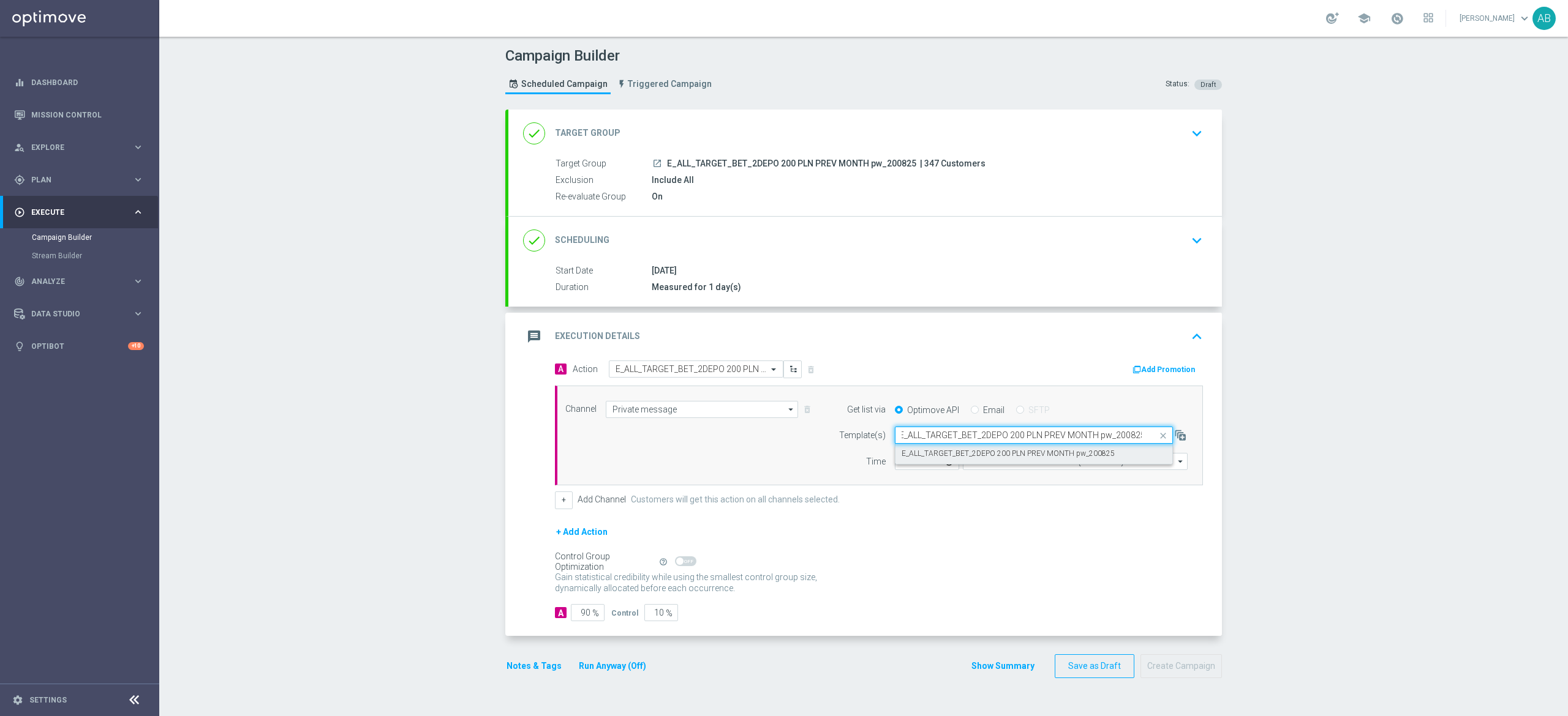
click at [920, 456] on label "E_ALL_TARGET_BET_2DEPO 200 PLN PREV MONTH pw_200825" at bounding box center [1008, 453] width 213 height 10
type input "E_ALL_TARGET_BET_2DEPO 200 PLN PREV MONTH pw_200825"
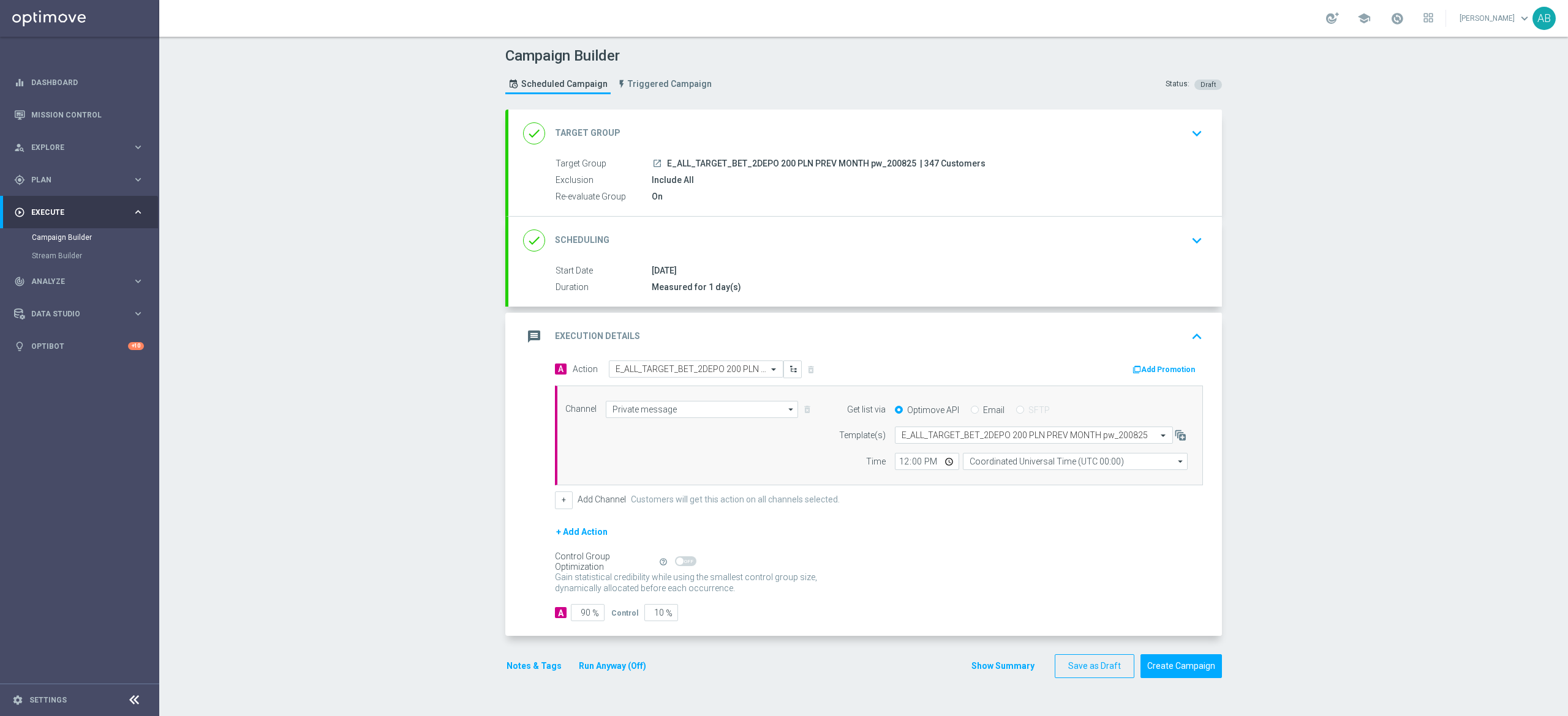
scroll to position [0, 0]
click at [896, 465] on input "12:00" at bounding box center [927, 461] width 65 height 17
type input "17:01"
click at [1046, 470] on input "Coordinated Universal Time (UTC 00:00)" at bounding box center [1075, 461] width 224 height 17
click at [1016, 487] on div "Central European Time (Warsaw) (UTC +02:00)" at bounding box center [1085, 479] width 225 height 17
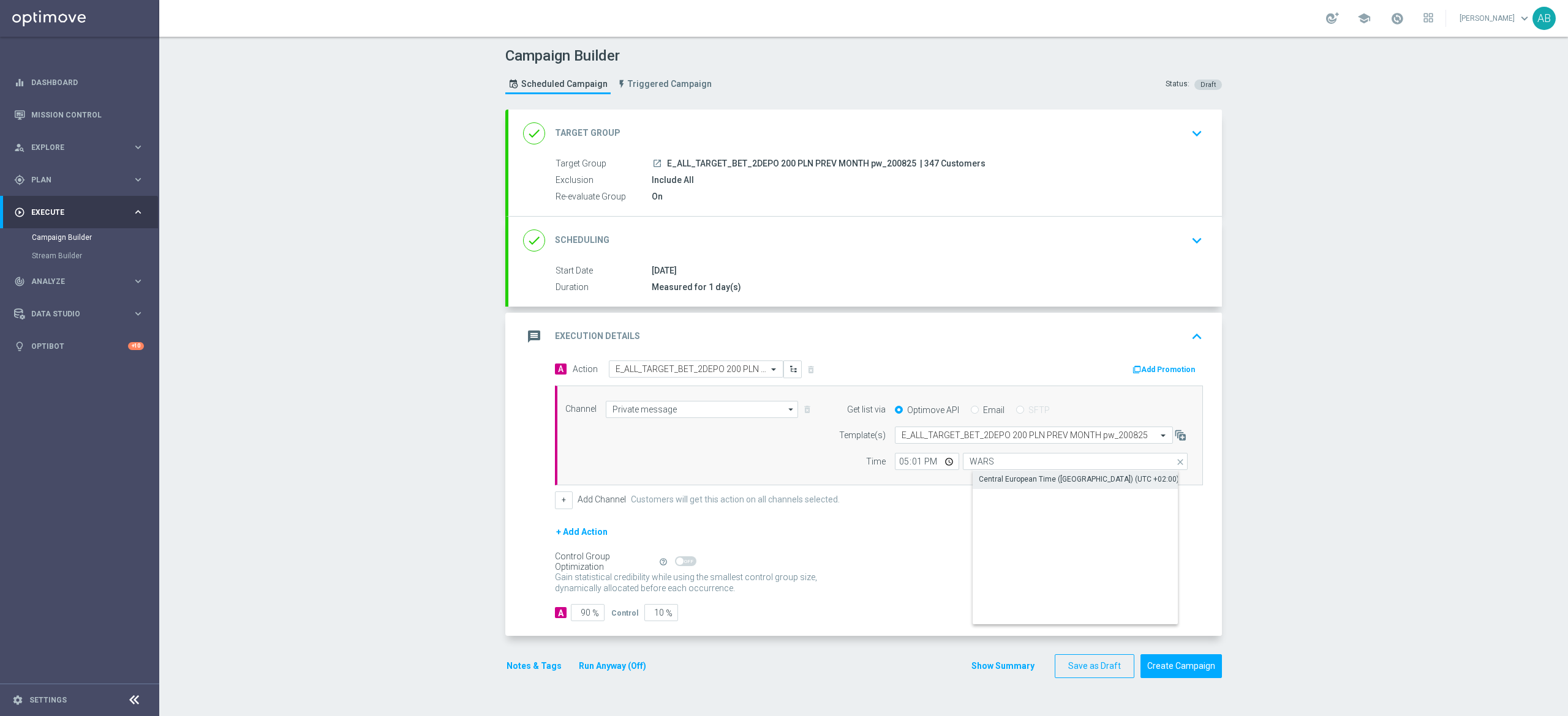
type input "Central European Time (Warsaw) (UTC +02:00)"
click at [512, 671] on button "Notes & Tags" at bounding box center [534, 666] width 58 height 16
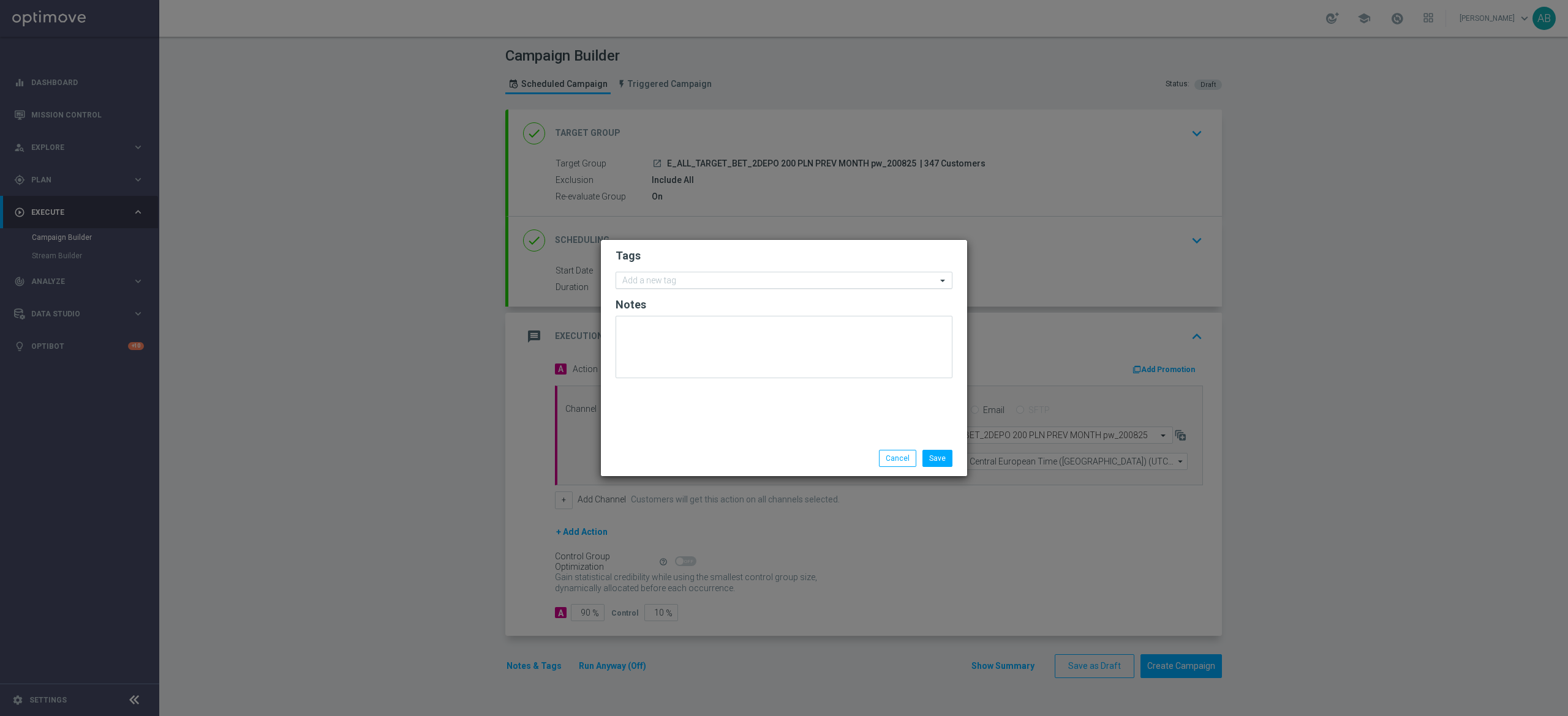
click at [687, 278] on input "text" at bounding box center [779, 280] width 314 height 10
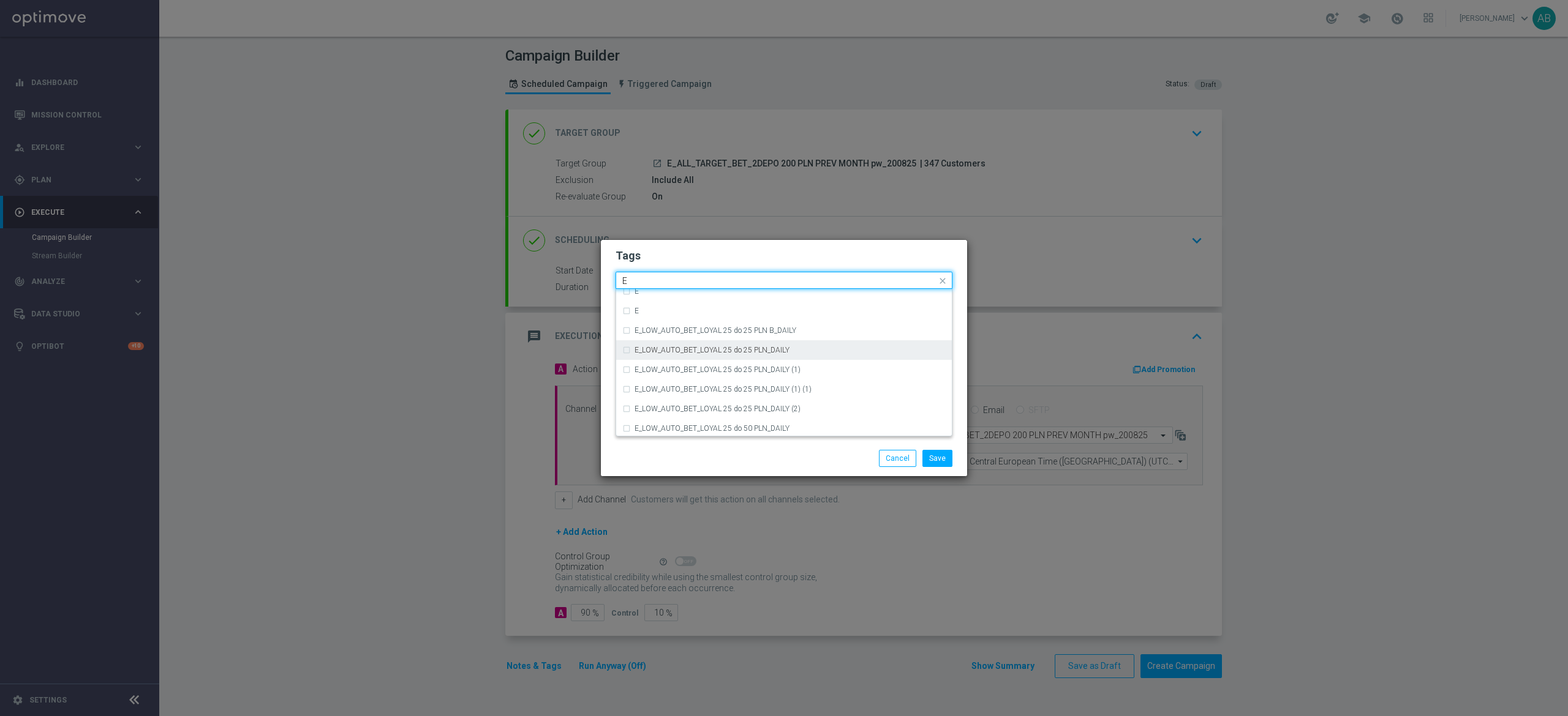
scroll to position [1734, 0]
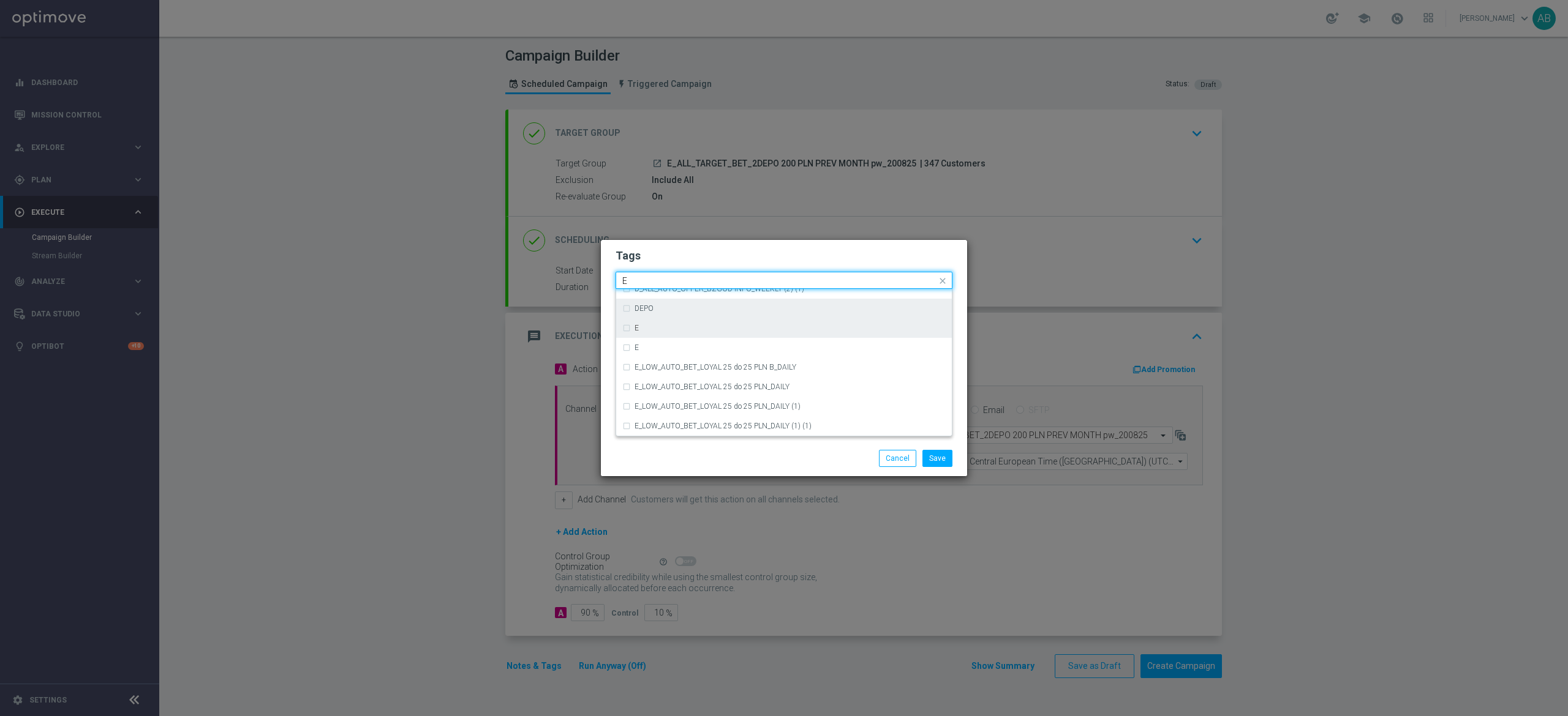
drag, startPoint x: 652, startPoint y: 335, endPoint x: 648, endPoint y: 306, distance: 29.3
click at [652, 335] on div "E" at bounding box center [783, 328] width 323 height 19
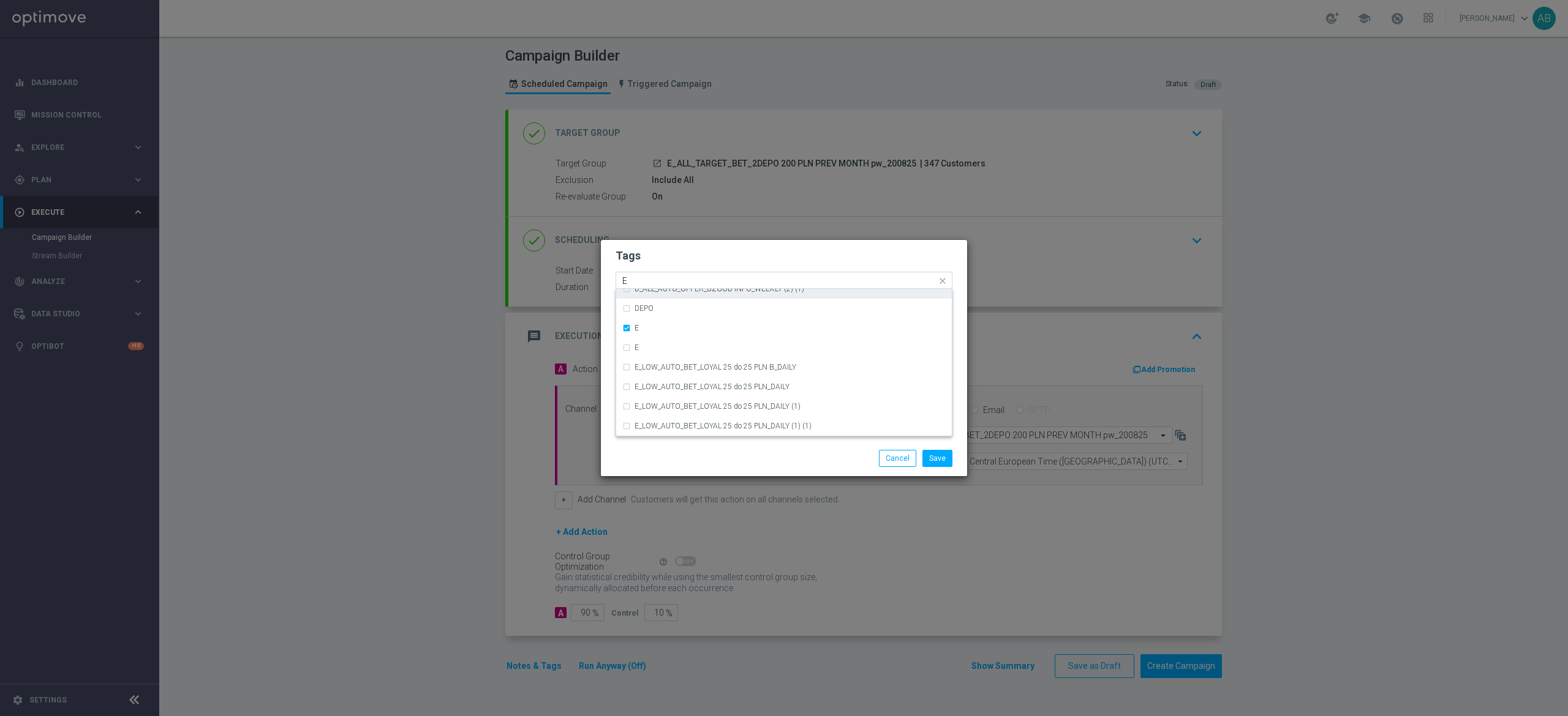
click at [647, 284] on input "E" at bounding box center [779, 280] width 314 height 10
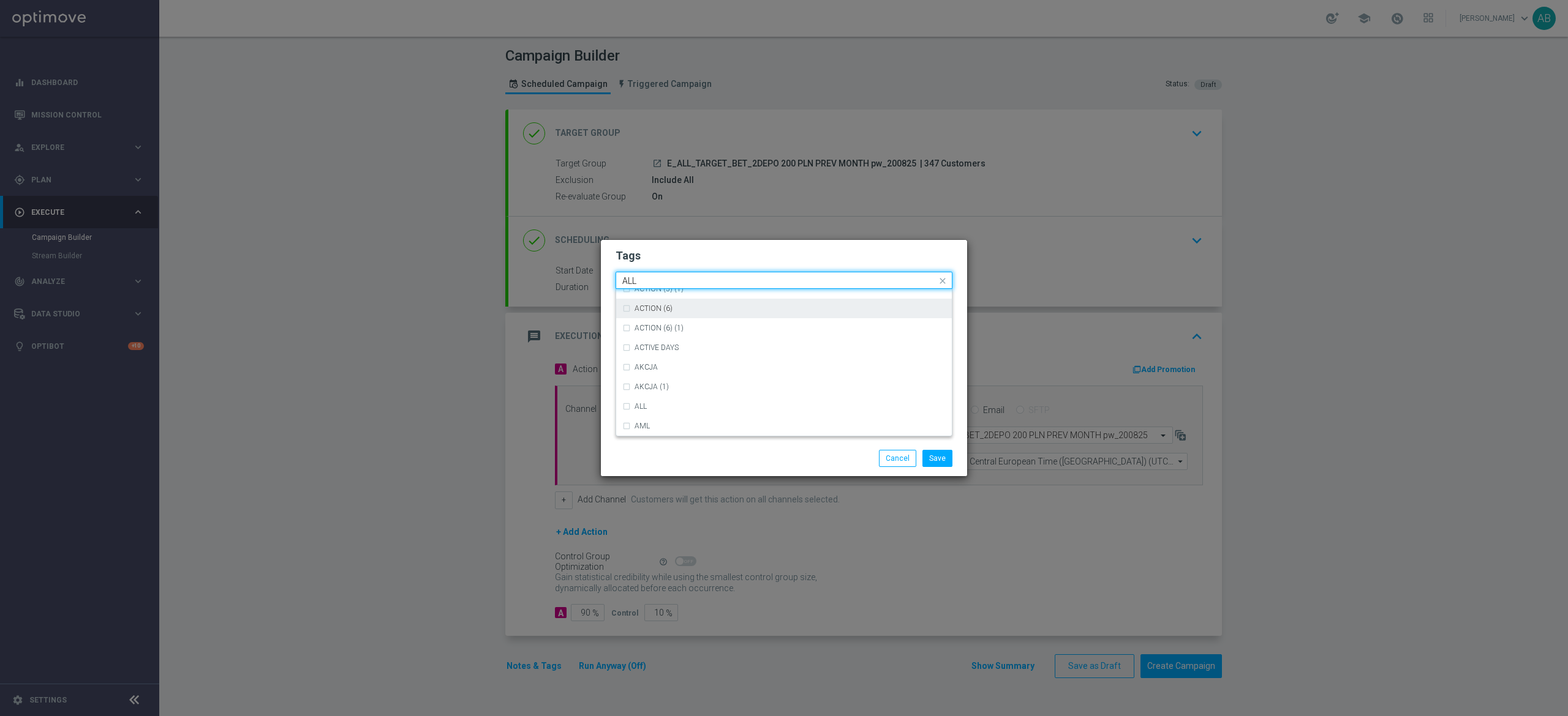
scroll to position [0, 0]
click at [693, 301] on div "ALL" at bounding box center [789, 298] width 311 height 7
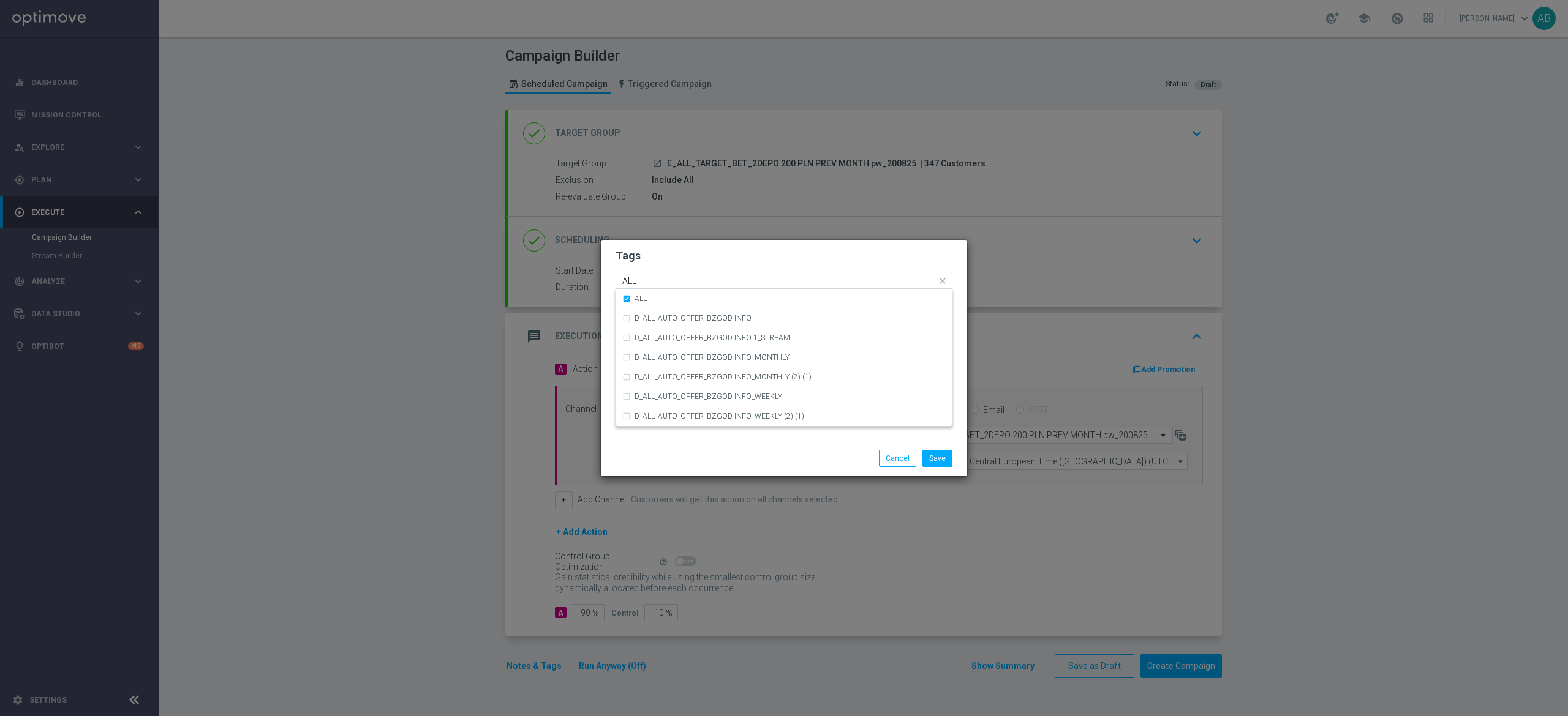
click at [696, 283] on input "ALL" at bounding box center [779, 280] width 314 height 10
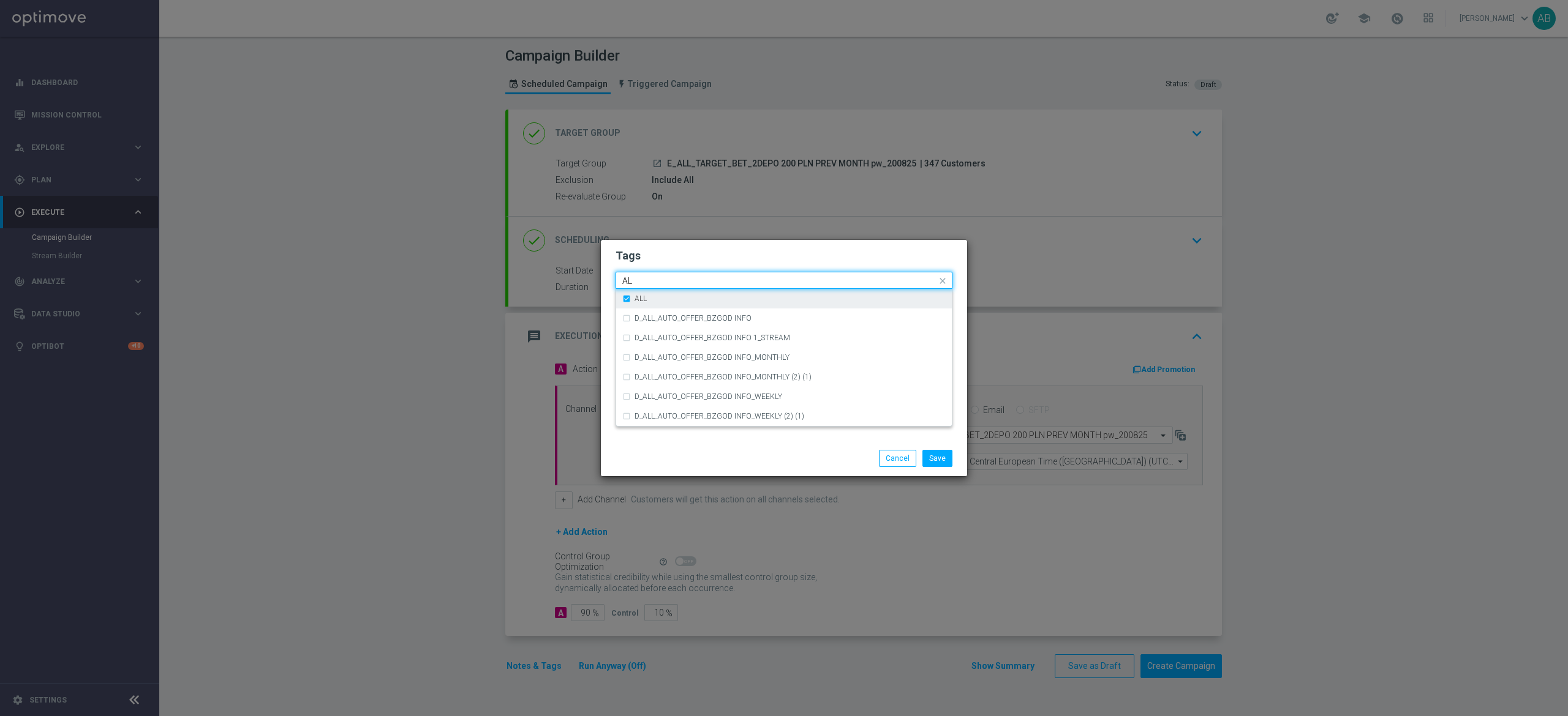
type input "A"
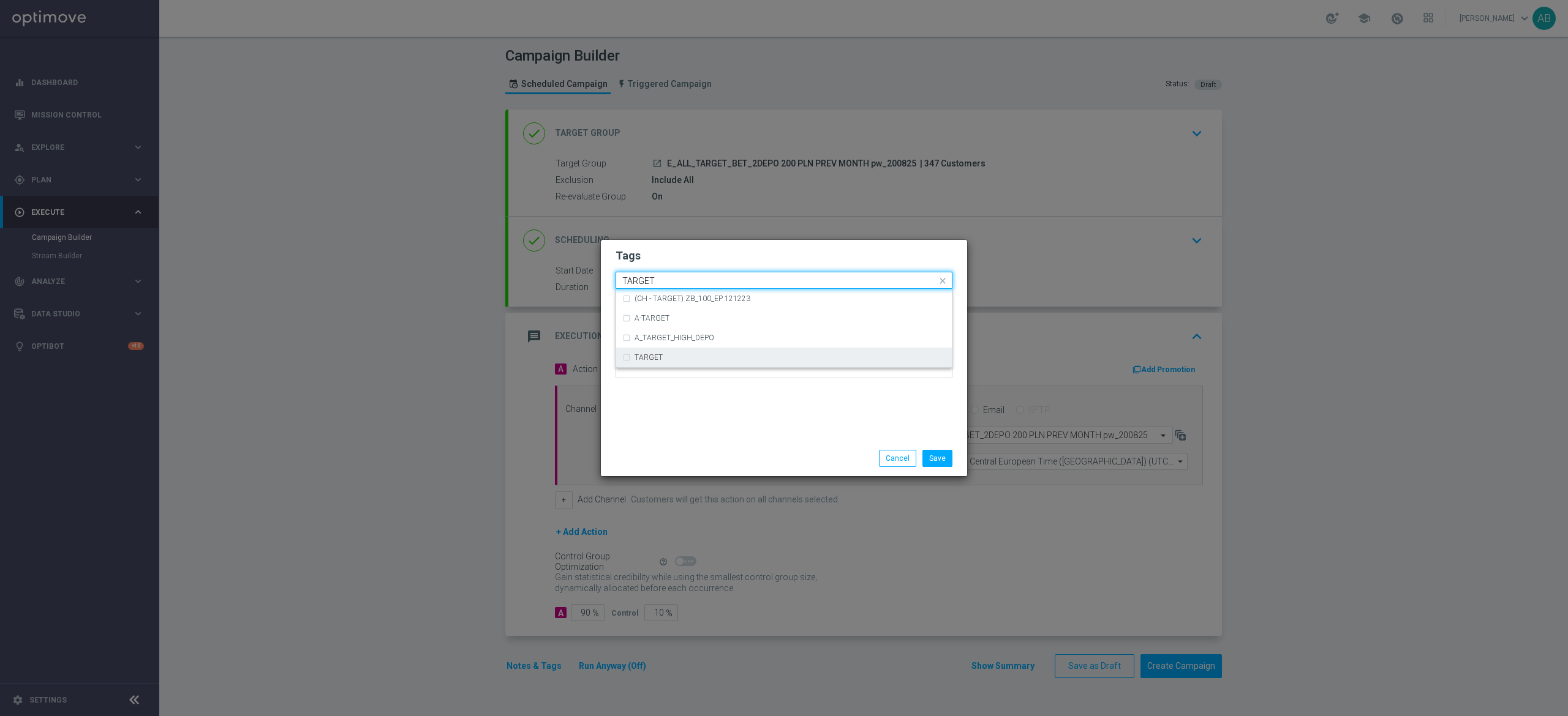
click at [694, 360] on div "TARGET" at bounding box center [789, 357] width 311 height 7
click at [659, 279] on input "TARGET" at bounding box center [779, 280] width 314 height 10
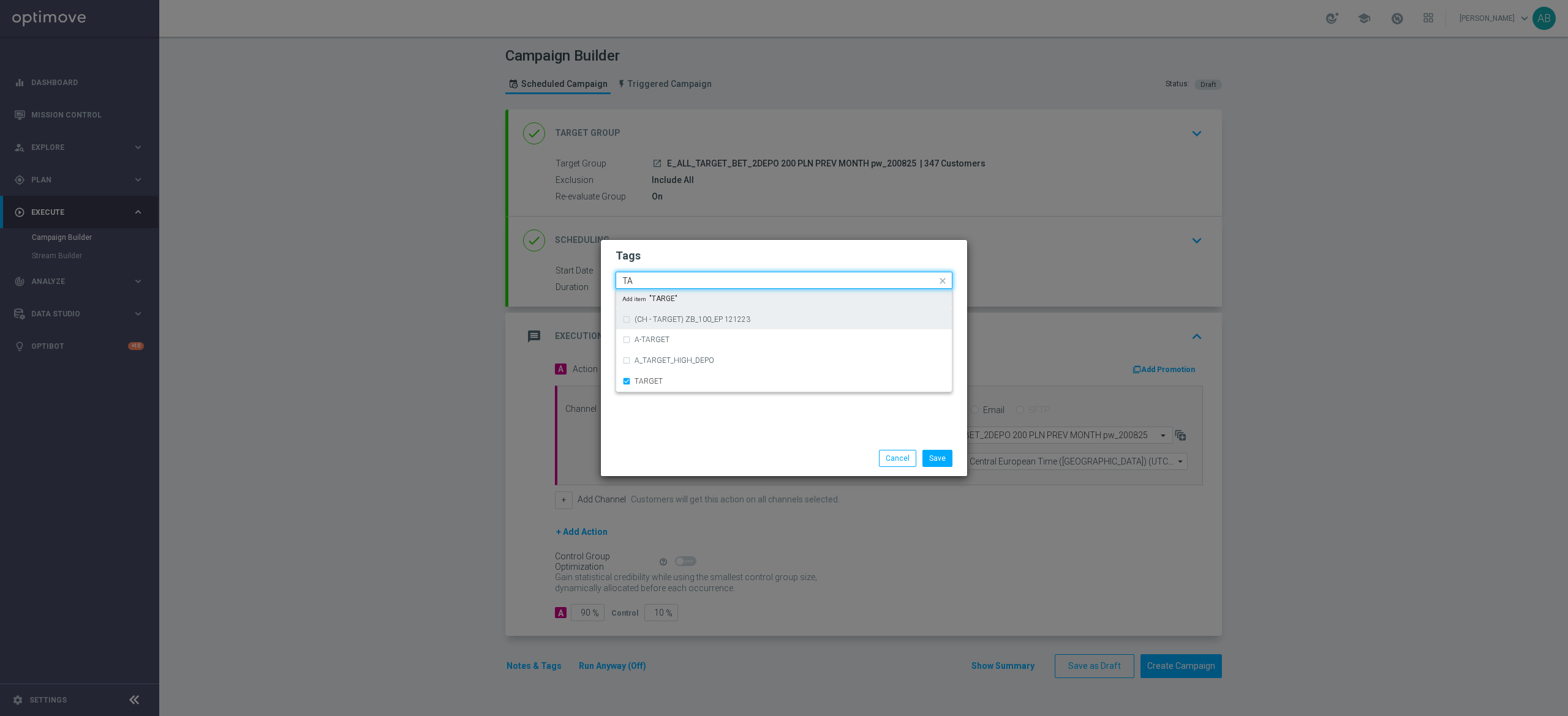
type input "T"
click at [682, 298] on div "BET" at bounding box center [789, 298] width 311 height 7
type input "BET"
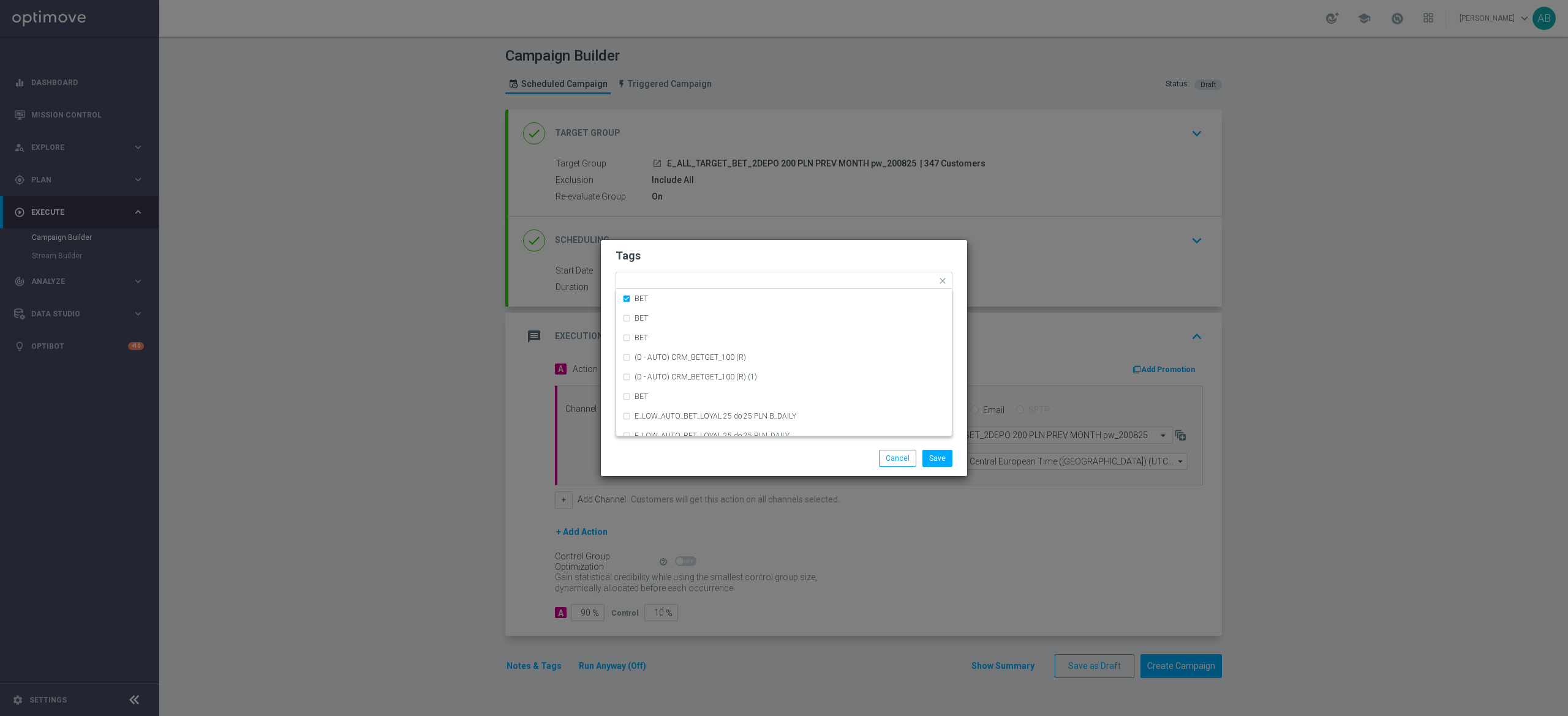
click at [707, 242] on div "Tags Quick find × E × ALL × TARGET × BET BET BET BET (D - AUTO) CRM_BETGET_100 …" at bounding box center [784, 340] width 366 height 201
click at [939, 458] on button "Save" at bounding box center [937, 459] width 30 height 17
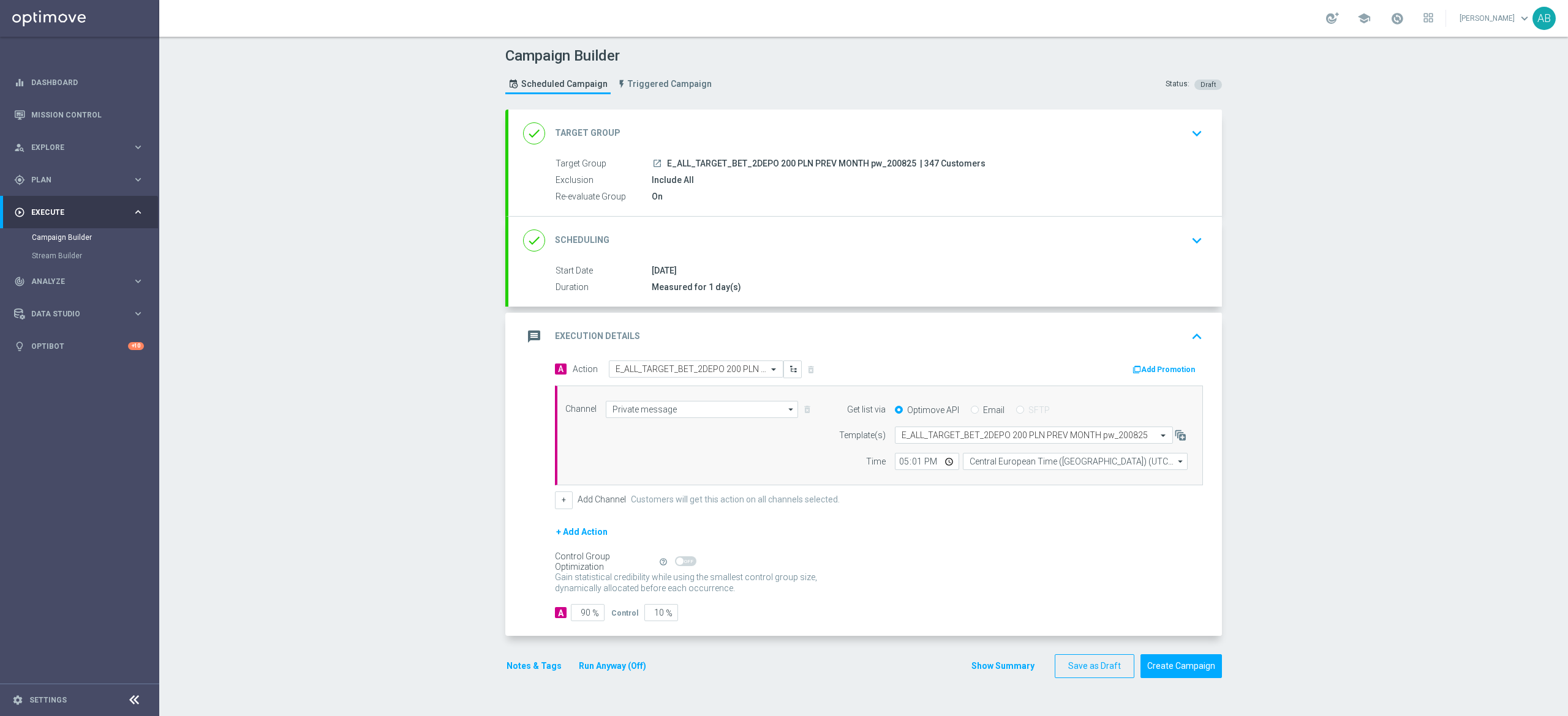
click at [536, 670] on button "Notes & Tags" at bounding box center [534, 666] width 58 height 16
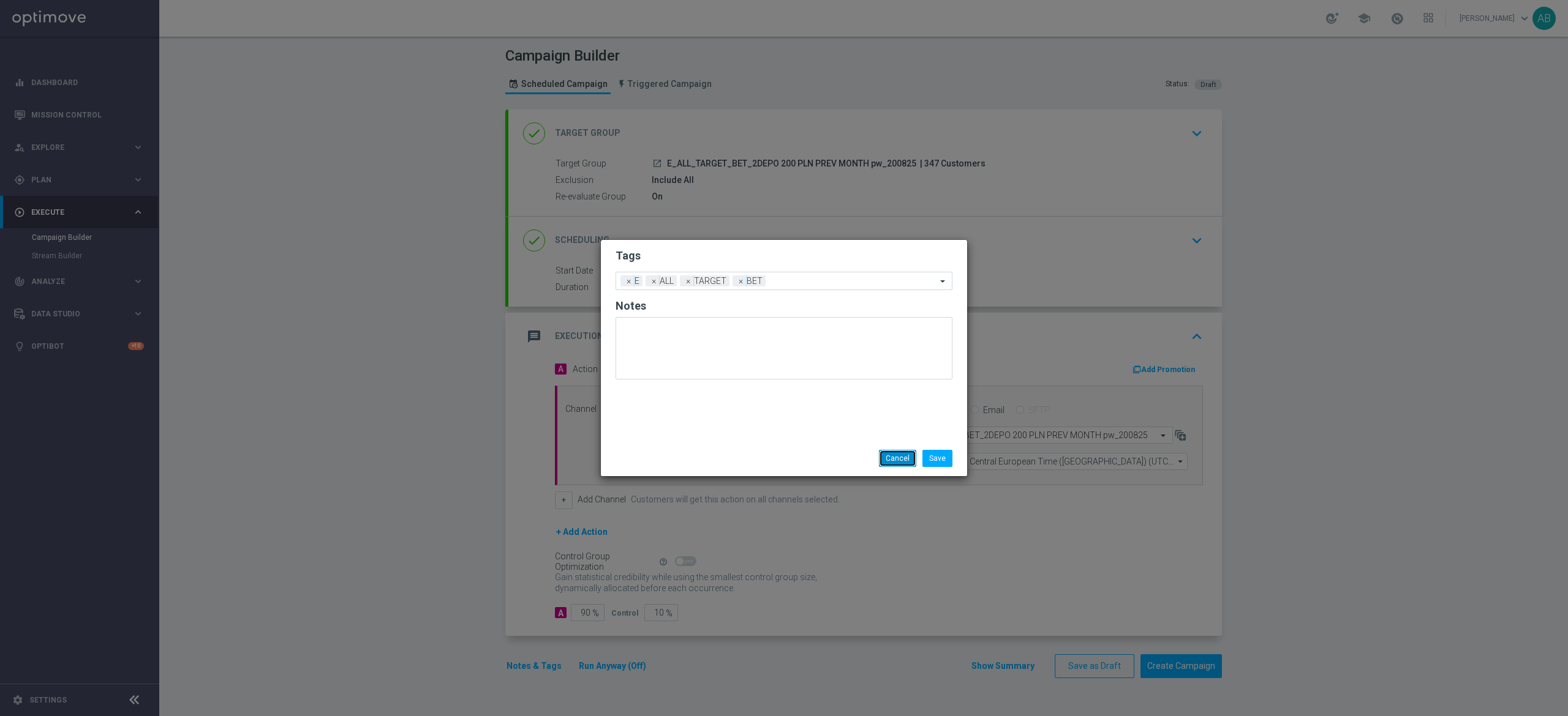
click at [881, 458] on button "Cancel" at bounding box center [898, 459] width 37 height 17
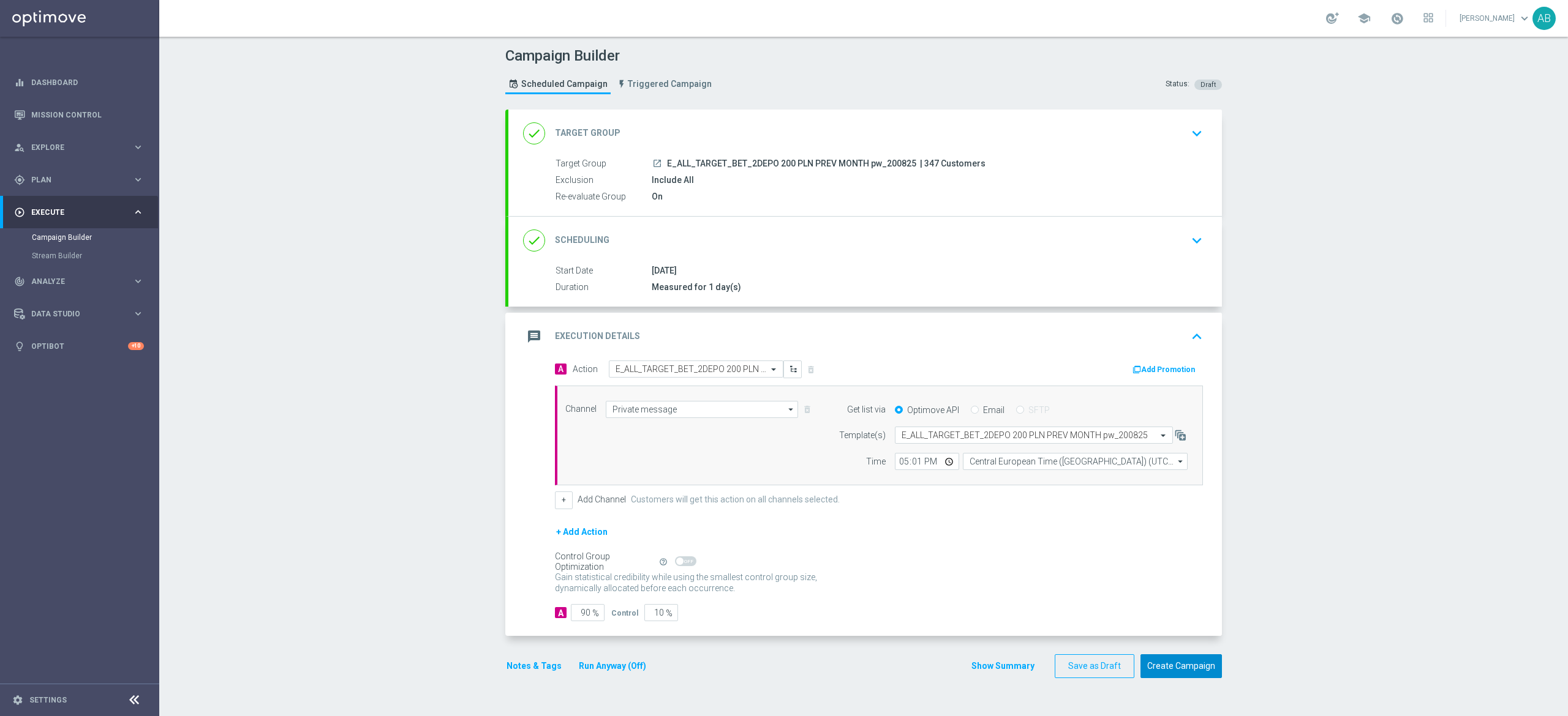
click at [1152, 664] on button "Create Campaign" at bounding box center [1181, 666] width 82 height 24
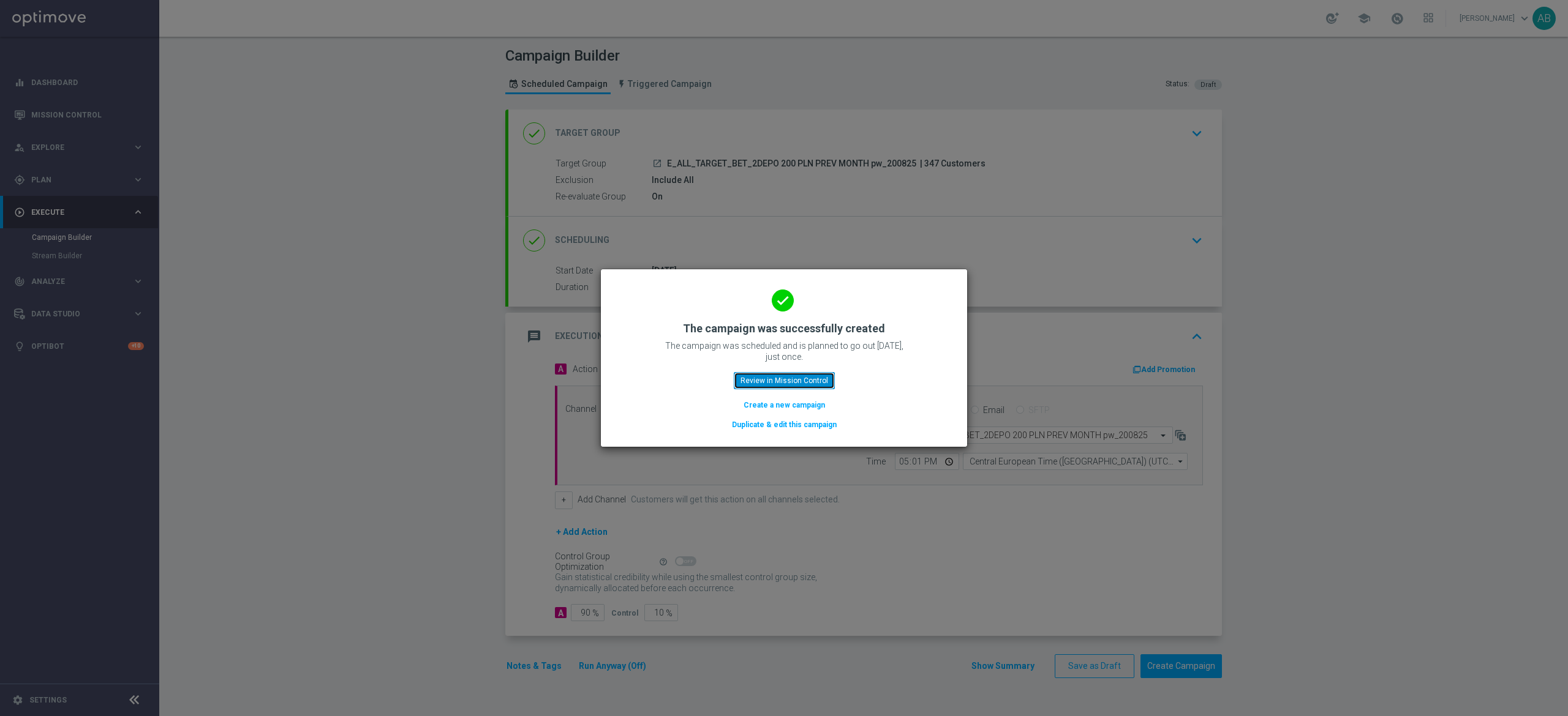
click at [831, 379] on button "Review in Mission Control" at bounding box center [784, 381] width 101 height 17
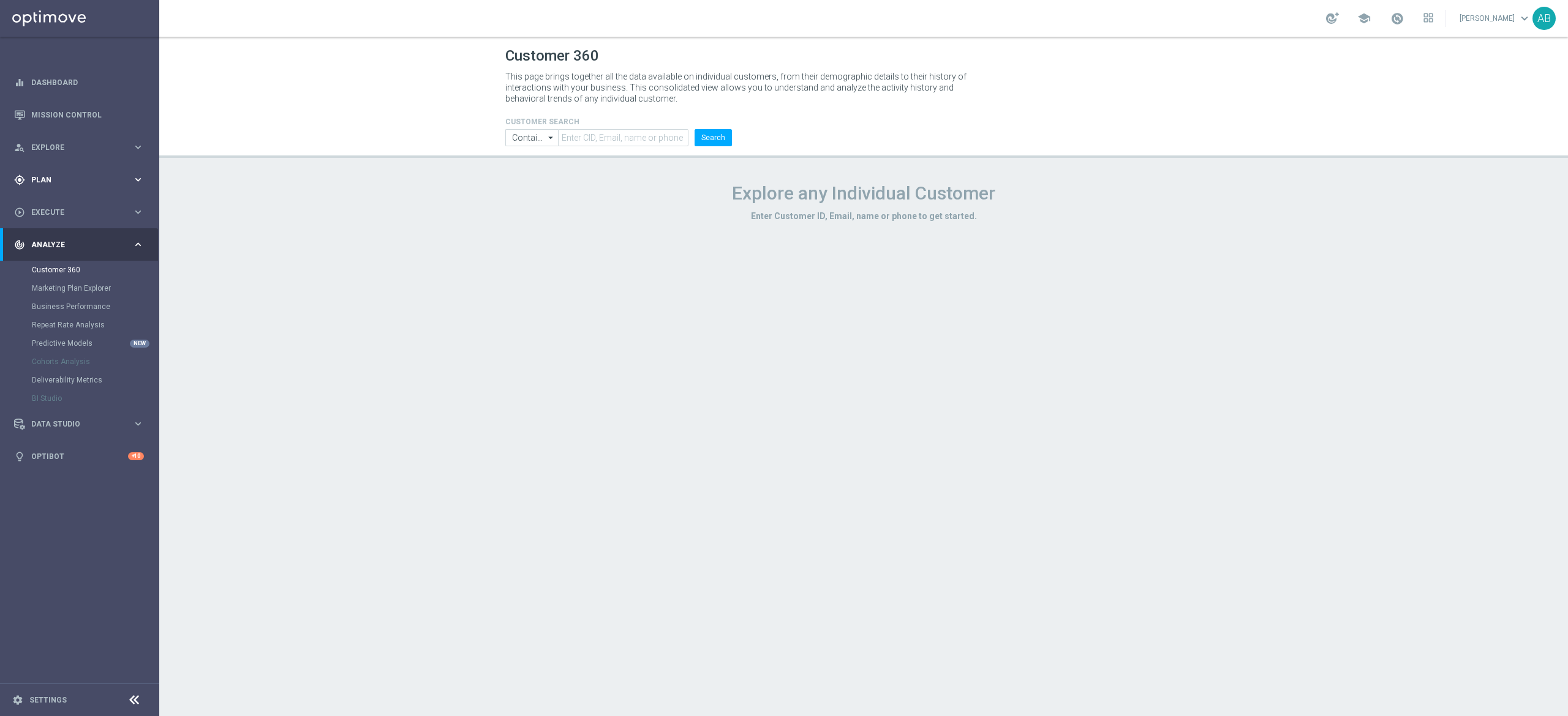
click at [69, 182] on span "Plan" at bounding box center [82, 179] width 101 height 7
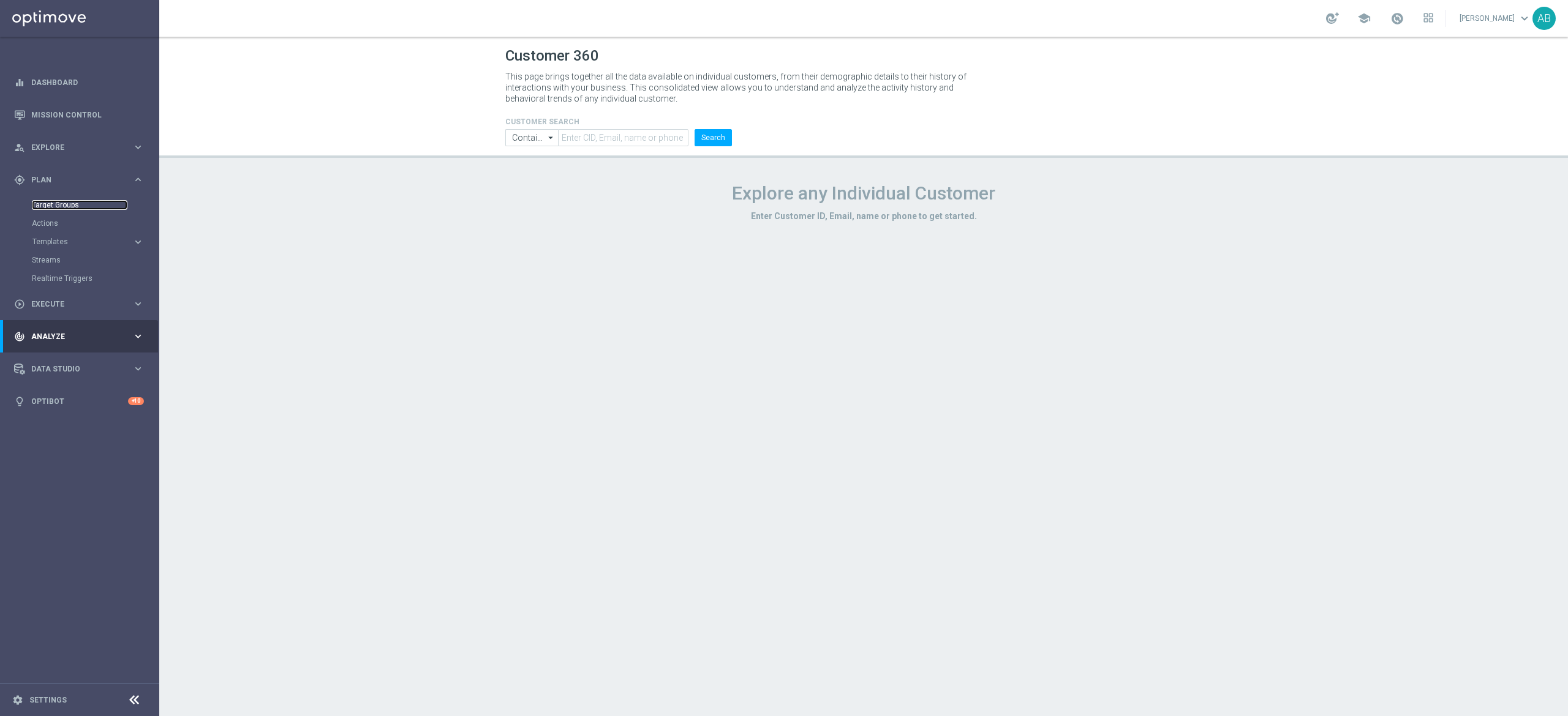
click at [69, 202] on link "Target Groups" at bounding box center [79, 205] width 96 height 10
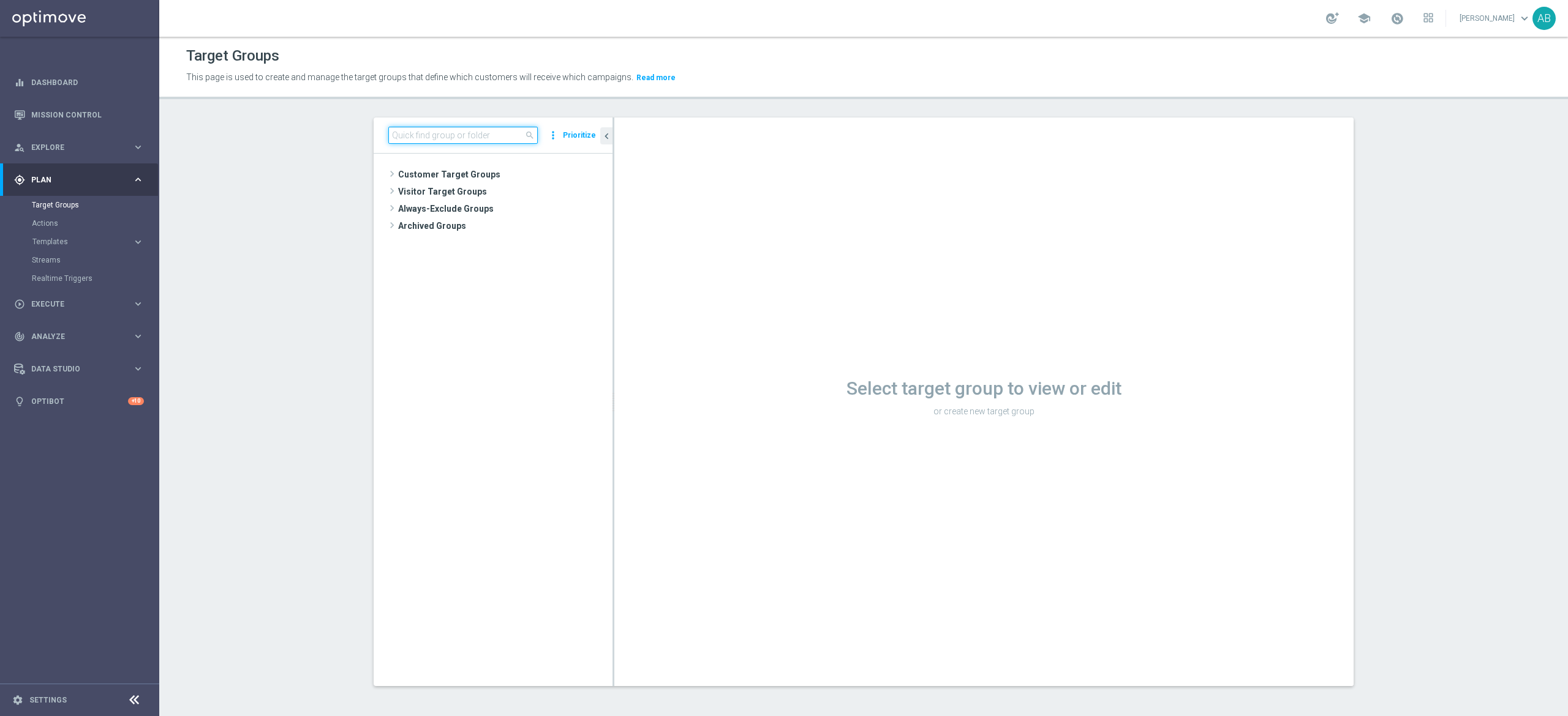
click at [450, 134] on input at bounding box center [463, 136] width 150 height 17
paste input "E_ALL_TARGET_BET_2DEPO 200 PLN PREV MONTH pw_200825"
type input "E_ALL_TARGET_BET_2DEPO 200 PLN PREV MONTH pw_200825"
click at [487, 225] on tree-viewport "Customer Target Groups library_add create_new_folder folder" at bounding box center [493, 419] width 238 height 532
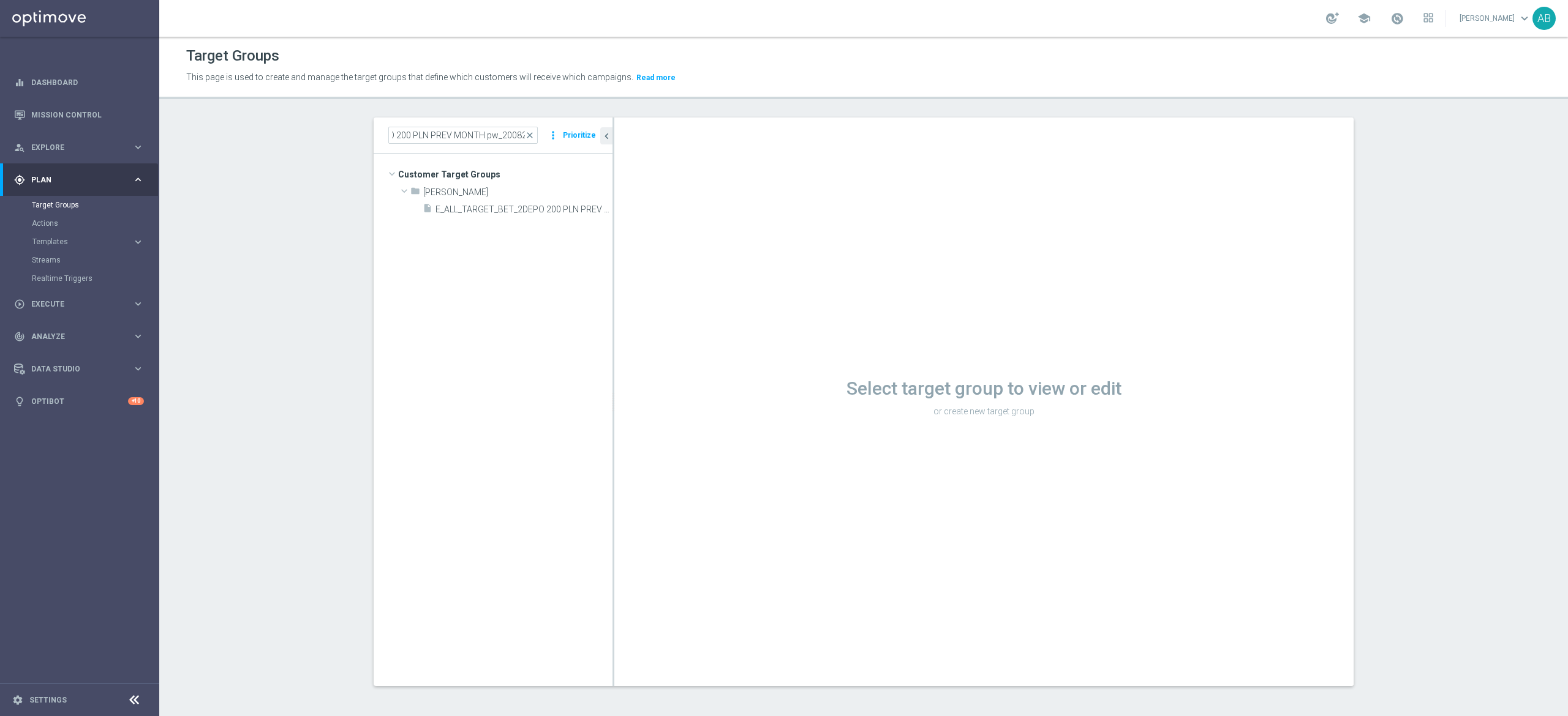
scroll to position [0, 0]
click at [490, 220] on tree-viewport "Customer Target Groups library_add create_new_folder folder" at bounding box center [493, 419] width 238 height 532
click at [493, 212] on span "E_ALL_TARGET_BET_2DEPO 200 PLN PREV MONTH pw_200825" at bounding box center [510, 209] width 150 height 10
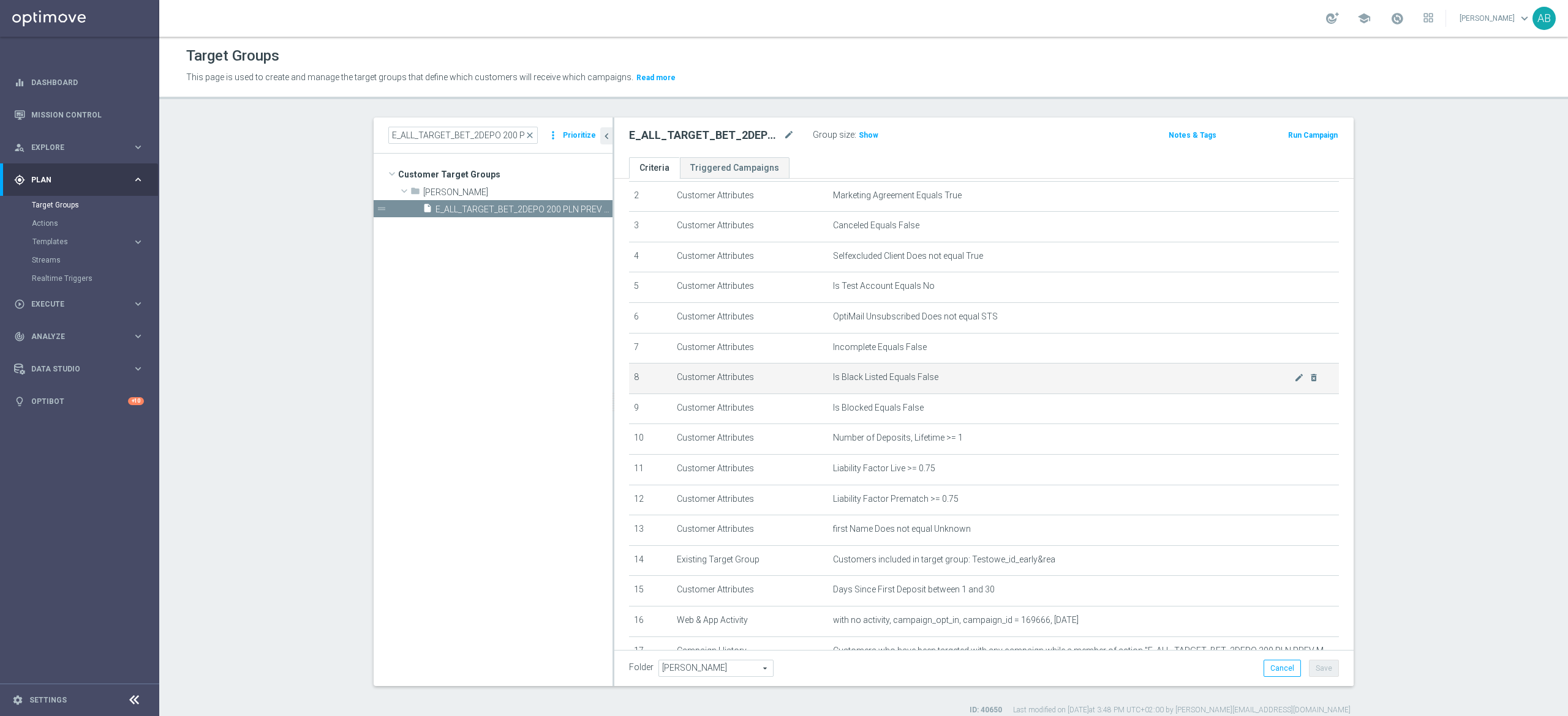
scroll to position [173, 0]
